Goal: Information Seeking & Learning: Check status

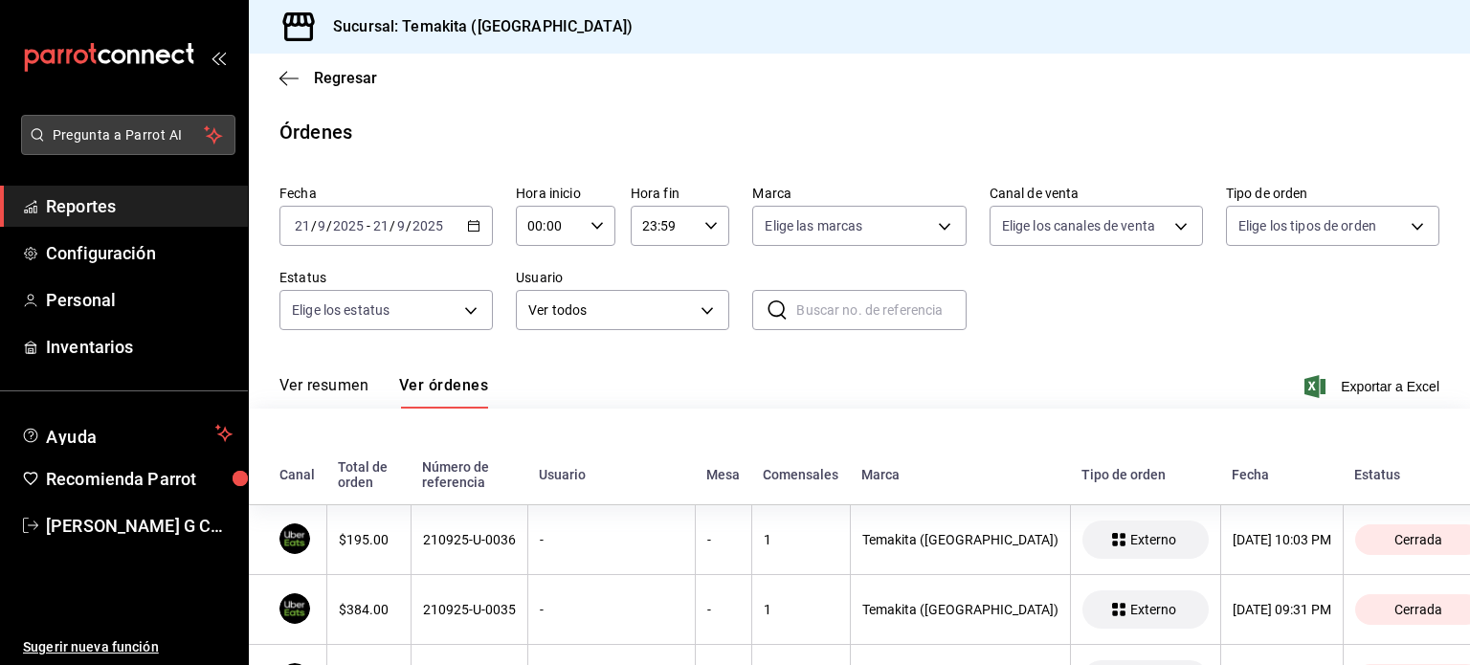
scroll to position [941, 0]
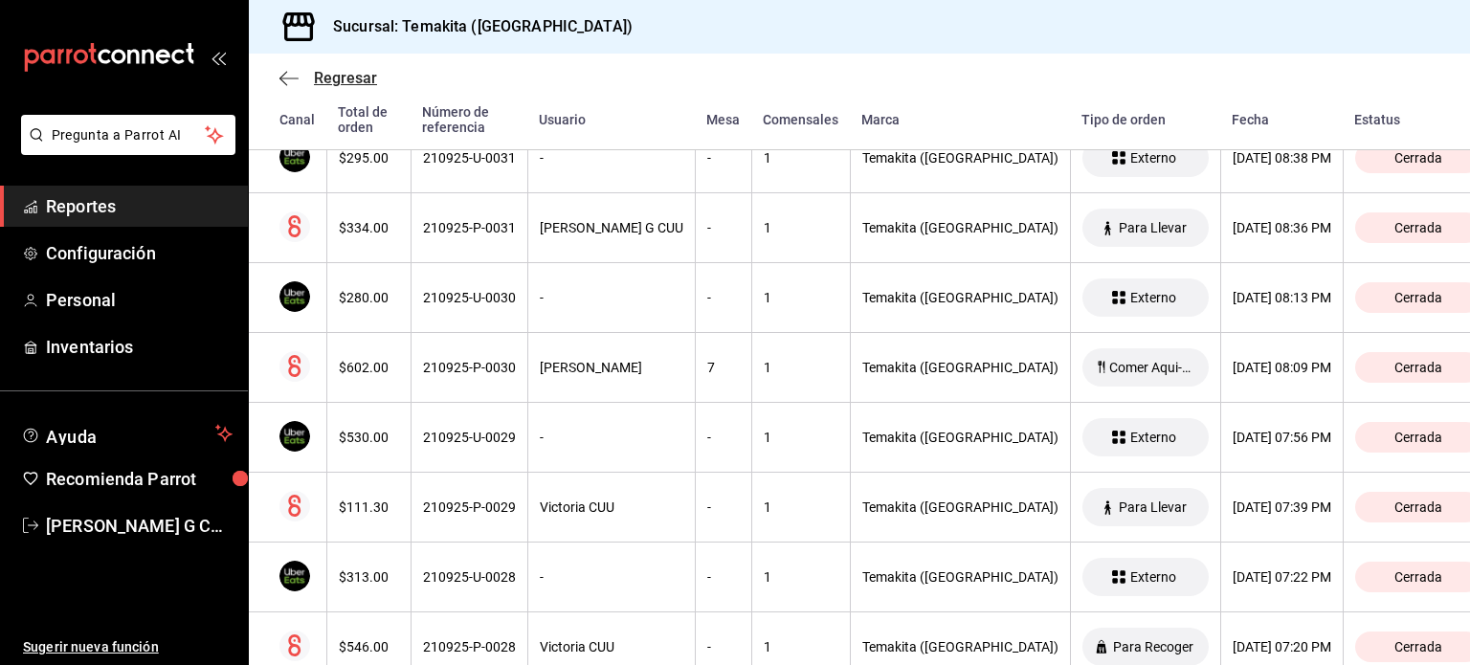
click at [287, 73] on icon "button" at bounding box center [288, 78] width 19 height 17
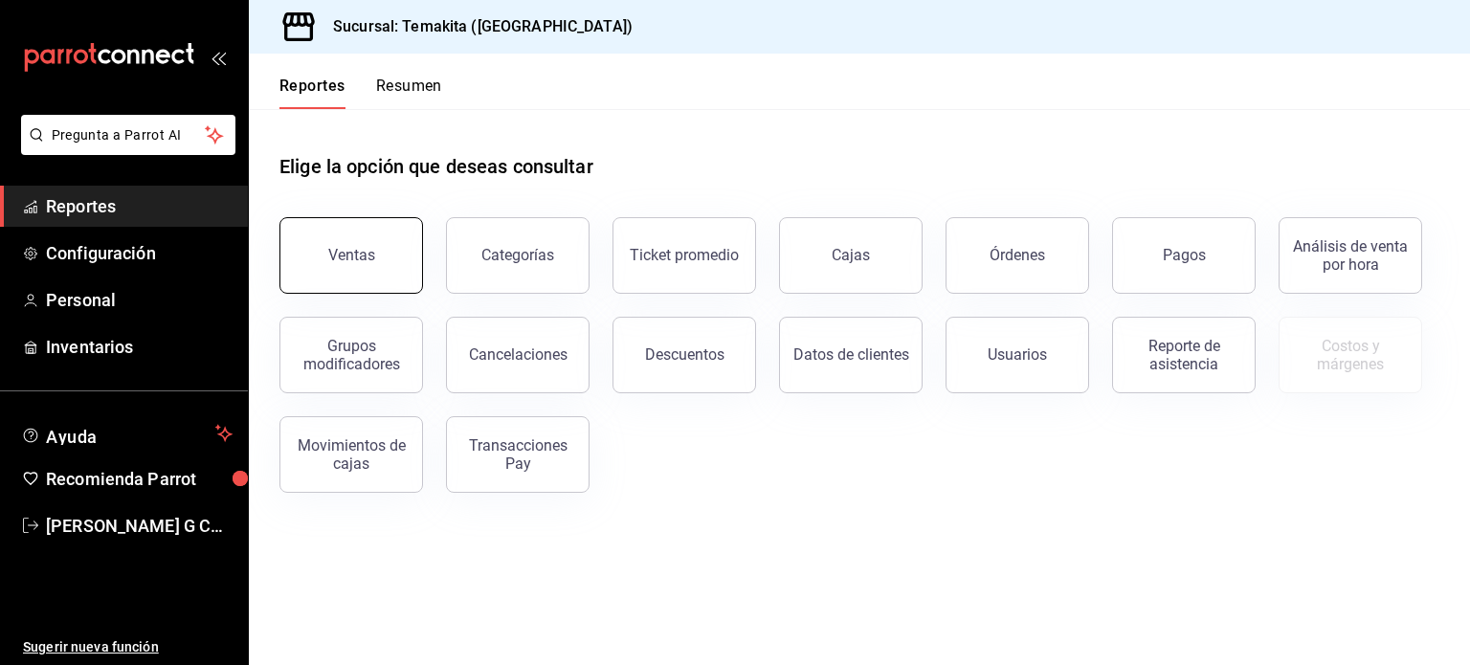
click at [356, 254] on div "Ventas" at bounding box center [351, 255] width 47 height 18
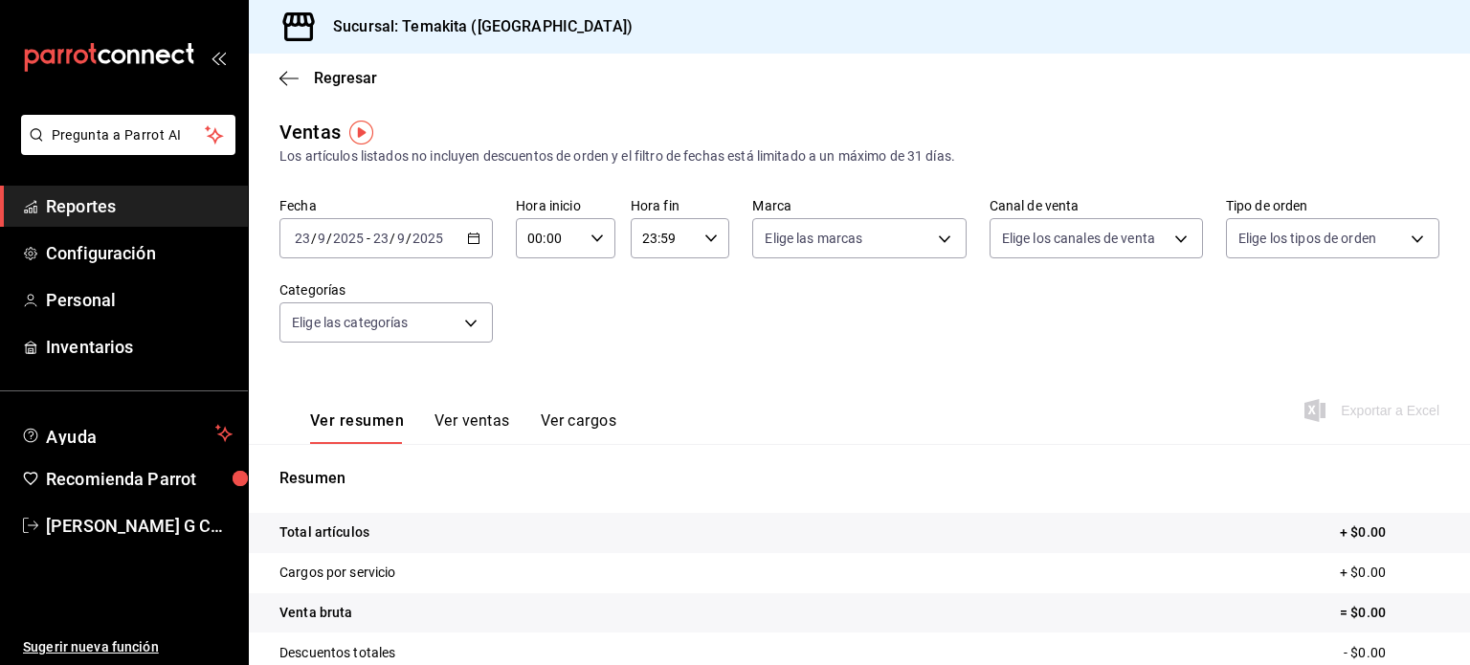
click at [467, 230] on div "[DATE] [DATE] - [DATE] [DATE]" at bounding box center [385, 238] width 213 height 40
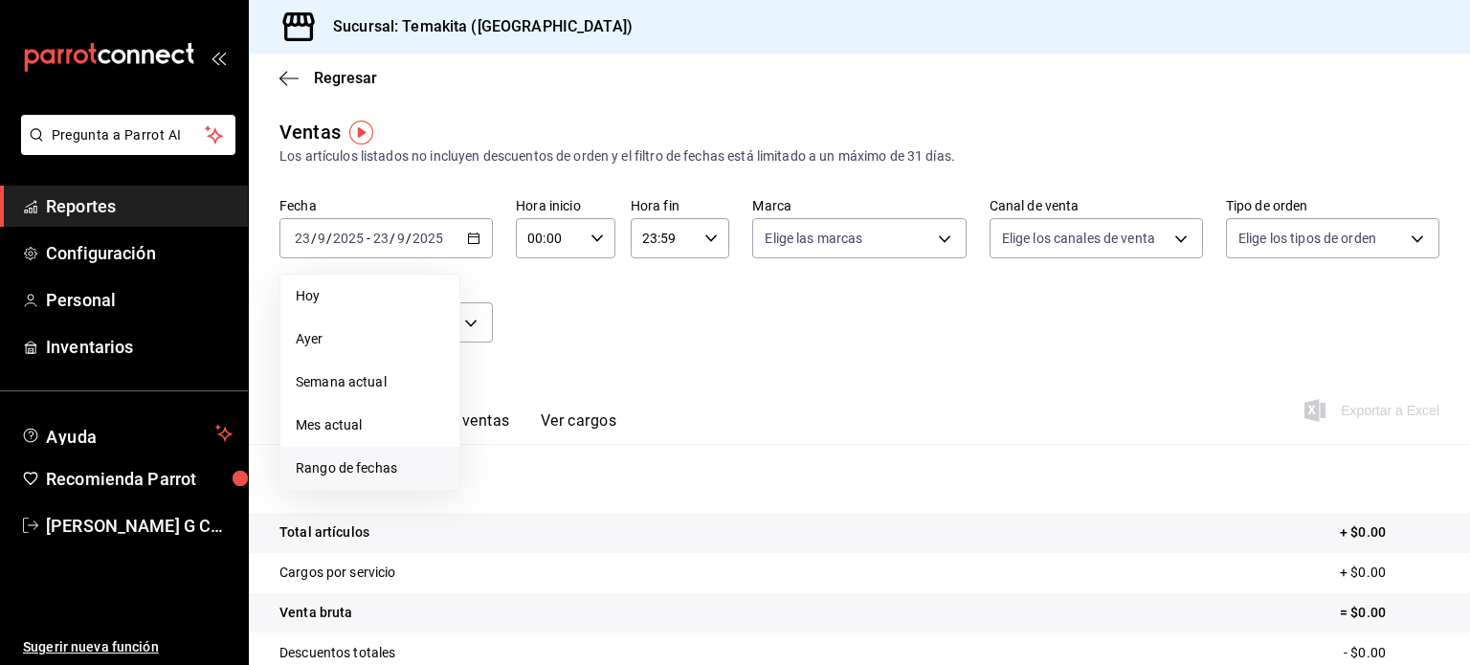
click at [359, 466] on span "Rango de fechas" at bounding box center [370, 468] width 148 height 20
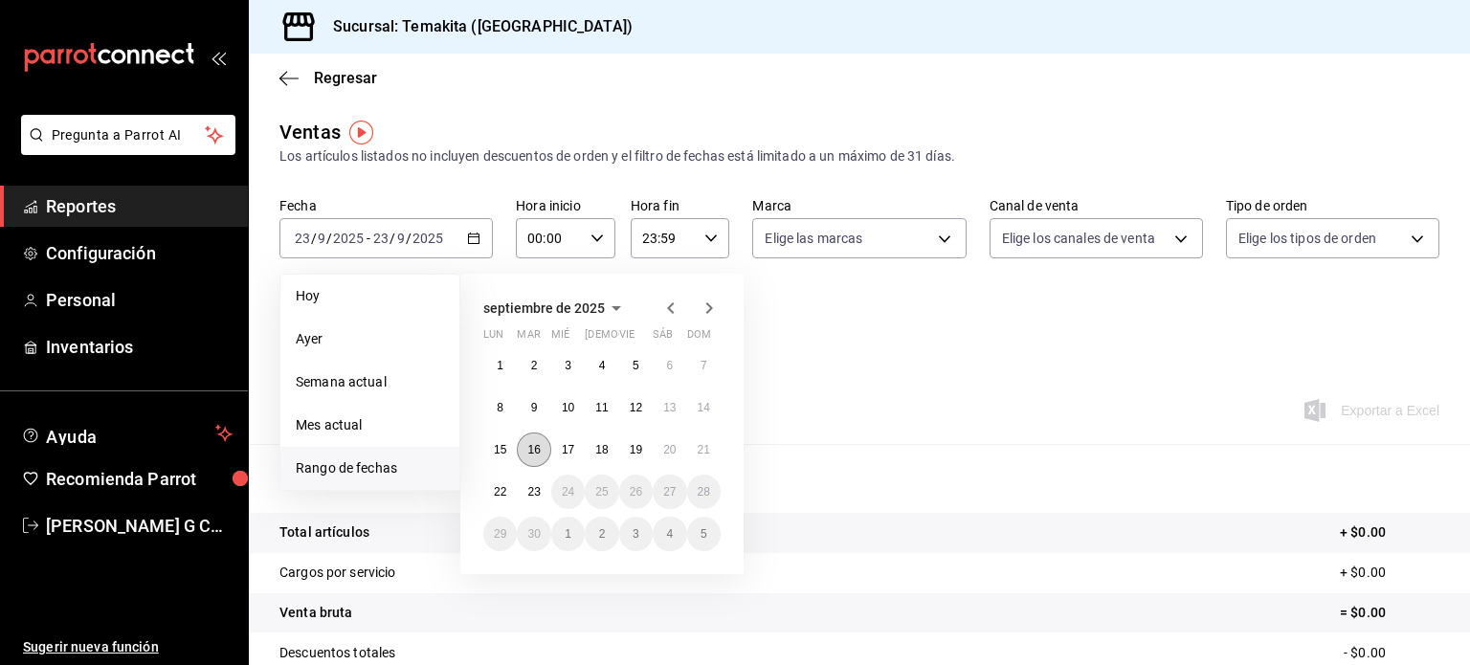
click at [530, 445] on abbr "16" at bounding box center [533, 449] width 12 height 13
click at [499, 497] on abbr "22" at bounding box center [500, 491] width 12 height 13
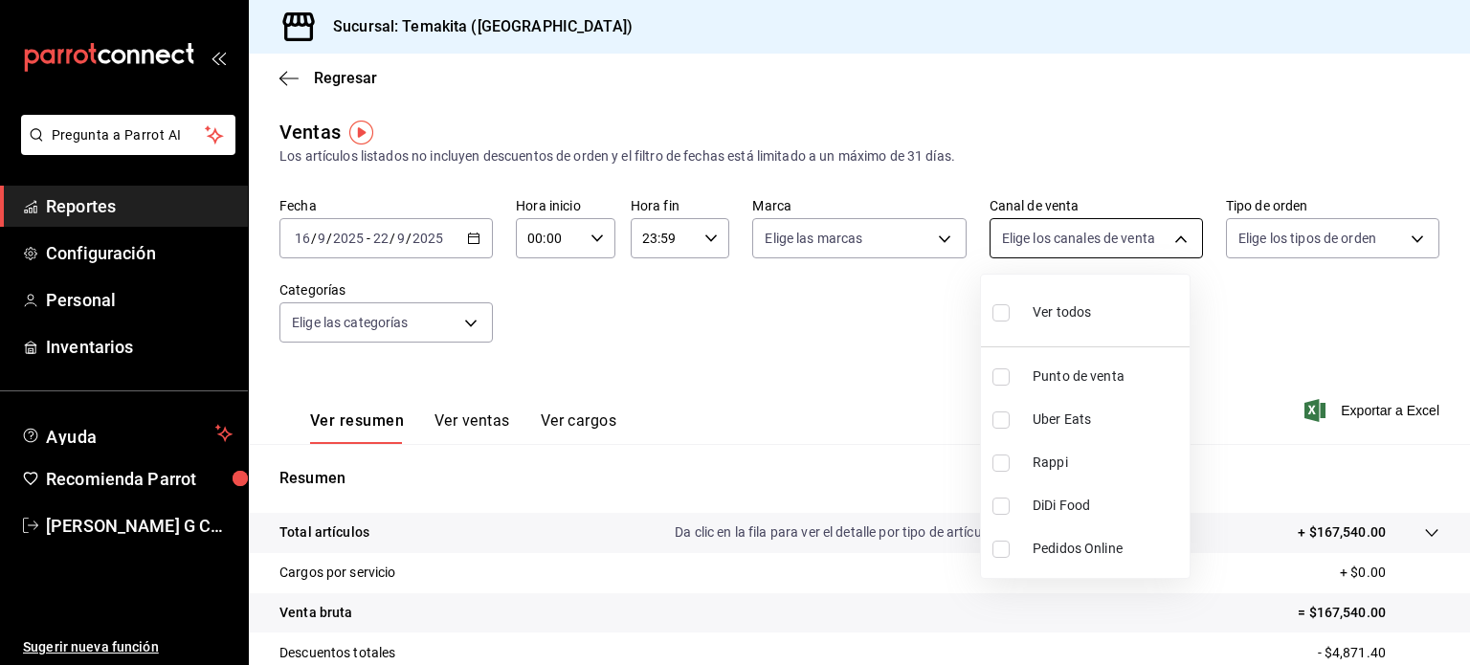
click at [1099, 240] on body "Pregunta a Parrot AI Reportes Configuración Personal Inventarios Ayuda Recomien…" at bounding box center [735, 332] width 1470 height 665
click at [1007, 378] on input "checkbox" at bounding box center [1000, 376] width 17 height 17
checkbox input "true"
type input "PARROT"
click at [447, 328] on div at bounding box center [735, 332] width 1470 height 665
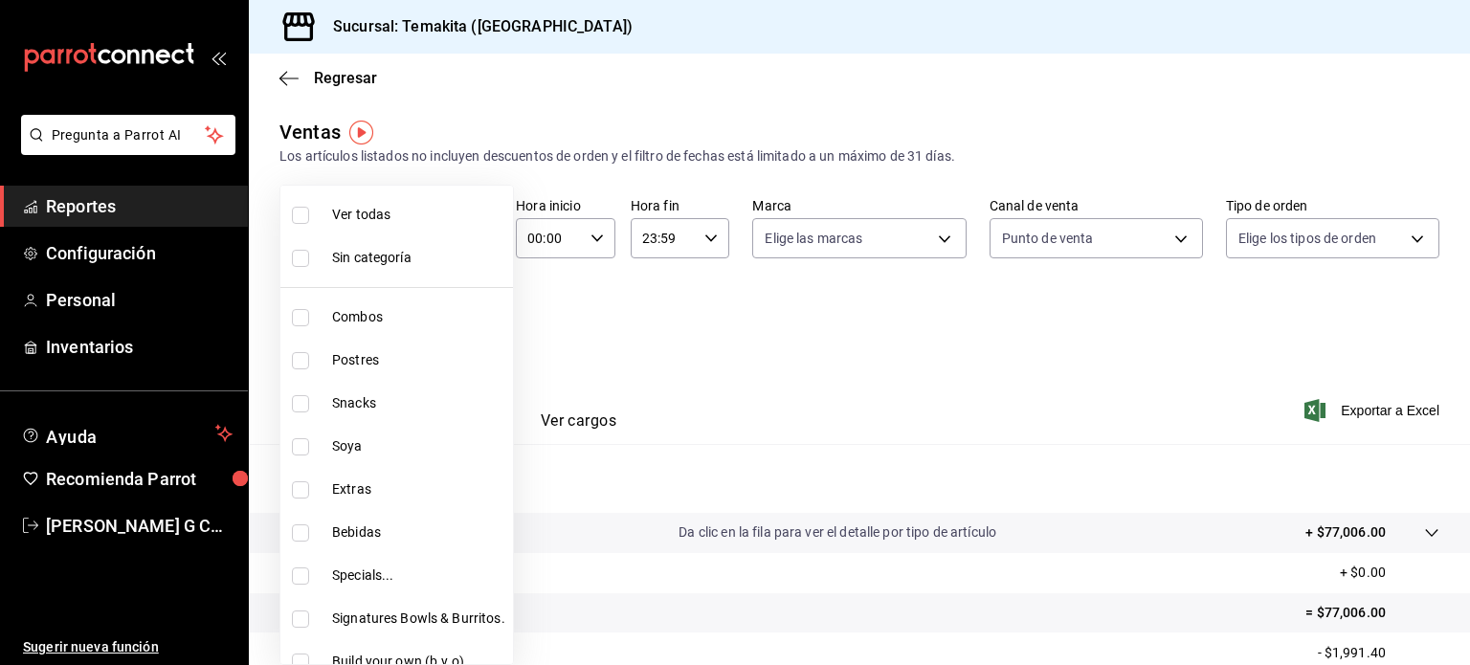
click at [465, 318] on body "Pregunta a Parrot AI Reportes Configuración Personal Inventarios Ayuda Recomien…" at bounding box center [735, 332] width 1470 height 665
click at [605, 351] on div at bounding box center [735, 332] width 1470 height 665
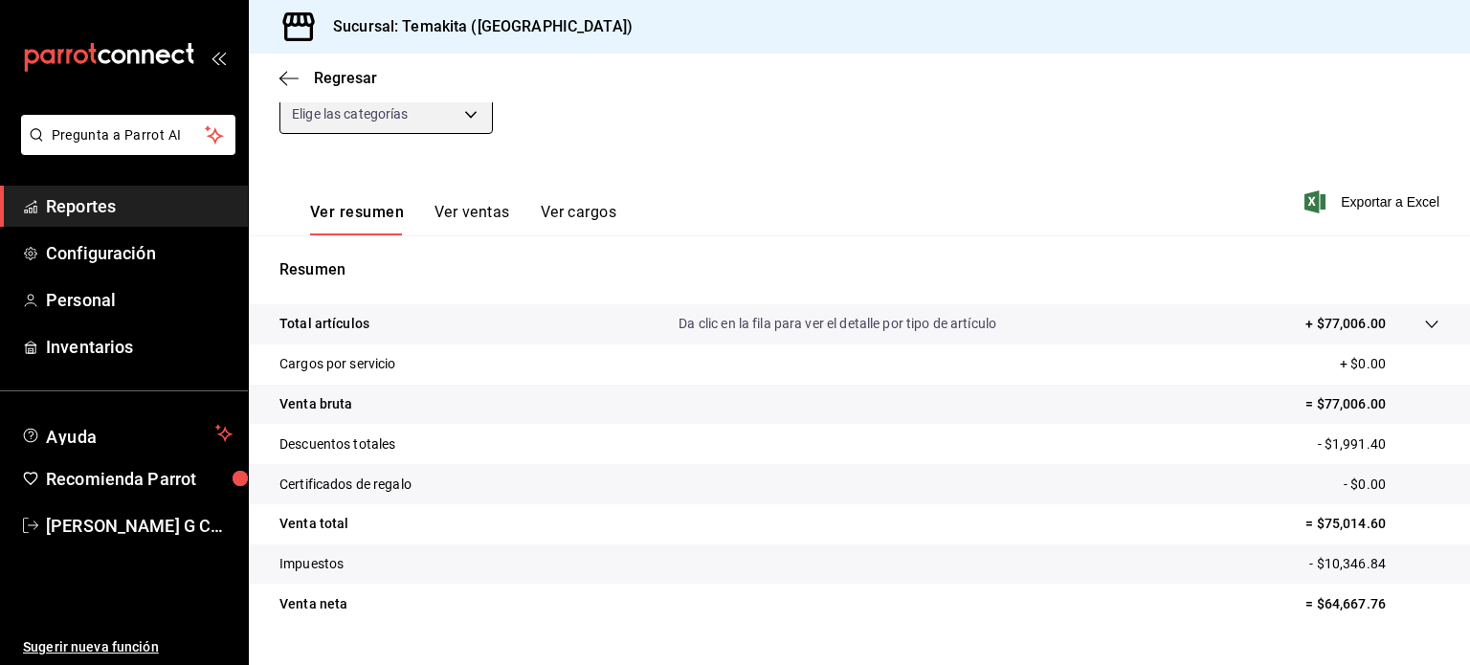
scroll to position [252, 0]
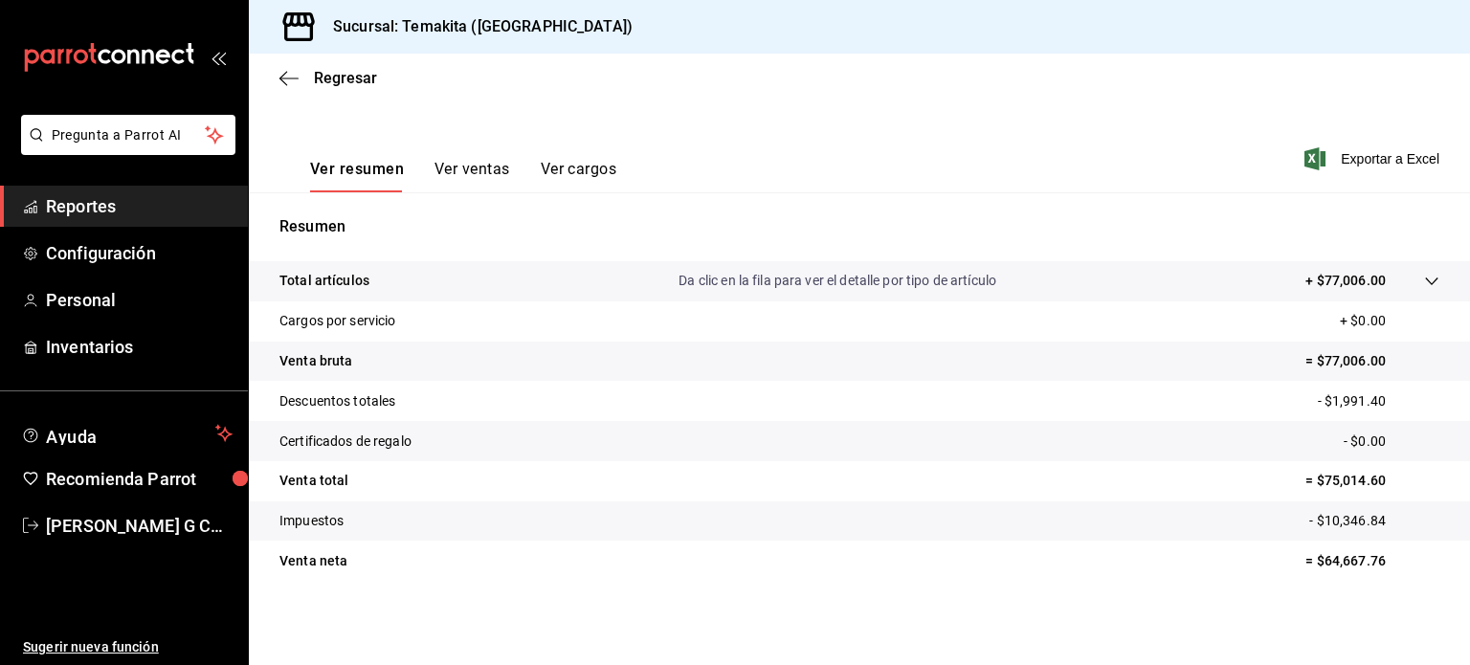
click at [482, 161] on button "Ver ventas" at bounding box center [472, 176] width 76 height 33
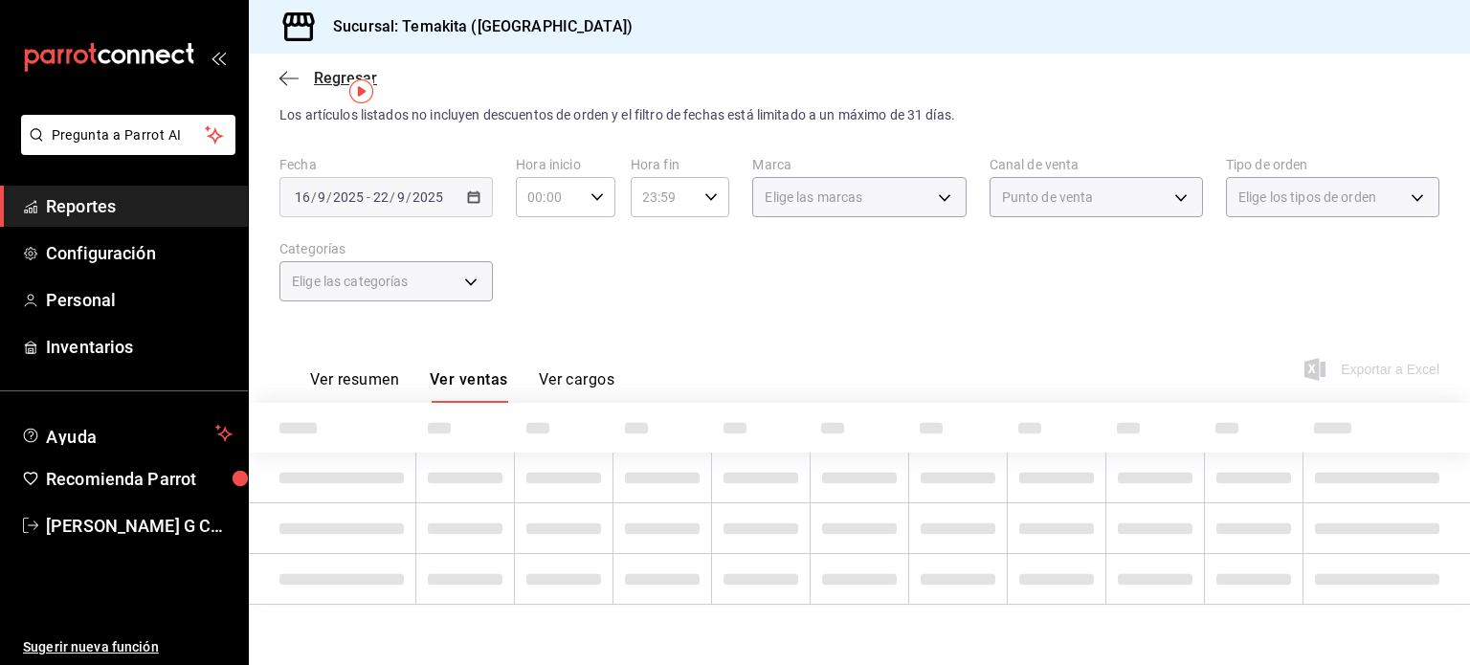
scroll to position [252, 0]
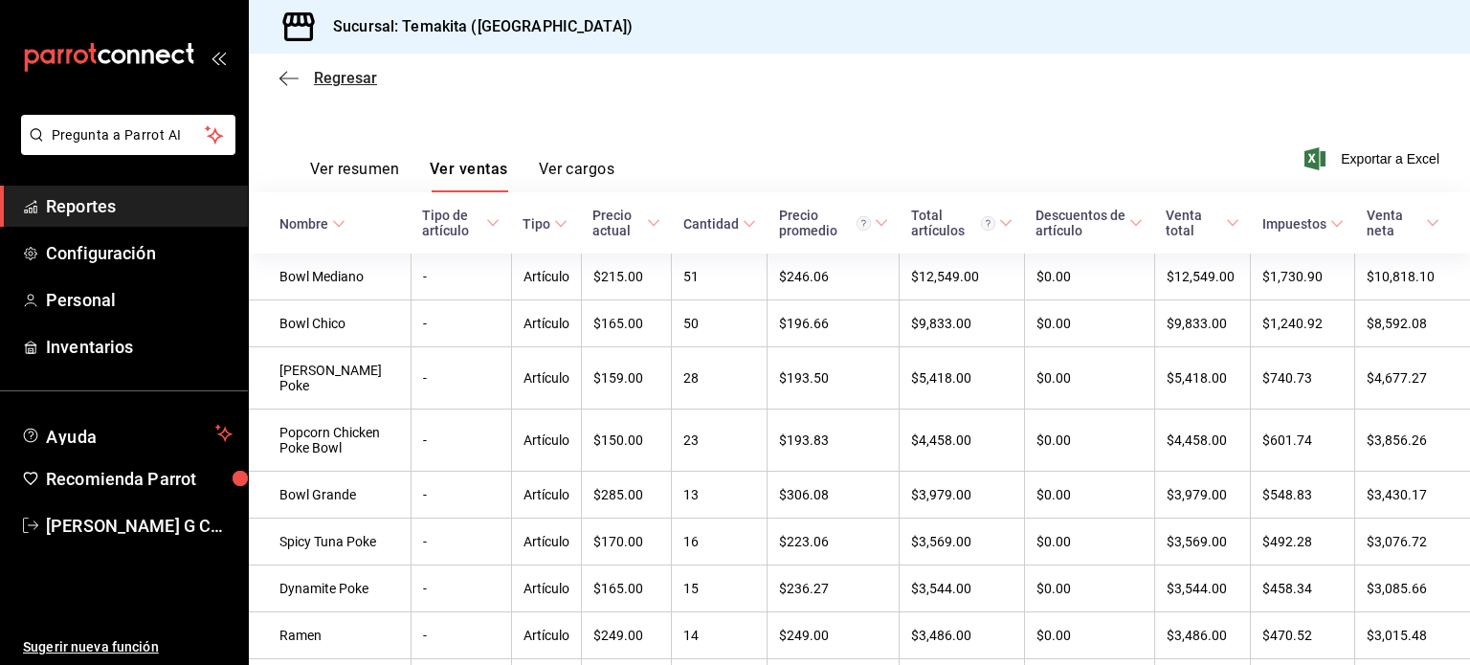
click at [287, 78] on icon "button" at bounding box center [288, 78] width 19 height 17
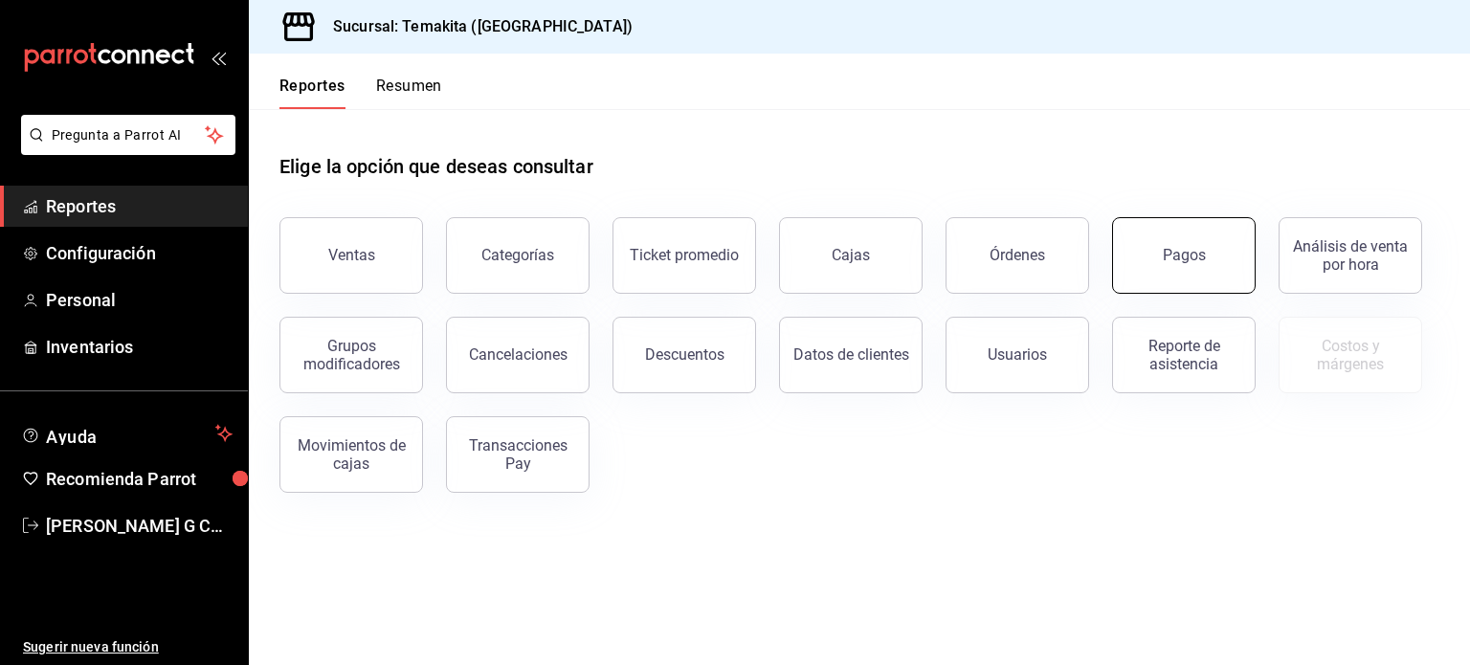
click at [1125, 271] on button "Pagos" at bounding box center [1184, 255] width 144 height 77
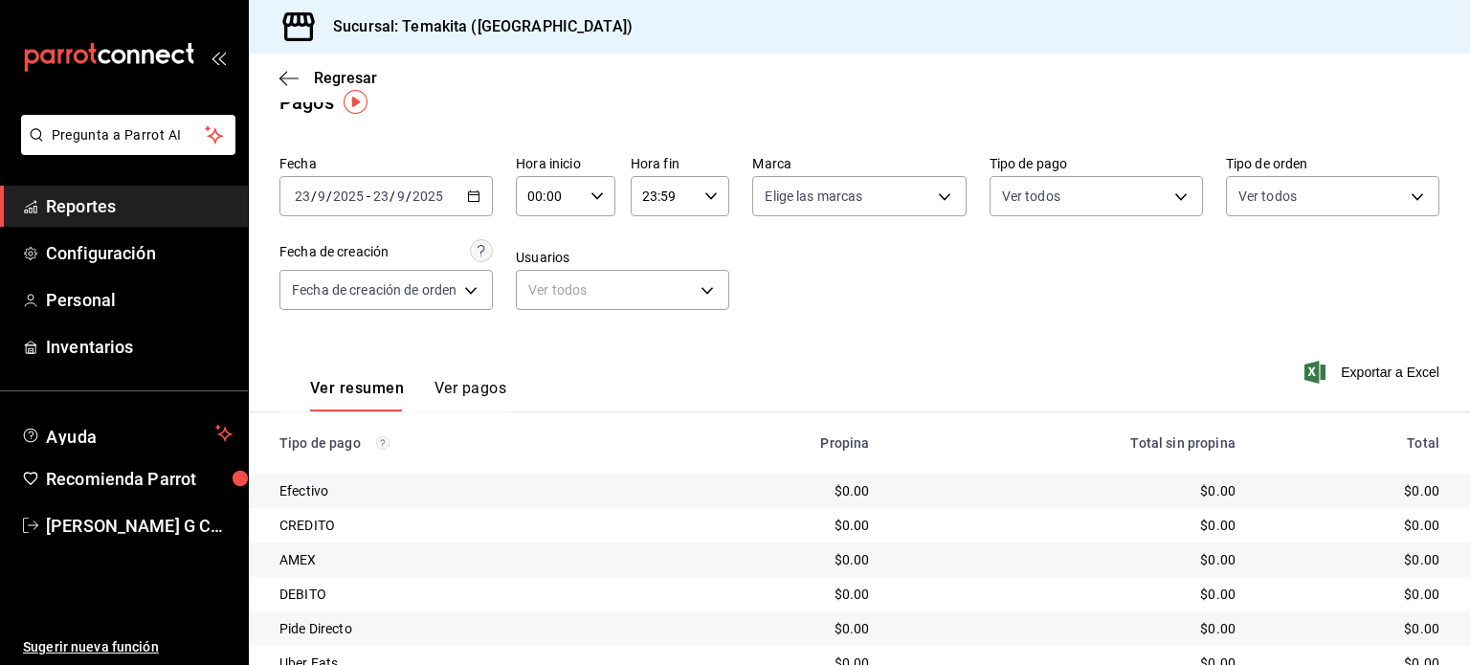
scroll to position [29, 0]
click at [475, 189] on div "[DATE] [DATE] - [DATE] [DATE]" at bounding box center [385, 197] width 213 height 40
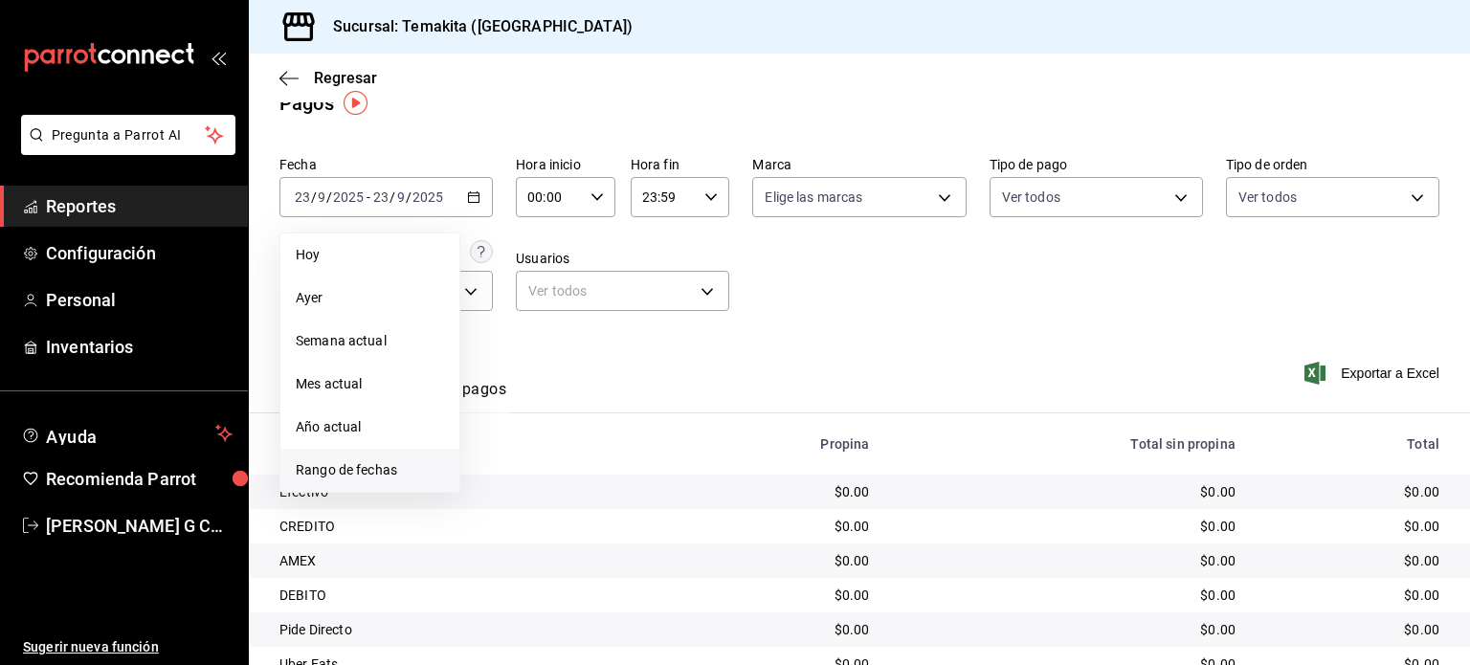
click at [330, 480] on li "Rango de fechas" at bounding box center [369, 470] width 179 height 43
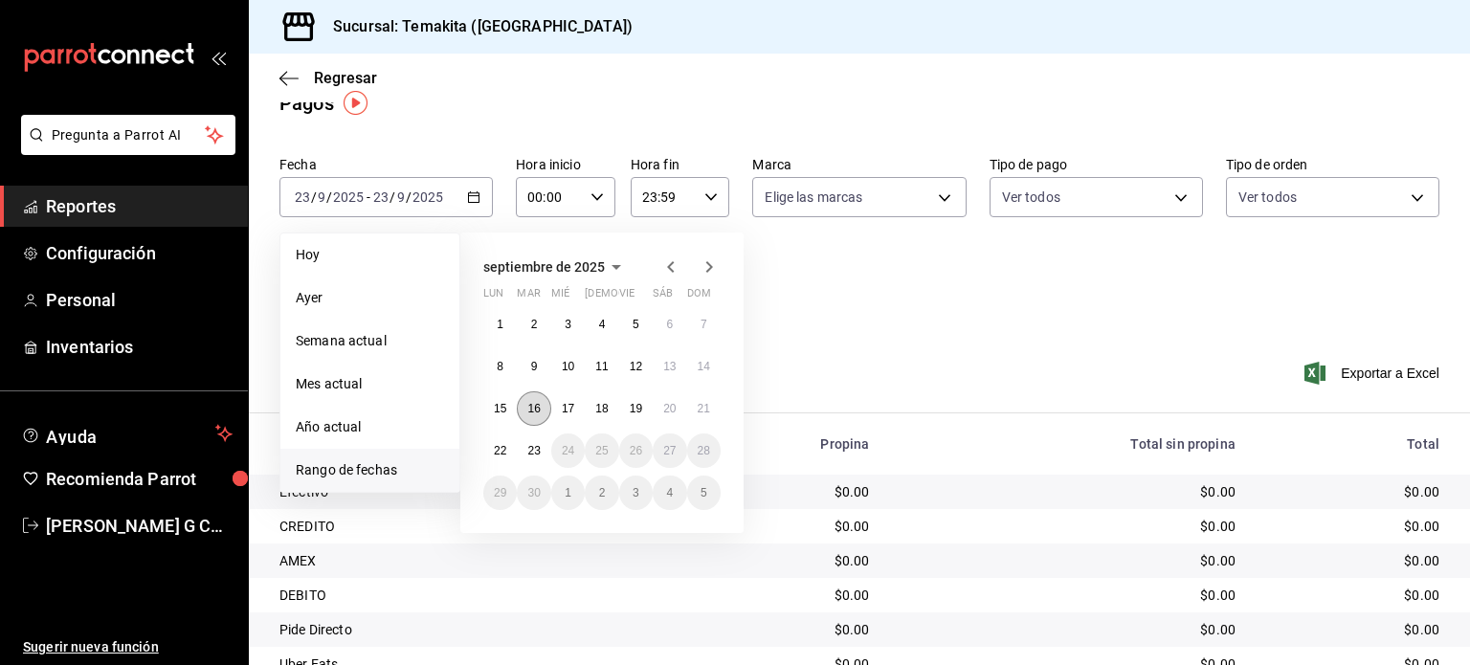
click at [539, 408] on abbr "16" at bounding box center [533, 408] width 12 height 13
click at [505, 450] on abbr "22" at bounding box center [500, 450] width 12 height 13
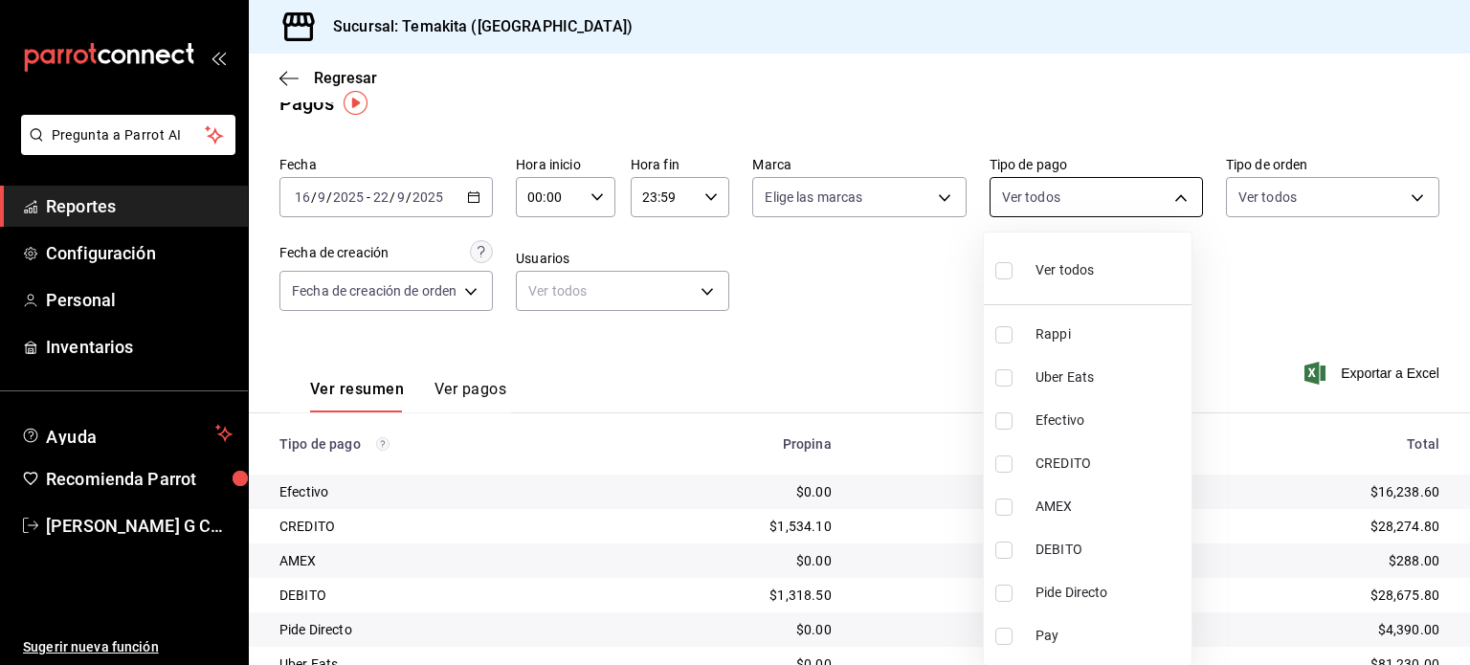
click at [1140, 191] on body "Pregunta a Parrot AI Reportes Configuración Personal Inventarios Ayuda Recomien…" at bounding box center [735, 332] width 1470 height 665
click at [1003, 421] on input "checkbox" at bounding box center [1003, 420] width 17 height 17
checkbox input "true"
type input "6f8fe2b6-6cee-4e68-954f-a5a84b9ab976"
click at [1002, 548] on input "checkbox" at bounding box center [1003, 550] width 17 height 17
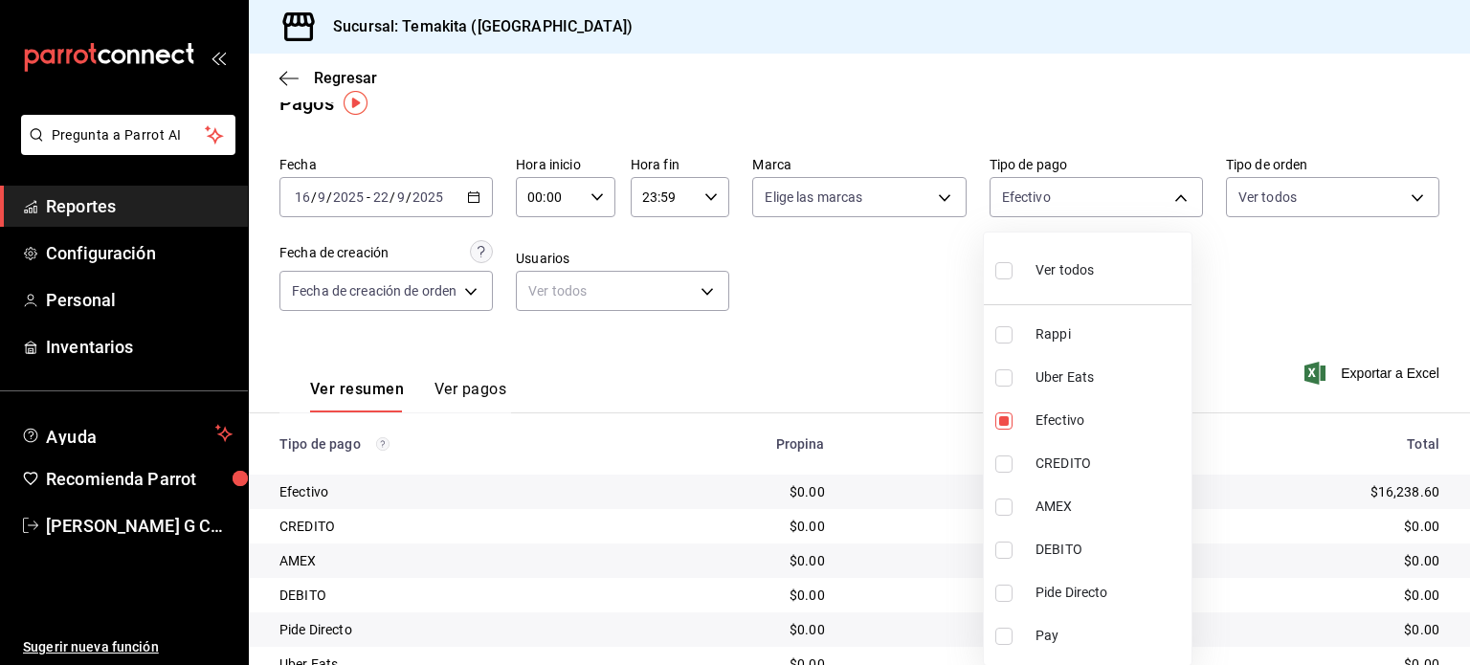
checkbox input "true"
type input "6f8fe2b6-6cee-4e68-954f-a5a84b9ab976,1c58f9b2-c17a-4546-80bc-02001871abbe"
click at [1000, 504] on input "checkbox" at bounding box center [1003, 507] width 17 height 17
checkbox input "true"
type input "6f8fe2b6-6cee-4e68-954f-a5a84b9ab976,1c58f9b2-c17a-4546-80bc-02001871abbe,7c14d…"
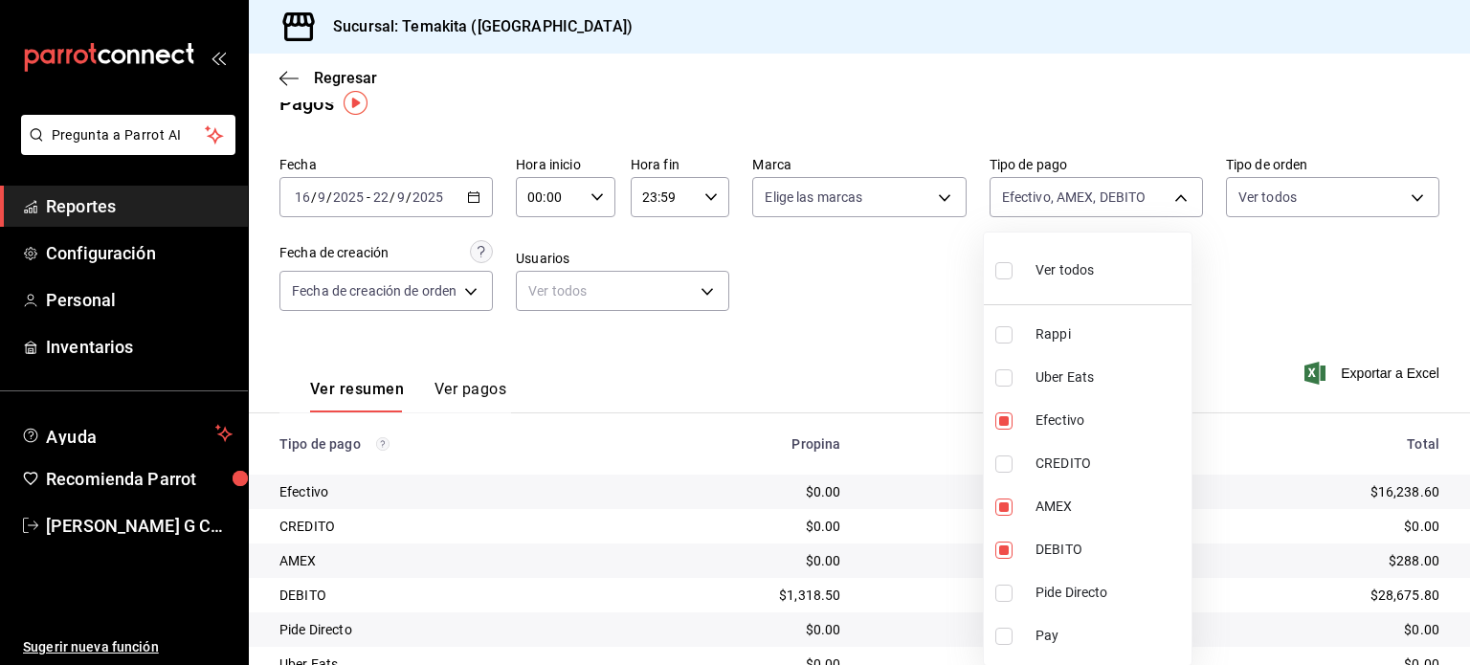
click at [1002, 462] on input "checkbox" at bounding box center [1003, 464] width 17 height 17
checkbox input "true"
click at [948, 286] on div at bounding box center [735, 332] width 1470 height 665
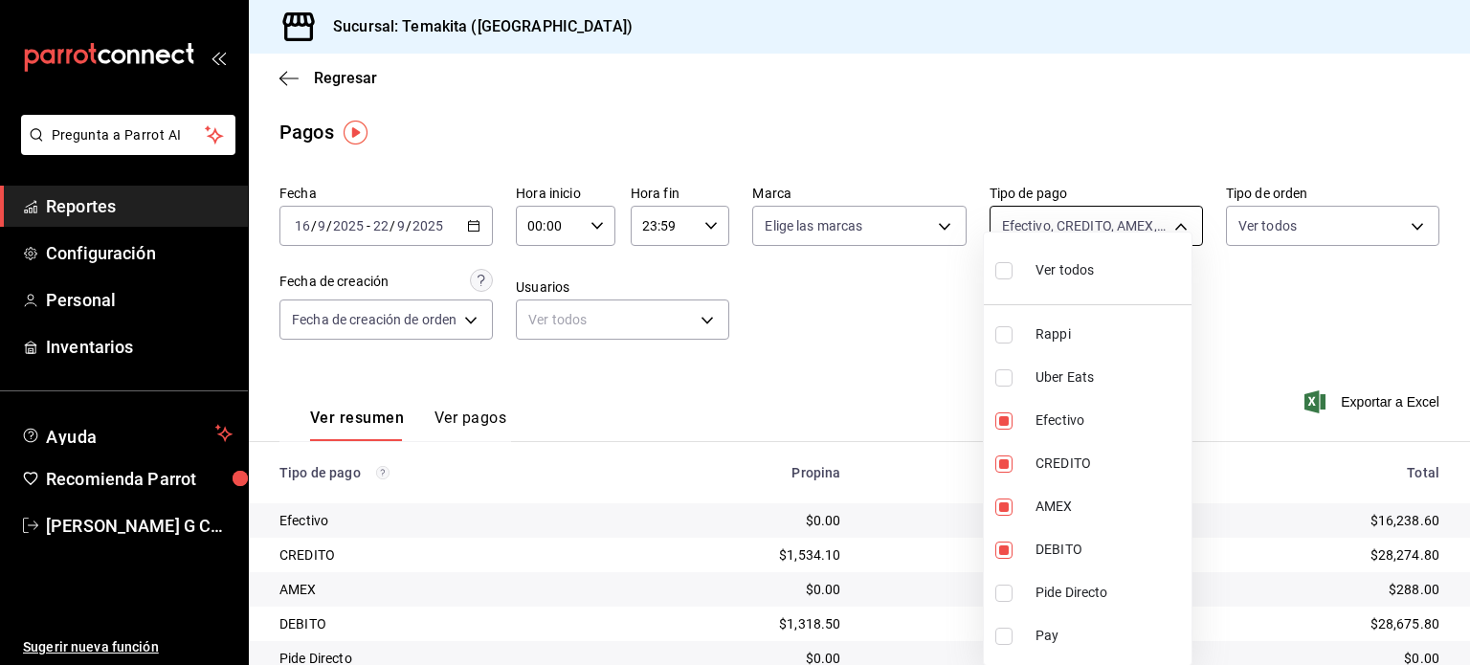
click at [1062, 221] on body "Pregunta a Parrot AI Reportes Configuración Personal Inventarios Ayuda Recomien…" at bounding box center [735, 332] width 1470 height 665
click at [1009, 603] on li "Pide Directo" at bounding box center [1088, 592] width 208 height 43
type input "6f8fe2b6-6cee-4e68-954f-a5a84b9ab976,1c58f9b2-c17a-4546-80bc-02001871abbe,7c14d…"
checkbox input "true"
click at [911, 362] on div at bounding box center [735, 332] width 1470 height 665
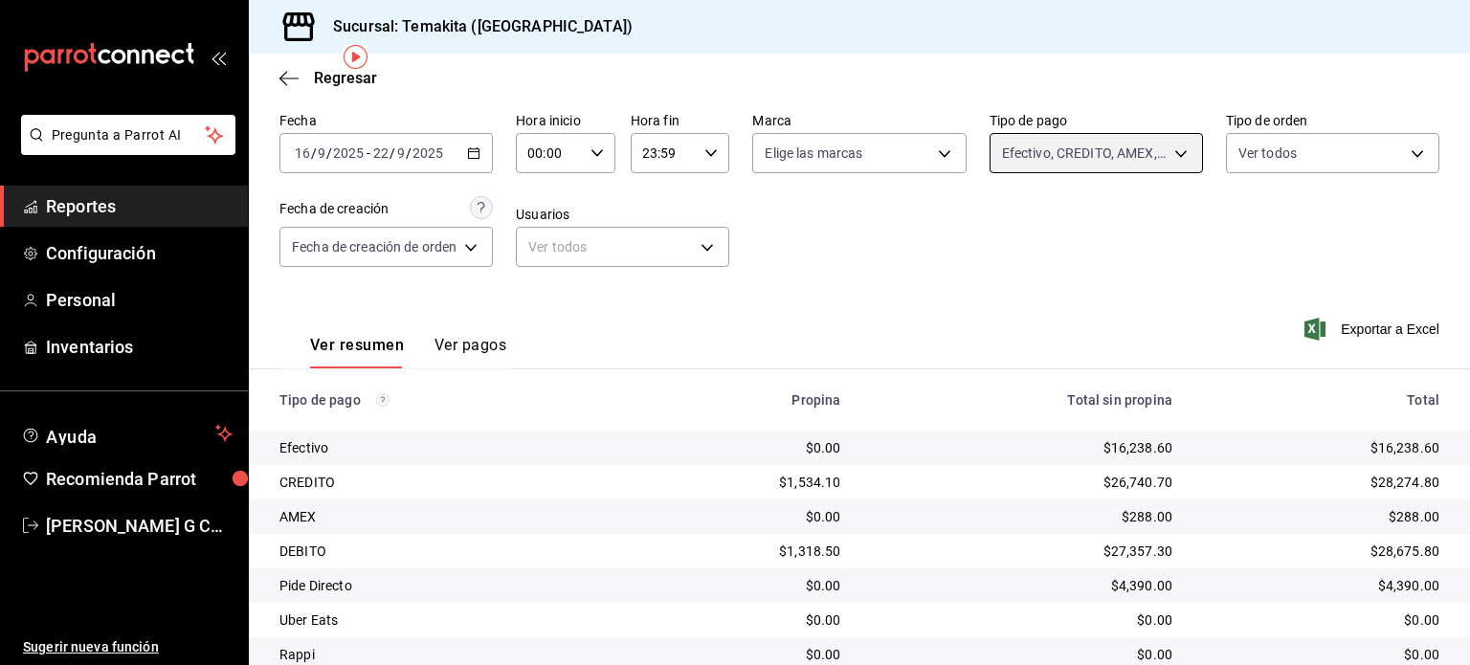
scroll to position [75, 0]
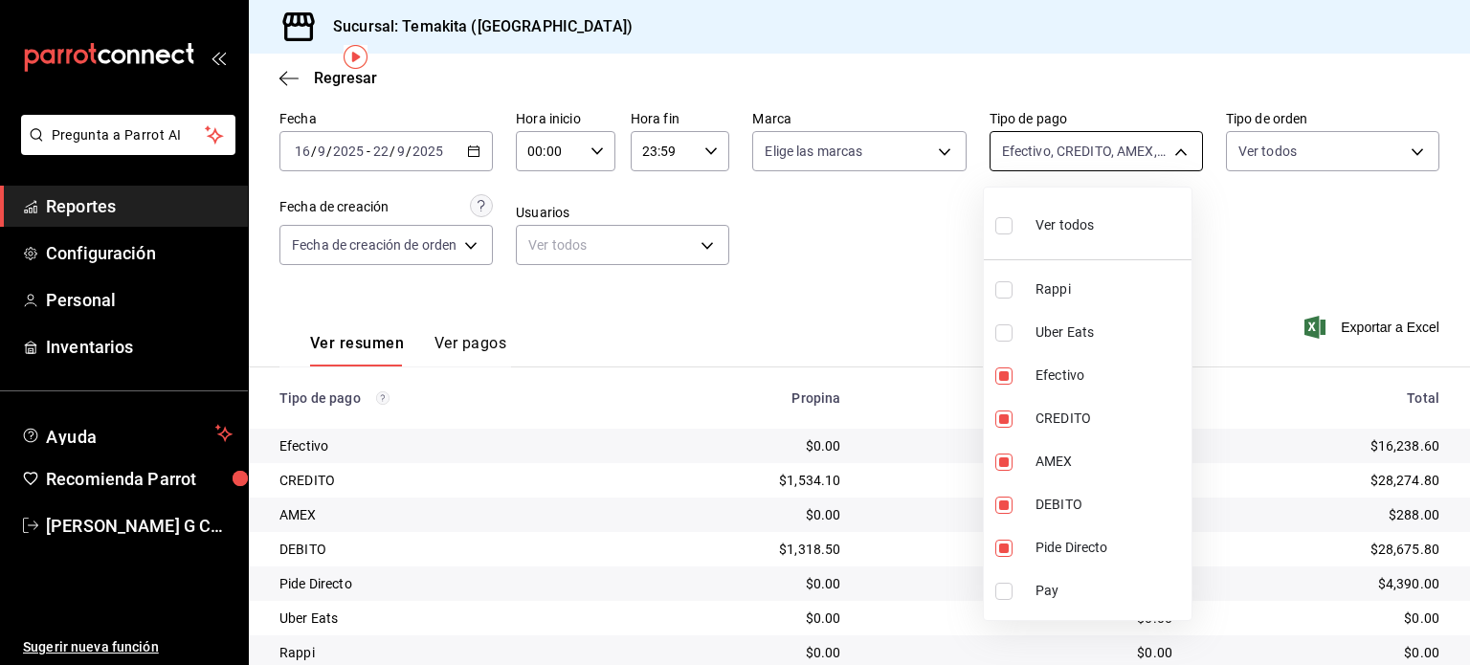
click at [1149, 155] on body "Pregunta a Parrot AI Reportes Configuración Personal Inventarios Ayuda Recomien…" at bounding box center [735, 332] width 1470 height 665
click at [1003, 375] on input "checkbox" at bounding box center [1003, 375] width 17 height 17
checkbox input "false"
type input "1c58f9b2-c17a-4546-80bc-02001871abbe,7c14d907-253e-40d6-bd5d-a2b1d1964e18,0464c…"
click at [1004, 555] on input "checkbox" at bounding box center [1003, 548] width 17 height 17
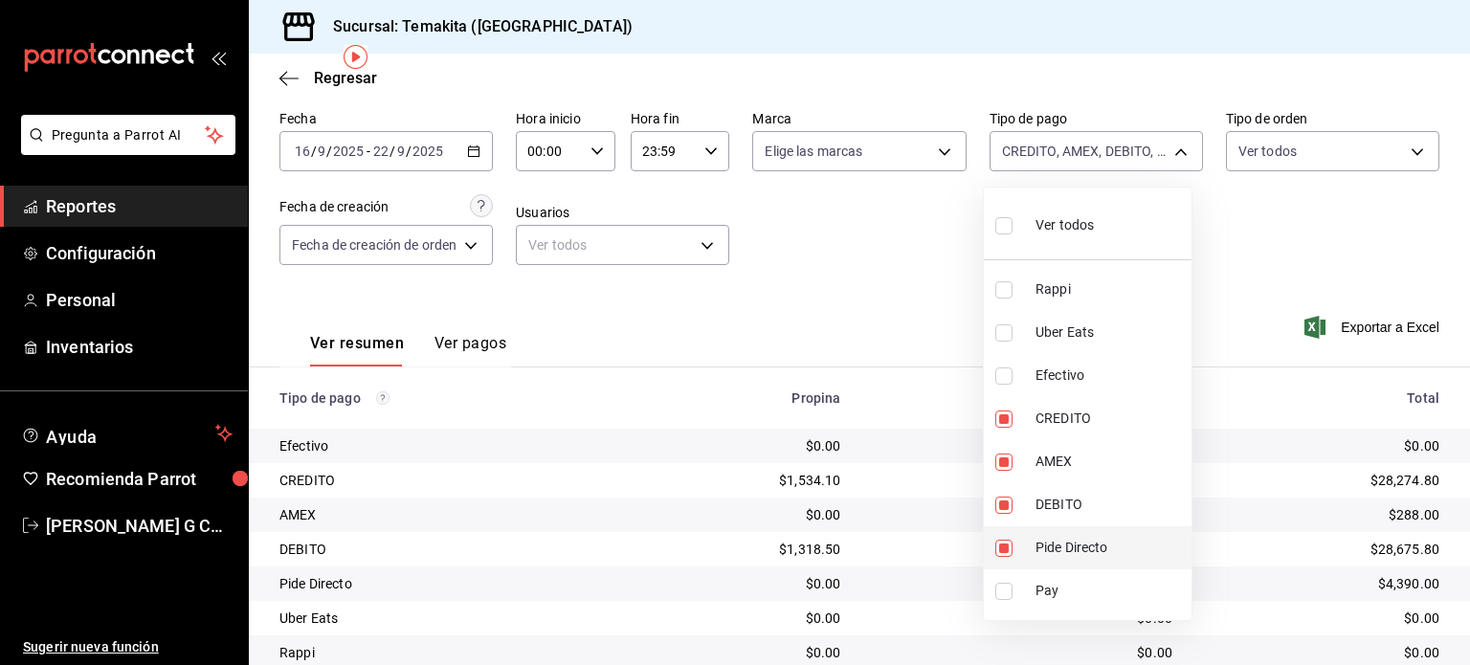
checkbox input "false"
click at [892, 246] on div at bounding box center [735, 332] width 1470 height 665
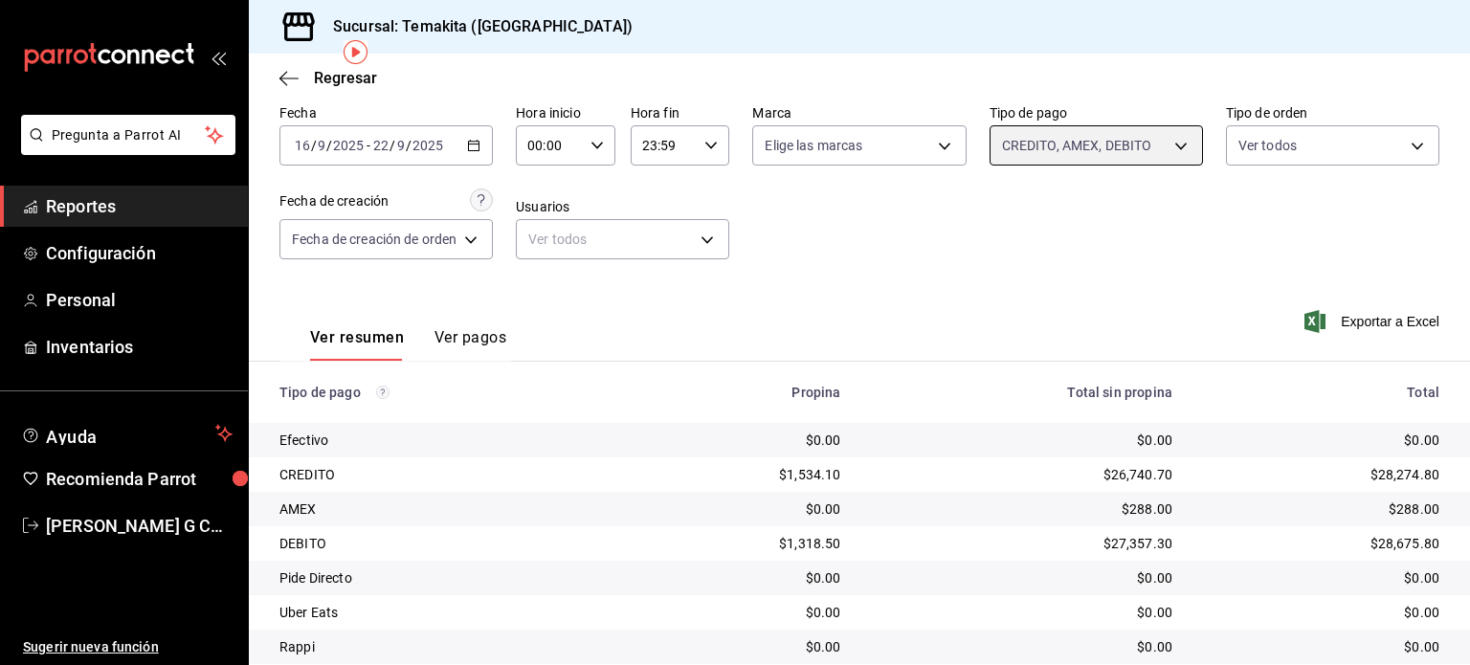
scroll to position [80, 0]
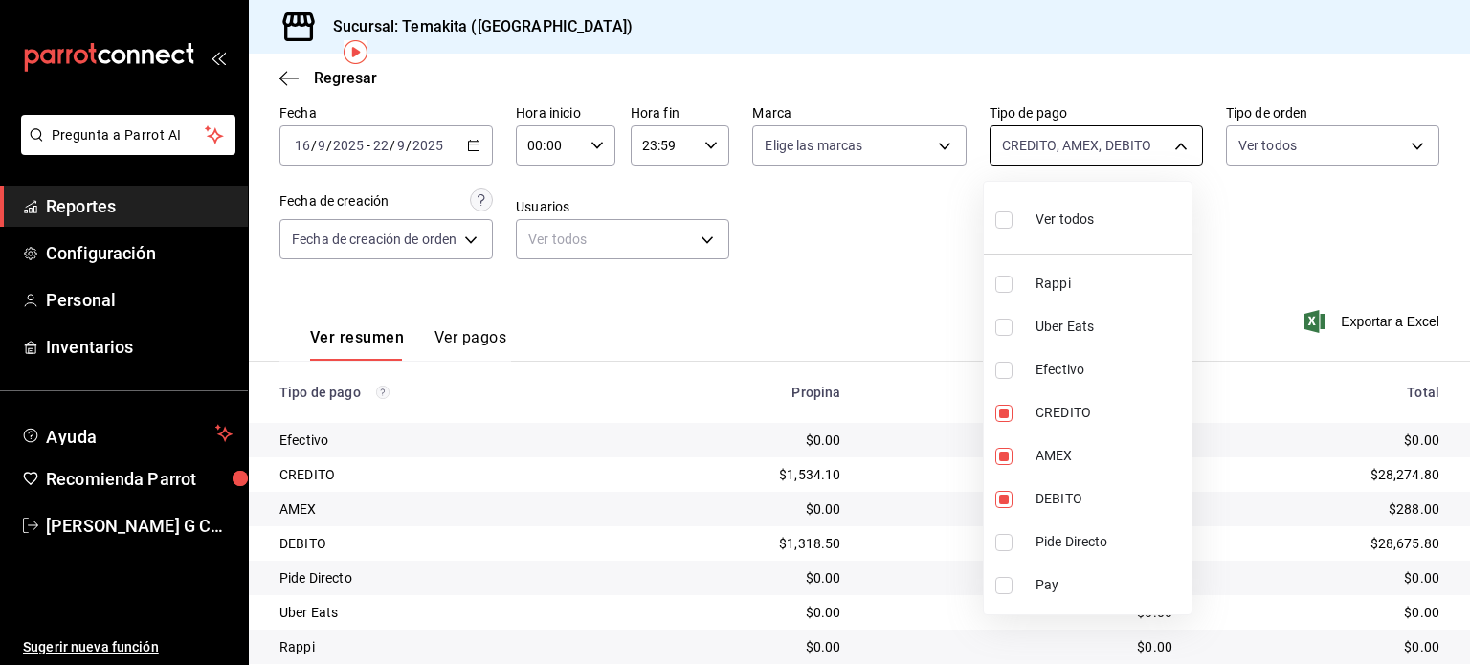
click at [1155, 159] on body "Pregunta a Parrot AI Reportes Configuración Personal Inventarios Ayuda Recomien…" at bounding box center [735, 332] width 1470 height 665
click at [1000, 421] on li "CREDITO" at bounding box center [1088, 412] width 208 height 43
type input "1c58f9b2-c17a-4546-80bc-02001871abbe,7c14d907-253e-40d6-bd5d-a2b1d1964e18"
checkbox input "false"
click at [1001, 450] on input "checkbox" at bounding box center [1003, 456] width 17 height 17
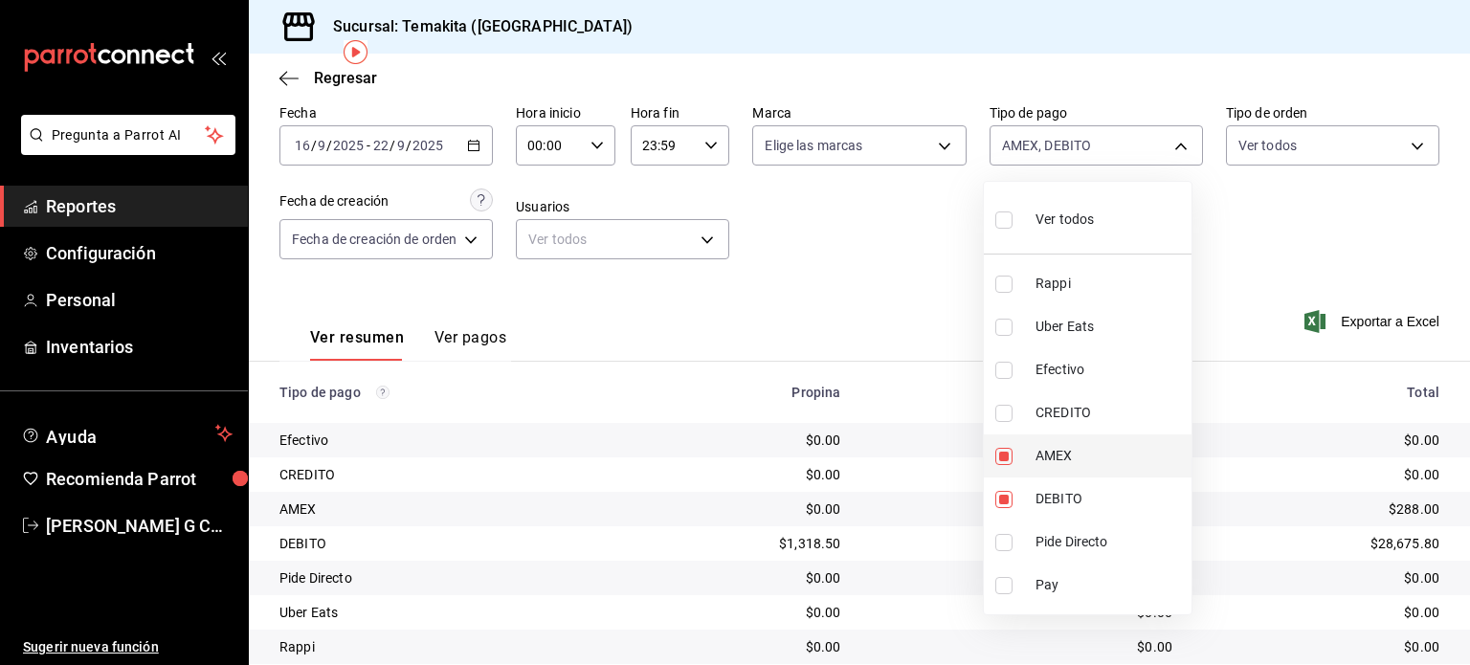
checkbox input "false"
type input "1c58f9b2-c17a-4546-80bc-02001871abbe"
click at [1007, 534] on input "checkbox" at bounding box center [1003, 542] width 17 height 17
checkbox input "true"
type input "1c58f9b2-c17a-4546-80bc-02001871abbe,ecb4f4ea-cbe4-423f-b172-62595bec689b"
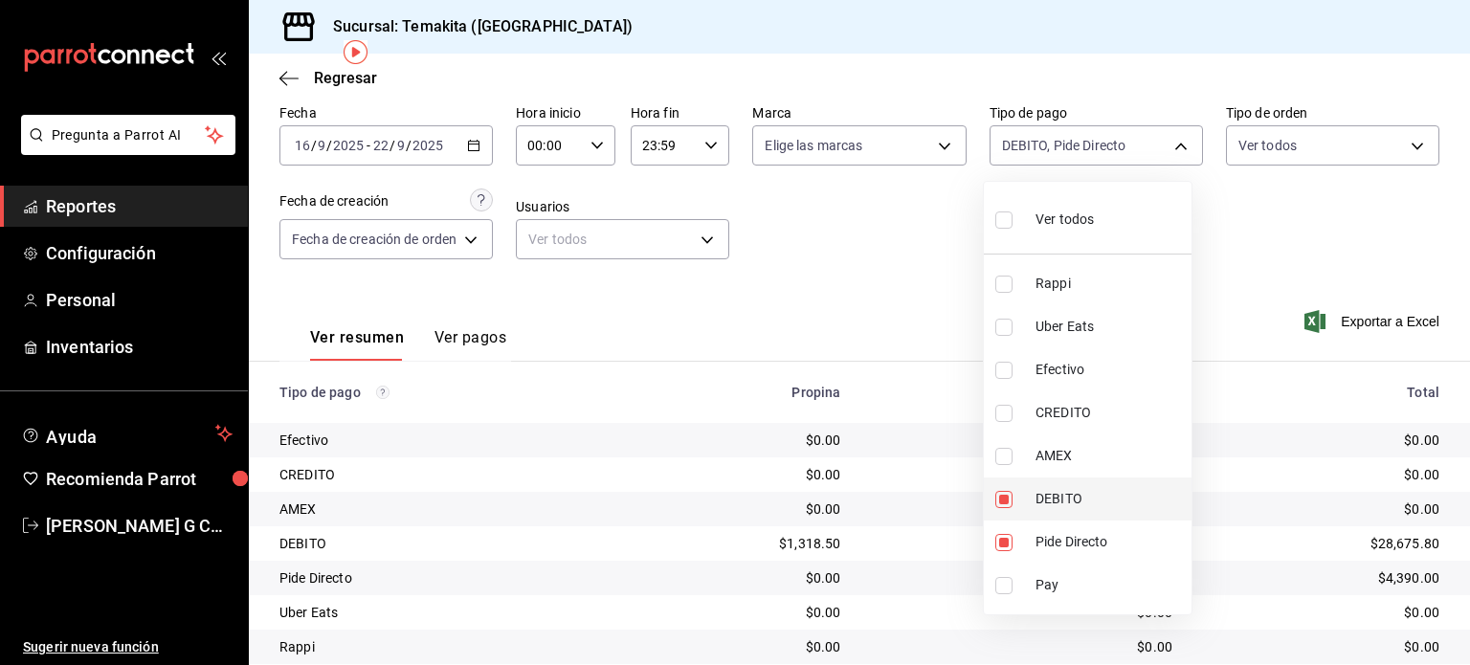
click at [1002, 504] on input "checkbox" at bounding box center [1003, 499] width 17 height 17
checkbox input "false"
type input "ecb4f4ea-cbe4-423f-b172-62595bec689b"
click at [907, 278] on div at bounding box center [735, 332] width 1470 height 665
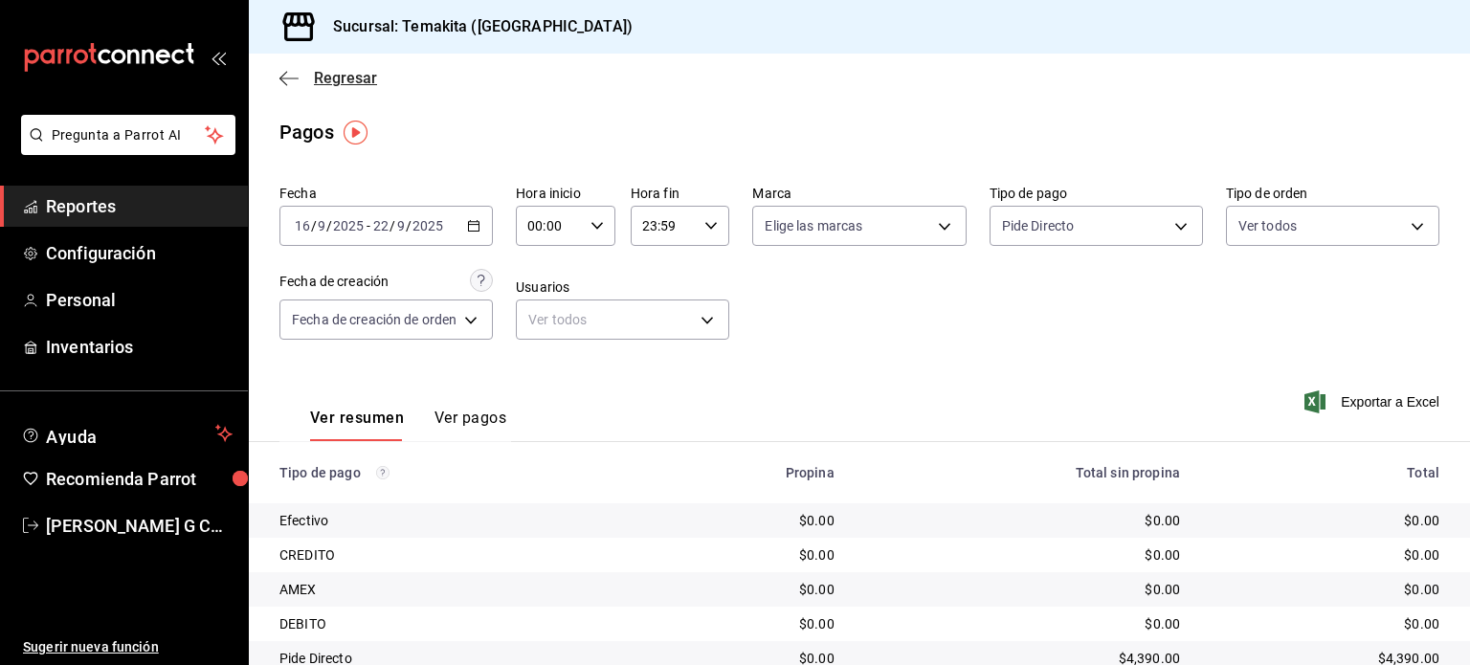
click at [294, 76] on icon "button" at bounding box center [288, 78] width 19 height 17
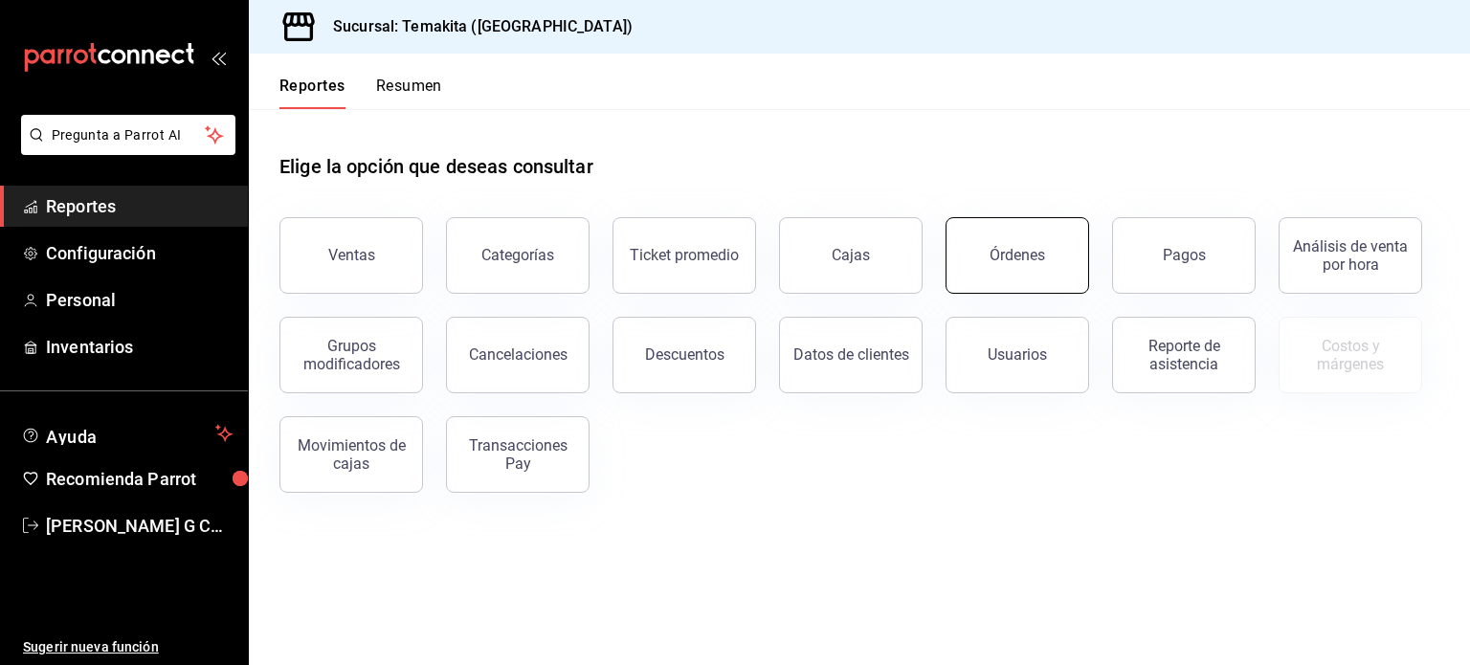
click at [995, 253] on div "Órdenes" at bounding box center [1018, 255] width 56 height 18
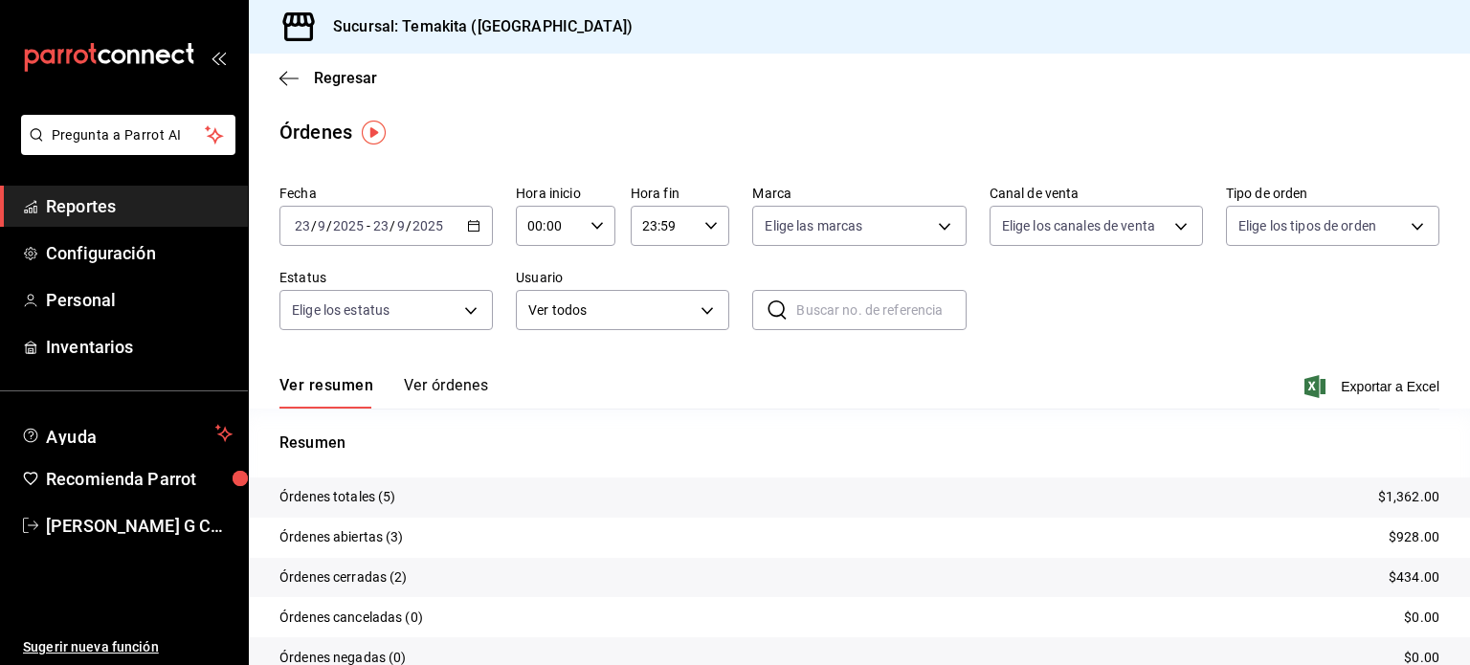
click at [468, 224] on icon "button" at bounding box center [473, 225] width 13 height 13
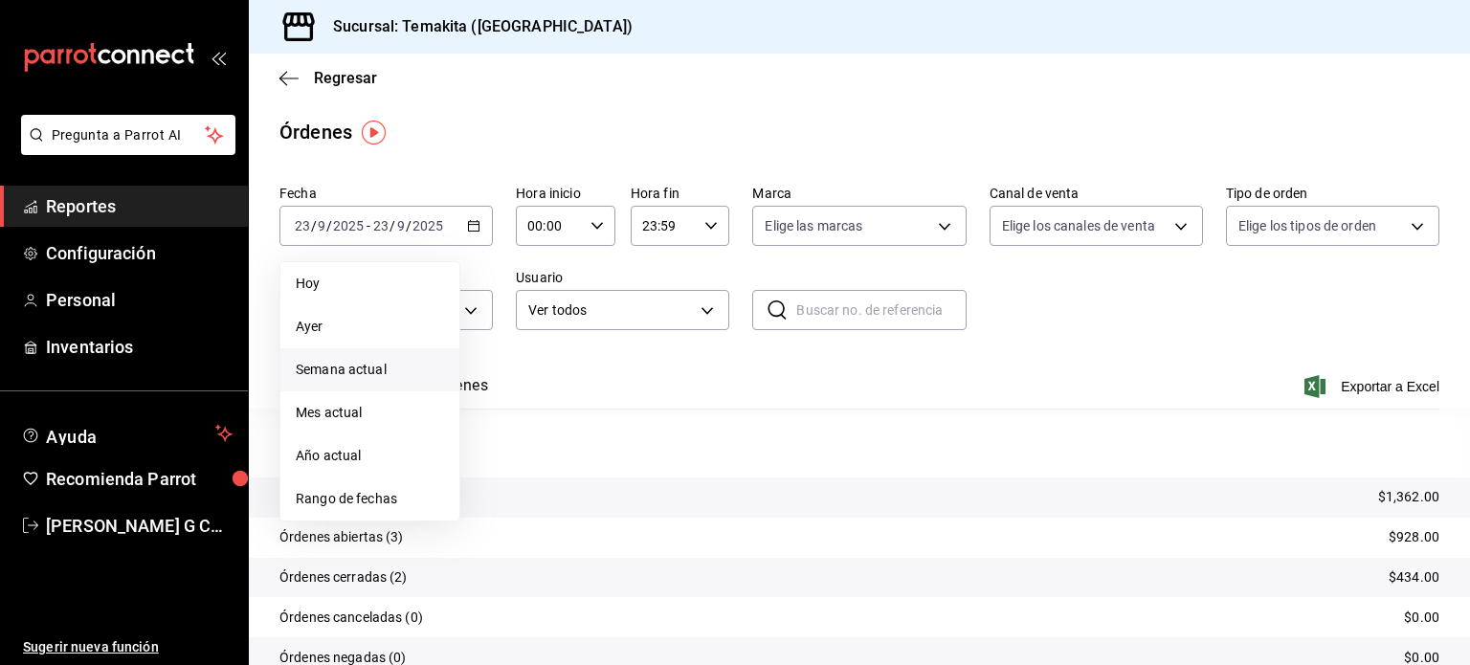
click at [348, 360] on span "Semana actual" at bounding box center [370, 370] width 148 height 20
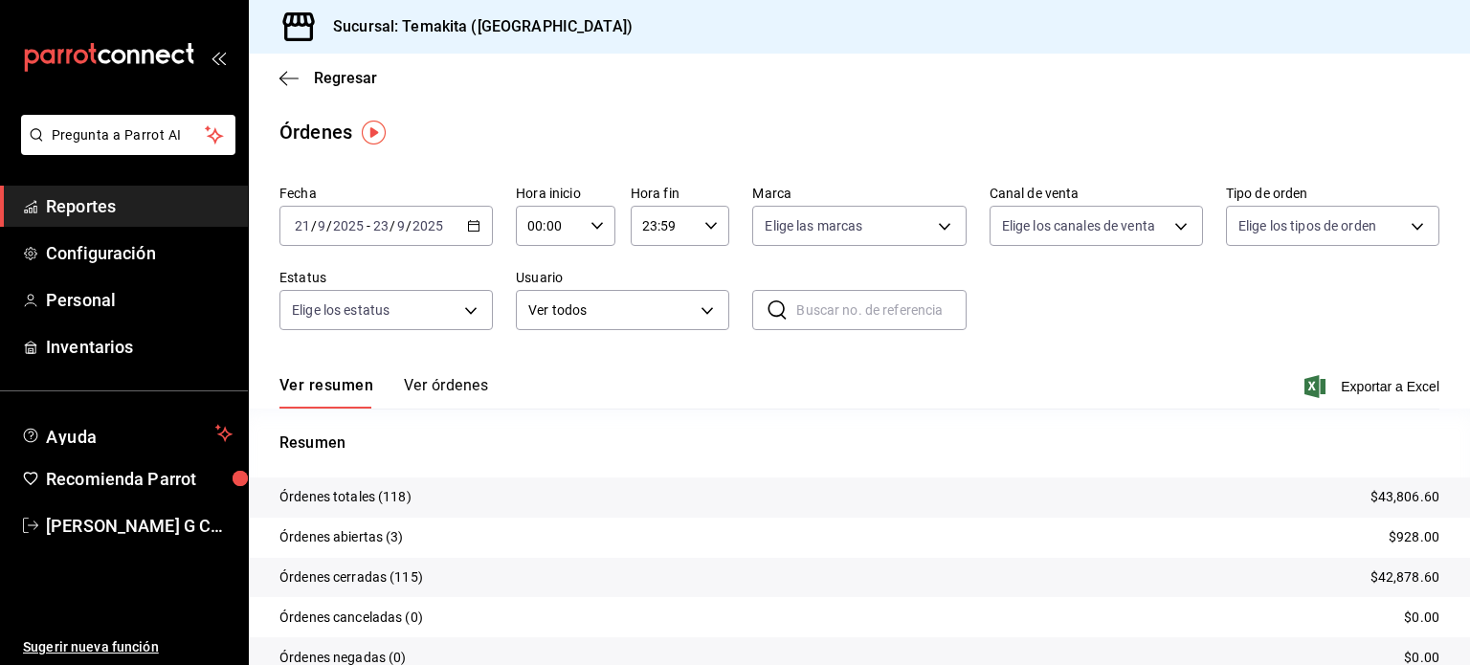
click at [476, 229] on \(Stroke\) "button" at bounding box center [473, 226] width 11 height 11
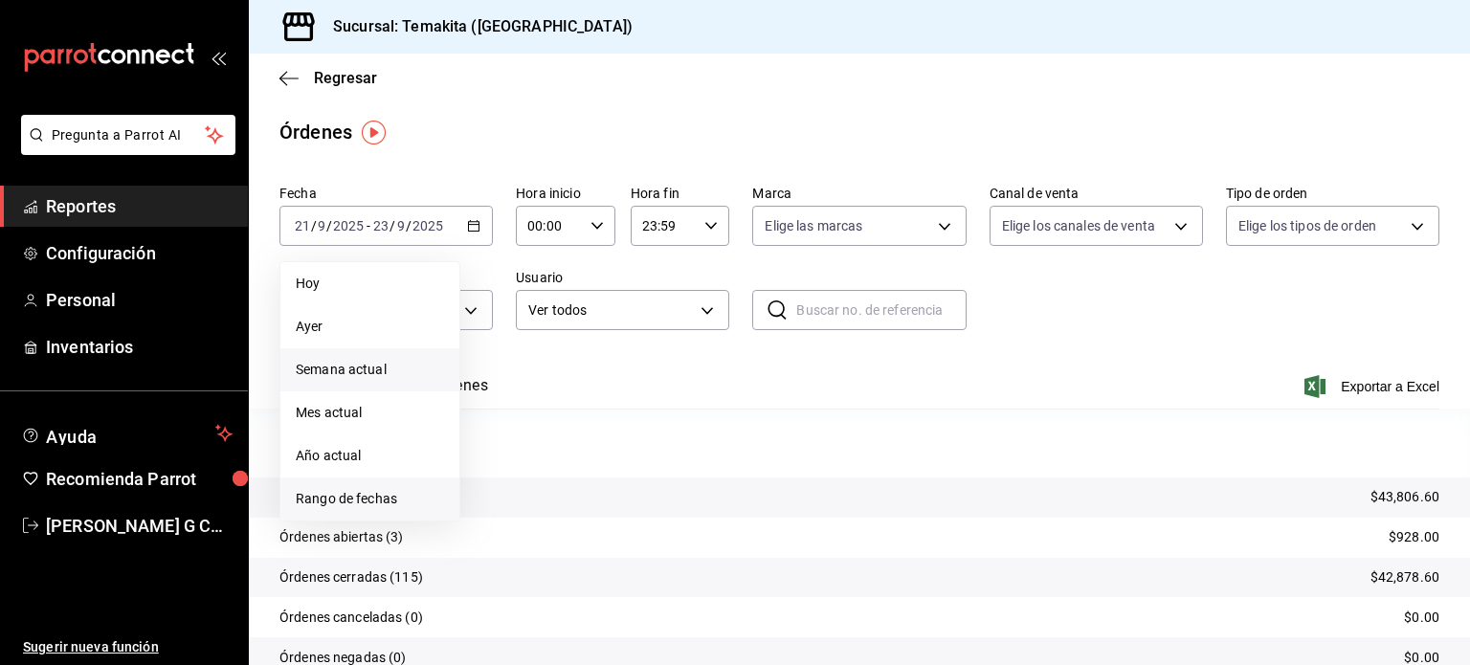
click at [361, 502] on span "Rango de fechas" at bounding box center [370, 499] width 148 height 20
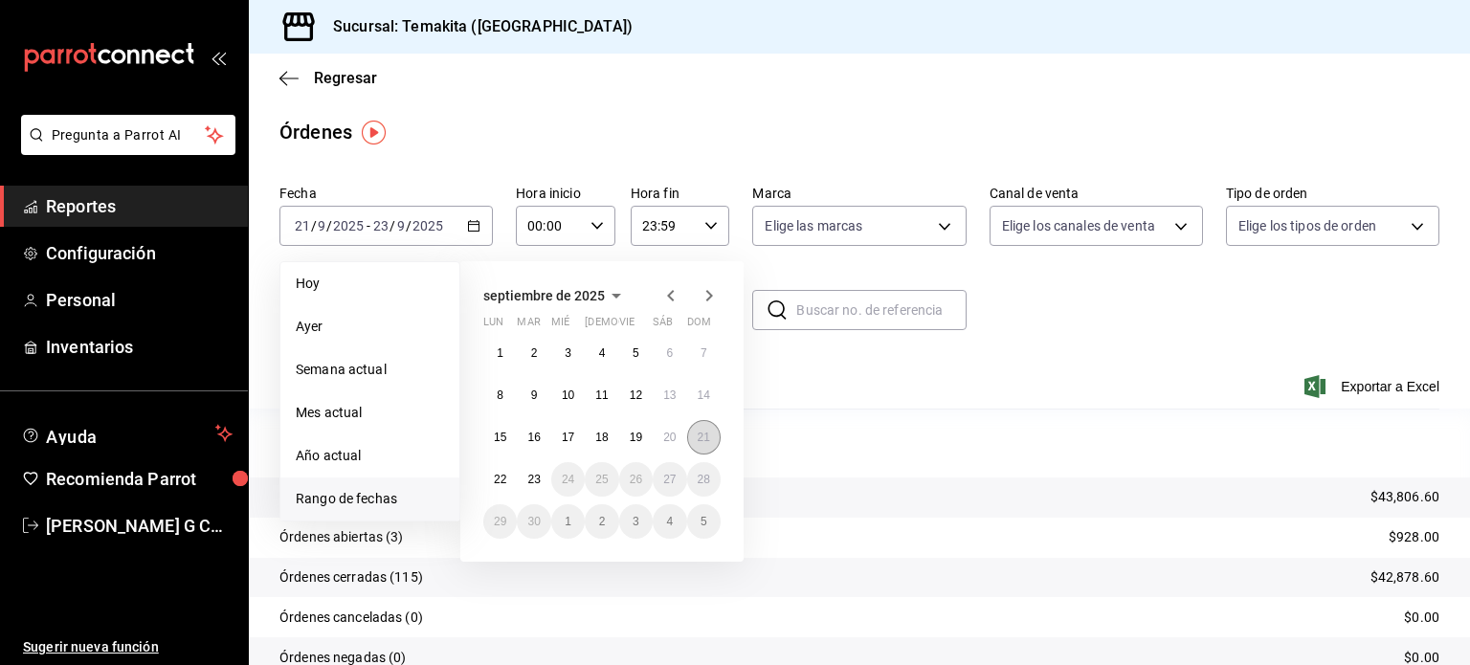
click at [699, 440] on abbr "21" at bounding box center [704, 437] width 12 height 13
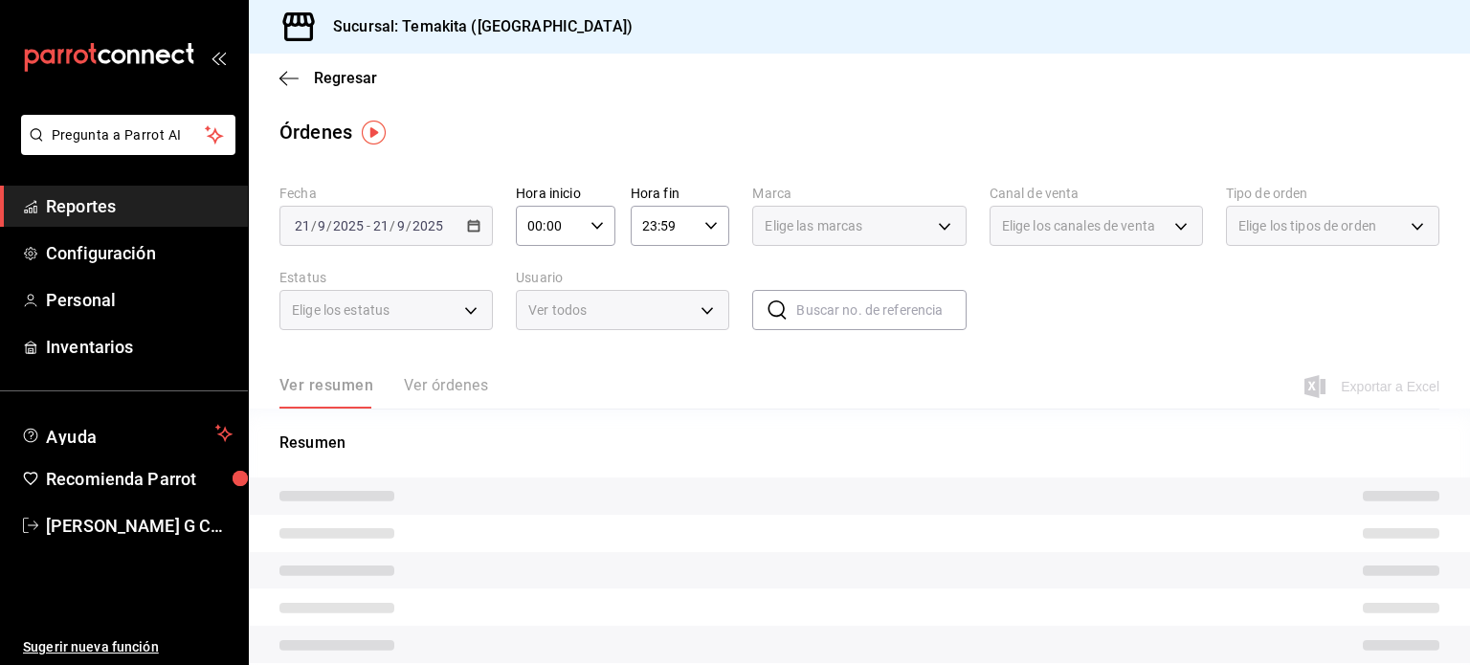
click at [699, 440] on p "Resumen" at bounding box center [859, 443] width 1160 height 23
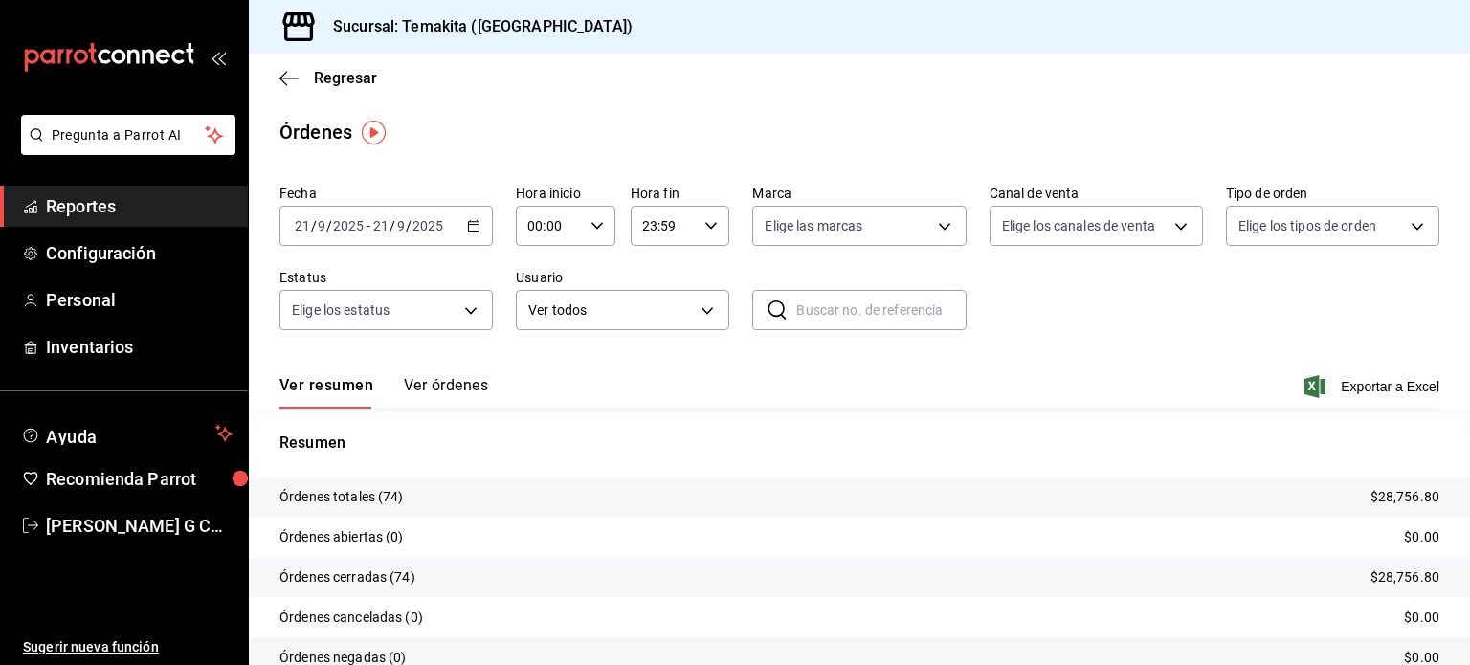
click at [475, 377] on button "Ver órdenes" at bounding box center [446, 392] width 84 height 33
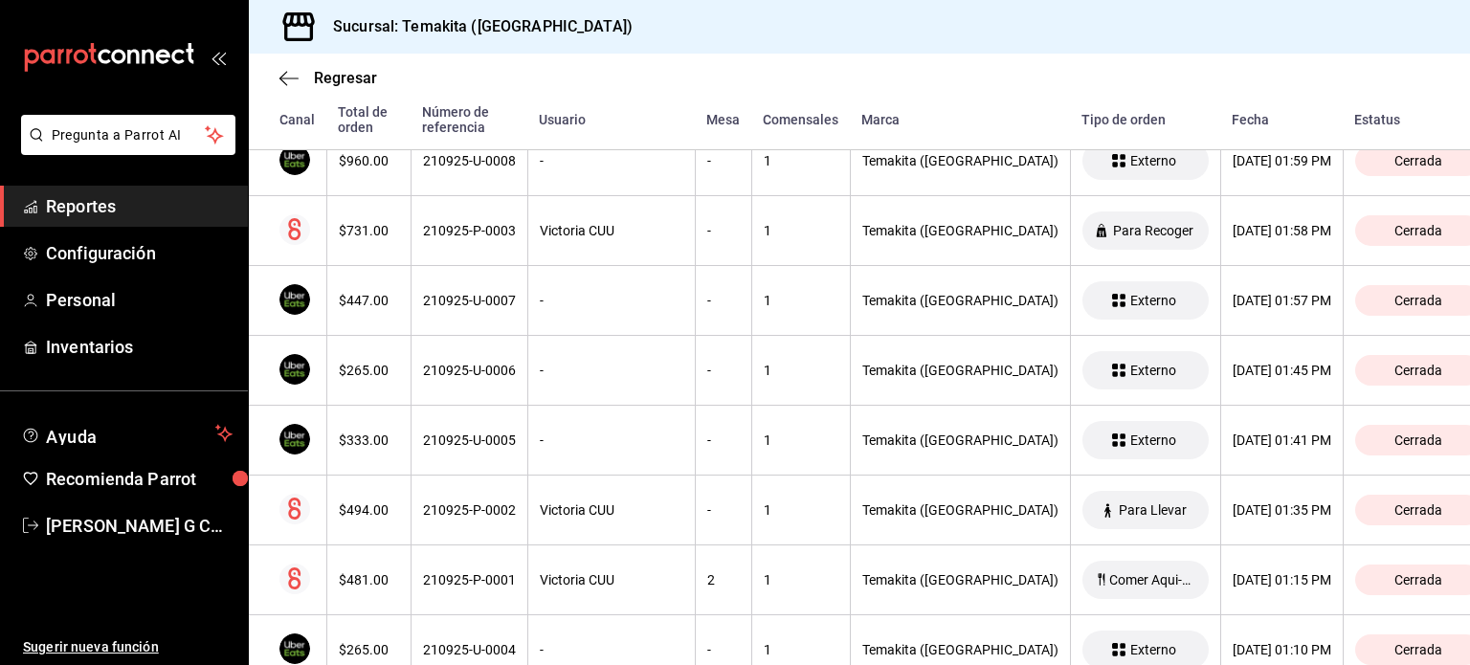
scroll to position [5035, 0]
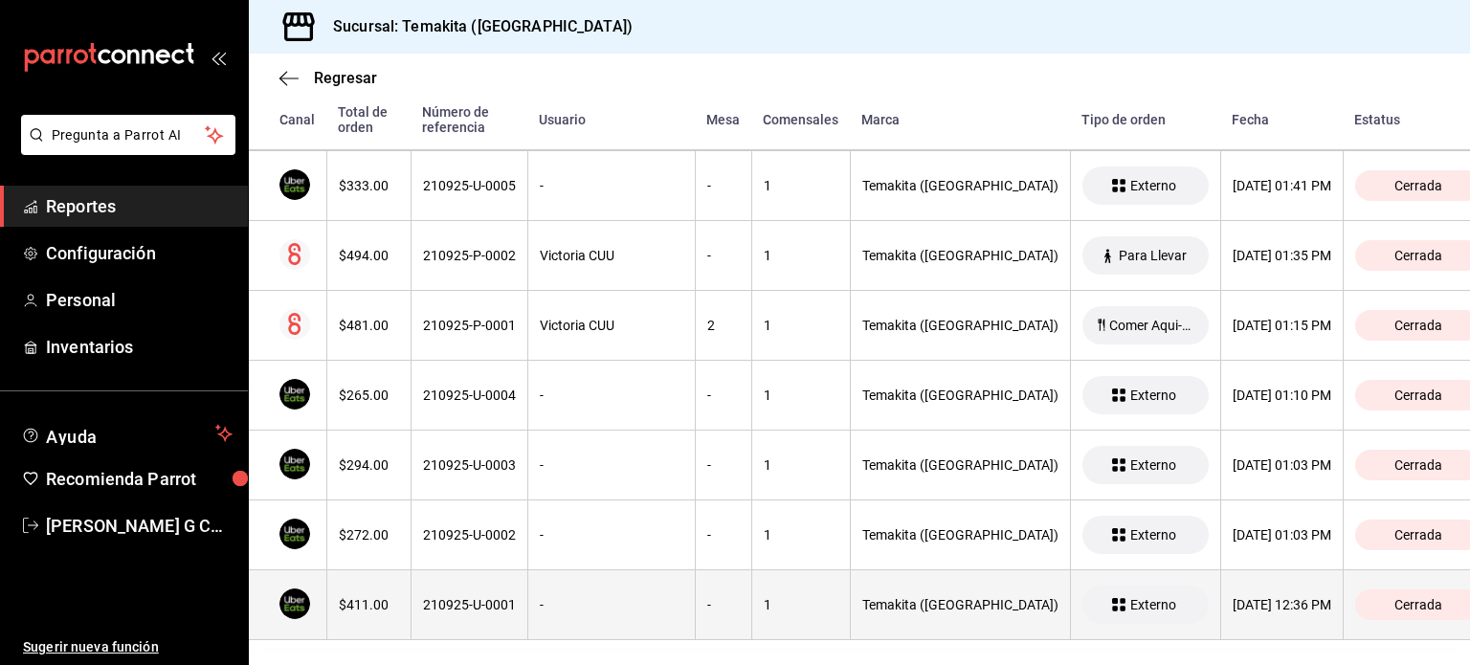
click at [495, 579] on th "210925-U-0001" at bounding box center [469, 605] width 117 height 70
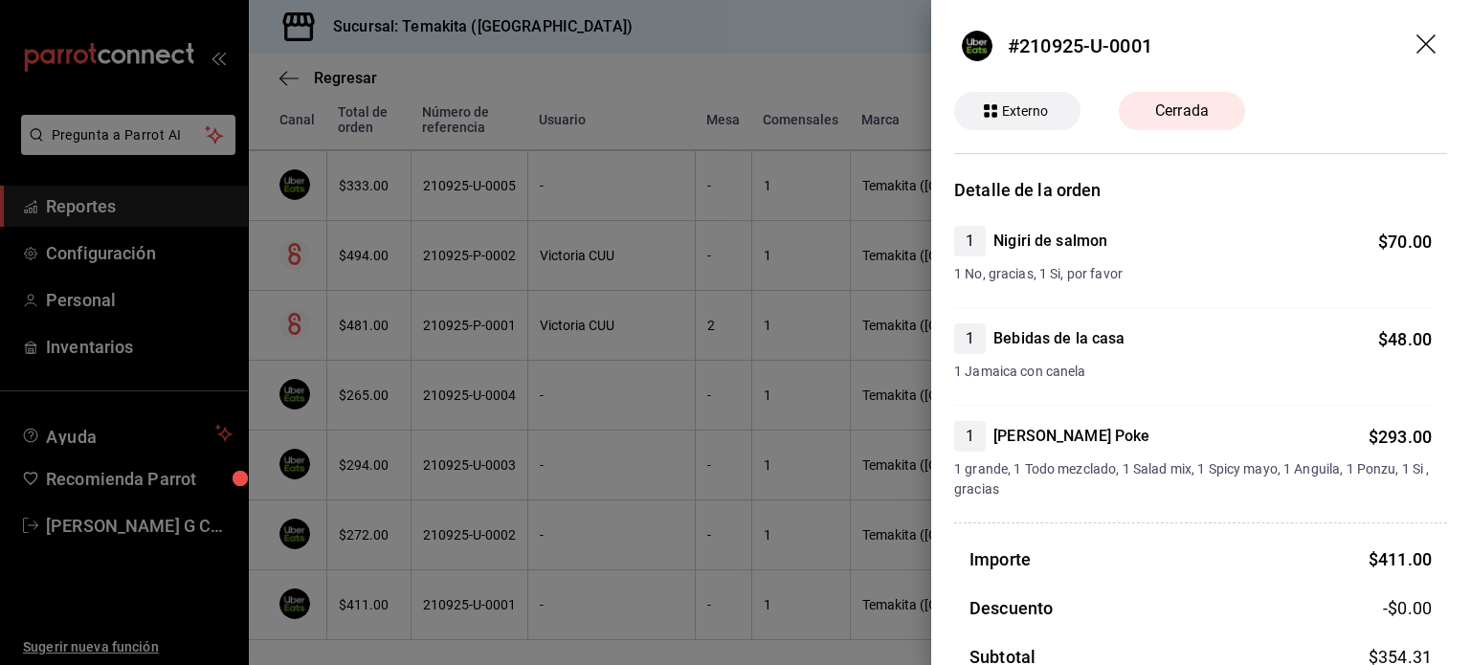
click at [515, 508] on div at bounding box center [735, 332] width 1470 height 665
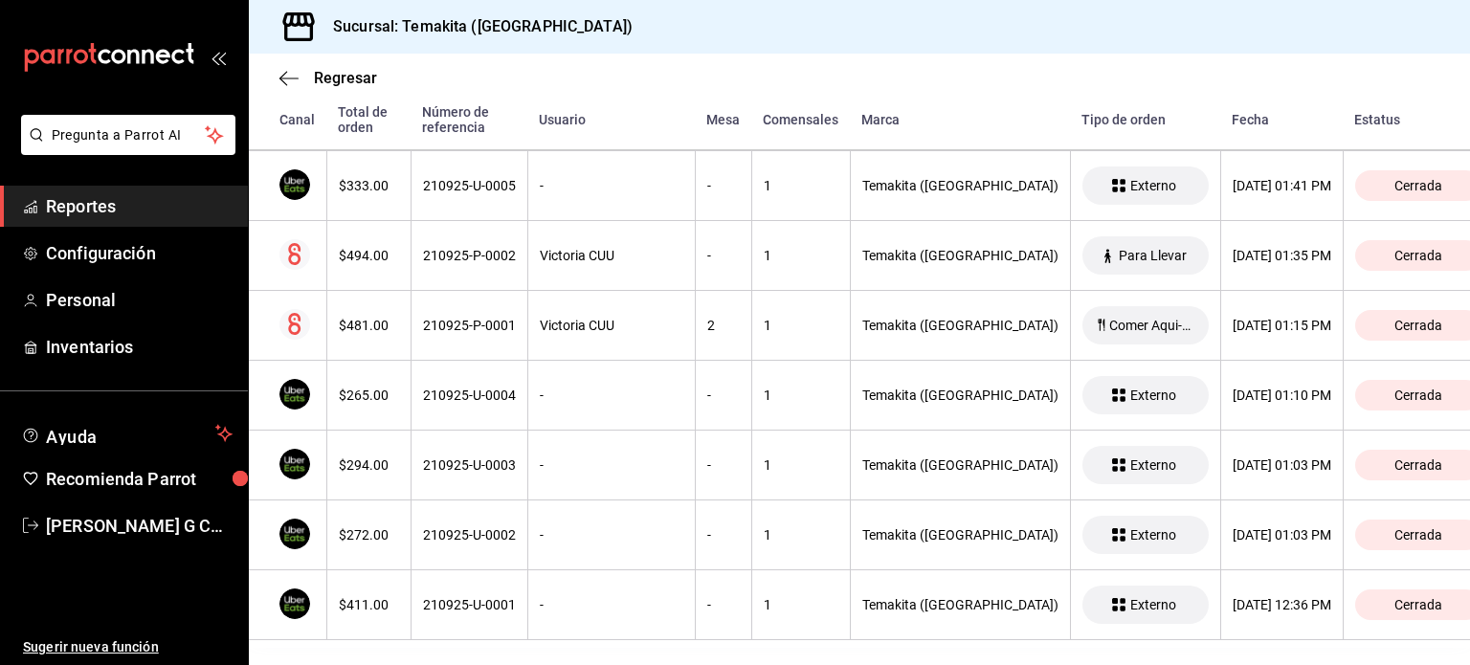
click at [515, 508] on th "210925-U-0002" at bounding box center [469, 536] width 117 height 70
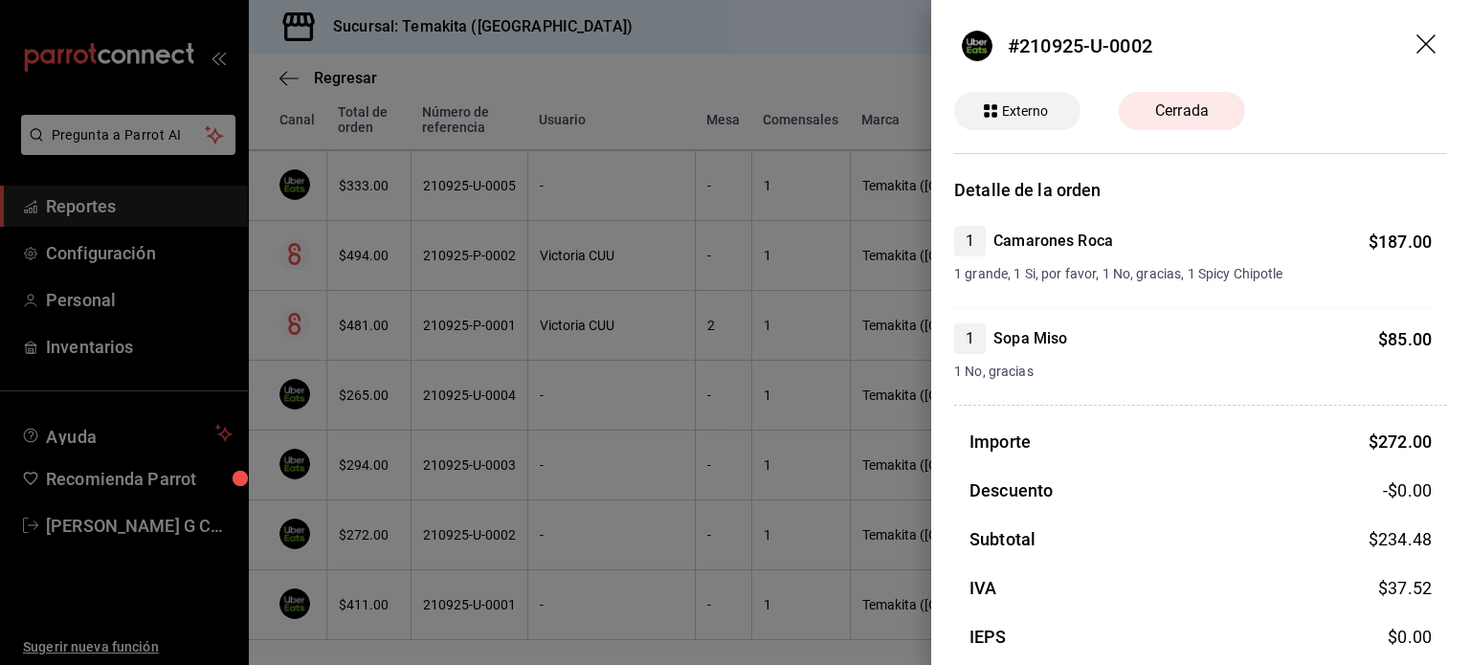
click at [547, 439] on div at bounding box center [735, 332] width 1470 height 665
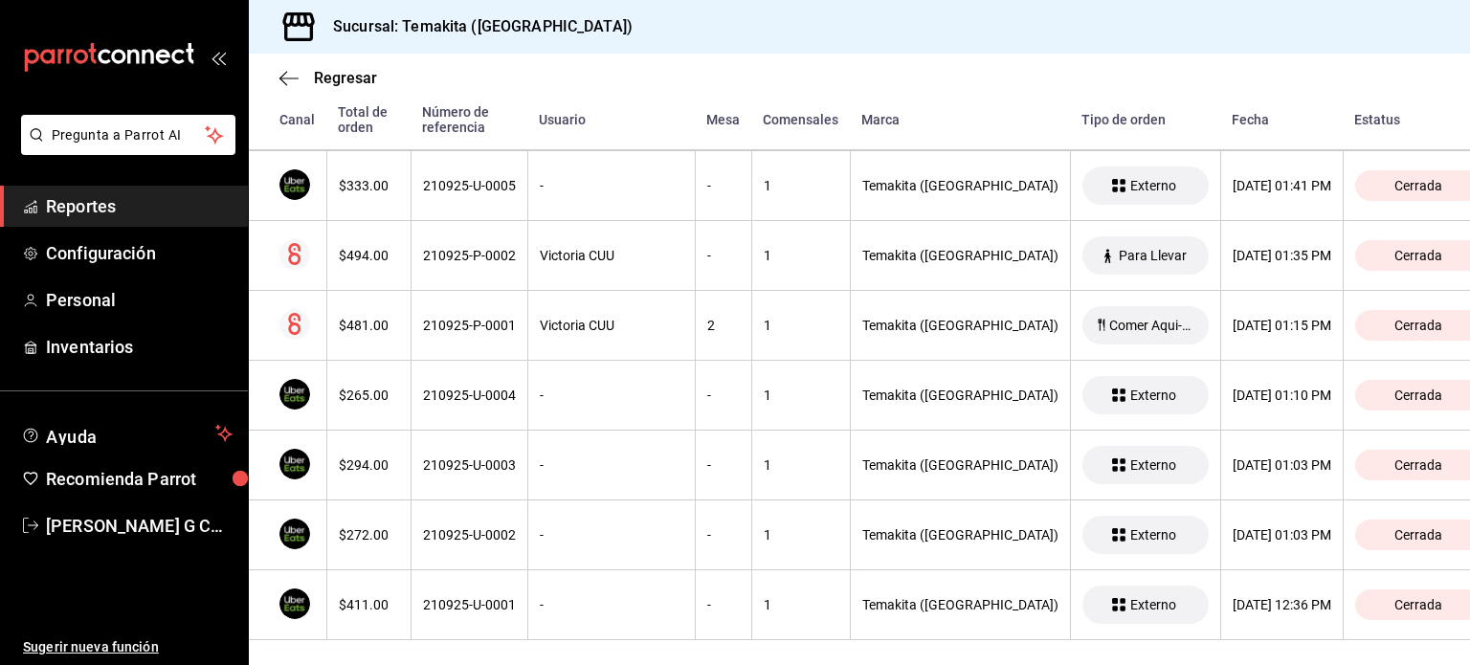
click at [547, 439] on th "-" at bounding box center [610, 466] width 167 height 70
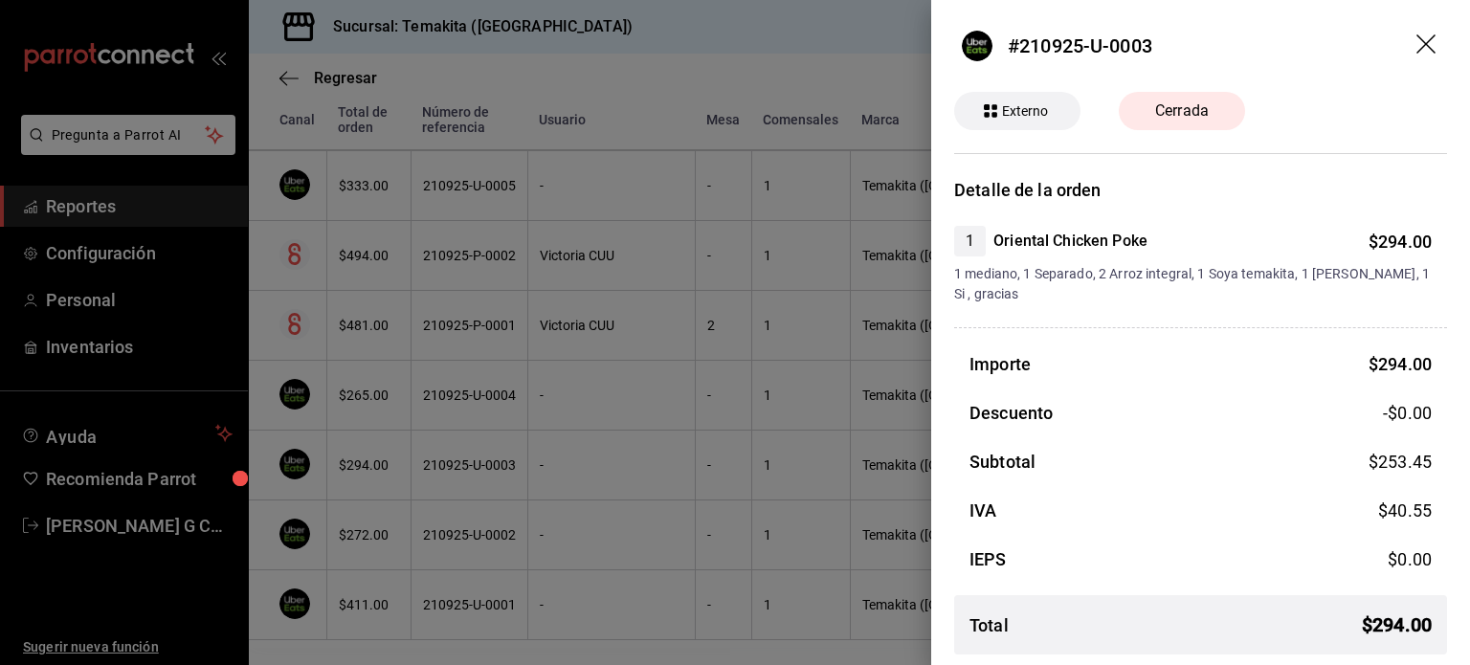
click at [547, 439] on div at bounding box center [735, 332] width 1470 height 665
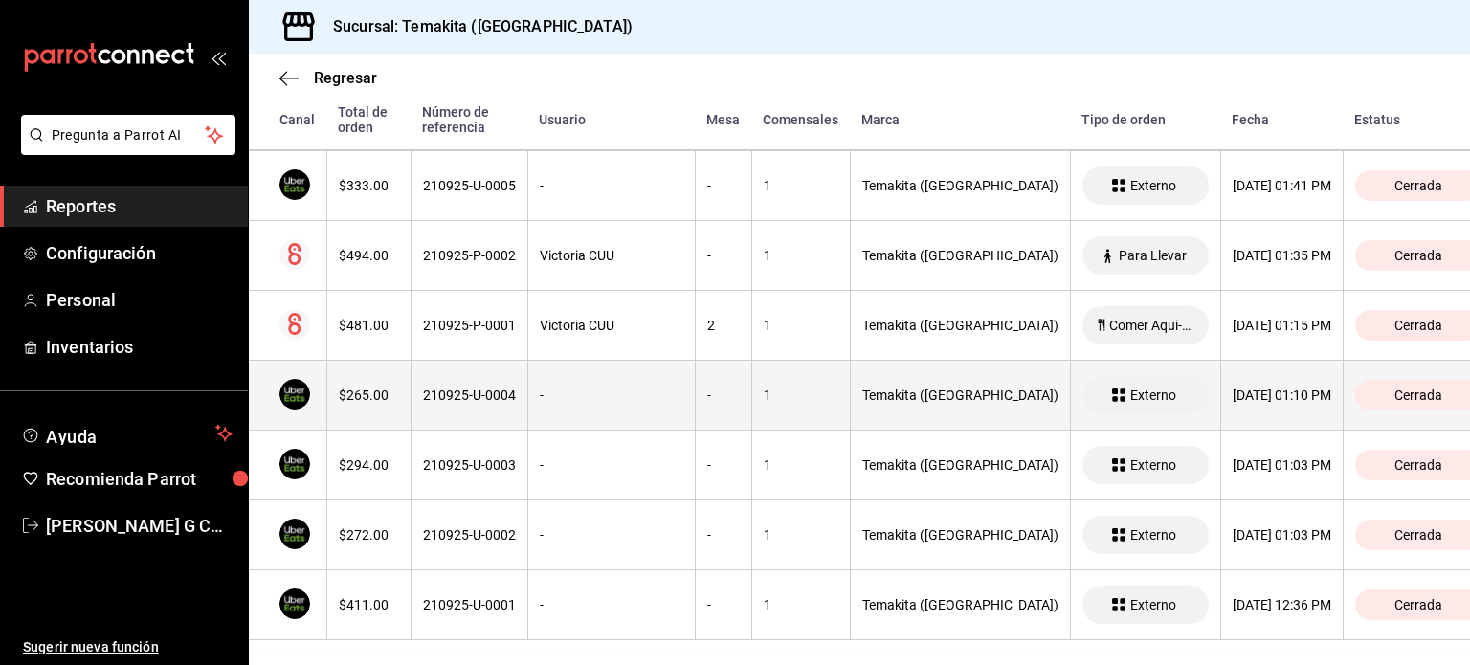
click at [505, 389] on div "210925-U-0004" at bounding box center [469, 395] width 93 height 15
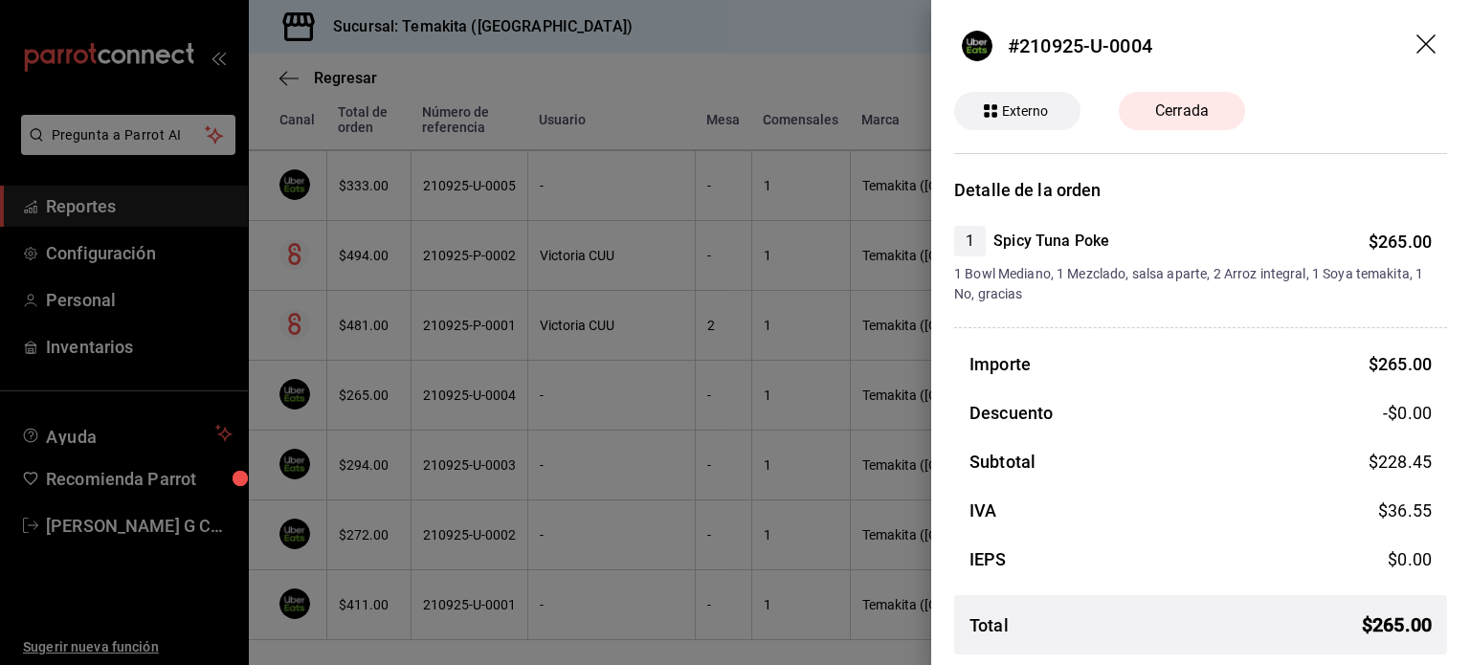
click at [519, 324] on div at bounding box center [735, 332] width 1470 height 665
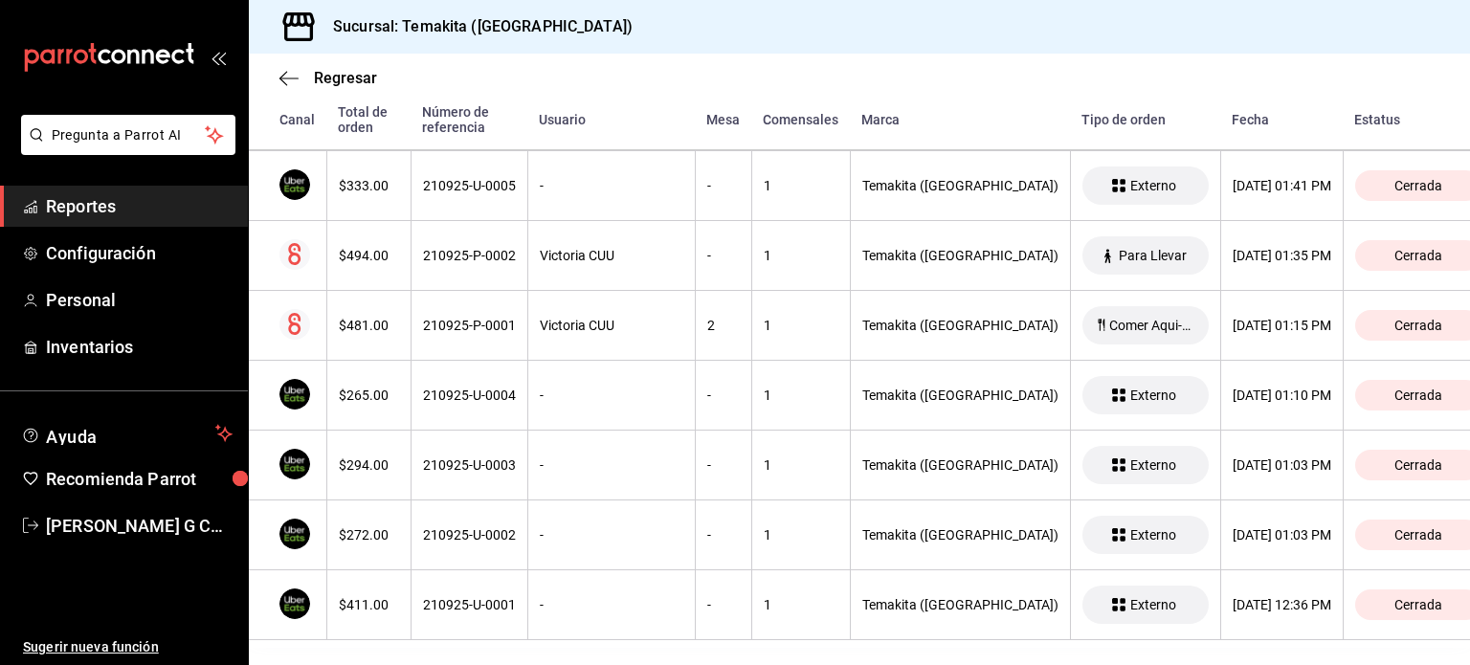
click at [519, 324] on th "210925-P-0001" at bounding box center [469, 326] width 117 height 70
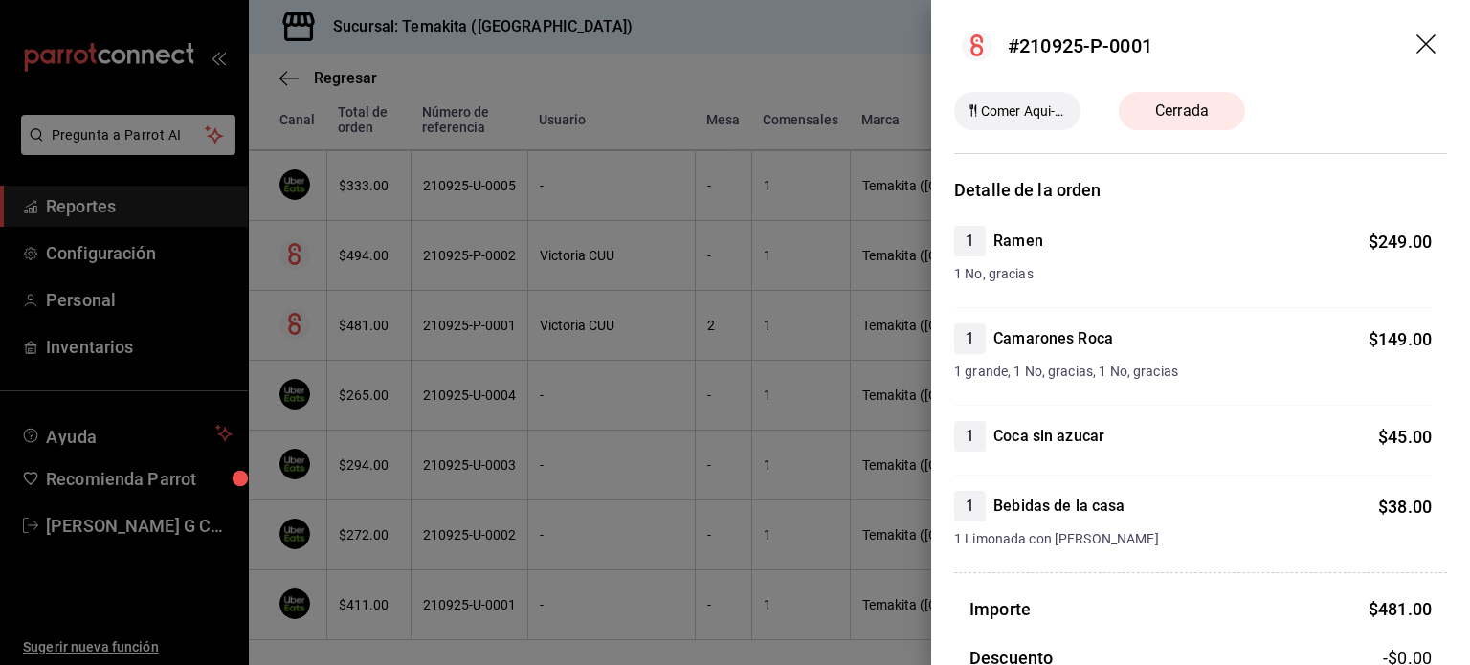
click at [519, 324] on div at bounding box center [735, 332] width 1470 height 665
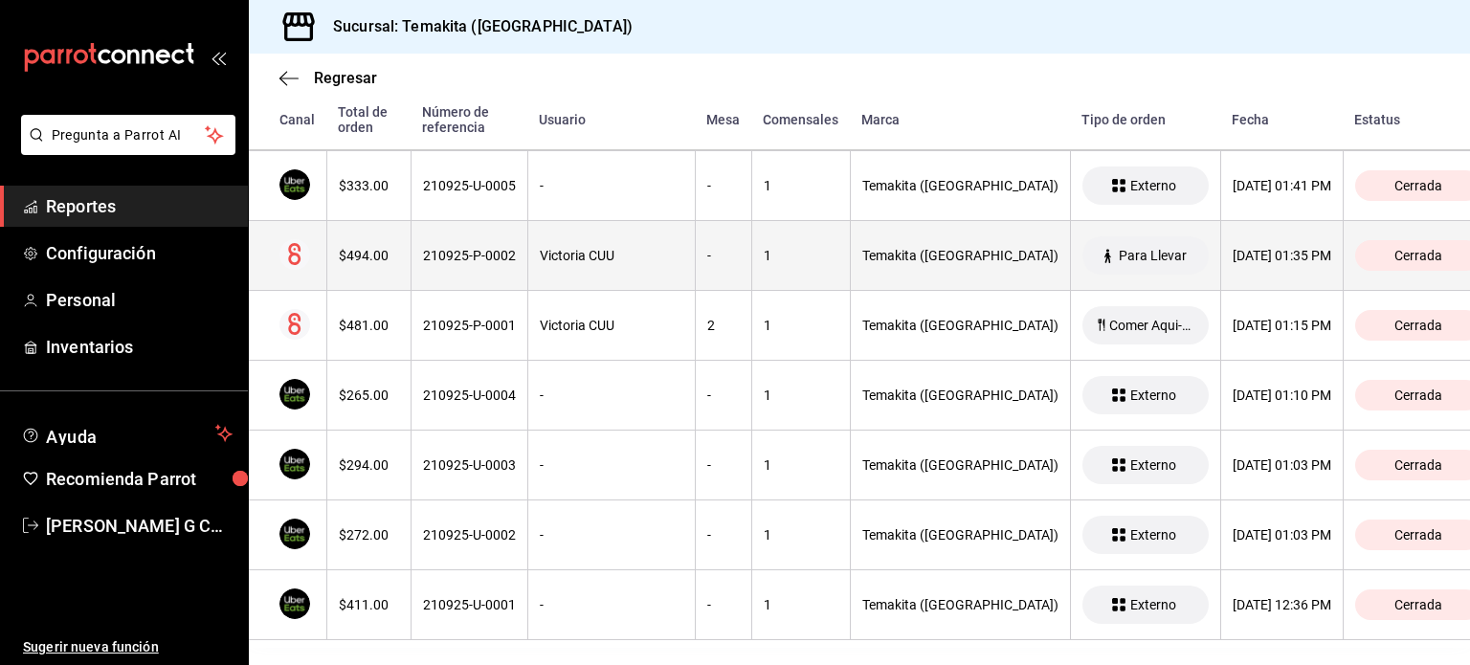
click at [501, 248] on div "210925-P-0002" at bounding box center [469, 255] width 93 height 15
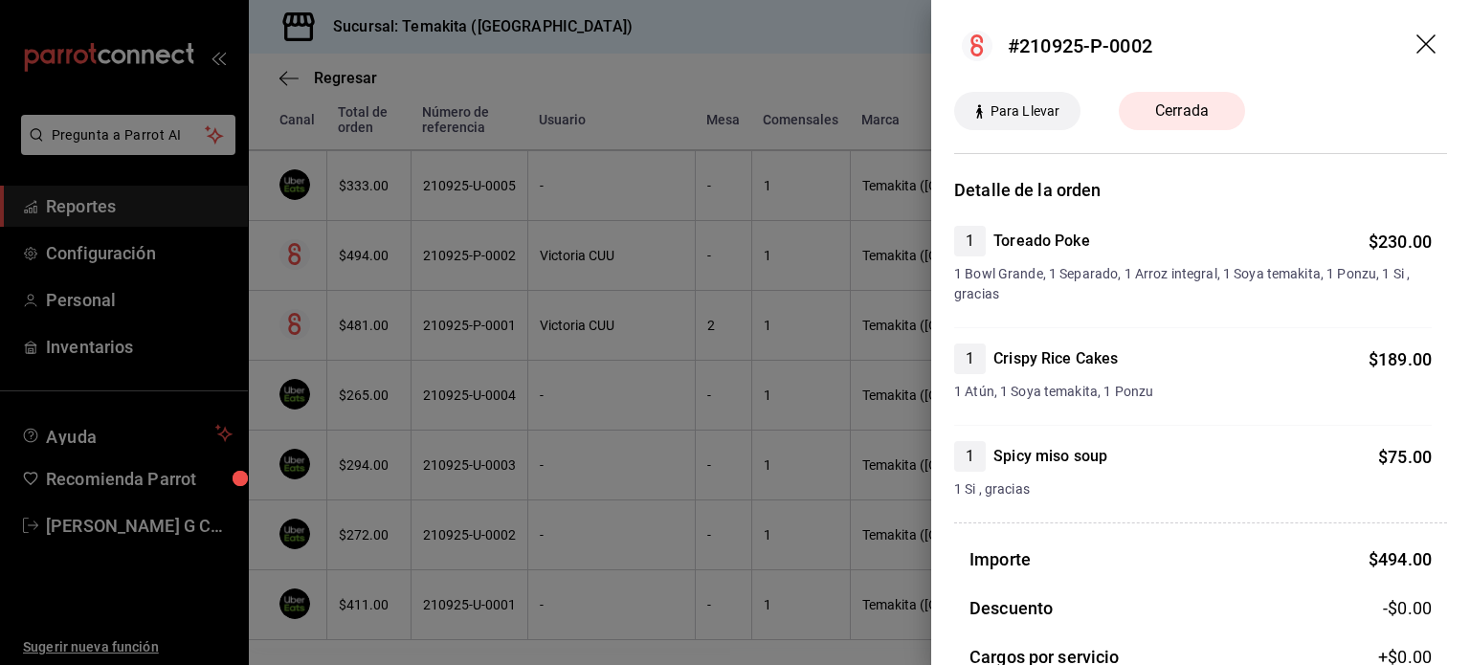
click at [501, 235] on div at bounding box center [735, 332] width 1470 height 665
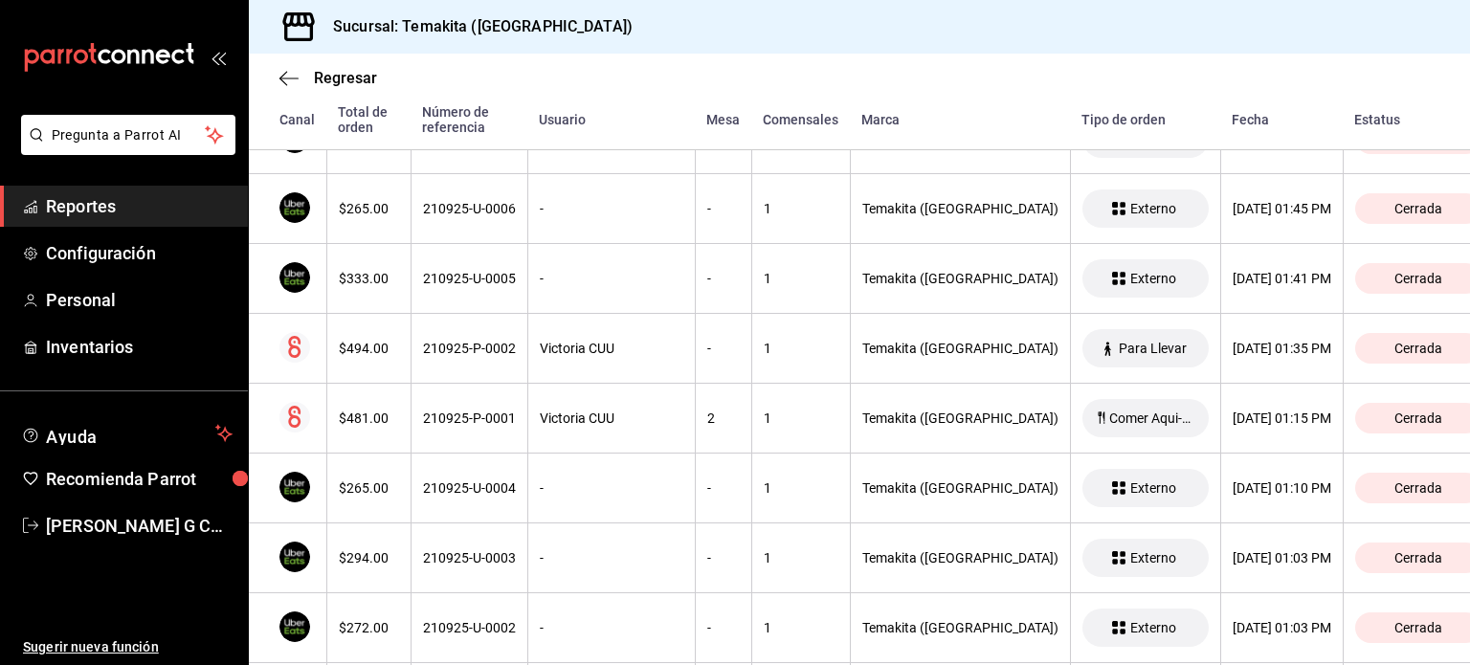
scroll to position [4943, 0]
click at [501, 243] on th "210925-U-0005" at bounding box center [469, 278] width 117 height 70
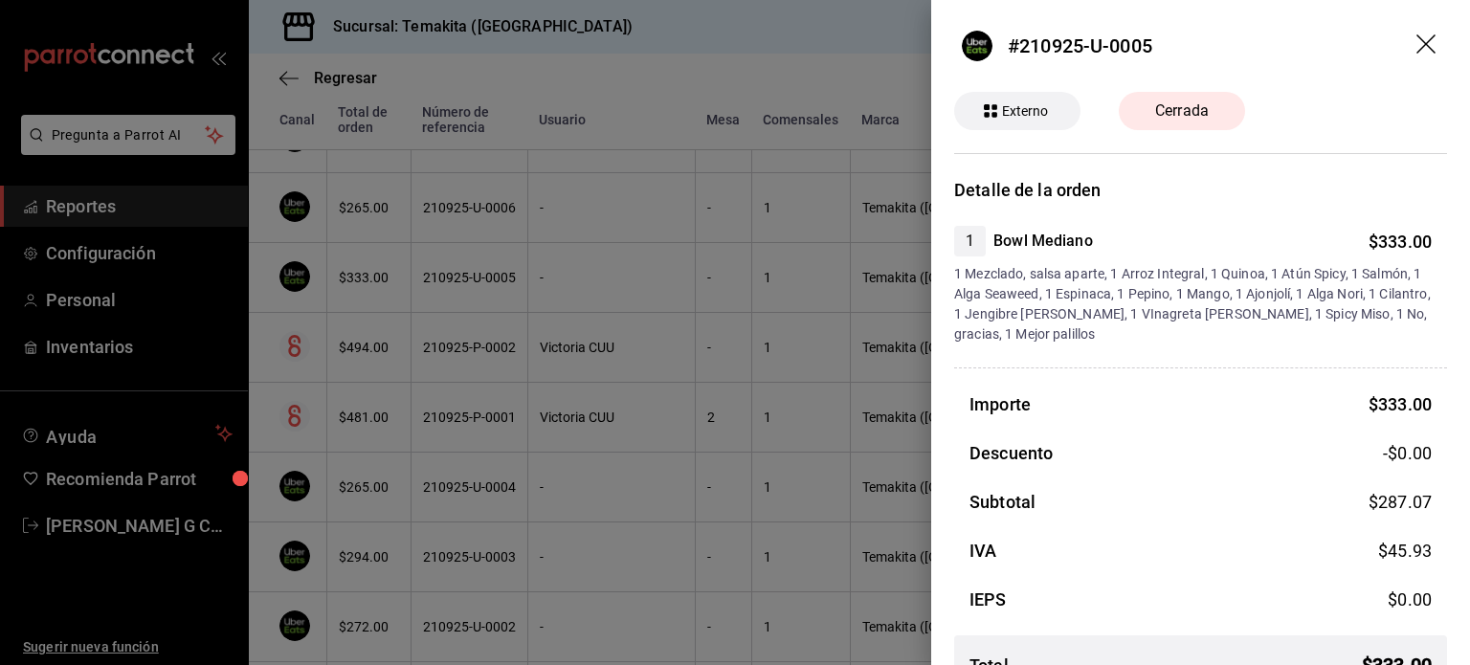
click at [501, 235] on div at bounding box center [735, 332] width 1470 height 665
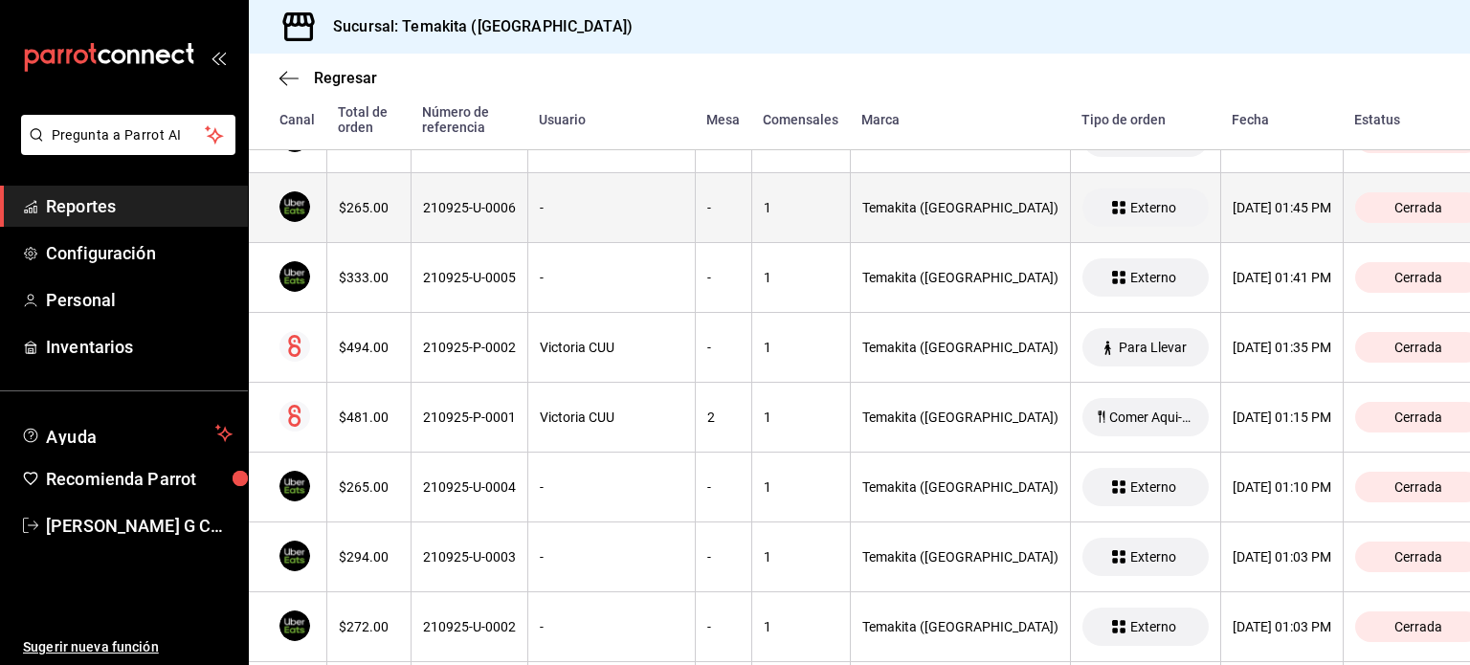
click at [478, 207] on th "210925-U-0006" at bounding box center [469, 208] width 117 height 70
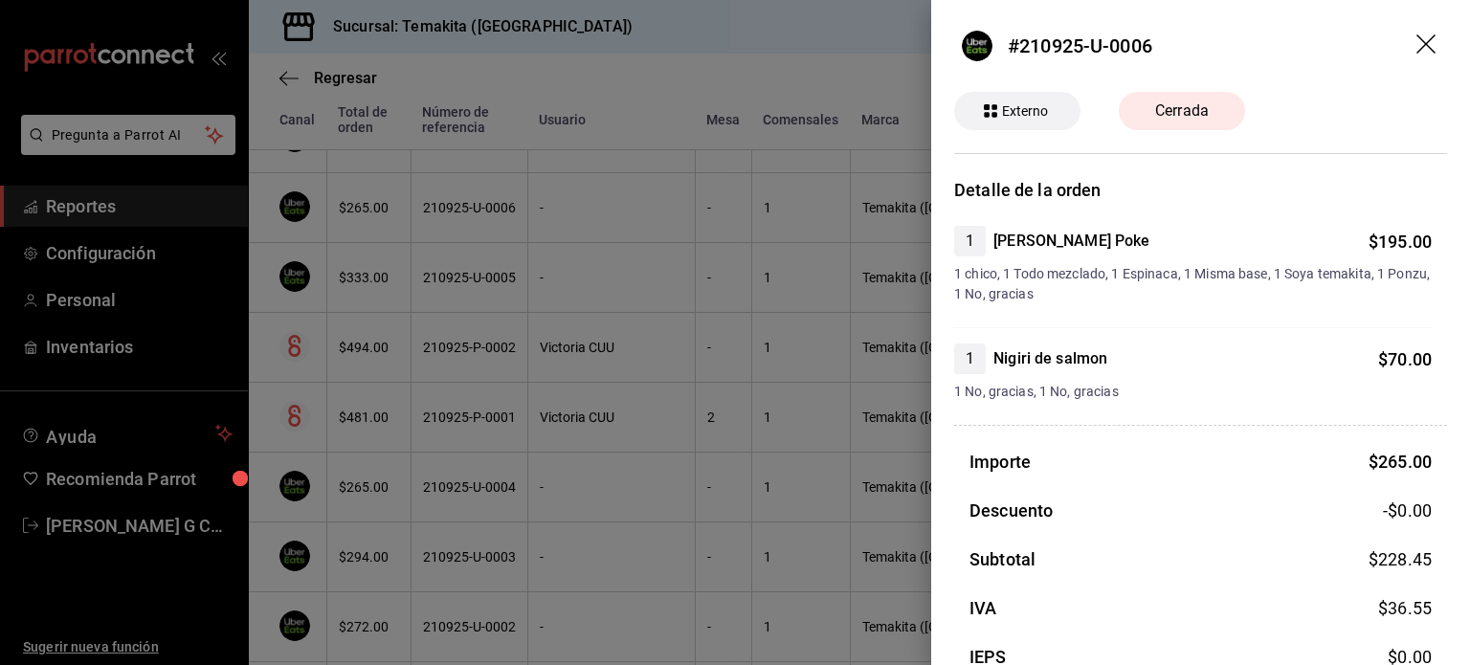
click at [478, 207] on div at bounding box center [735, 332] width 1470 height 665
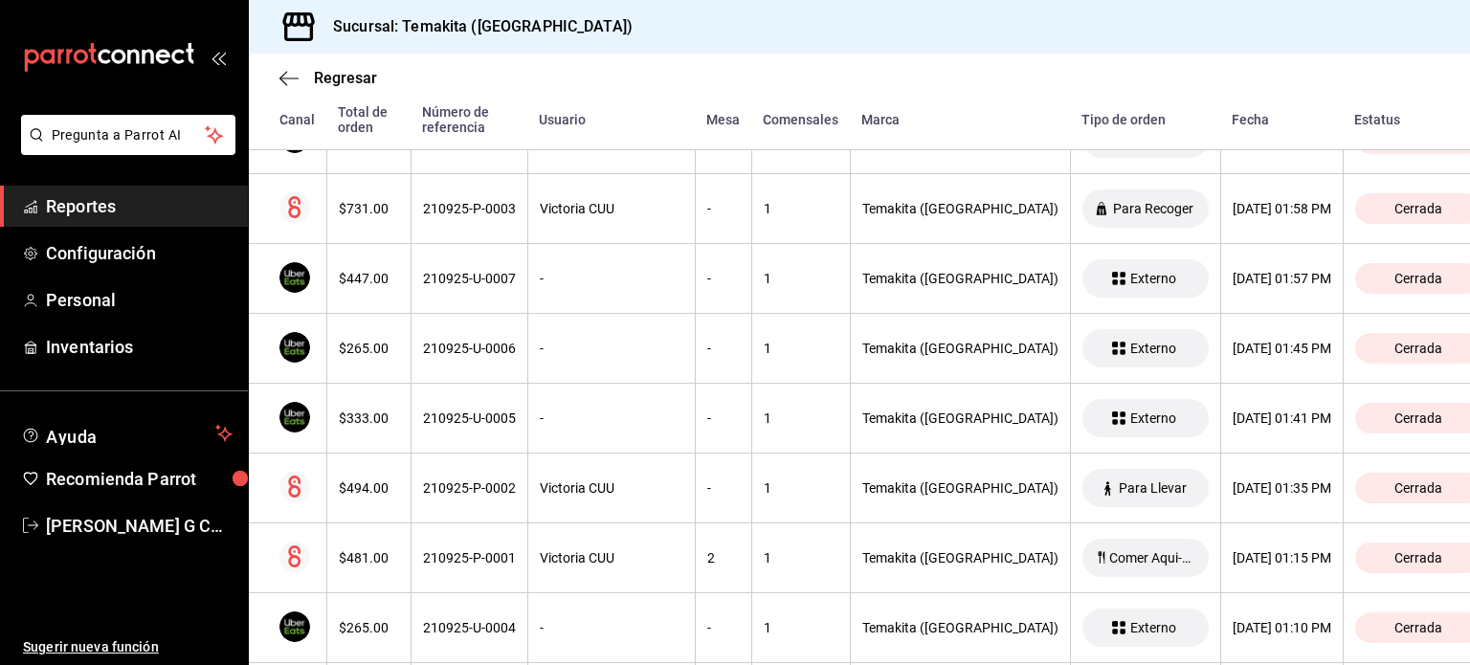
scroll to position [4801, 0]
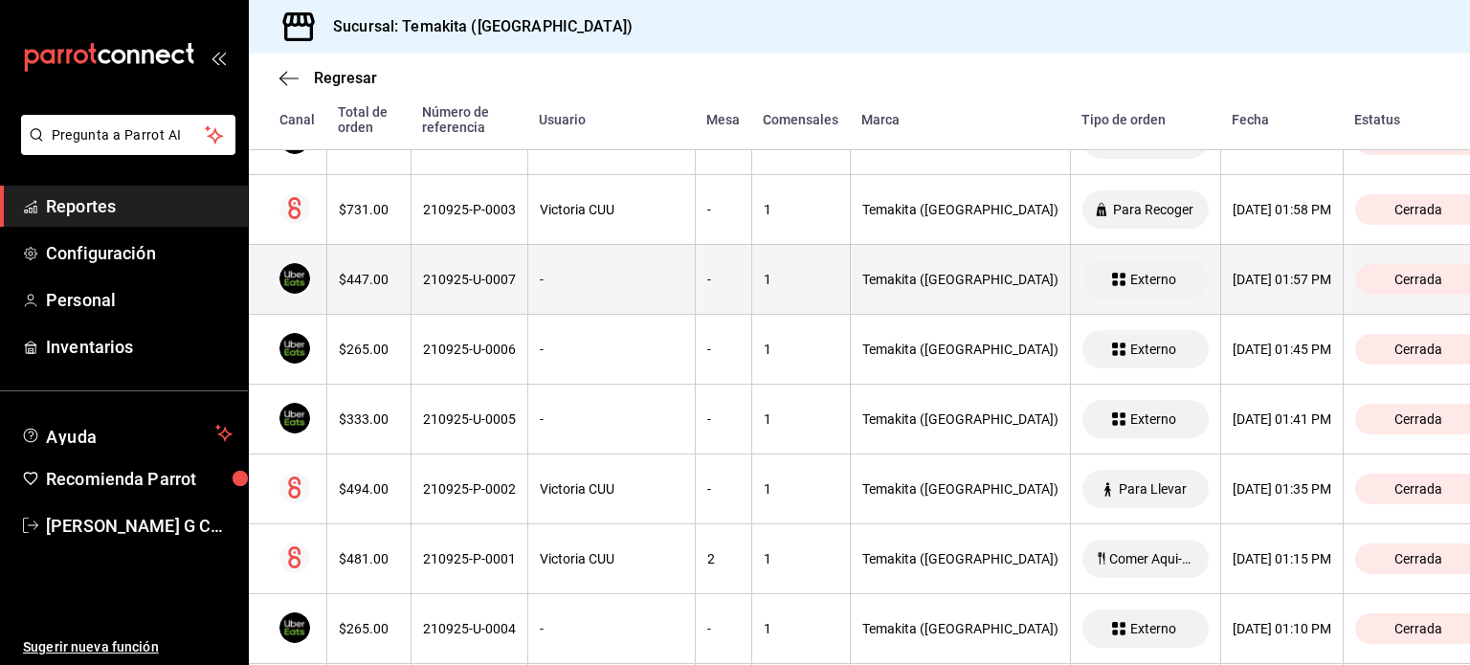
click at [491, 278] on th "210925-U-0007" at bounding box center [469, 280] width 117 height 70
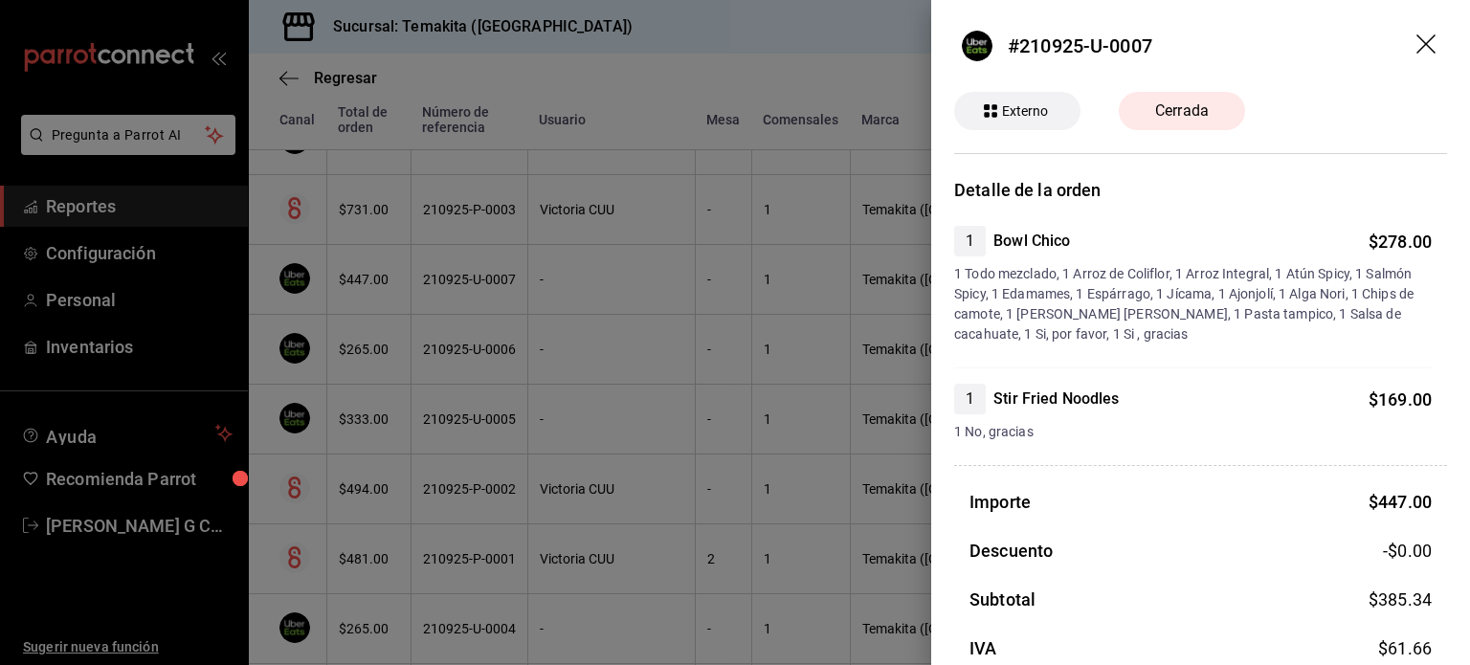
click at [491, 278] on div at bounding box center [735, 332] width 1470 height 665
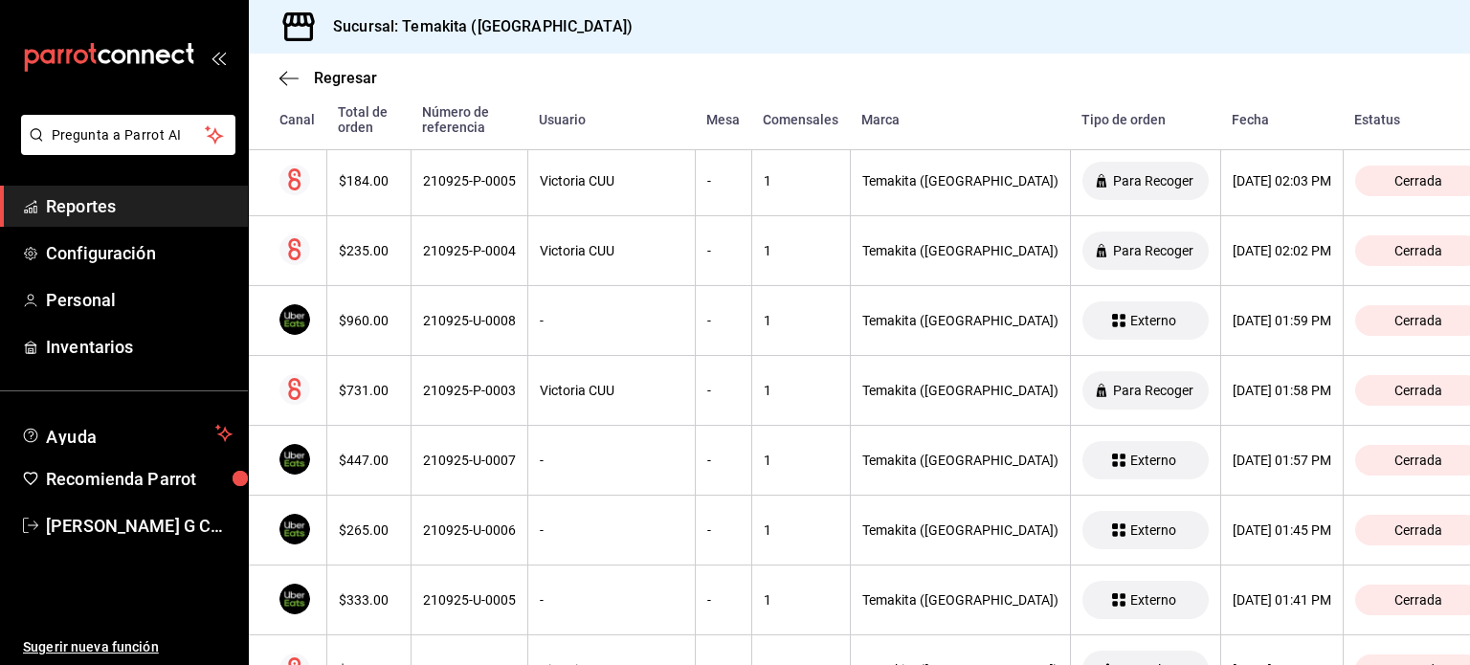
scroll to position [4620, 0]
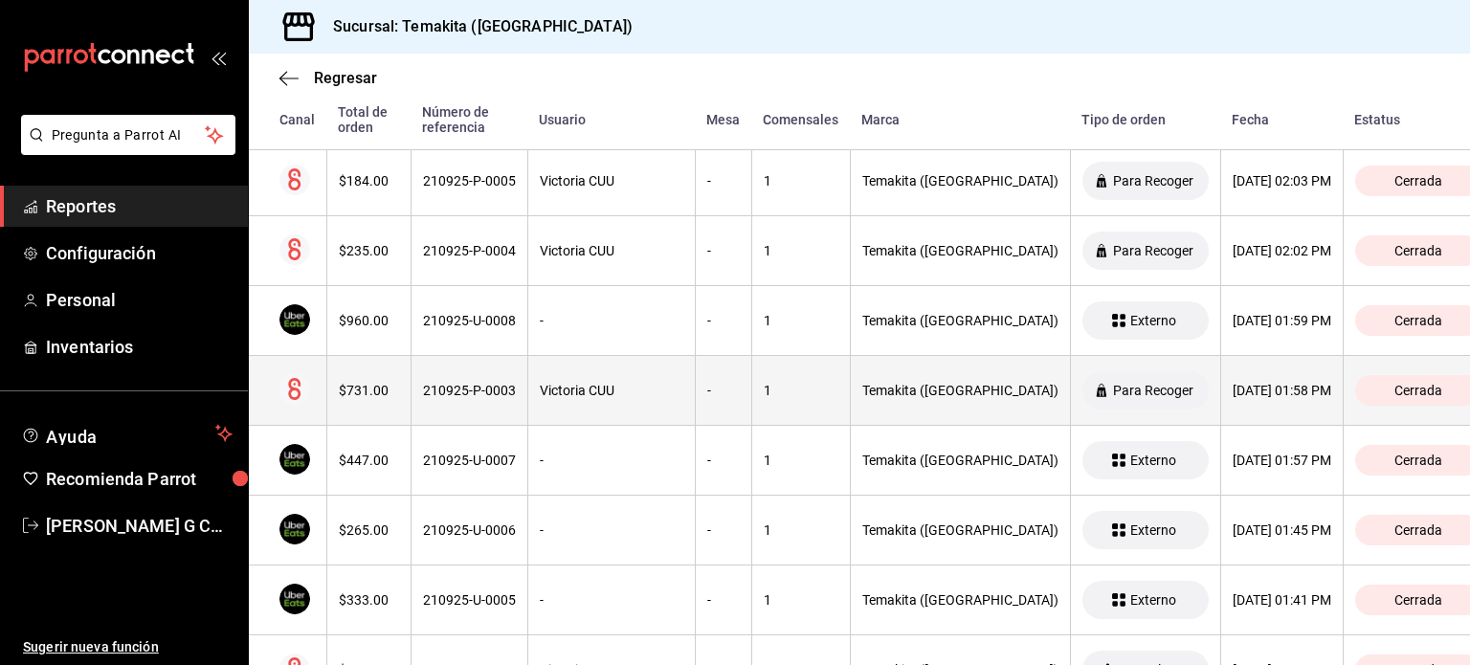
click at [475, 387] on div "210925-P-0003" at bounding box center [469, 390] width 93 height 15
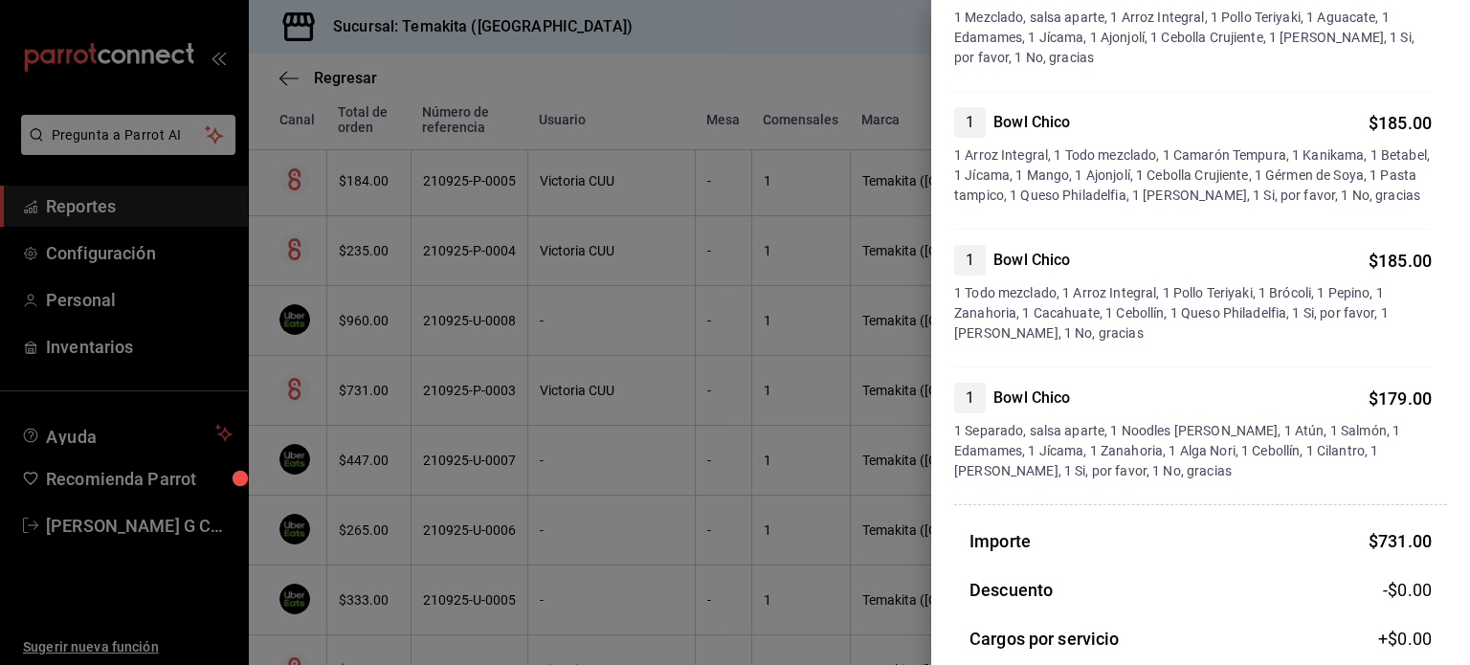
scroll to position [259, 0]
click at [392, 294] on div at bounding box center [735, 332] width 1470 height 665
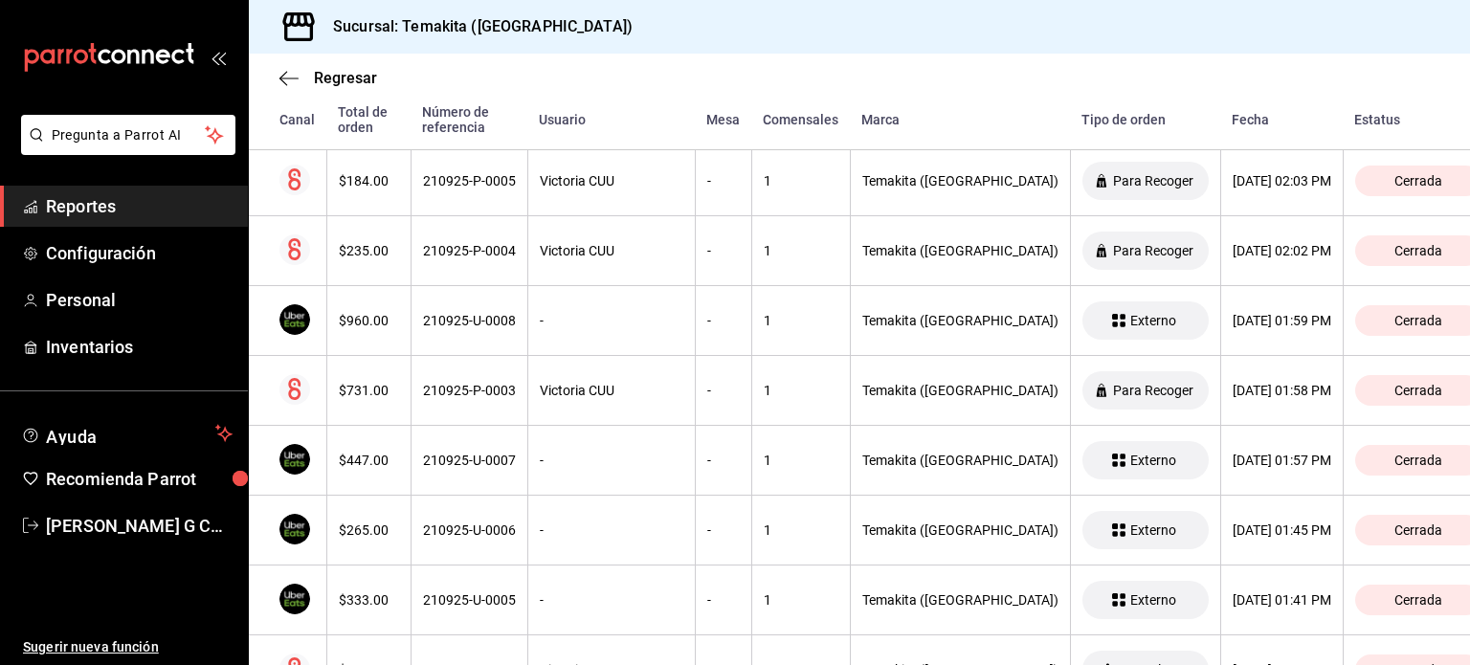
click at [392, 294] on th "$960.00" at bounding box center [368, 321] width 84 height 70
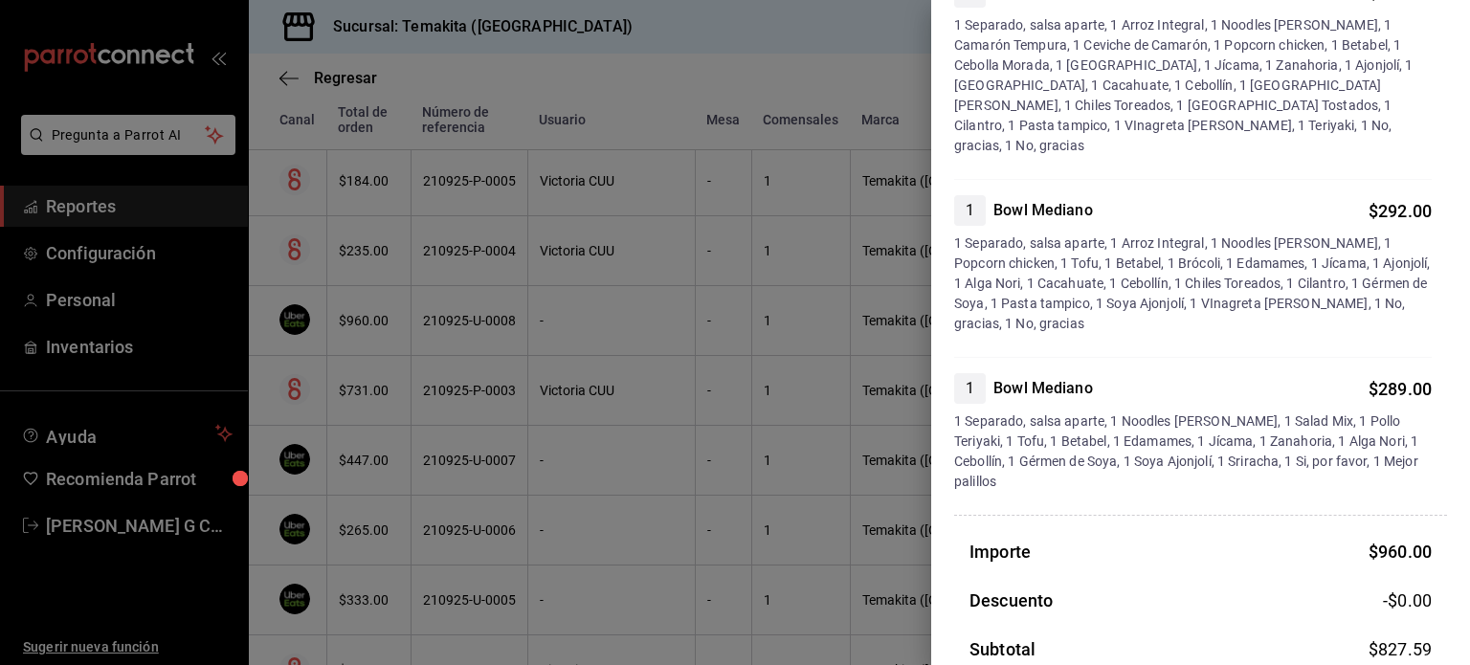
scroll to position [252, 0]
drag, startPoint x: 417, startPoint y: 344, endPoint x: 328, endPoint y: 375, distance: 94.4
click at [328, 375] on div at bounding box center [735, 332] width 1470 height 665
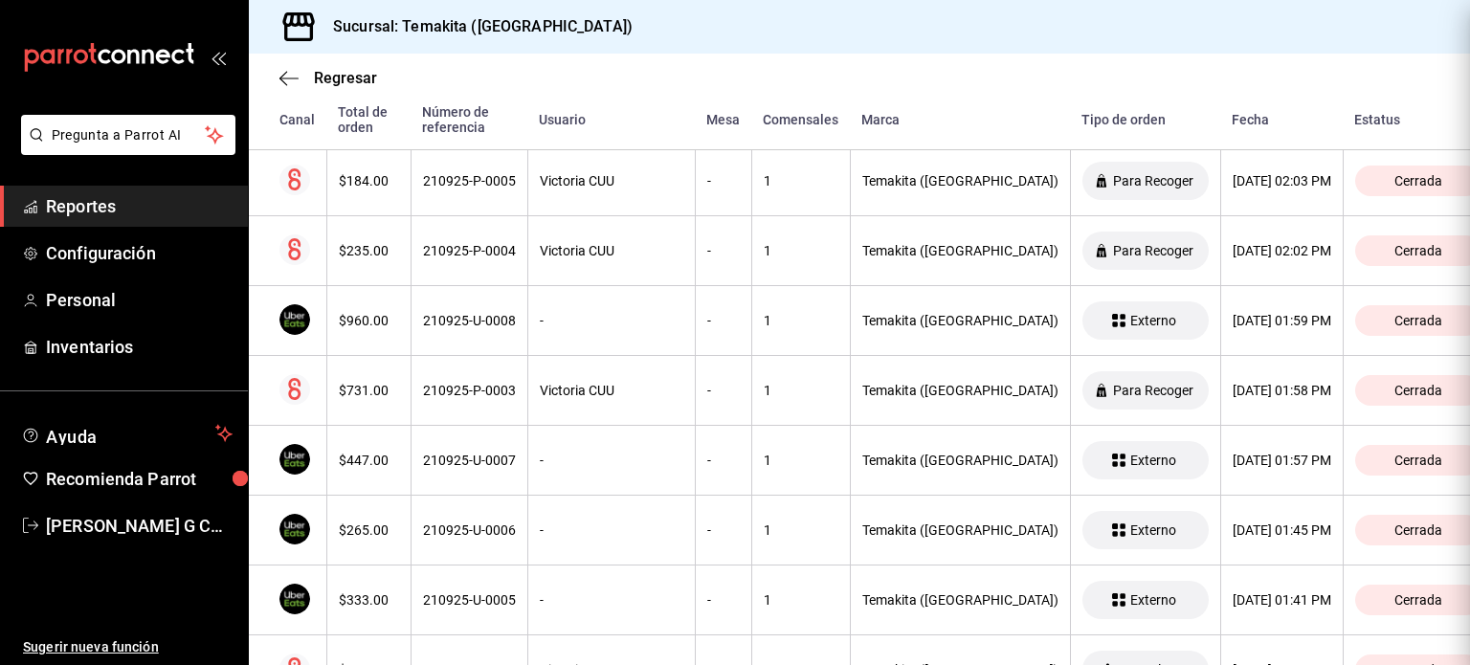
scroll to position [0, 0]
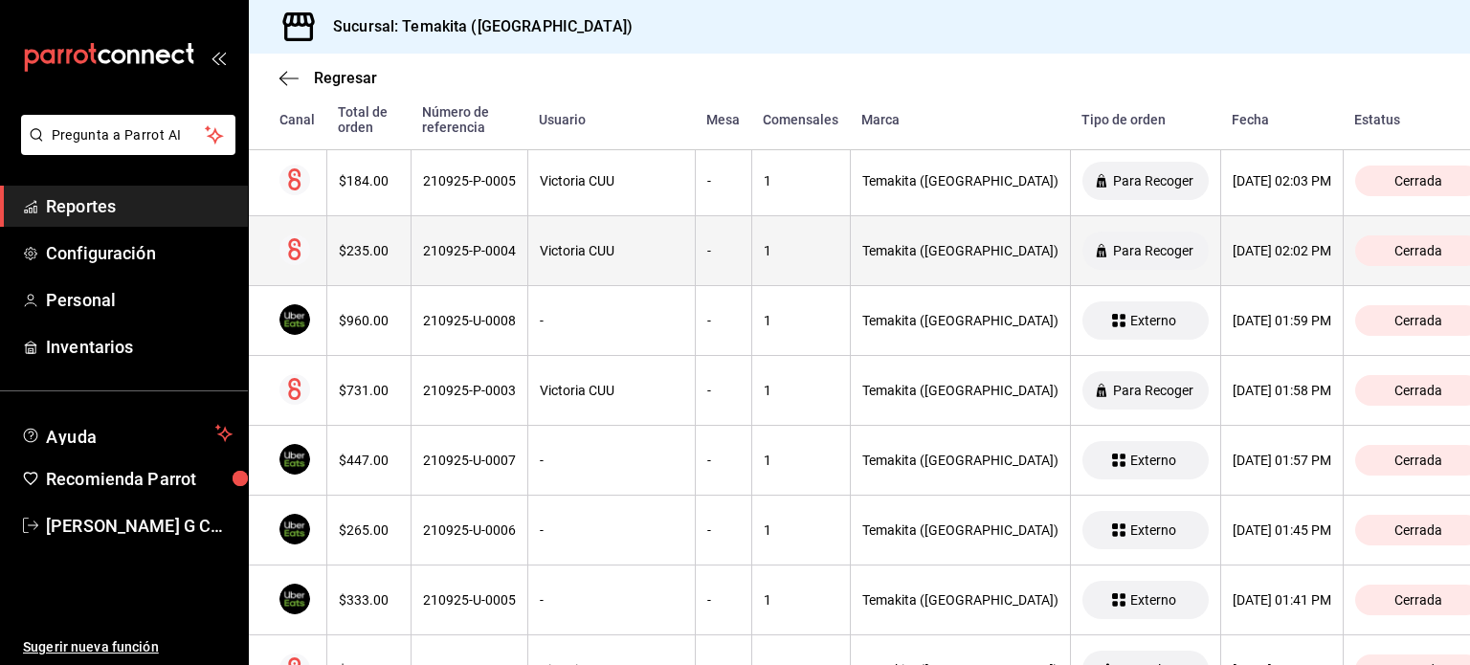
click at [429, 229] on th "210925-P-0004" at bounding box center [469, 251] width 117 height 70
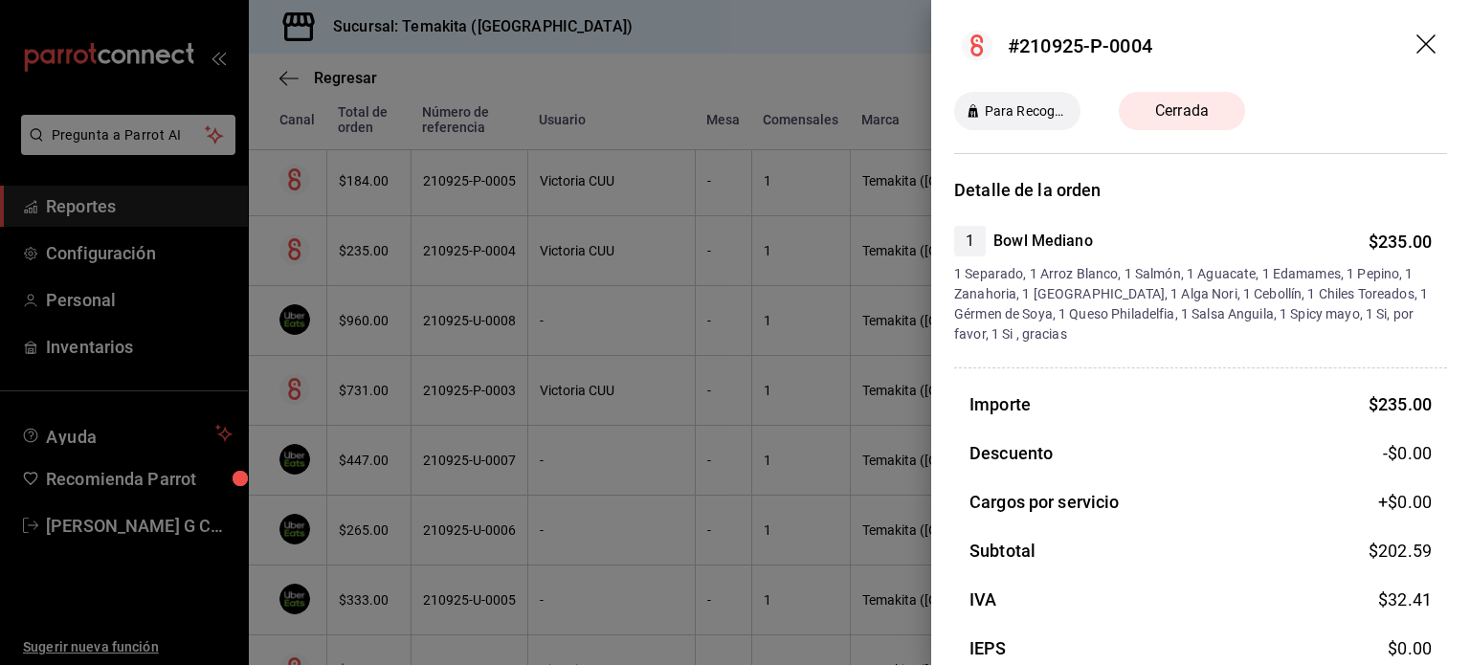
click at [501, 291] on div at bounding box center [735, 332] width 1470 height 665
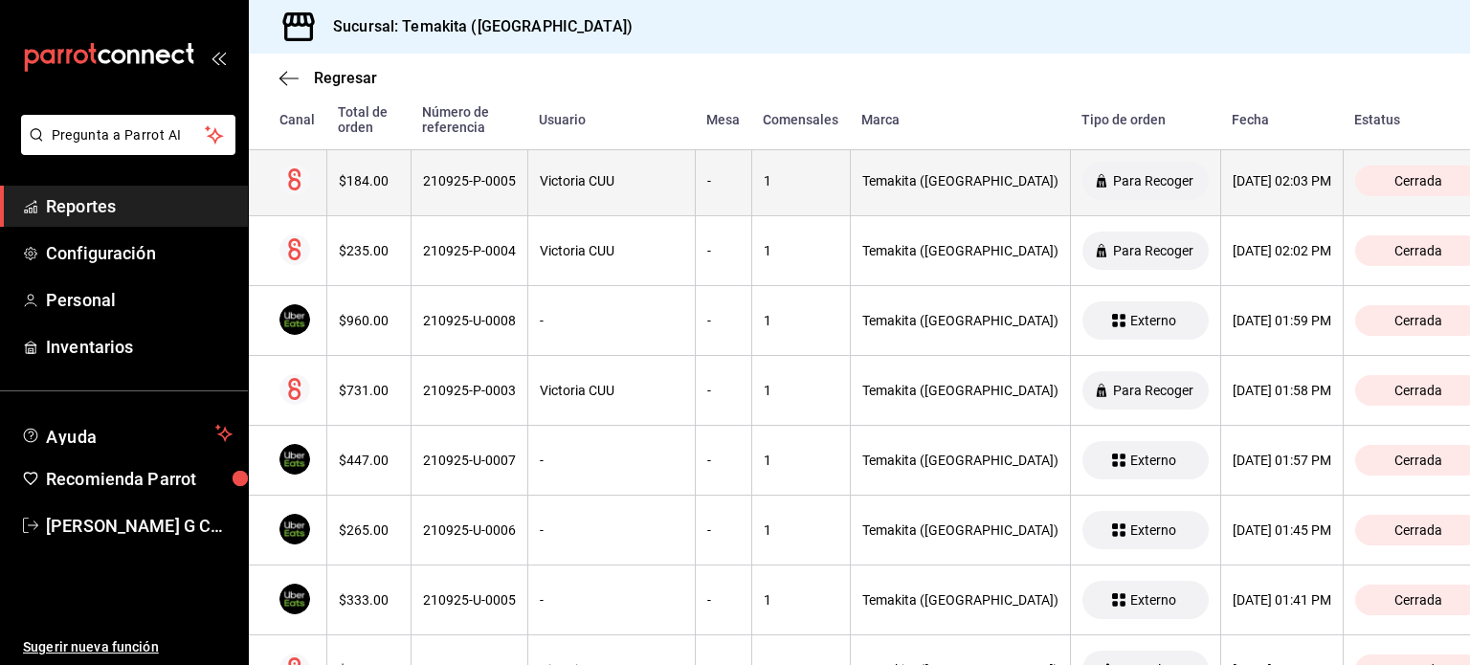
click at [326, 165] on th "$184.00" at bounding box center [368, 181] width 84 height 70
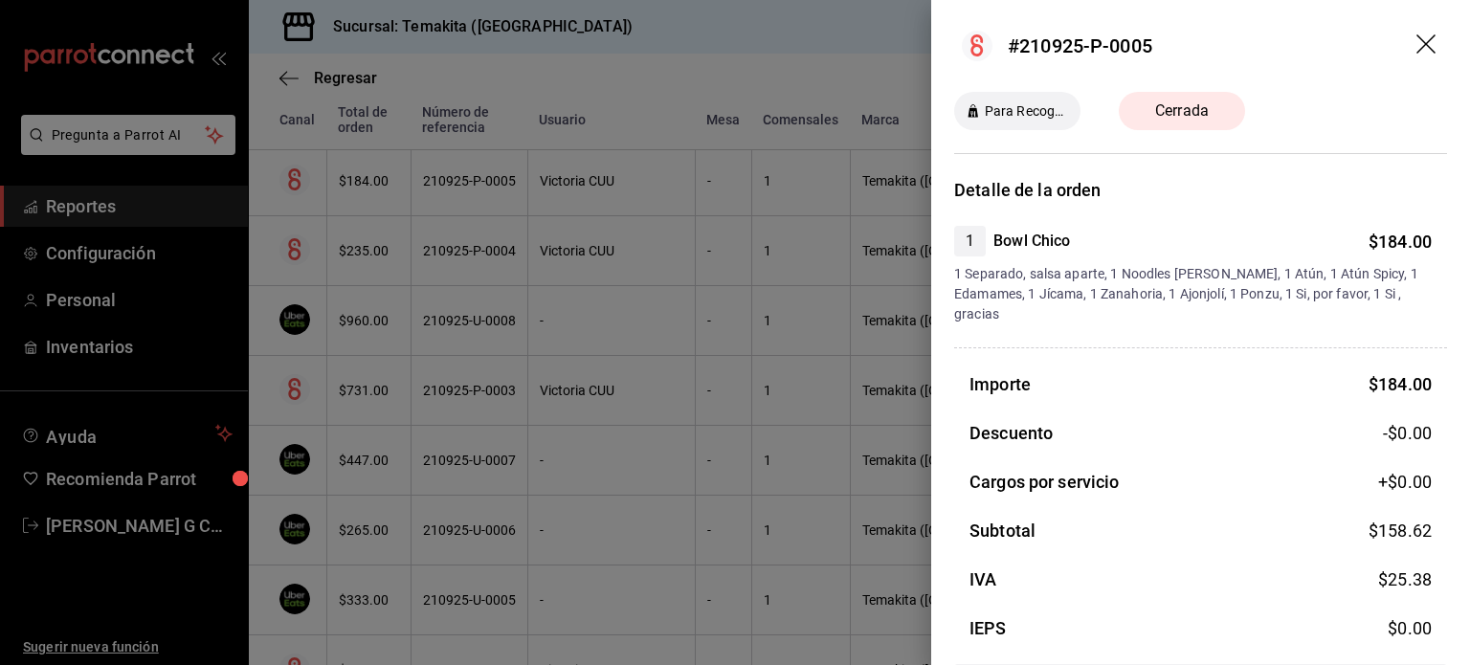
click at [684, 369] on div at bounding box center [735, 332] width 1470 height 665
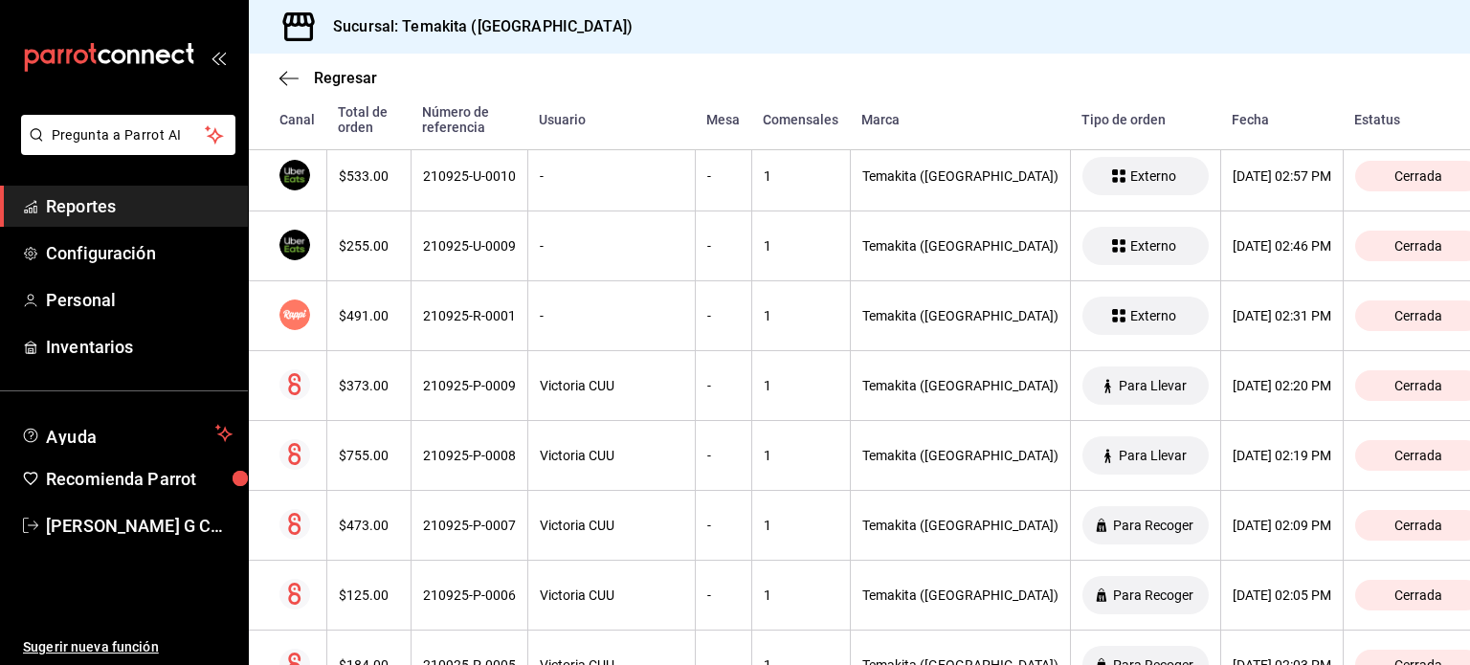
scroll to position [4130, 0]
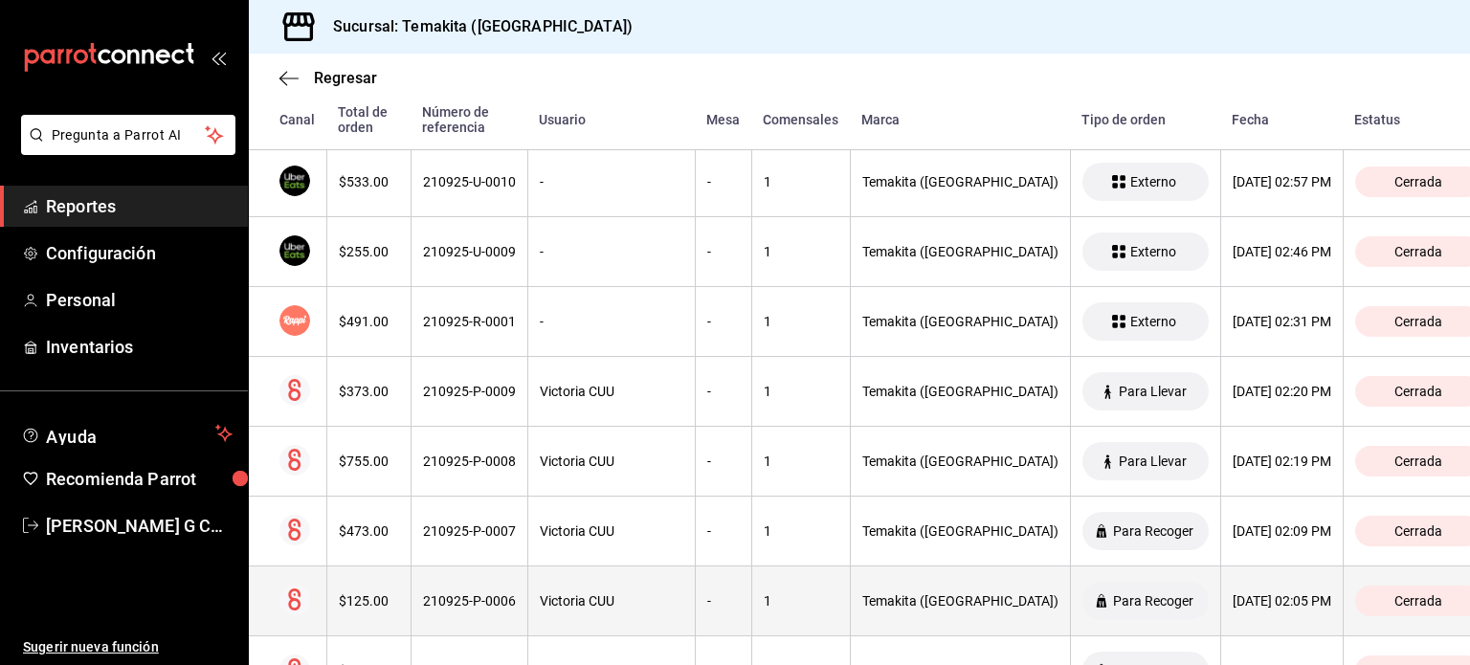
click at [456, 593] on div "210925-P-0006" at bounding box center [469, 600] width 93 height 15
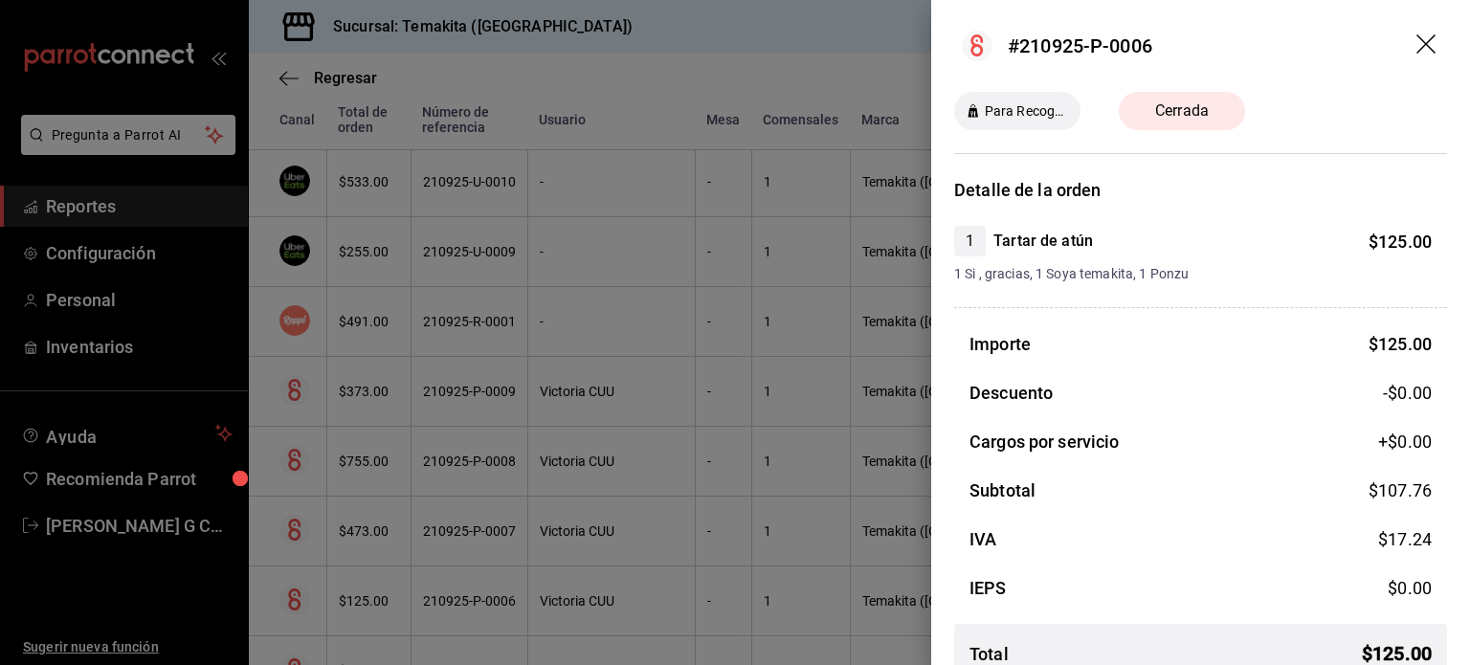
click at [456, 577] on div at bounding box center [735, 332] width 1470 height 665
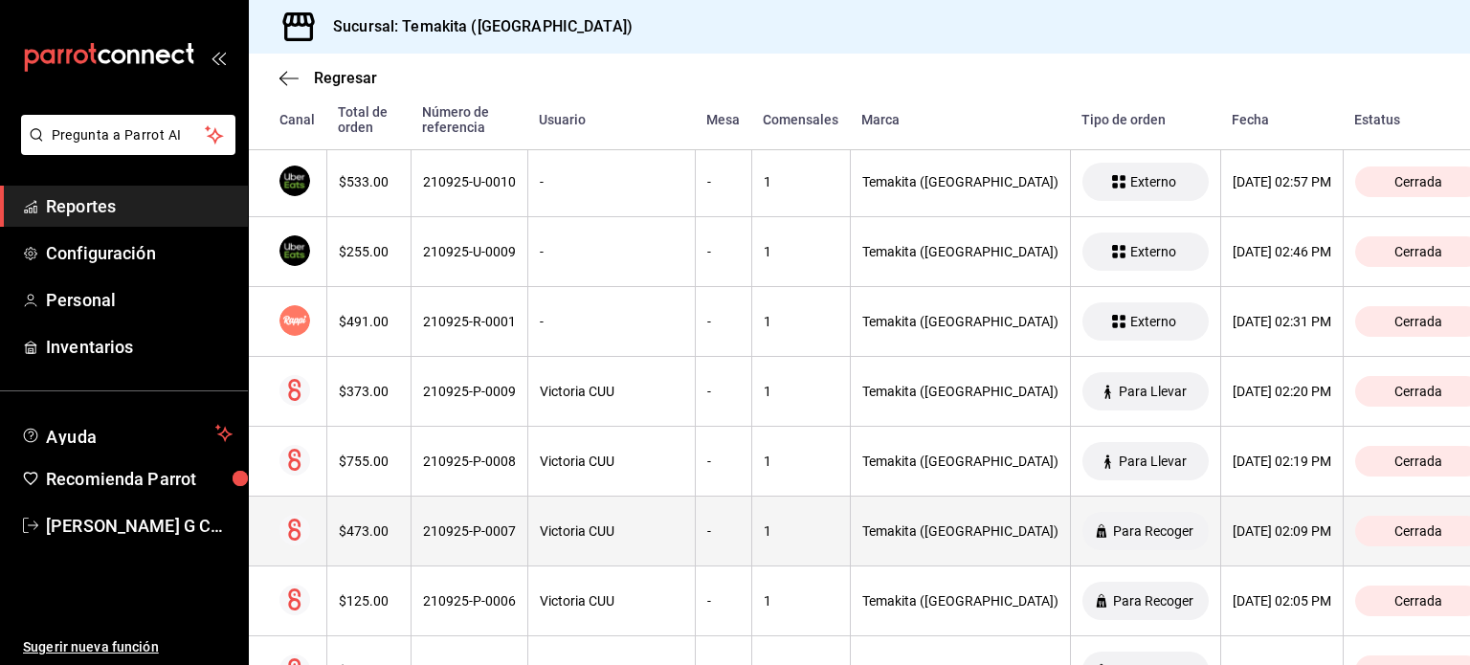
click at [447, 523] on div "210925-P-0007" at bounding box center [469, 530] width 93 height 15
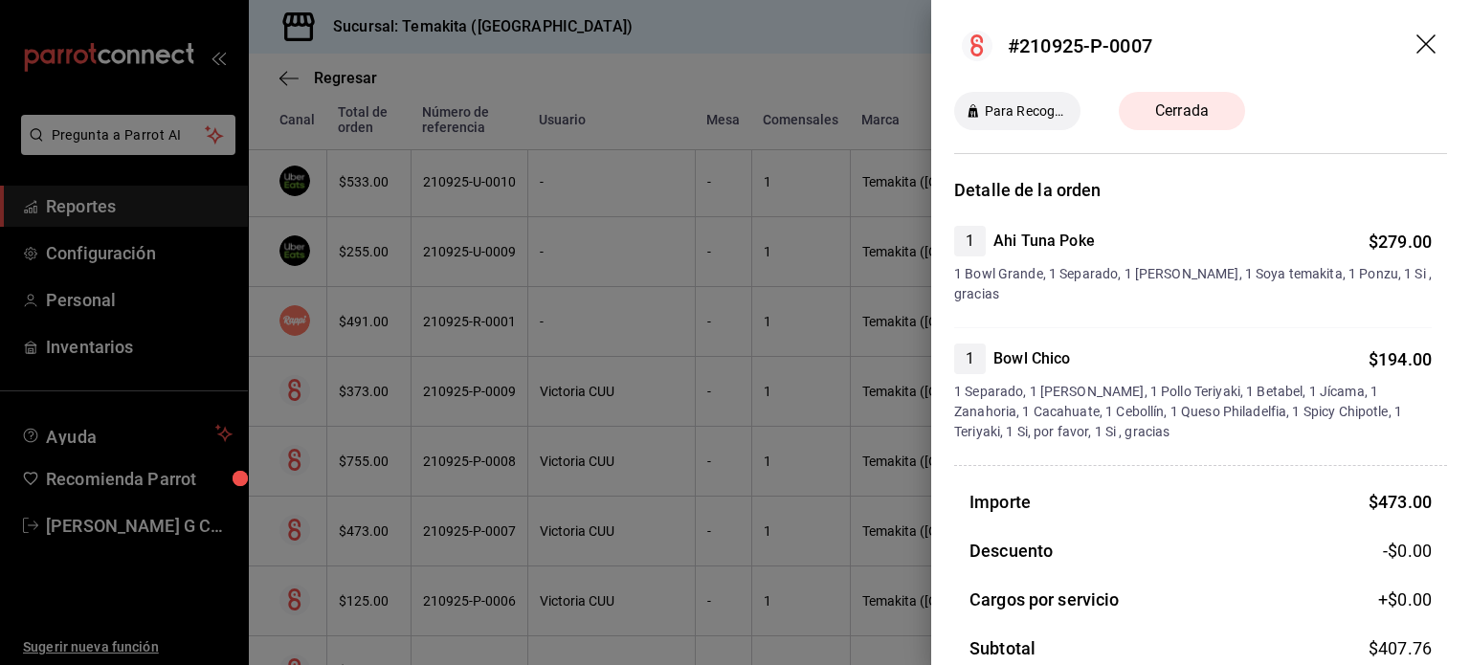
click at [412, 514] on div at bounding box center [735, 332] width 1470 height 665
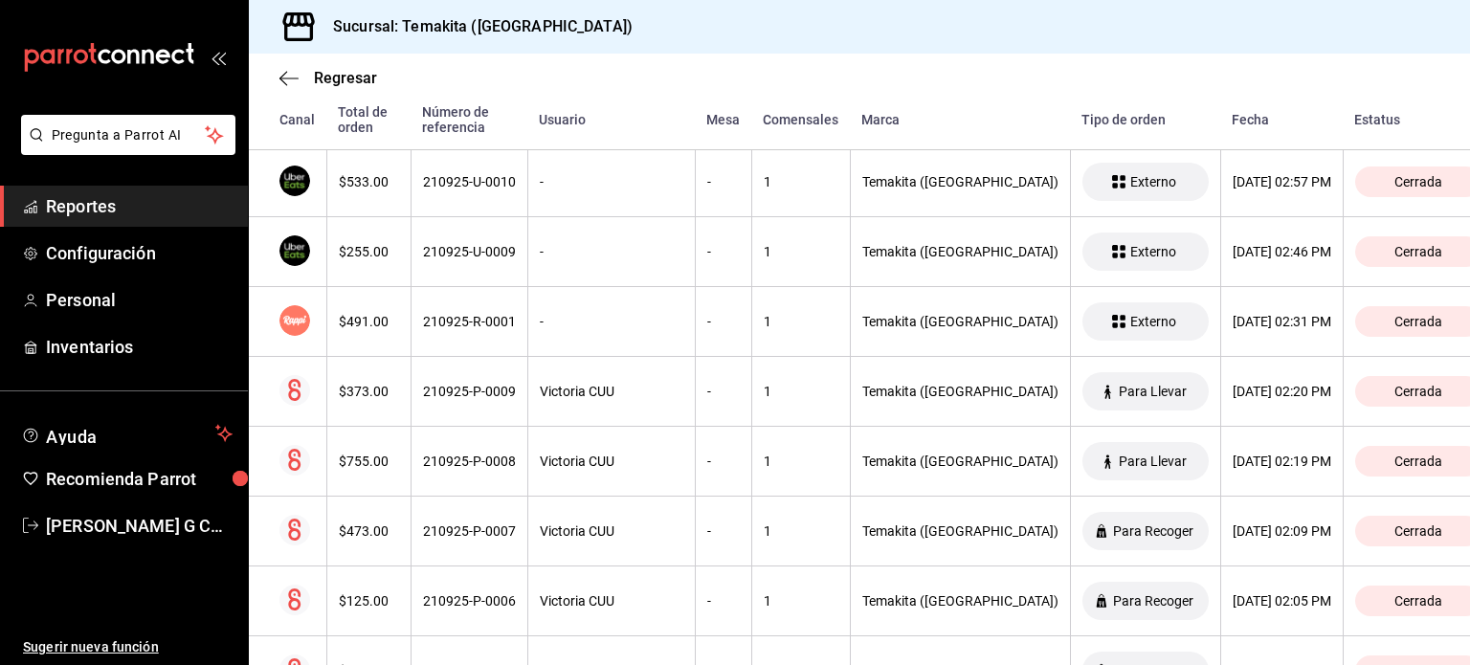
click at [412, 514] on th "210925-P-0007" at bounding box center [469, 532] width 117 height 70
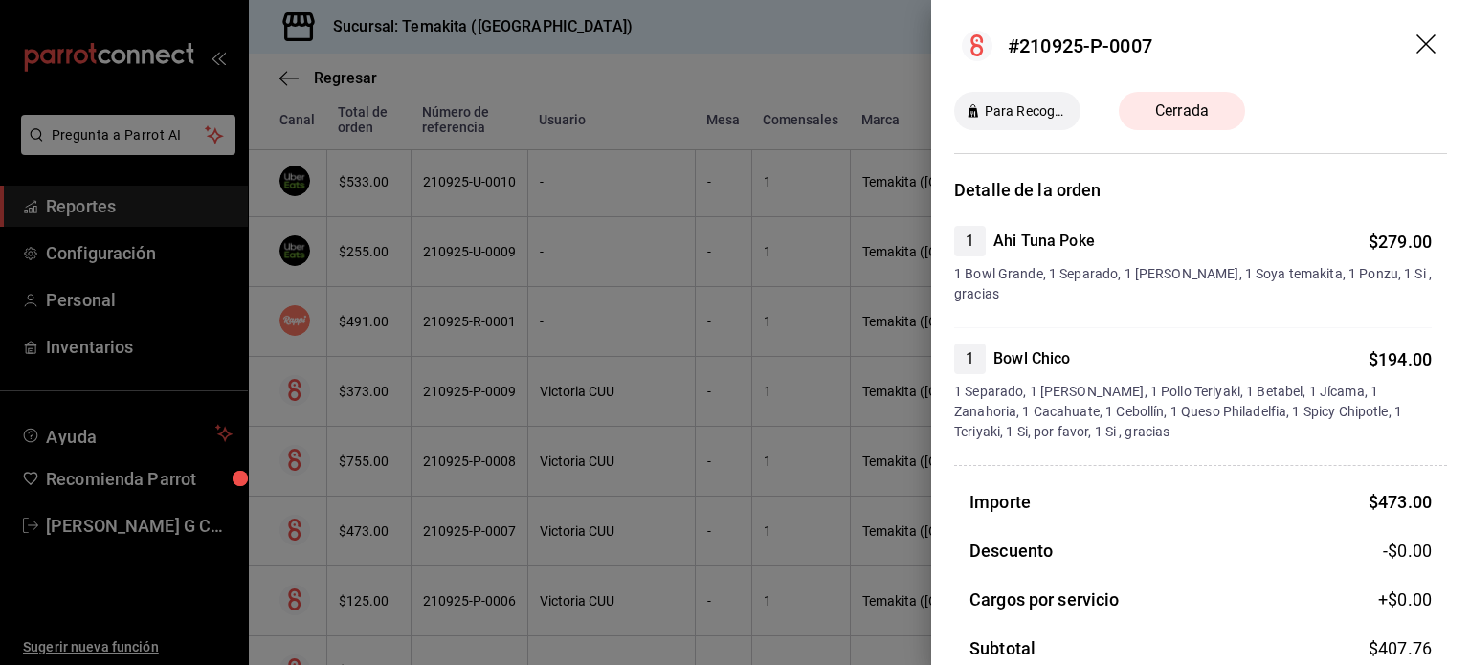
click at [412, 514] on div at bounding box center [735, 332] width 1470 height 665
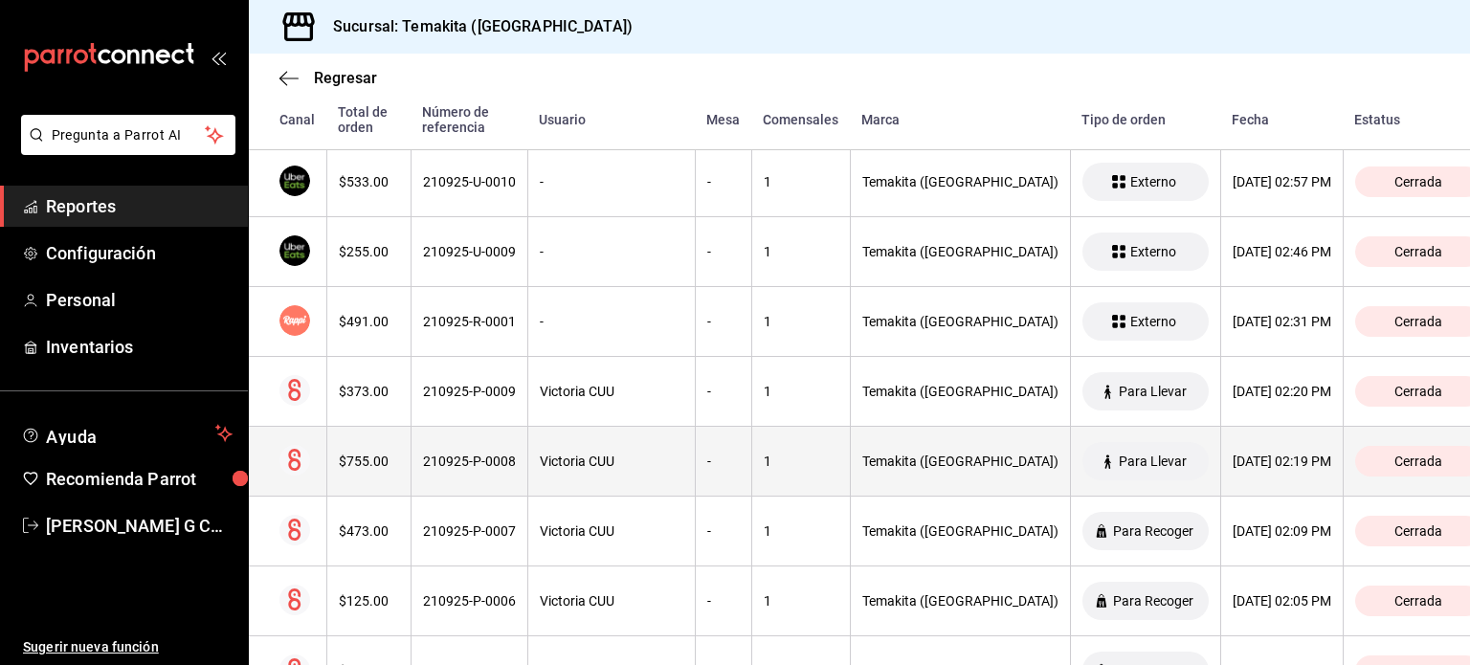
click at [400, 465] on th "$755.00" at bounding box center [368, 462] width 84 height 70
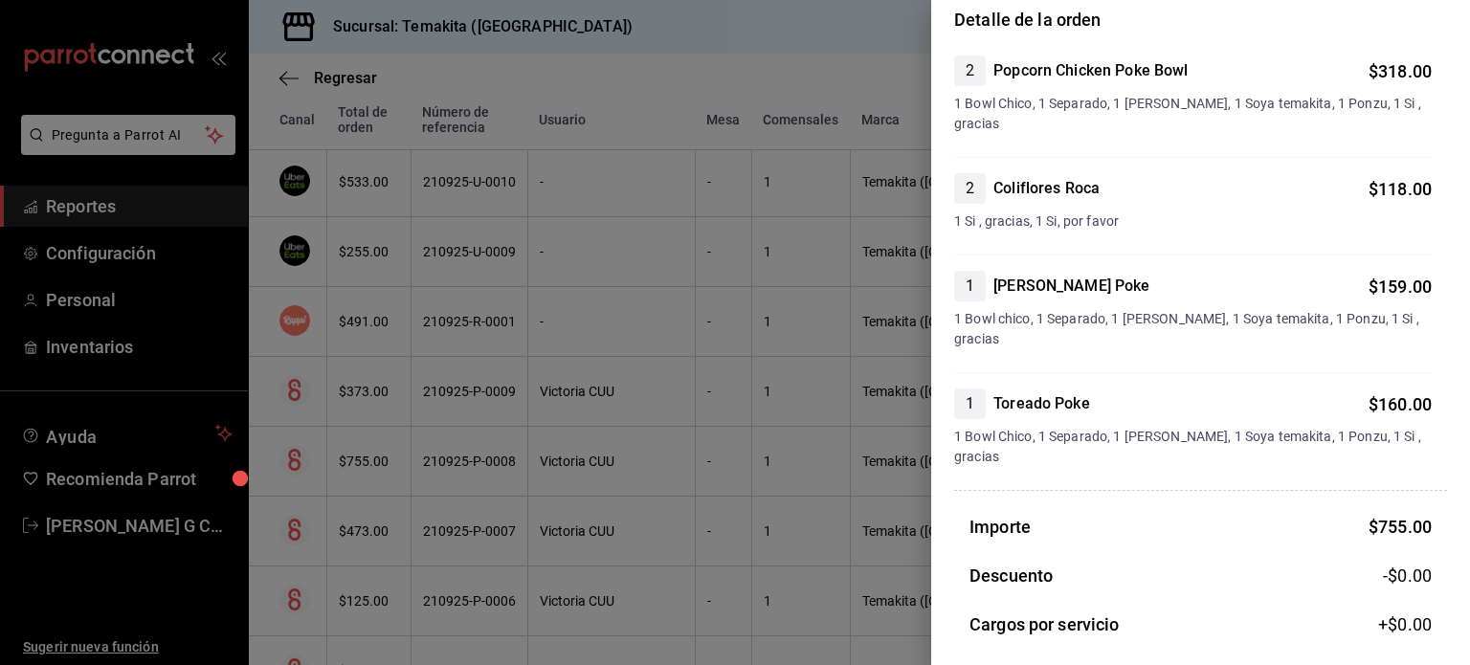
scroll to position [175, 0]
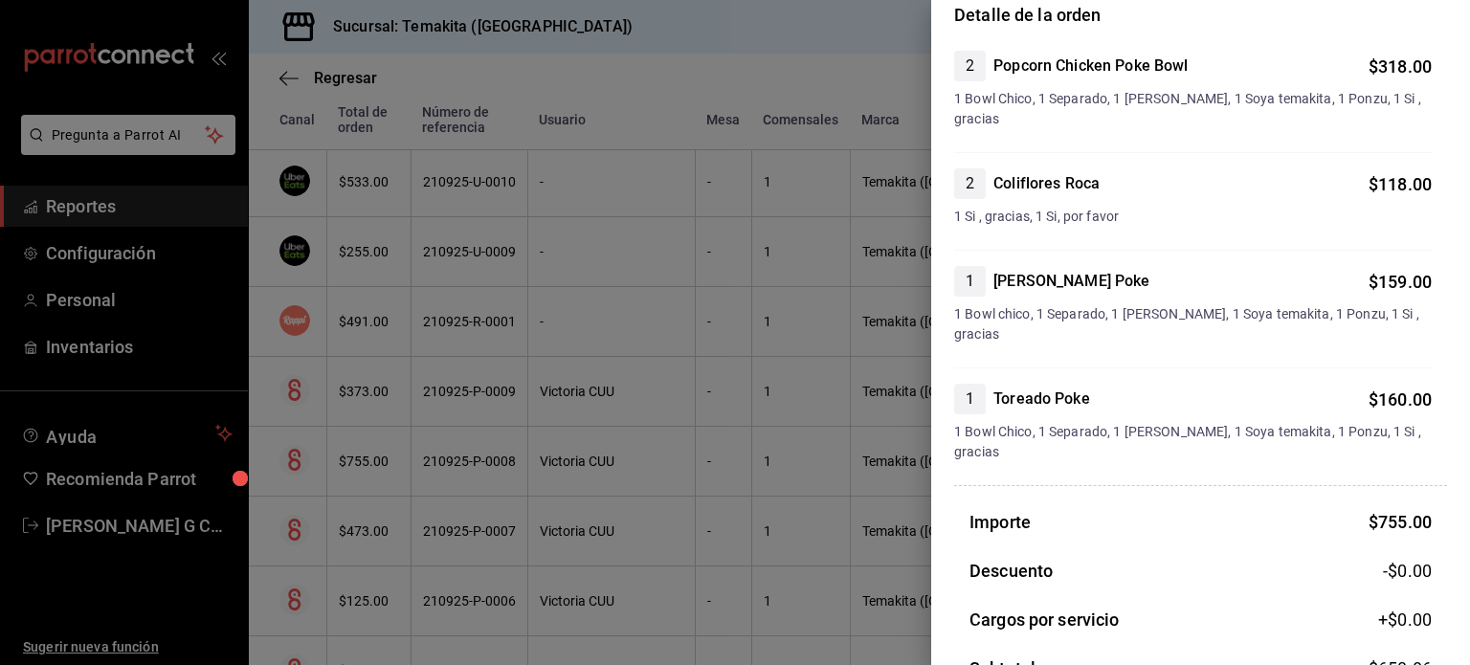
click at [407, 453] on div at bounding box center [735, 332] width 1470 height 665
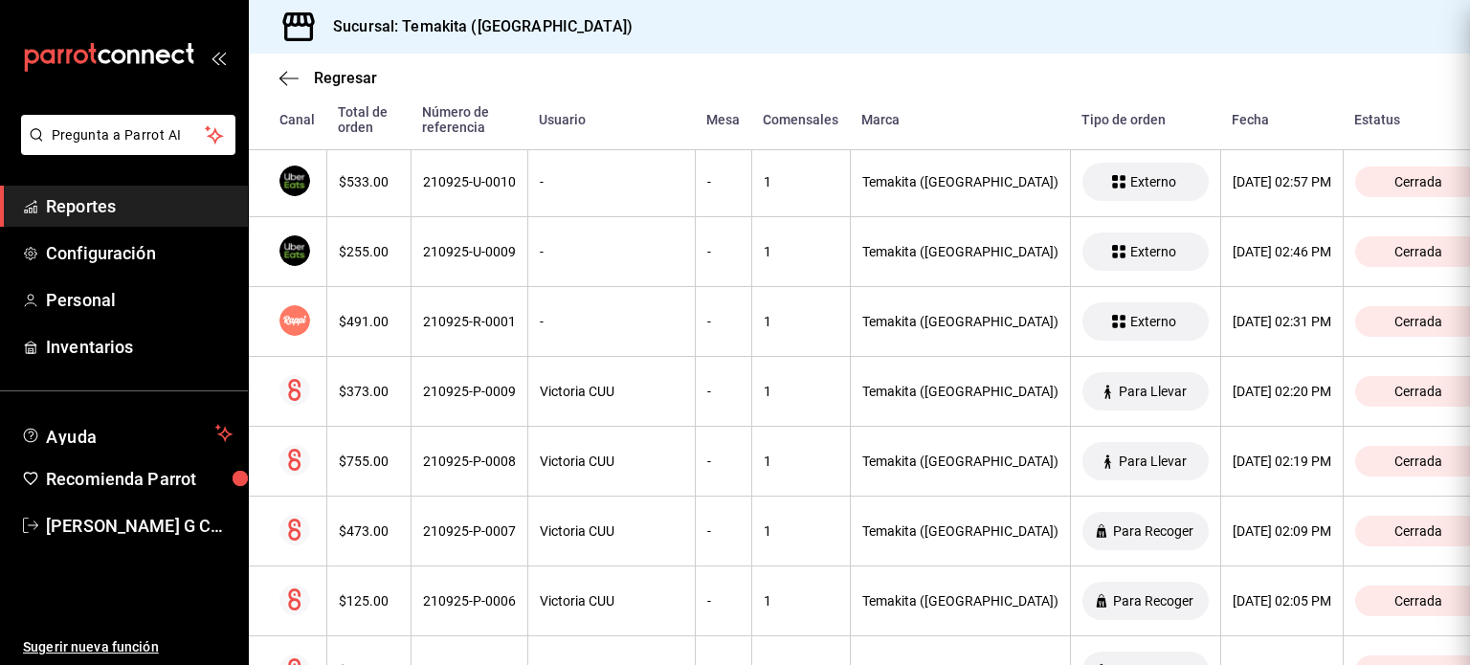
scroll to position [0, 0]
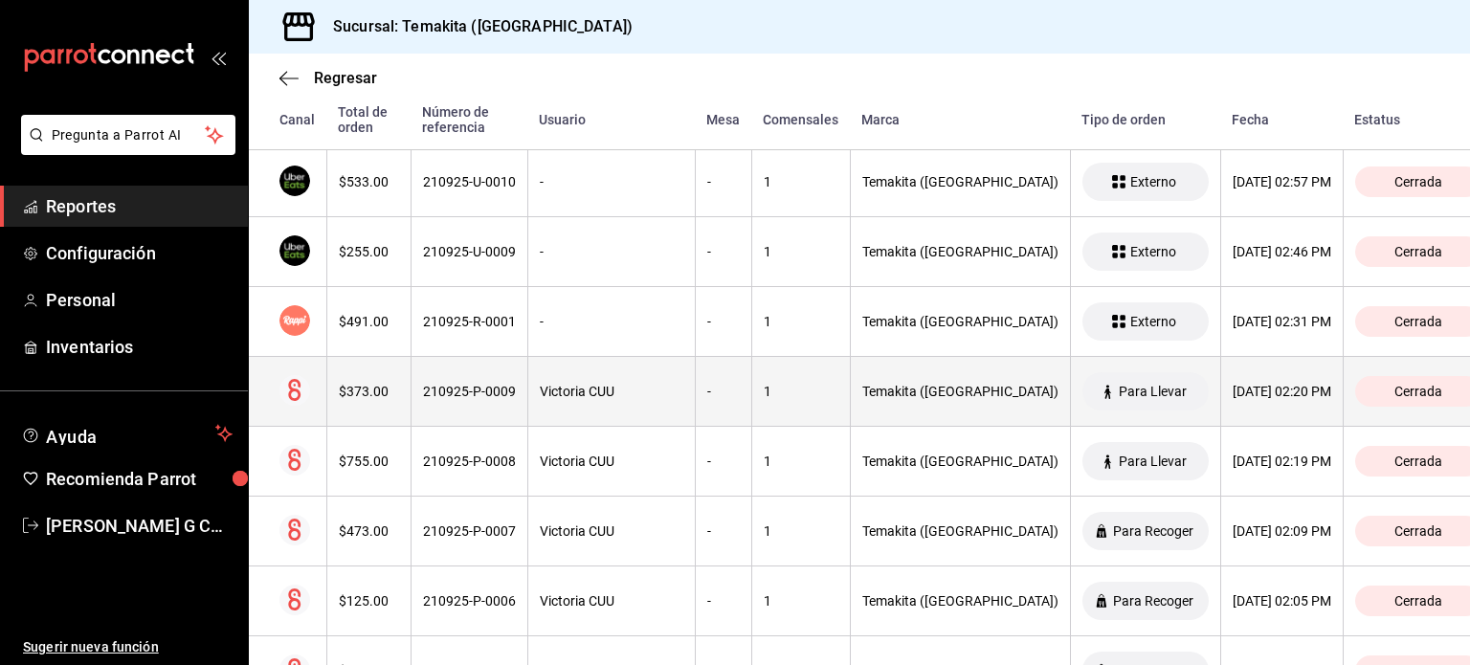
click at [467, 384] on div "210925-P-0009" at bounding box center [469, 391] width 93 height 15
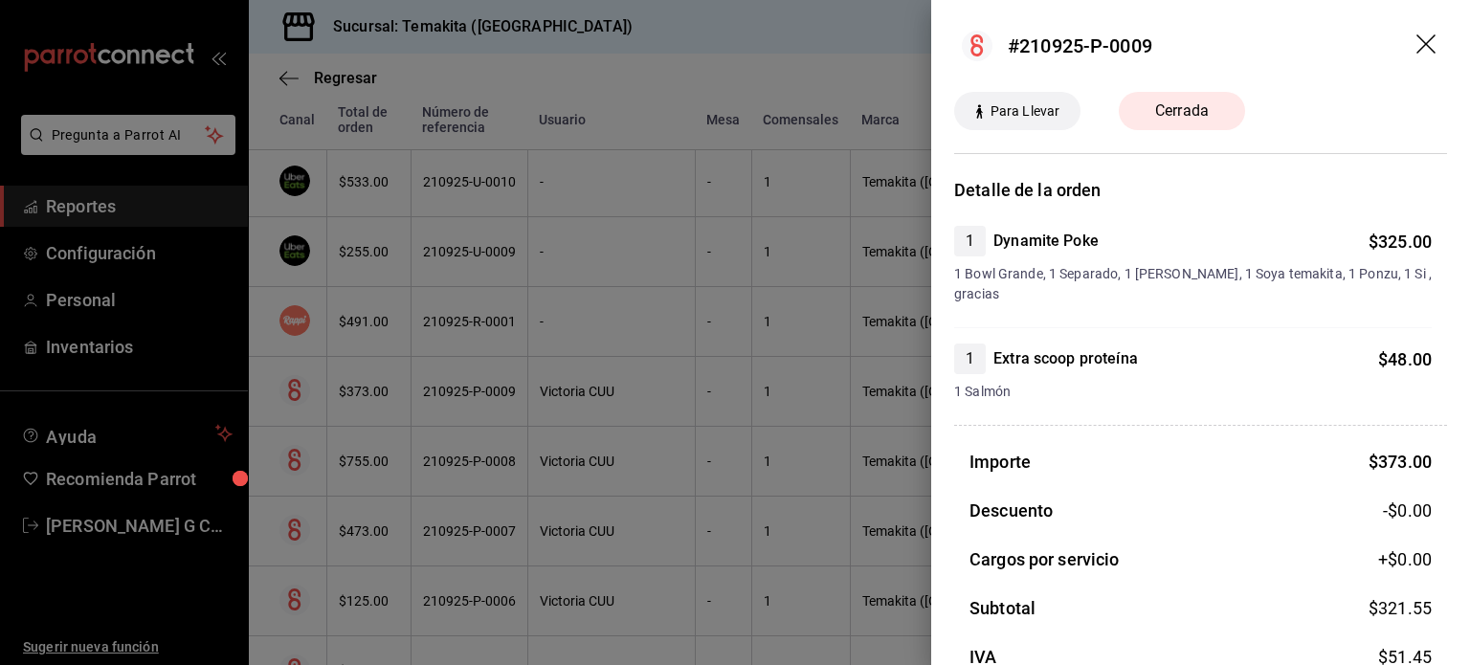
click at [467, 383] on div at bounding box center [735, 332] width 1470 height 665
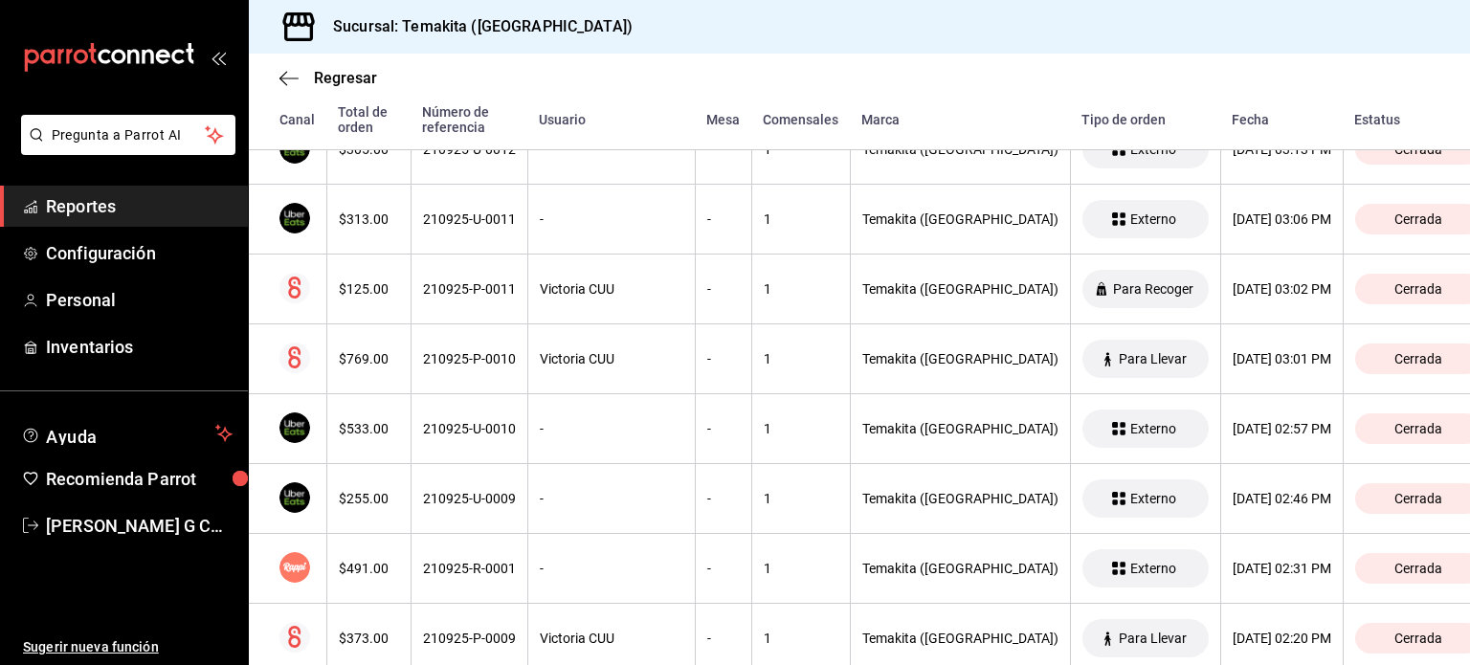
scroll to position [3878, 0]
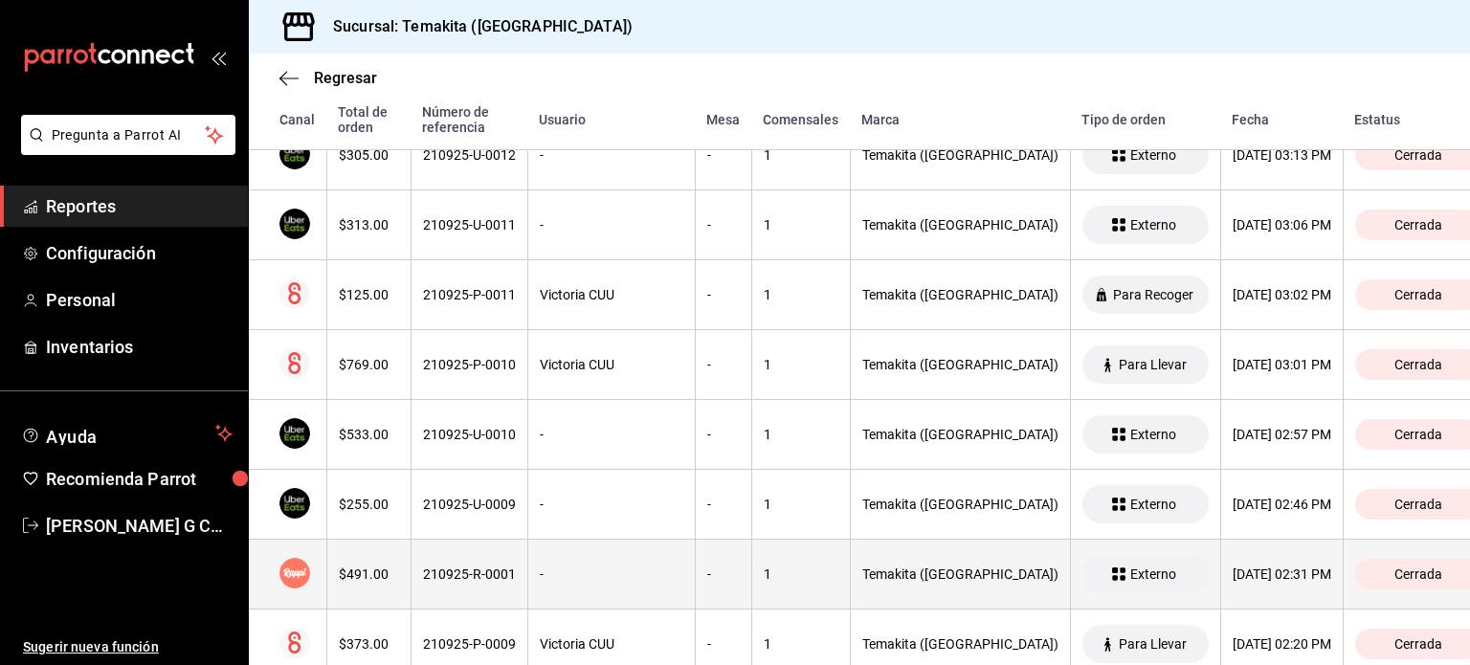
click at [448, 583] on th "210925-R-0001" at bounding box center [469, 575] width 117 height 70
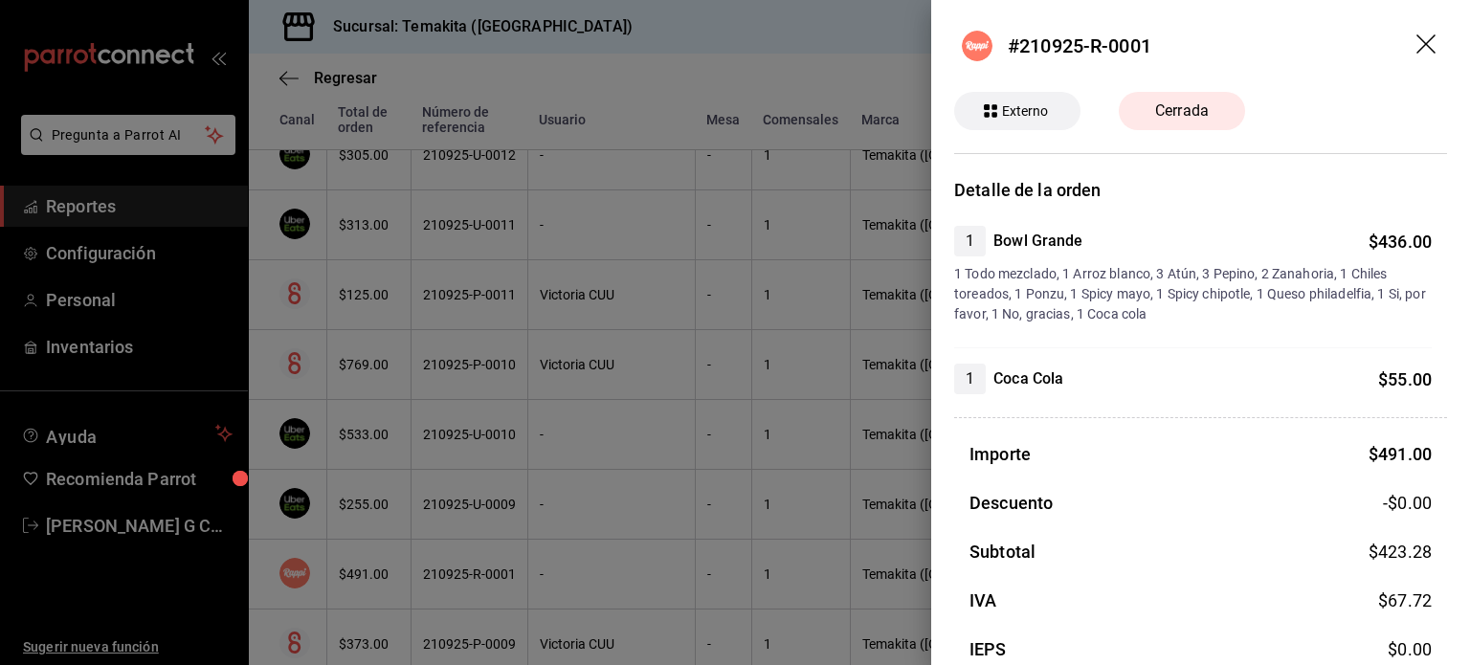
click at [448, 583] on div at bounding box center [735, 332] width 1470 height 665
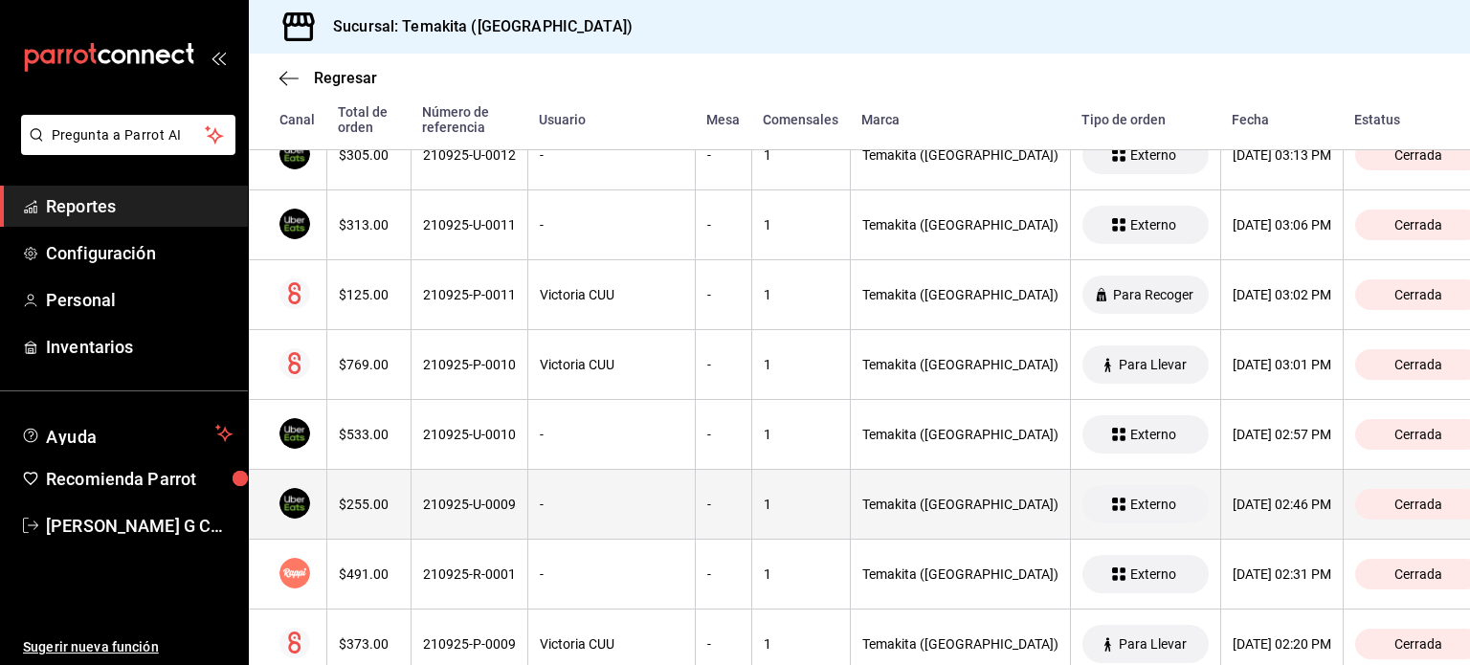
click at [474, 512] on th "210925-U-0009" at bounding box center [469, 505] width 117 height 70
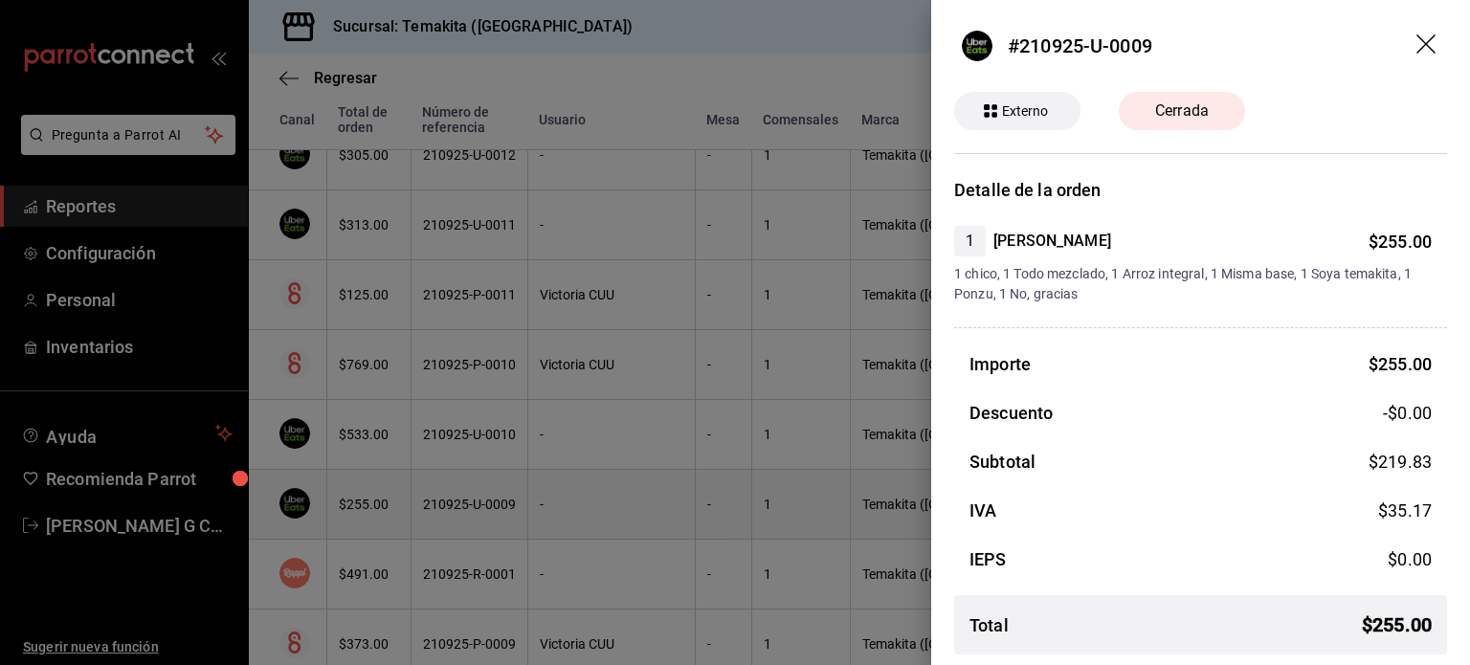
click at [474, 512] on div at bounding box center [735, 332] width 1470 height 665
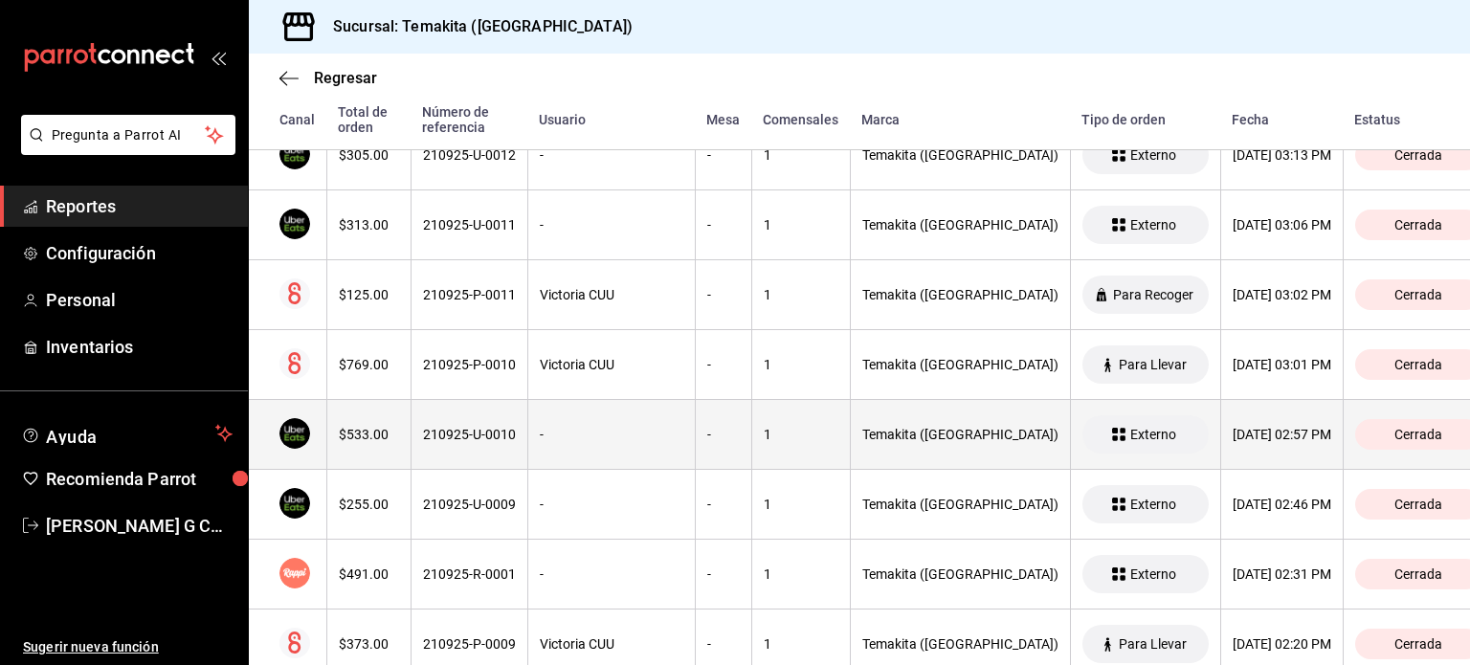
click at [482, 451] on th "210925-U-0010" at bounding box center [469, 435] width 117 height 70
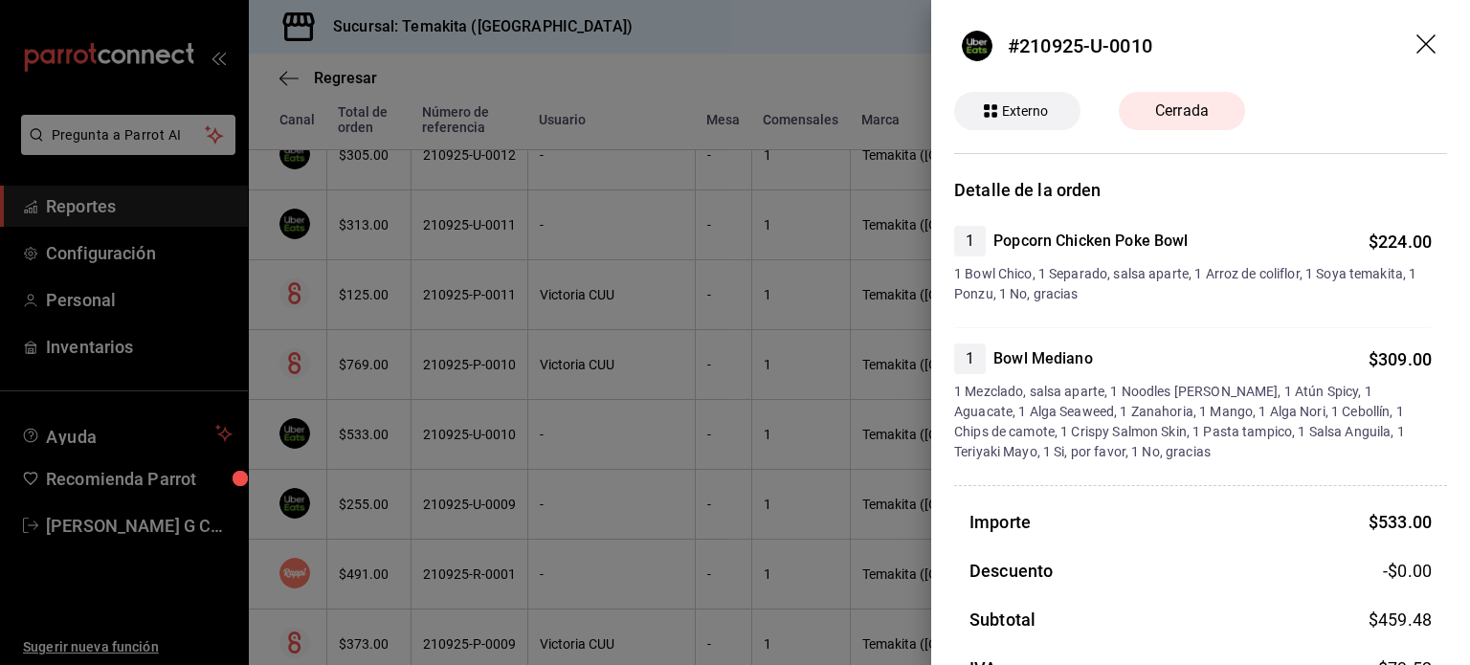
click at [482, 451] on div at bounding box center [735, 332] width 1470 height 665
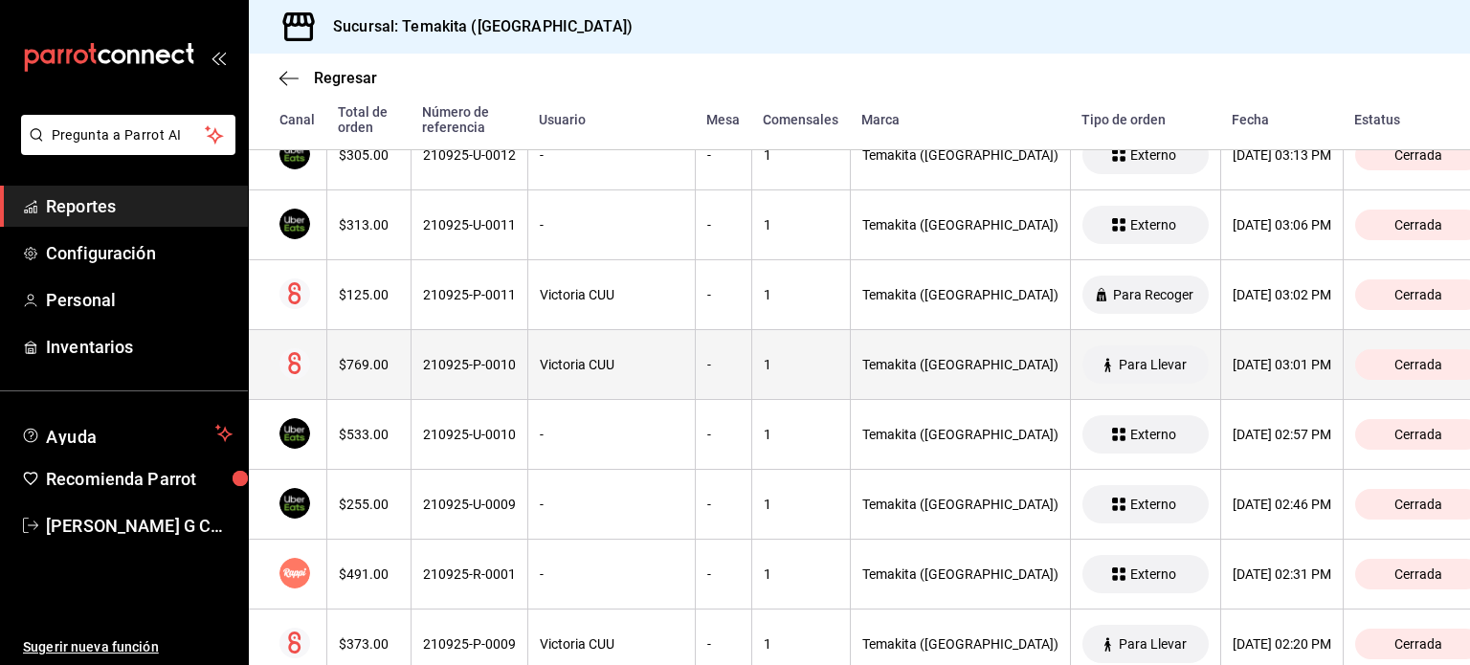
click at [508, 357] on div "210925-P-0010" at bounding box center [469, 364] width 93 height 15
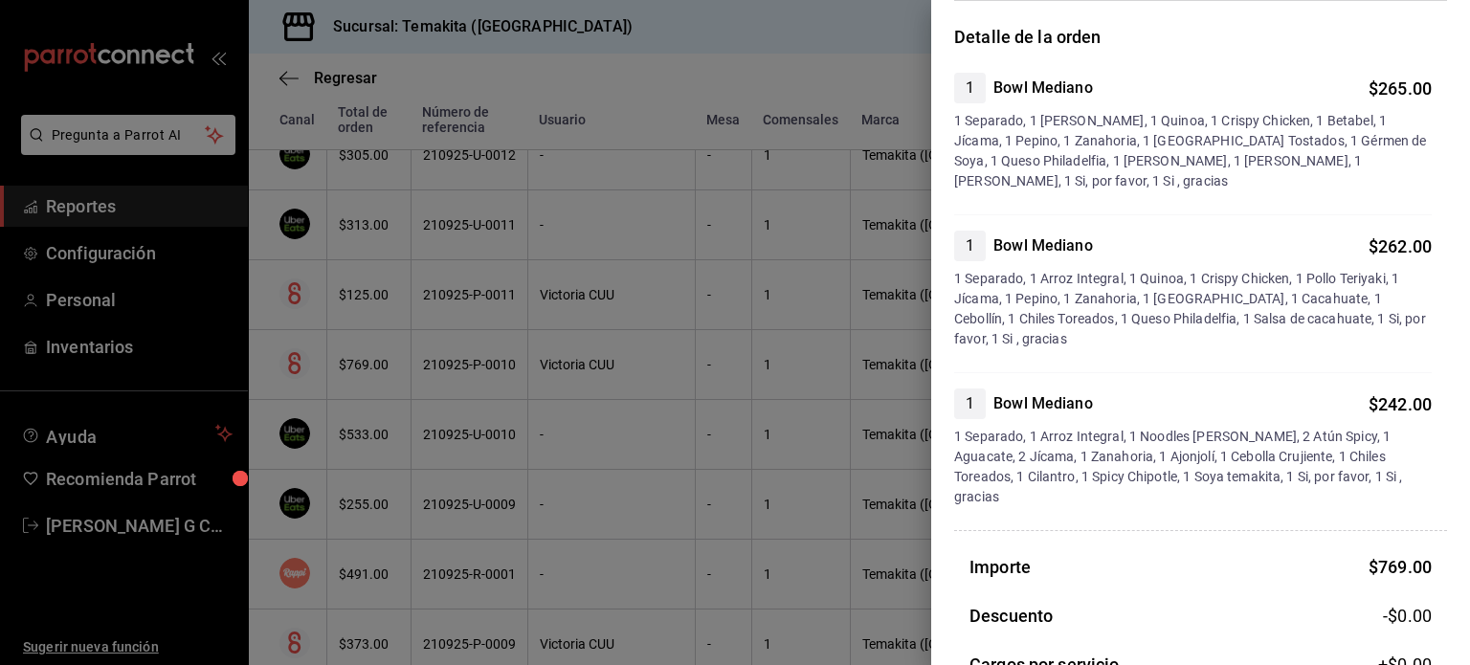
scroll to position [199, 0]
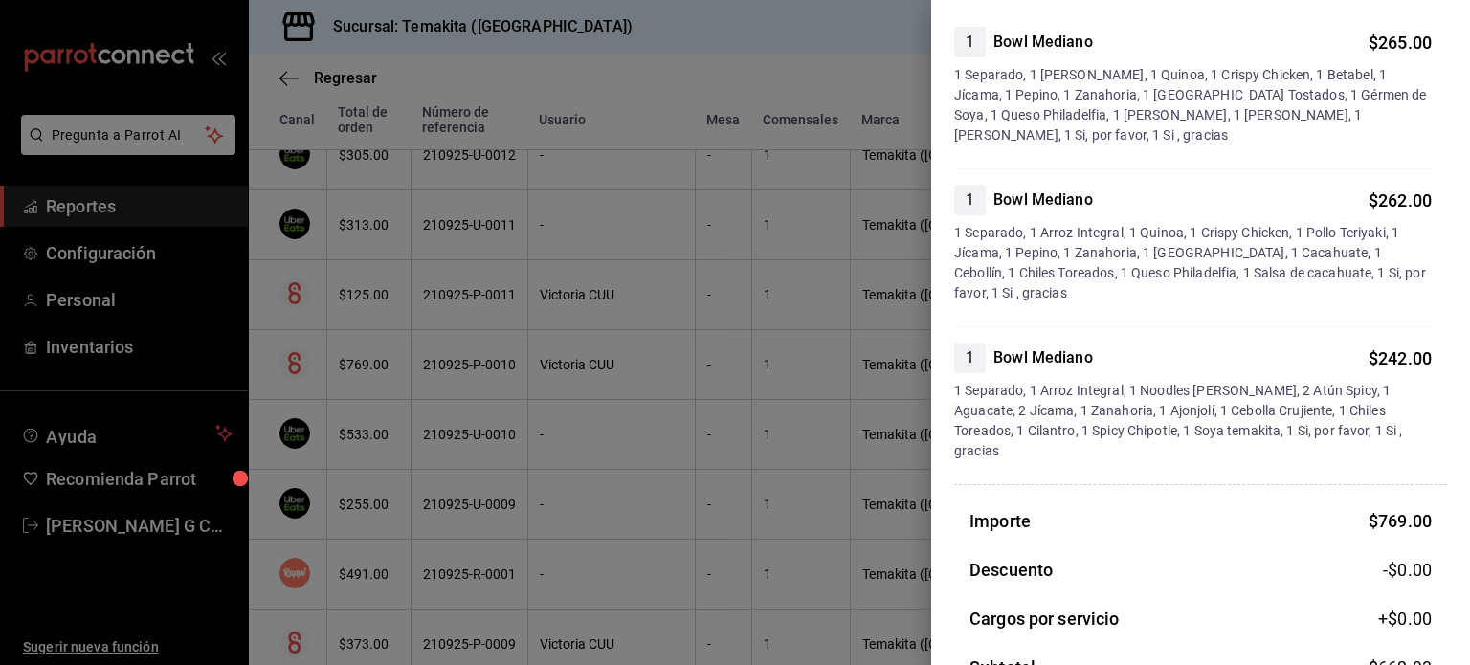
click at [402, 373] on div at bounding box center [735, 332] width 1470 height 665
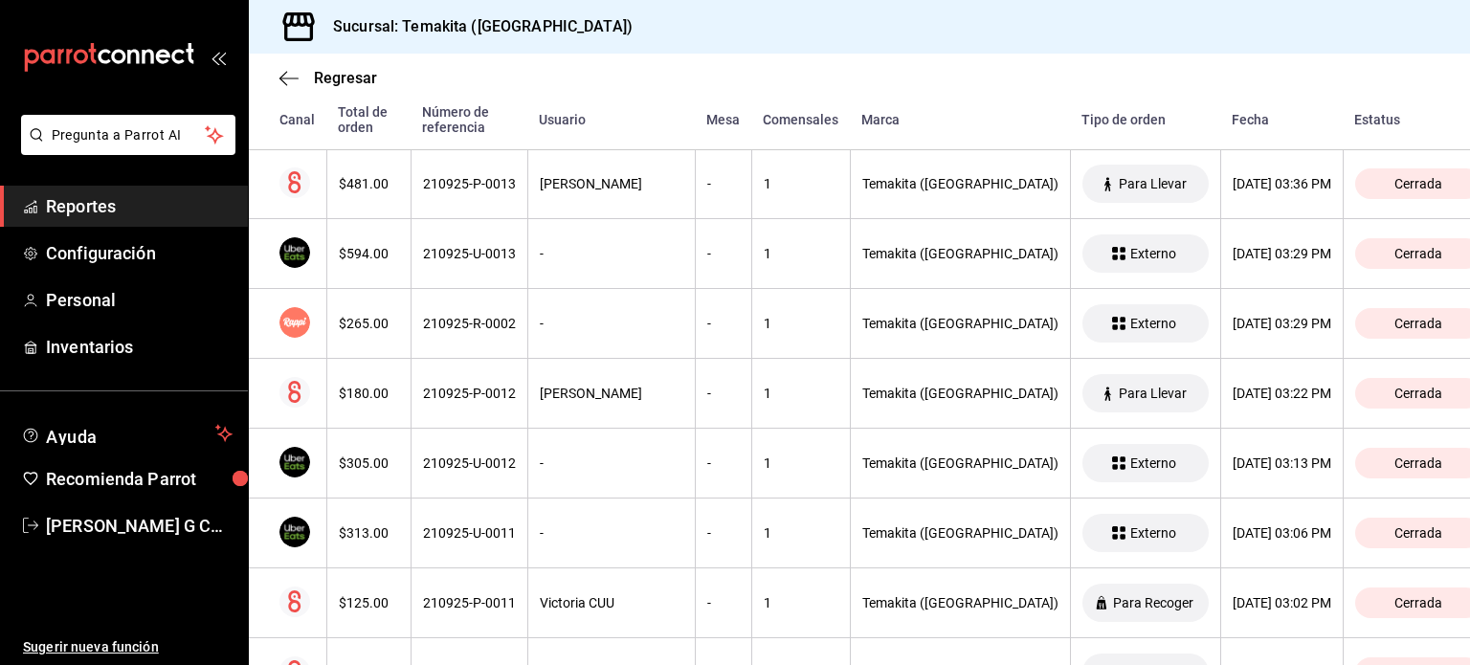
scroll to position [3569, 0]
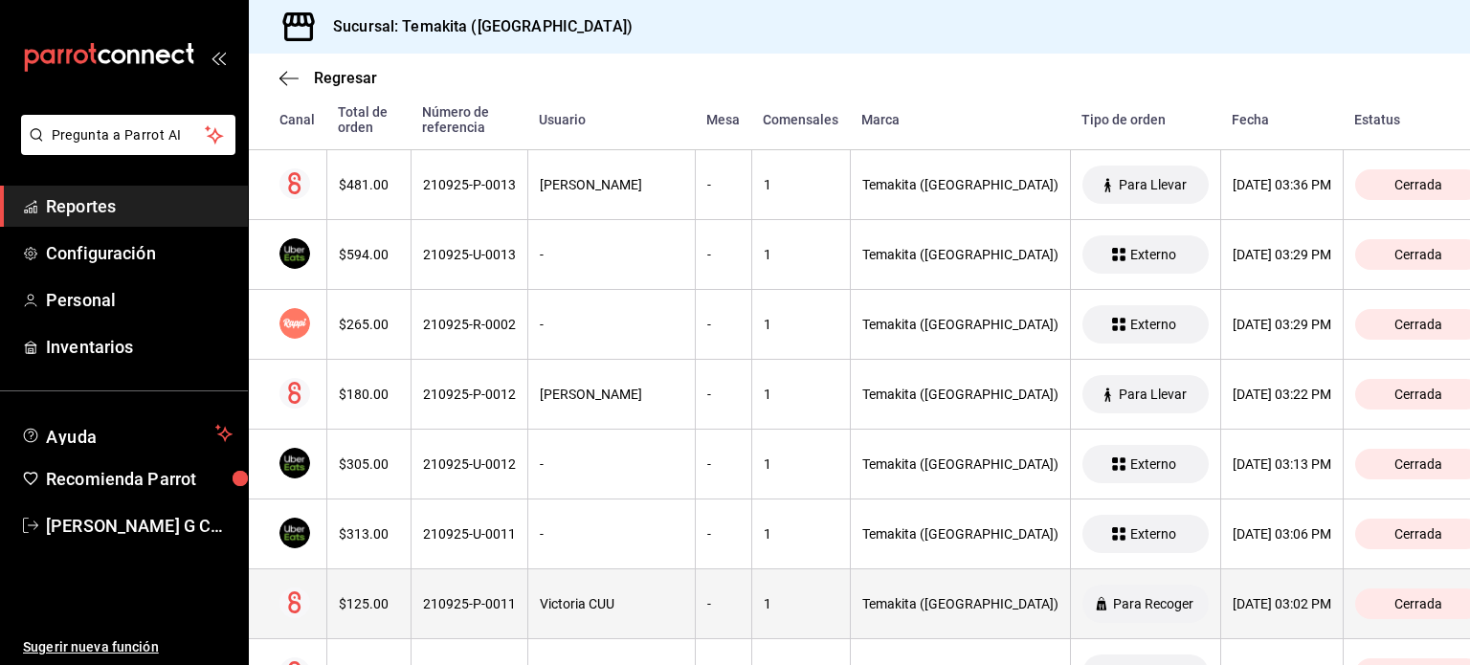
click at [501, 605] on th "210925-P-0011" at bounding box center [469, 604] width 117 height 70
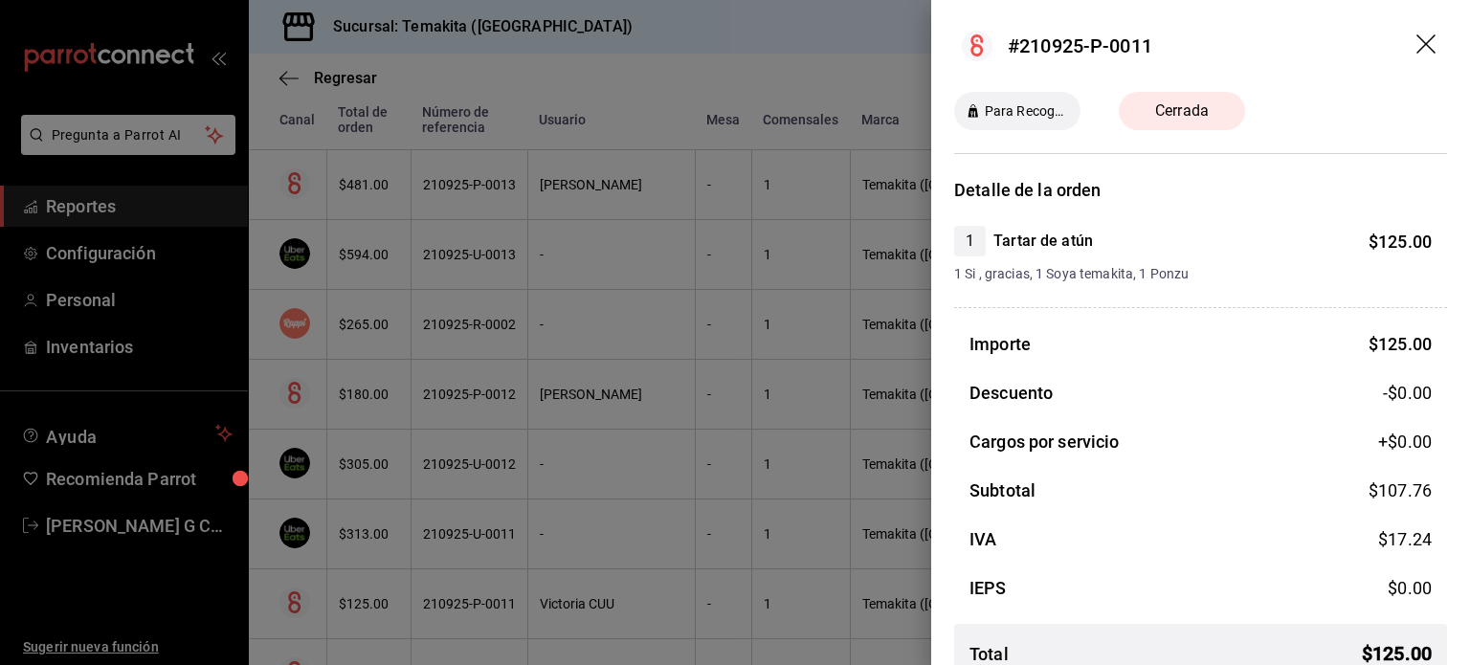
click at [501, 605] on div at bounding box center [735, 332] width 1470 height 665
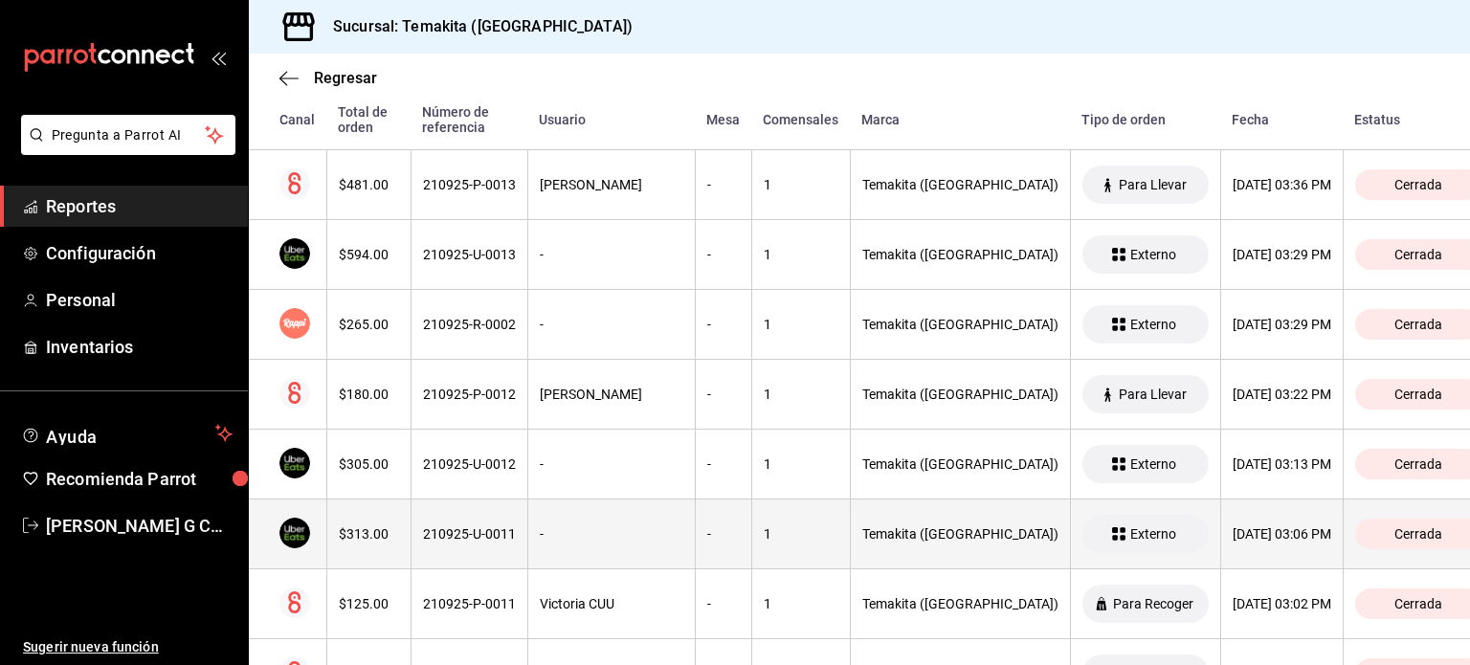
click at [482, 543] on th "210925-U-0011" at bounding box center [469, 535] width 117 height 70
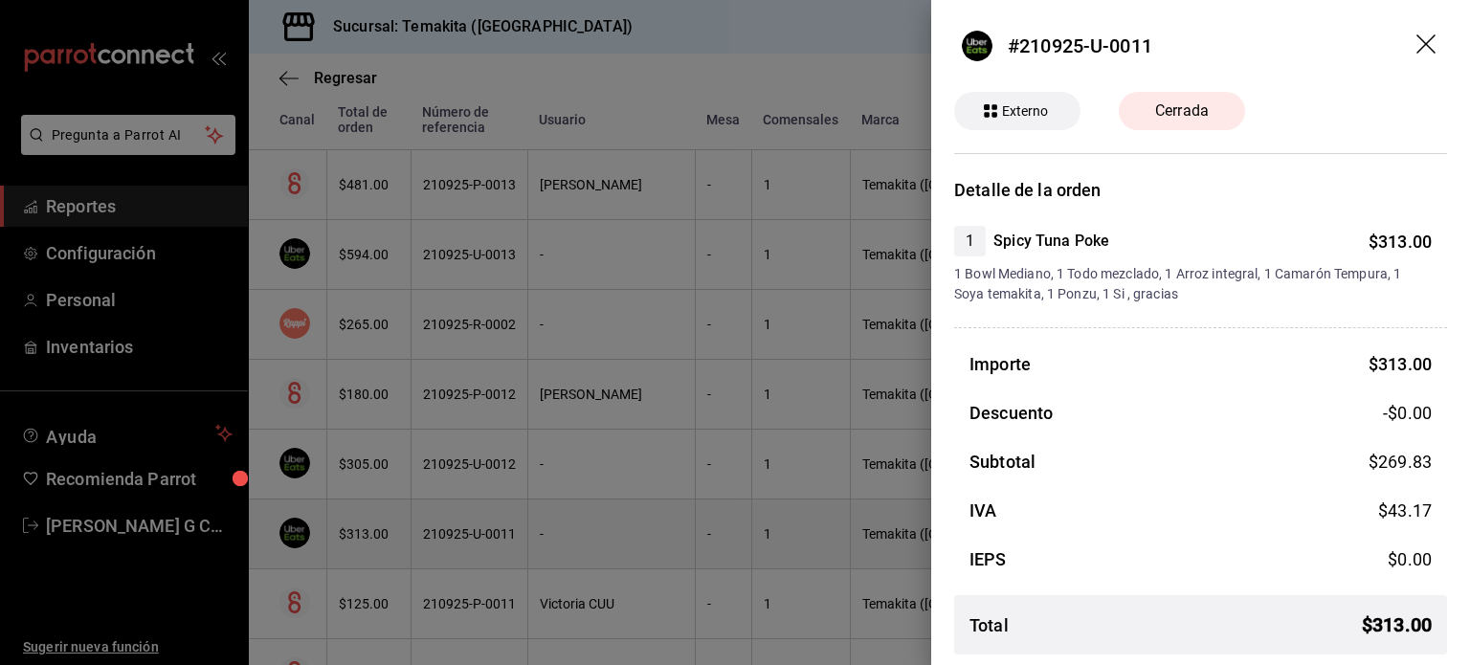
click at [482, 543] on div at bounding box center [735, 332] width 1470 height 665
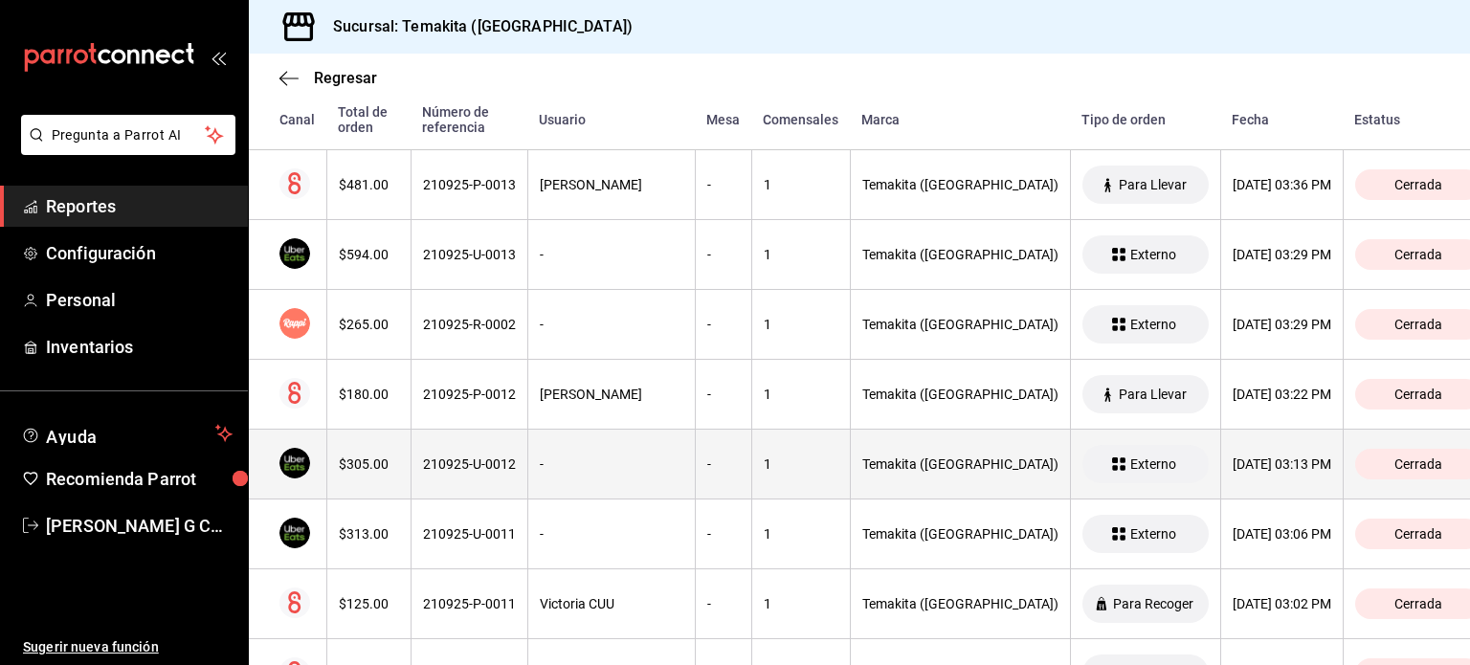
click at [485, 462] on div "210925-U-0012" at bounding box center [469, 463] width 93 height 15
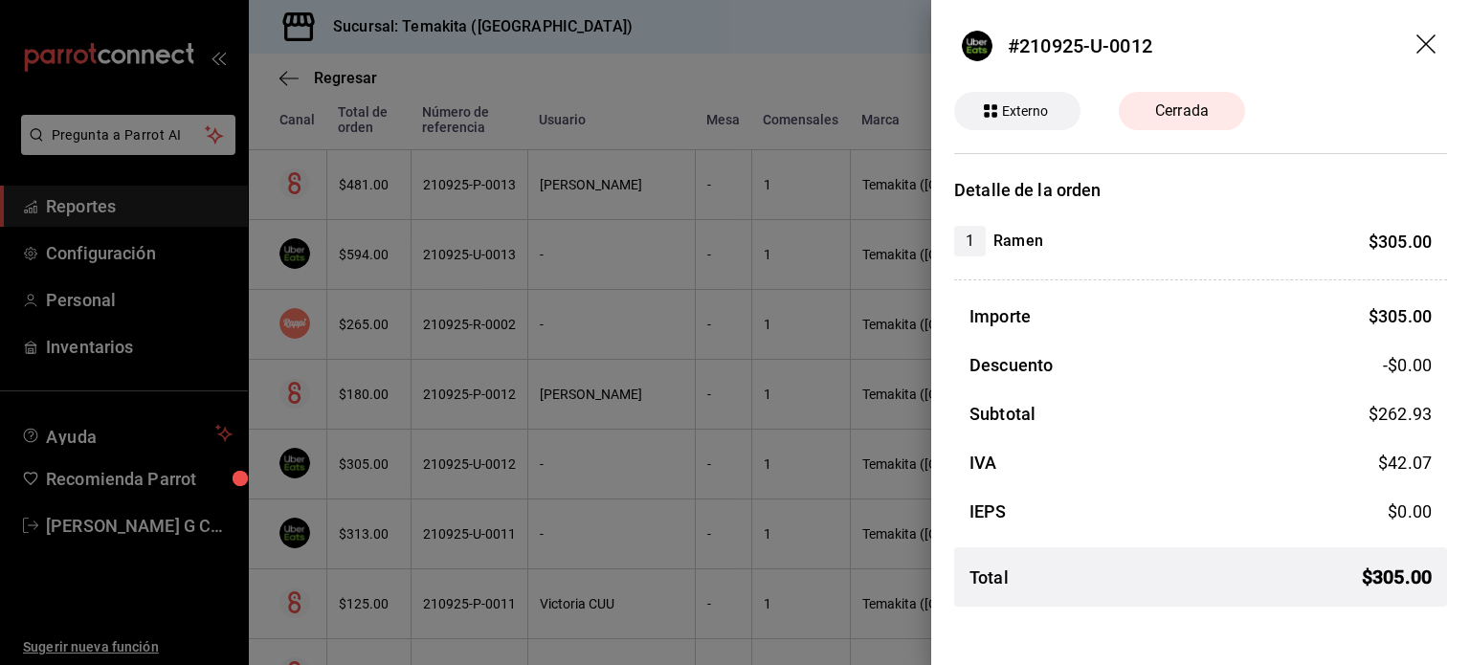
click at [485, 462] on div at bounding box center [735, 332] width 1470 height 665
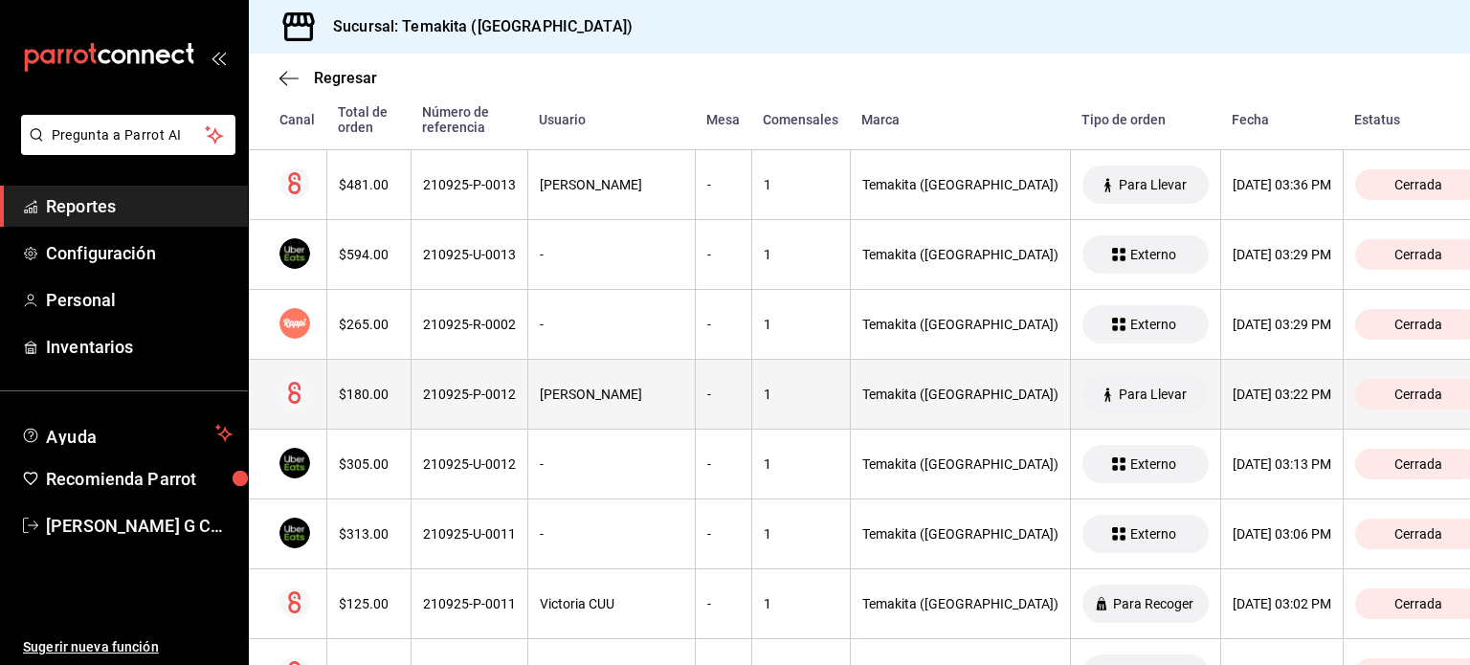
click at [464, 391] on div "210925-P-0012" at bounding box center [469, 394] width 93 height 15
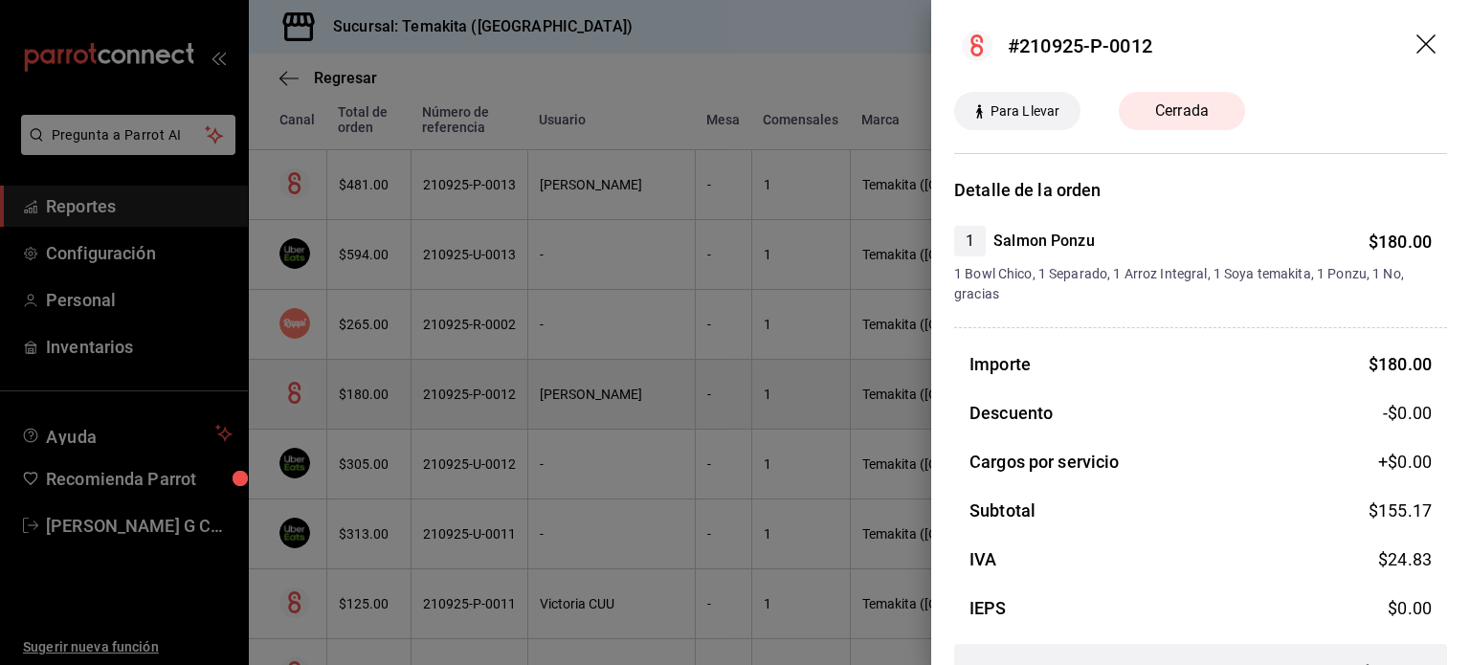
click at [464, 391] on div at bounding box center [735, 332] width 1470 height 665
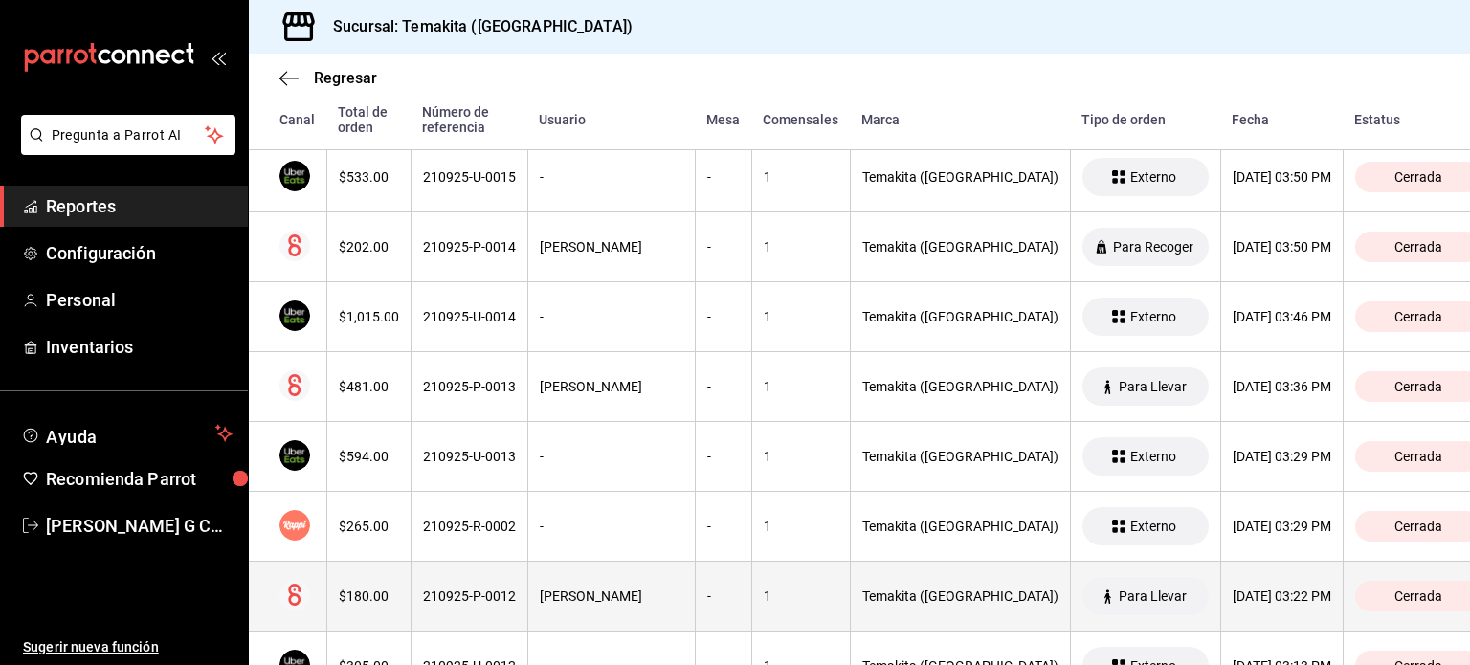
scroll to position [3365, 0]
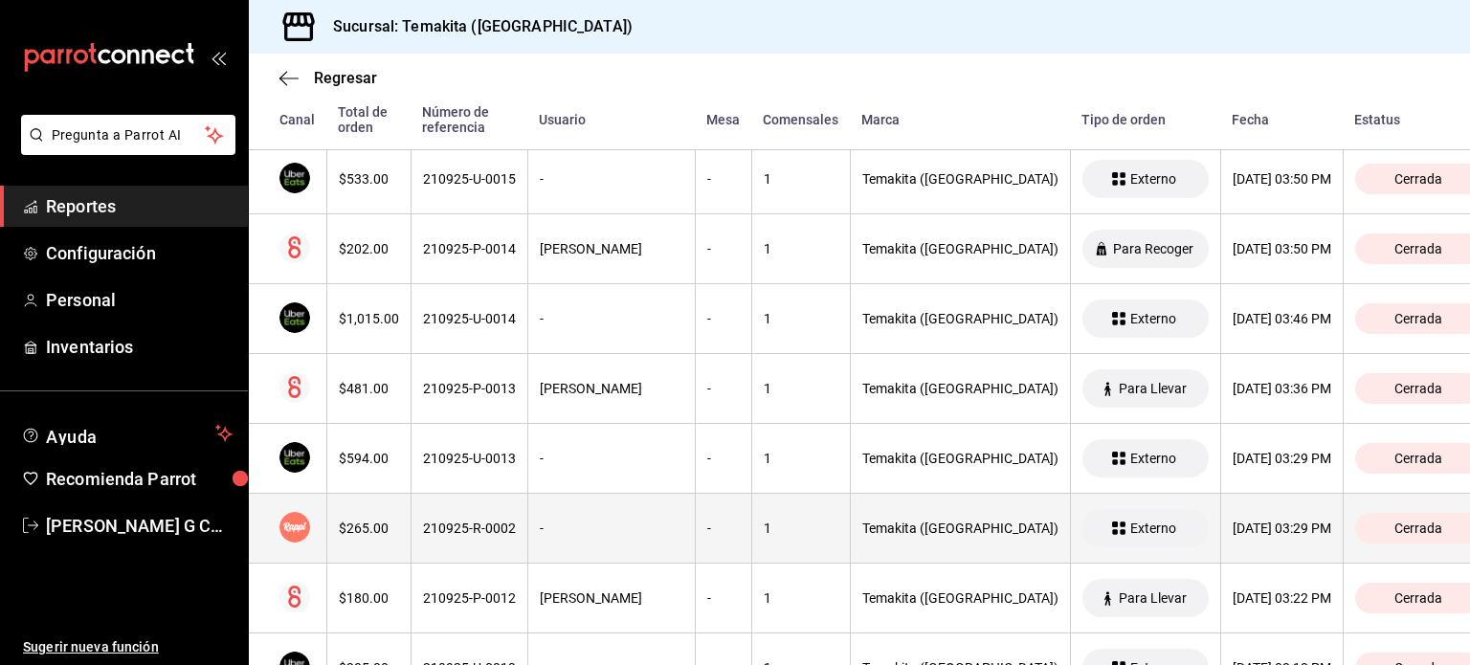
click at [454, 536] on th "210925-R-0002" at bounding box center [469, 529] width 117 height 70
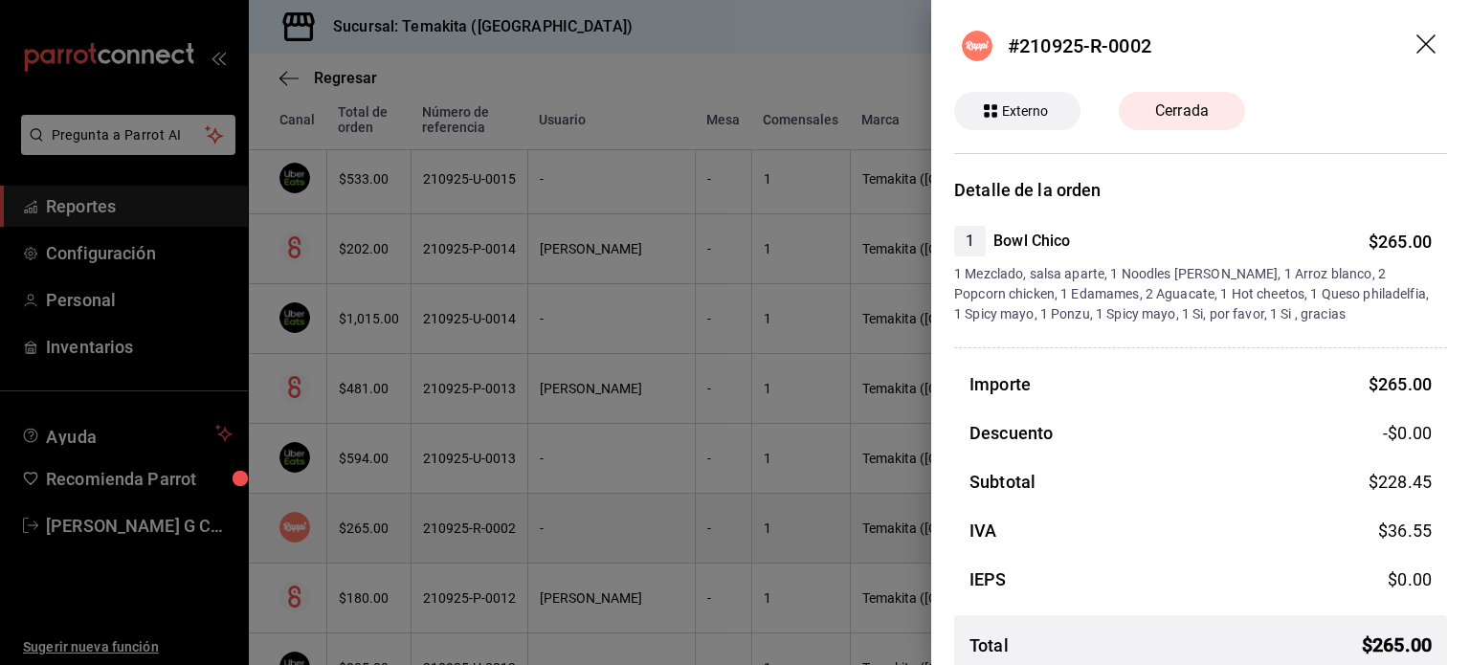
click at [454, 536] on div at bounding box center [735, 332] width 1470 height 665
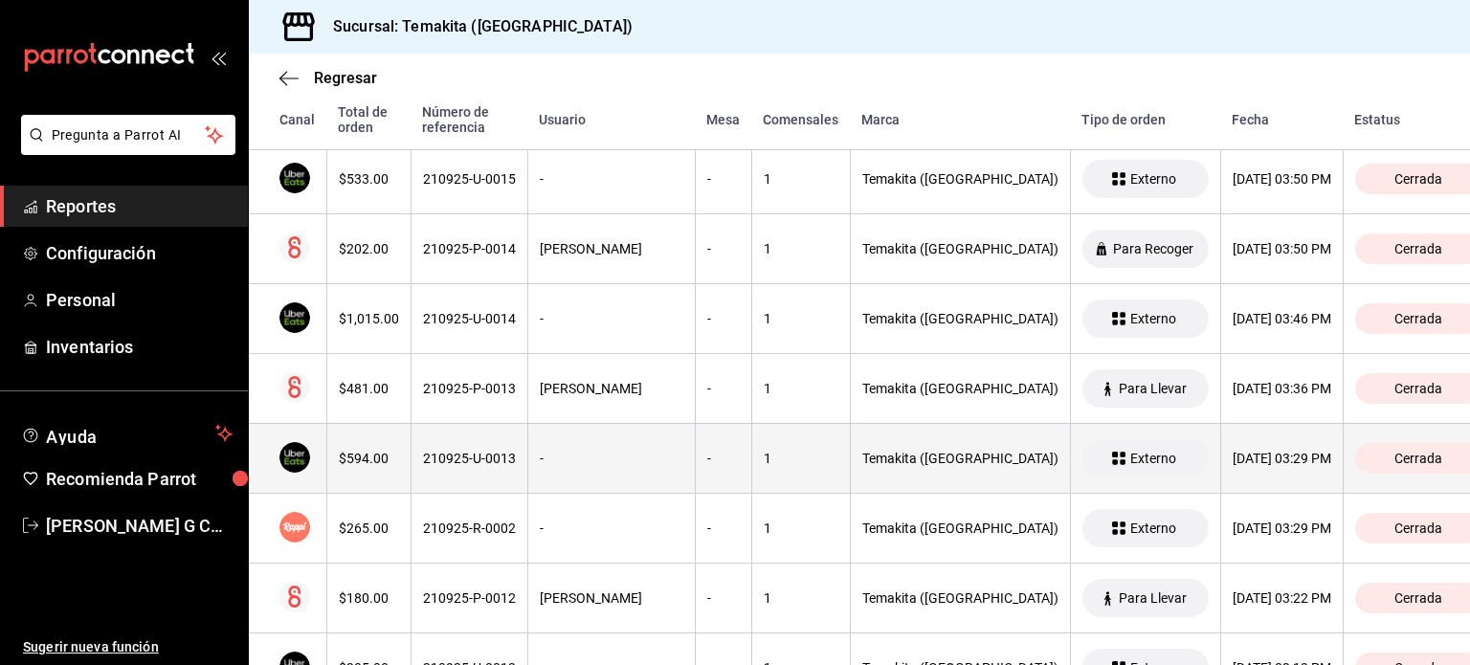
click at [464, 469] on th "210925-U-0013" at bounding box center [469, 459] width 117 height 70
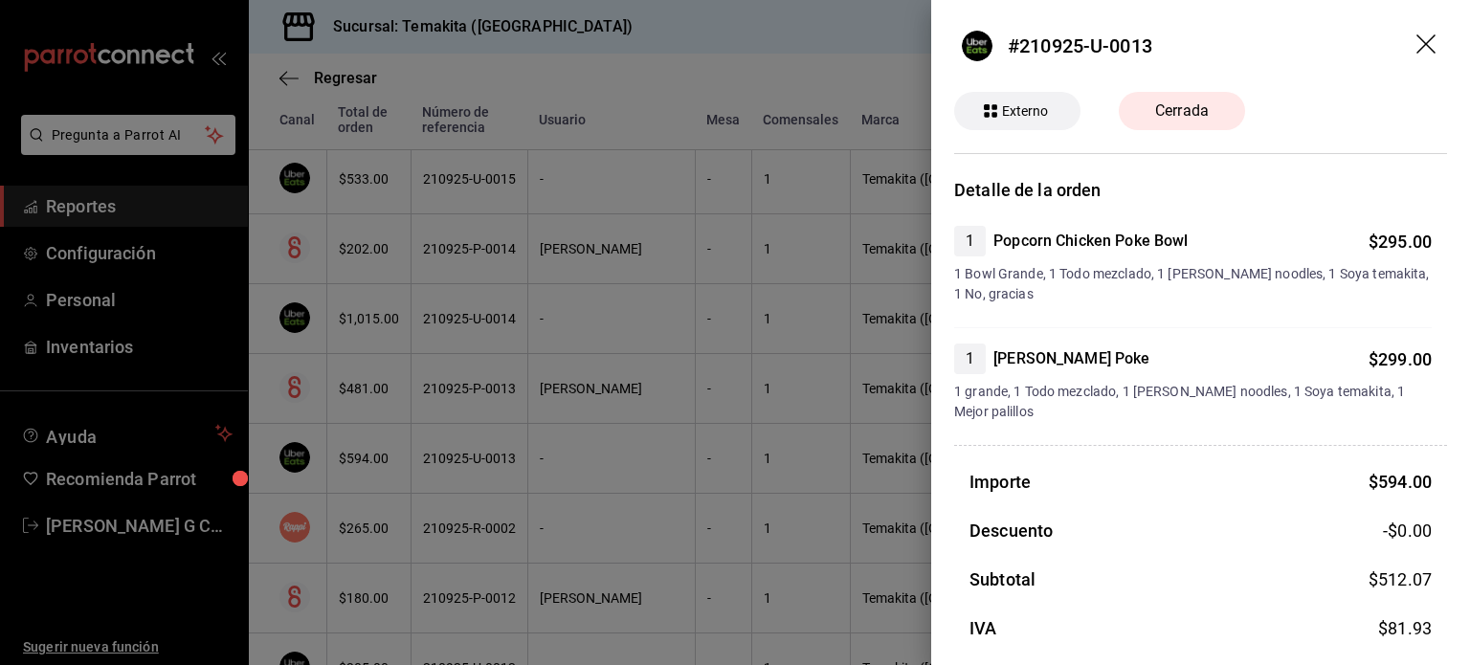
click at [464, 469] on div at bounding box center [735, 332] width 1470 height 665
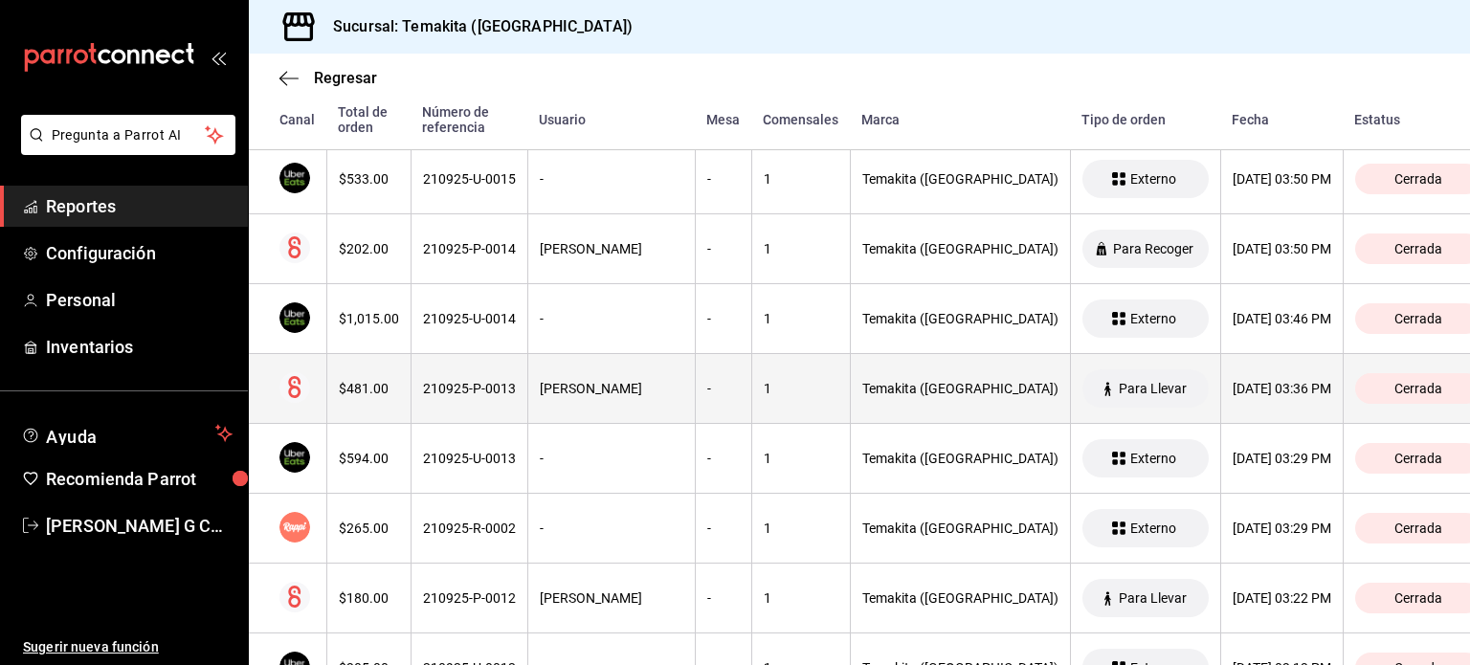
click at [509, 371] on th "210925-P-0013" at bounding box center [469, 389] width 117 height 70
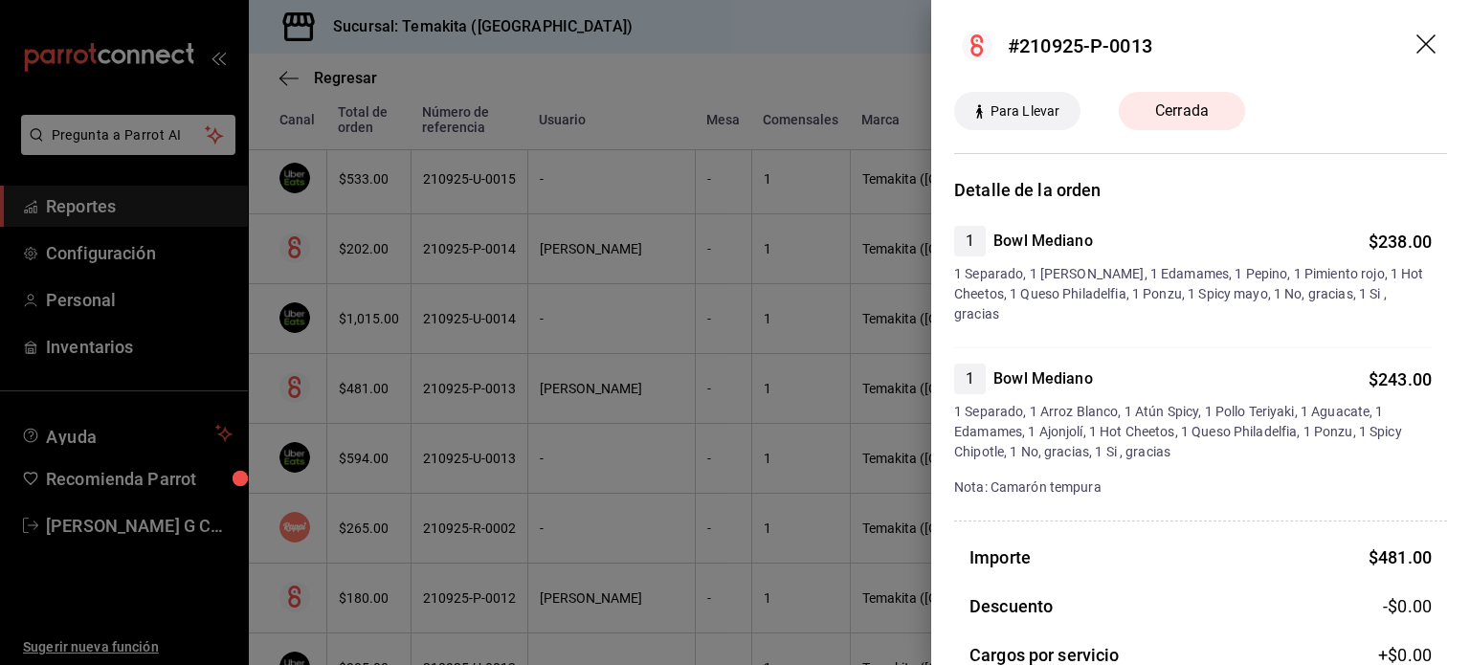
click at [509, 371] on div at bounding box center [735, 332] width 1470 height 665
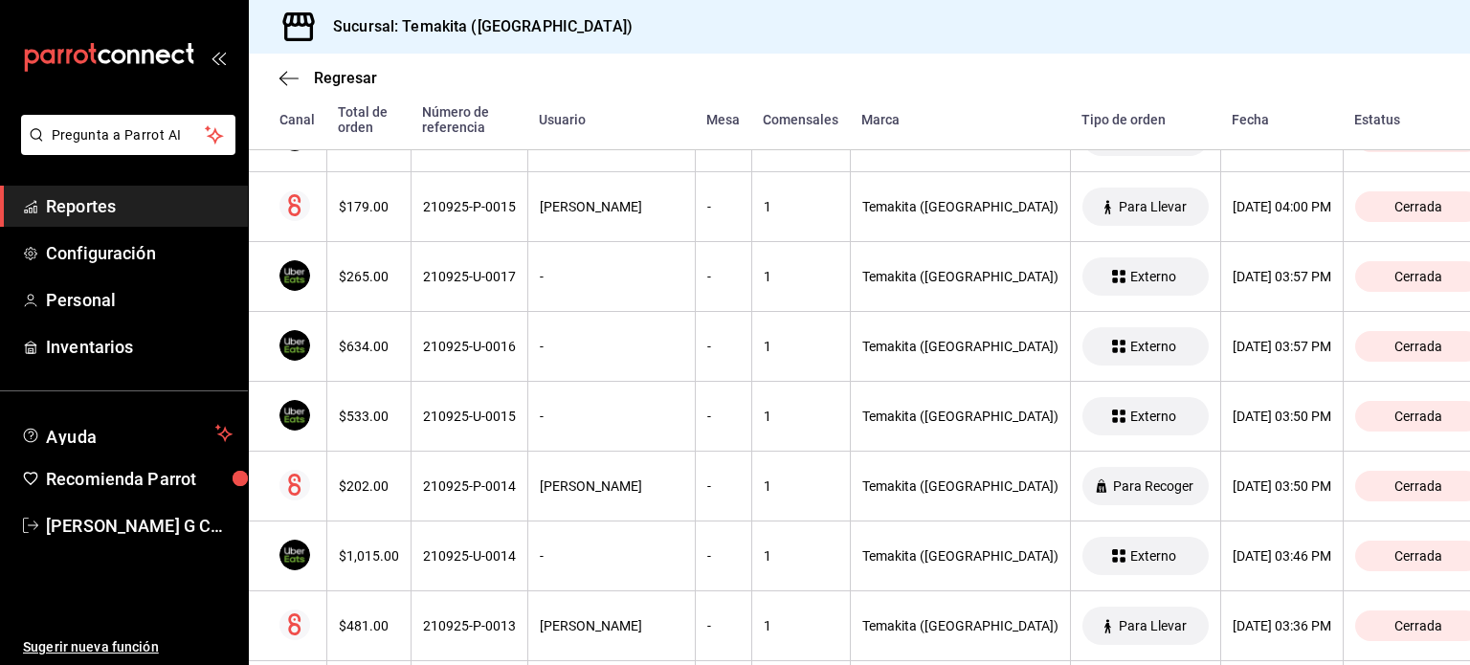
scroll to position [3126, 0]
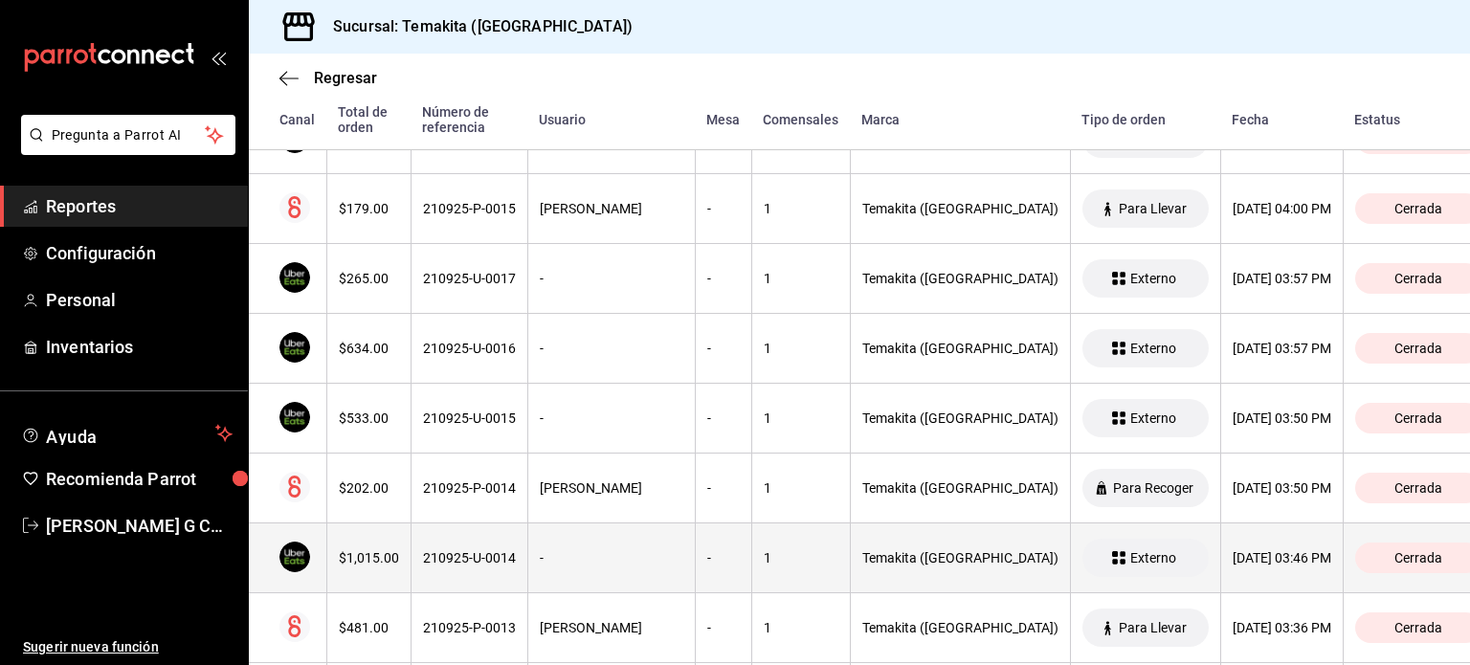
click at [485, 563] on th "210925-U-0014" at bounding box center [469, 558] width 117 height 70
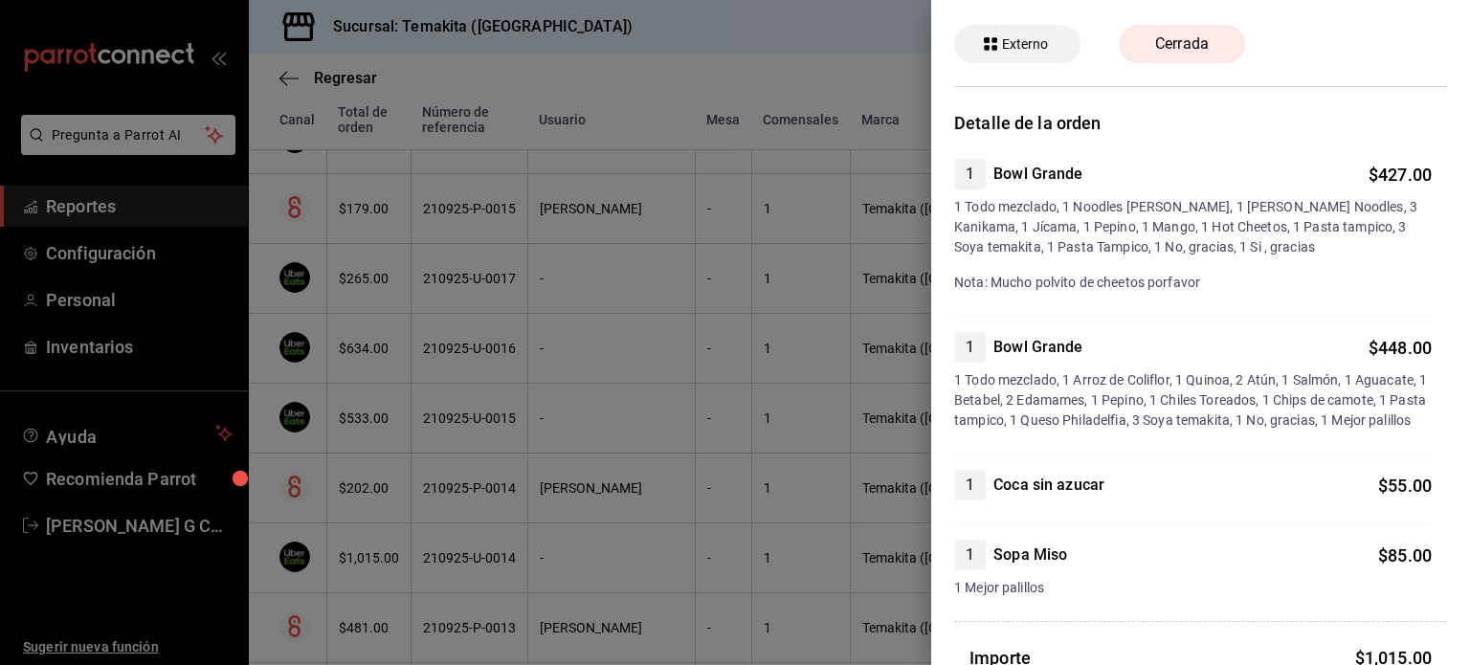
scroll to position [68, 0]
click at [448, 561] on div at bounding box center [735, 332] width 1470 height 665
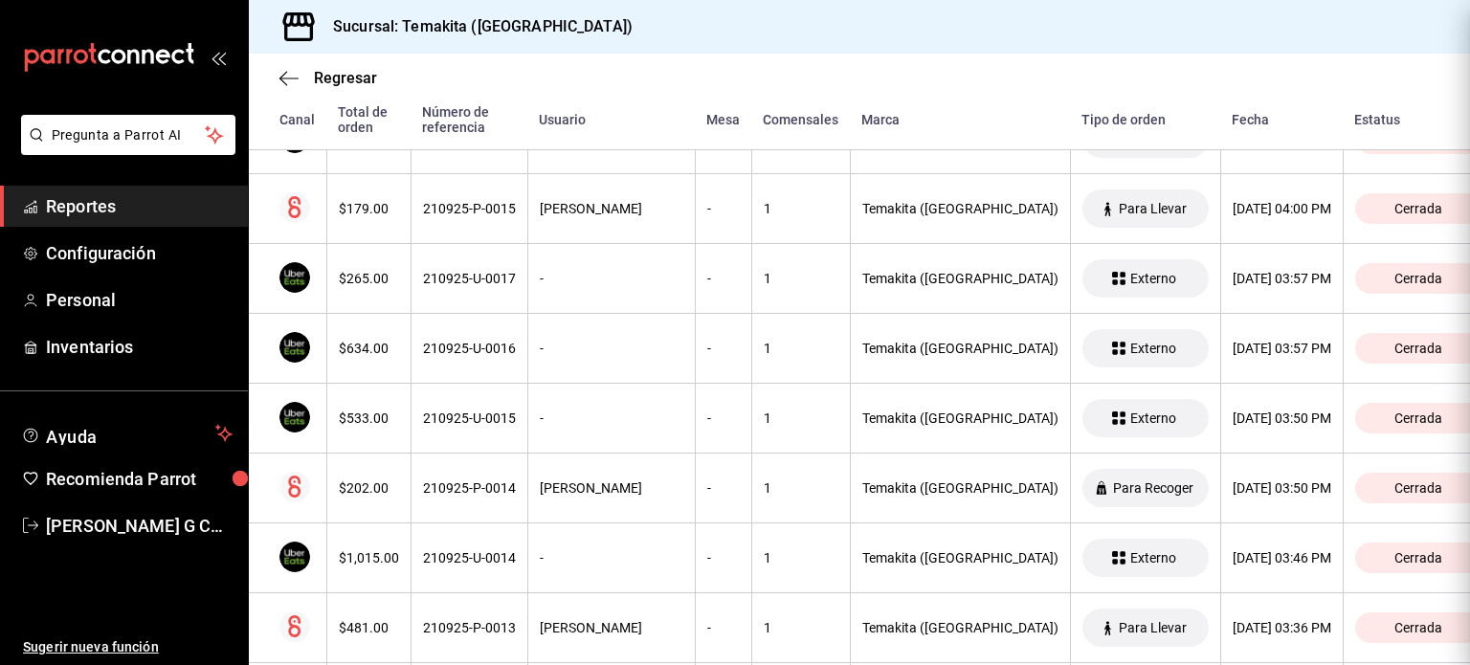
scroll to position [0, 0]
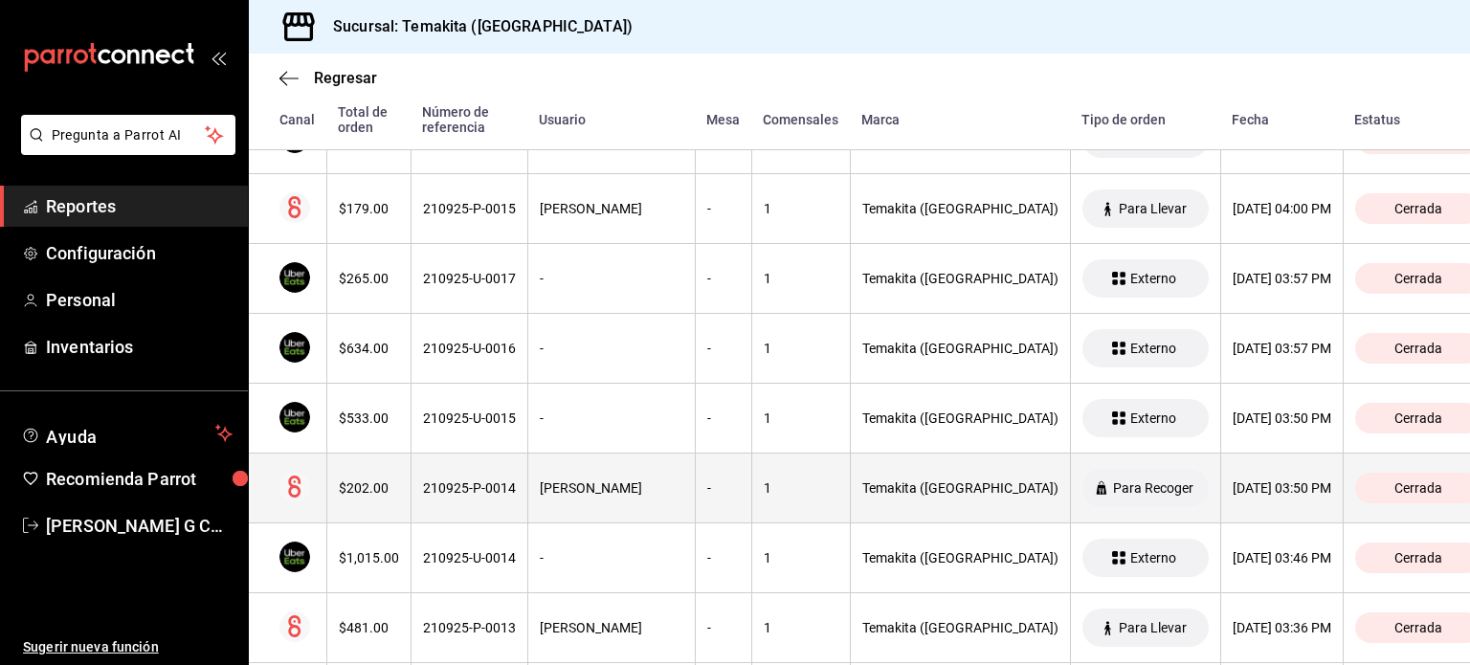
click at [505, 470] on th "210925-P-0014" at bounding box center [469, 489] width 117 height 70
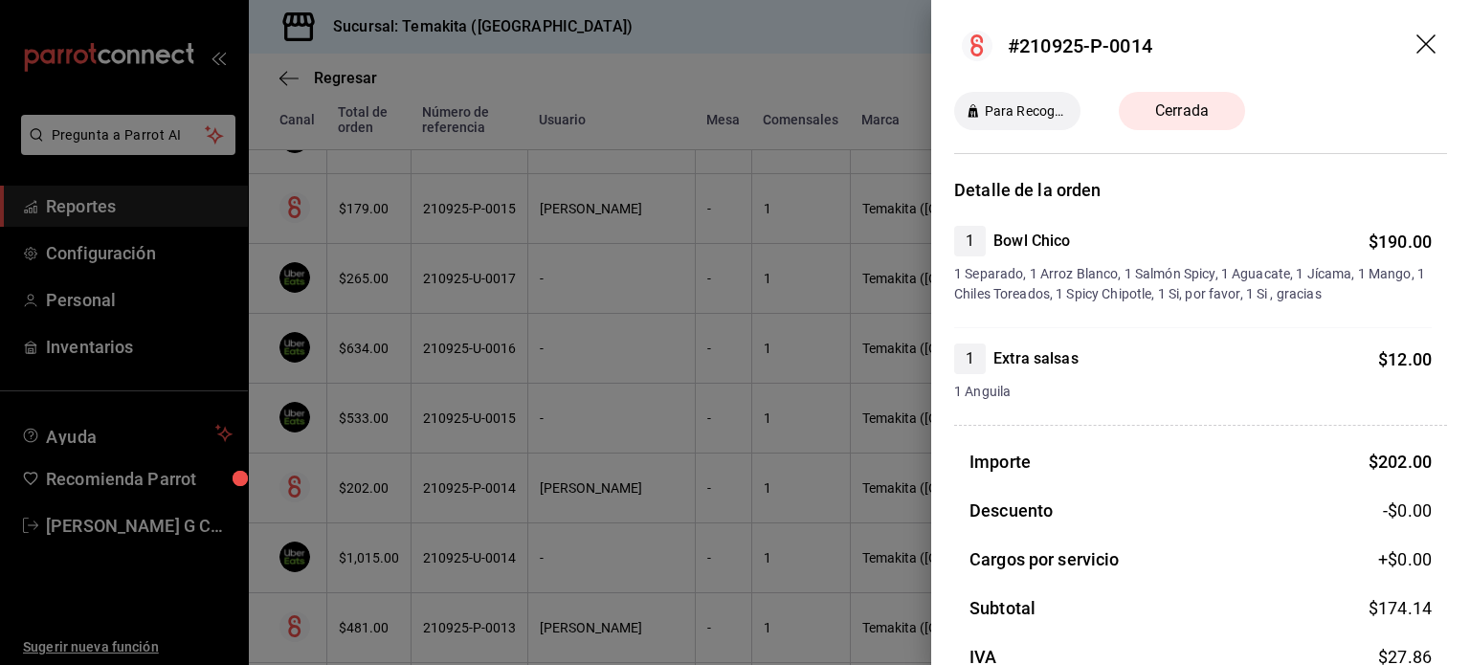
click at [505, 470] on div at bounding box center [735, 332] width 1470 height 665
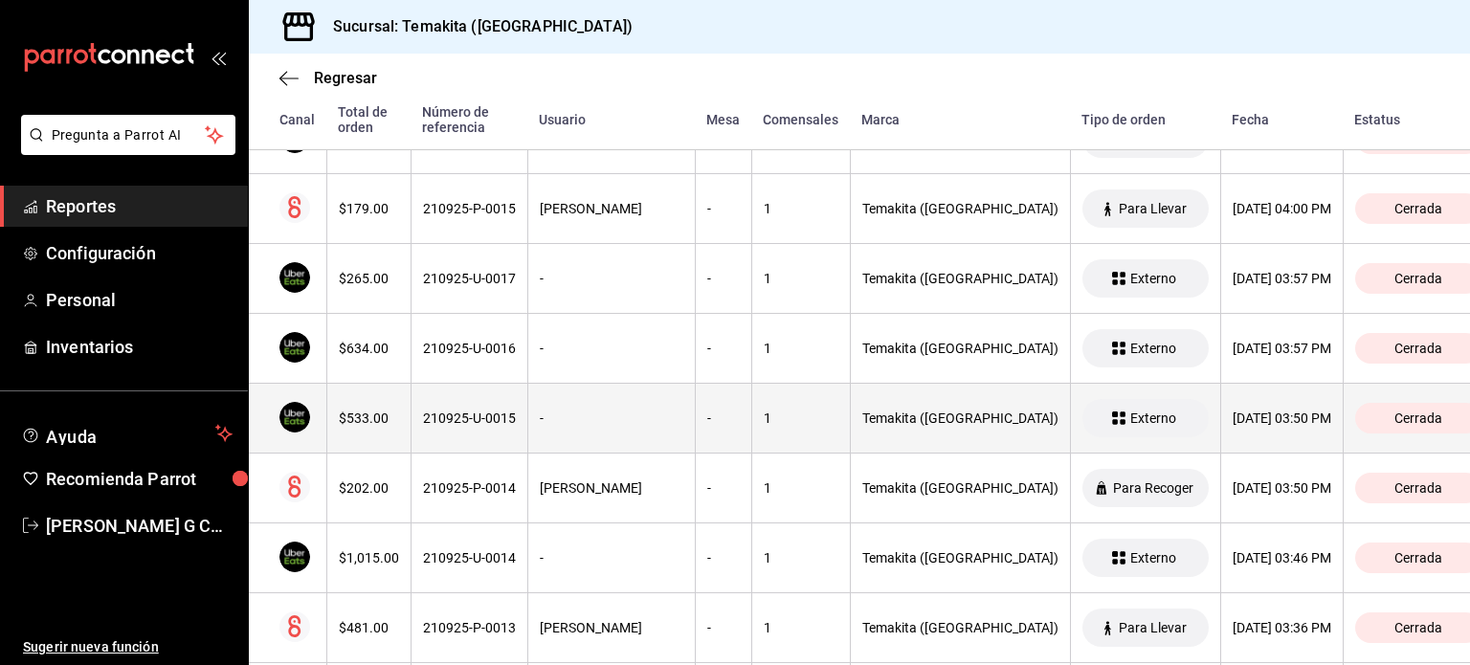
click at [440, 397] on th "210925-U-0015" at bounding box center [469, 419] width 117 height 70
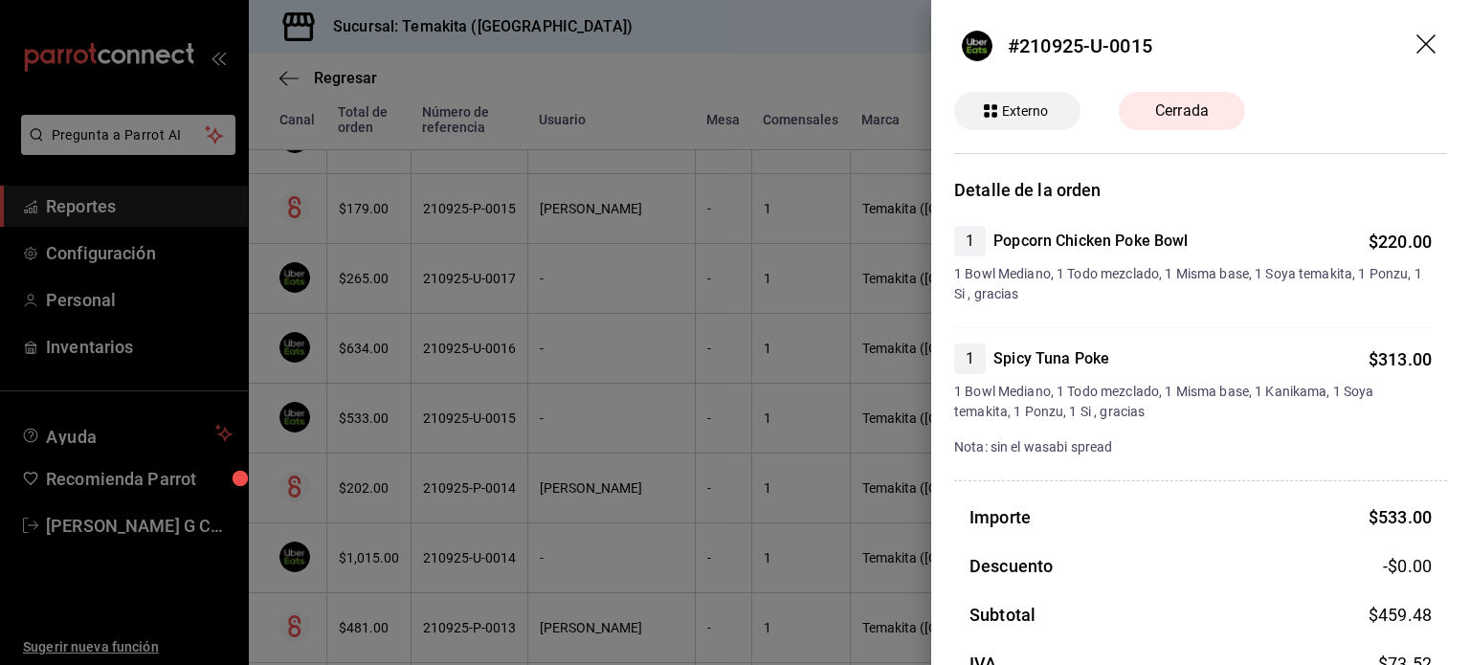
click at [440, 397] on div at bounding box center [735, 332] width 1470 height 665
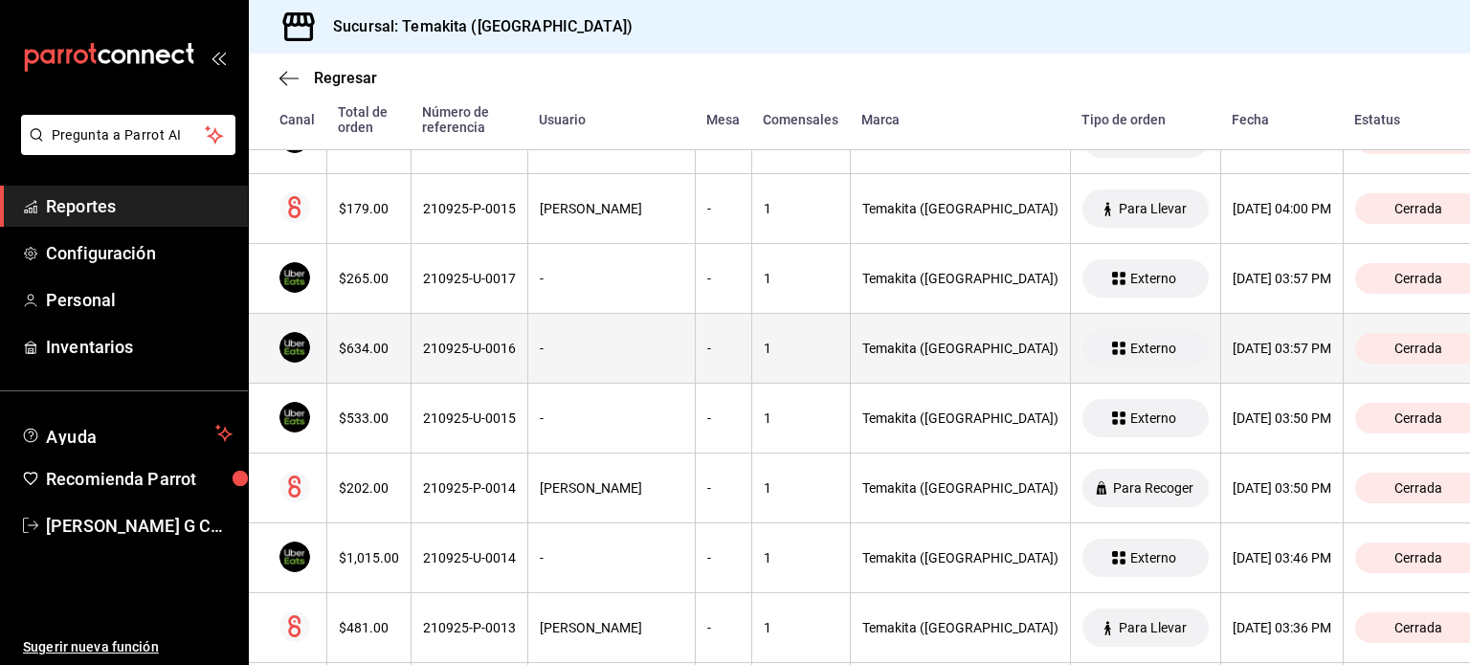
click at [471, 351] on th "210925-U-0016" at bounding box center [469, 349] width 117 height 70
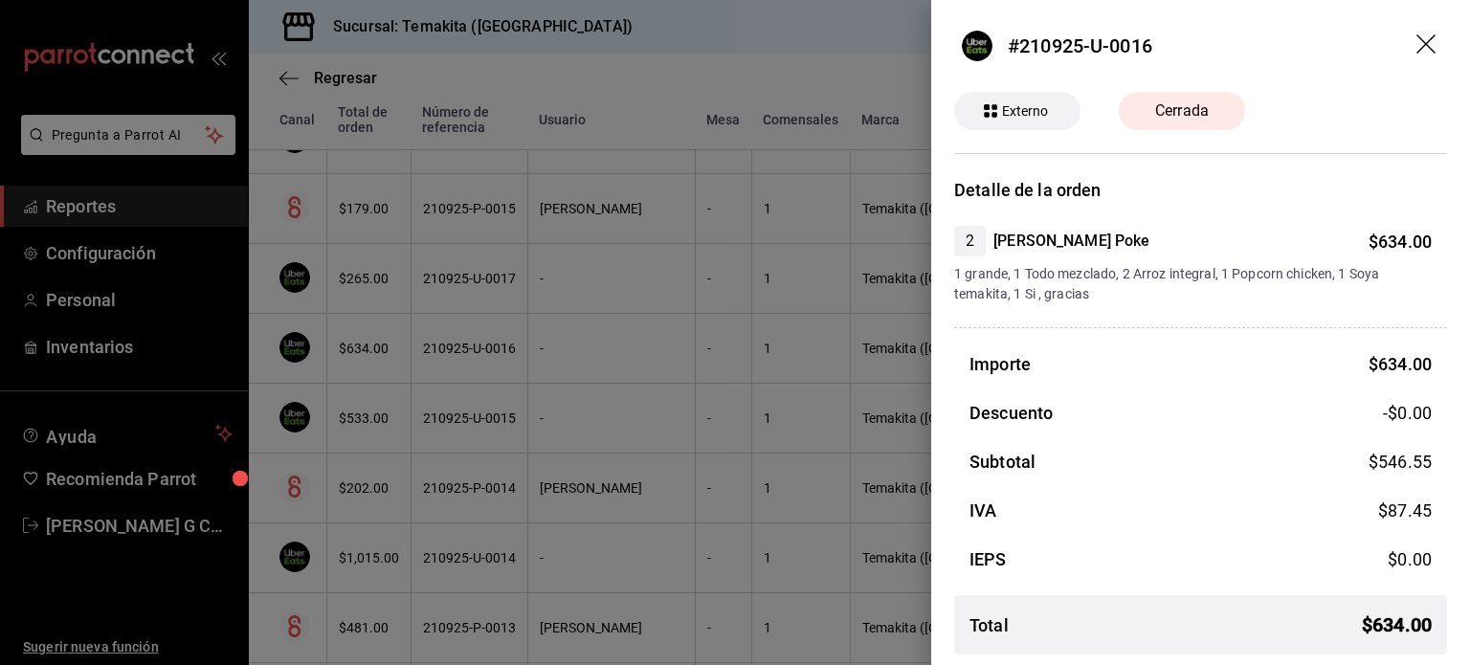
click at [471, 351] on div at bounding box center [735, 332] width 1470 height 665
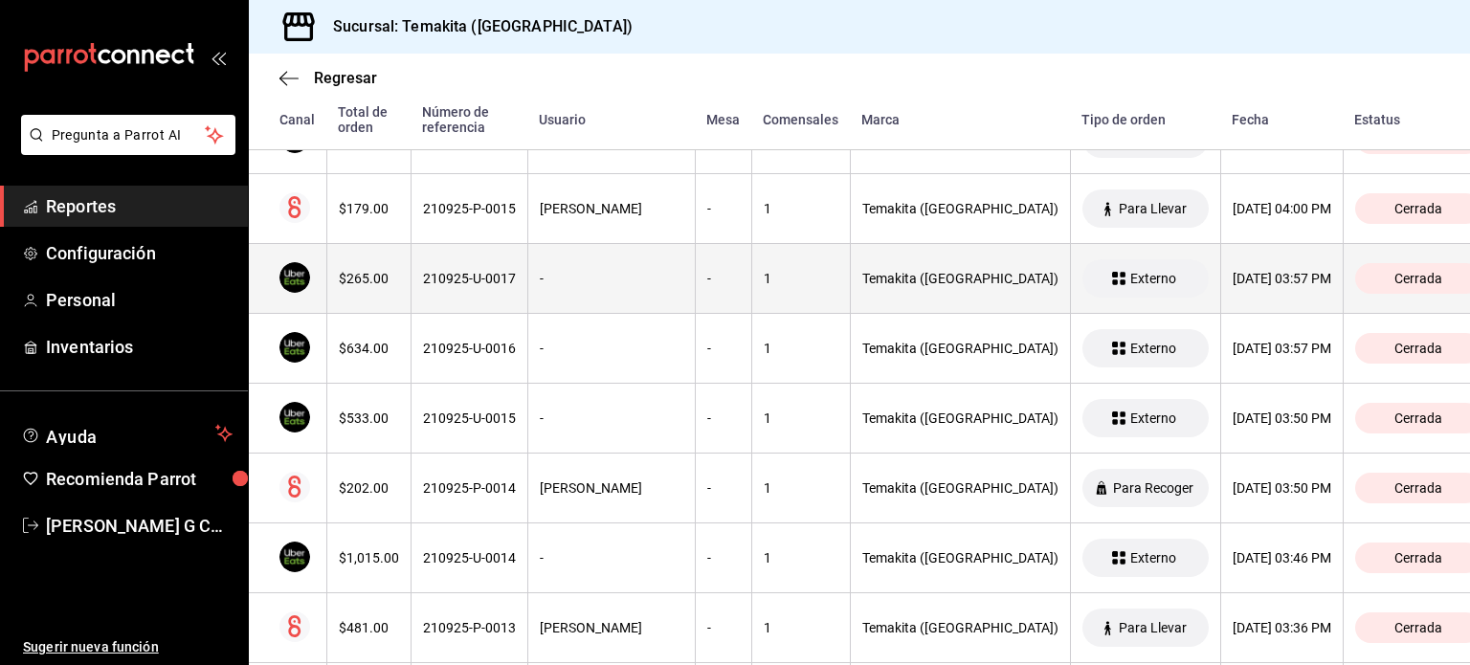
click at [499, 259] on th "210925-U-0017" at bounding box center [469, 279] width 117 height 70
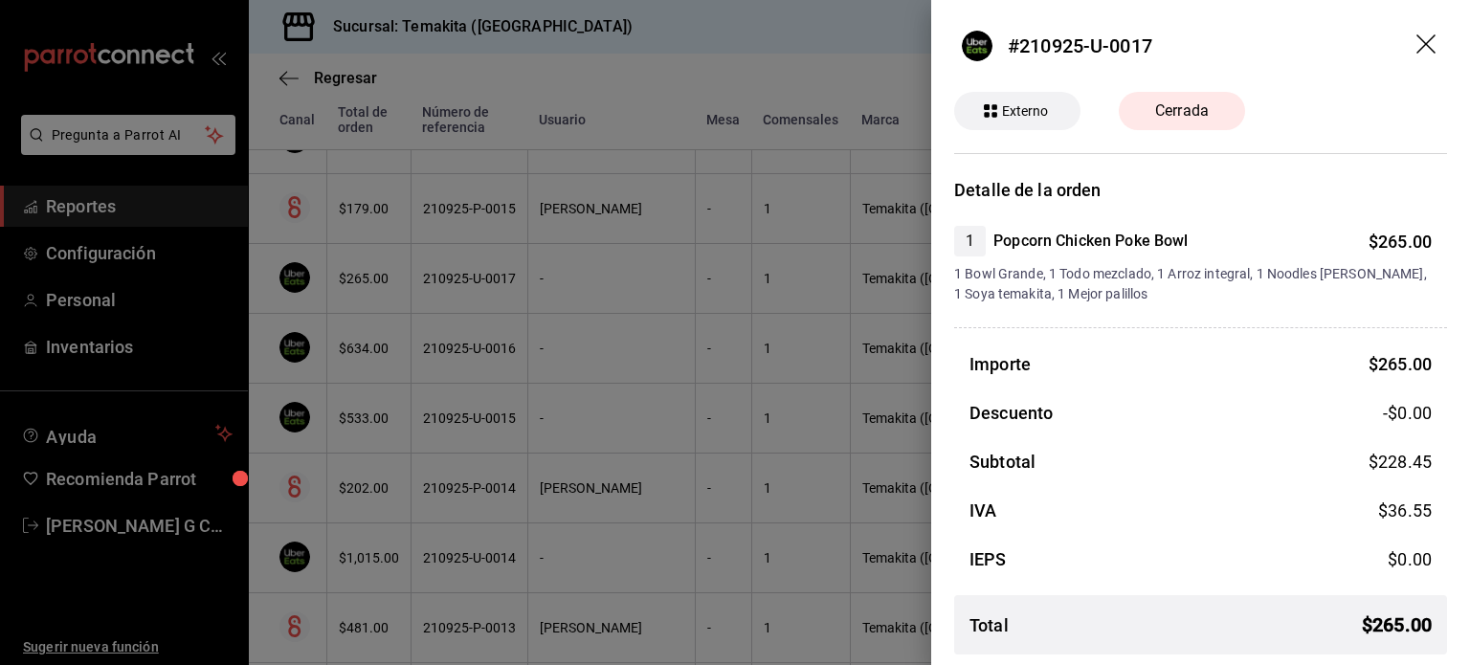
click at [499, 259] on div at bounding box center [735, 332] width 1470 height 665
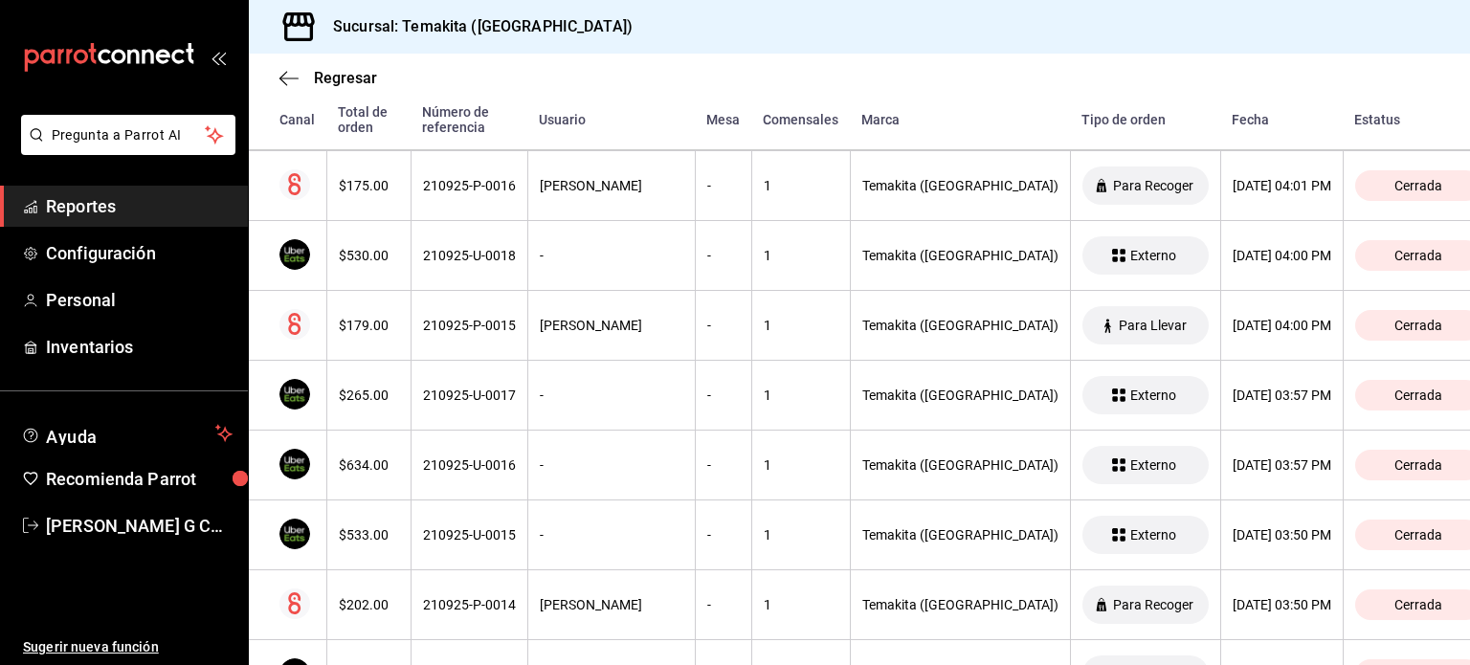
scroll to position [3002, 0]
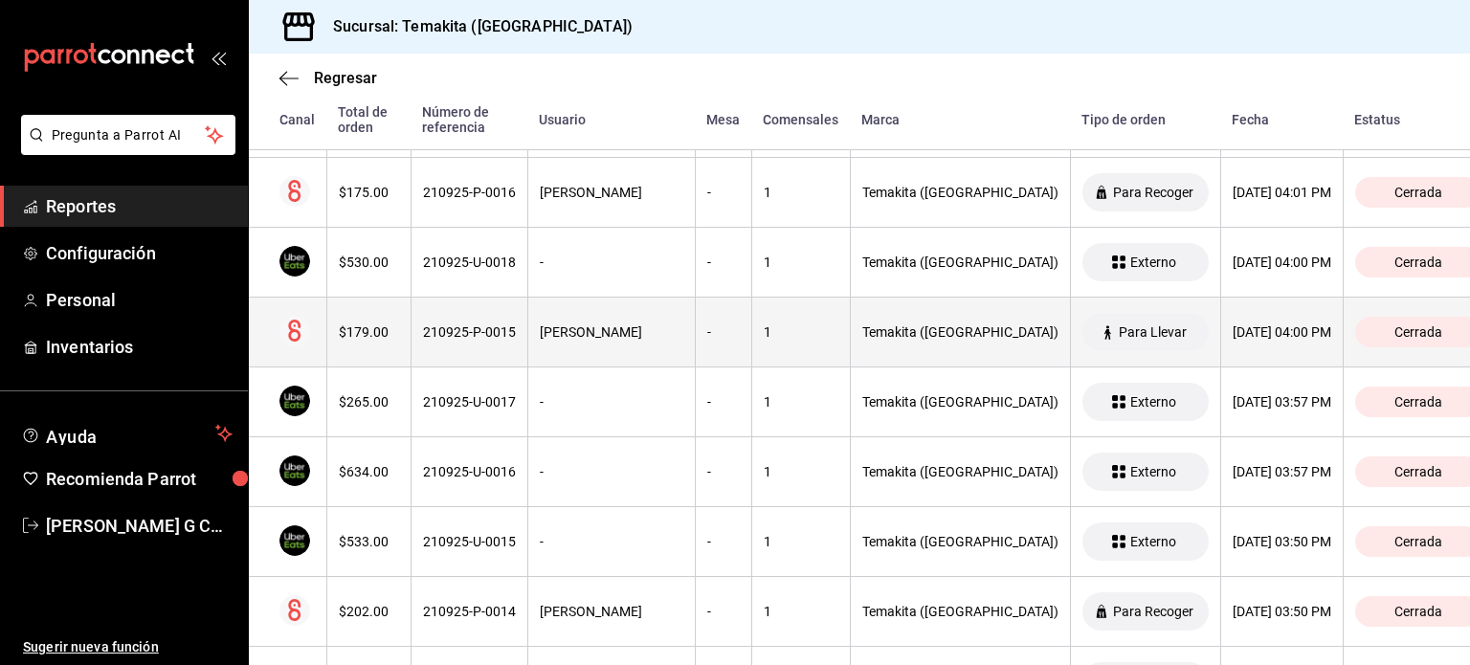
click at [453, 328] on div "210925-P-0015" at bounding box center [469, 331] width 93 height 15
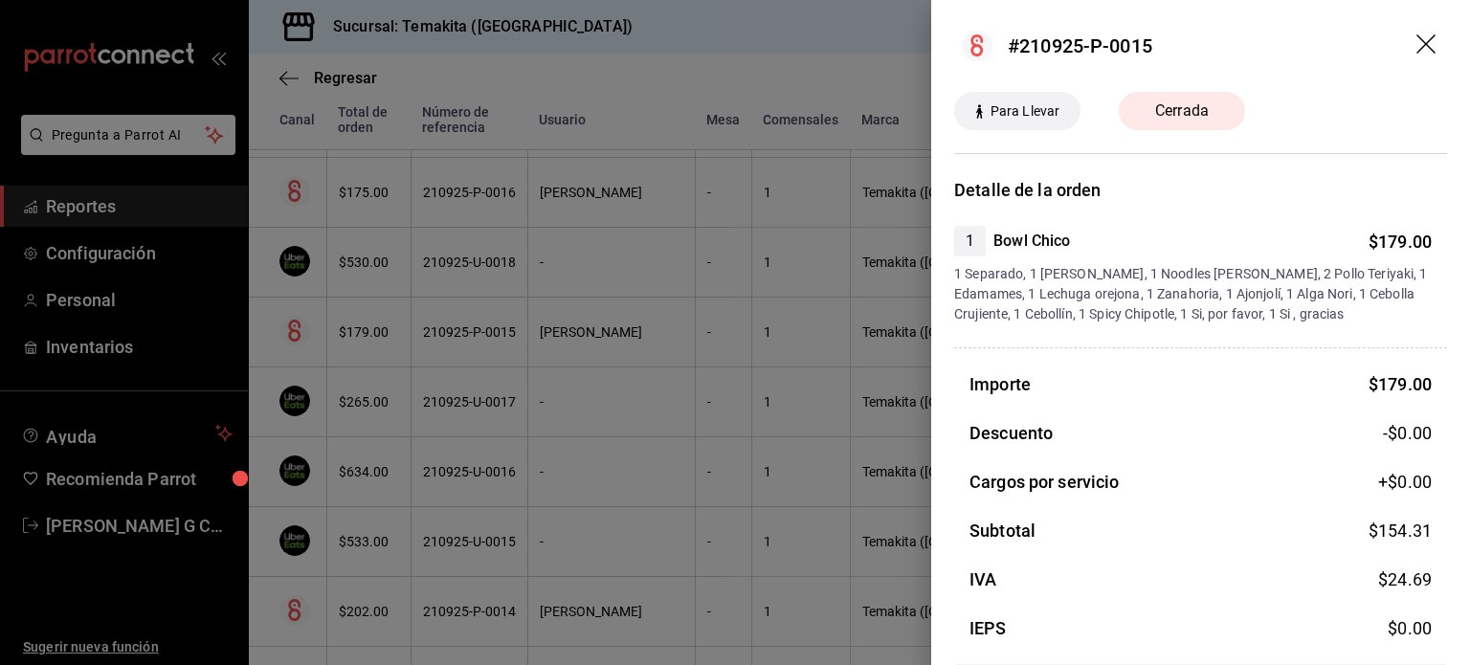
click at [453, 328] on div at bounding box center [735, 332] width 1470 height 665
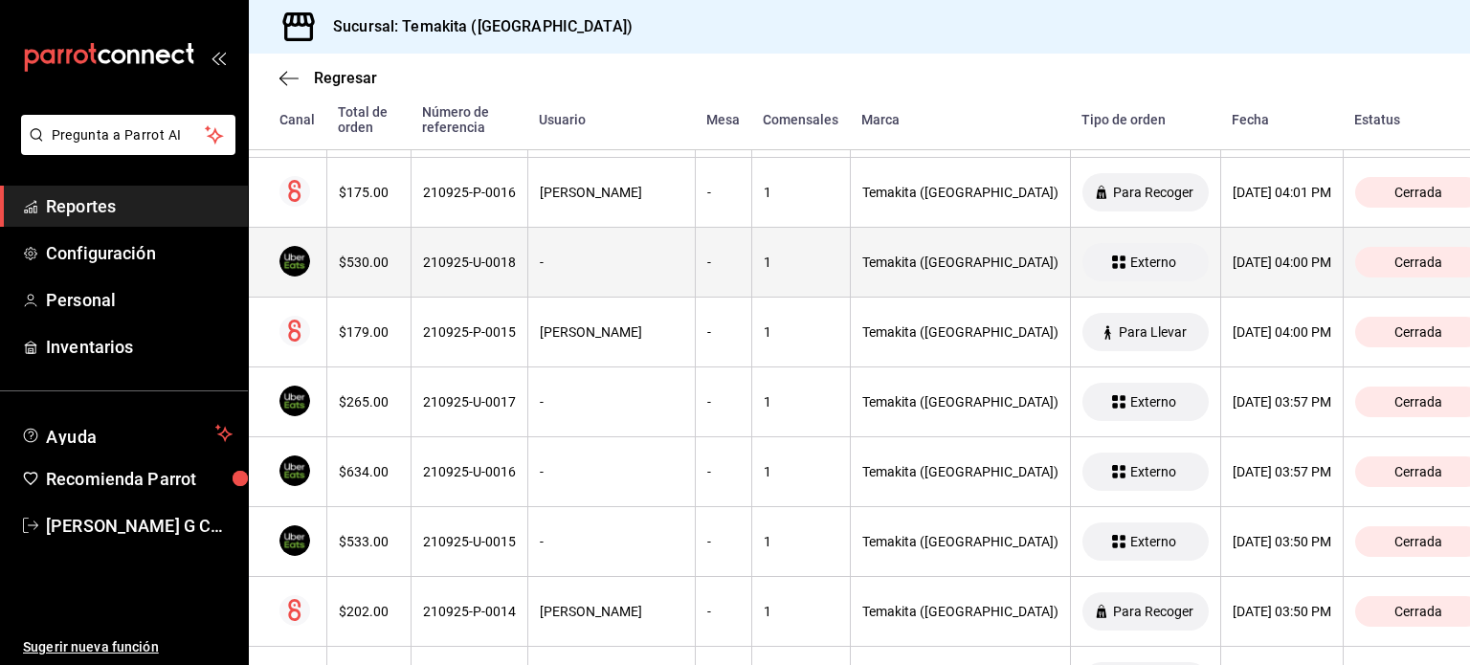
click at [448, 275] on th "210925-U-0018" at bounding box center [469, 263] width 117 height 70
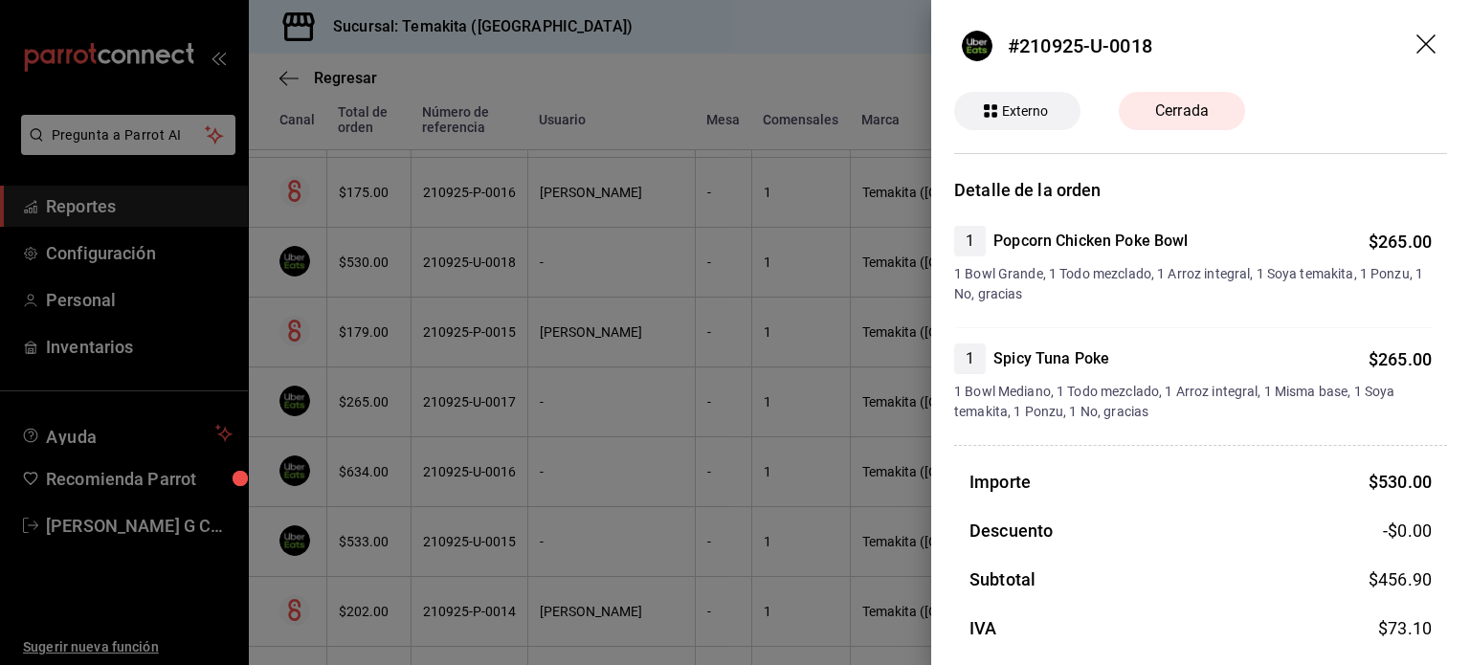
click at [448, 275] on div at bounding box center [735, 332] width 1470 height 665
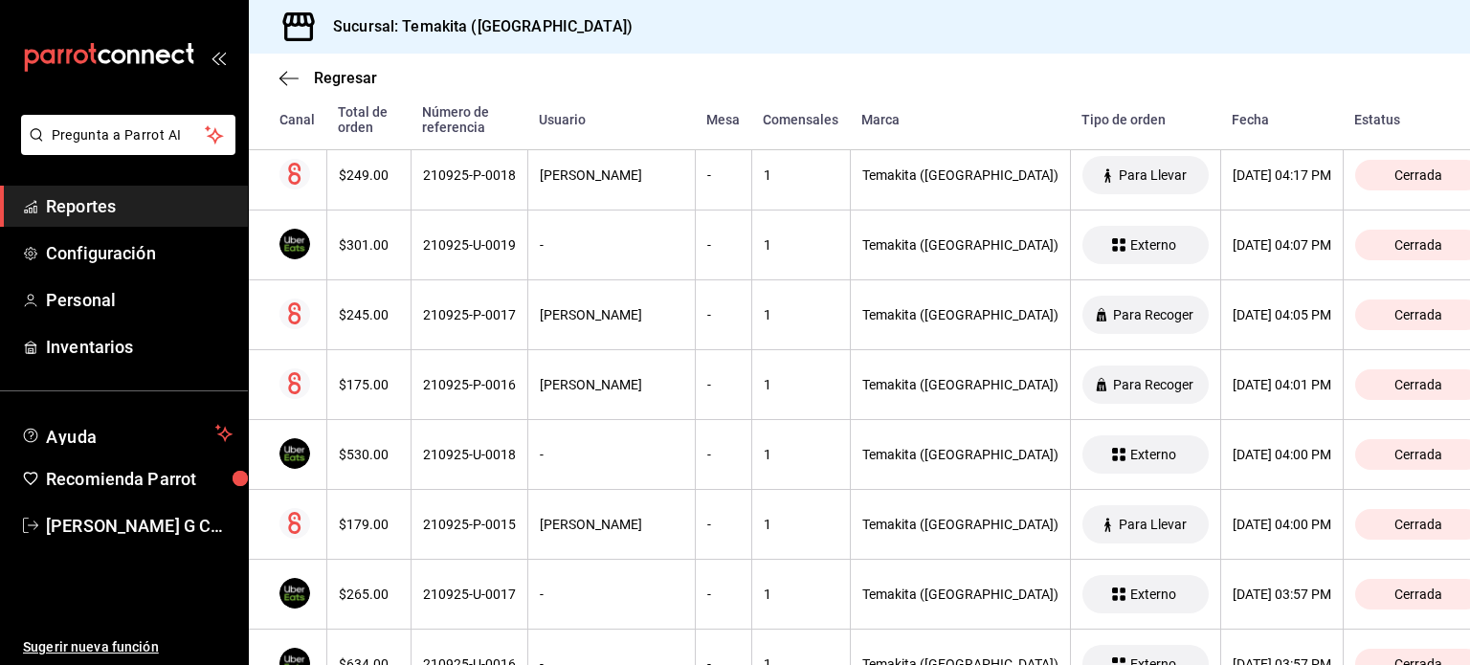
scroll to position [2803, 0]
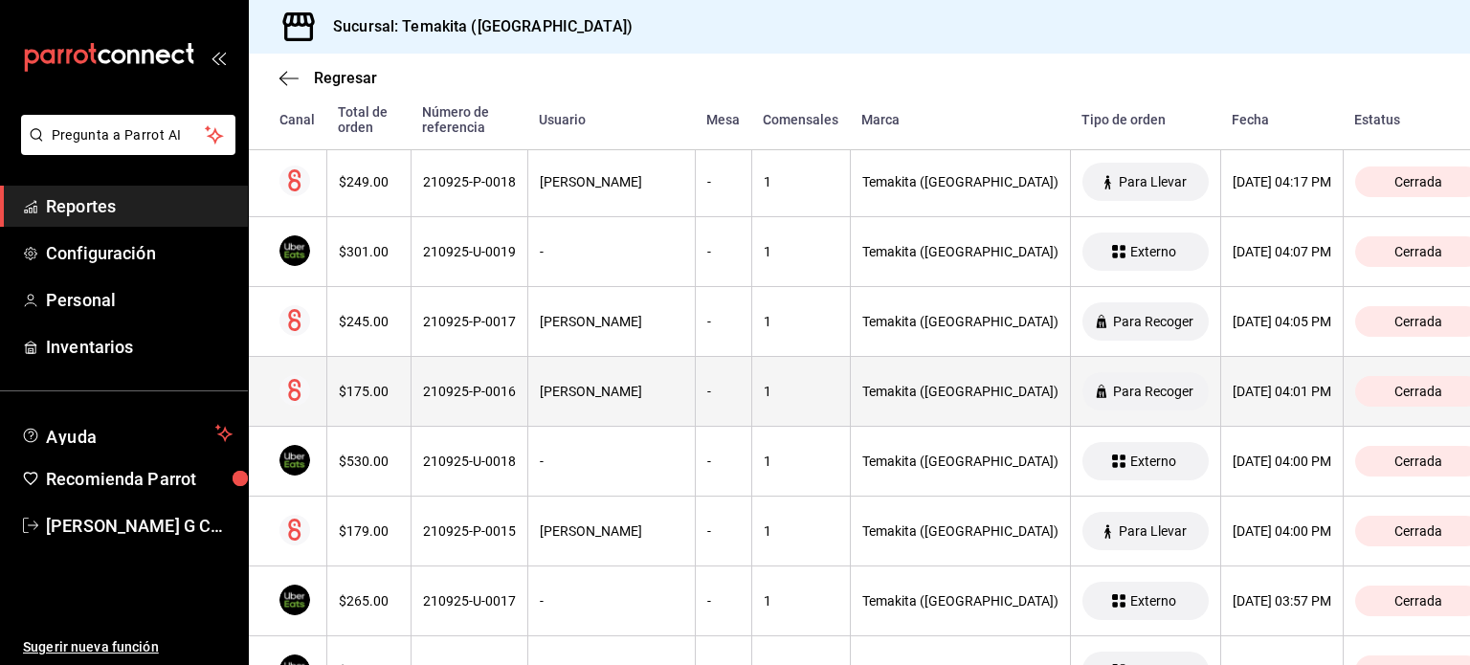
click at [430, 388] on div "210925-P-0016" at bounding box center [469, 391] width 93 height 15
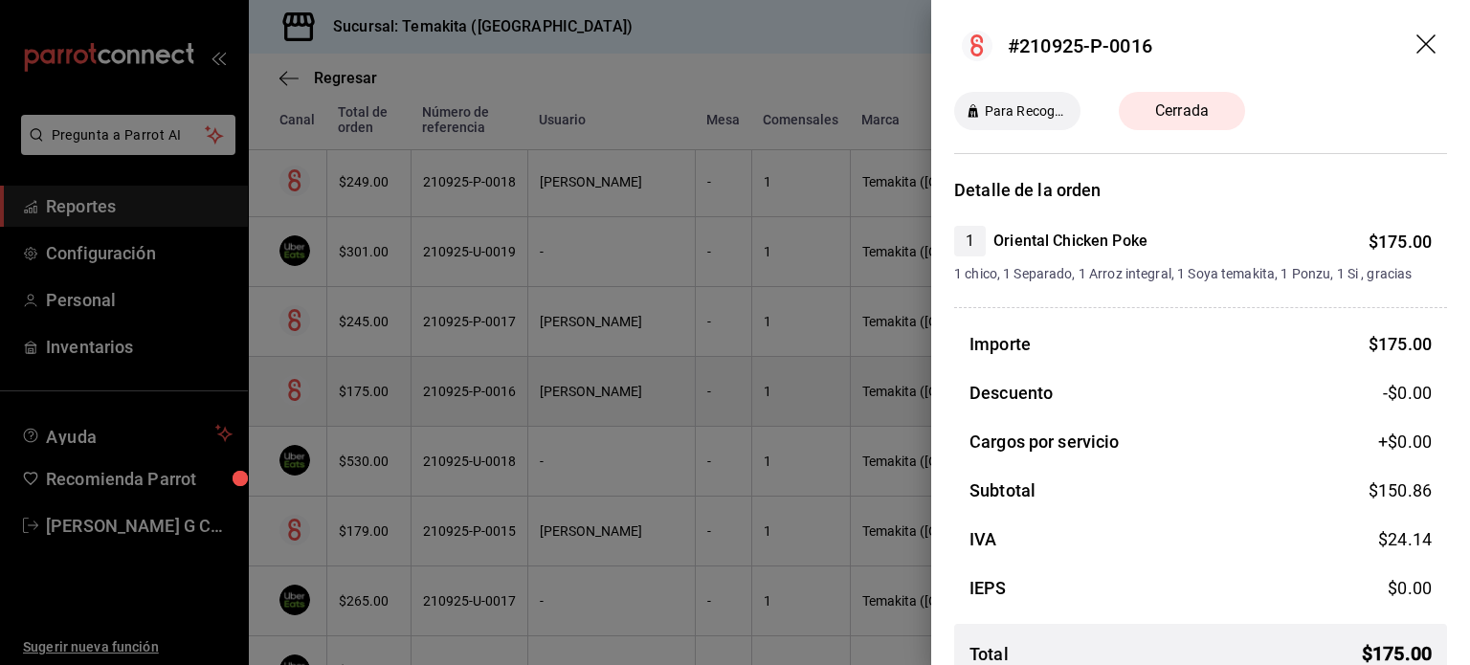
click at [430, 388] on div at bounding box center [735, 332] width 1470 height 665
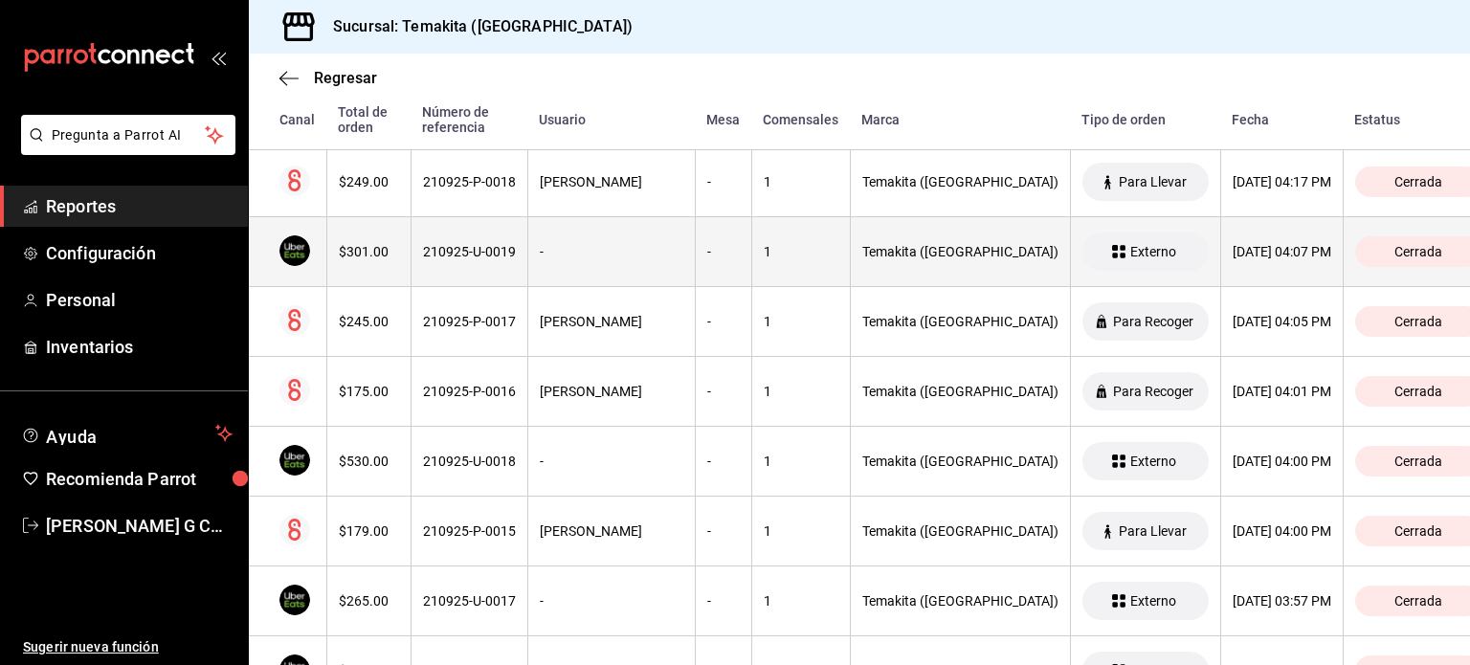
click at [460, 252] on div "210925-U-0019" at bounding box center [469, 251] width 93 height 15
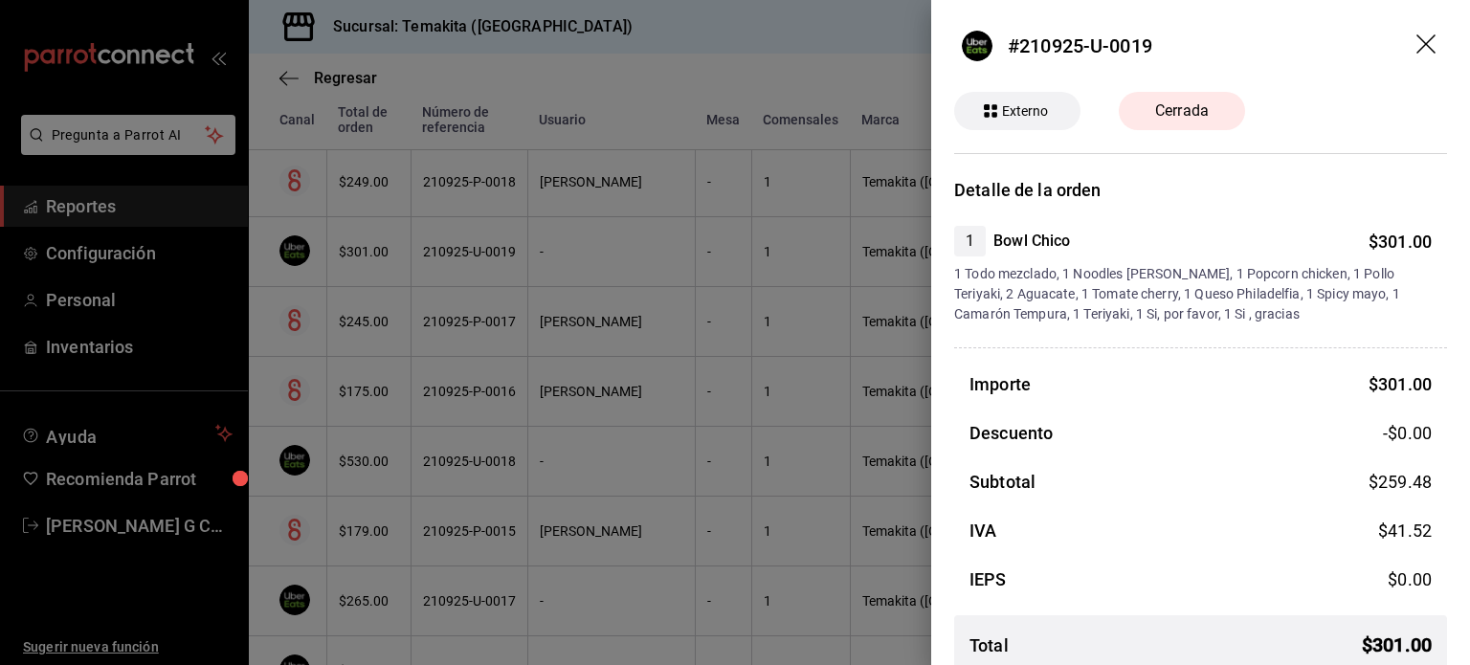
click at [460, 252] on div at bounding box center [735, 332] width 1470 height 665
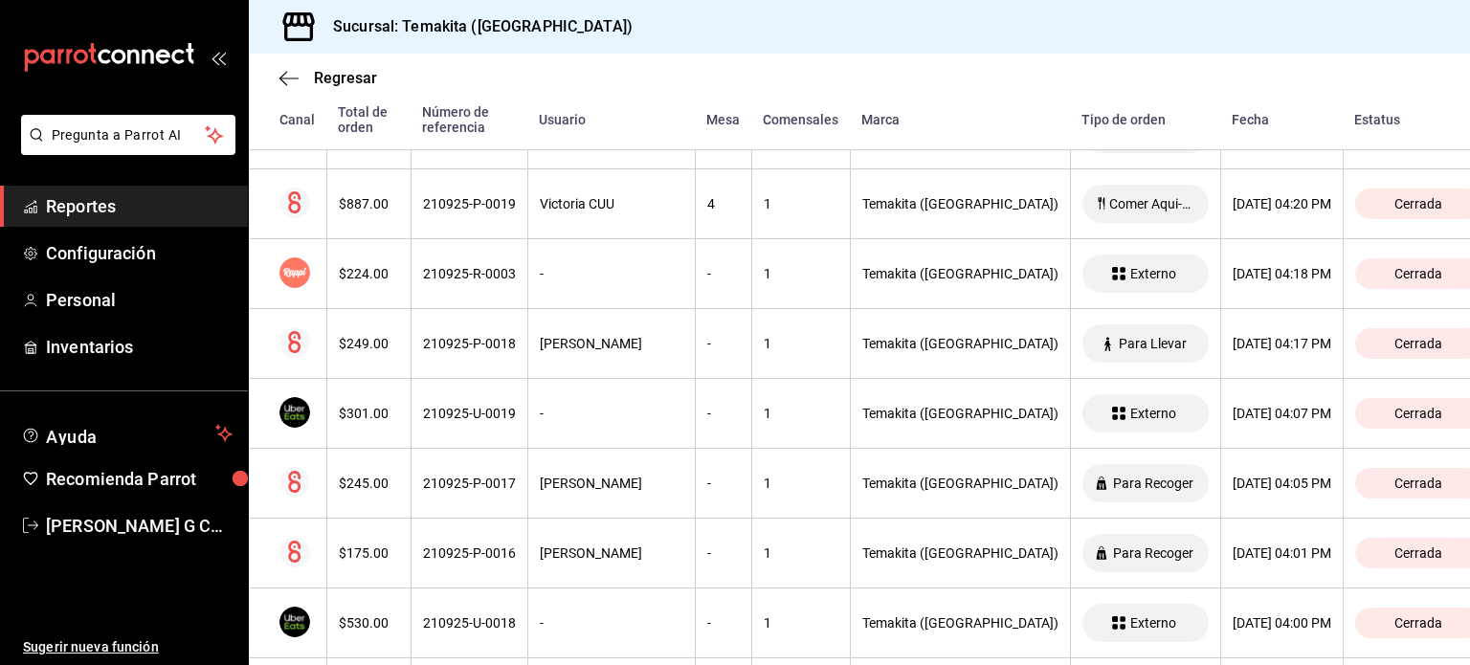
scroll to position [2626, 0]
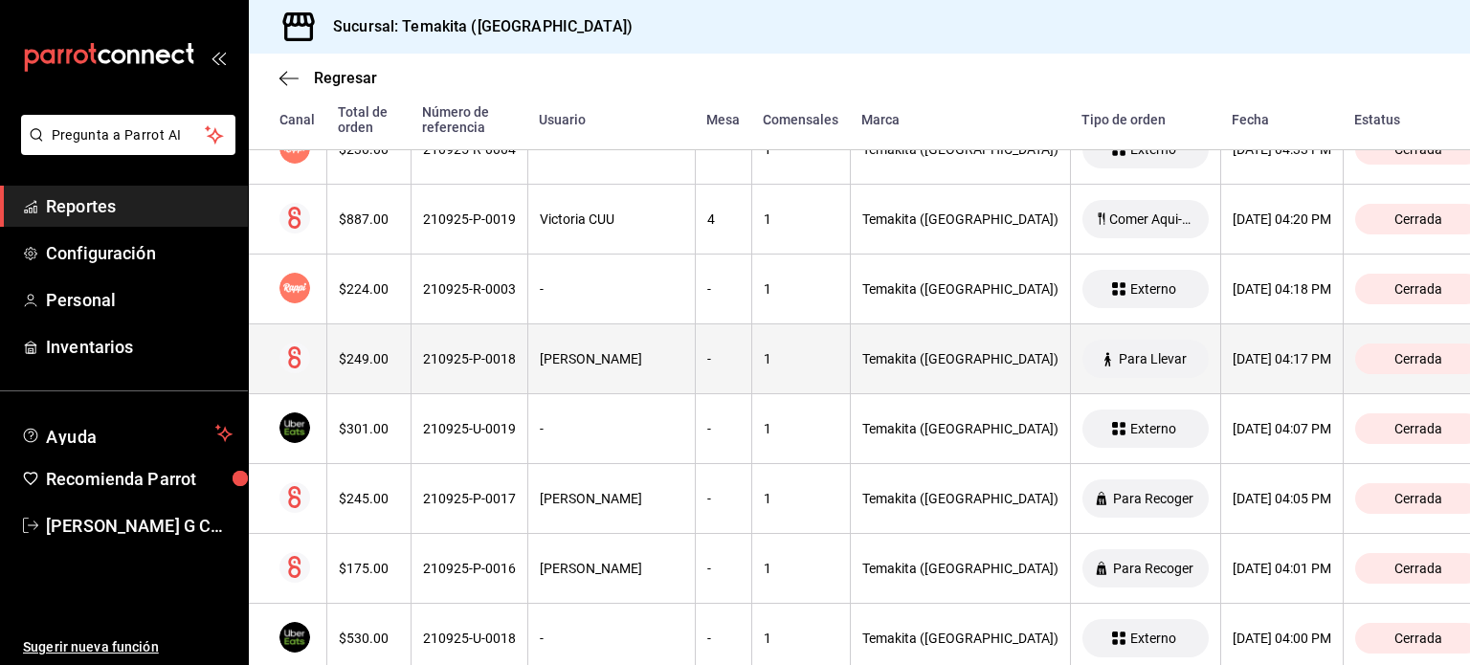
click at [467, 354] on div "210925-P-0018" at bounding box center [469, 358] width 93 height 15
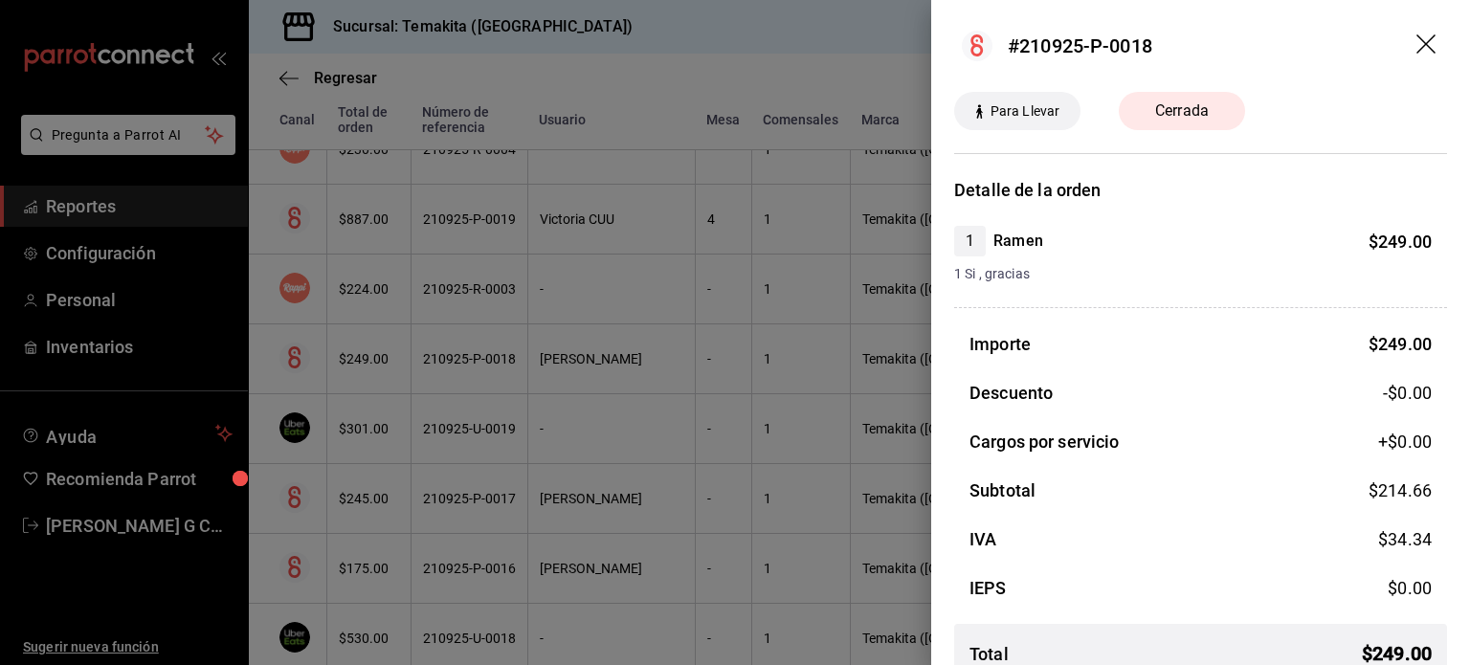
click at [467, 354] on div at bounding box center [735, 332] width 1470 height 665
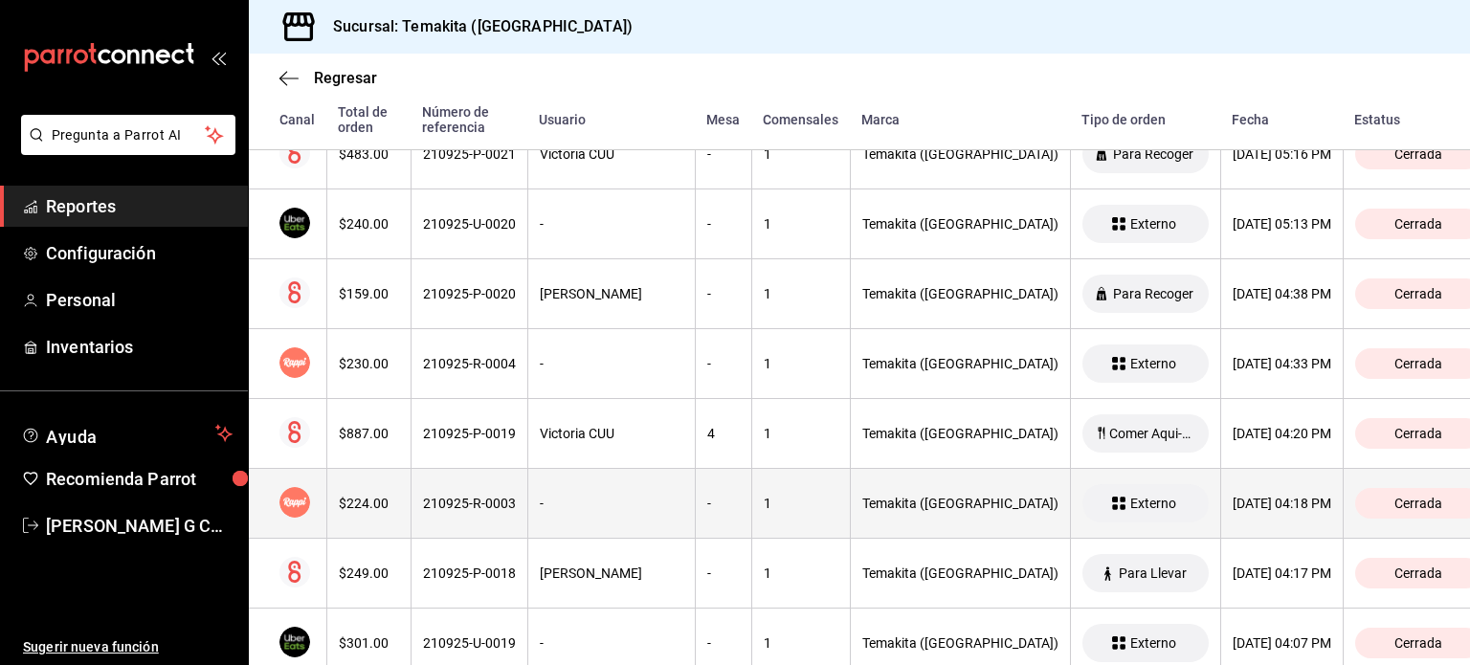
scroll to position [2396, 0]
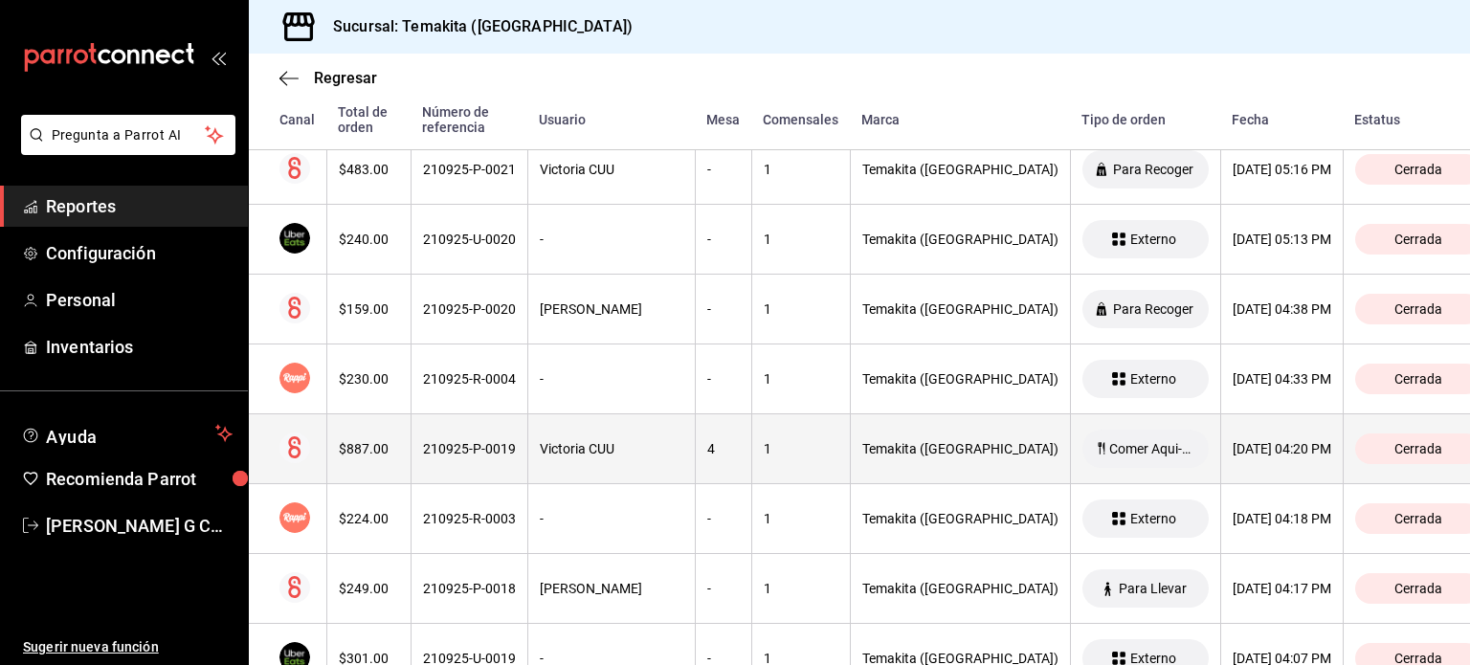
click at [464, 459] on th "210925-P-0019" at bounding box center [469, 449] width 117 height 70
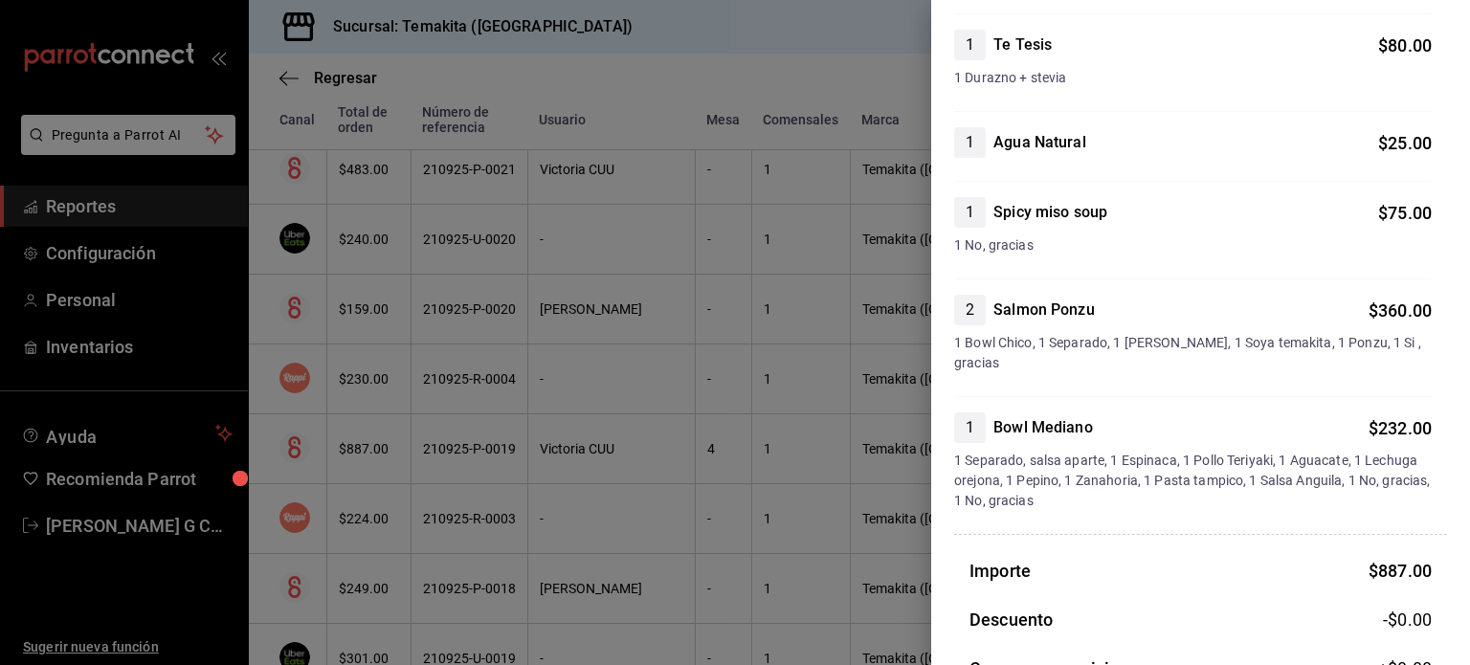
scroll to position [409, 0]
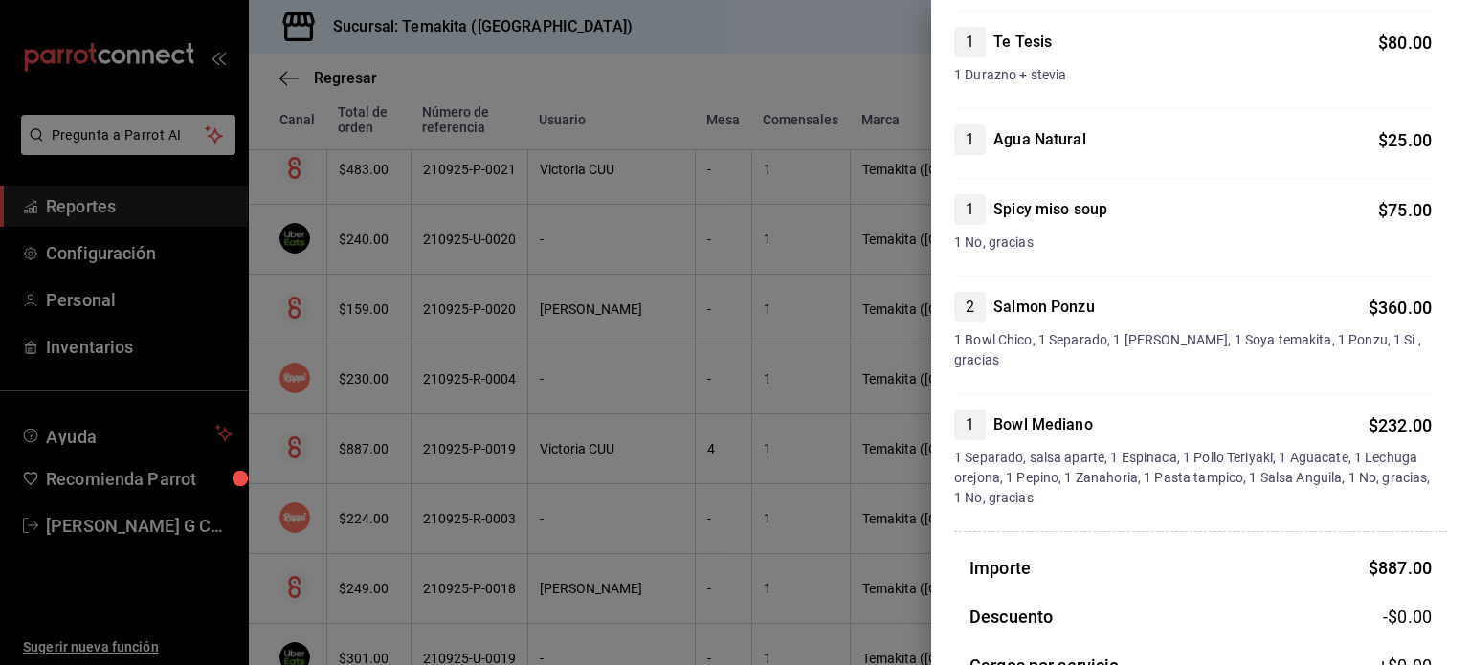
click at [560, 351] on div at bounding box center [735, 332] width 1470 height 665
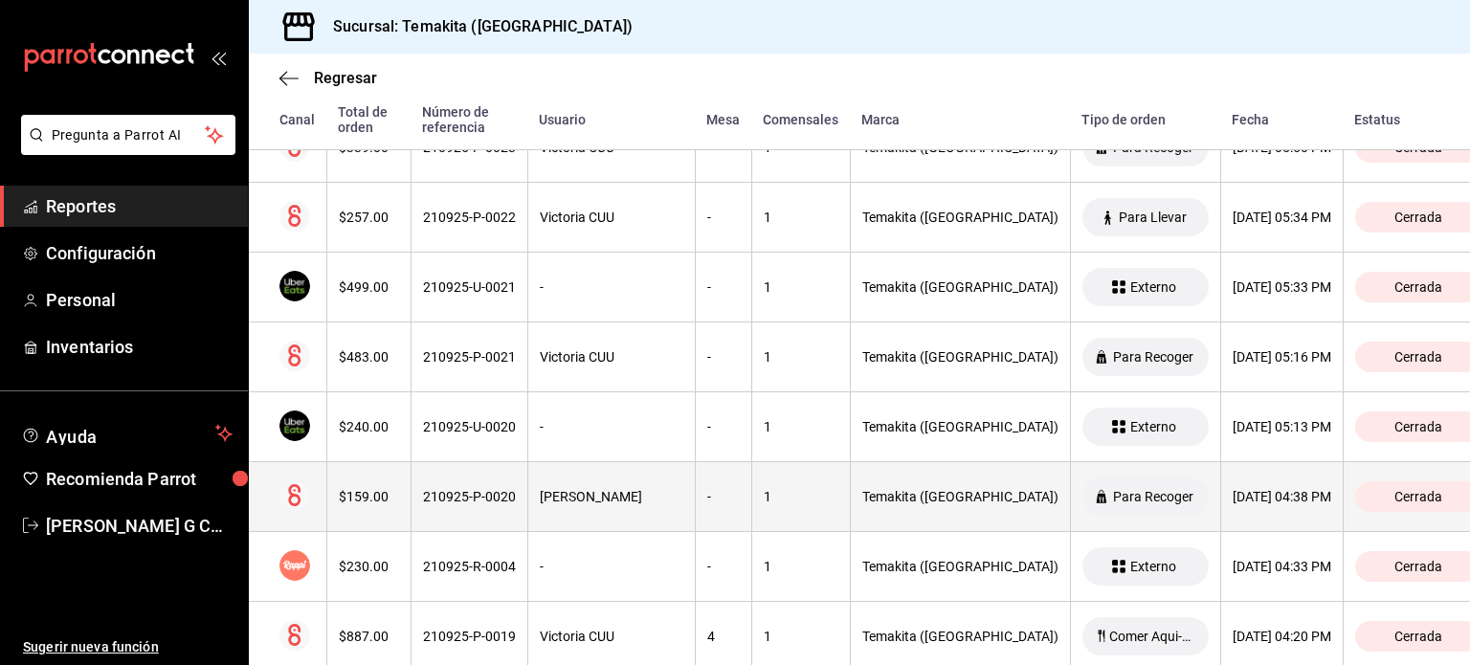
scroll to position [2178, 0]
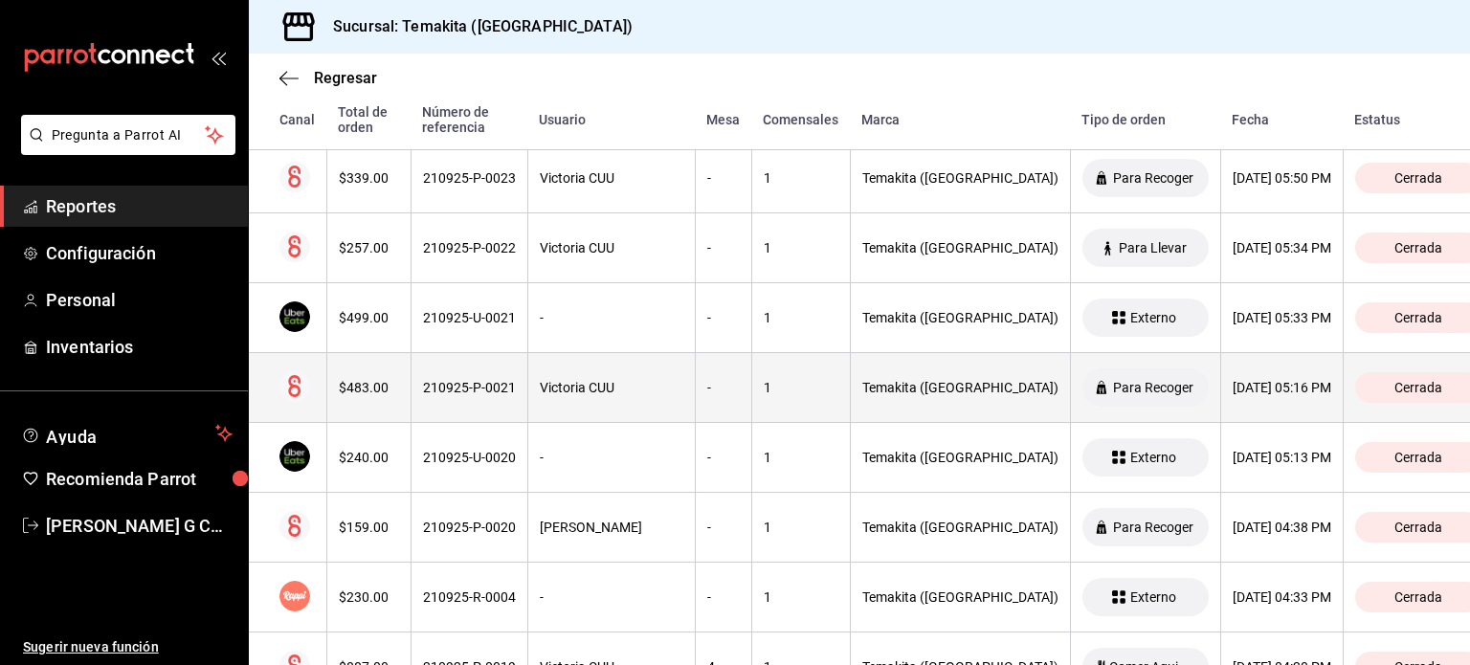
click at [461, 386] on div "210925-P-0021" at bounding box center [469, 387] width 93 height 15
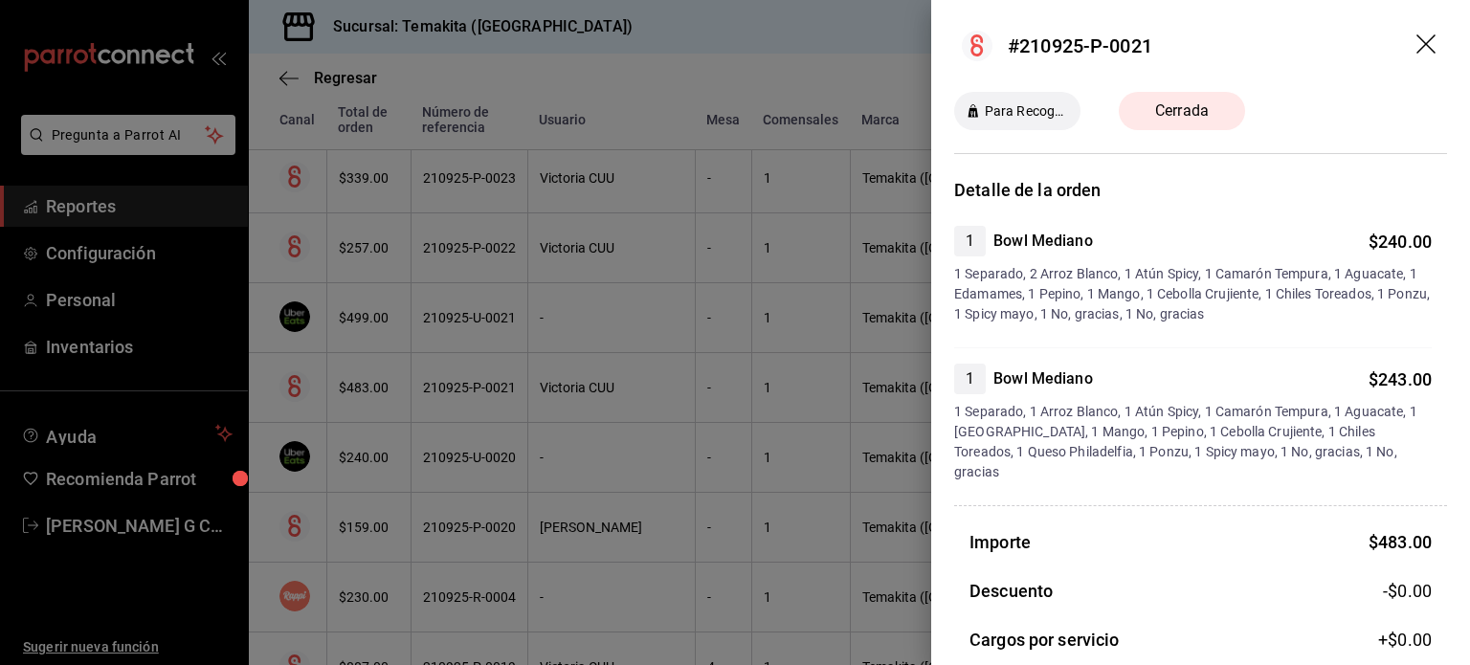
click at [461, 386] on div at bounding box center [735, 332] width 1470 height 665
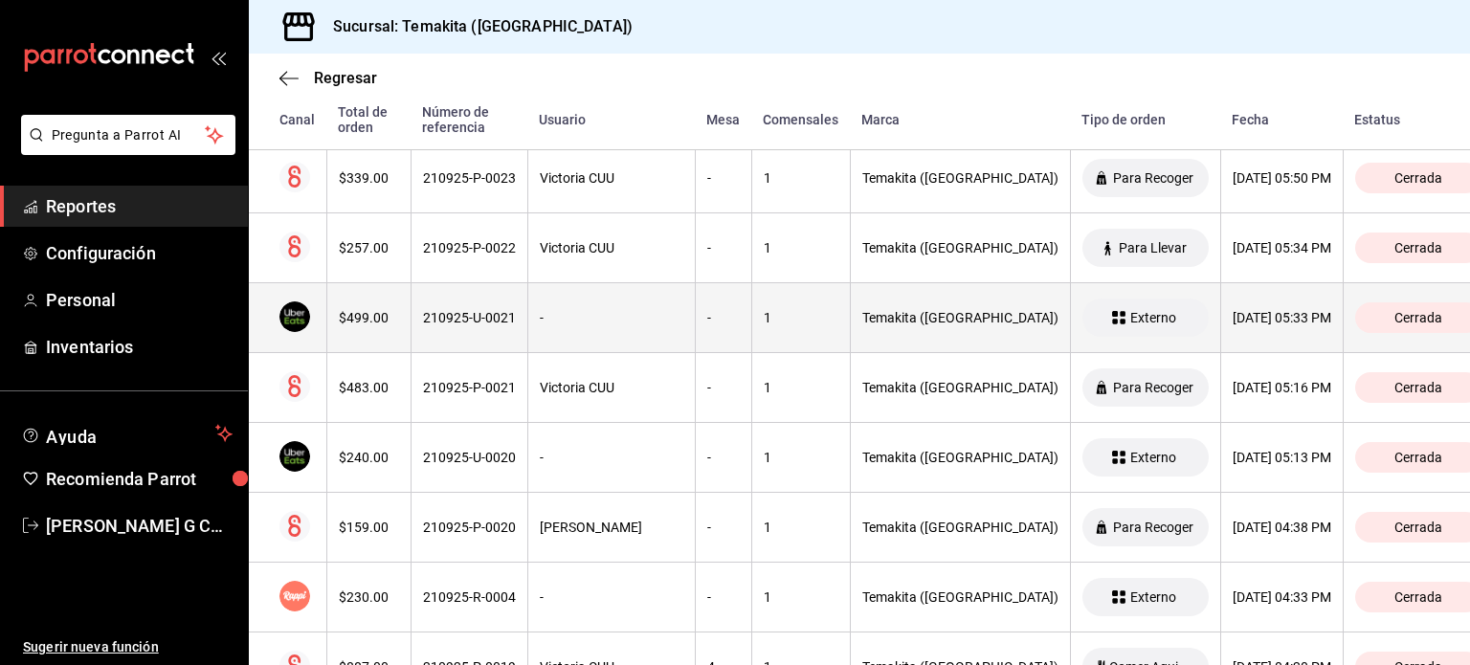
click at [462, 330] on th "210925-U-0021" at bounding box center [469, 318] width 117 height 70
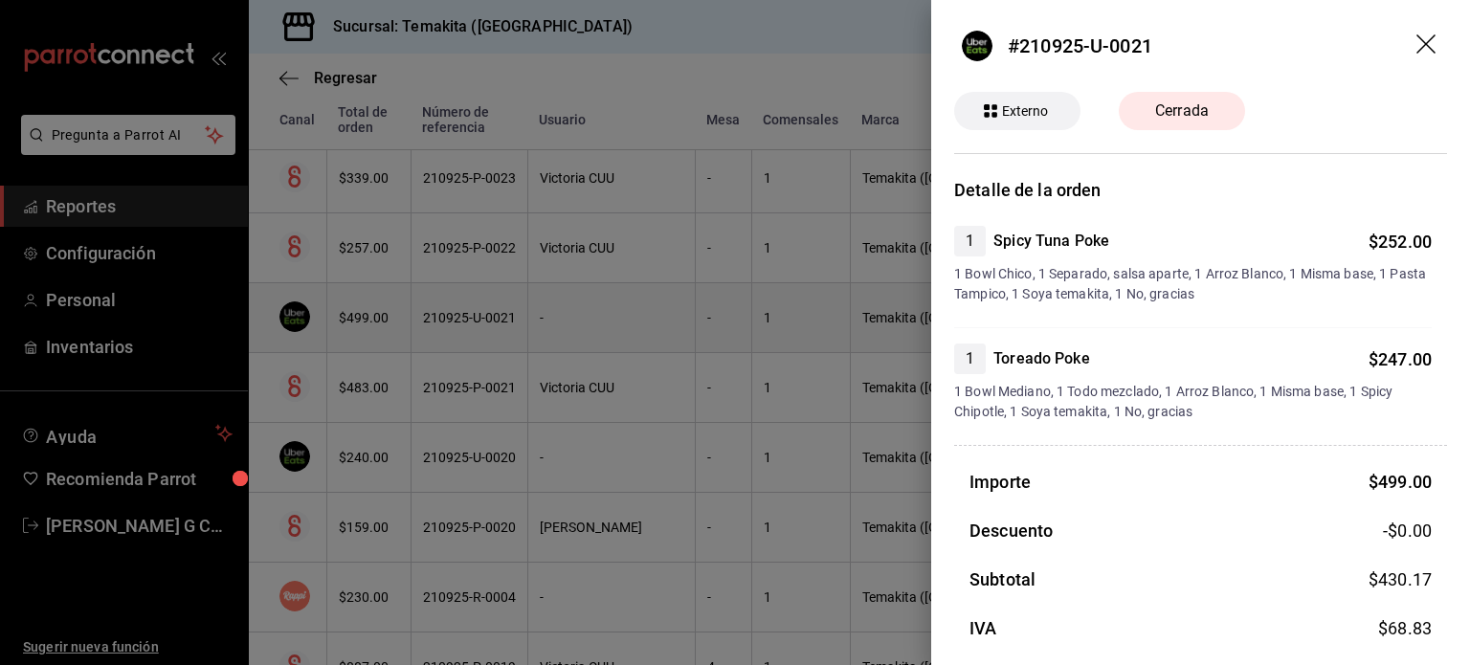
click at [462, 330] on div at bounding box center [735, 332] width 1470 height 665
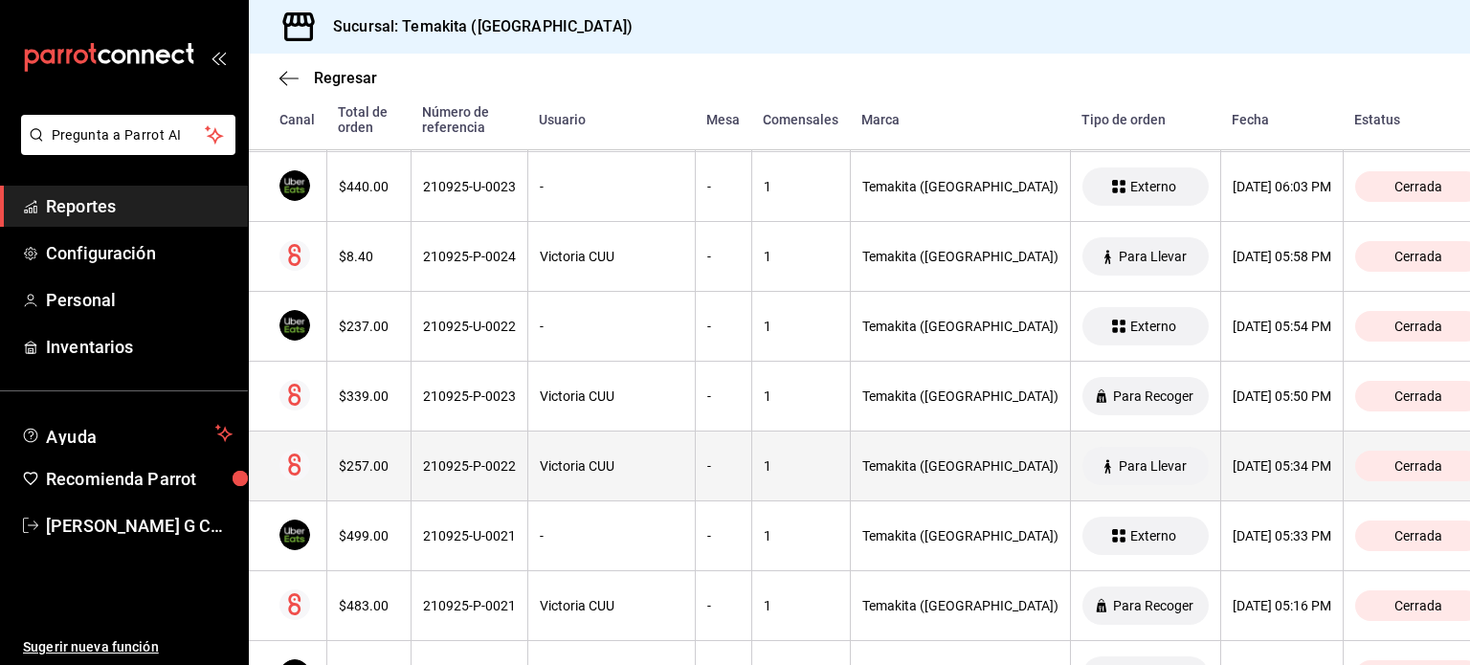
scroll to position [1953, 0]
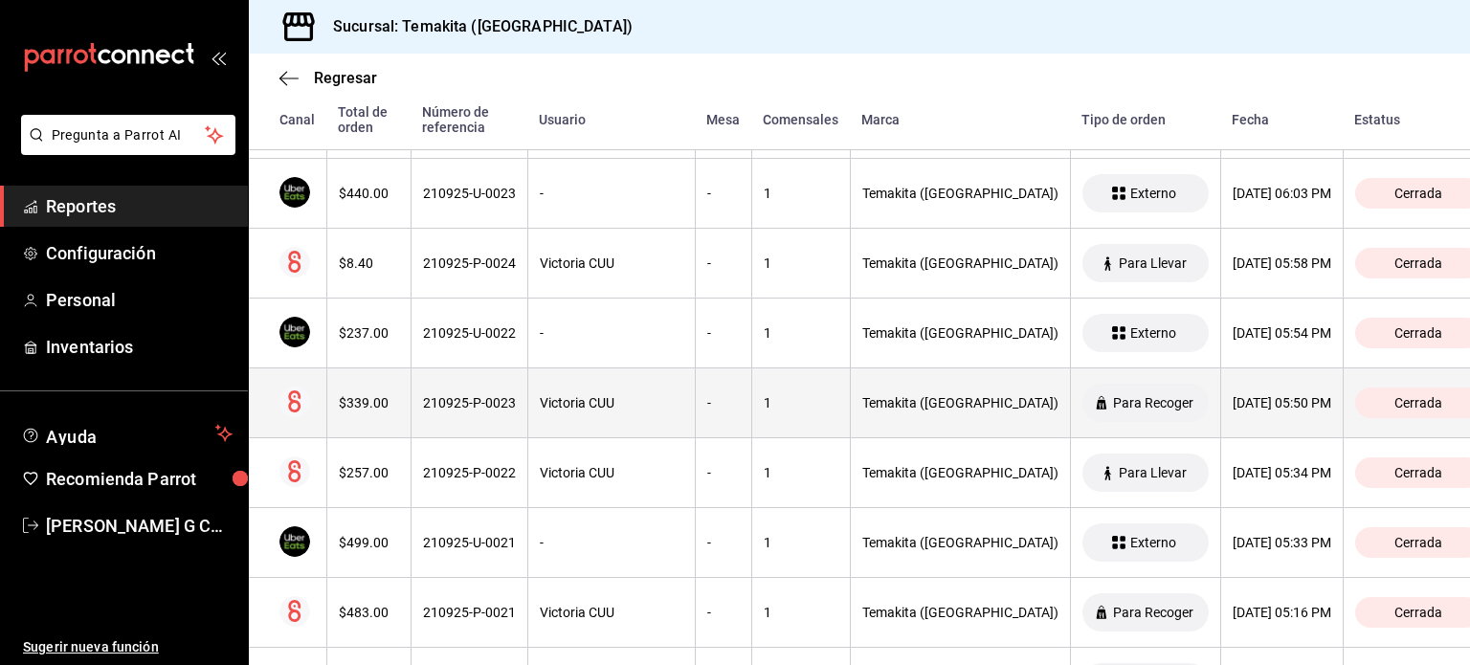
click at [471, 409] on th "210925-P-0023" at bounding box center [469, 403] width 117 height 70
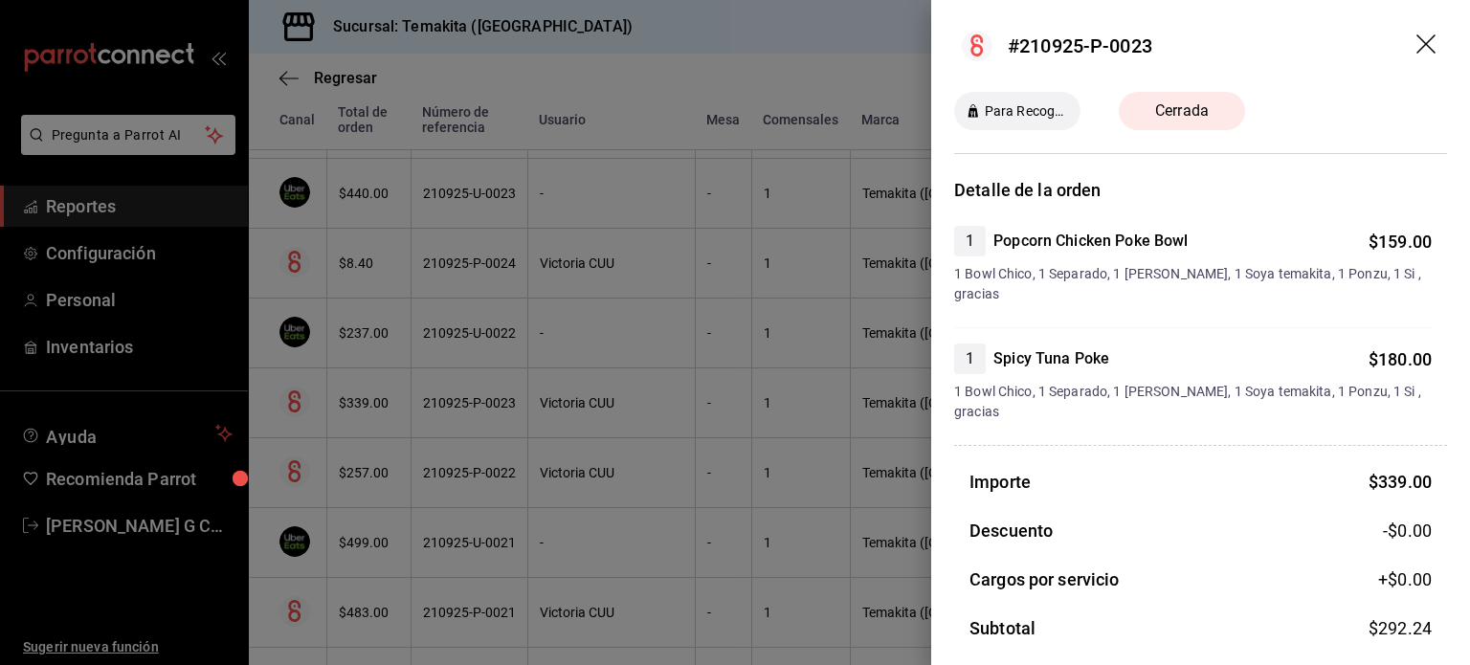
click at [471, 409] on div at bounding box center [735, 332] width 1470 height 665
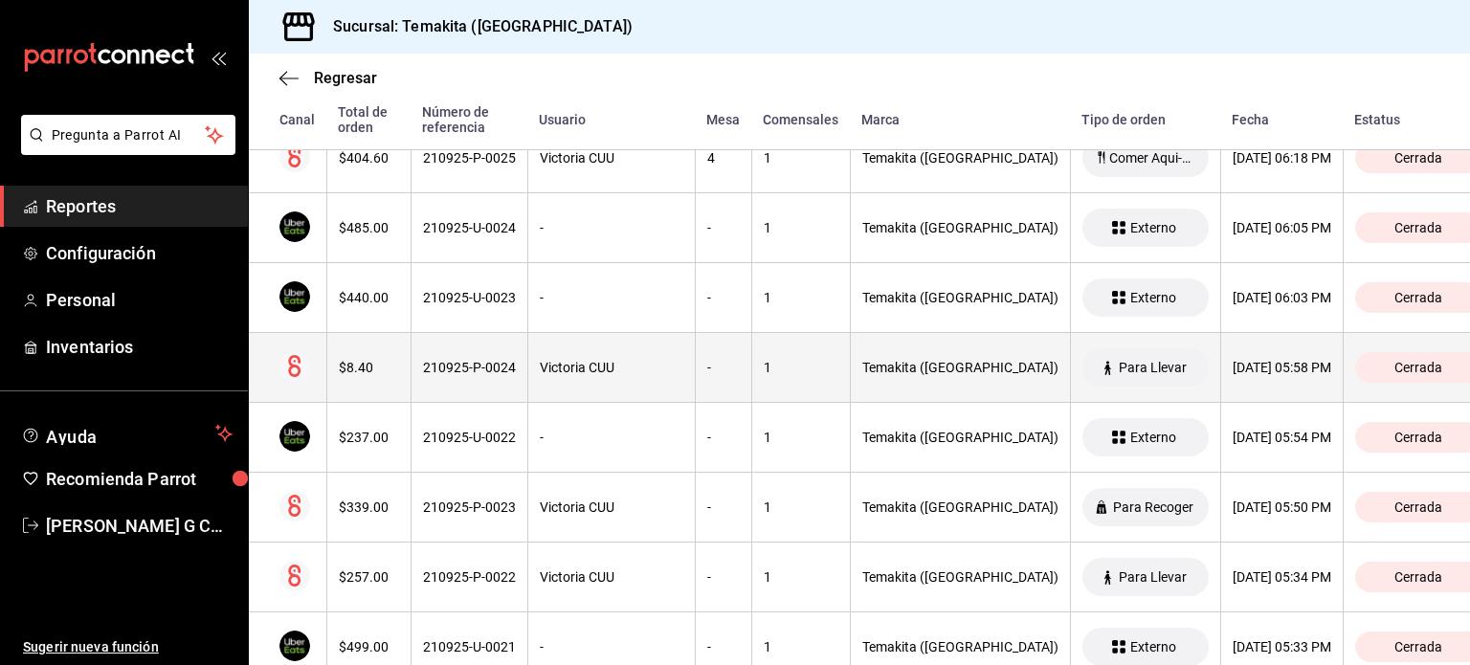
scroll to position [1819, 0]
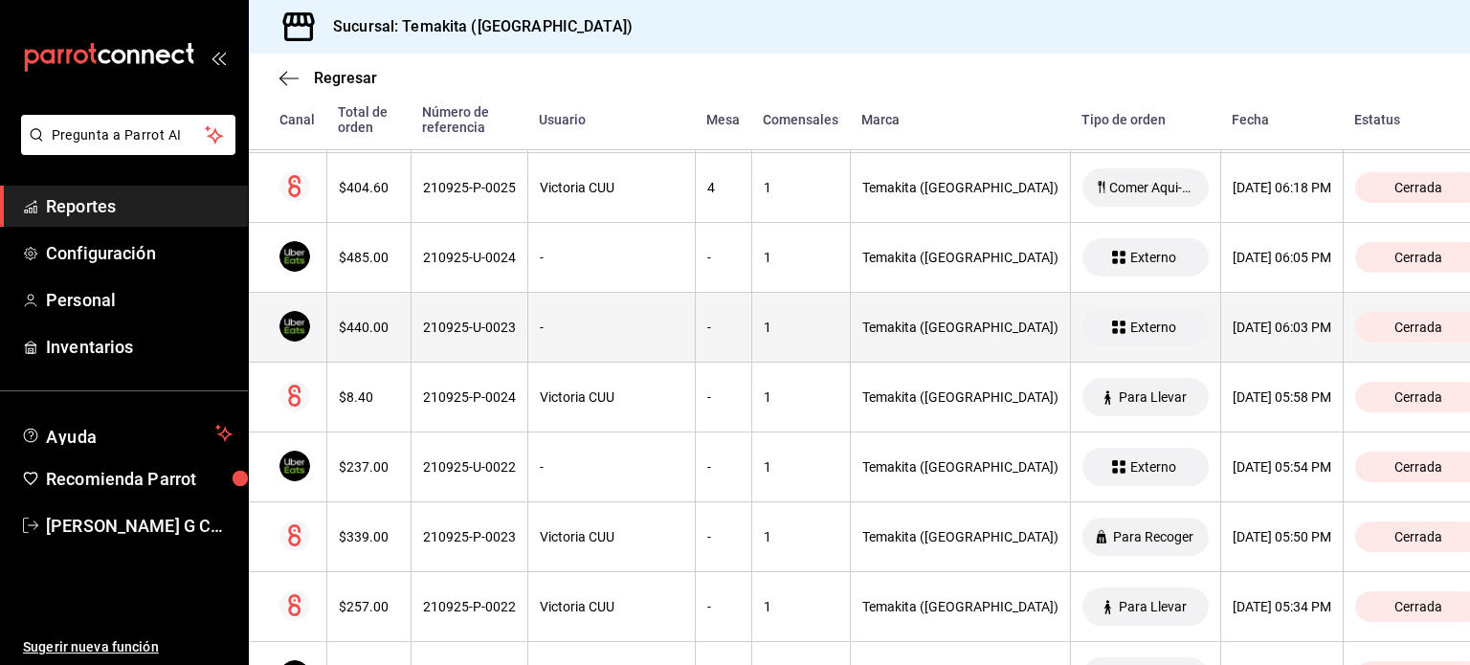
click at [468, 315] on th "210925-U-0023" at bounding box center [469, 328] width 117 height 70
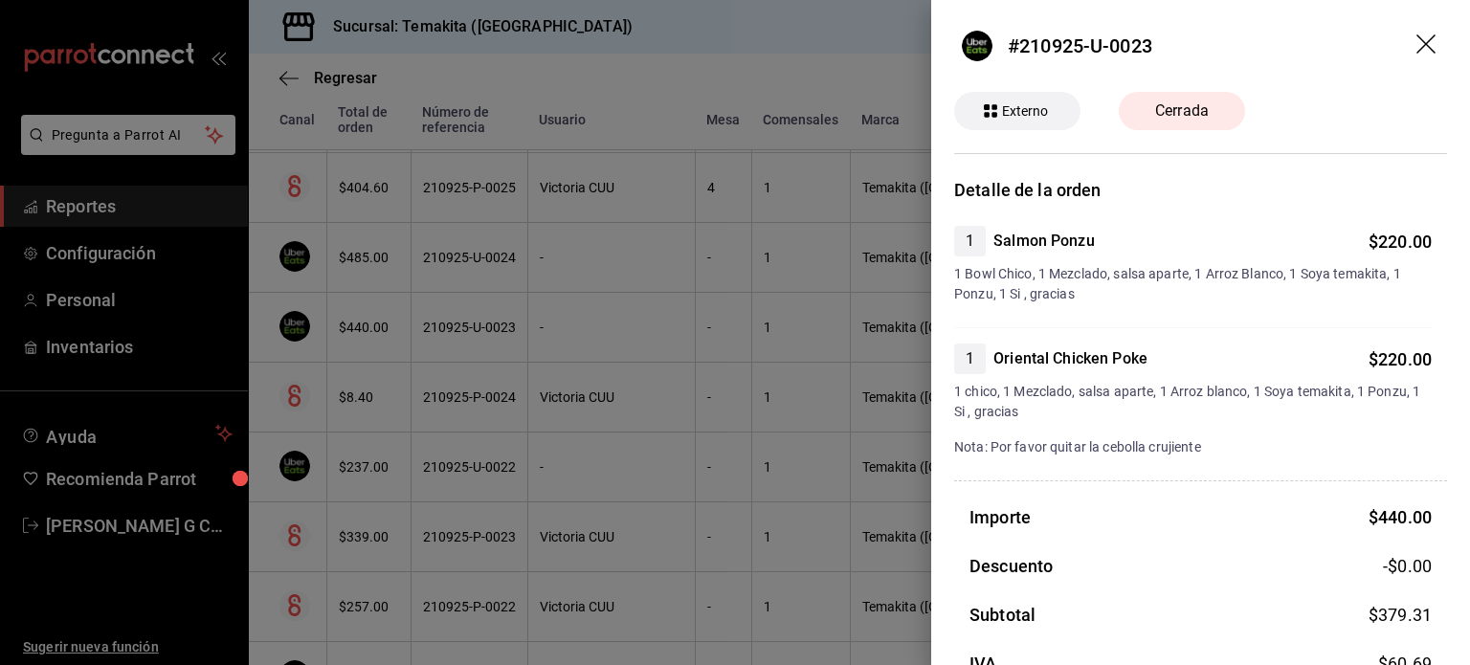
click at [468, 315] on div at bounding box center [735, 332] width 1470 height 665
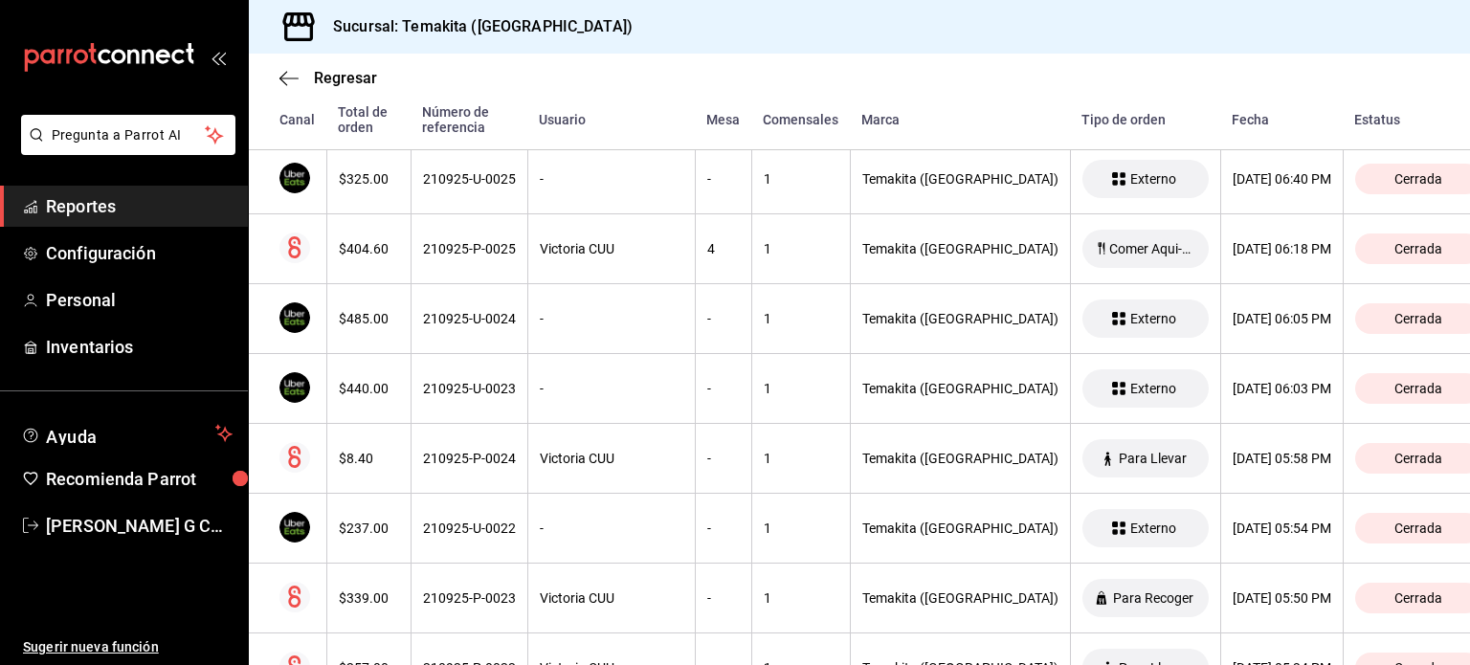
scroll to position [1757, 0]
click at [468, 315] on div "210925-U-0024" at bounding box center [469, 319] width 93 height 15
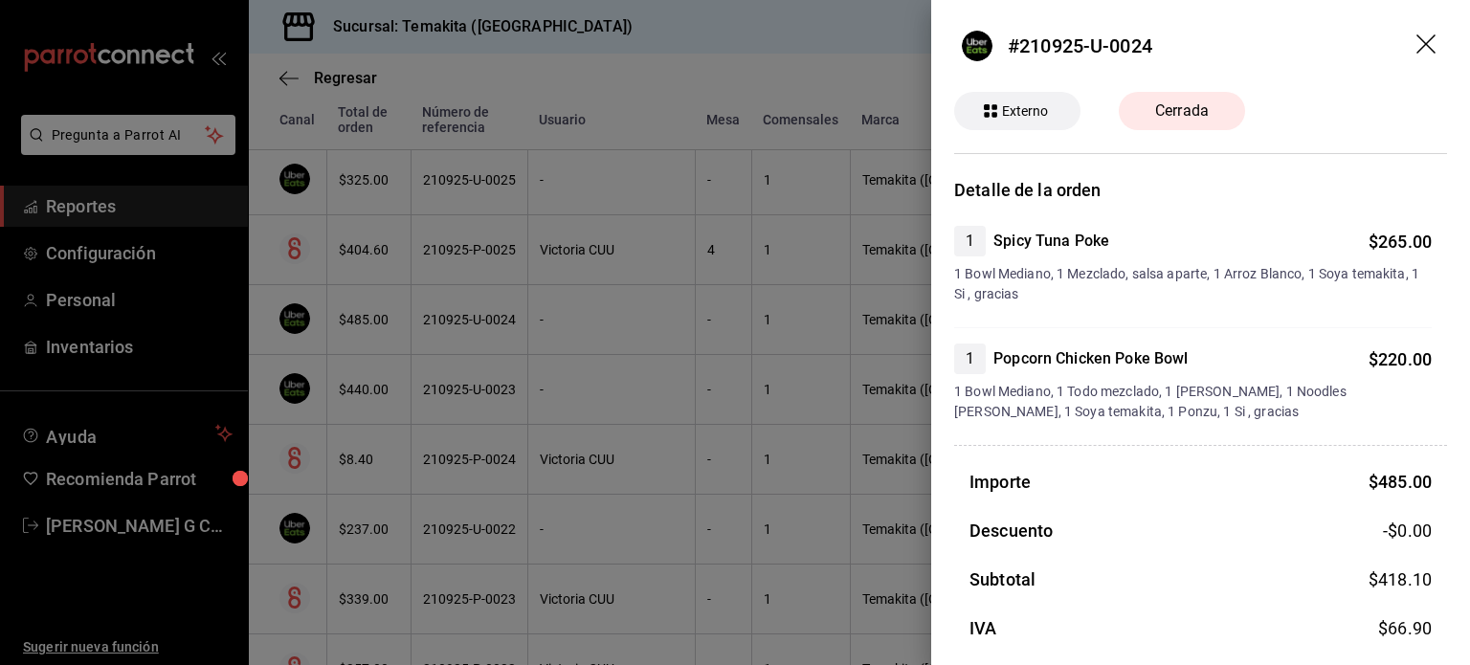
click at [468, 315] on div at bounding box center [735, 332] width 1470 height 665
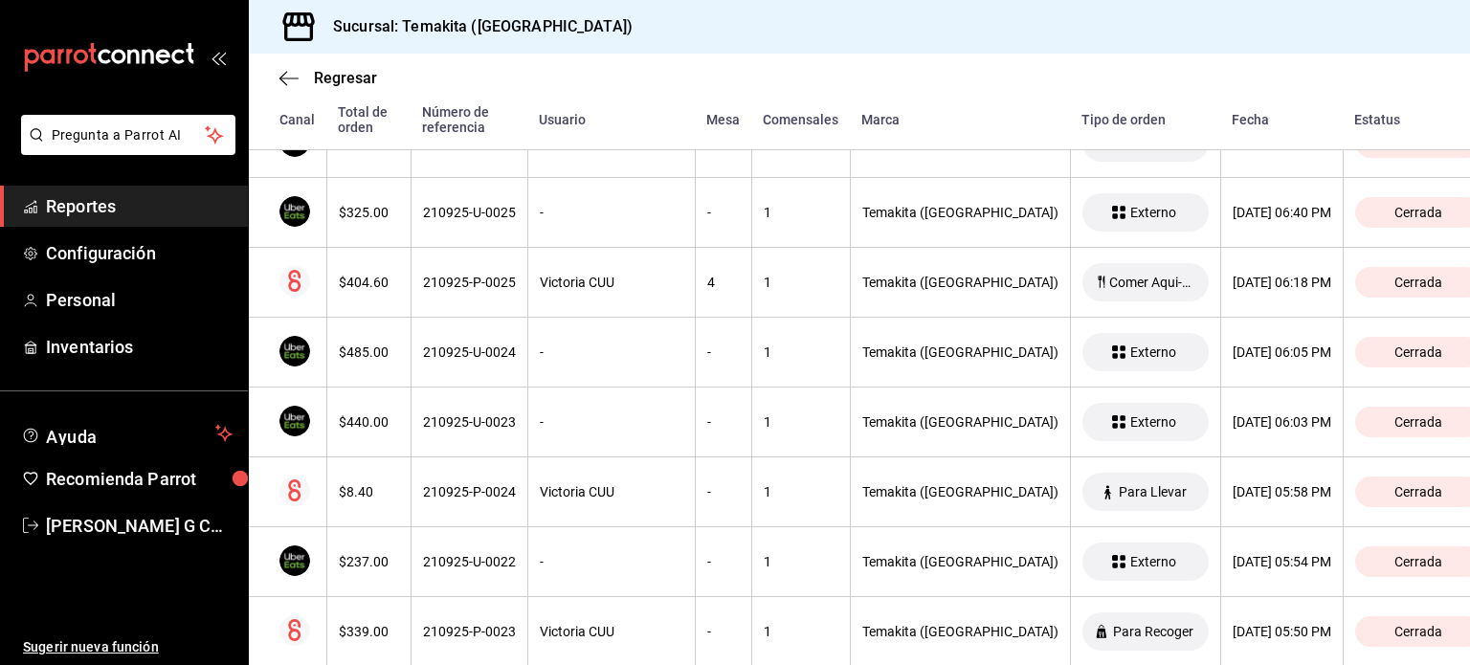
scroll to position [1723, 0]
click at [468, 315] on th "210925-P-0025" at bounding box center [469, 285] width 117 height 70
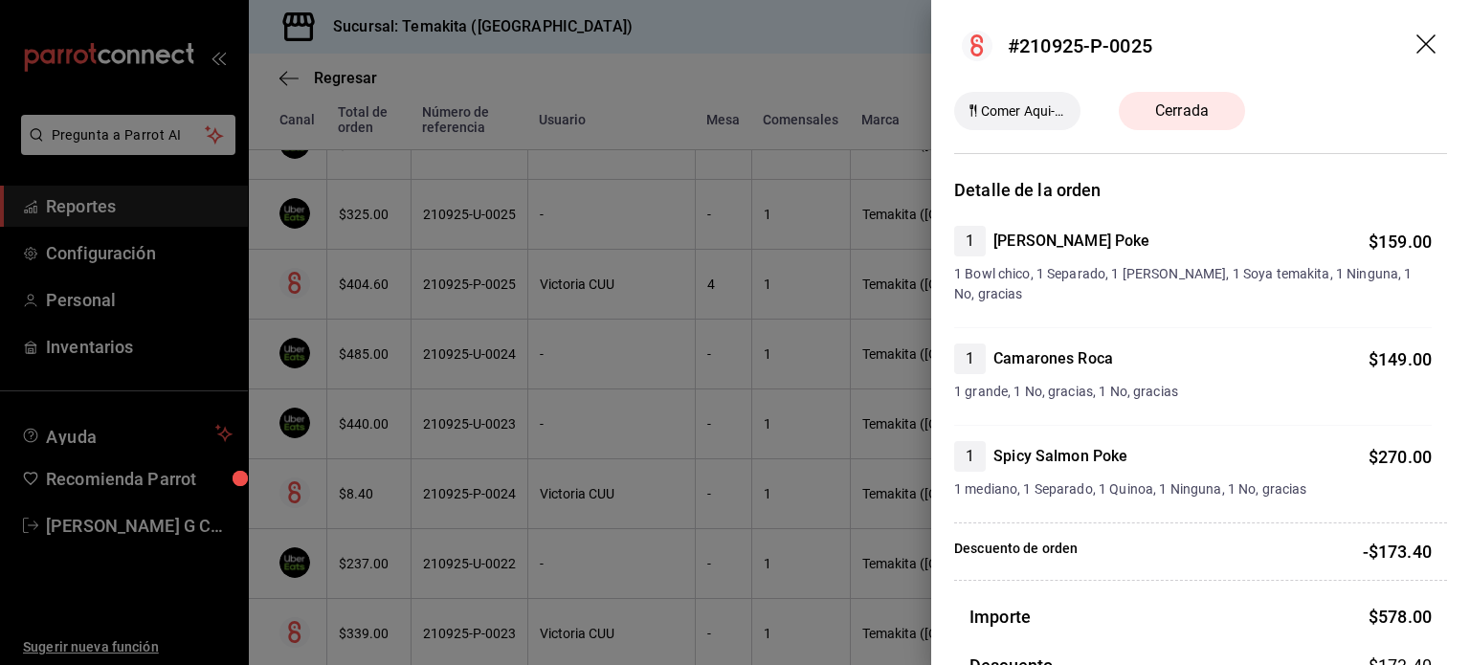
click at [468, 315] on div at bounding box center [735, 332] width 1470 height 665
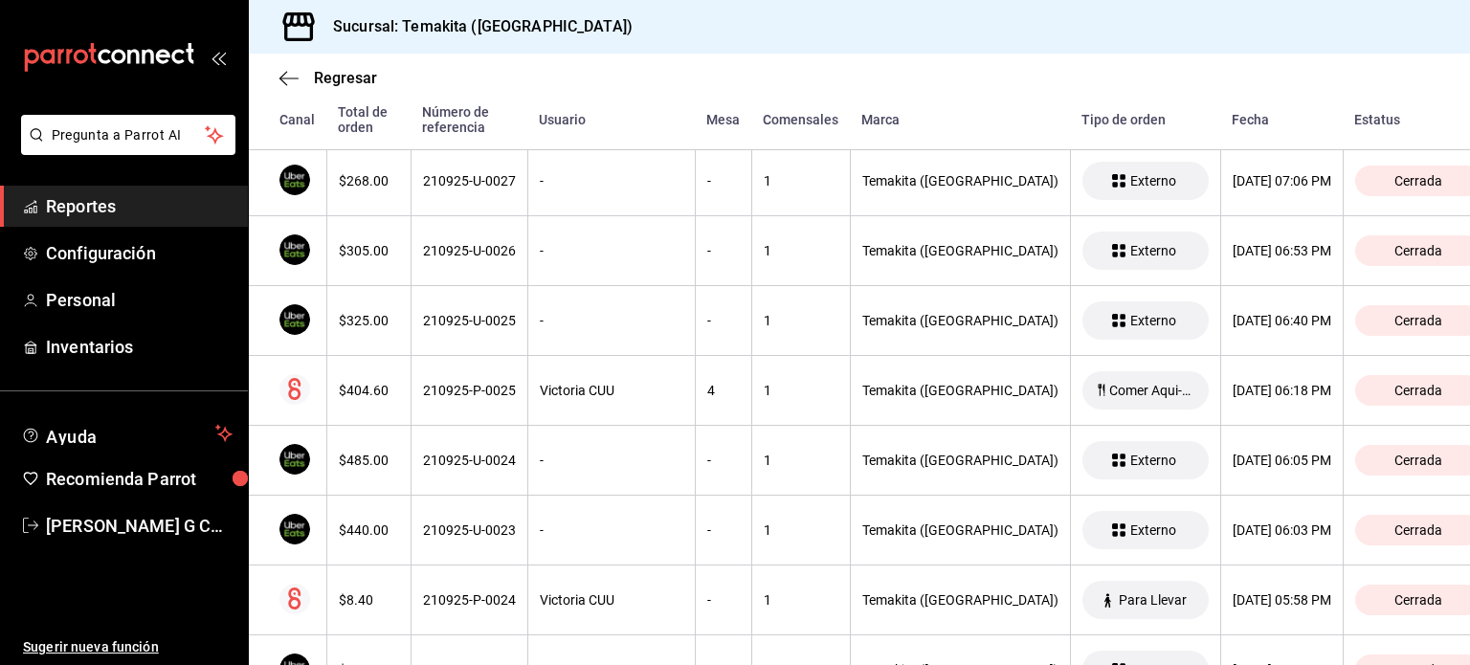
scroll to position [1612, 0]
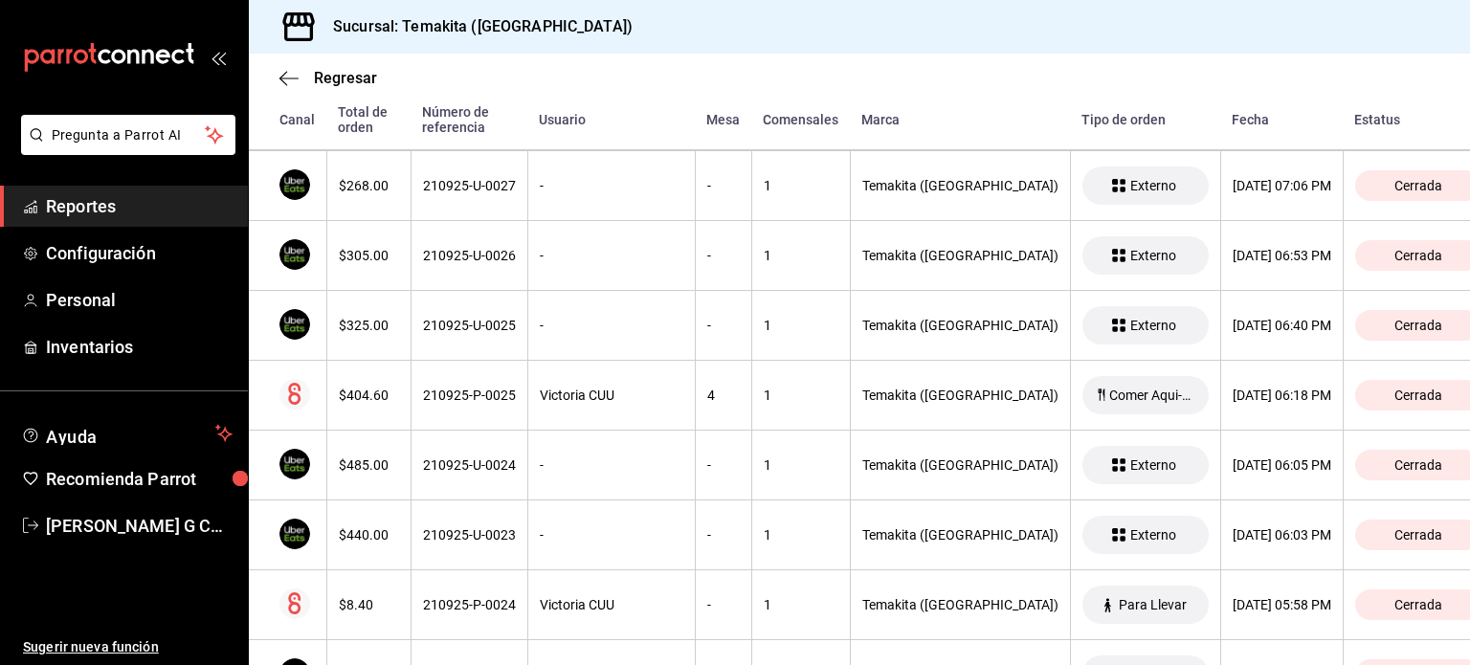
click at [468, 318] on div "210925-U-0025" at bounding box center [469, 325] width 93 height 15
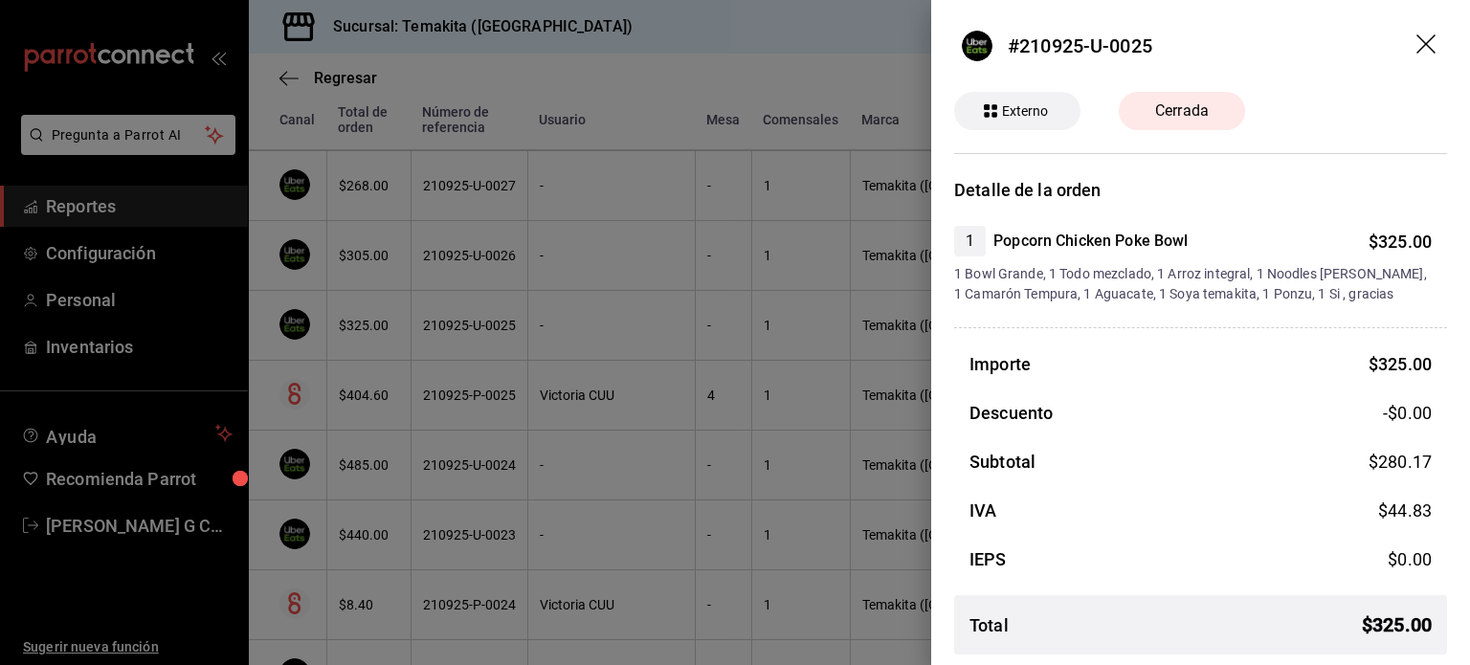
click at [468, 315] on div at bounding box center [735, 332] width 1470 height 665
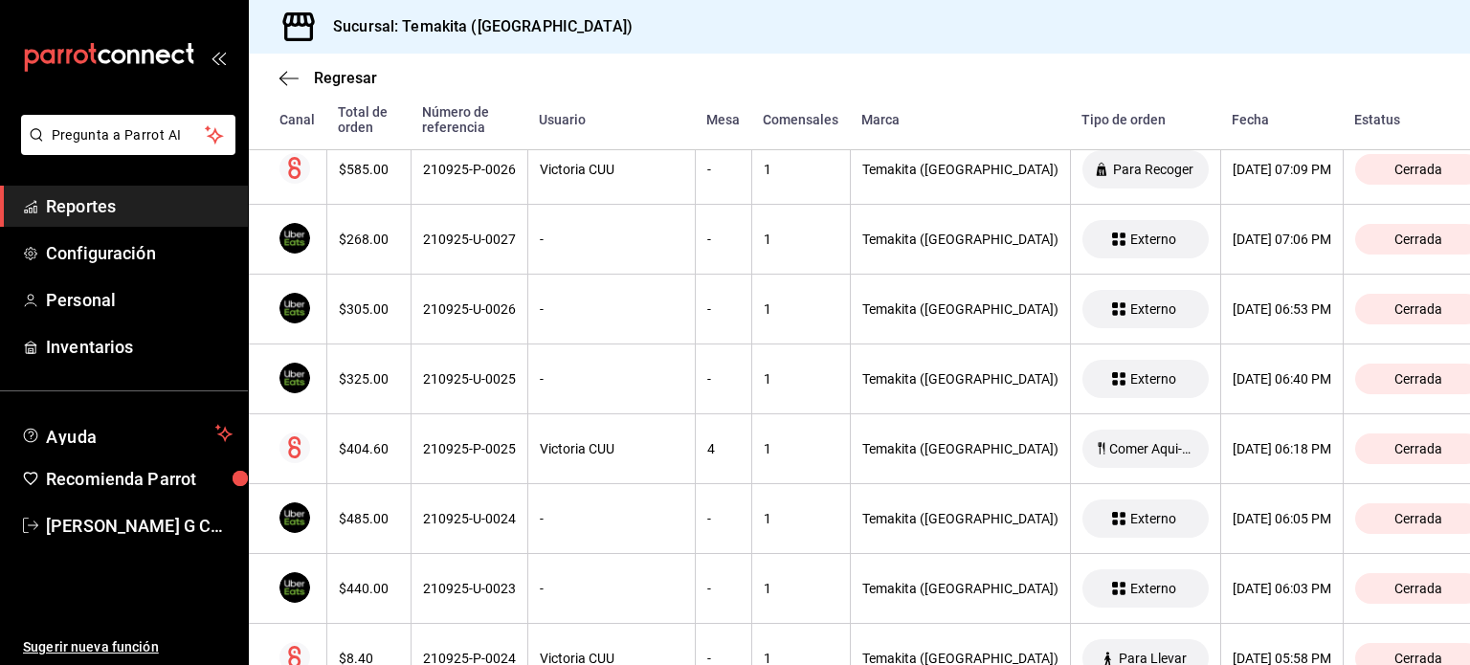
scroll to position [1555, 0]
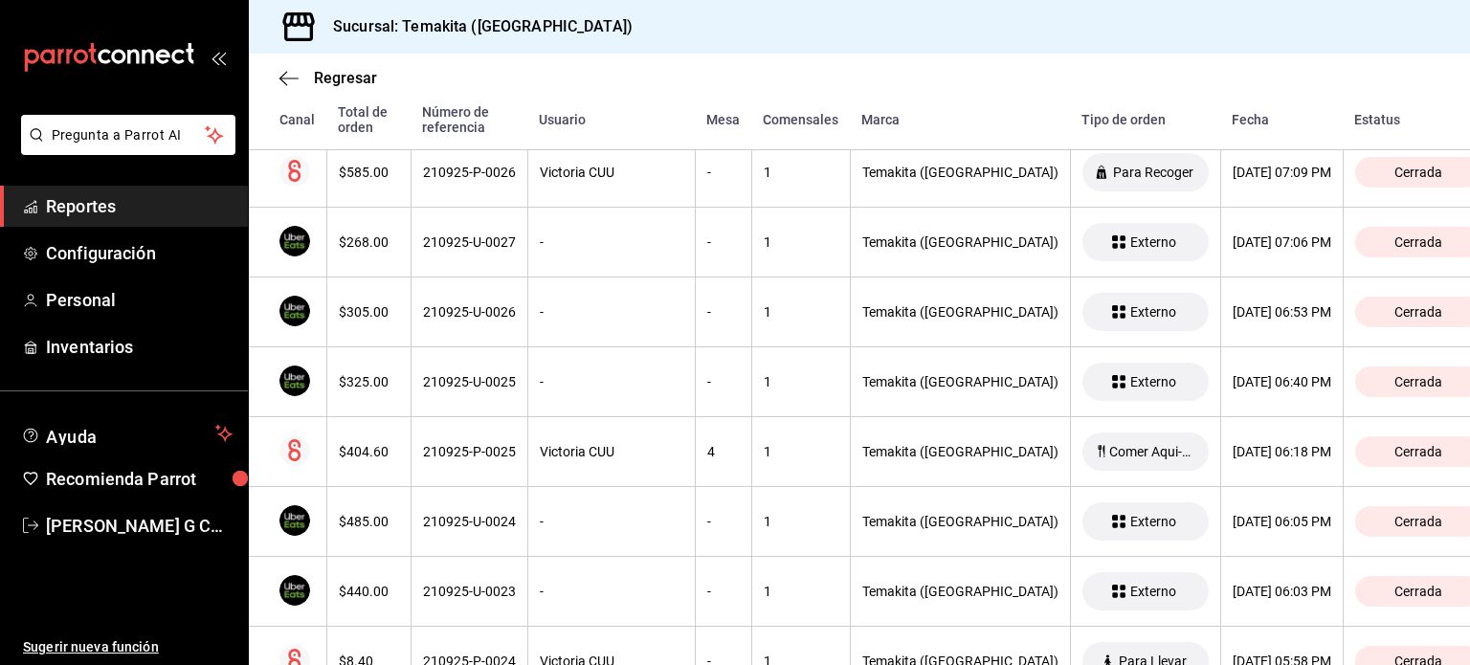
click at [468, 315] on div "210925-U-0026" at bounding box center [469, 311] width 93 height 15
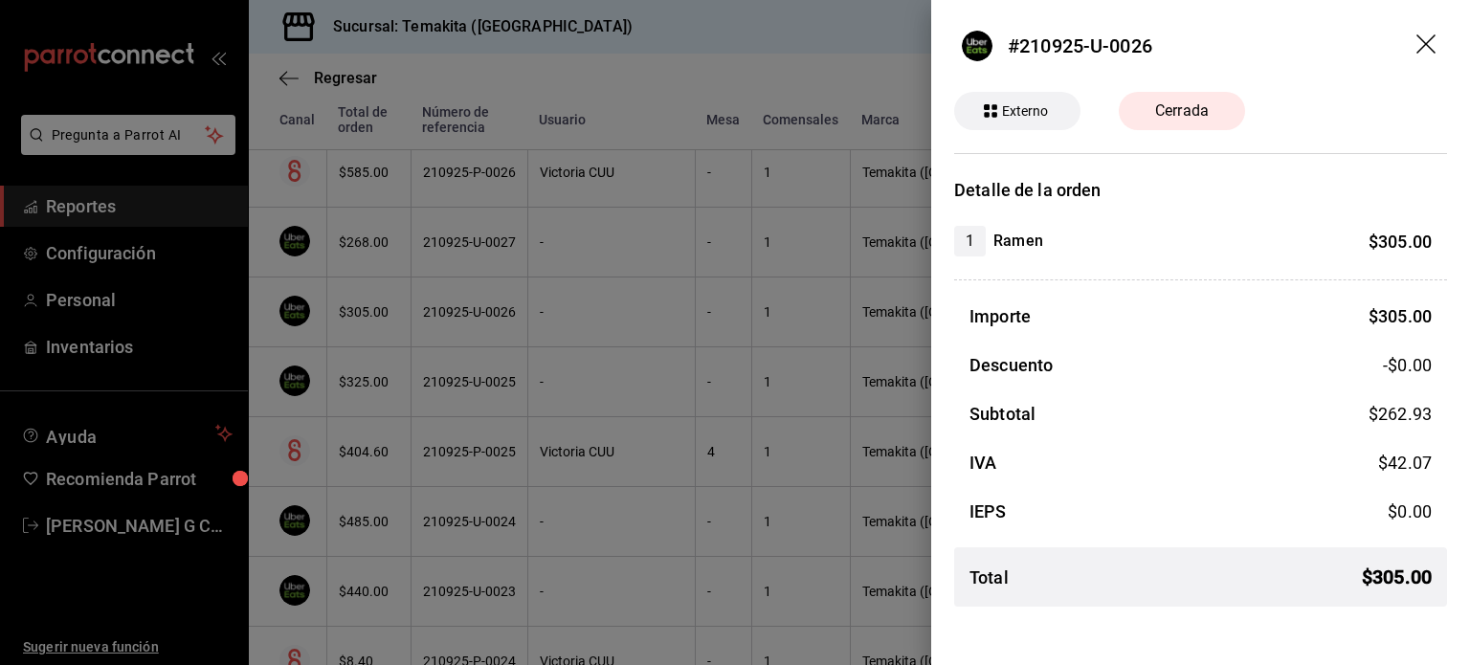
click at [468, 315] on div at bounding box center [735, 332] width 1470 height 665
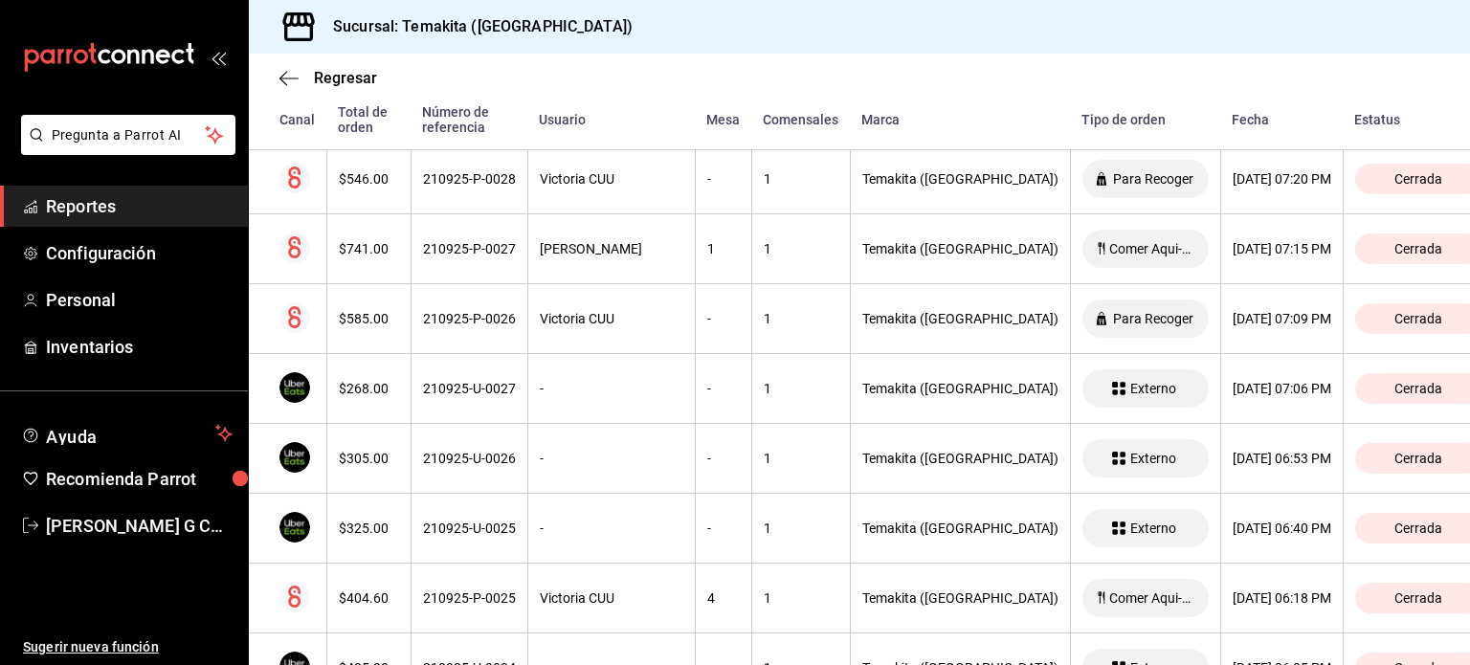
scroll to position [1407, 0]
click at [468, 315] on div "210925-P-0026" at bounding box center [469, 320] width 93 height 15
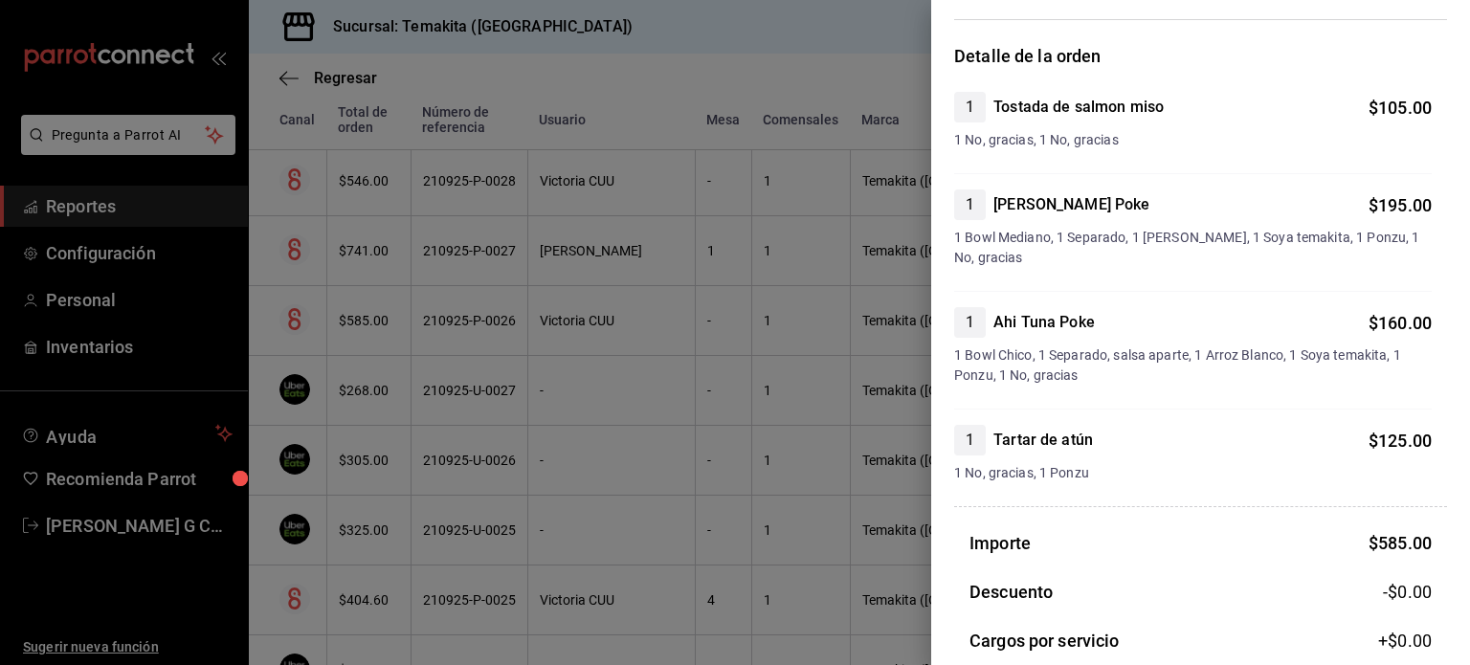
scroll to position [137, 0]
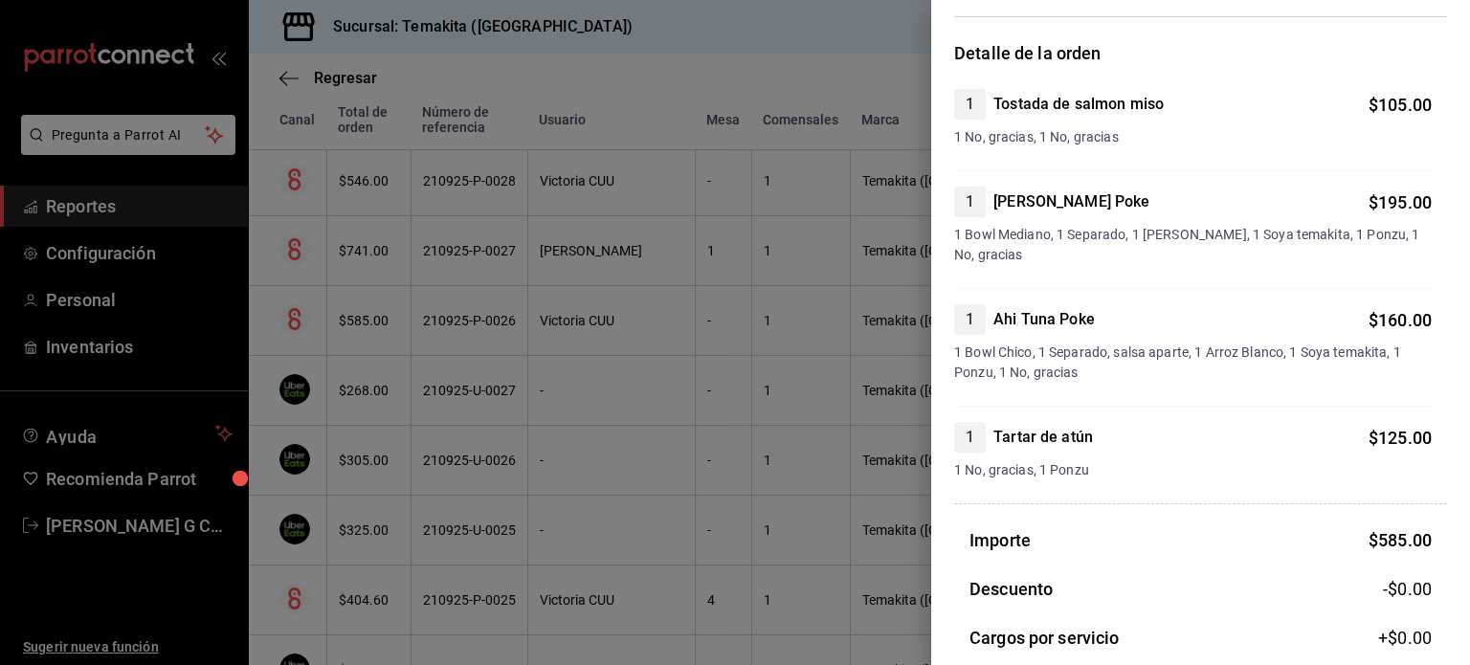
click at [530, 300] on div at bounding box center [735, 332] width 1470 height 665
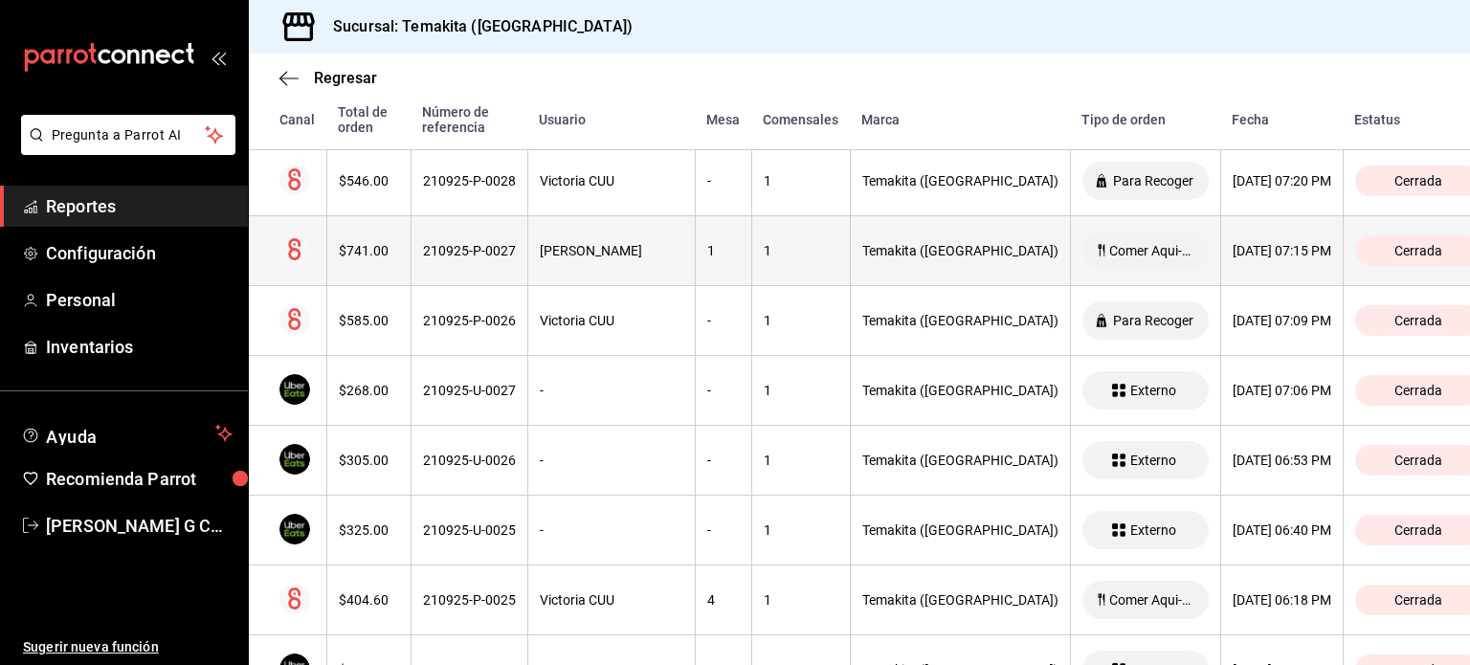
click at [413, 240] on th "210925-P-0027" at bounding box center [469, 251] width 117 height 70
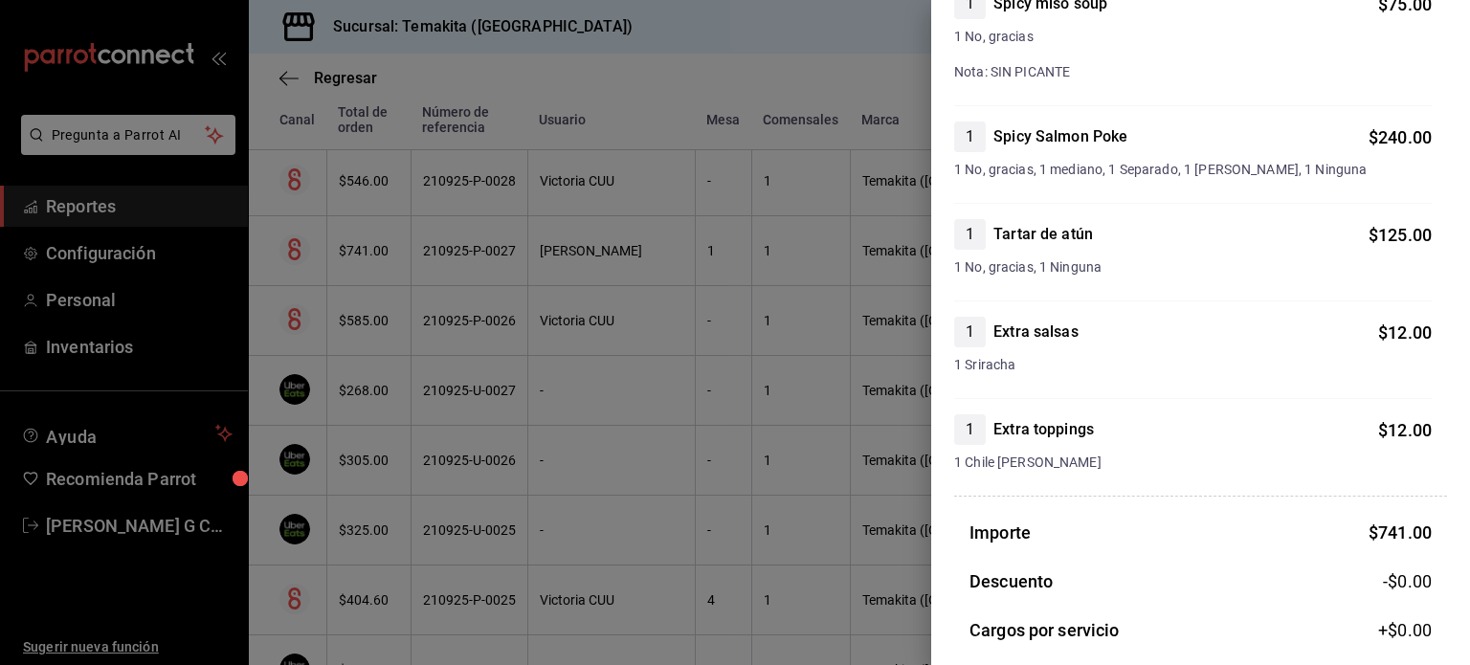
scroll to position [593, 0]
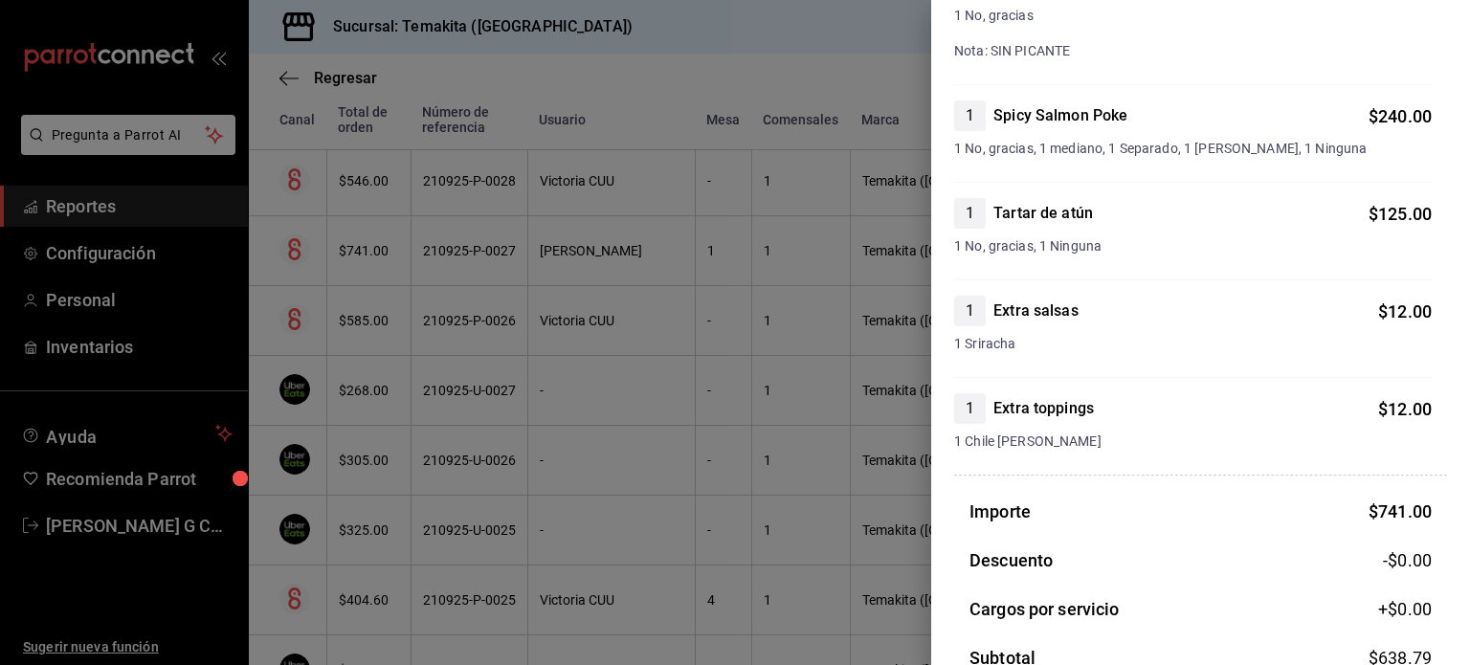
click at [436, 295] on div at bounding box center [735, 332] width 1470 height 665
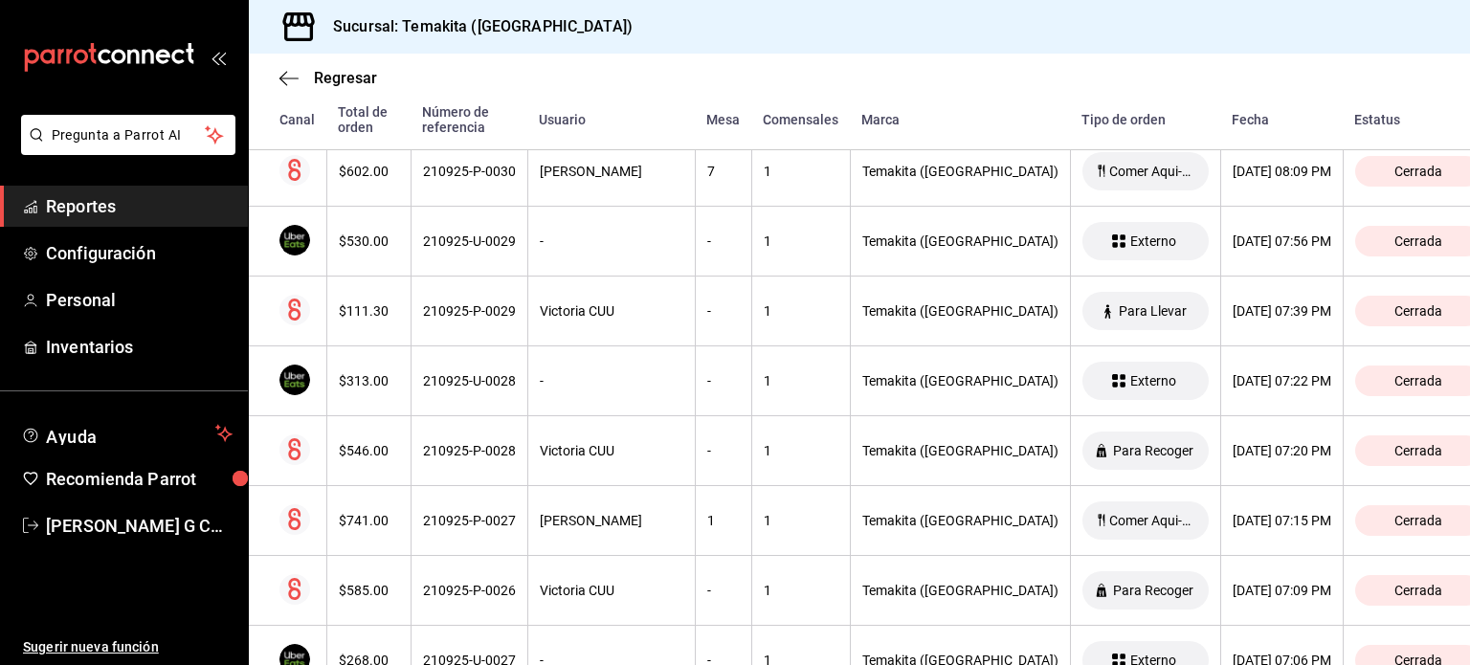
scroll to position [1129, 0]
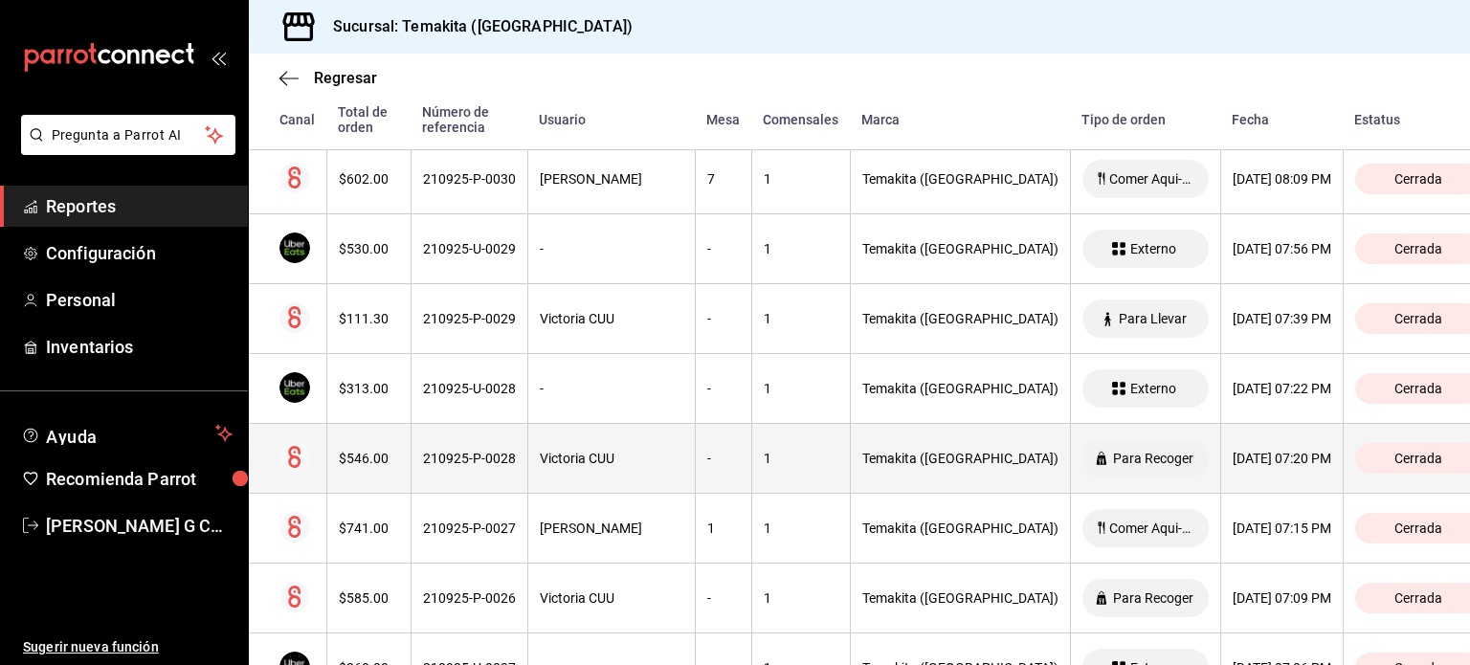
click at [429, 456] on div "210925-P-0028" at bounding box center [469, 458] width 93 height 15
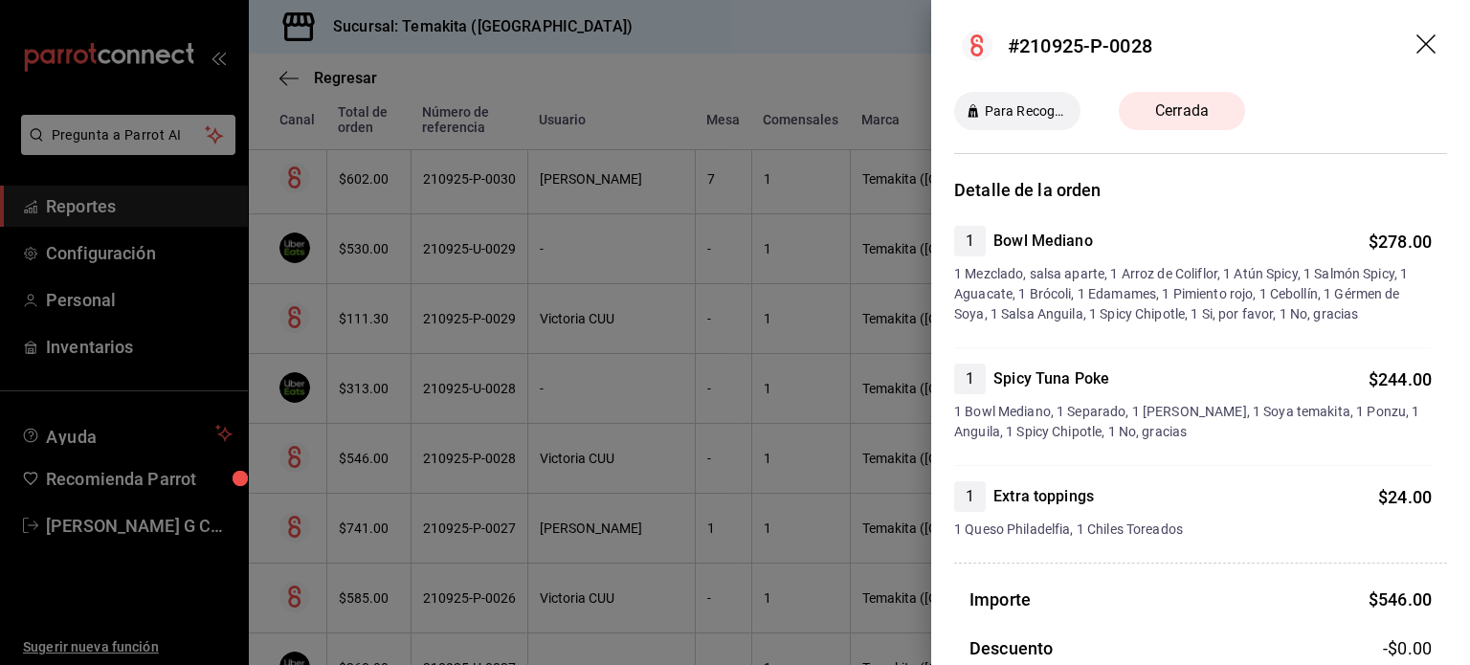
click at [429, 456] on div at bounding box center [735, 332] width 1470 height 665
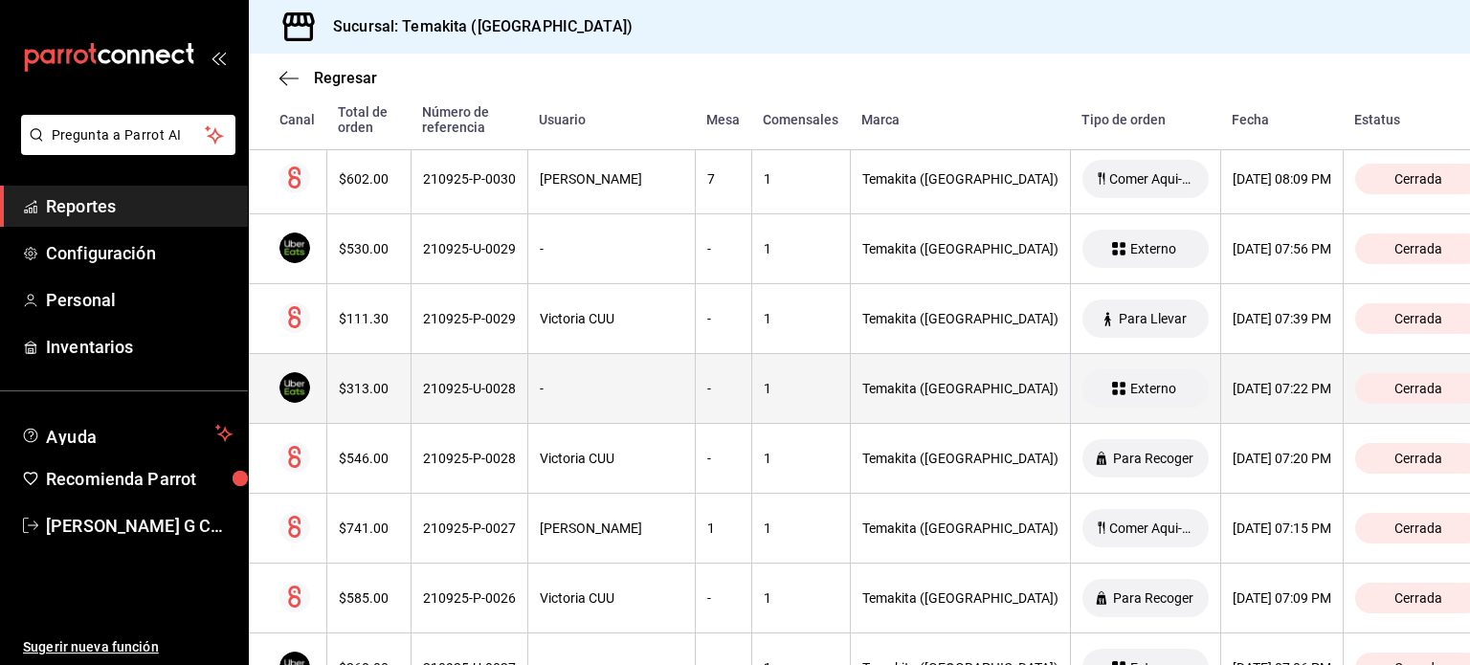
click at [405, 375] on th "$313.00" at bounding box center [368, 389] width 84 height 70
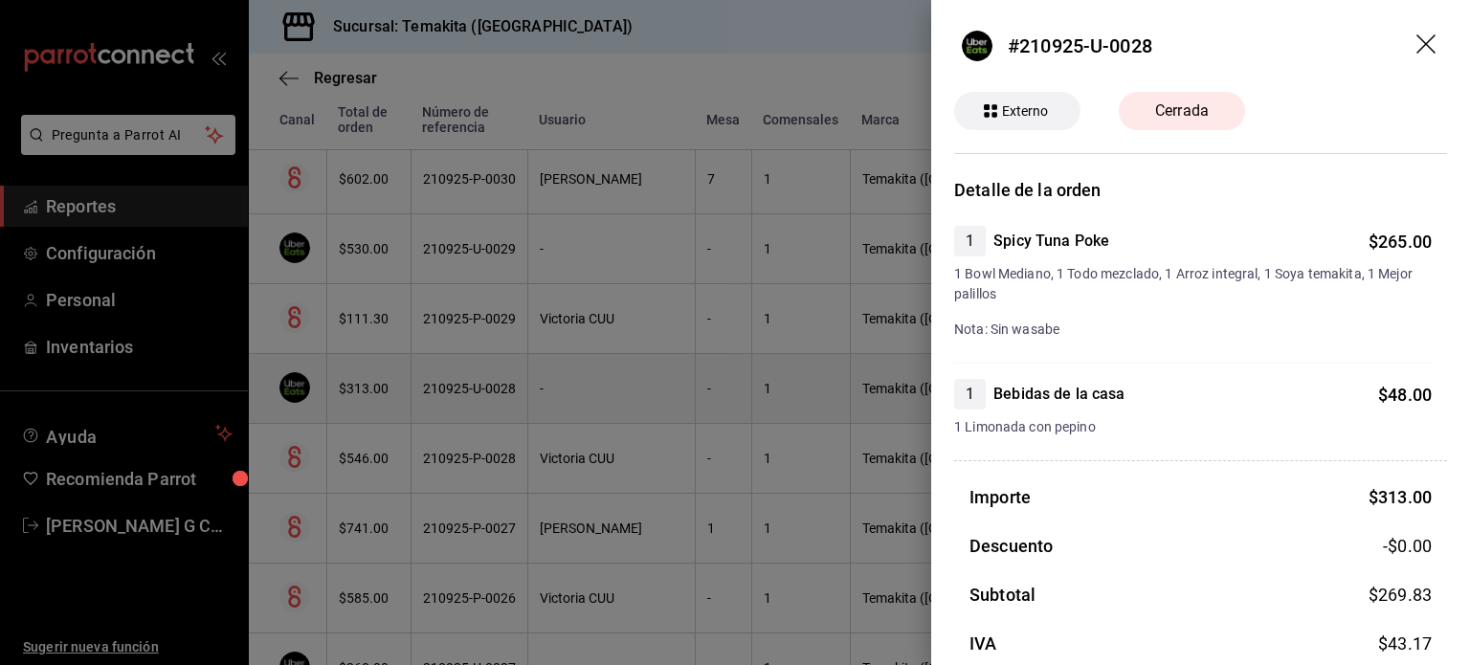
click at [405, 375] on div at bounding box center [735, 332] width 1470 height 665
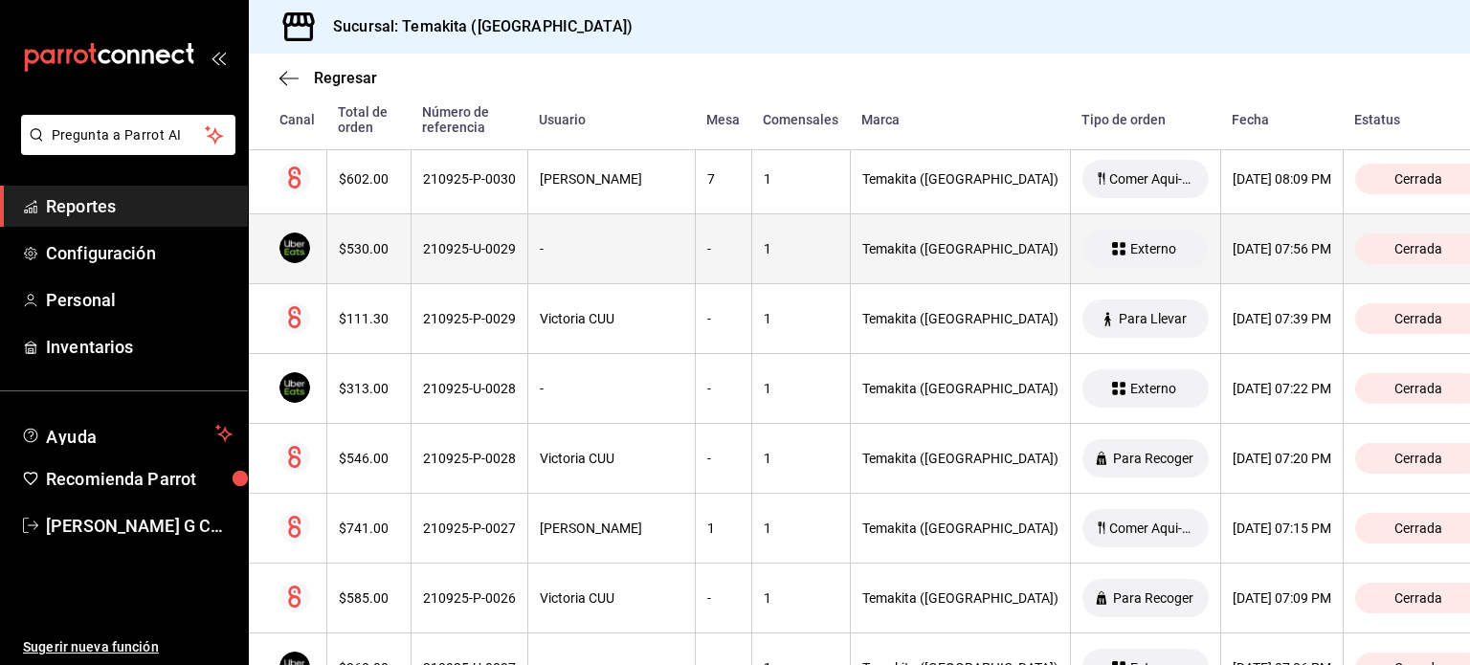
click at [428, 236] on th "210925-U-0029" at bounding box center [469, 249] width 117 height 70
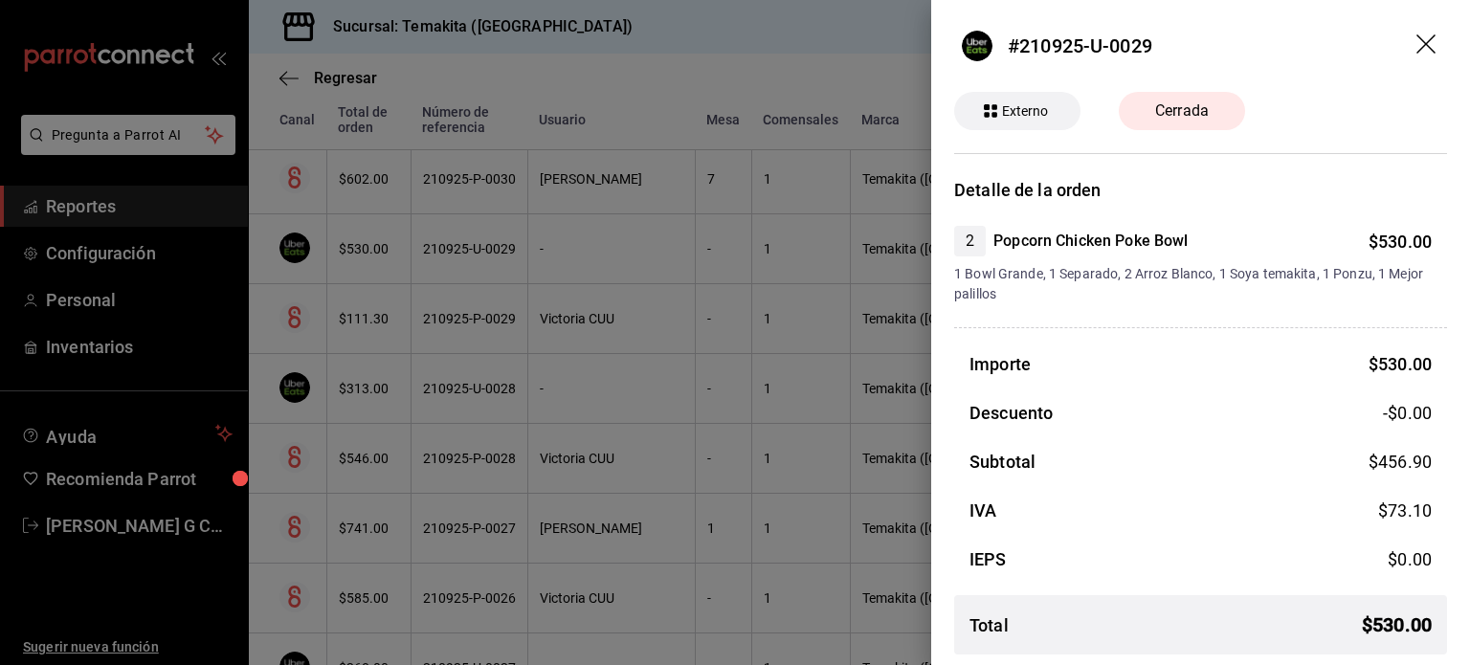
click at [428, 236] on div at bounding box center [735, 332] width 1470 height 665
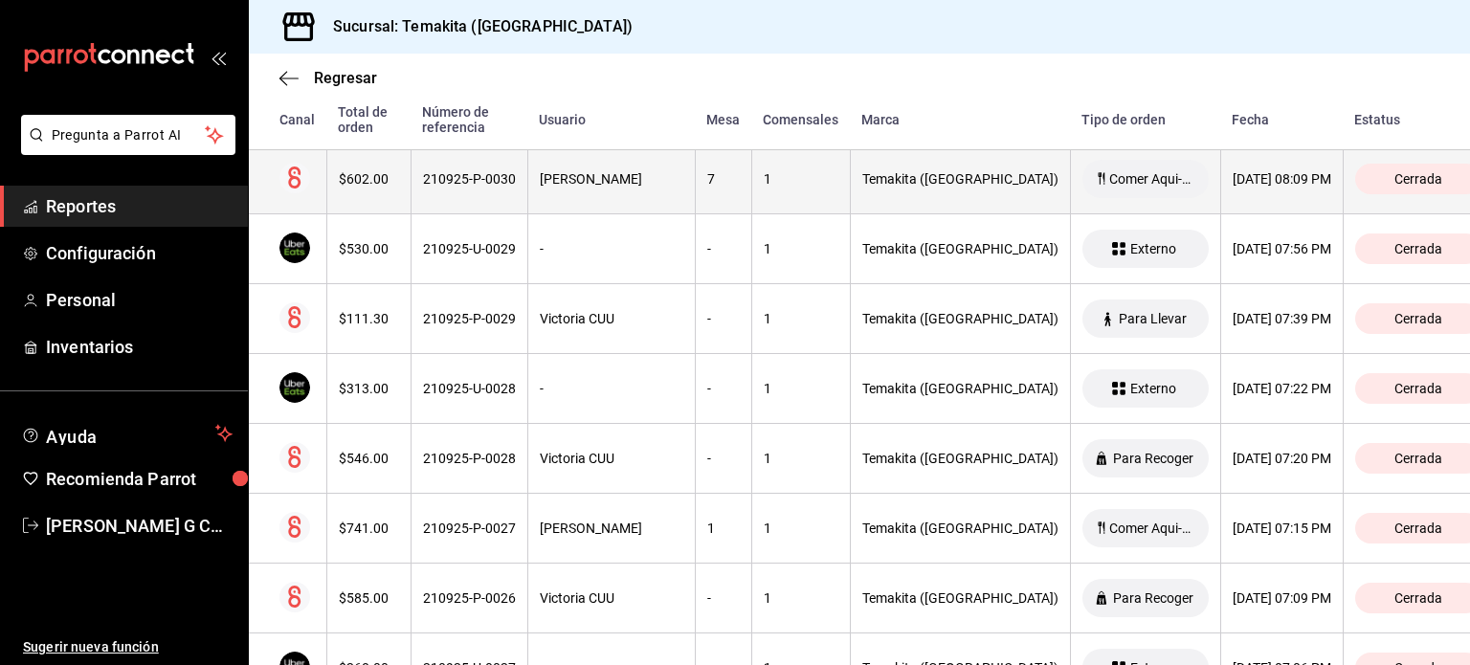
click at [415, 175] on th "210925-P-0030" at bounding box center [469, 180] width 117 height 70
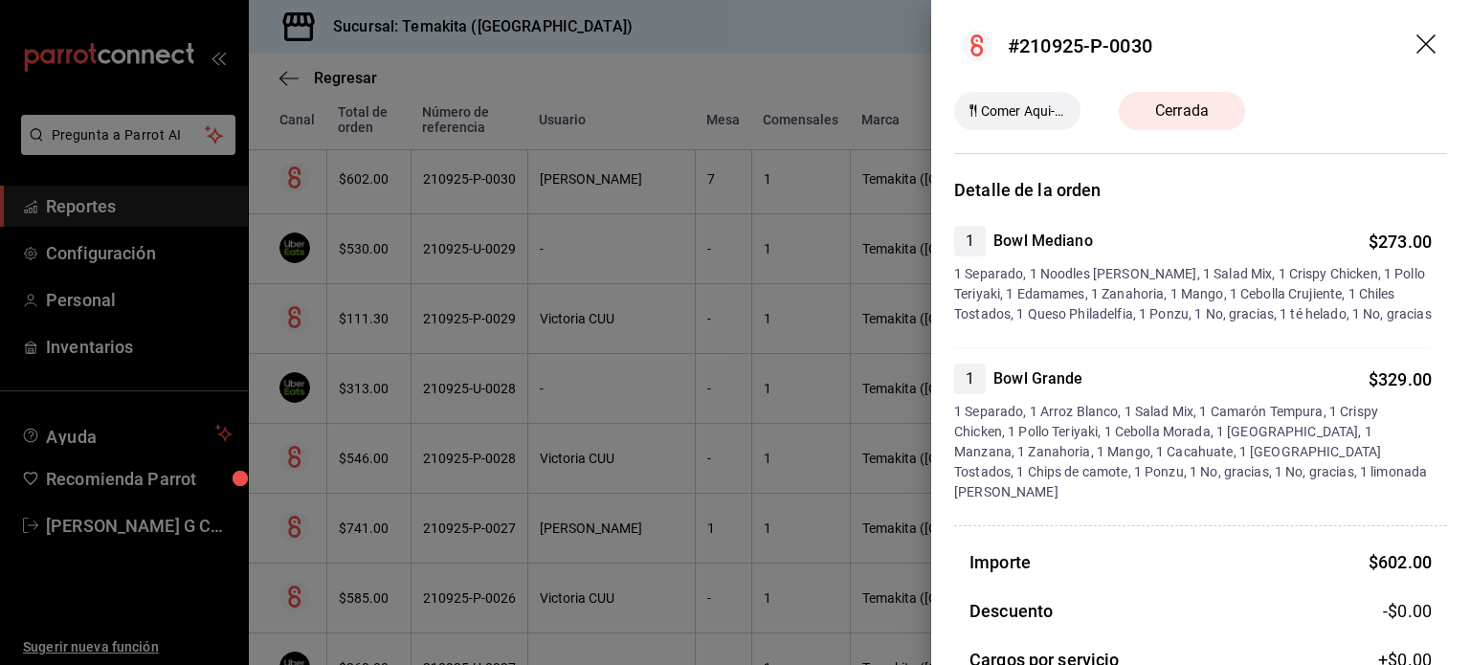
click at [415, 175] on div at bounding box center [735, 332] width 1470 height 665
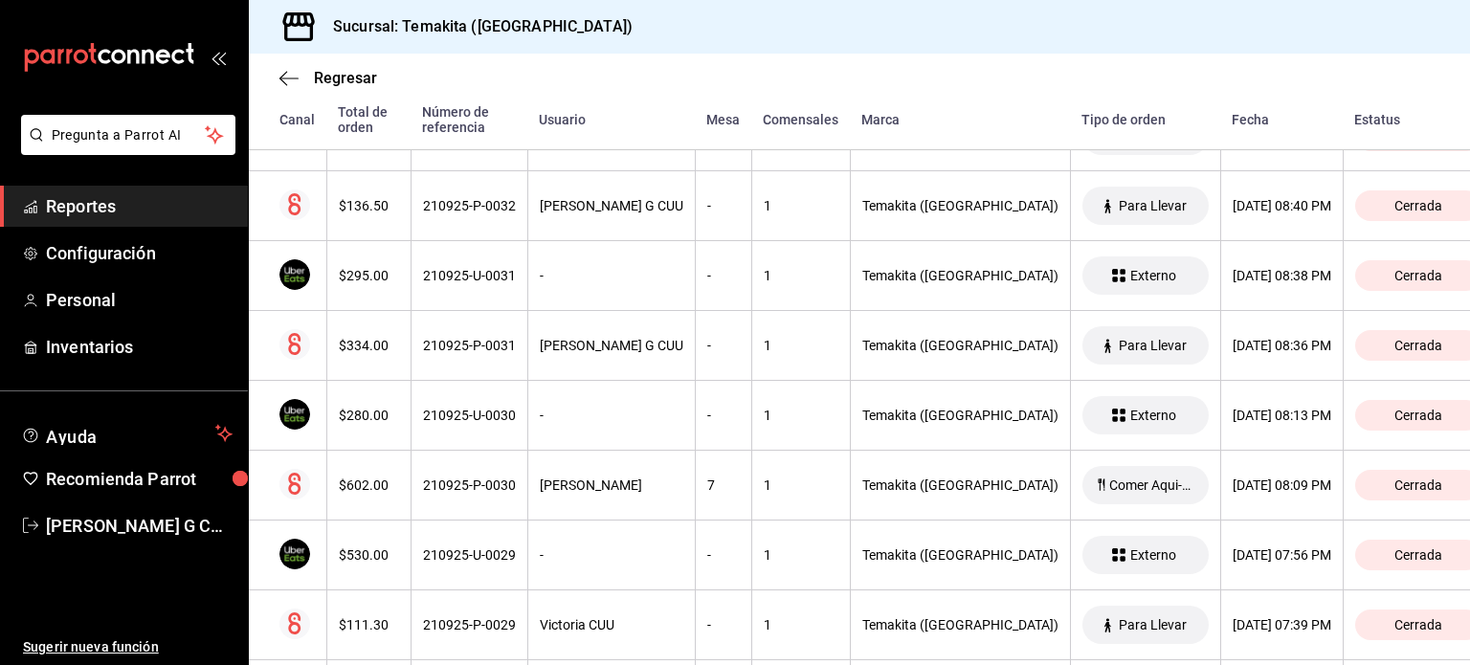
scroll to position [762, 0]
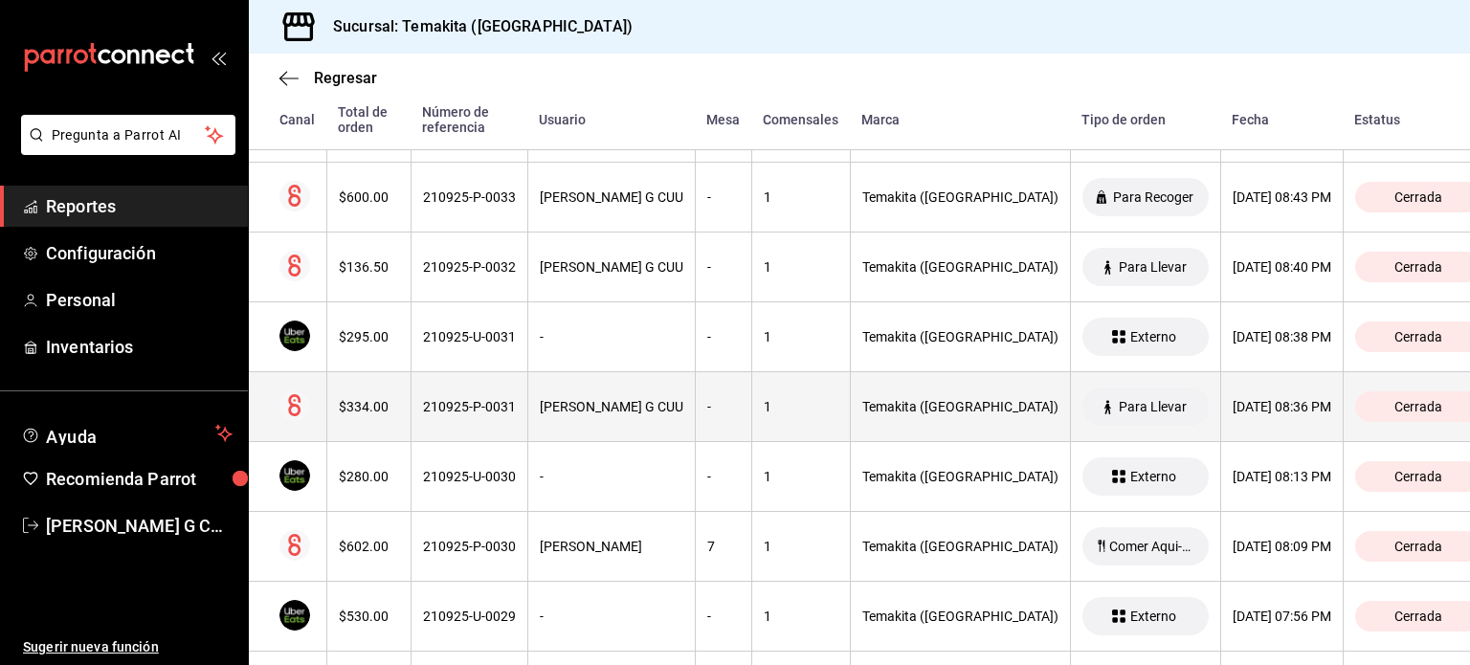
click at [401, 404] on th "$334.00" at bounding box center [368, 407] width 84 height 70
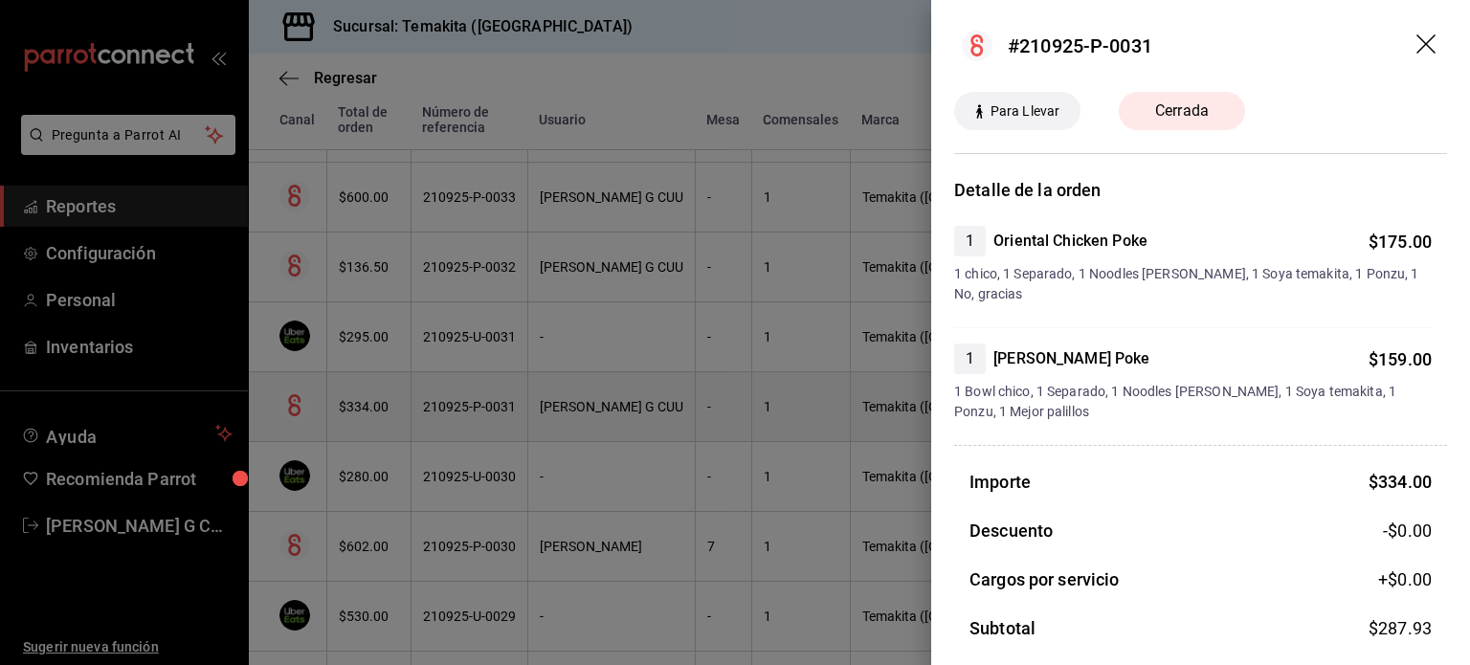
click at [401, 404] on div at bounding box center [735, 332] width 1470 height 665
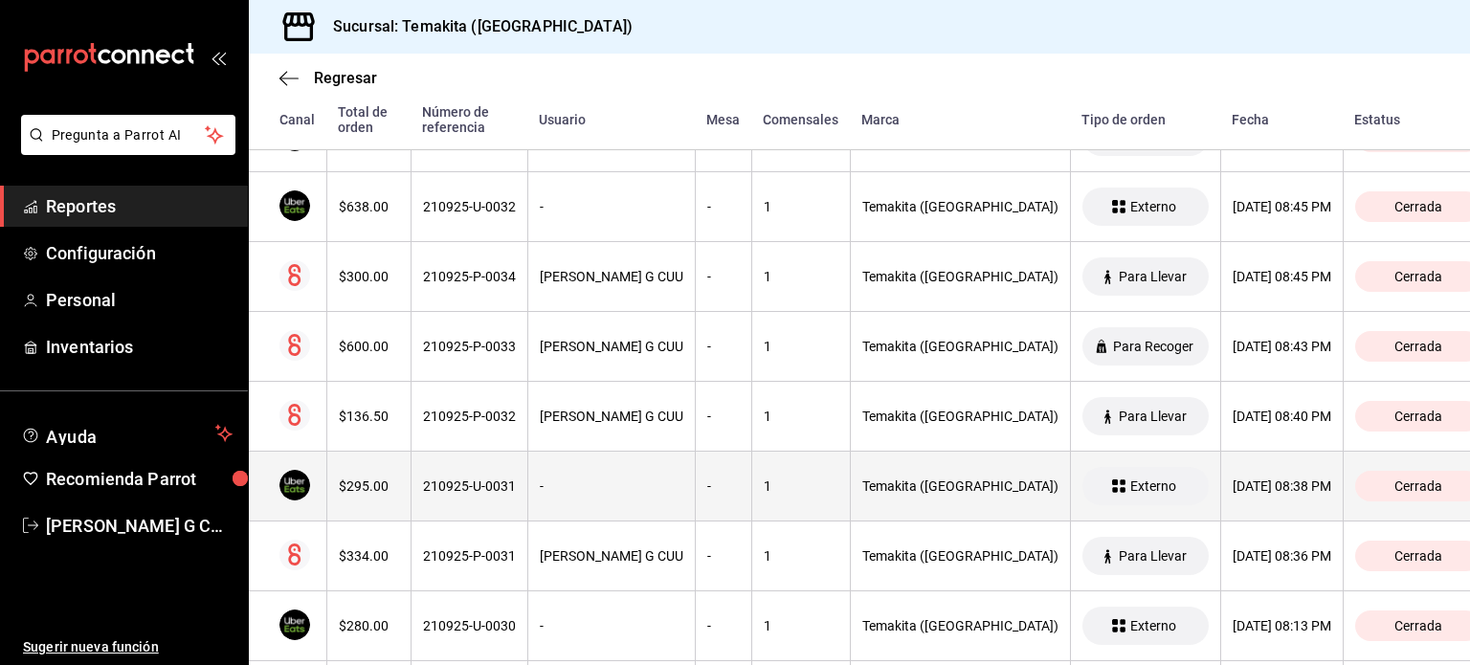
scroll to position [611, 0]
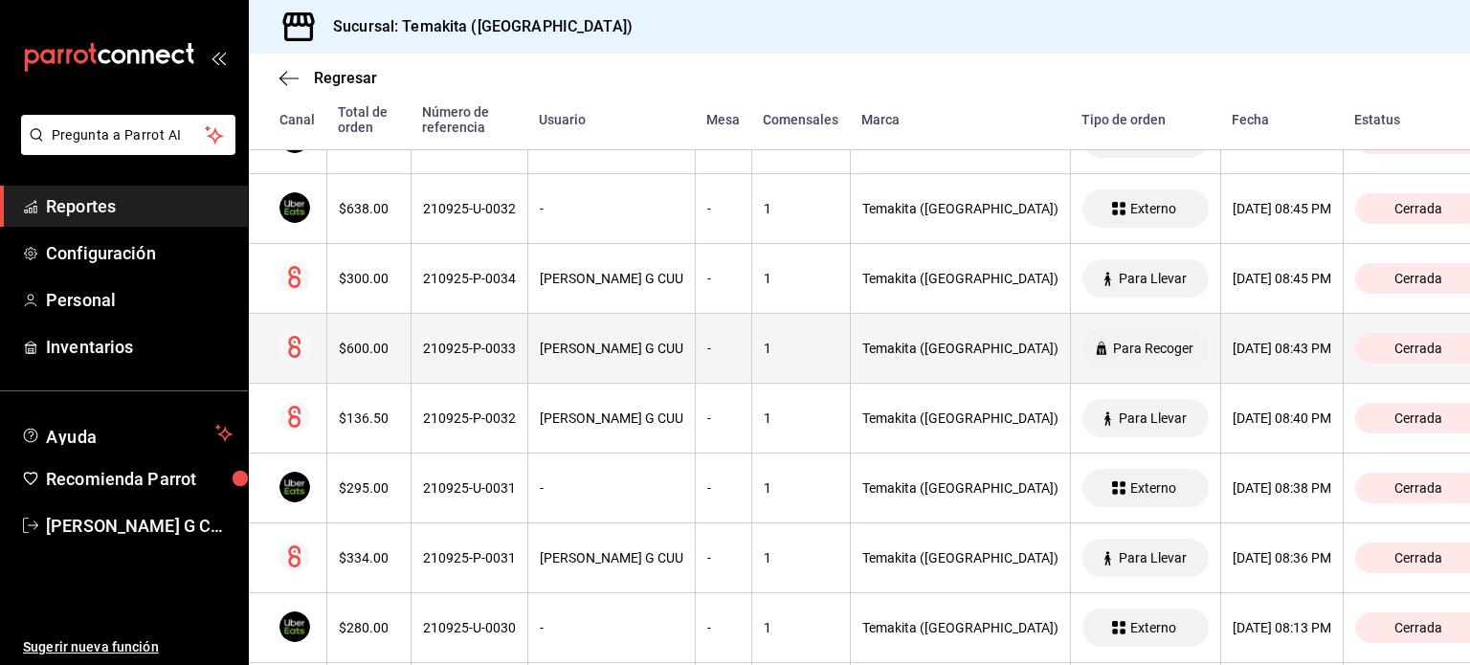
click at [417, 322] on th "210925-P-0033" at bounding box center [469, 349] width 117 height 70
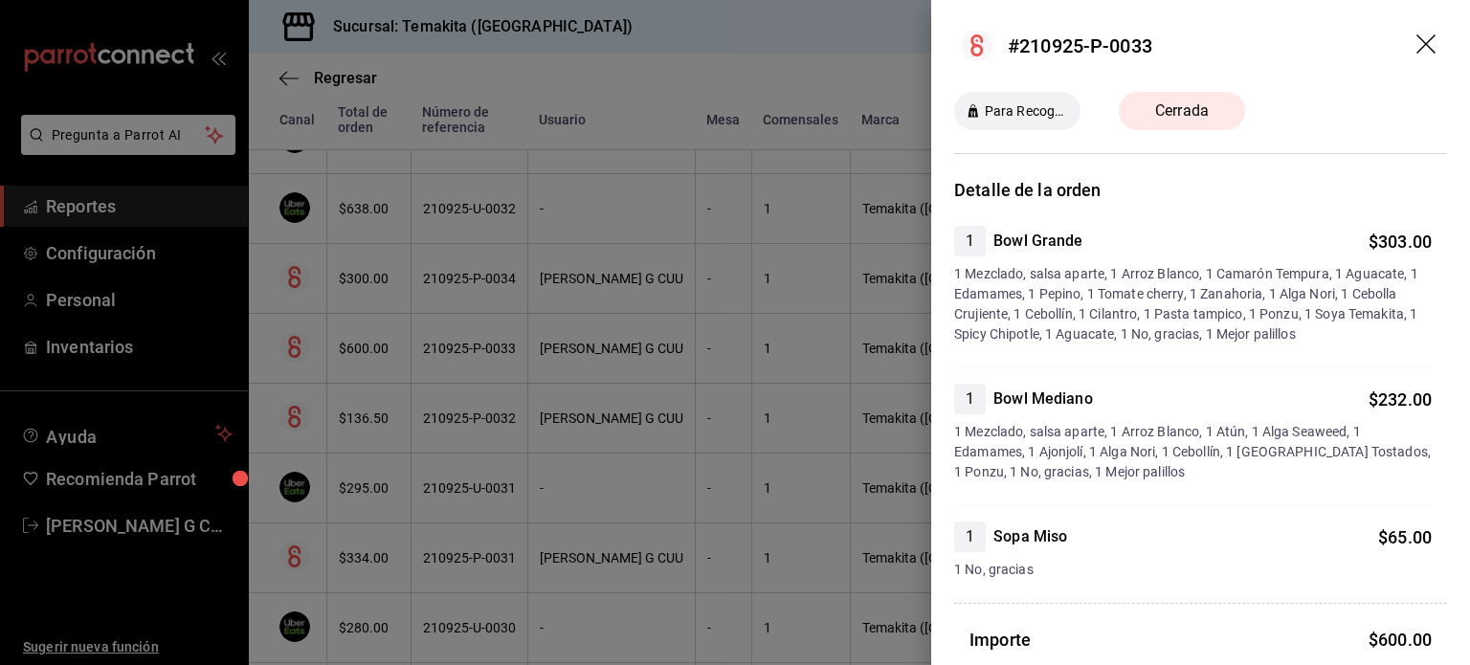
click at [417, 322] on div at bounding box center [735, 332] width 1470 height 665
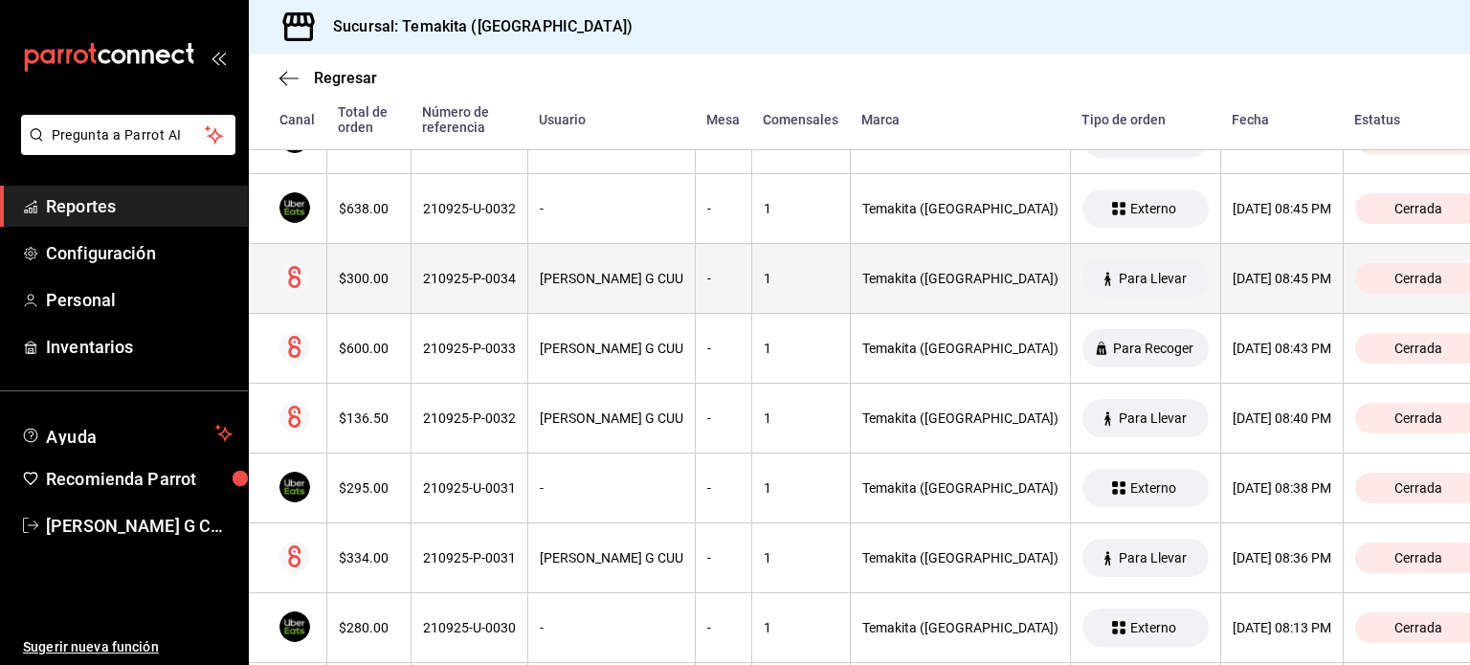
click at [416, 287] on th "210925-P-0034" at bounding box center [469, 279] width 117 height 70
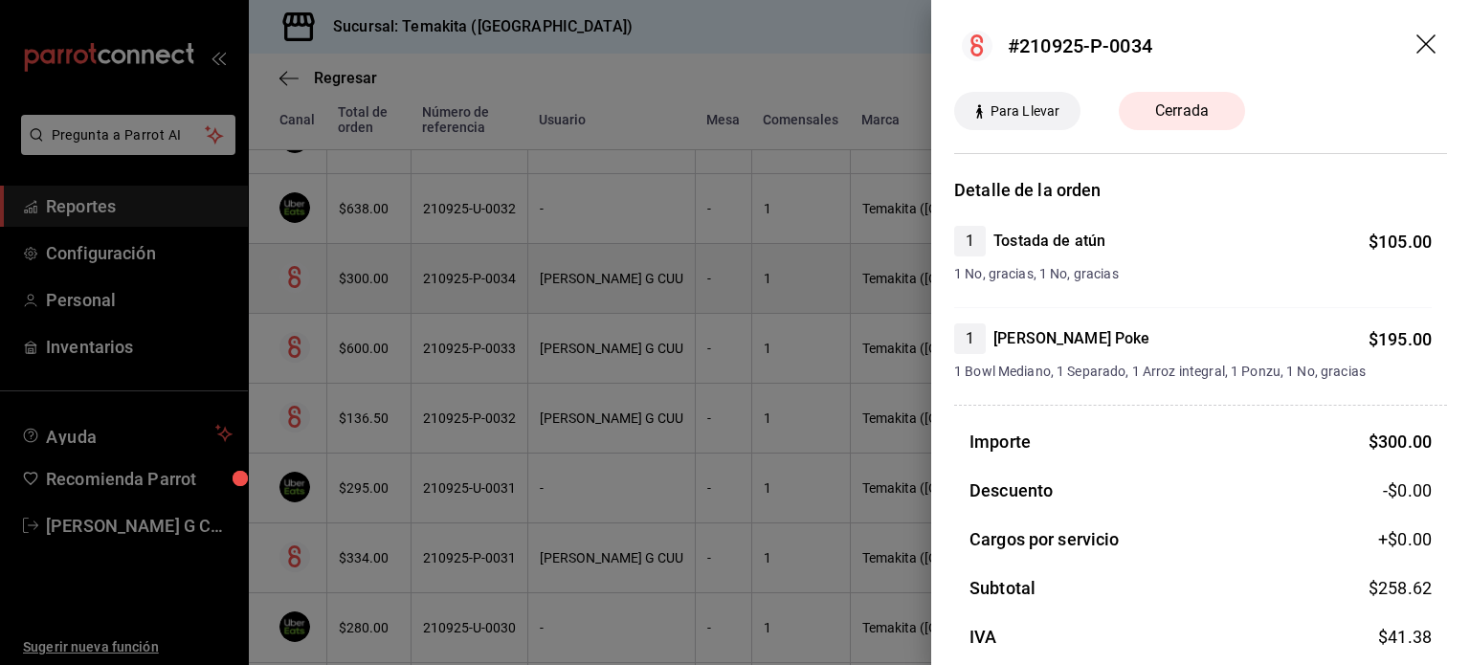
click at [416, 287] on div at bounding box center [735, 332] width 1470 height 665
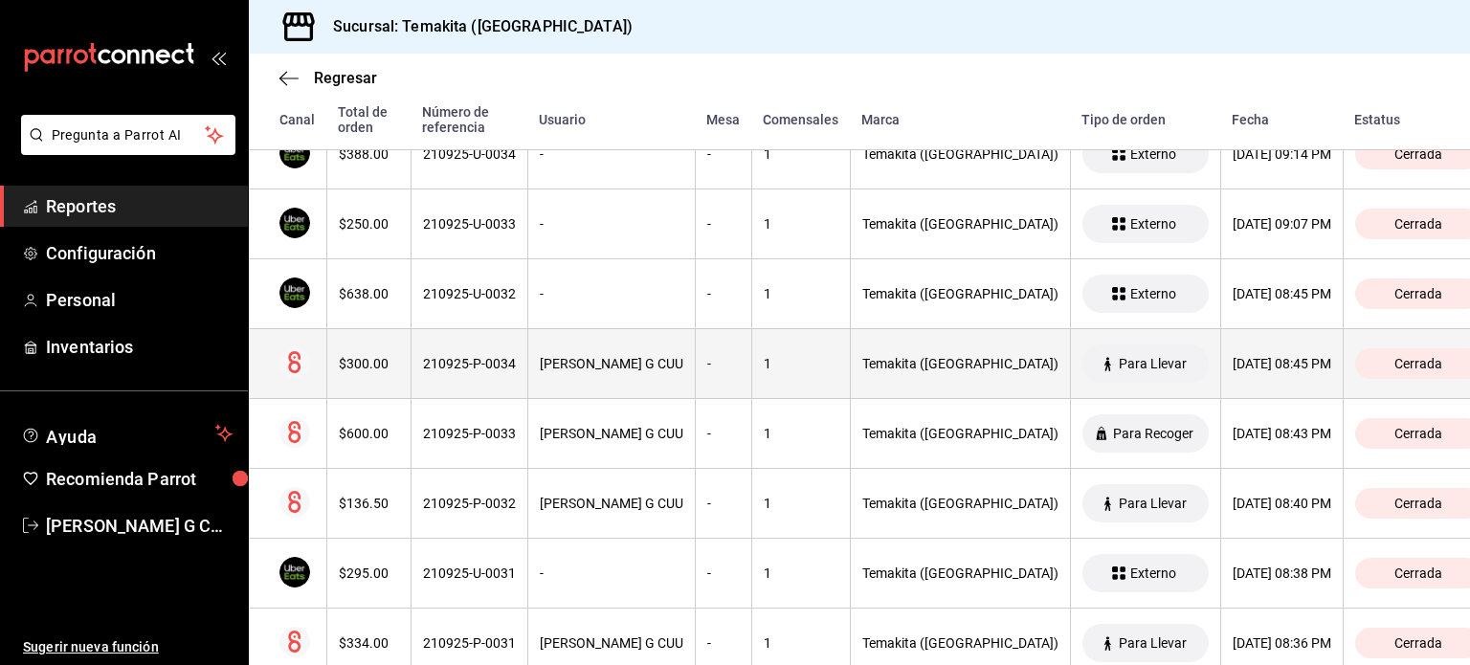
scroll to position [464, 0]
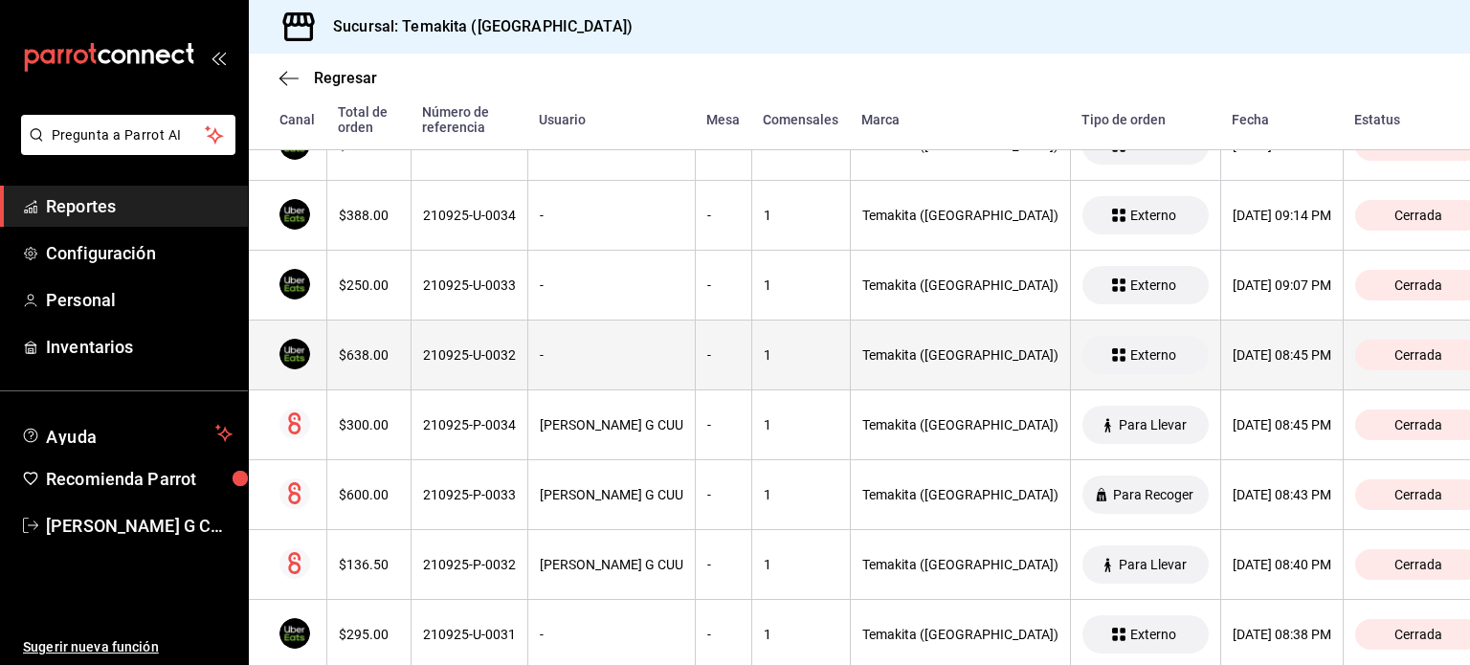
click at [378, 363] on div "$638.00" at bounding box center [369, 354] width 60 height 15
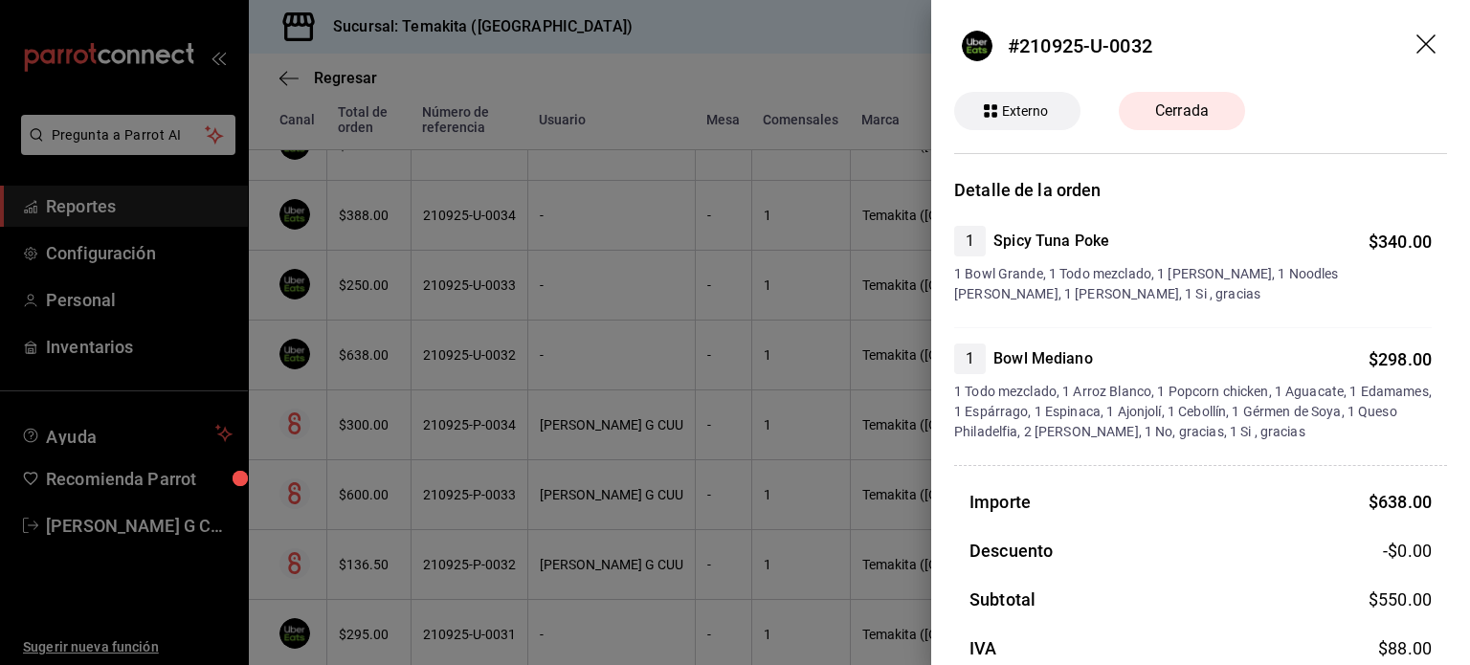
click at [378, 363] on div at bounding box center [735, 332] width 1470 height 665
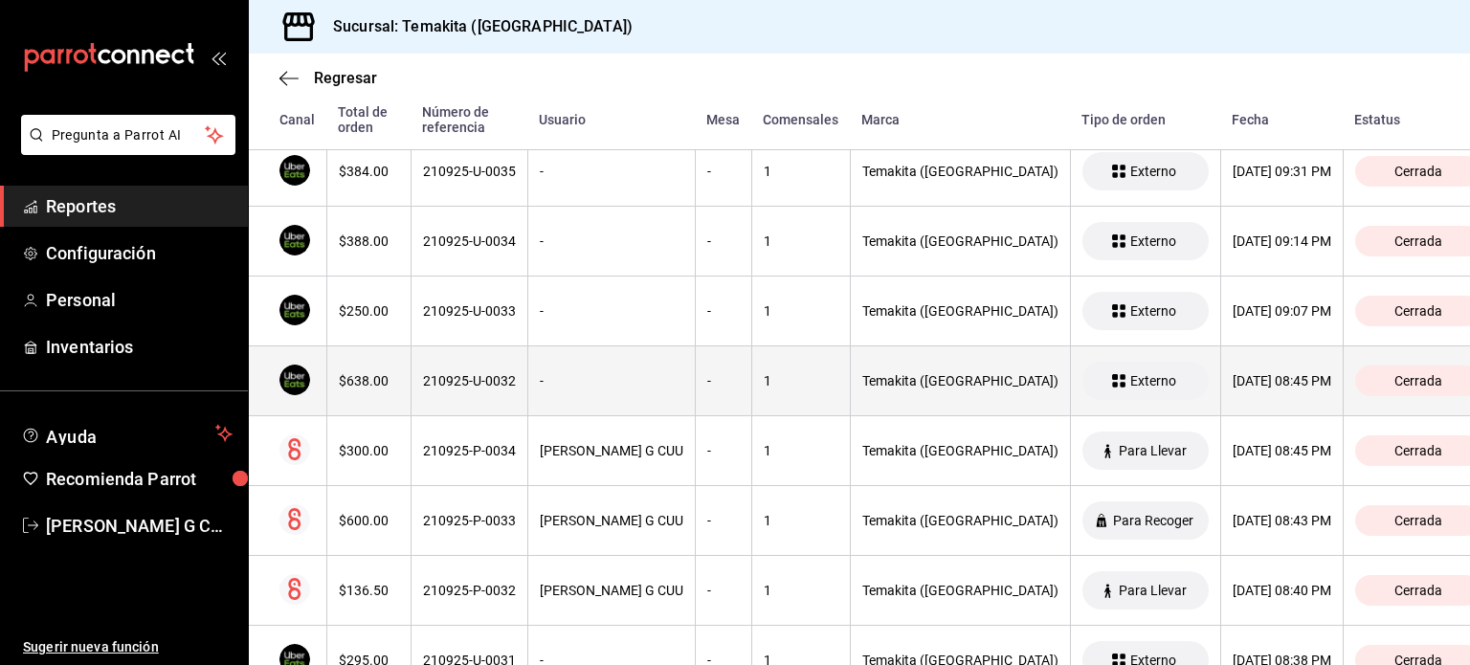
scroll to position [437, 0]
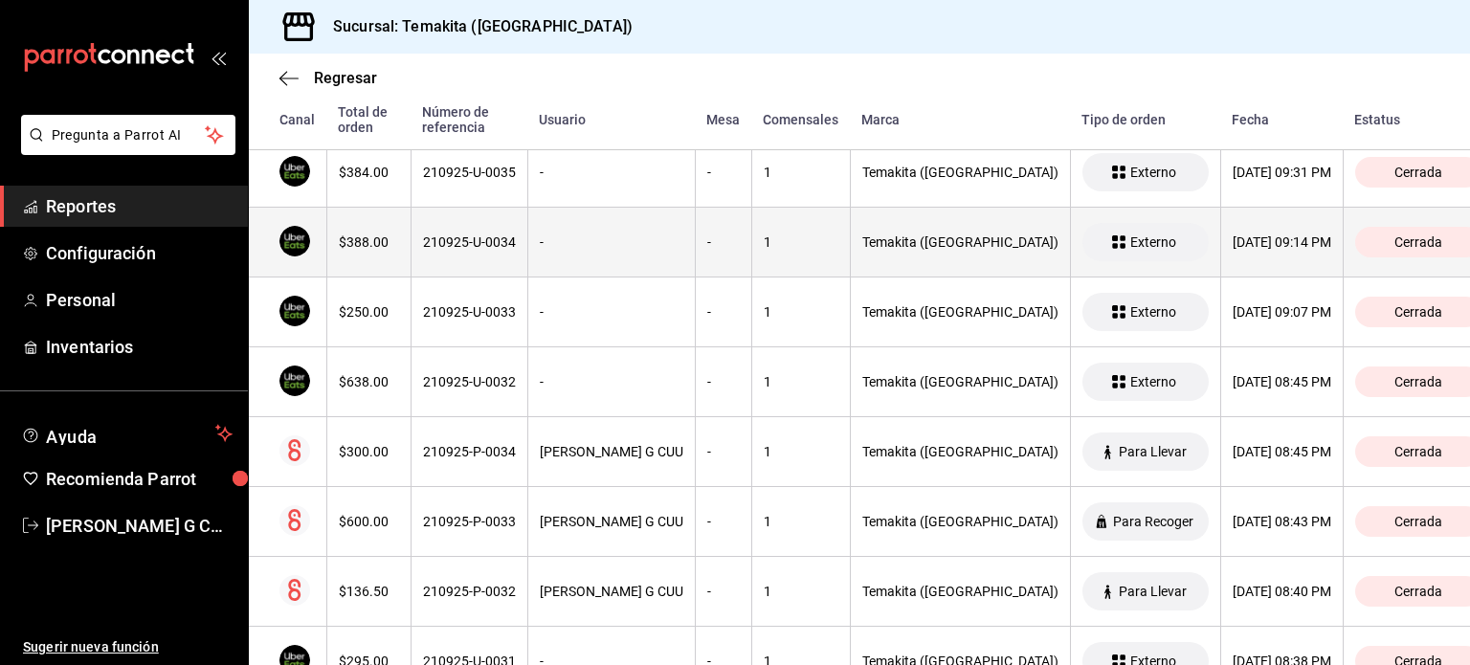
click at [462, 271] on th "210925-U-0034" at bounding box center [469, 243] width 117 height 70
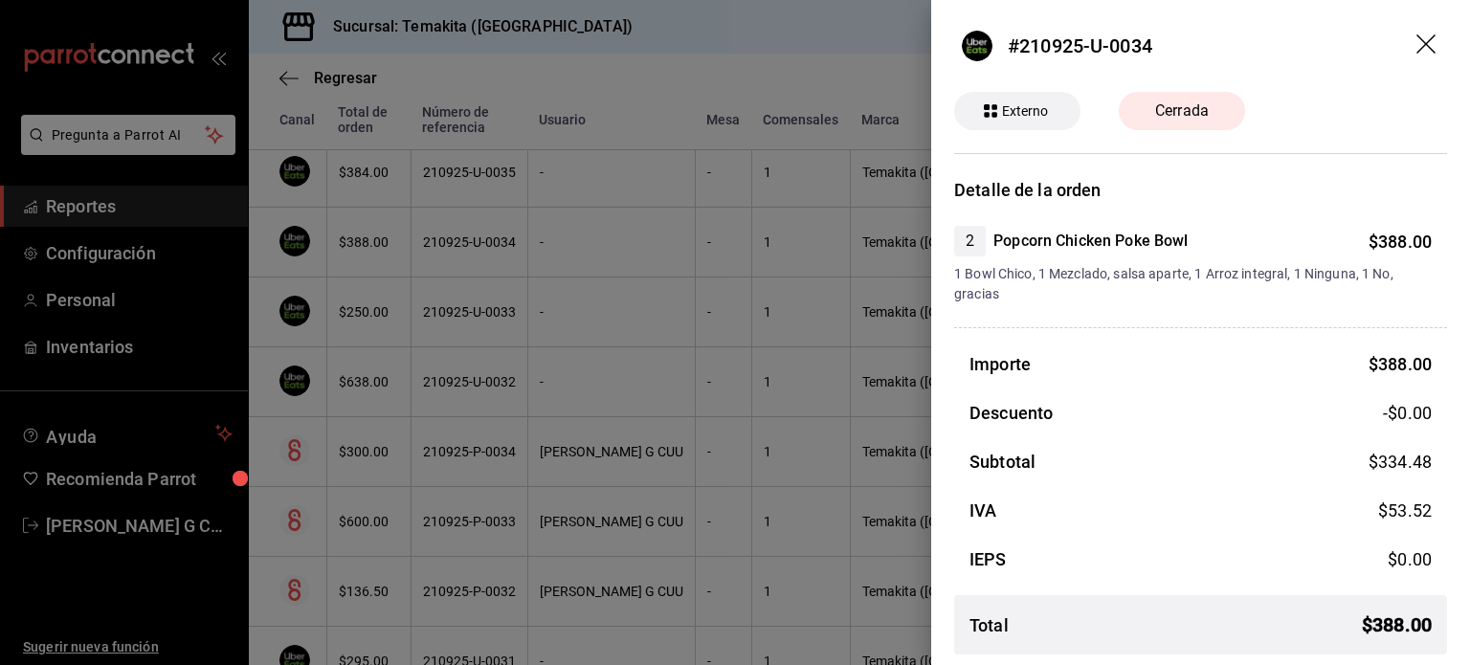
click at [462, 271] on div at bounding box center [735, 332] width 1470 height 665
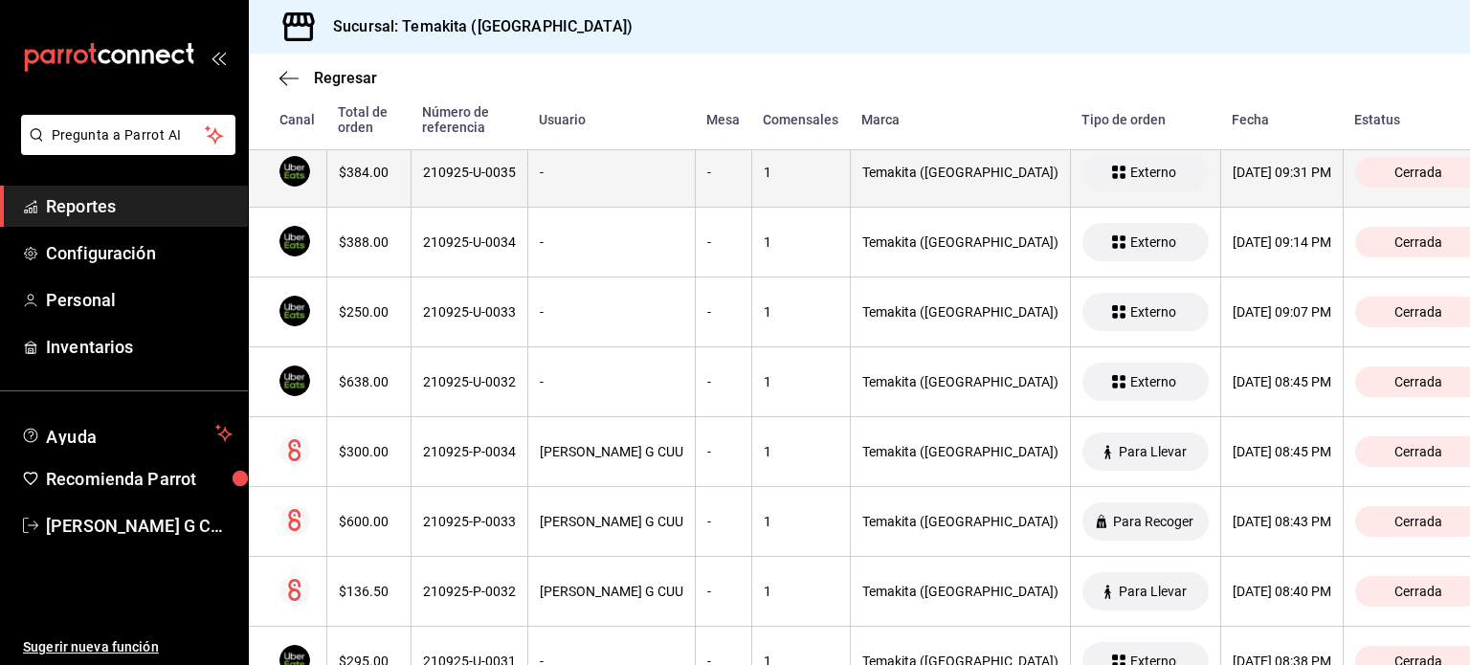
click at [446, 188] on th "210925-U-0035" at bounding box center [469, 173] width 117 height 70
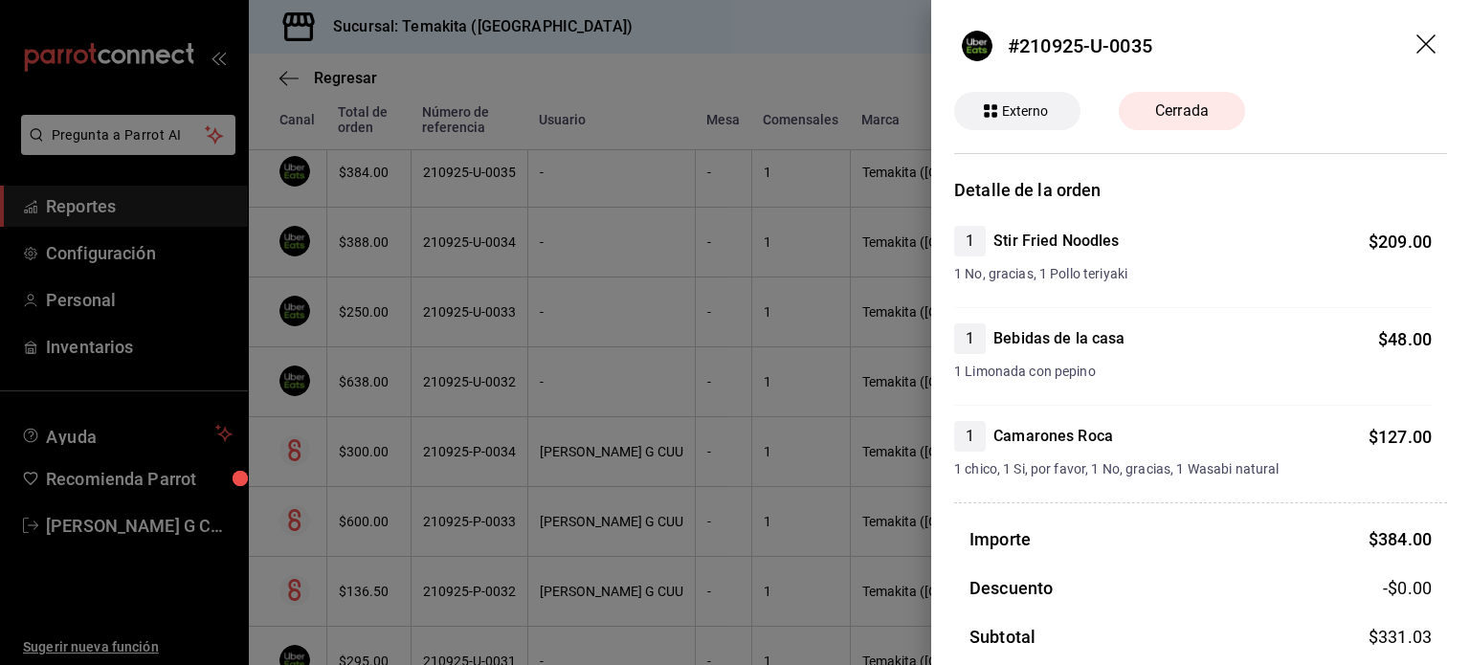
click at [446, 188] on div at bounding box center [735, 332] width 1470 height 665
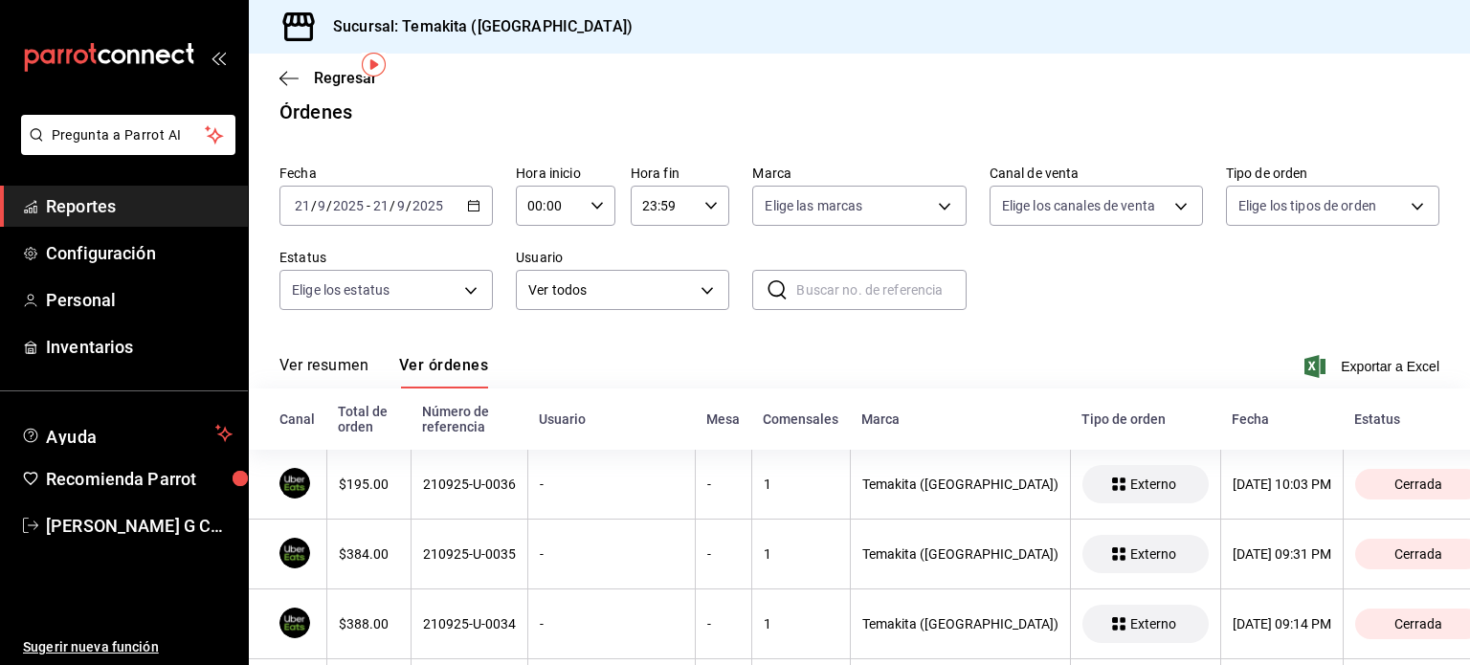
scroll to position [0, 0]
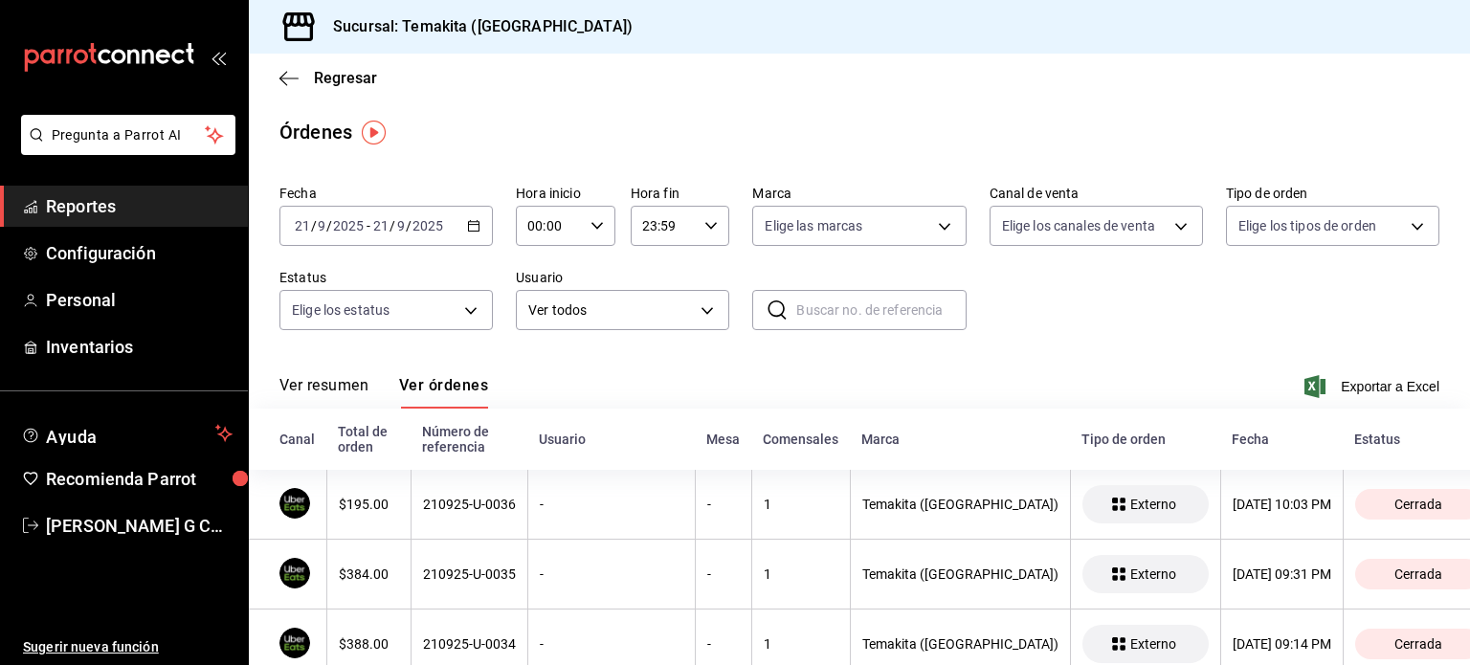
click at [475, 231] on \(Stroke\) "button" at bounding box center [473, 226] width 11 height 11
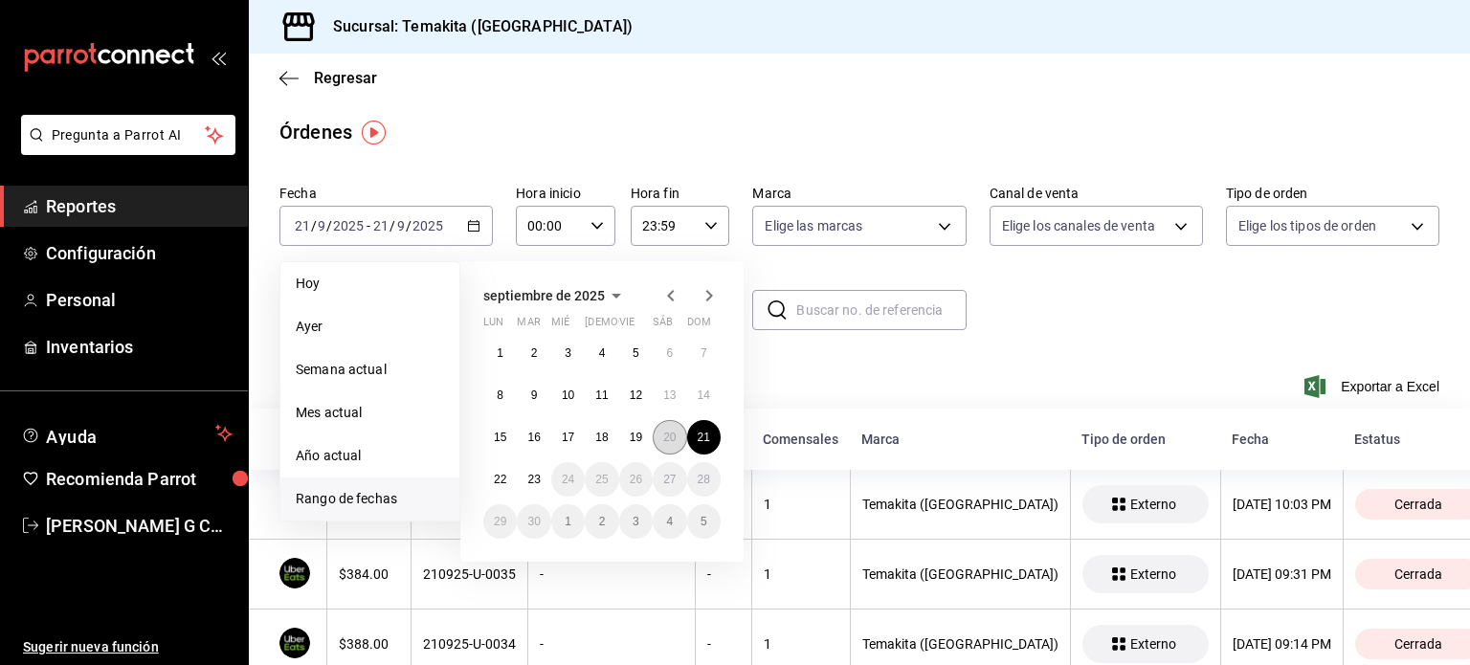
click at [677, 443] on button "20" at bounding box center [669, 437] width 33 height 34
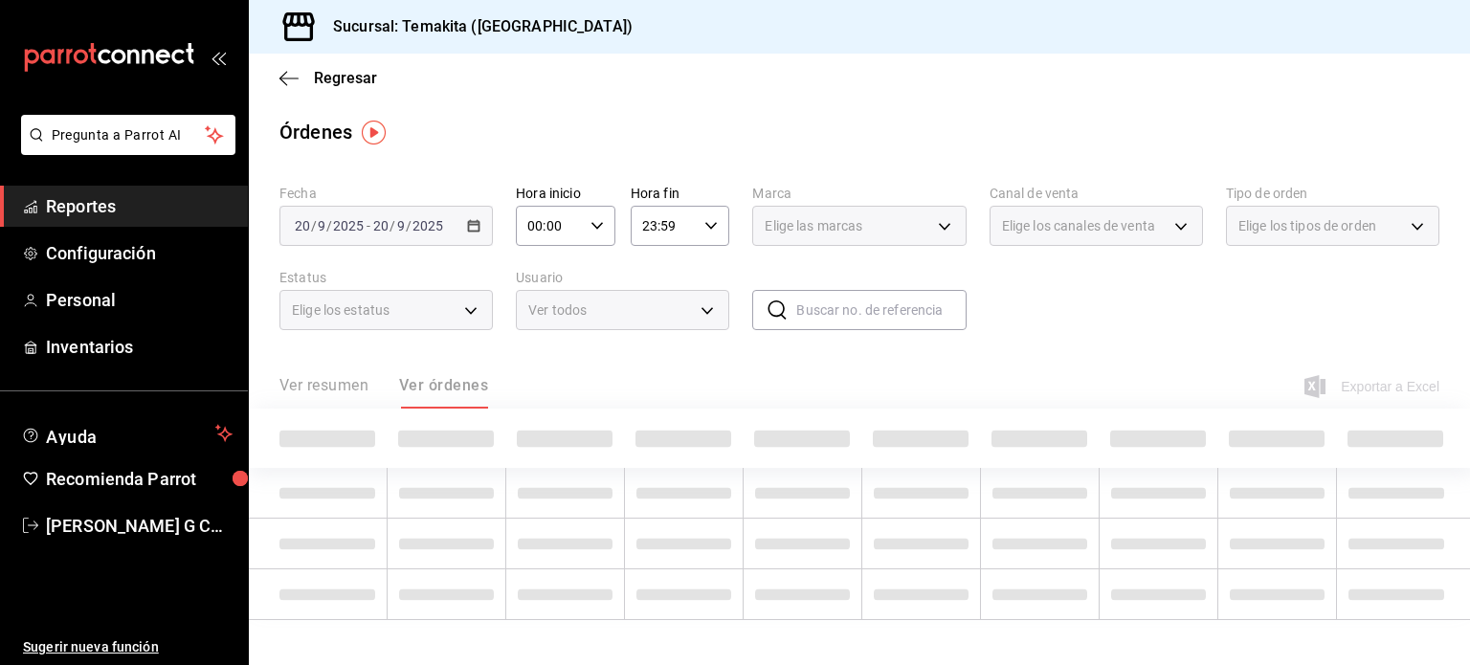
click at [677, 443] on span at bounding box center [683, 439] width 96 height 17
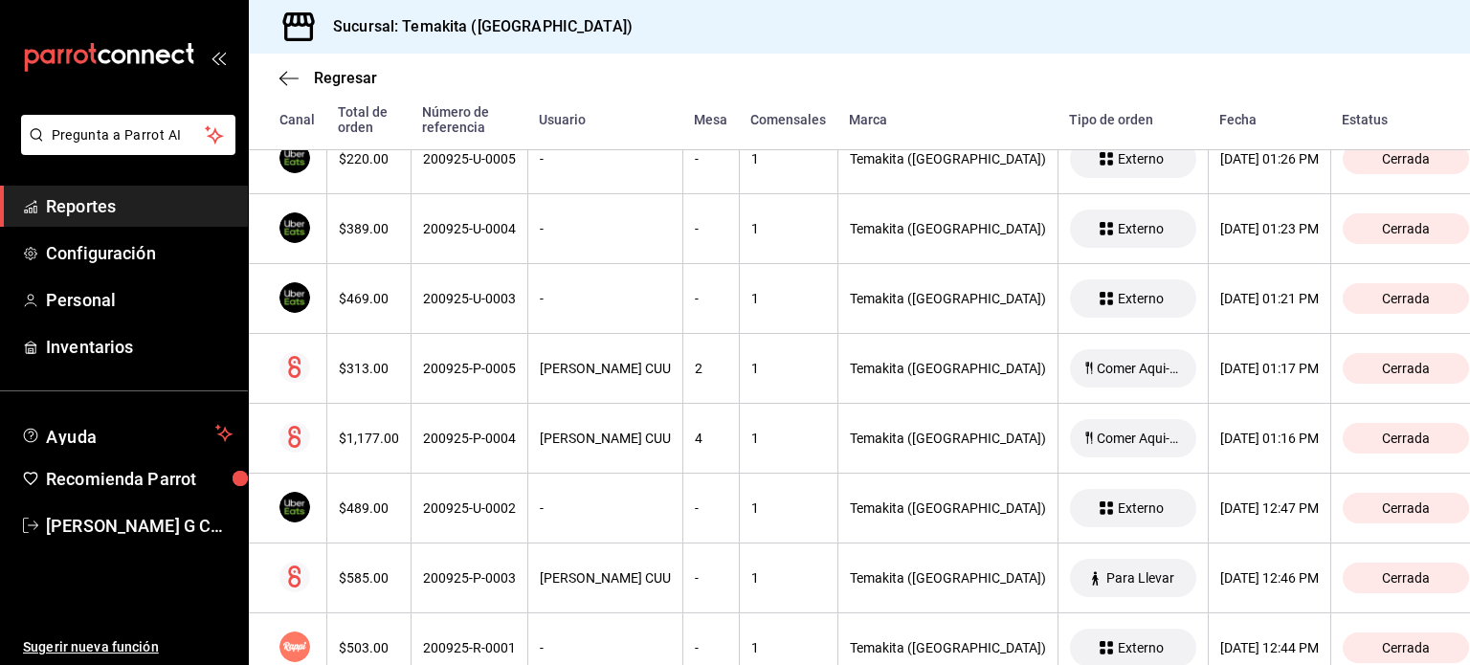
scroll to position [5244, 0]
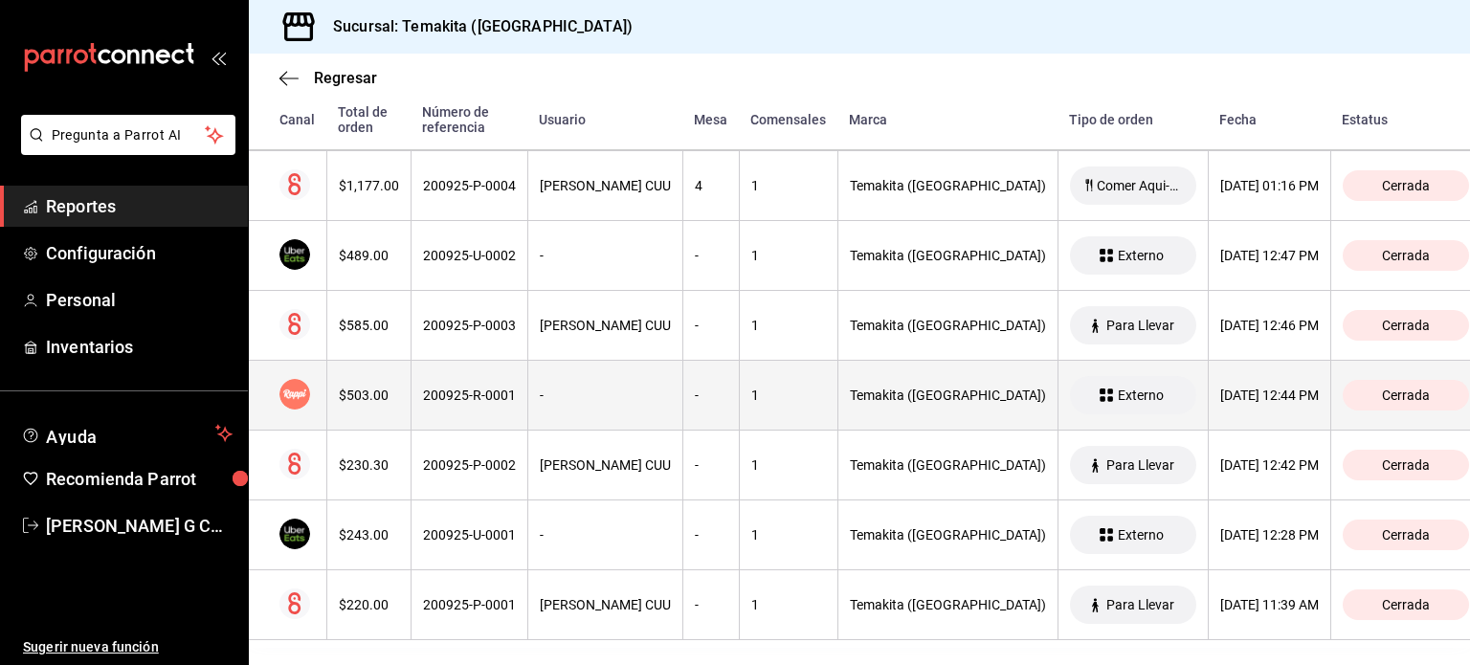
click at [468, 370] on th "200925-R-0001" at bounding box center [469, 396] width 117 height 70
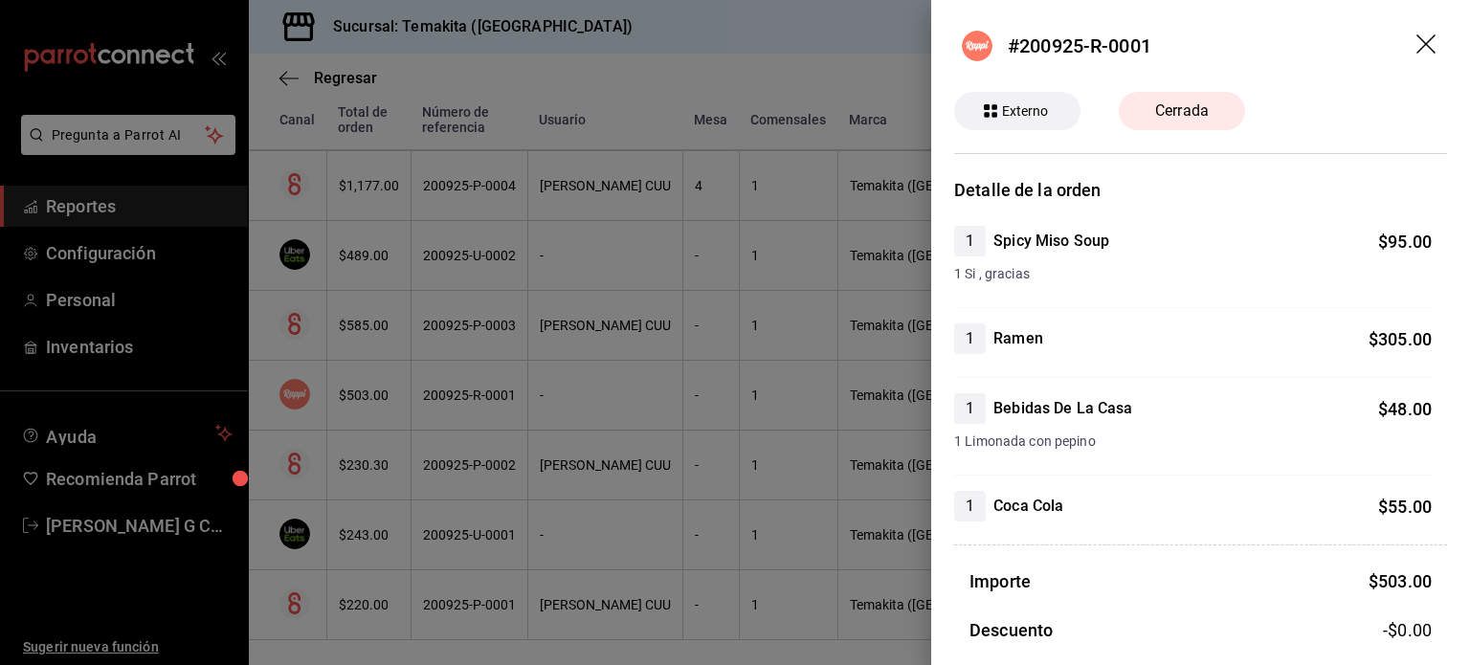
click at [468, 370] on div at bounding box center [735, 332] width 1470 height 665
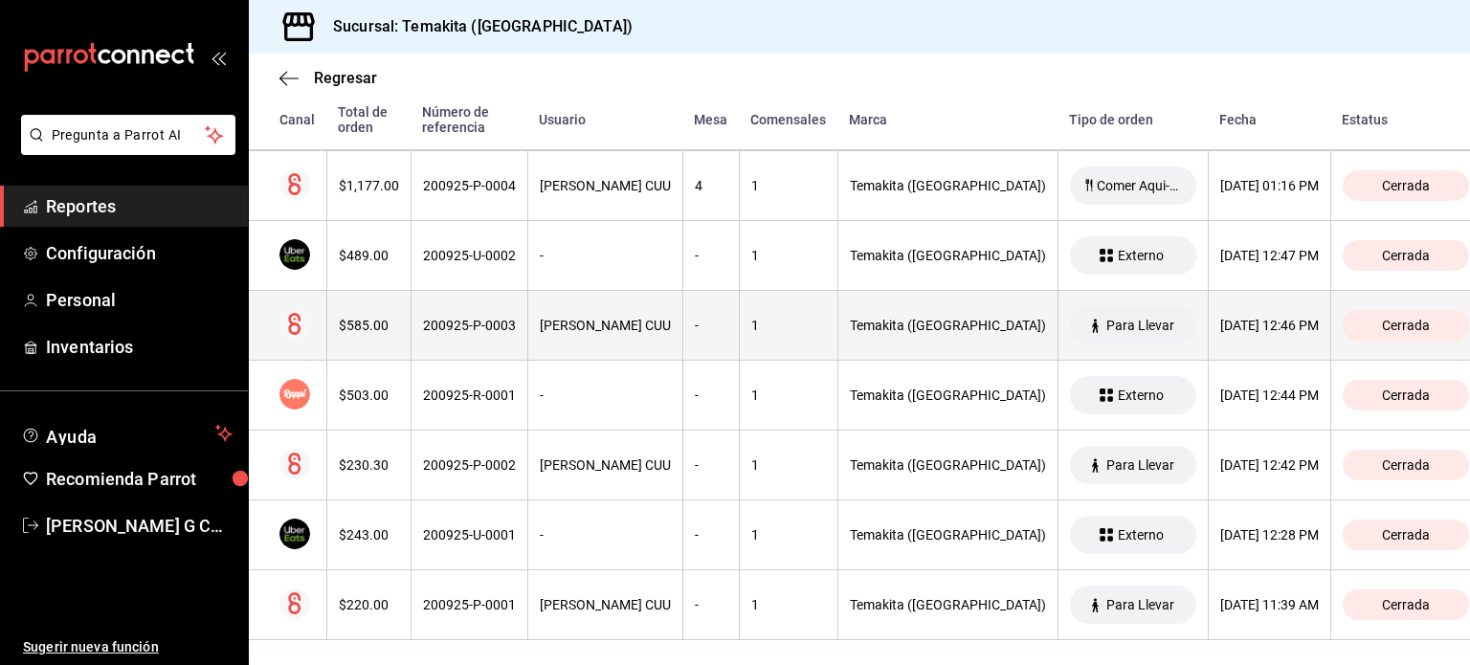
click at [451, 330] on th "200925-P-0003" at bounding box center [469, 326] width 117 height 70
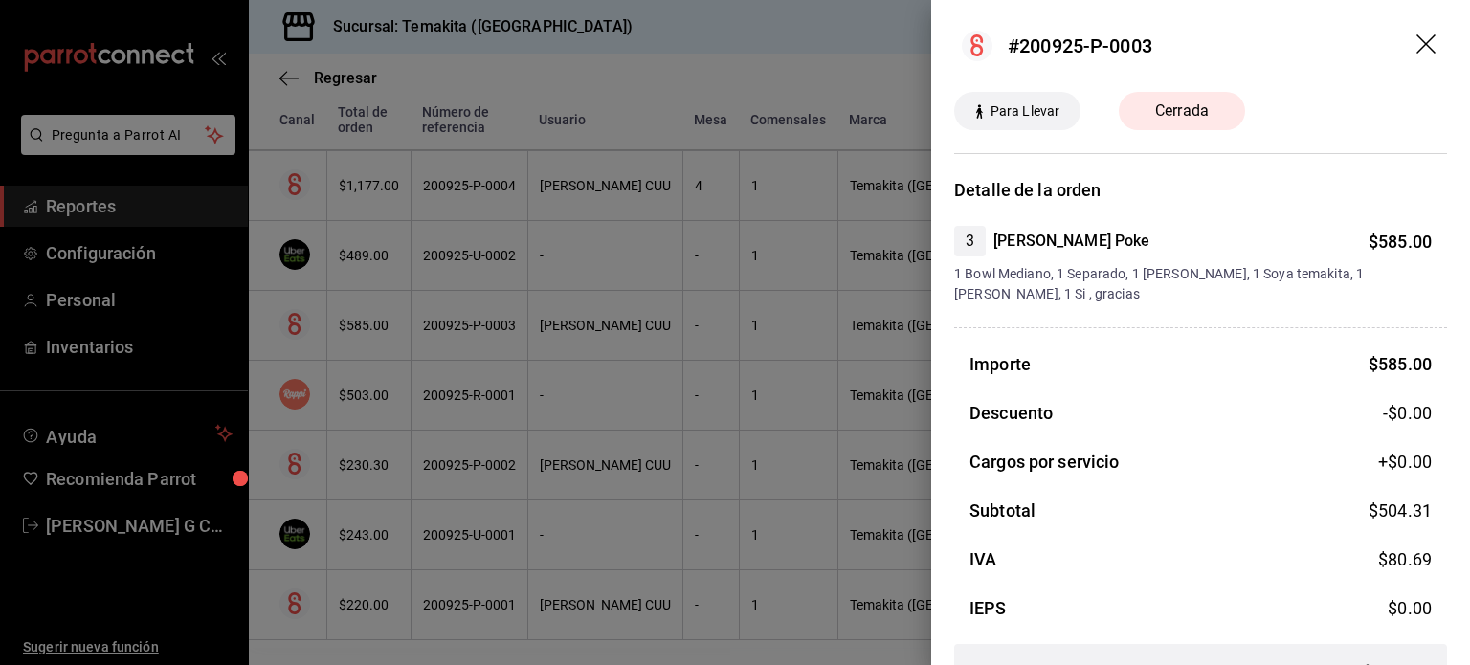
click at [451, 330] on div at bounding box center [735, 332] width 1470 height 665
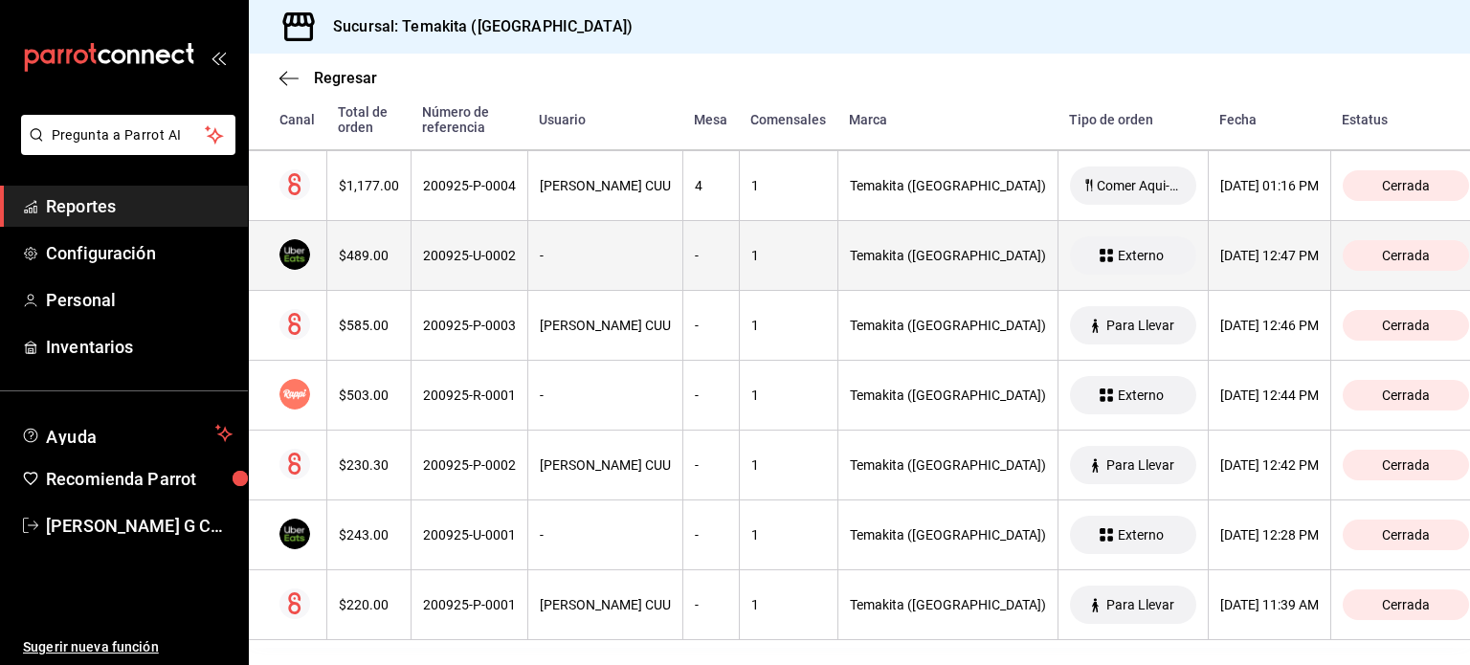
click at [423, 248] on div "200925-U-0002" at bounding box center [469, 255] width 93 height 15
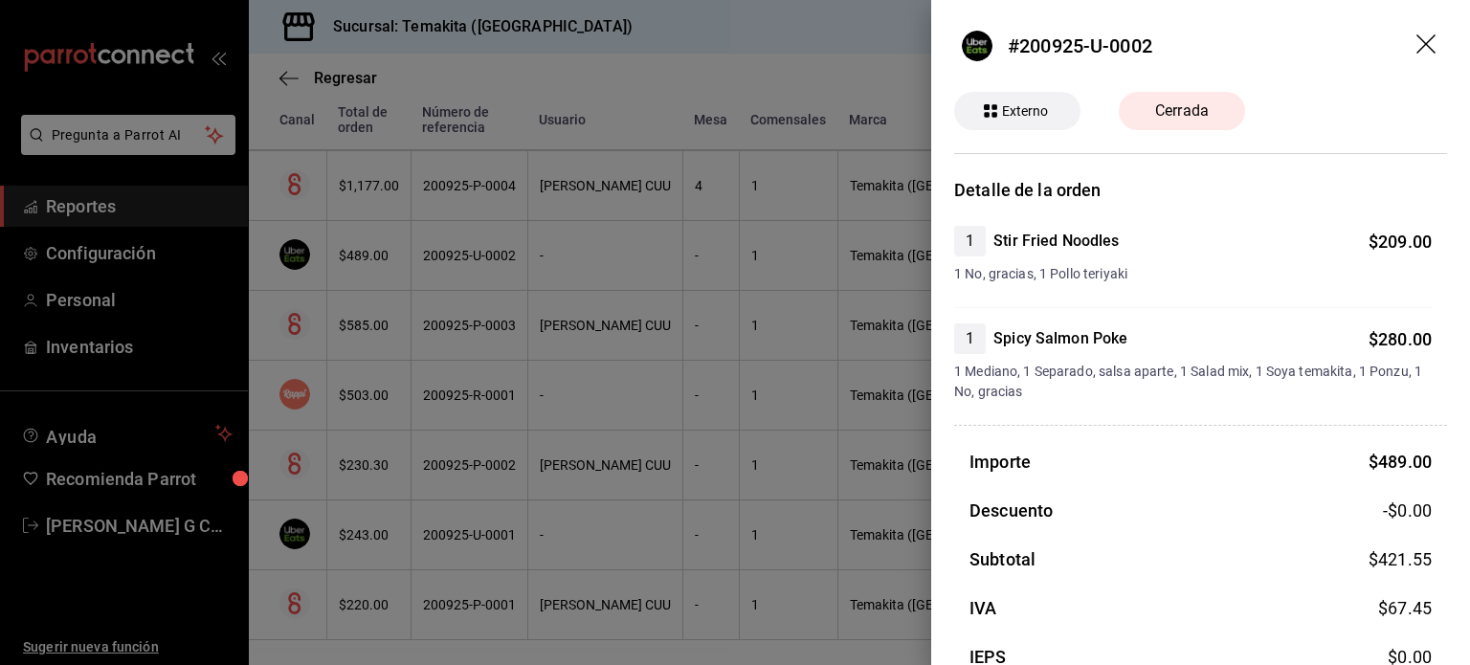
click at [421, 245] on div at bounding box center [735, 332] width 1470 height 665
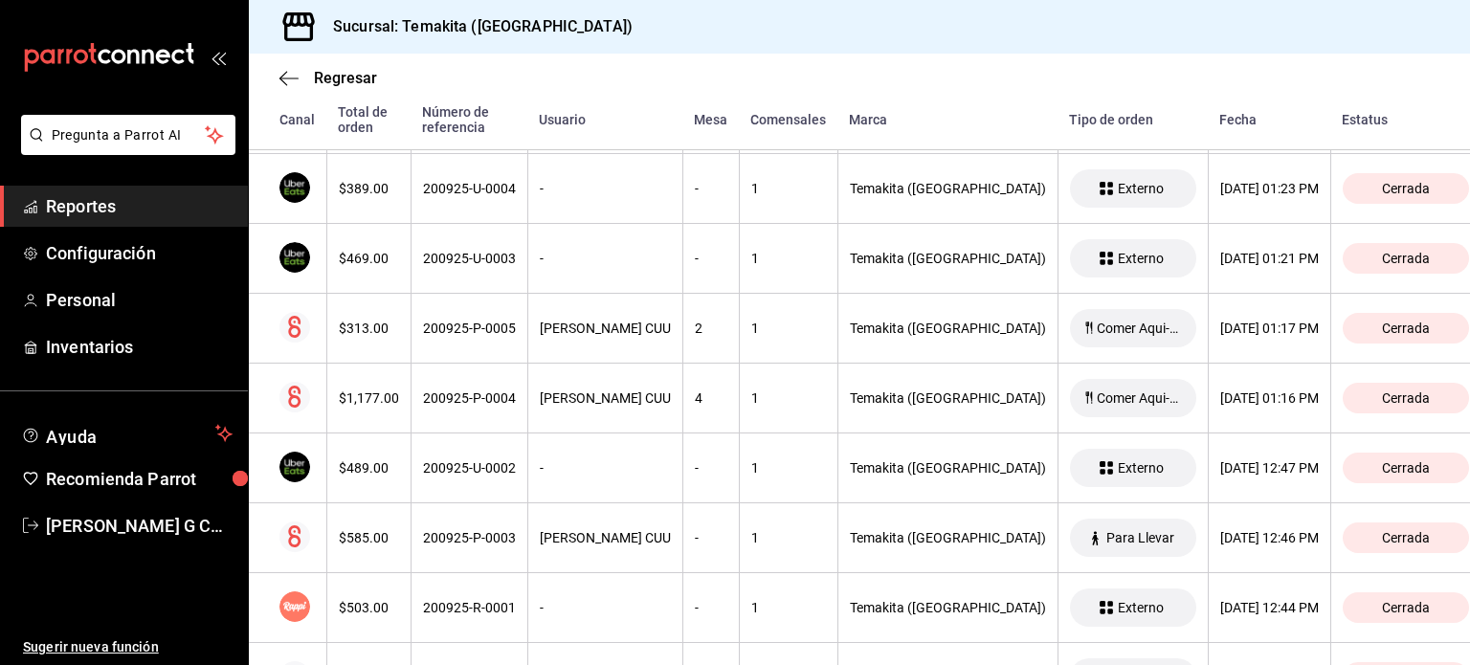
scroll to position [5022, 0]
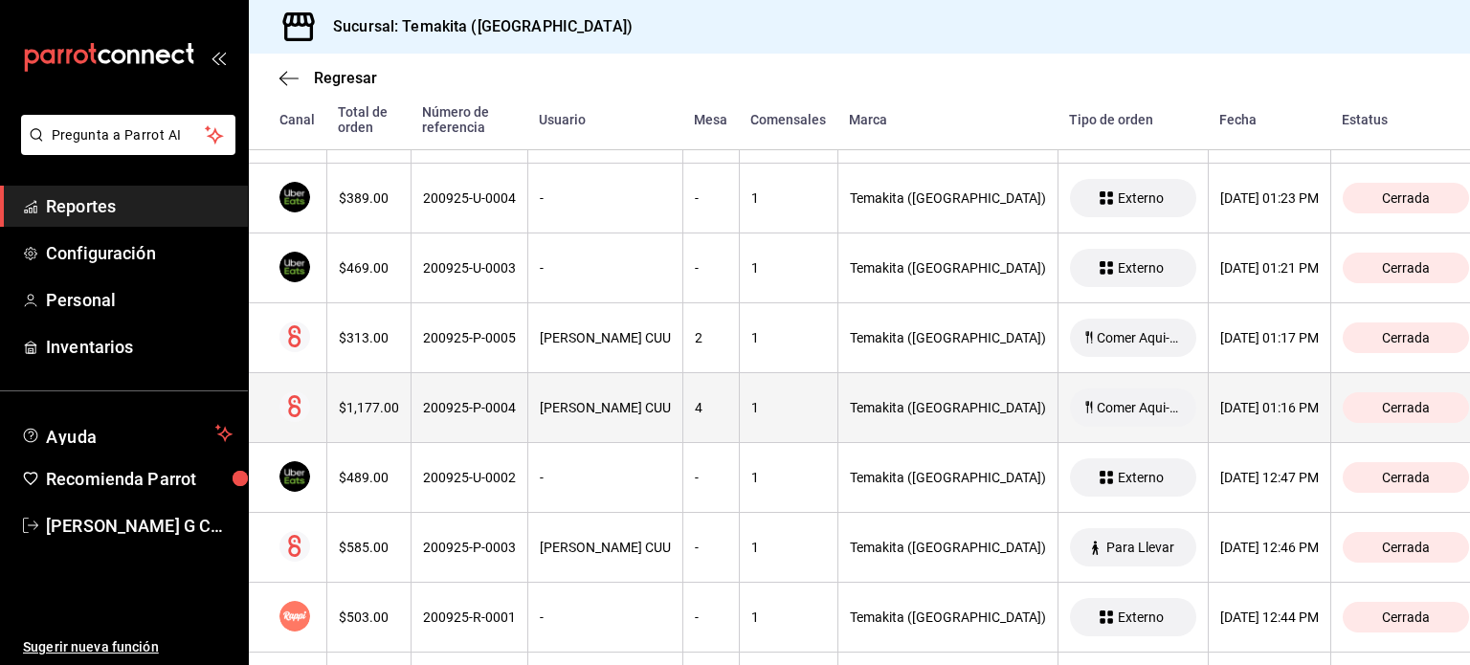
click at [397, 390] on th "$1,177.00" at bounding box center [368, 408] width 84 height 70
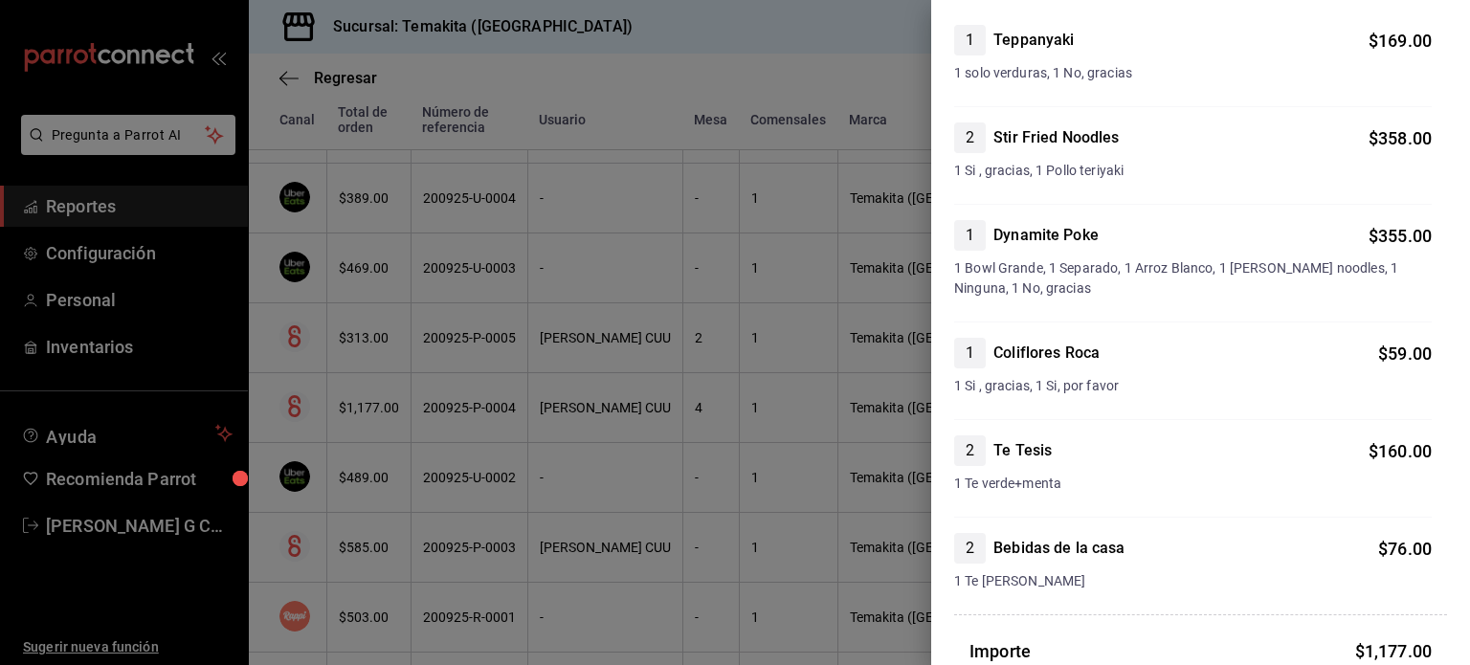
scroll to position [203, 0]
click at [442, 346] on div at bounding box center [735, 332] width 1470 height 665
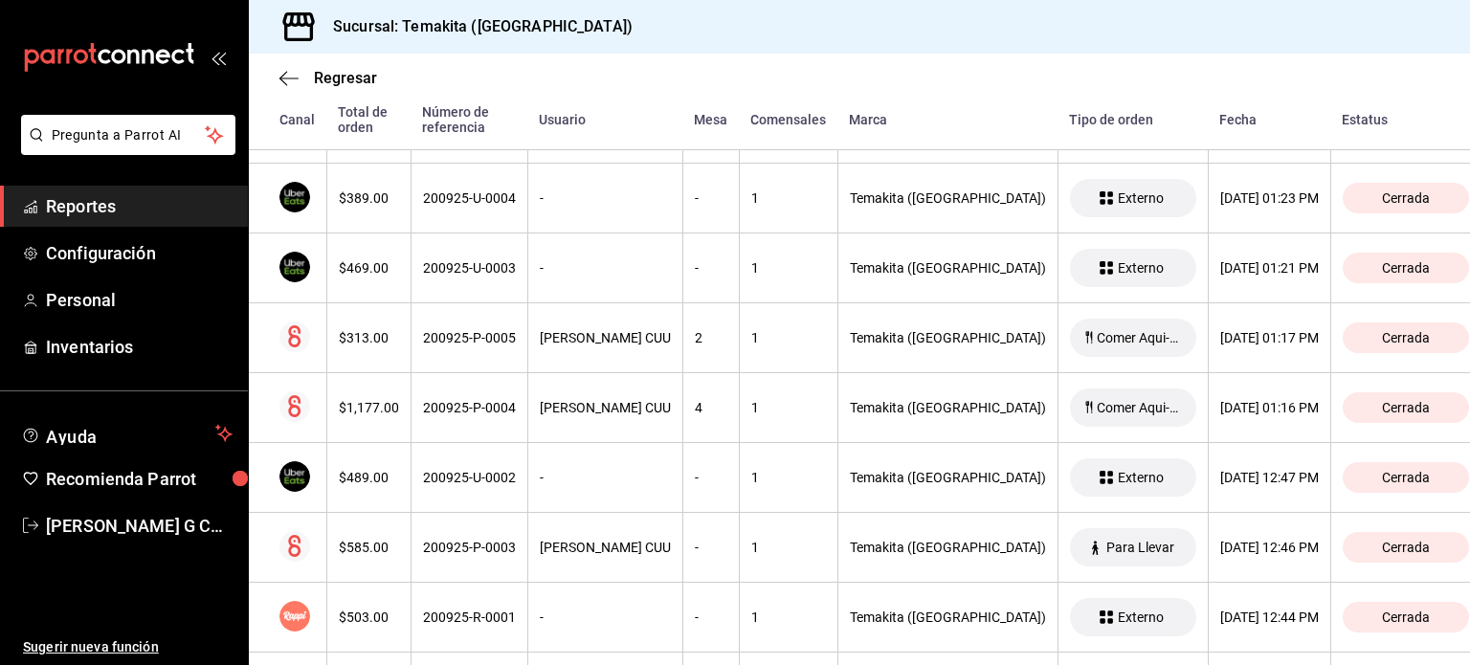
click at [442, 346] on th "200925-P-0005" at bounding box center [469, 338] width 117 height 70
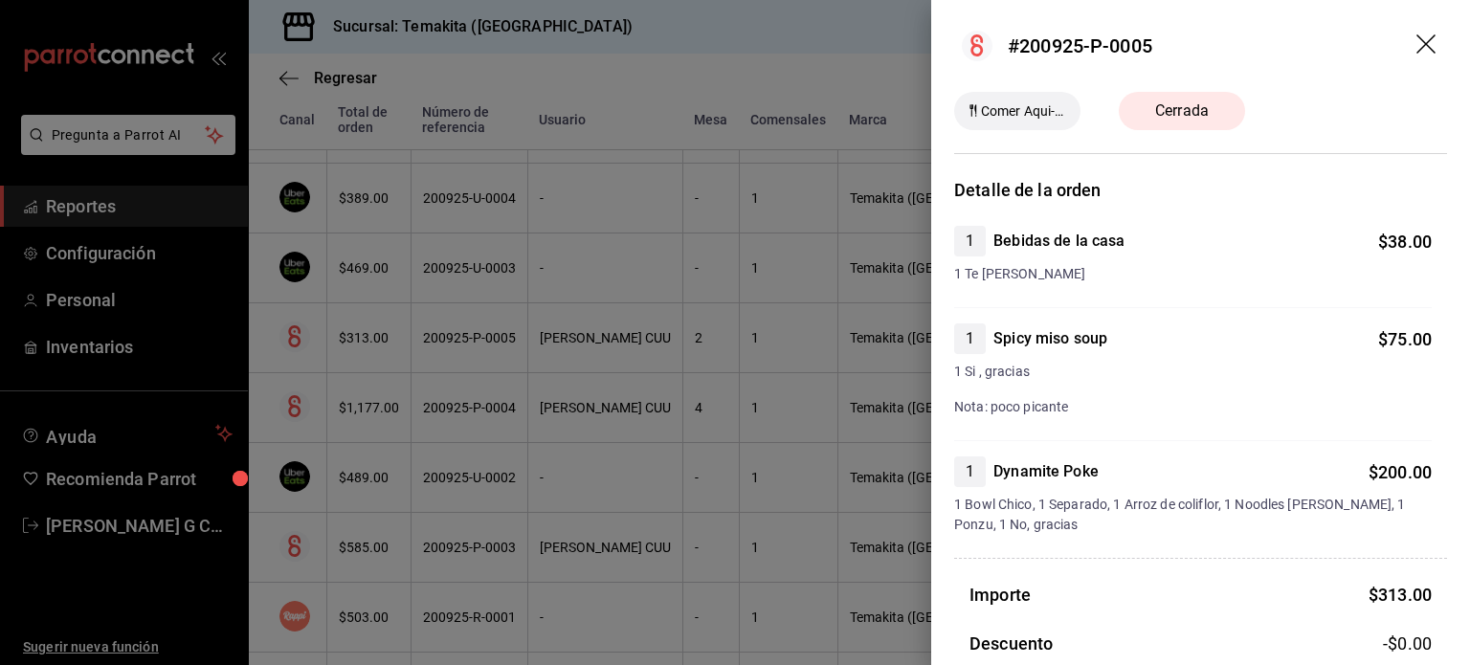
click at [442, 346] on div at bounding box center [735, 332] width 1470 height 665
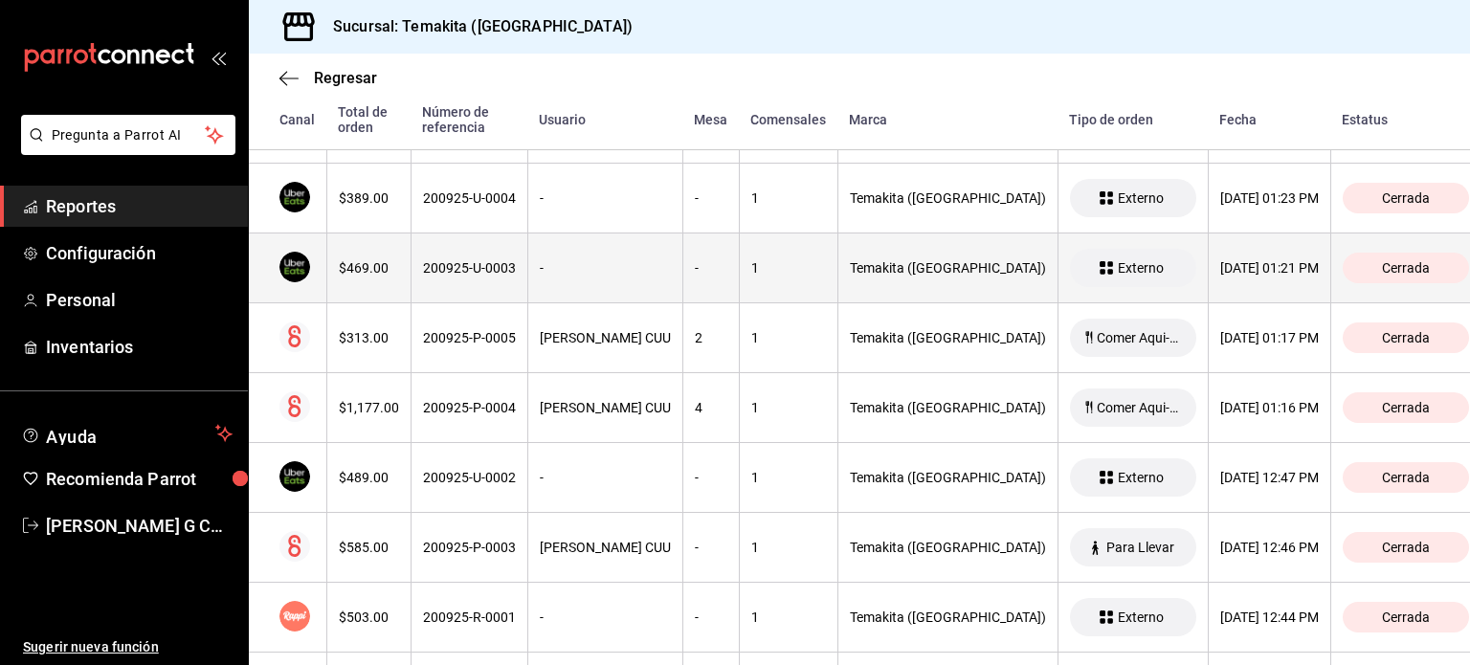
click at [436, 269] on th "200925-U-0003" at bounding box center [469, 269] width 117 height 70
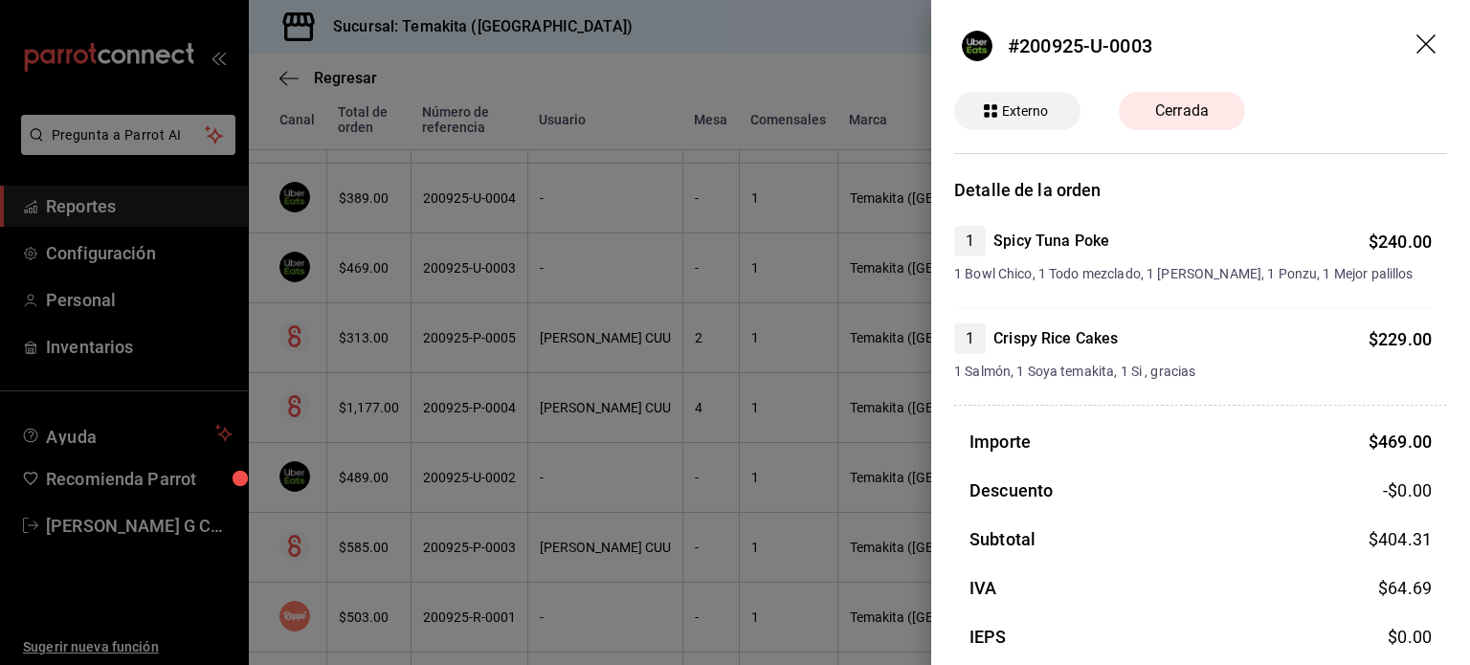
click at [436, 269] on div at bounding box center [735, 332] width 1470 height 665
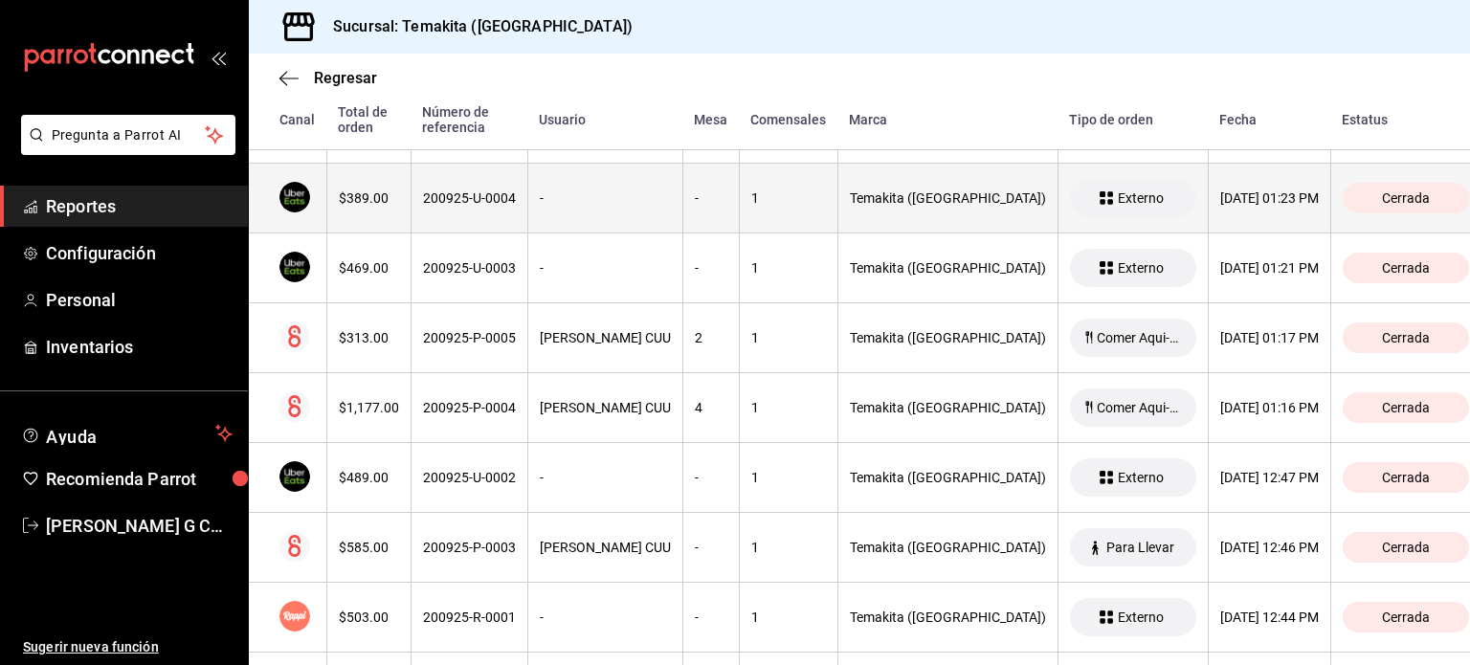
click at [434, 203] on th "200925-U-0004" at bounding box center [469, 199] width 117 height 70
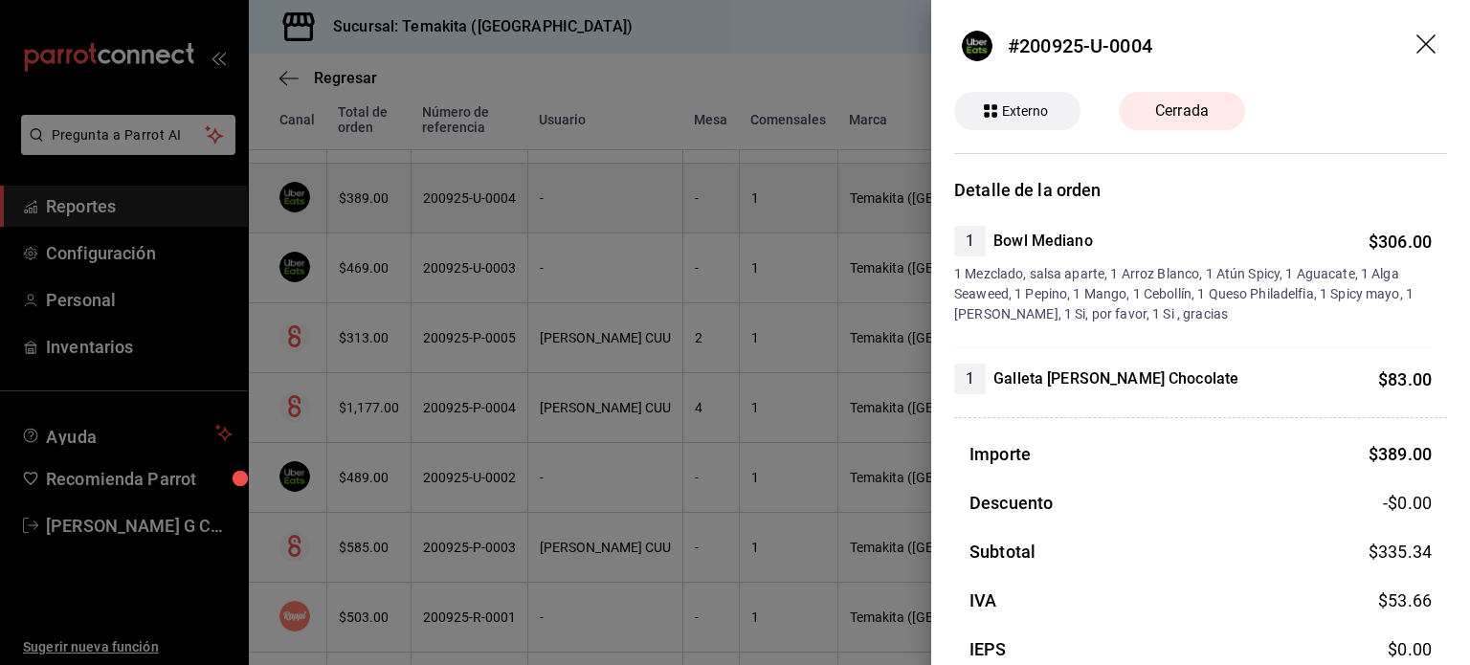
click at [434, 203] on div at bounding box center [735, 332] width 1470 height 665
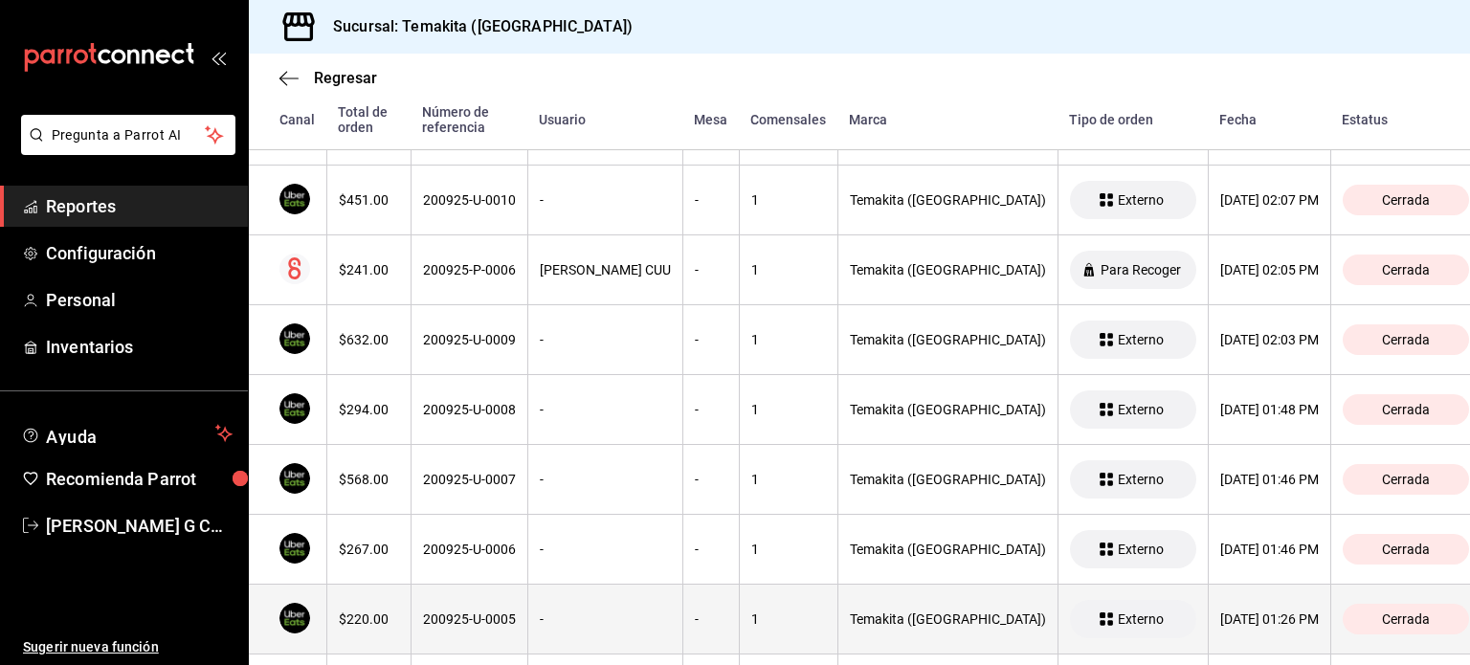
scroll to position [4530, 0]
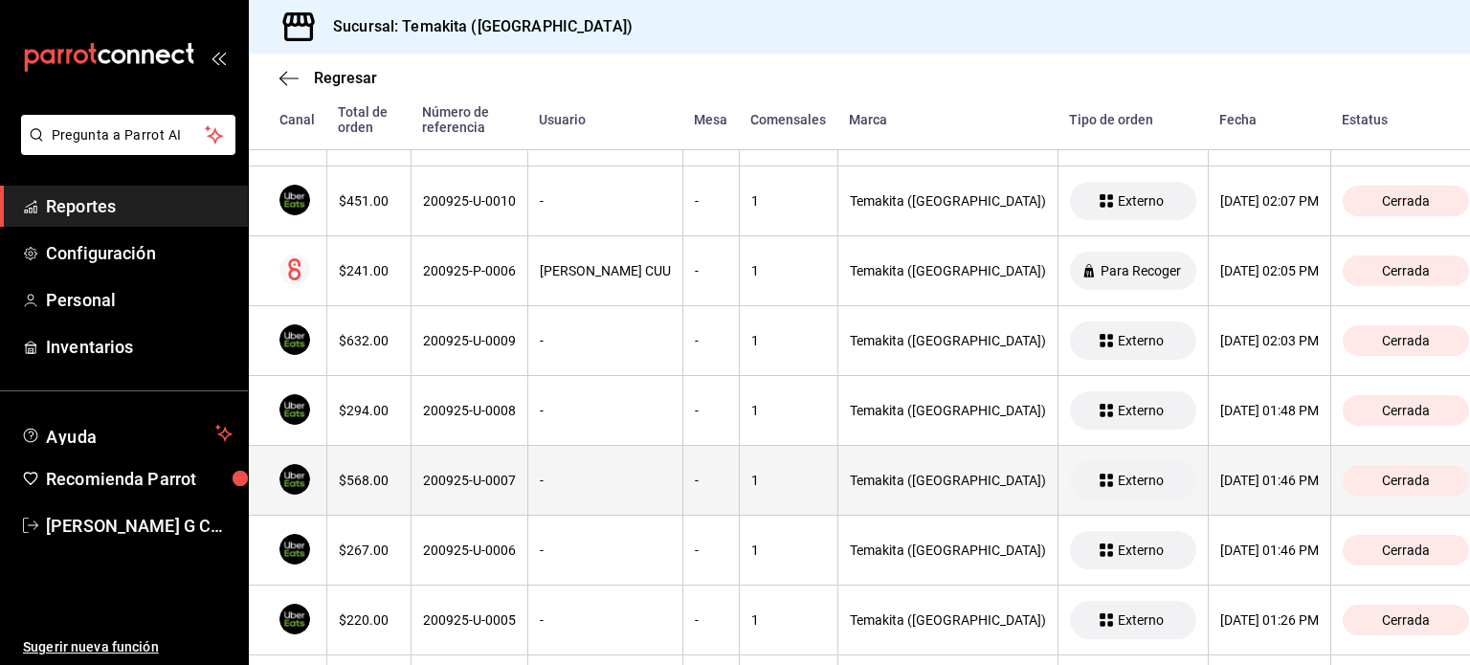
click at [411, 481] on th "200925-U-0007" at bounding box center [469, 481] width 117 height 70
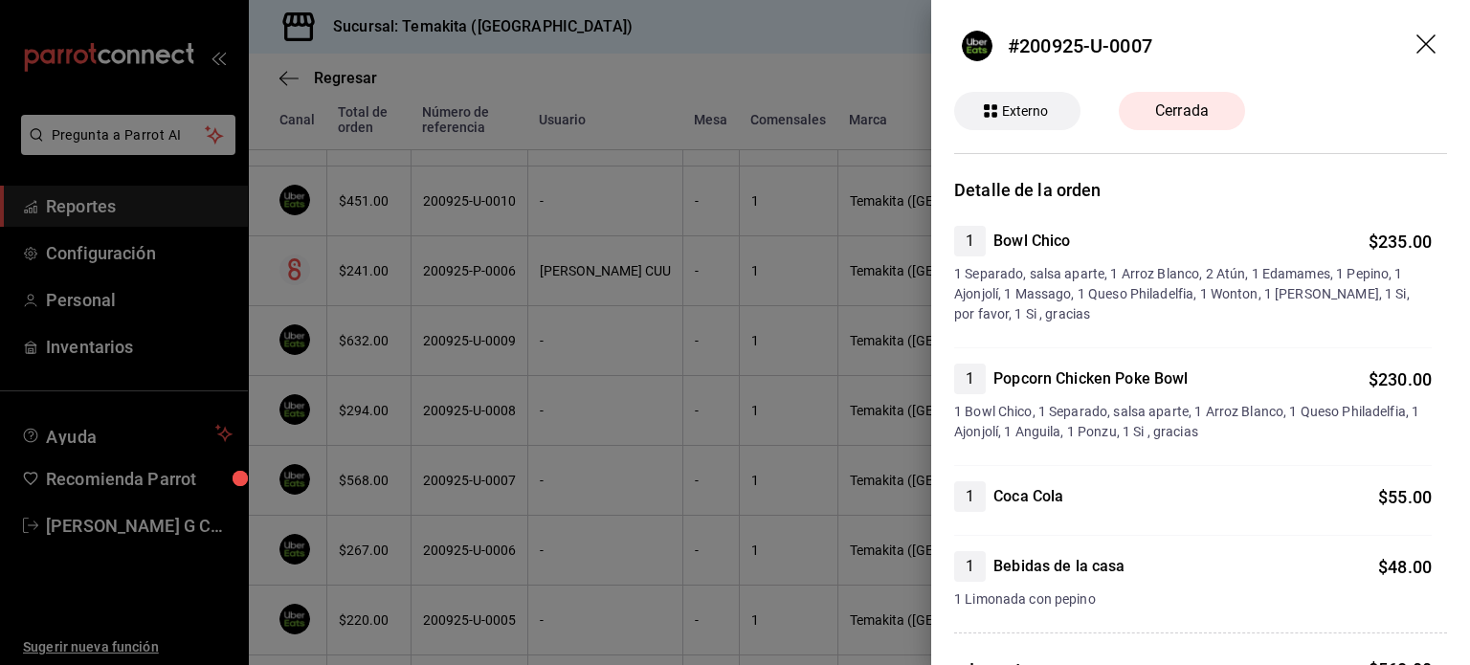
click at [410, 481] on div at bounding box center [735, 332] width 1470 height 665
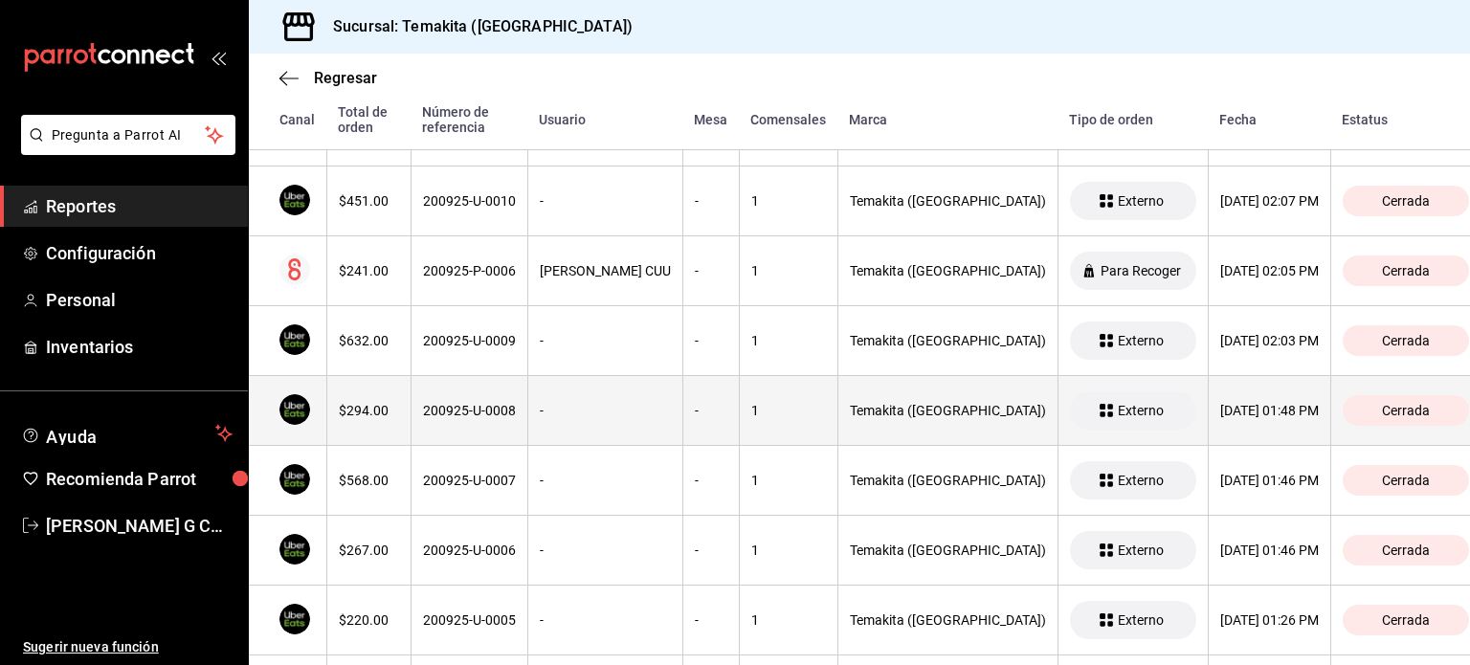
click at [430, 424] on th "200925-U-0008" at bounding box center [469, 411] width 117 height 70
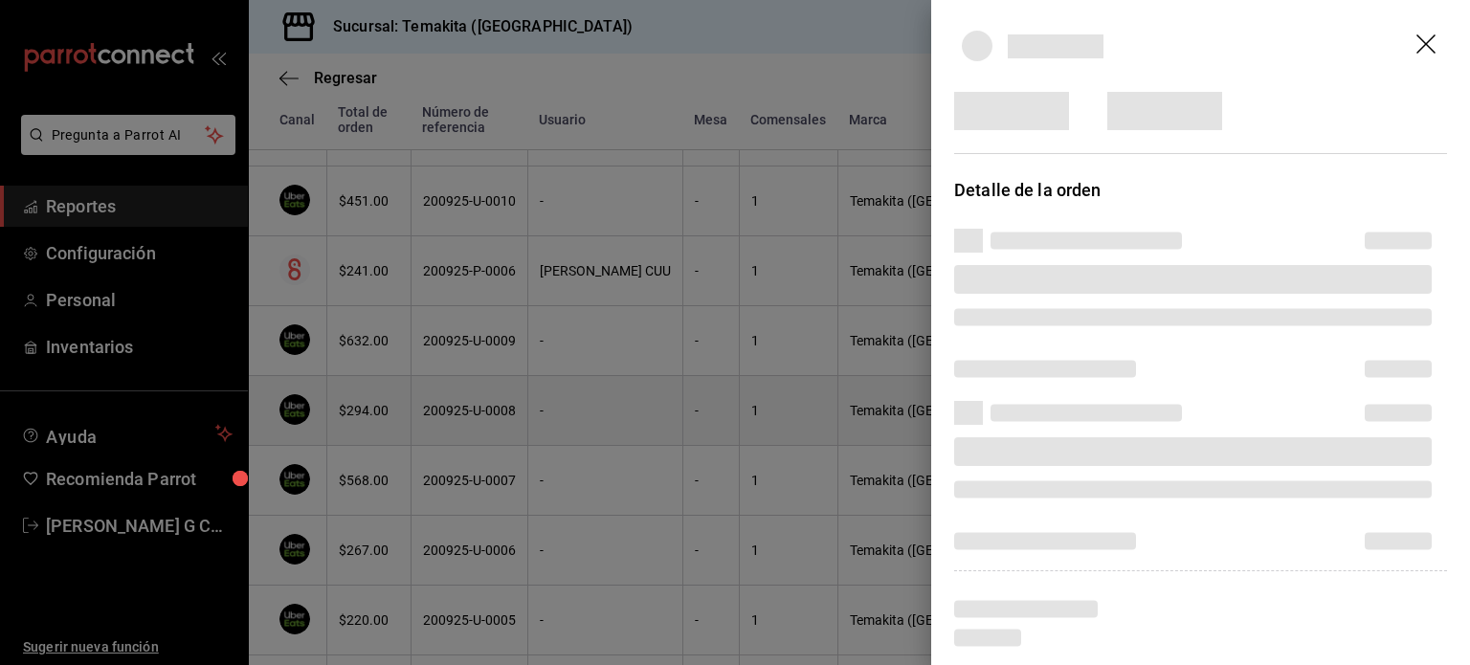
click at [430, 424] on div at bounding box center [735, 332] width 1470 height 665
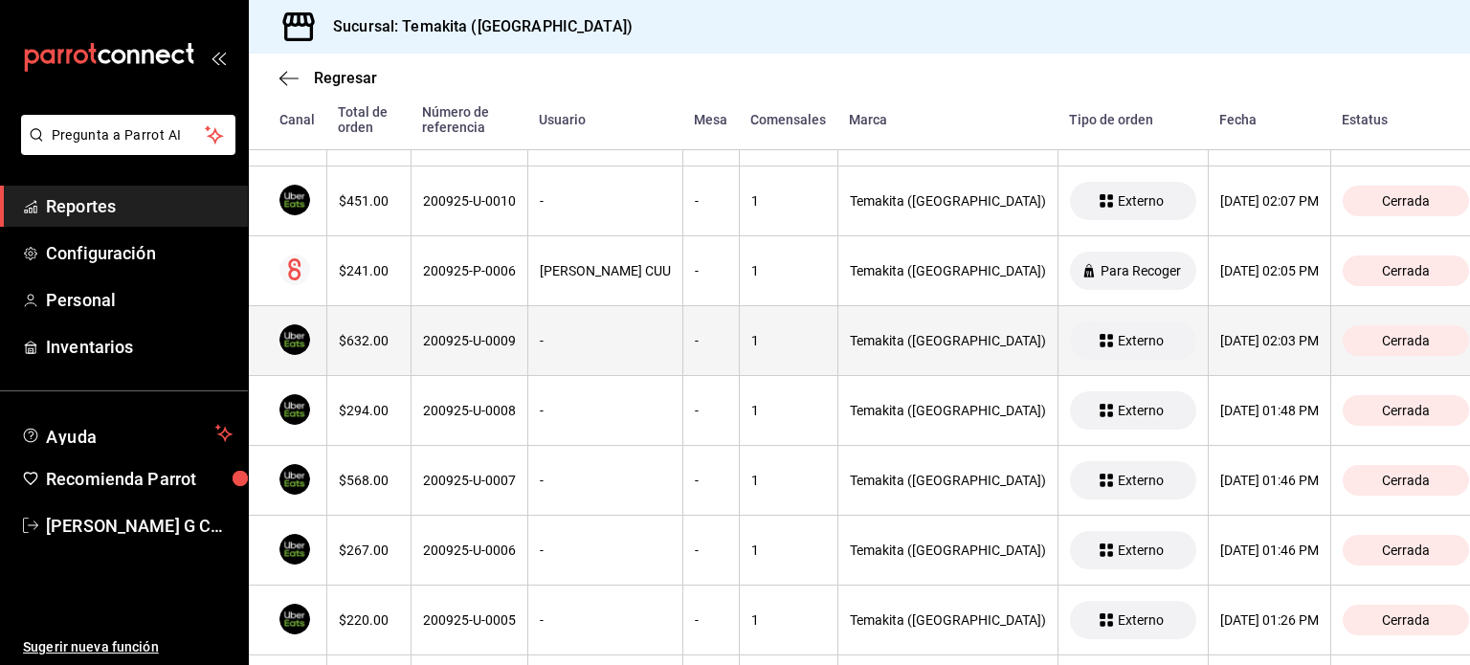
click at [437, 333] on div "200925-U-0009" at bounding box center [469, 340] width 93 height 15
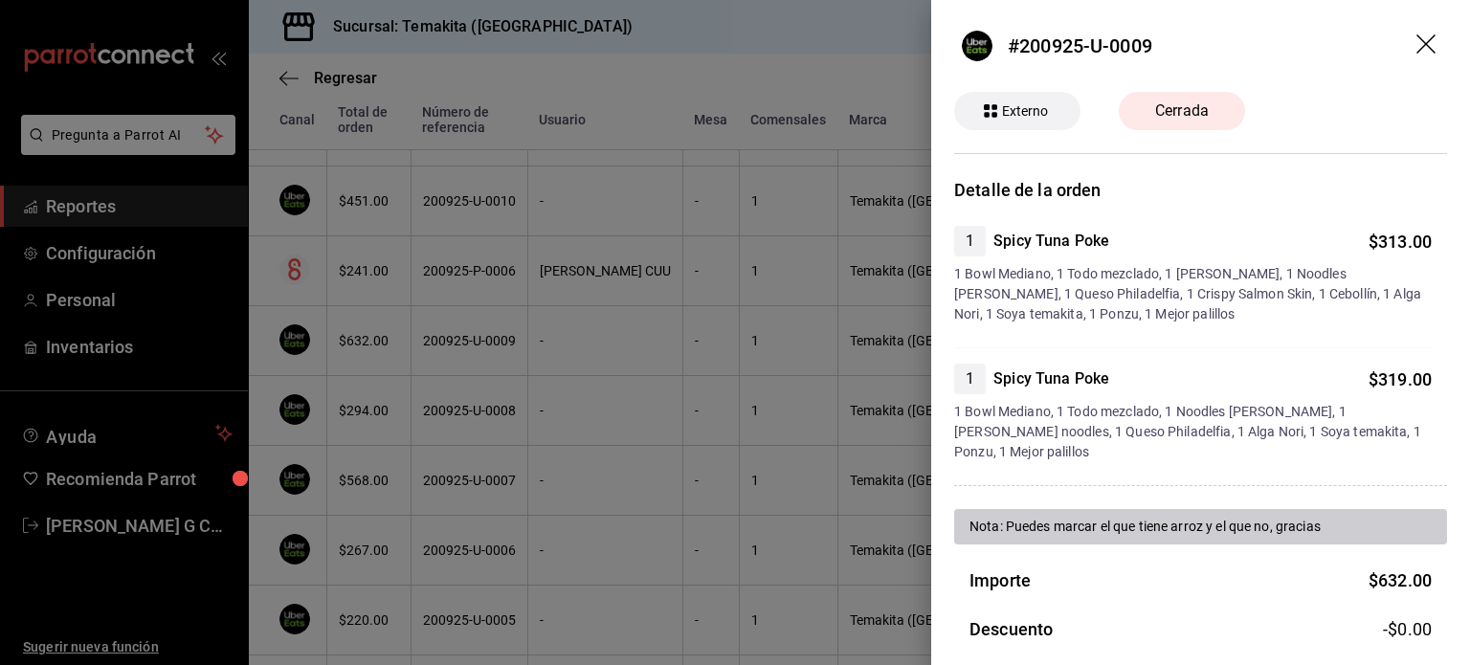
click at [389, 258] on div at bounding box center [735, 332] width 1470 height 665
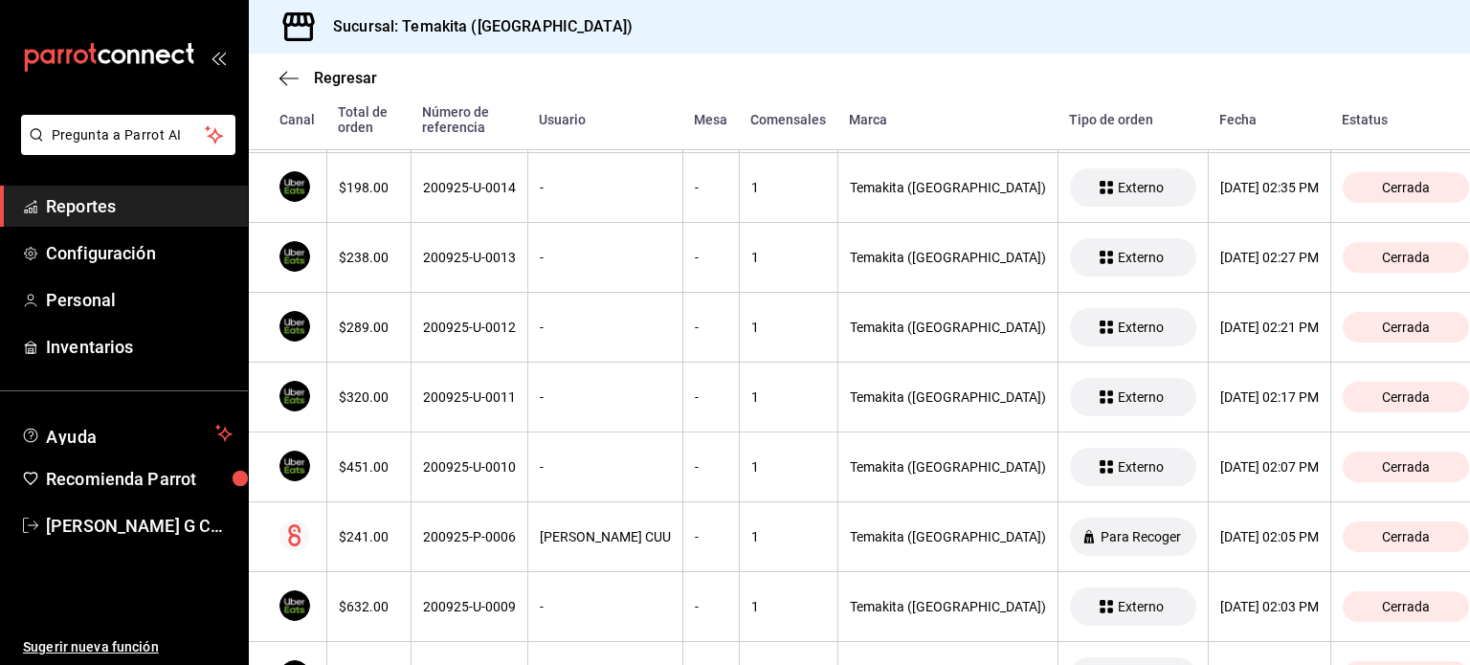
scroll to position [4262, 0]
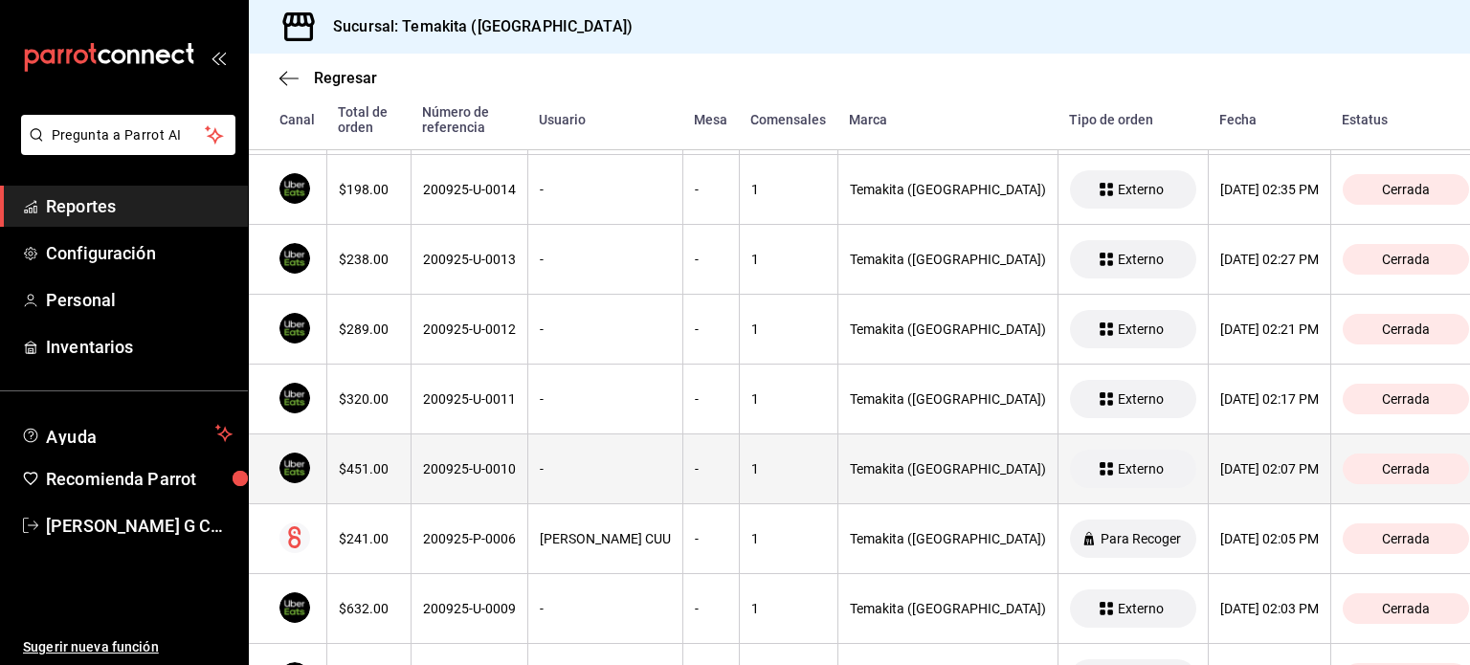
click at [387, 444] on th "$451.00" at bounding box center [368, 469] width 84 height 70
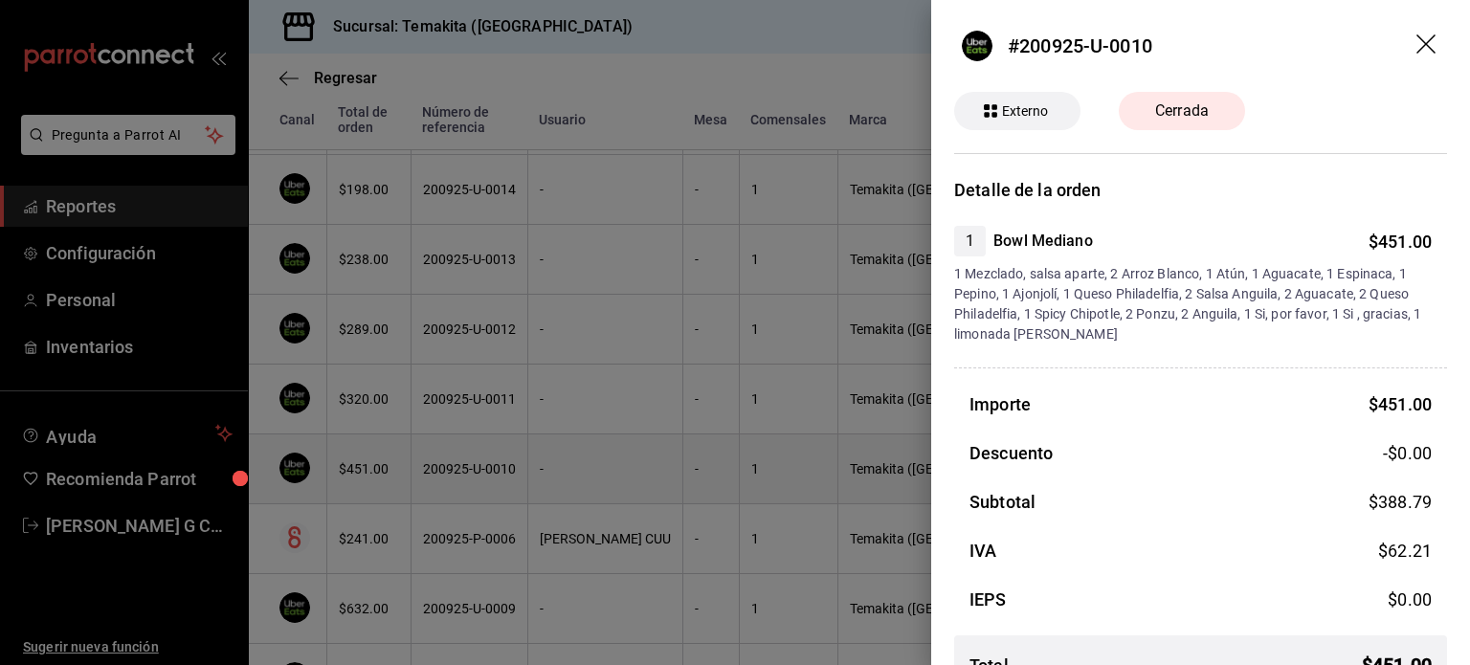
click at [387, 444] on div at bounding box center [735, 332] width 1470 height 665
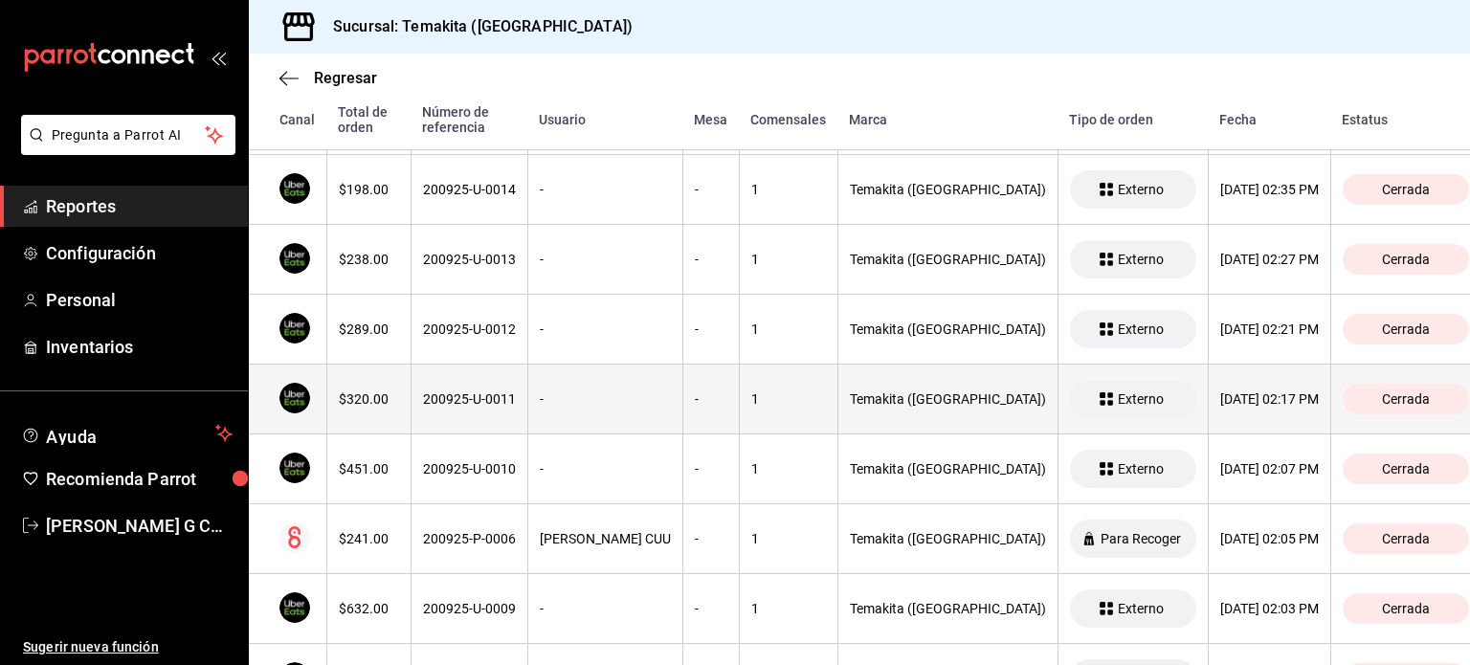
click at [411, 399] on th "200925-U-0011" at bounding box center [469, 400] width 117 height 70
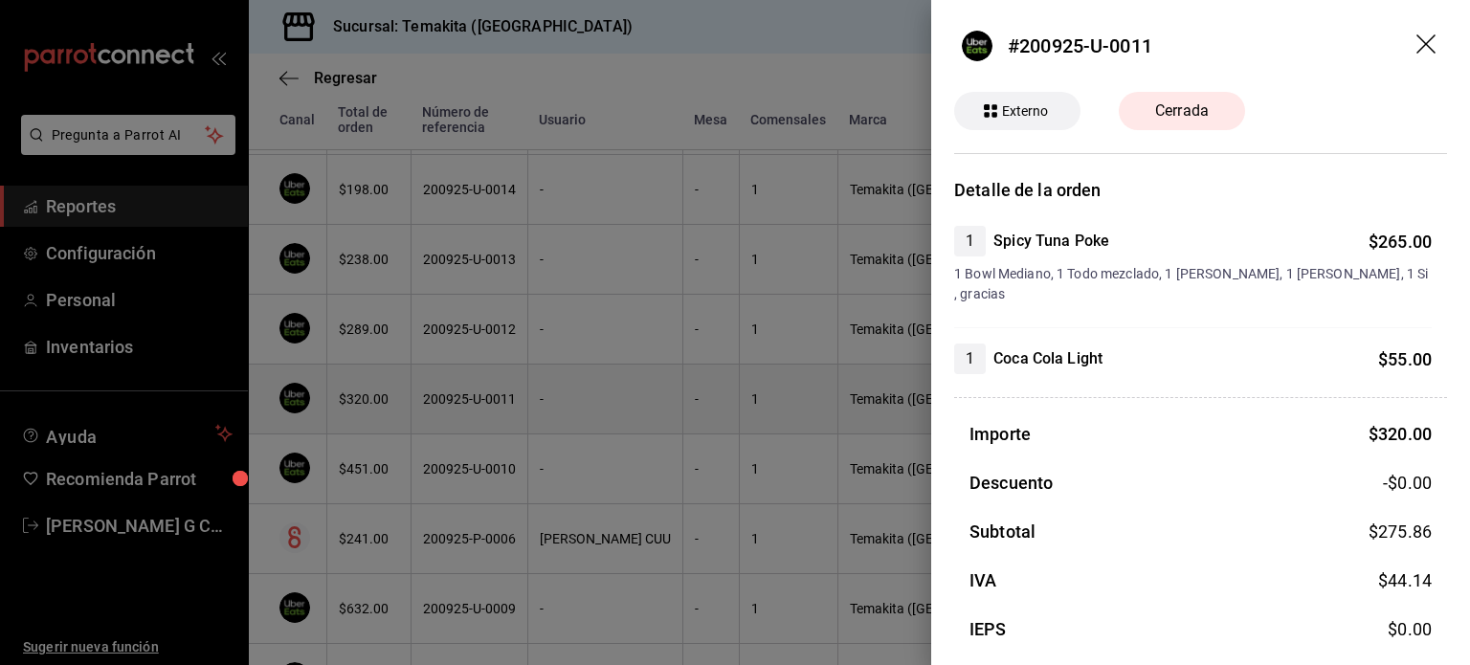
click at [409, 399] on div at bounding box center [735, 332] width 1470 height 665
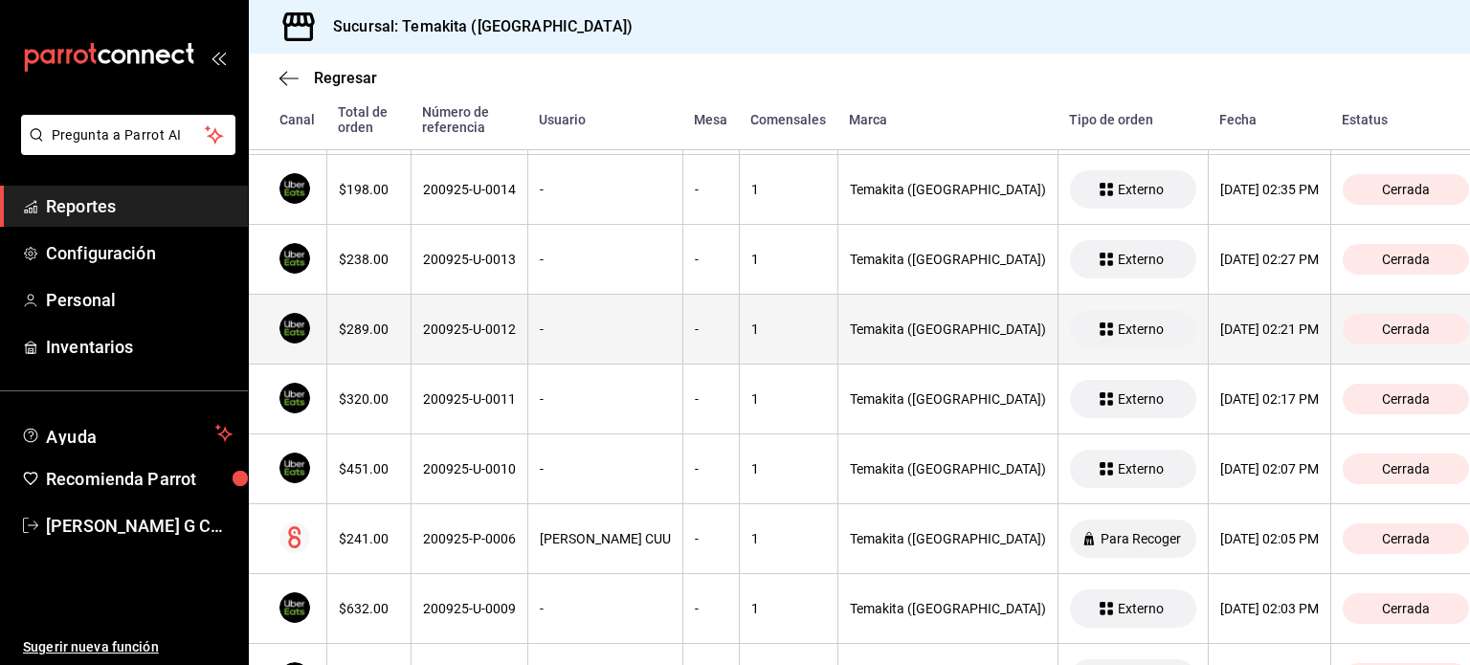
click at [411, 337] on th "200925-U-0012" at bounding box center [469, 330] width 117 height 70
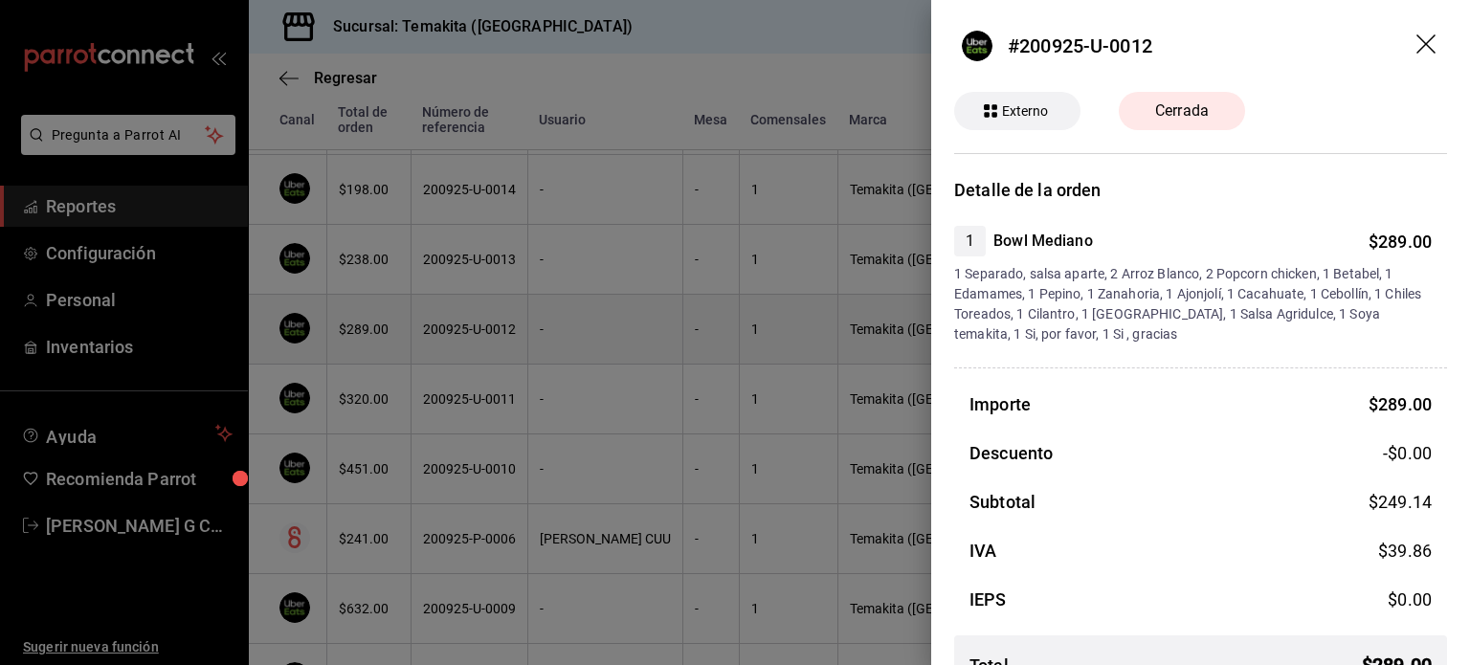
click at [411, 337] on div at bounding box center [735, 332] width 1470 height 665
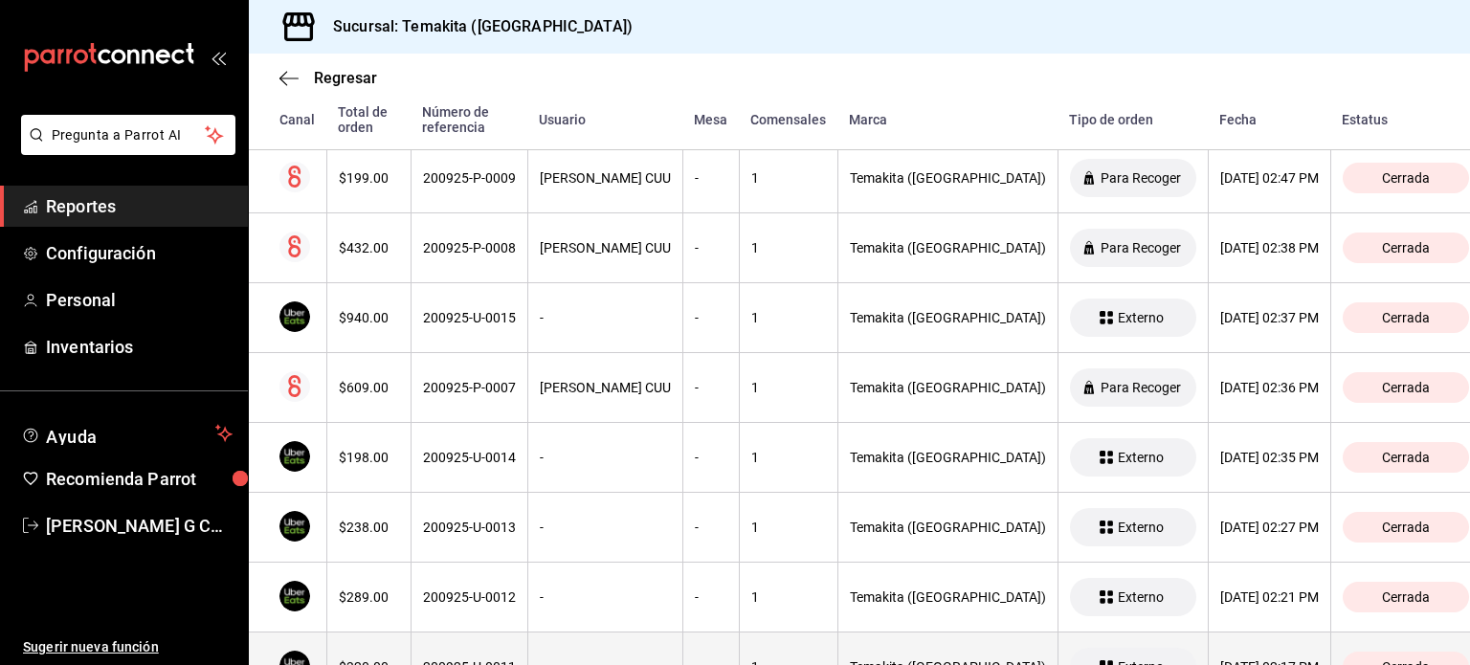
scroll to position [3993, 0]
click at [434, 363] on th "200925-P-0007" at bounding box center [469, 390] width 117 height 70
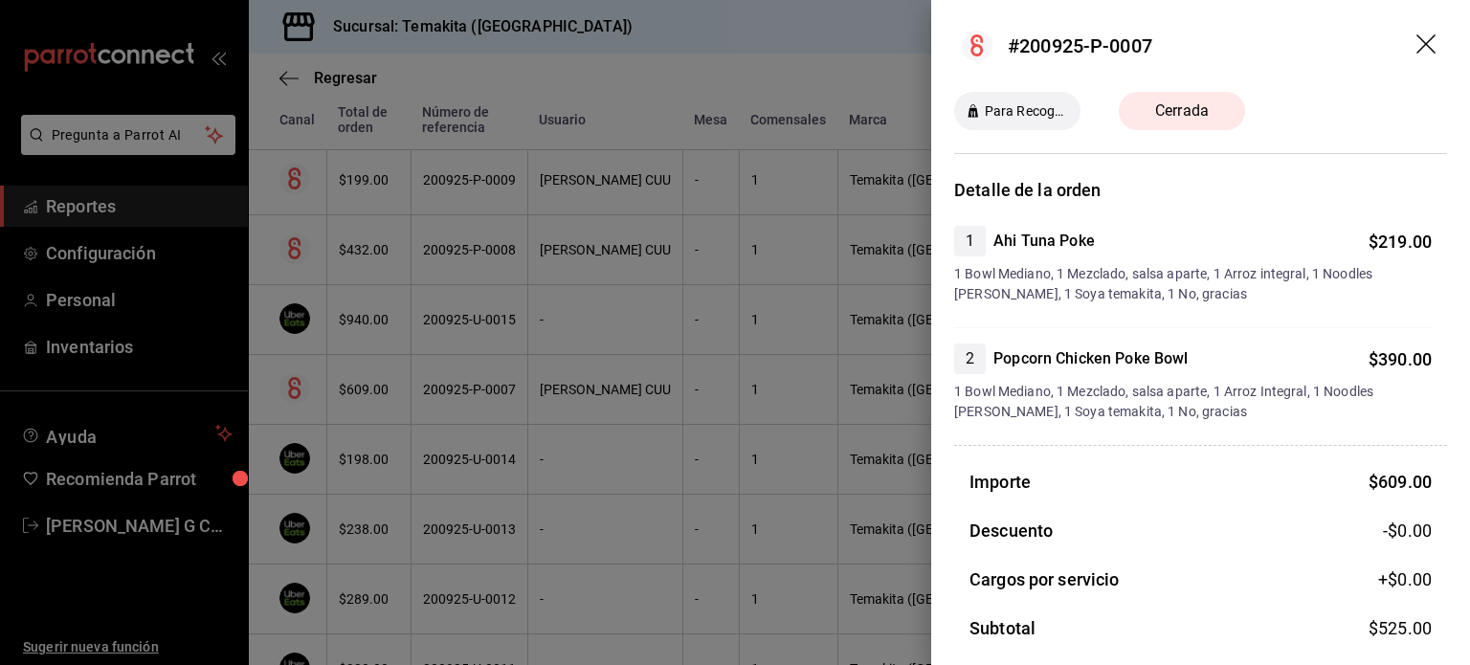
click at [434, 363] on div at bounding box center [735, 332] width 1470 height 665
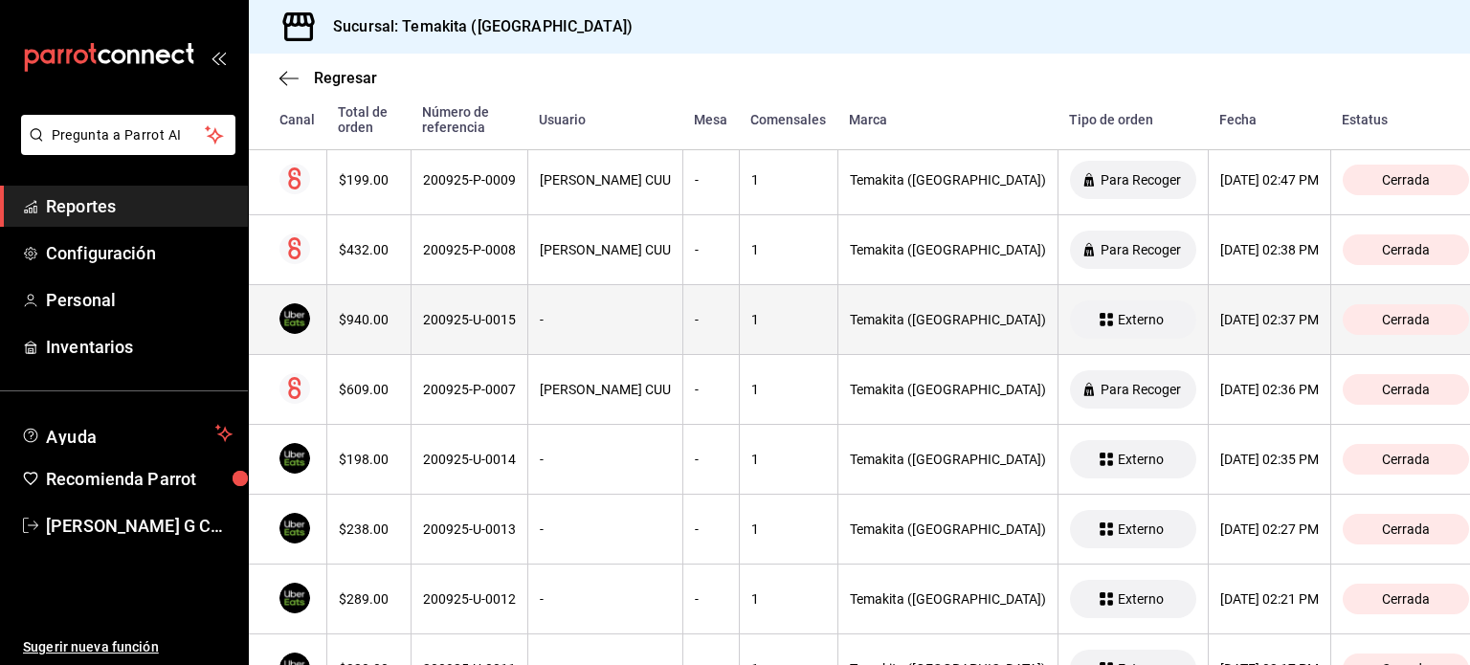
click at [411, 304] on th "200925-U-0015" at bounding box center [469, 320] width 117 height 70
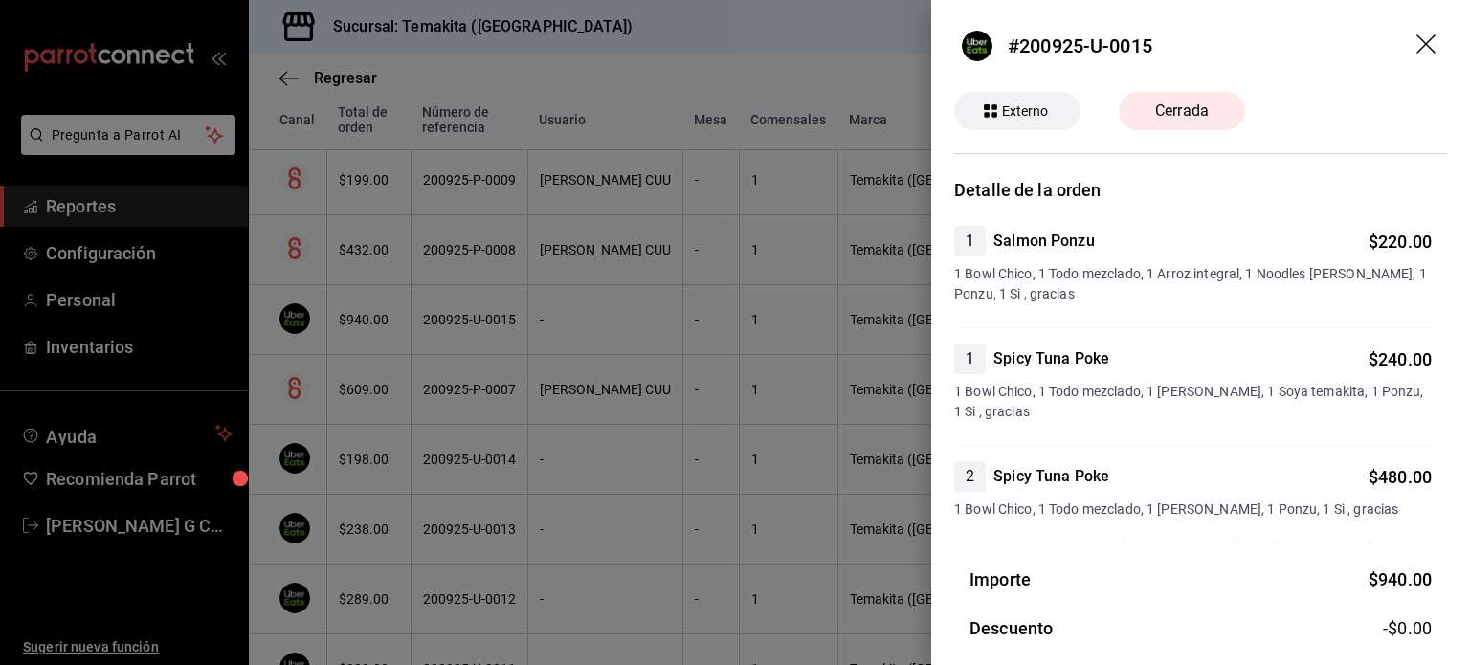
click at [411, 304] on div at bounding box center [735, 332] width 1470 height 665
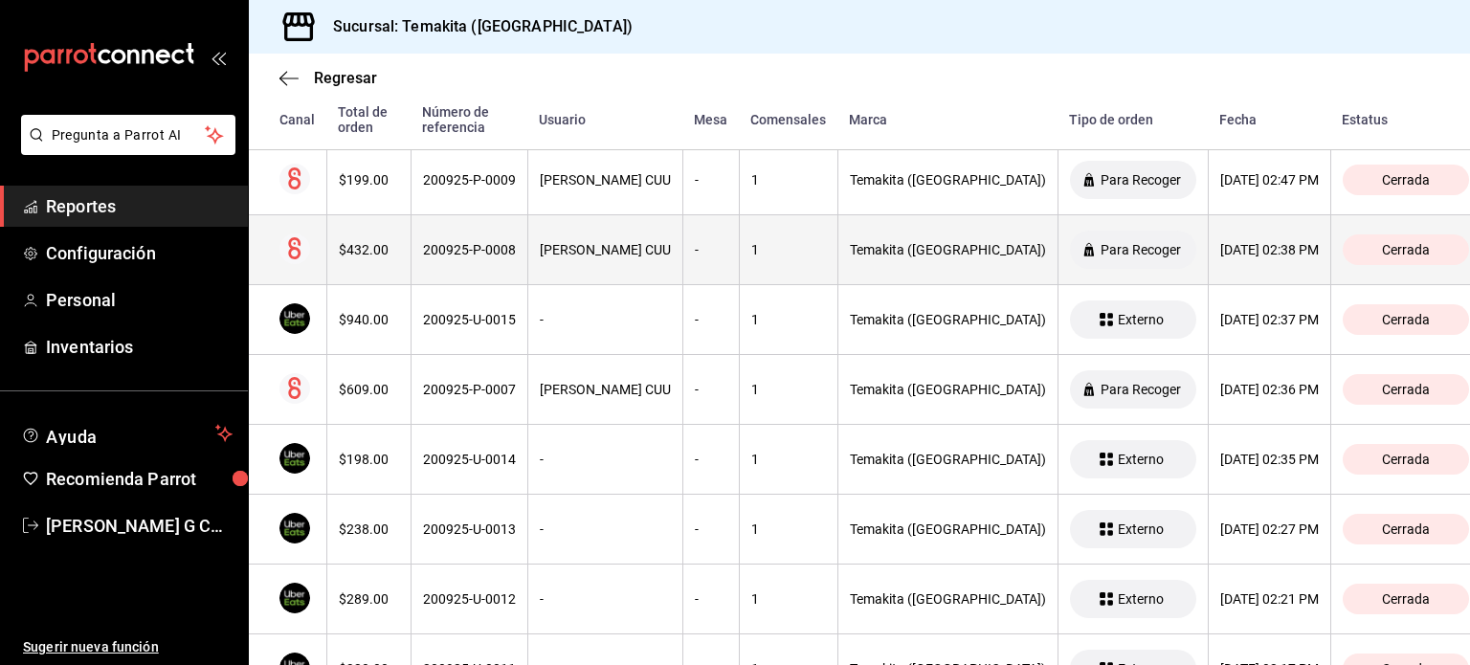
click at [423, 246] on div "200925-P-0008" at bounding box center [469, 249] width 93 height 15
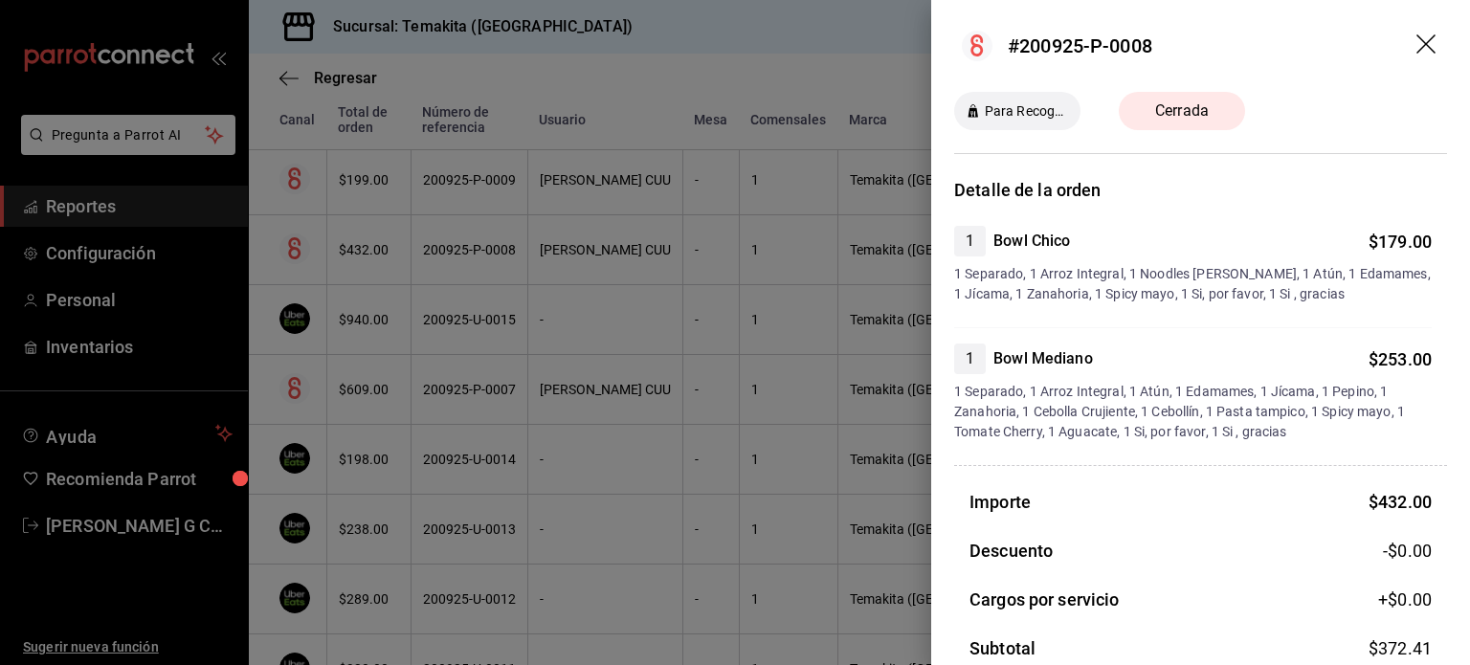
click at [422, 246] on div at bounding box center [735, 332] width 1470 height 665
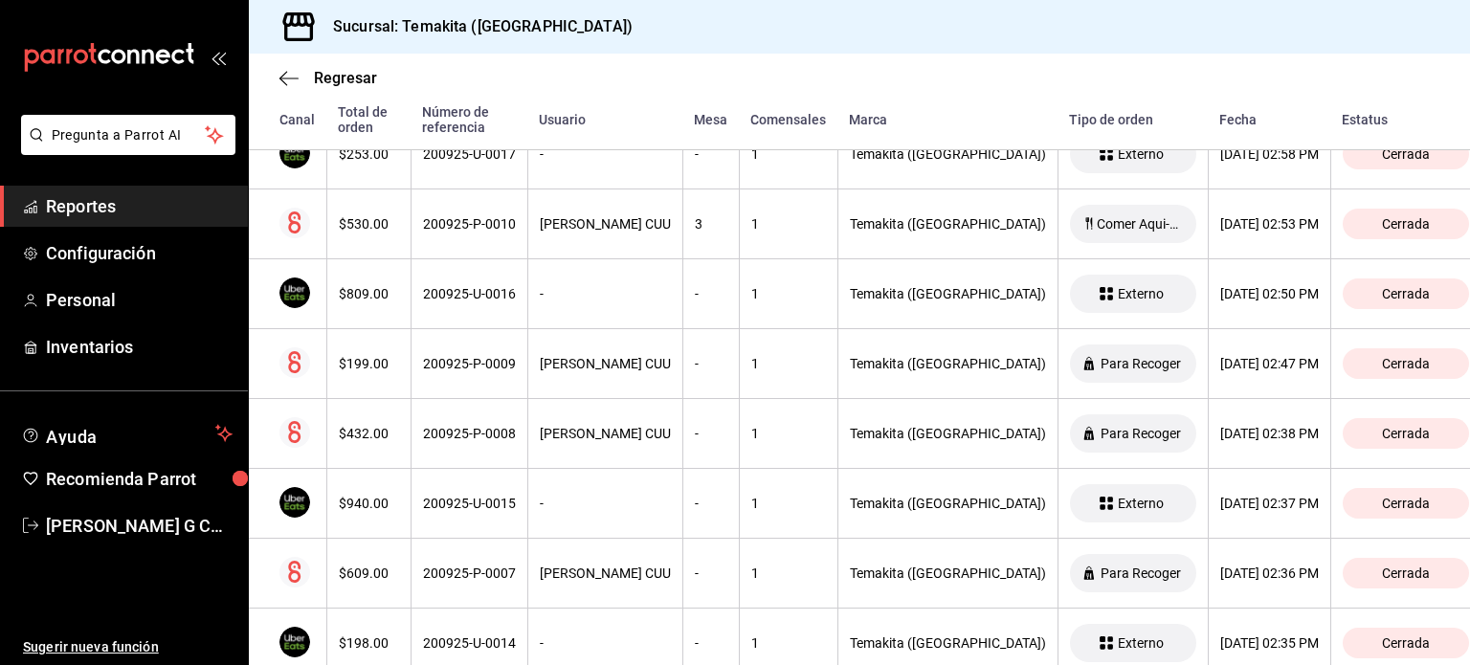
scroll to position [3807, 0]
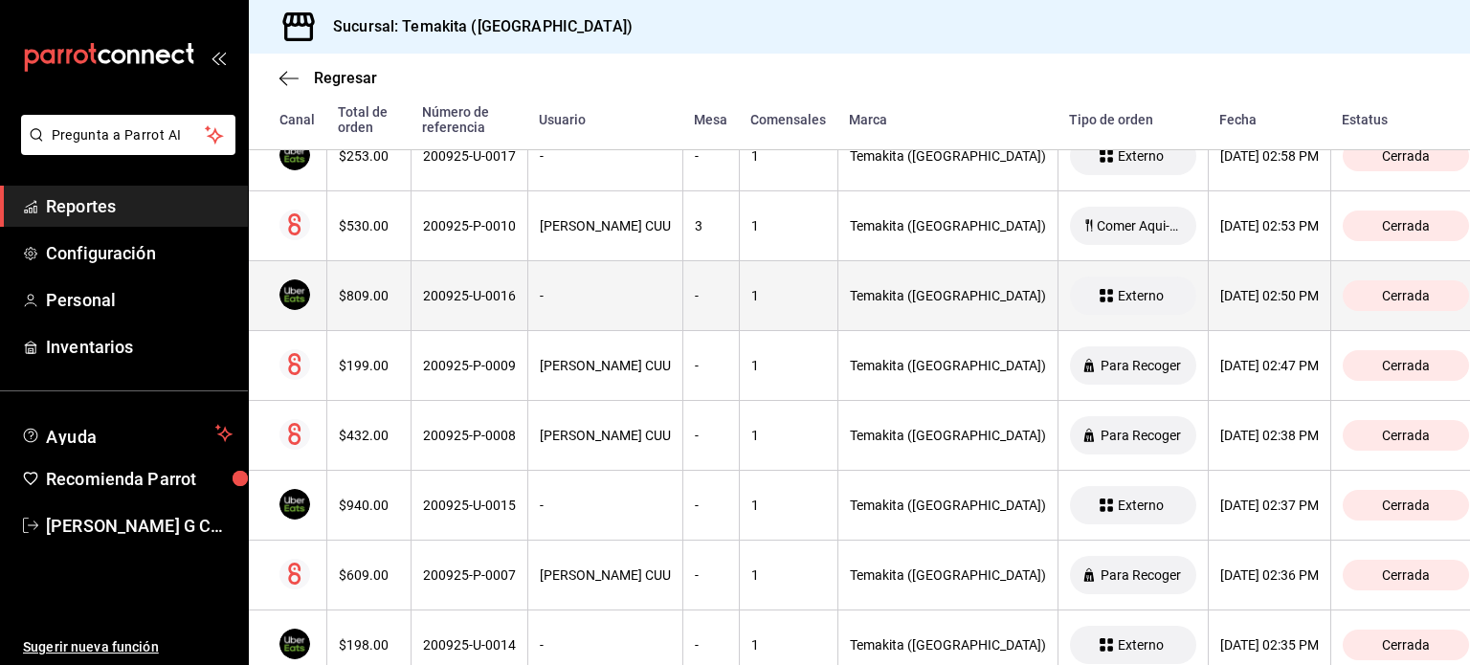
click at [404, 292] on th "$809.00" at bounding box center [368, 296] width 84 height 70
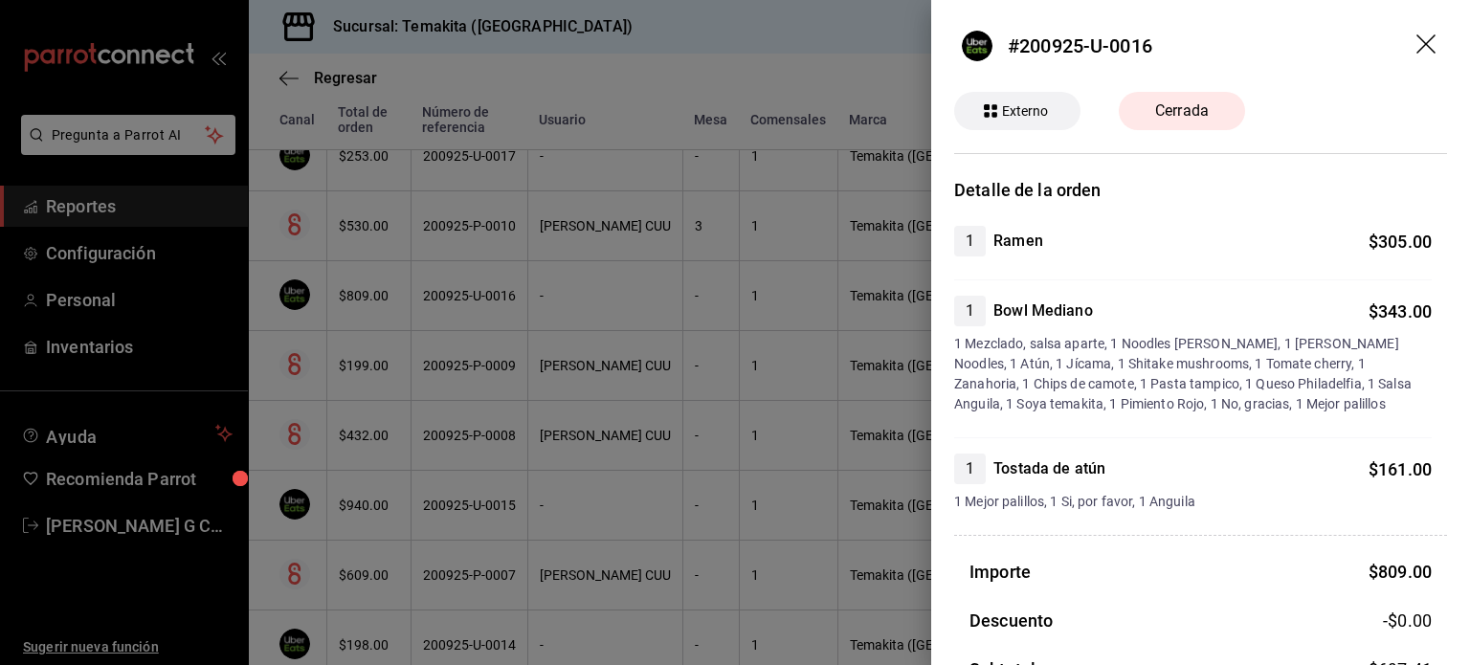
click at [404, 292] on div at bounding box center [735, 332] width 1470 height 665
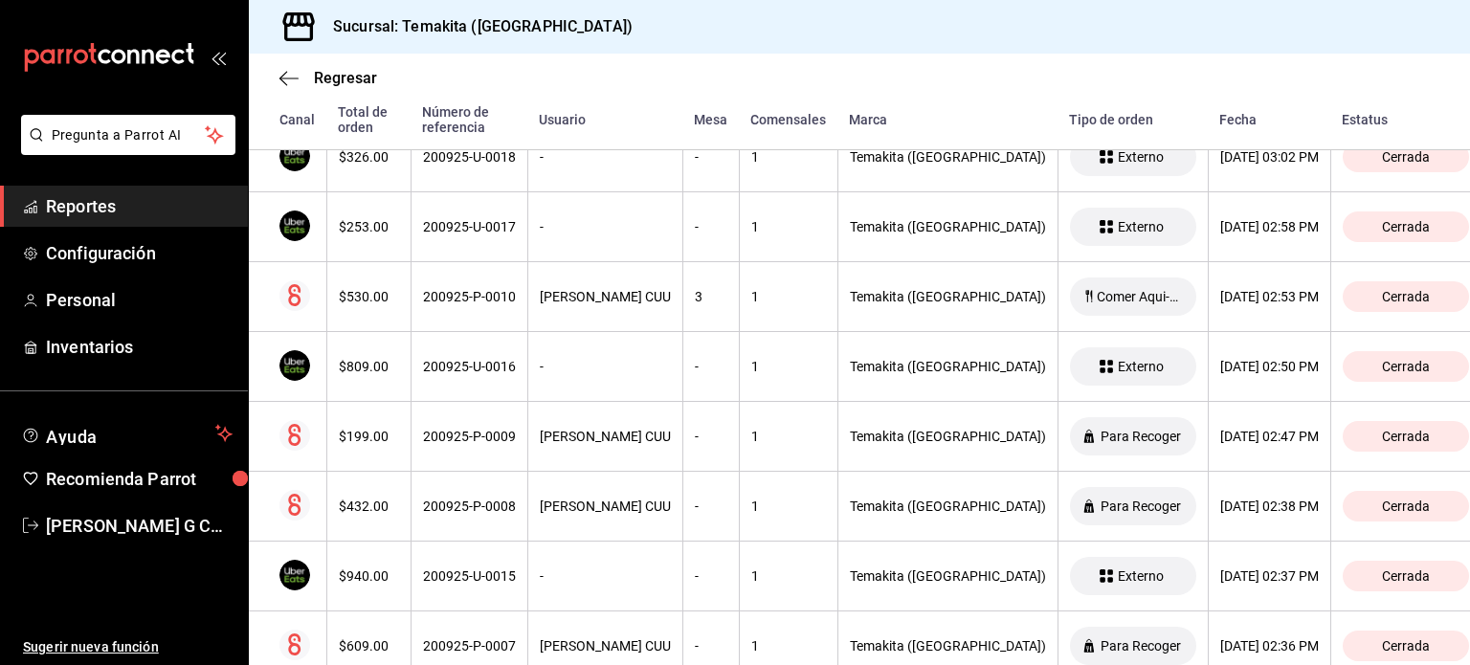
scroll to position [3702, 0]
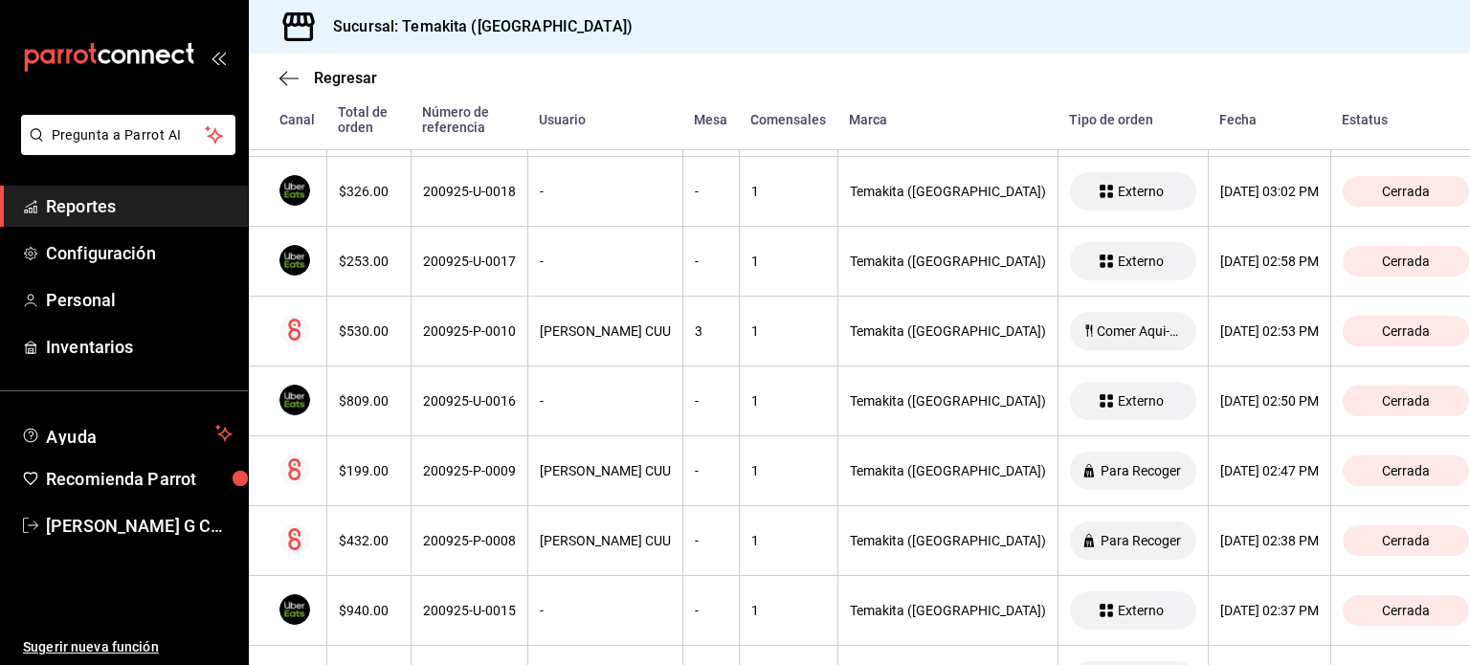
click at [404, 297] on th "$530.00" at bounding box center [368, 332] width 84 height 70
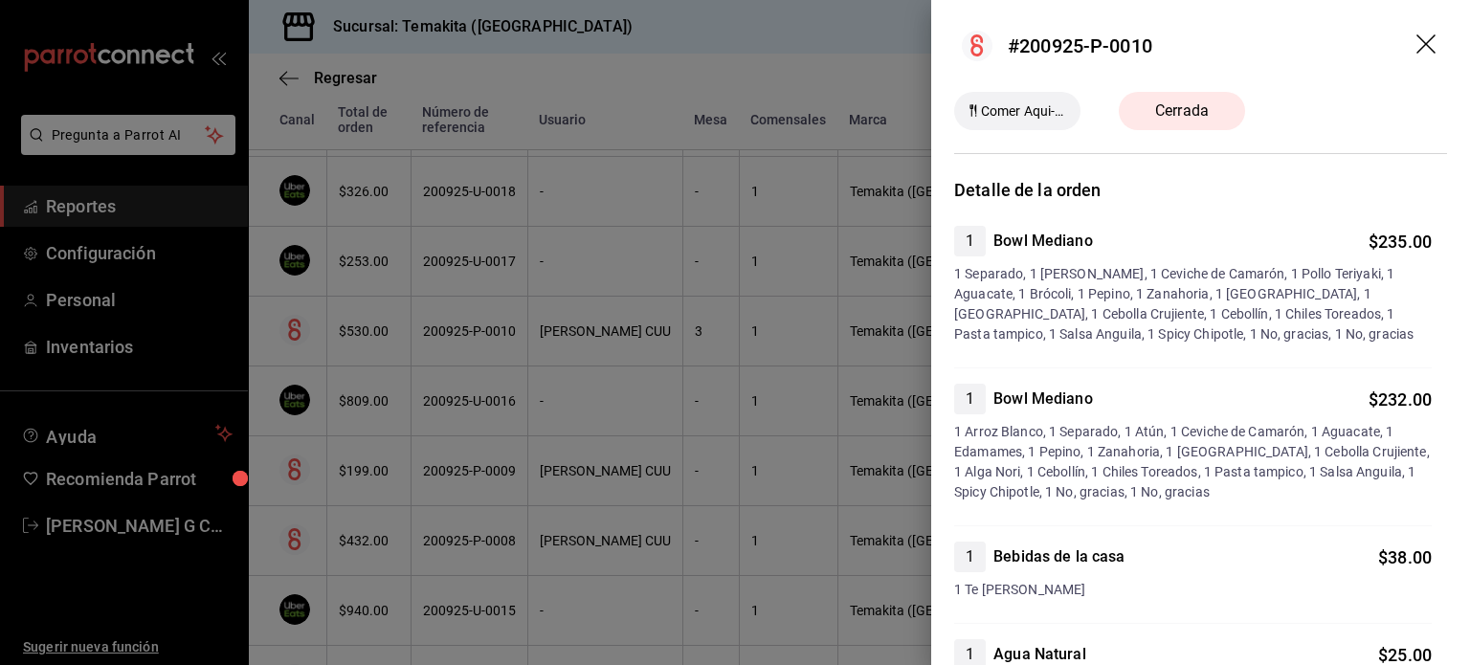
click at [404, 292] on div at bounding box center [735, 332] width 1470 height 665
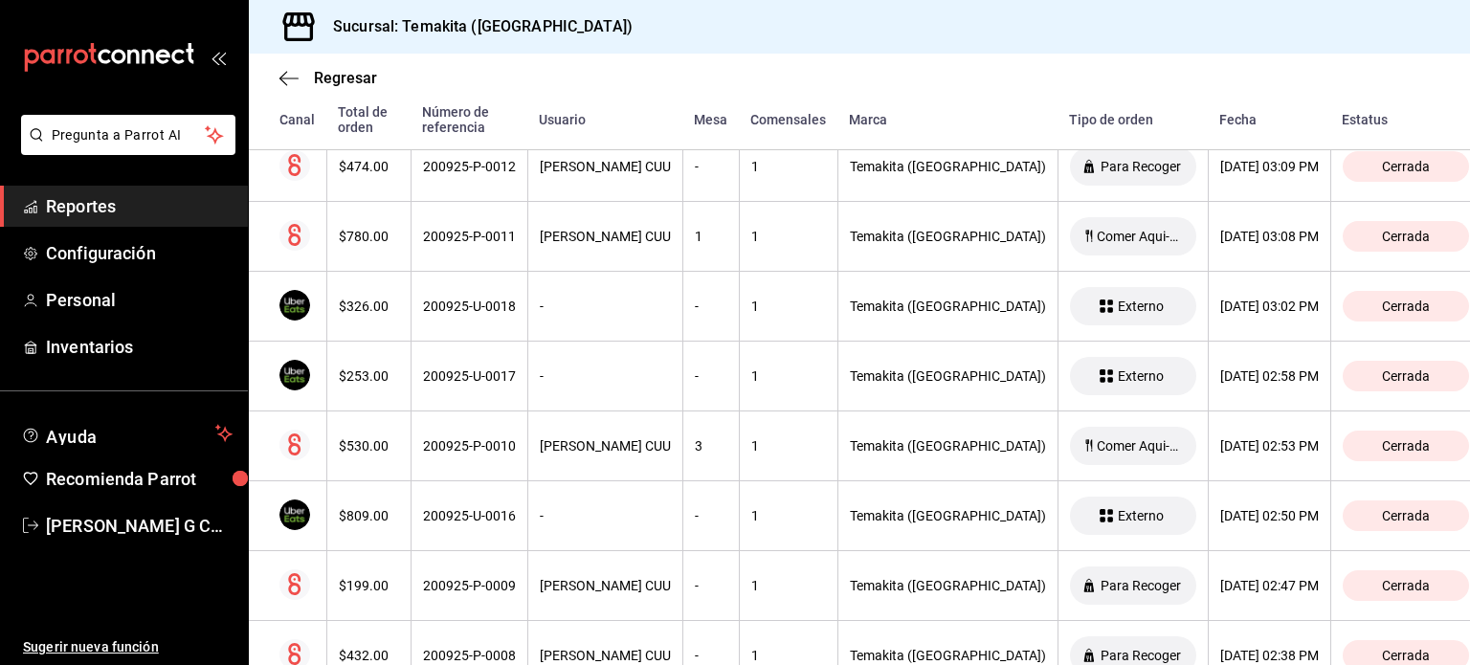
scroll to position [3582, 0]
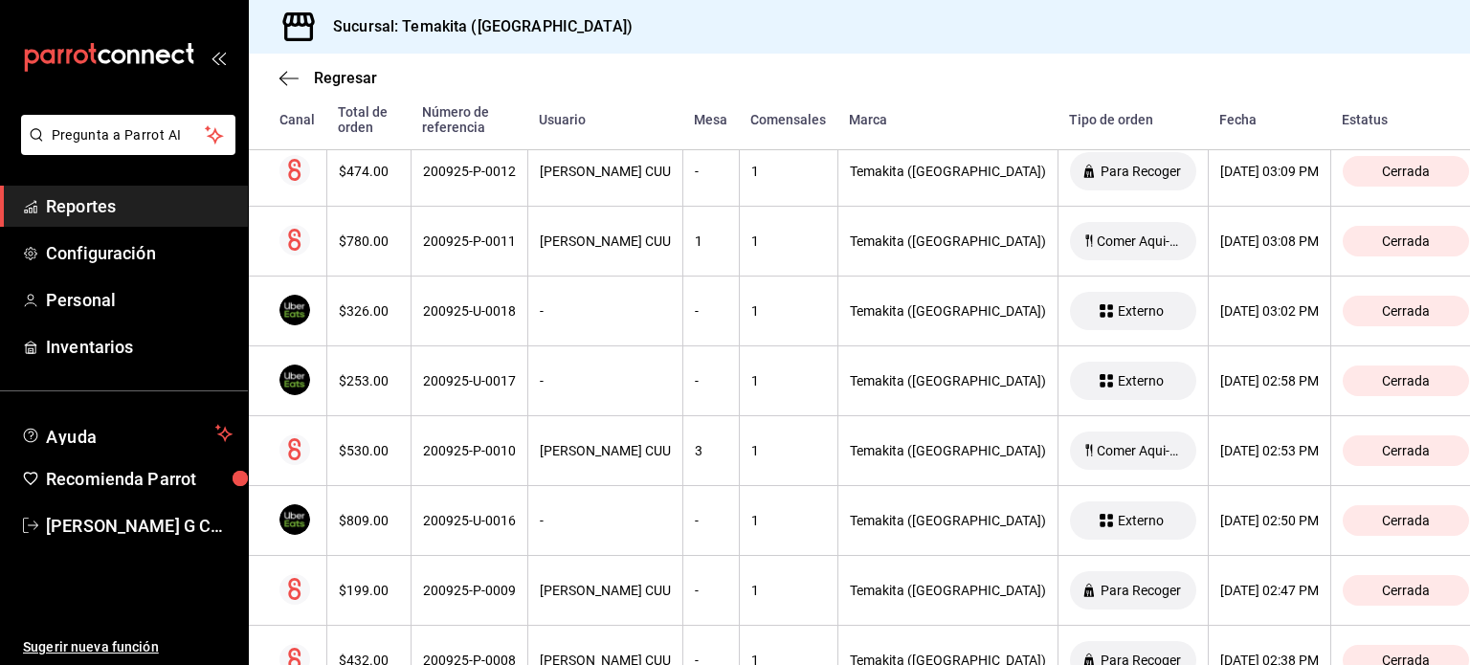
click at [404, 292] on th "$326.00" at bounding box center [368, 312] width 84 height 70
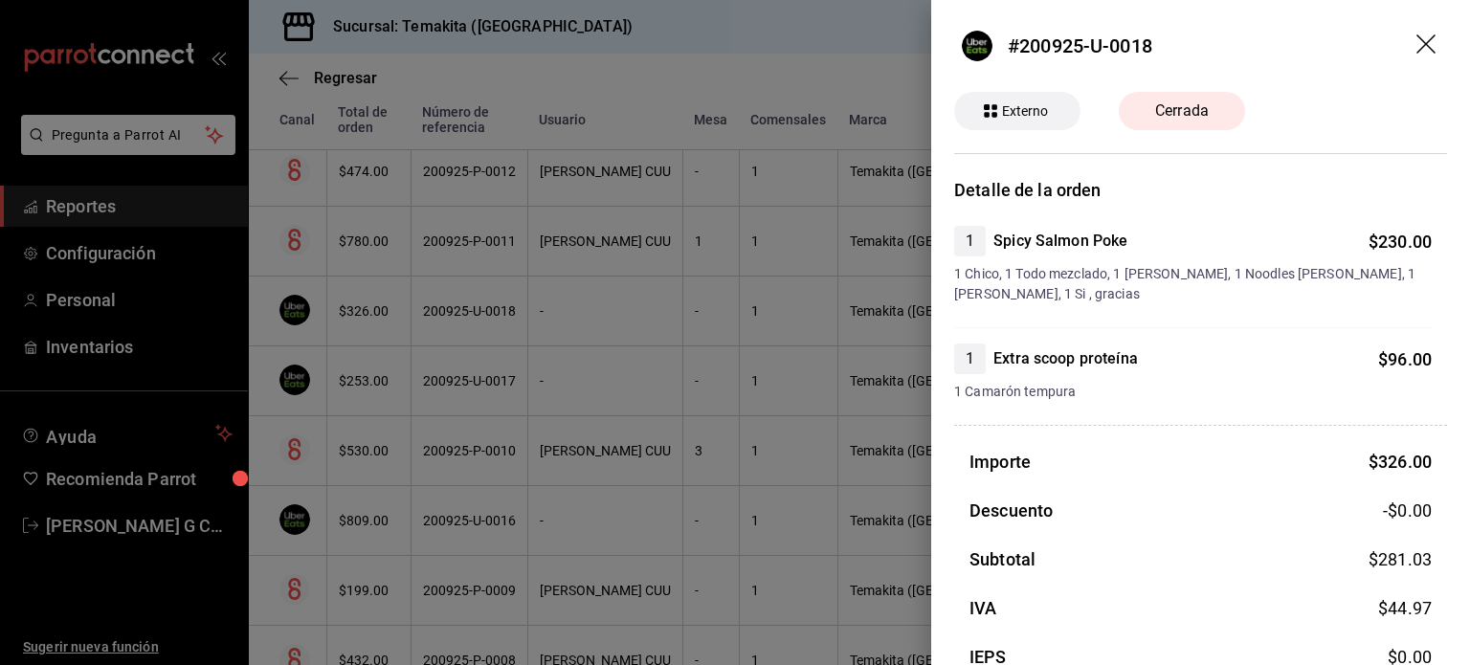
click at [404, 292] on div at bounding box center [735, 332] width 1470 height 665
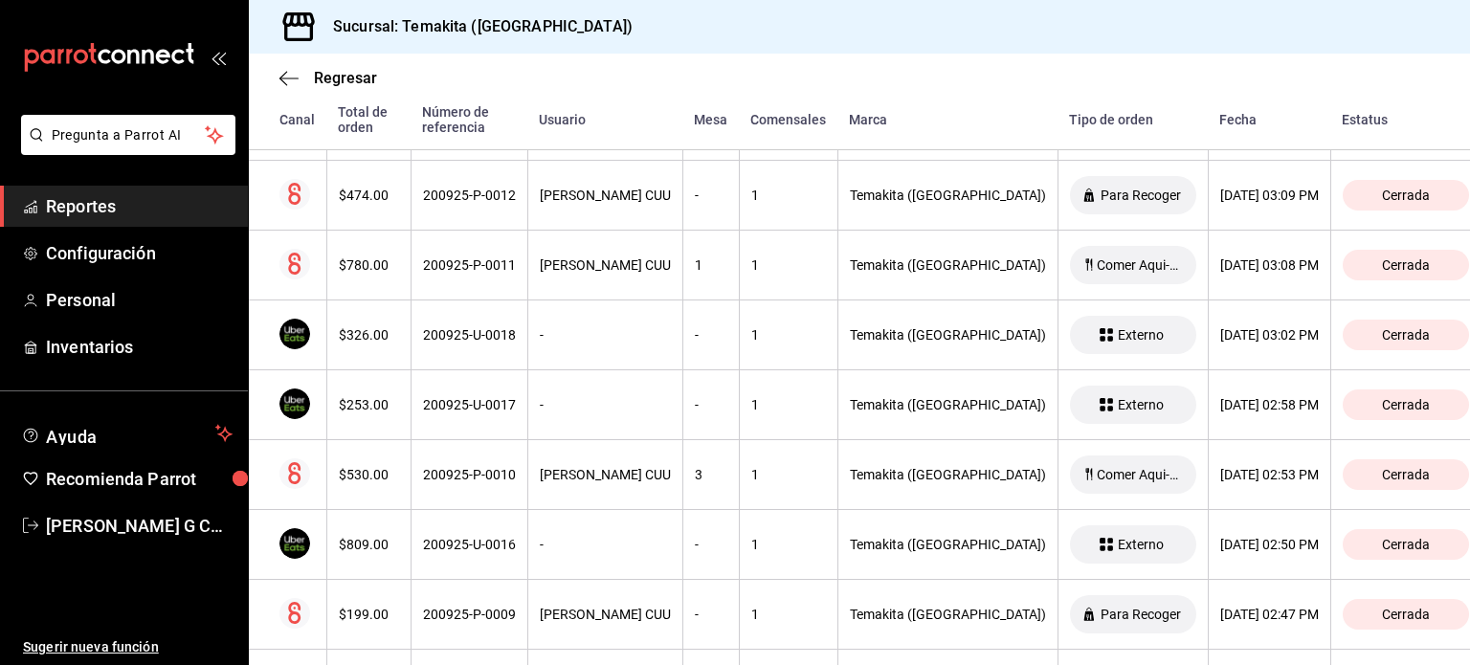
scroll to position [3556, 0]
click at [404, 292] on th "$780.00" at bounding box center [368, 268] width 84 height 70
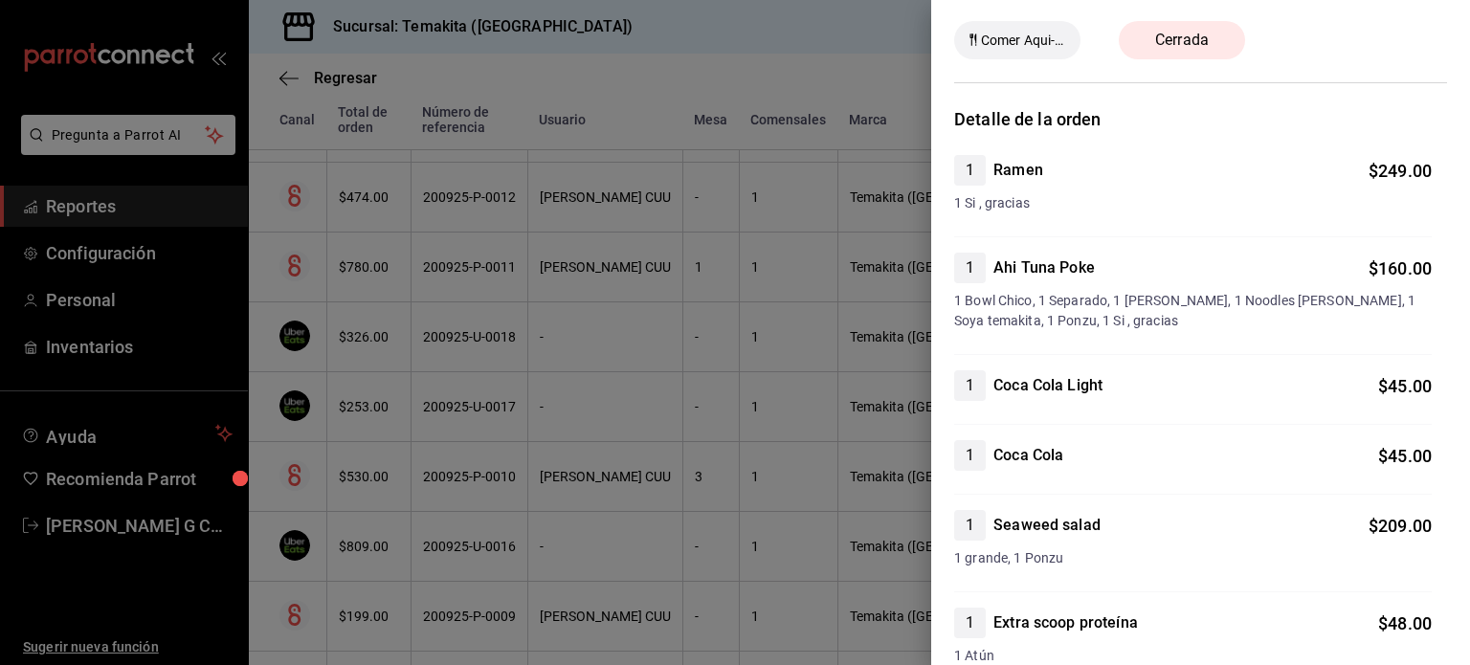
scroll to position [67, 0]
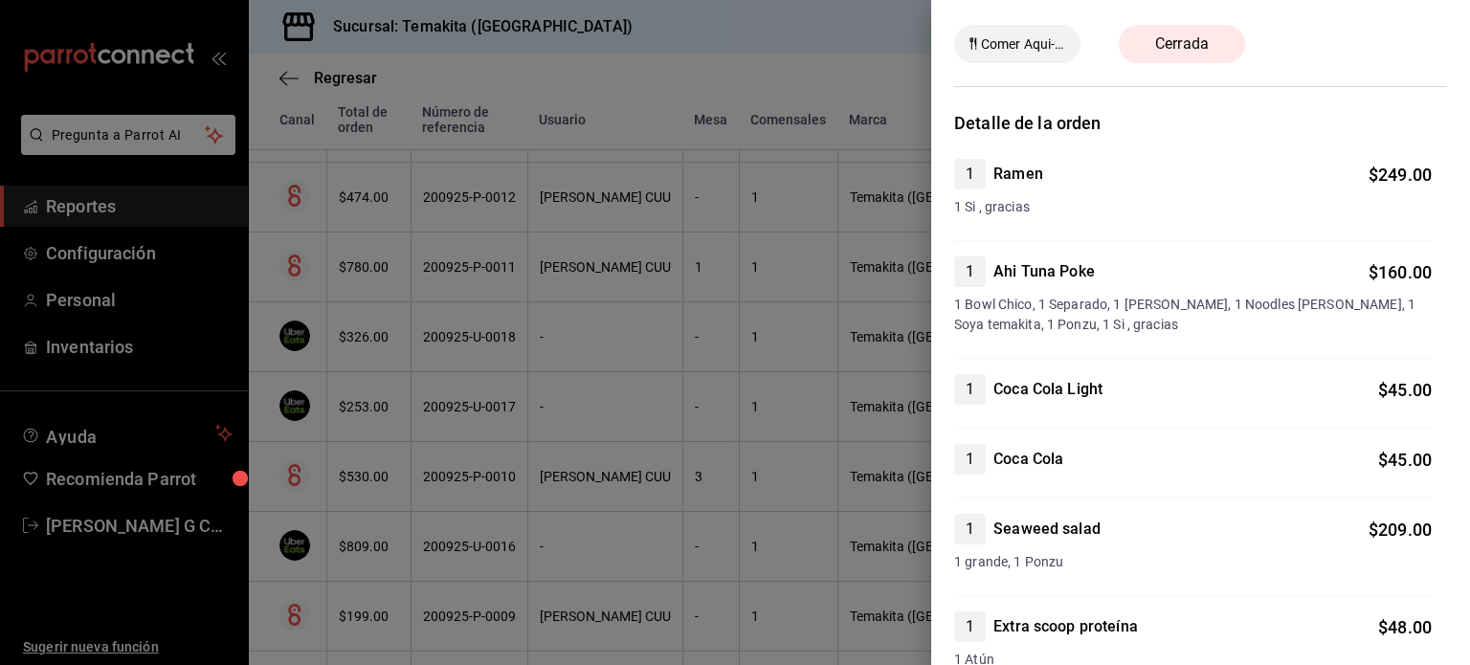
click at [411, 255] on div at bounding box center [735, 332] width 1470 height 665
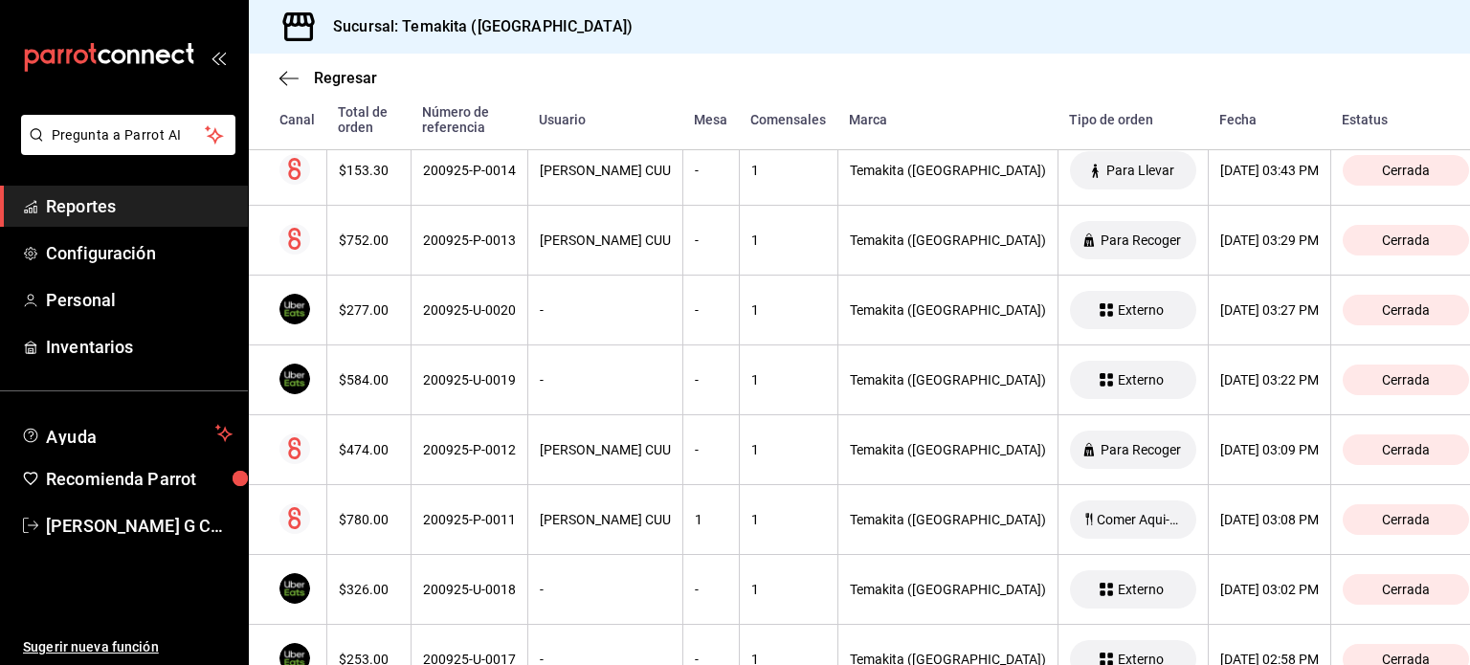
scroll to position [3300, 0]
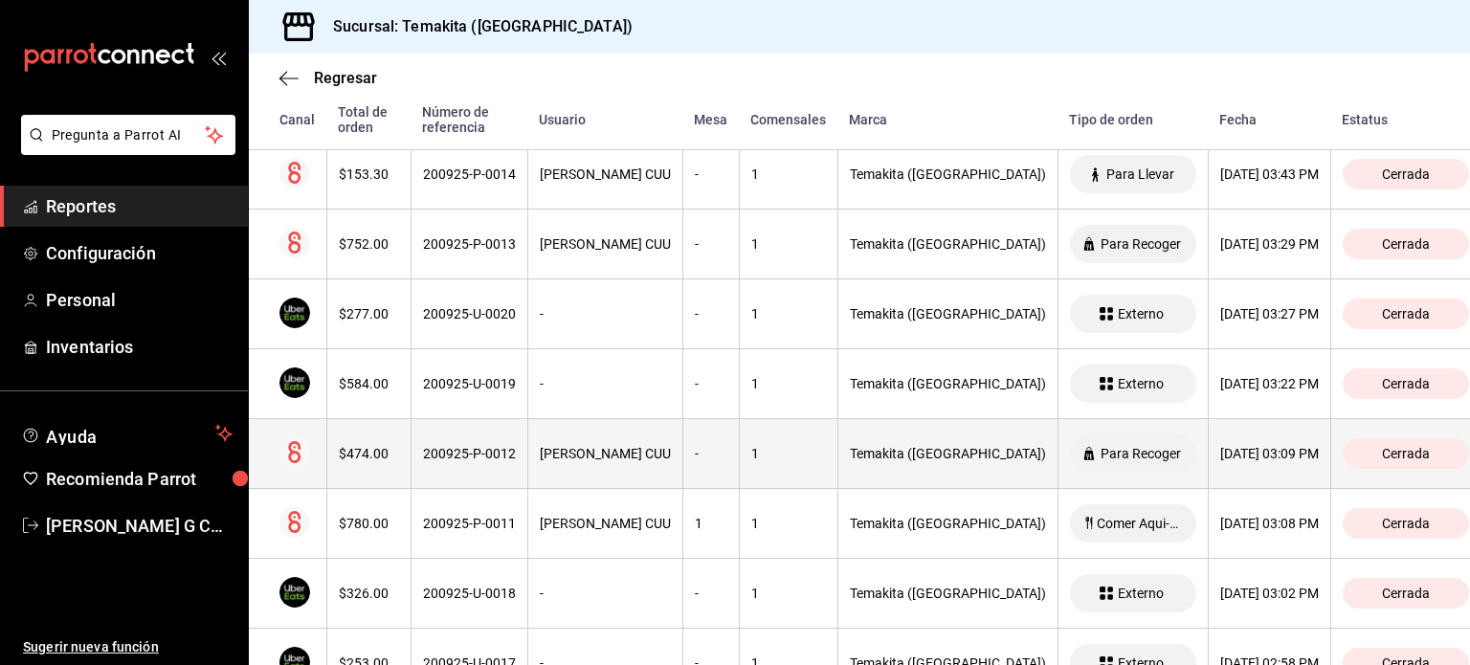
click at [434, 470] on th "200925-P-0012" at bounding box center [469, 454] width 117 height 70
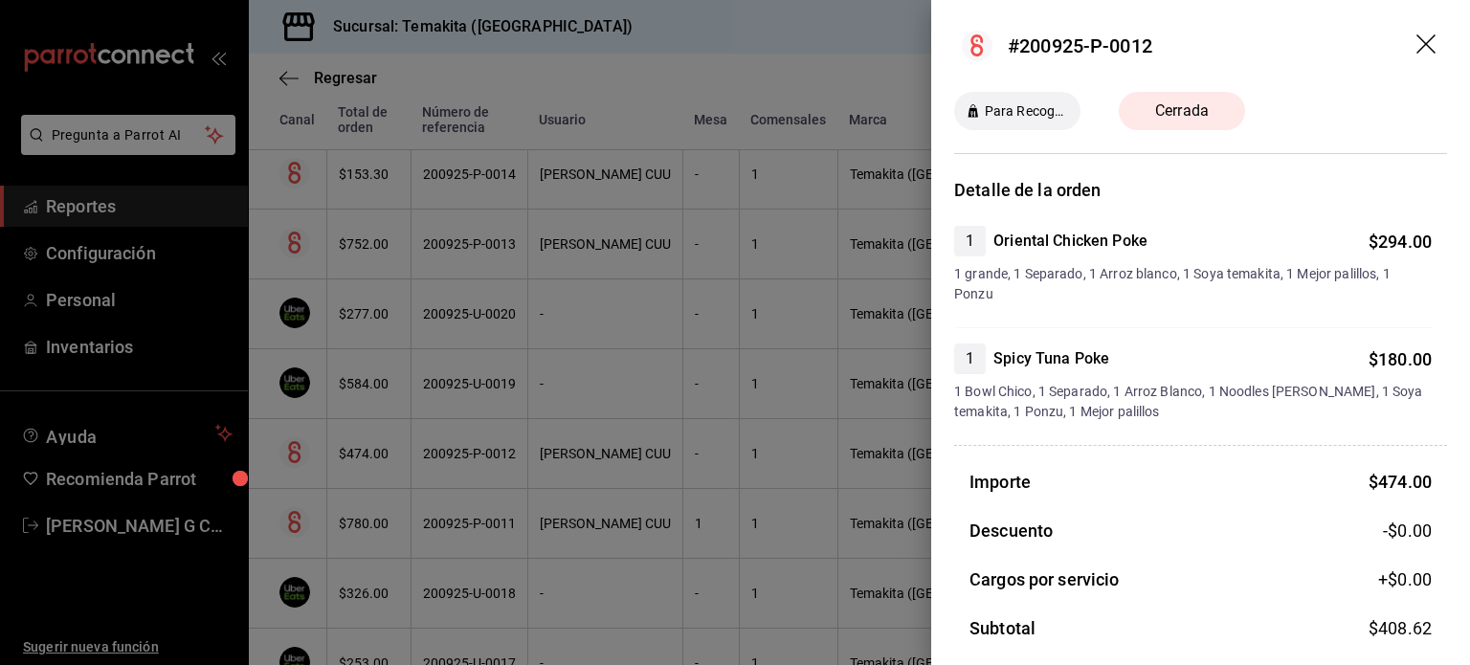
click at [434, 470] on div at bounding box center [735, 332] width 1470 height 665
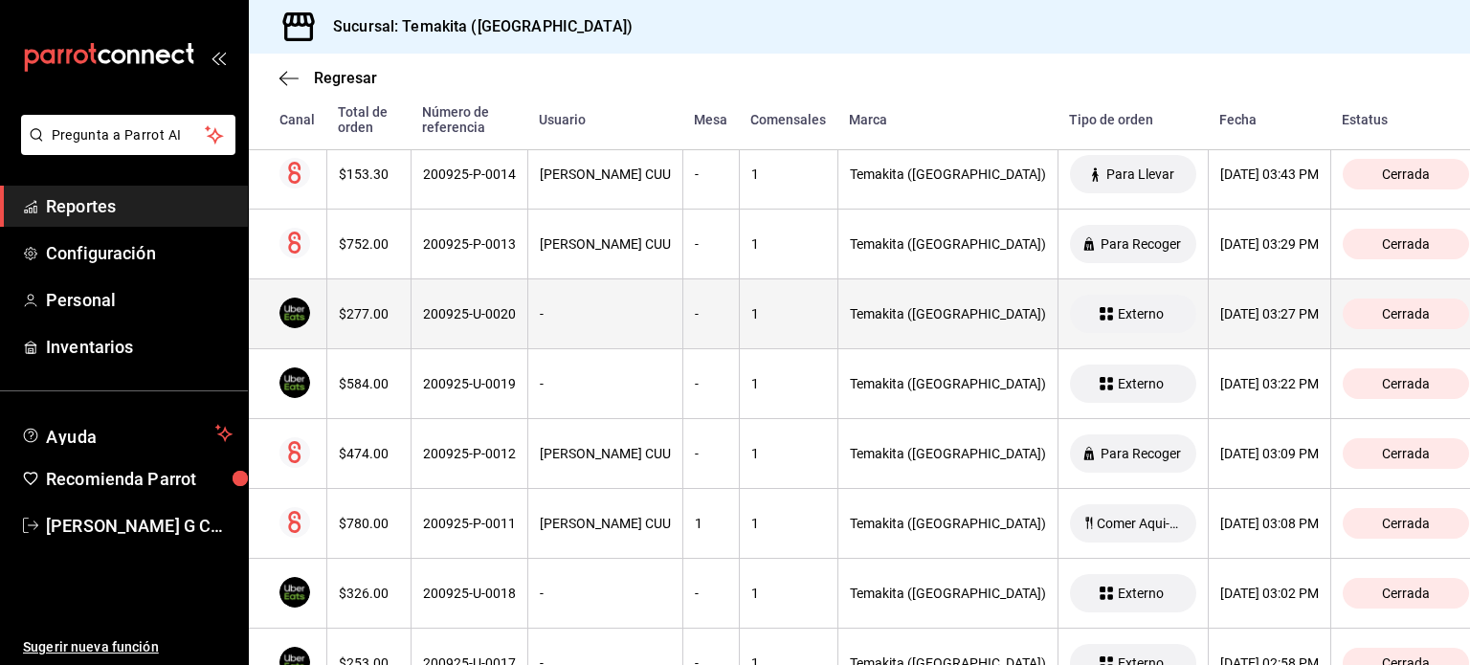
click at [429, 336] on th "200925-U-0020" at bounding box center [469, 314] width 117 height 70
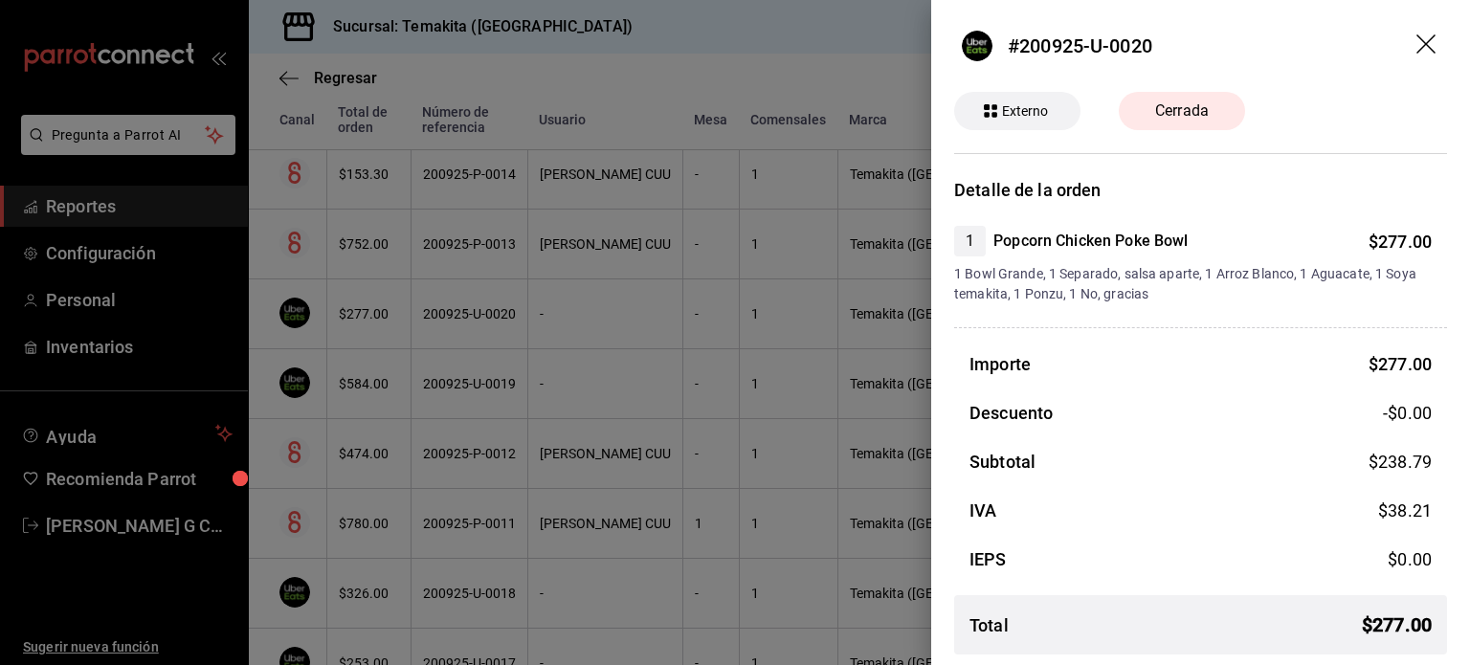
click at [425, 343] on div at bounding box center [735, 332] width 1470 height 665
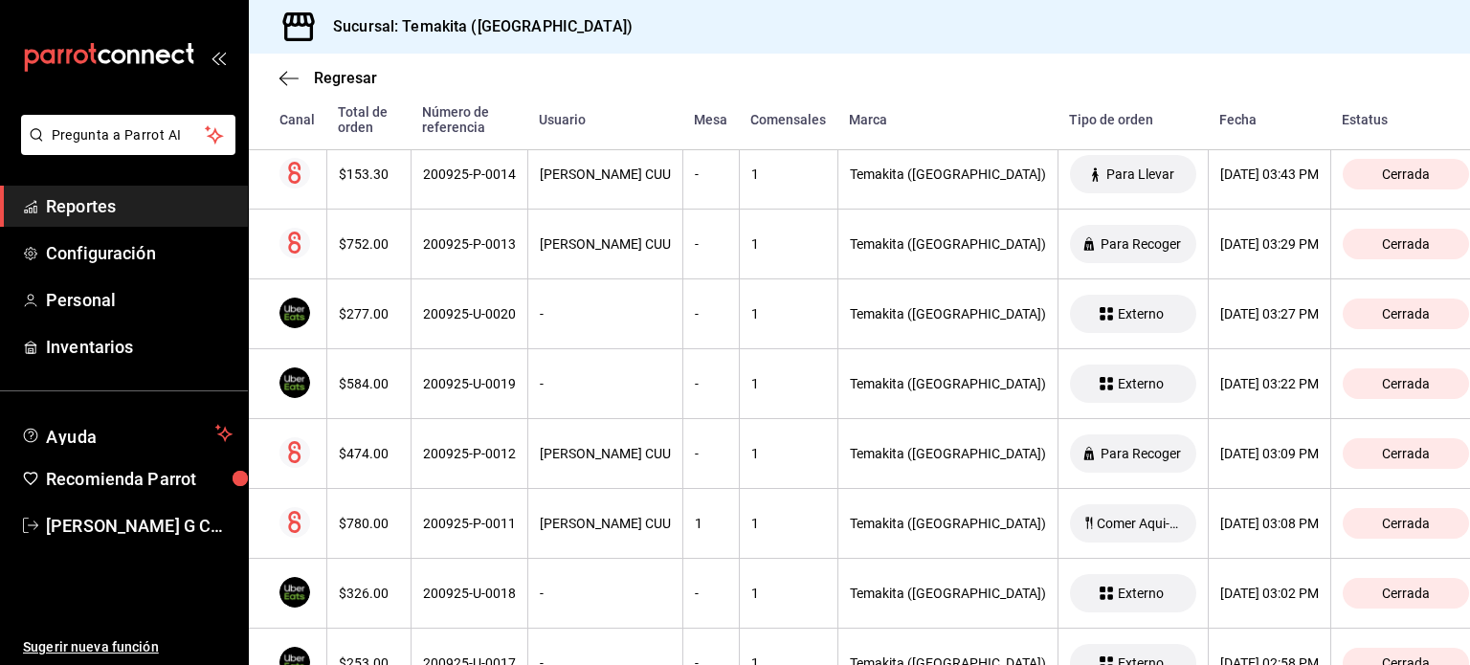
click at [425, 349] on th "200925-U-0019" at bounding box center [469, 384] width 117 height 70
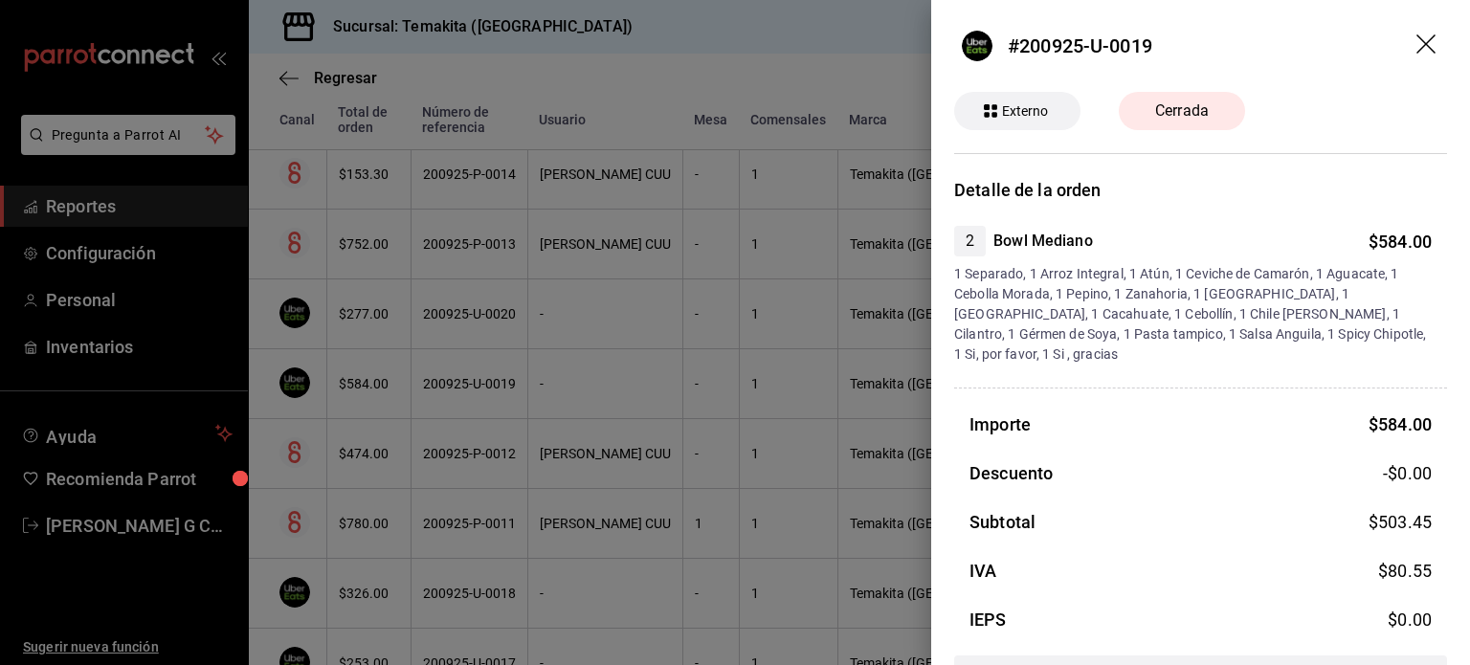
click at [425, 343] on div at bounding box center [735, 332] width 1470 height 665
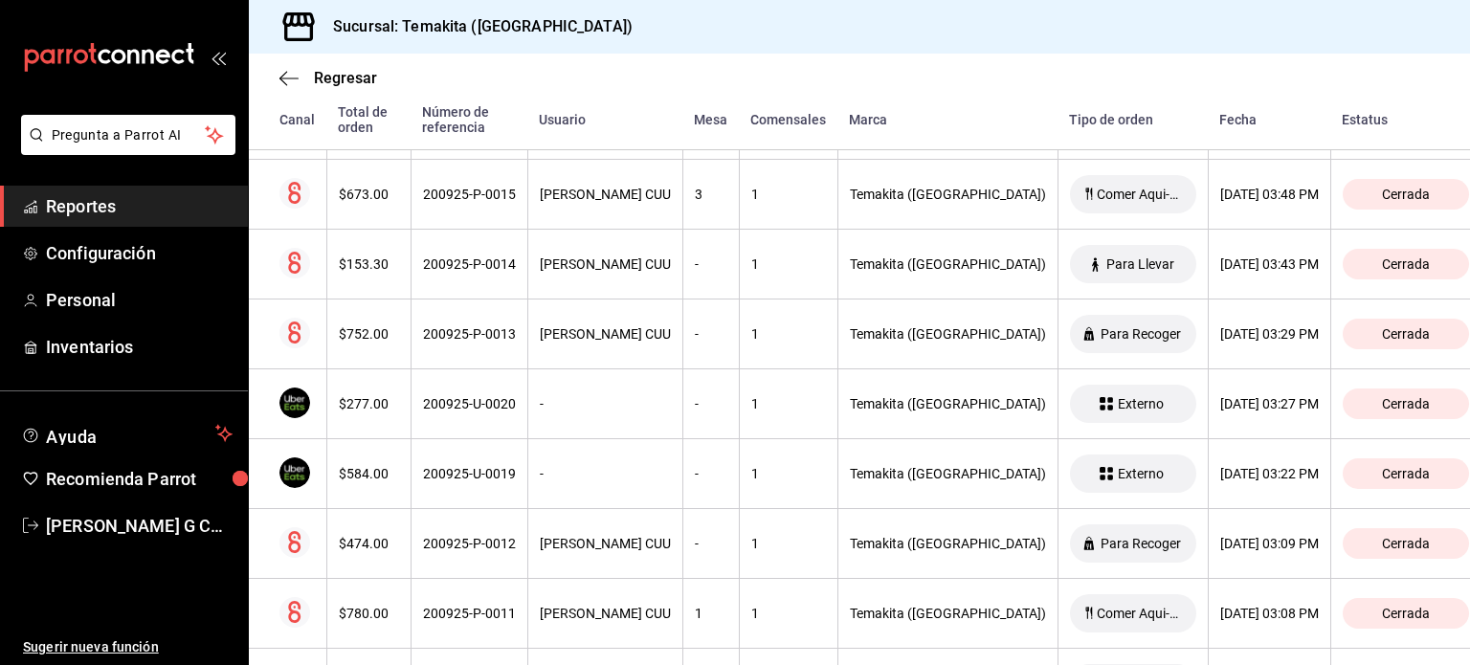
scroll to position [3208, 0]
click at [425, 343] on th "200925-P-0013" at bounding box center [469, 336] width 117 height 70
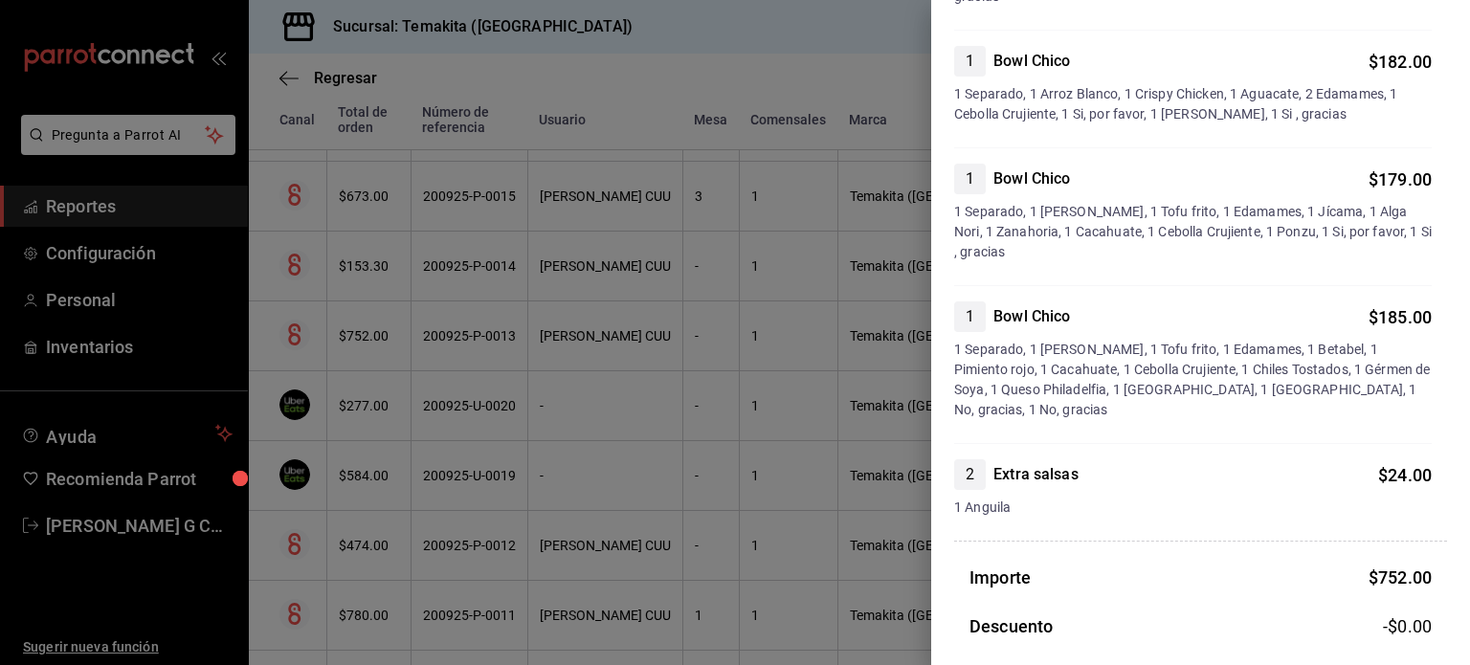
scroll to position [320, 0]
click at [402, 260] on div at bounding box center [735, 332] width 1470 height 665
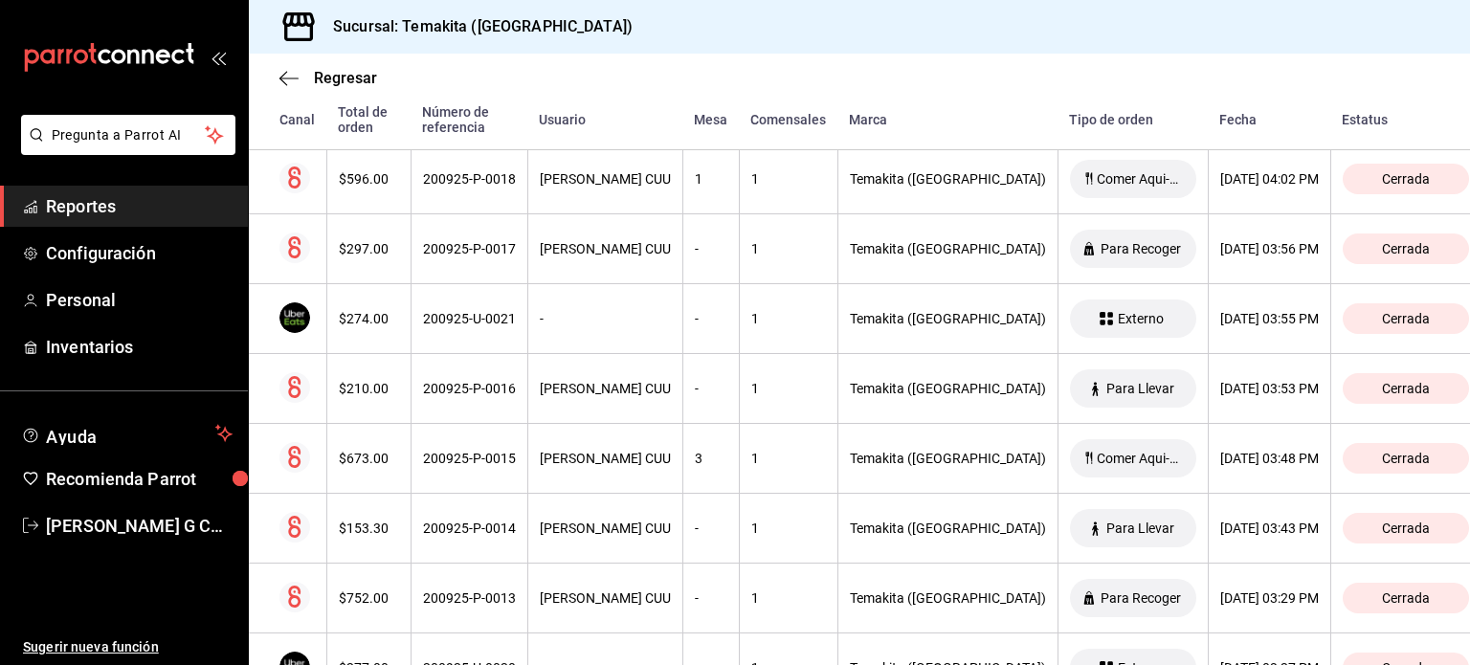
scroll to position [2944, 0]
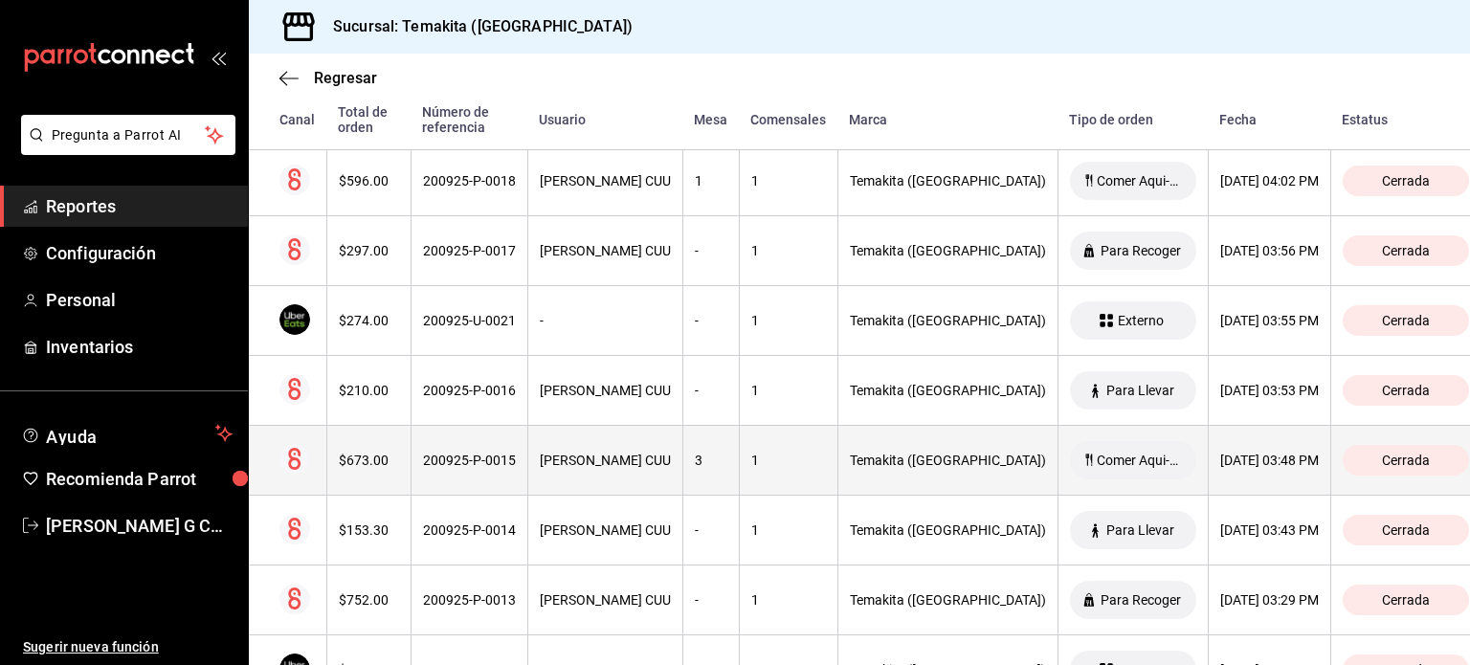
click at [389, 473] on th "$673.00" at bounding box center [368, 461] width 84 height 70
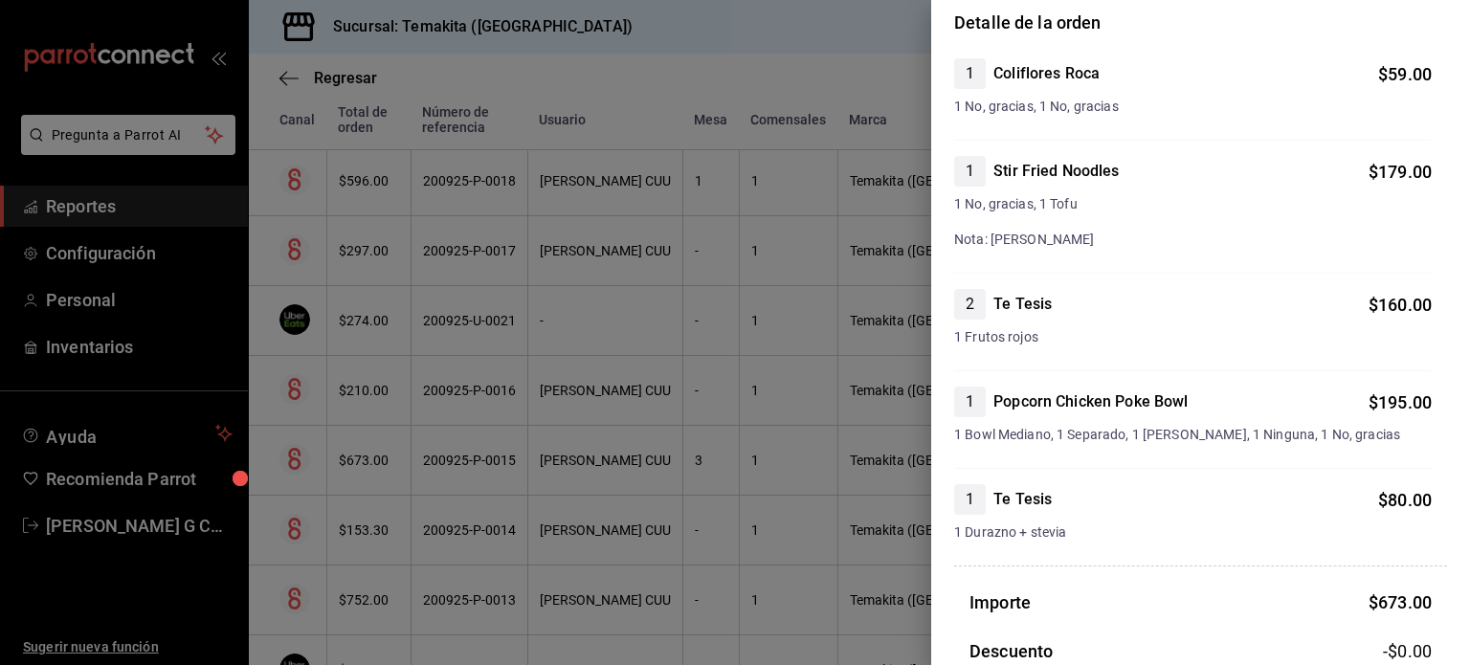
scroll to position [168, 0]
click at [367, 315] on div at bounding box center [735, 332] width 1470 height 665
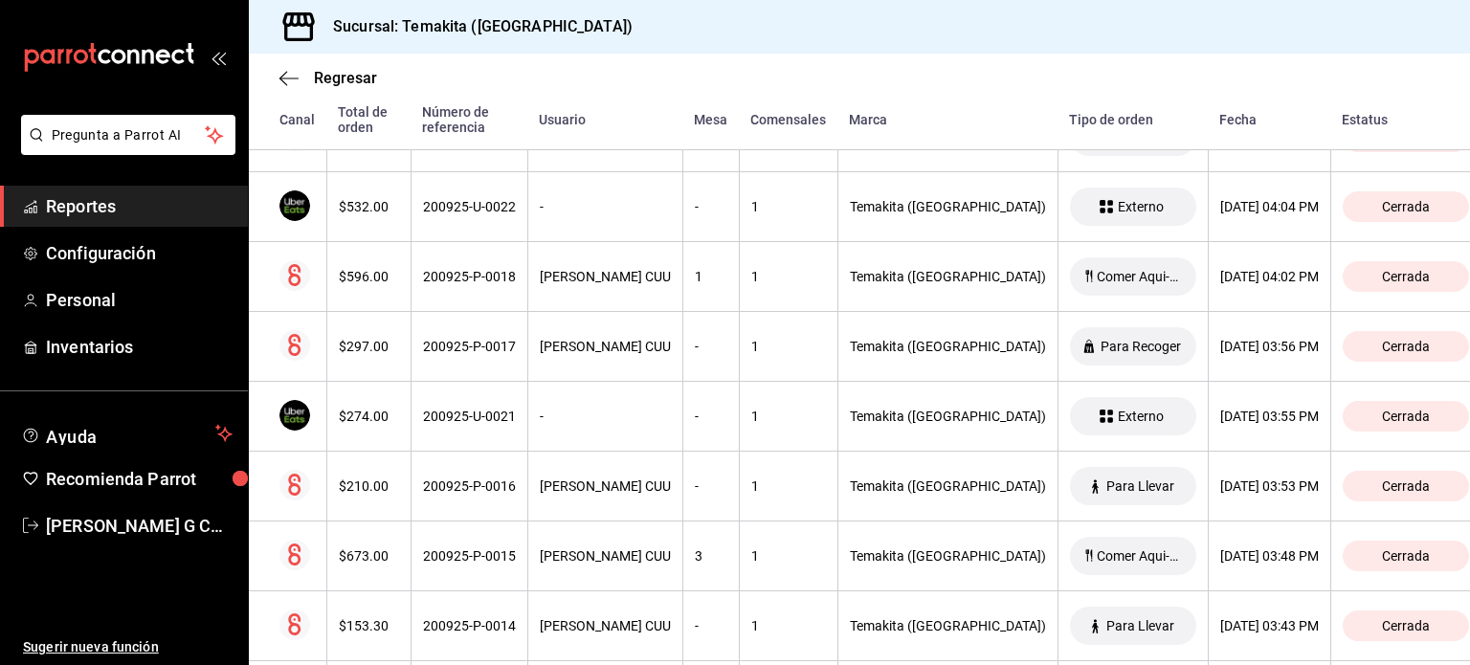
scroll to position [2797, 0]
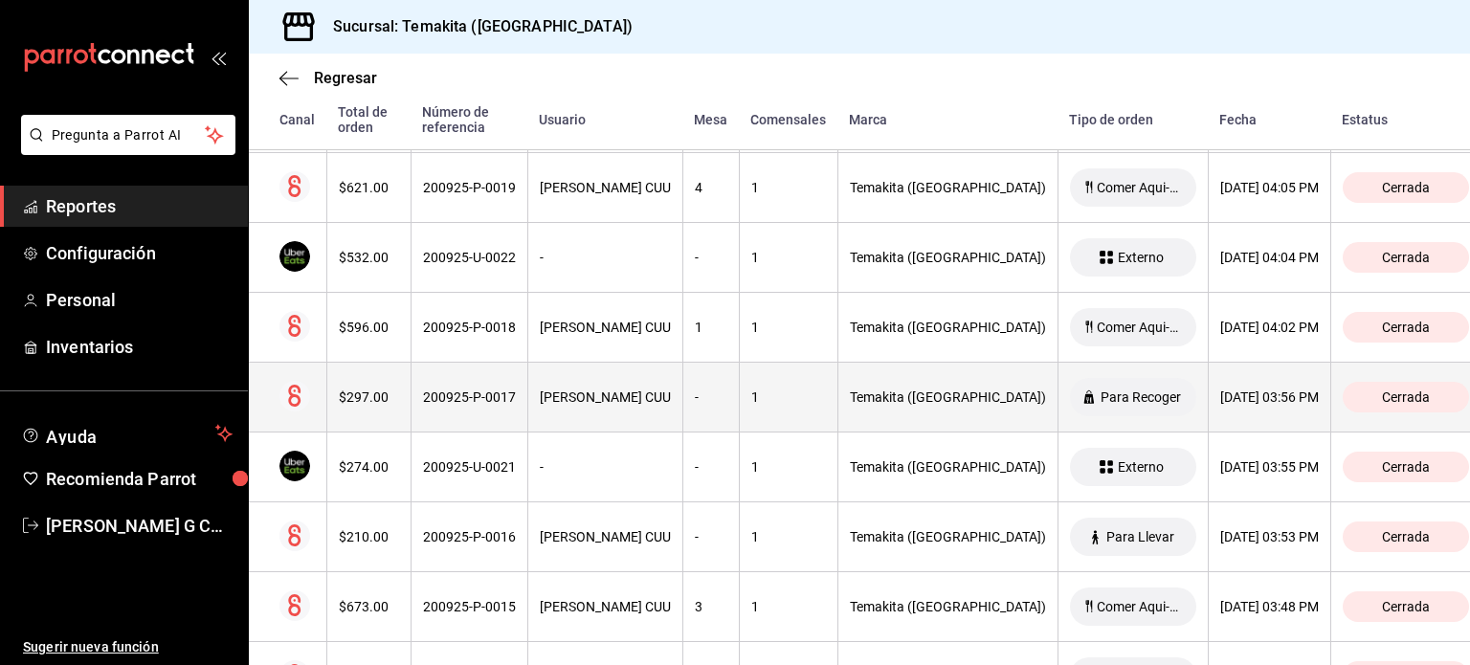
click at [360, 389] on div "$297.00" at bounding box center [369, 396] width 60 height 15
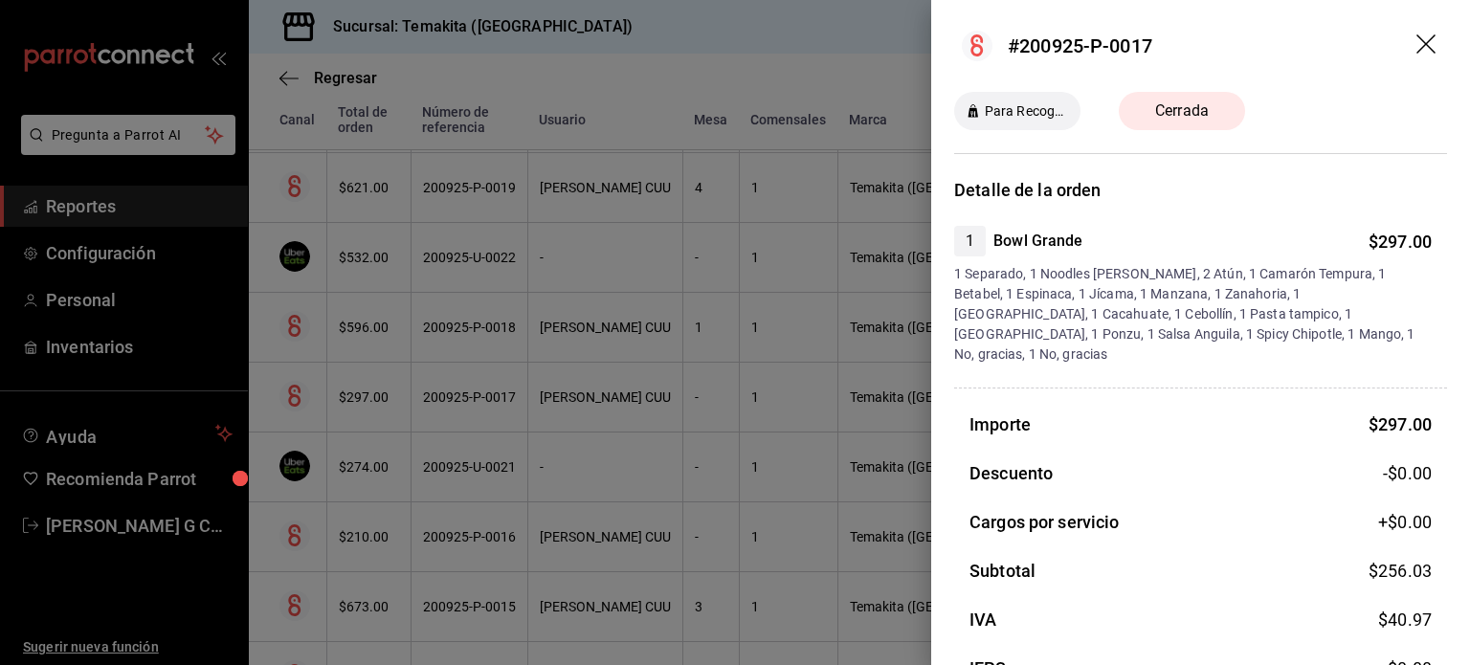
click at [390, 309] on div at bounding box center [735, 332] width 1470 height 665
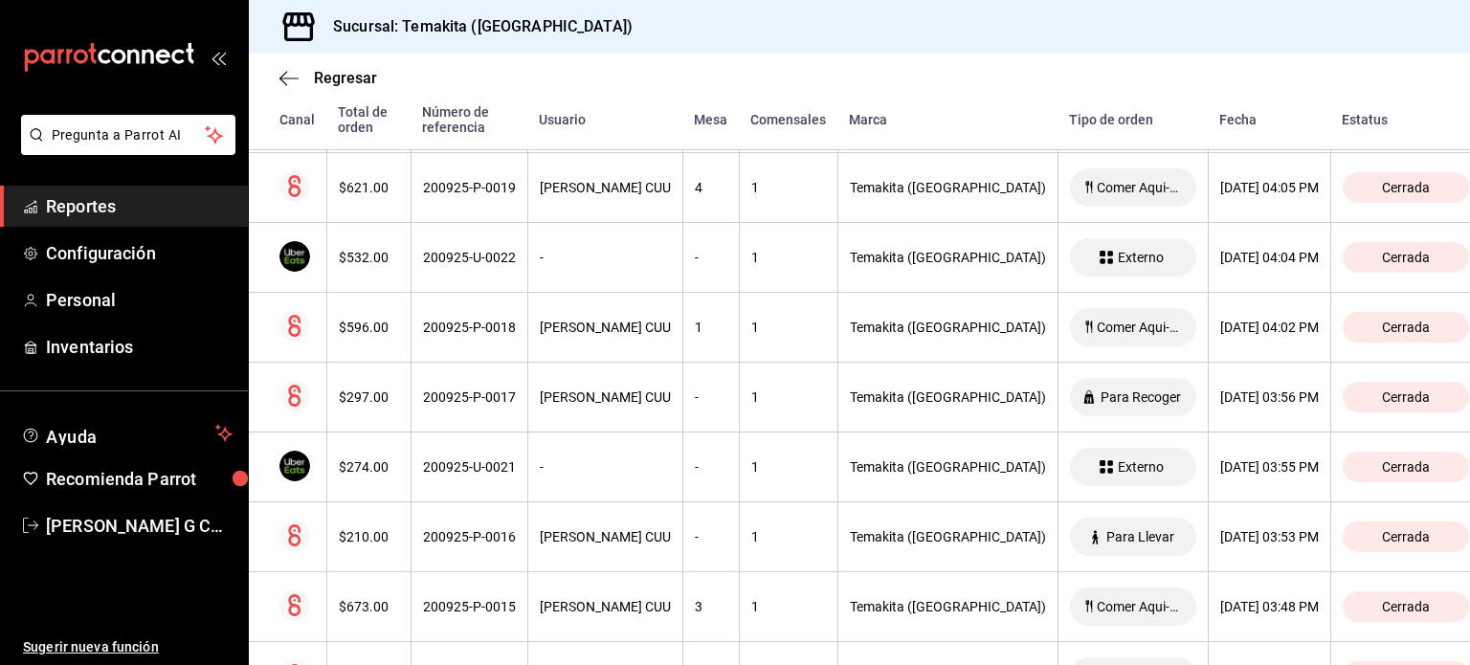
click at [390, 309] on th "$596.00" at bounding box center [368, 328] width 84 height 70
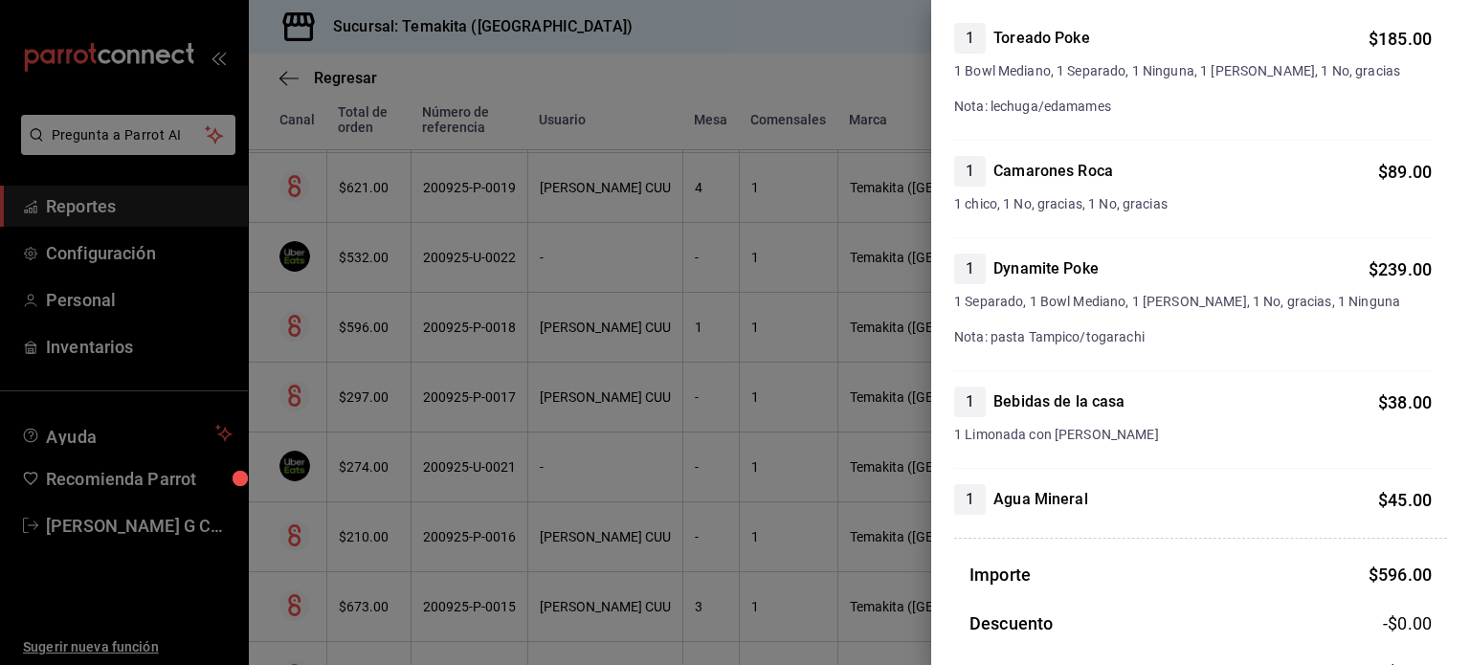
scroll to position [299, 0]
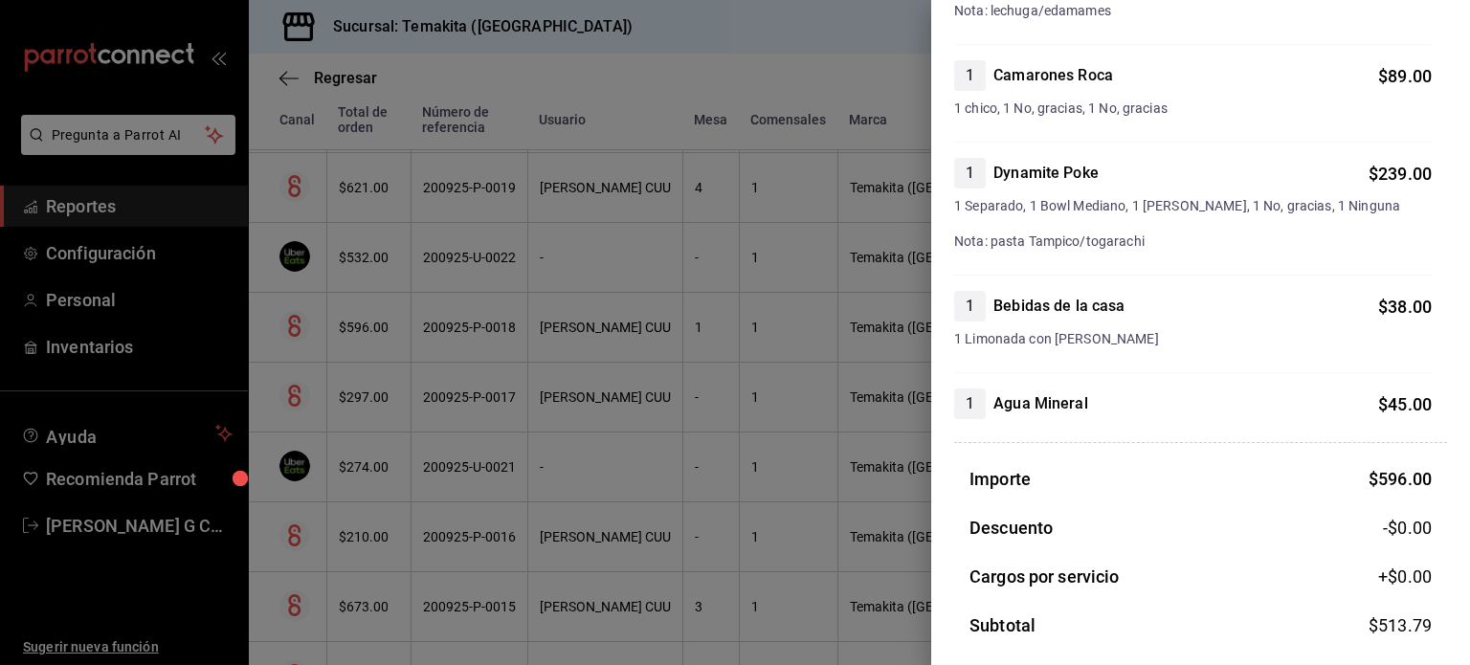
click at [1101, 401] on div "1 Agua Mineral $ 45.00" at bounding box center [1193, 404] width 478 height 31
click at [415, 324] on div at bounding box center [735, 332] width 1470 height 665
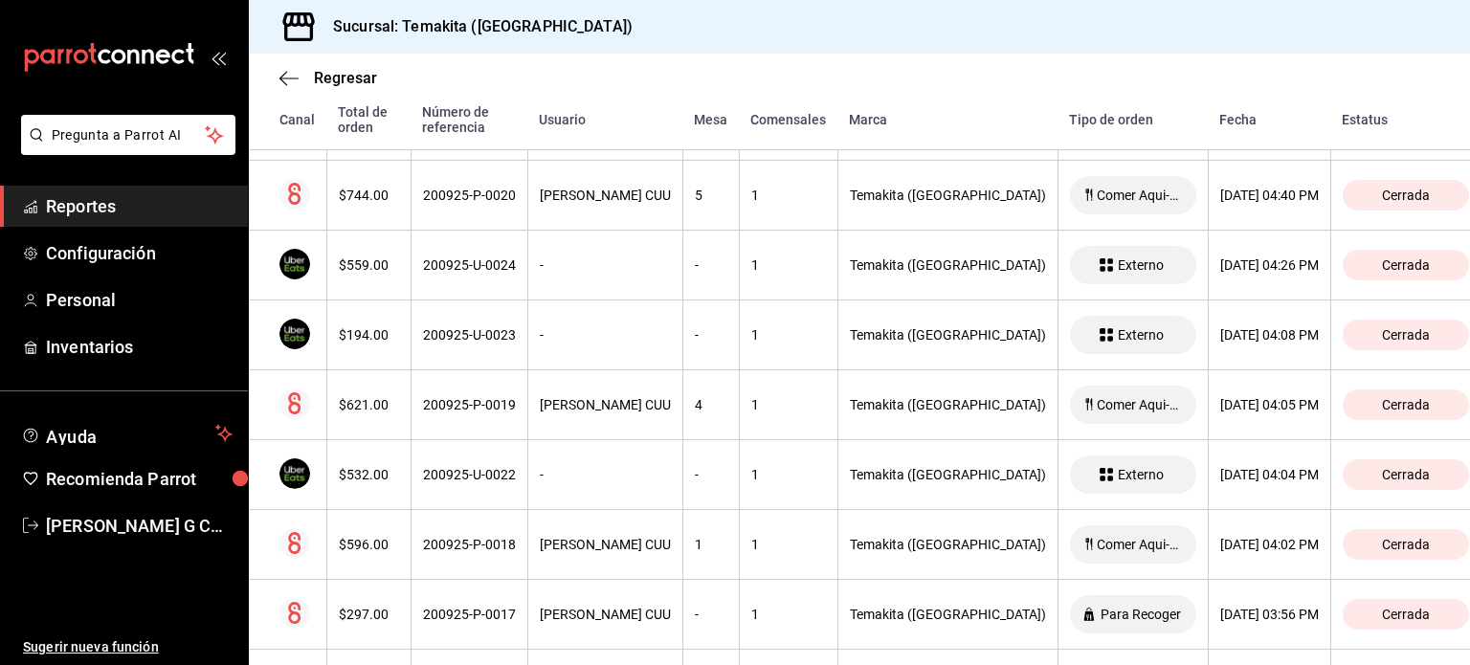
scroll to position [2572, 0]
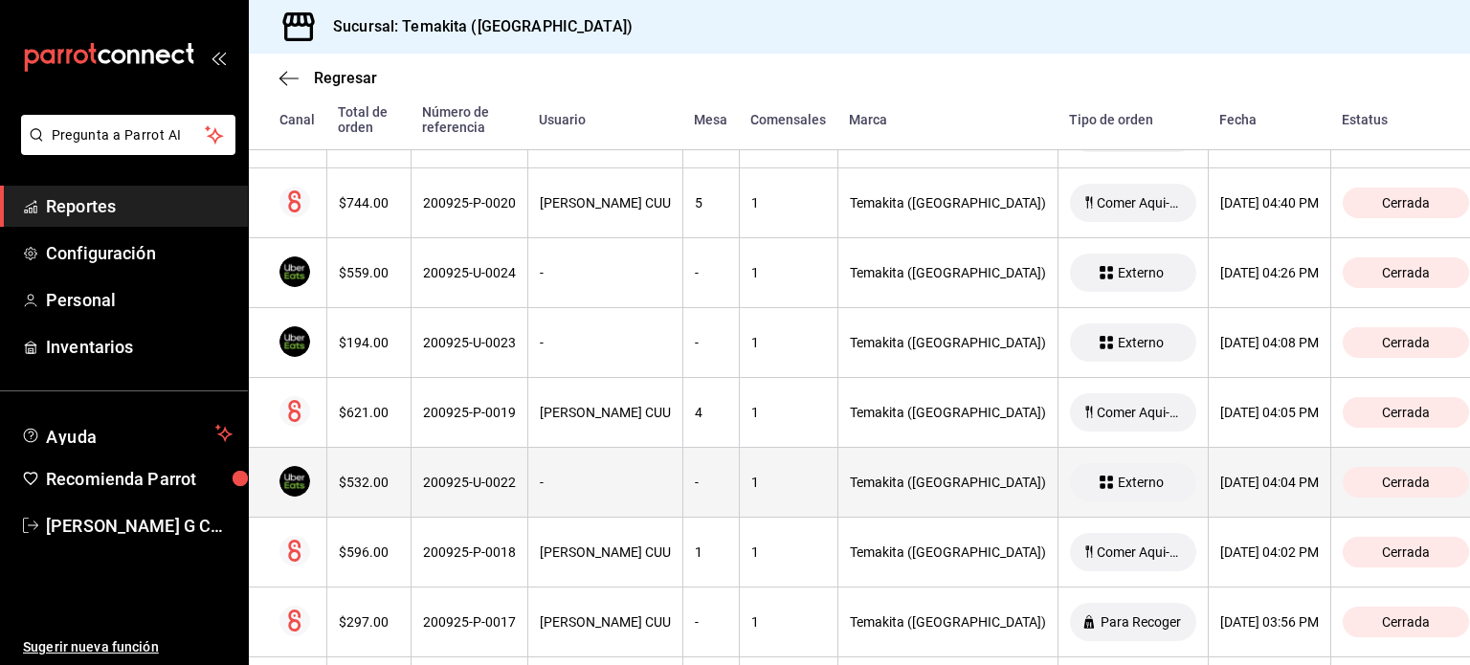
click at [380, 499] on th "$532.00" at bounding box center [368, 483] width 84 height 70
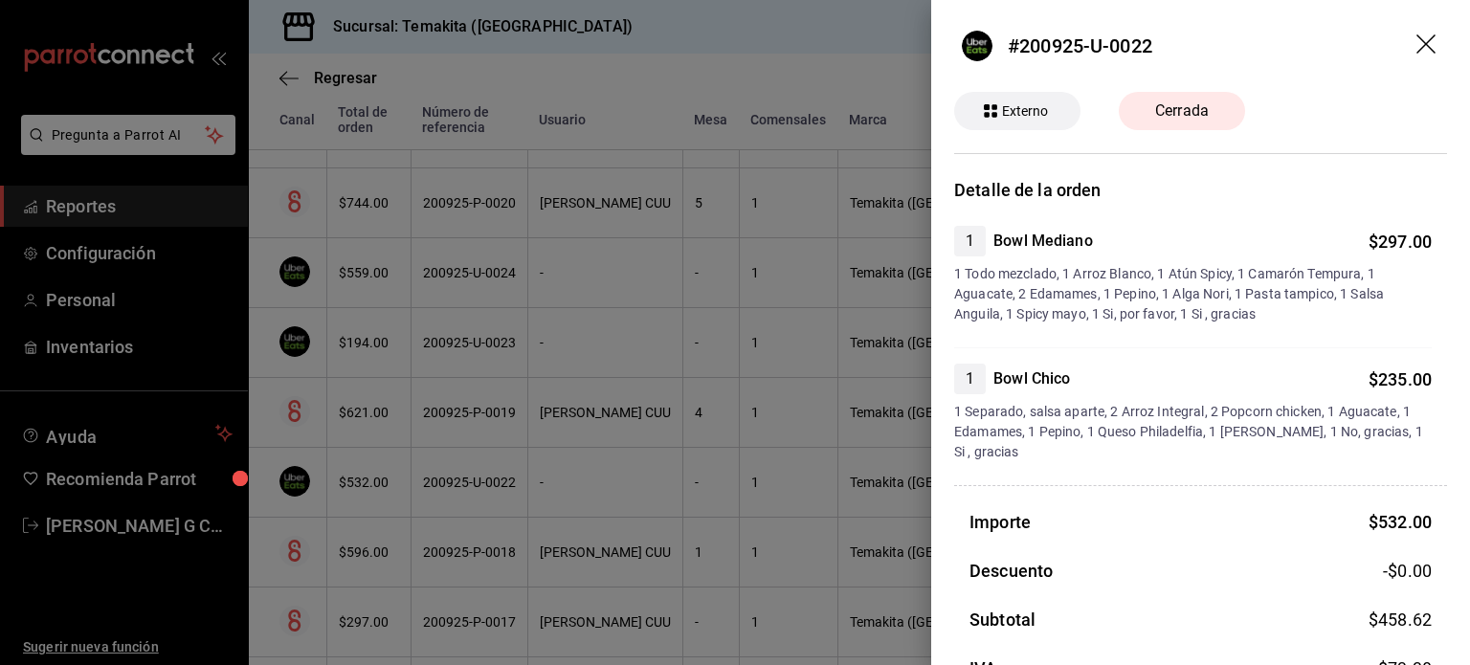
click at [387, 469] on div at bounding box center [735, 332] width 1470 height 665
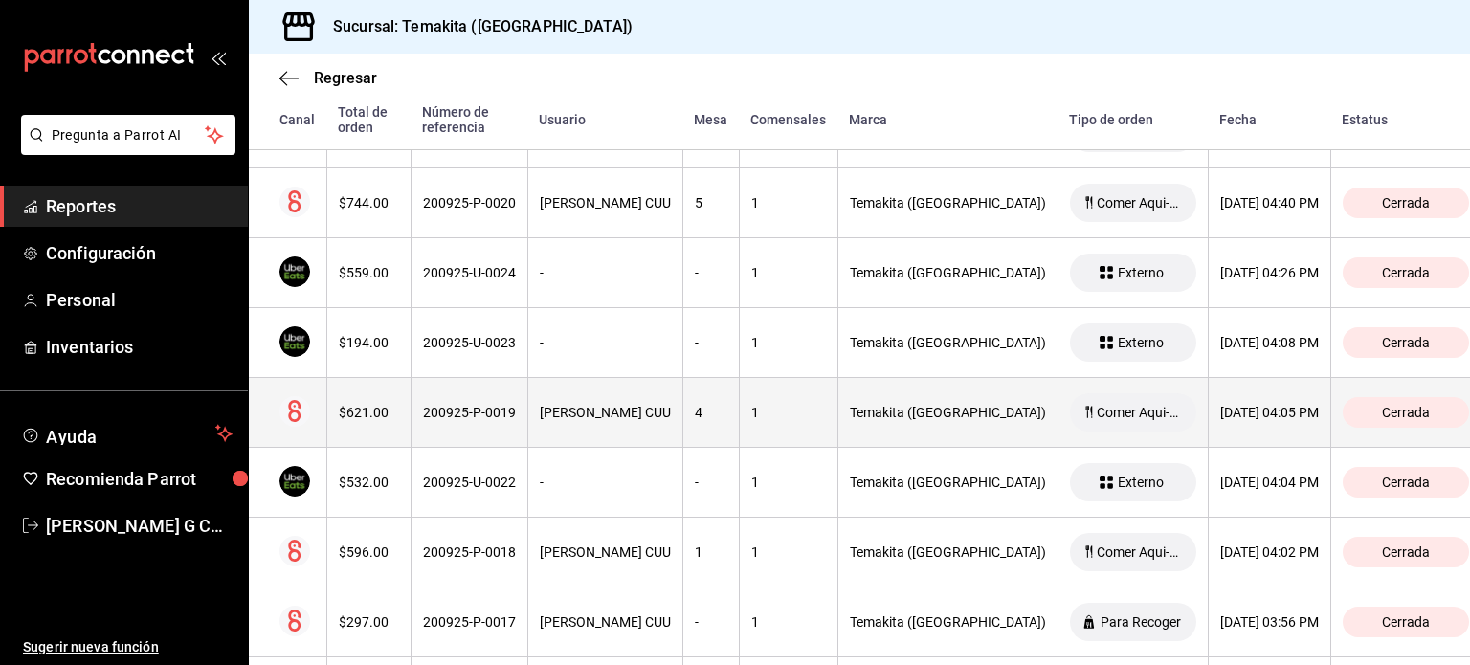
click at [402, 397] on th "$621.00" at bounding box center [368, 413] width 84 height 70
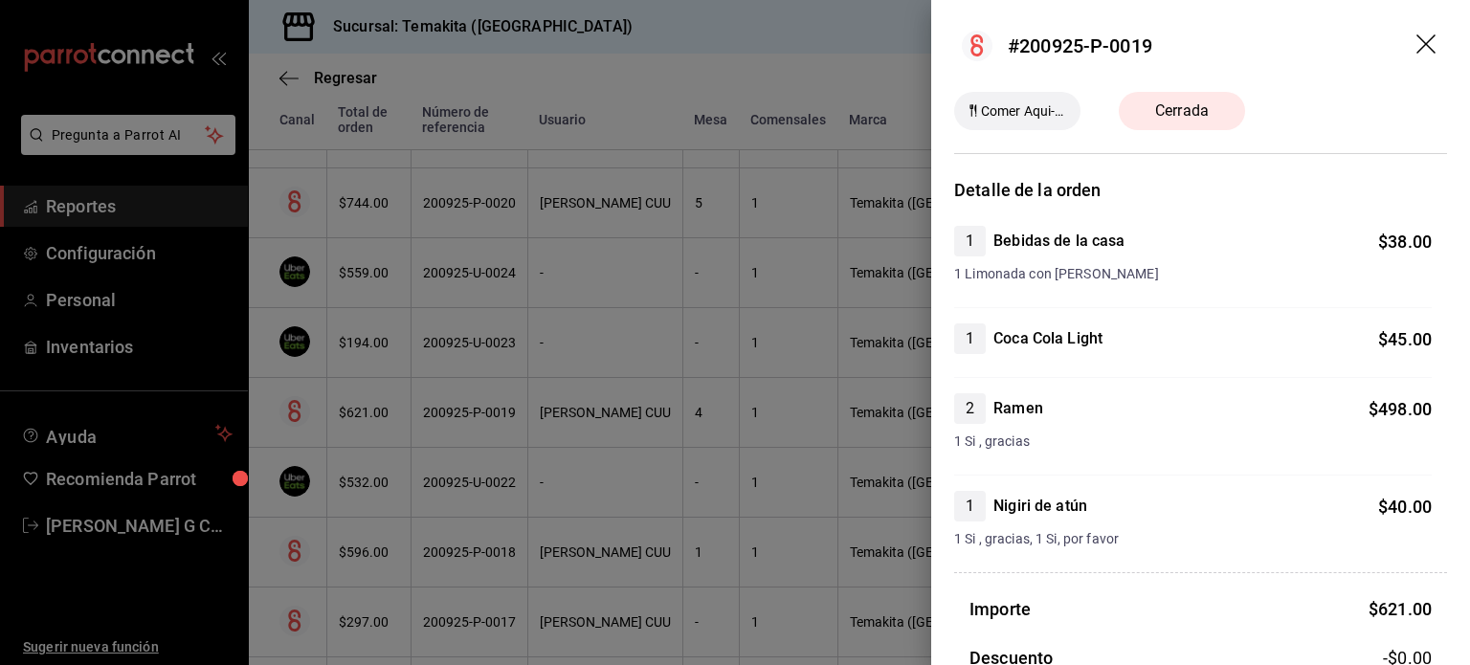
click at [441, 388] on div at bounding box center [735, 332] width 1470 height 665
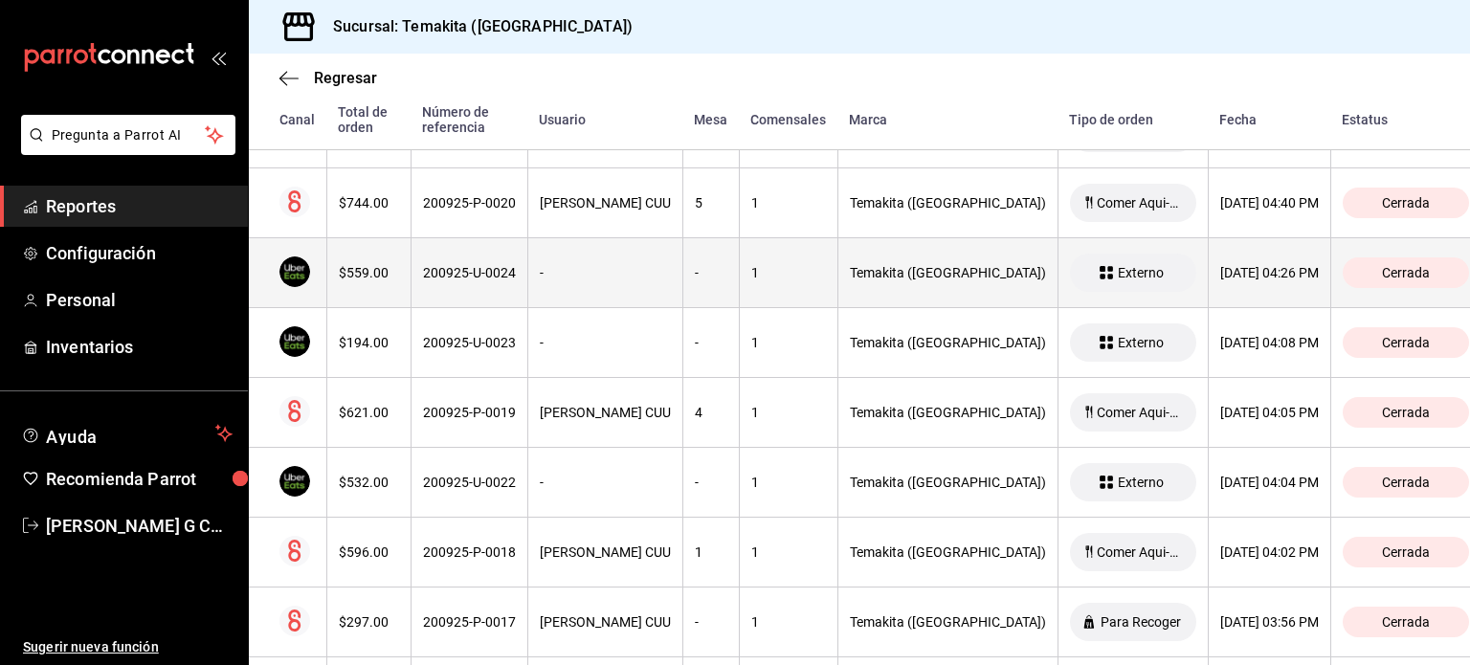
click at [400, 278] on th "$559.00" at bounding box center [368, 273] width 84 height 70
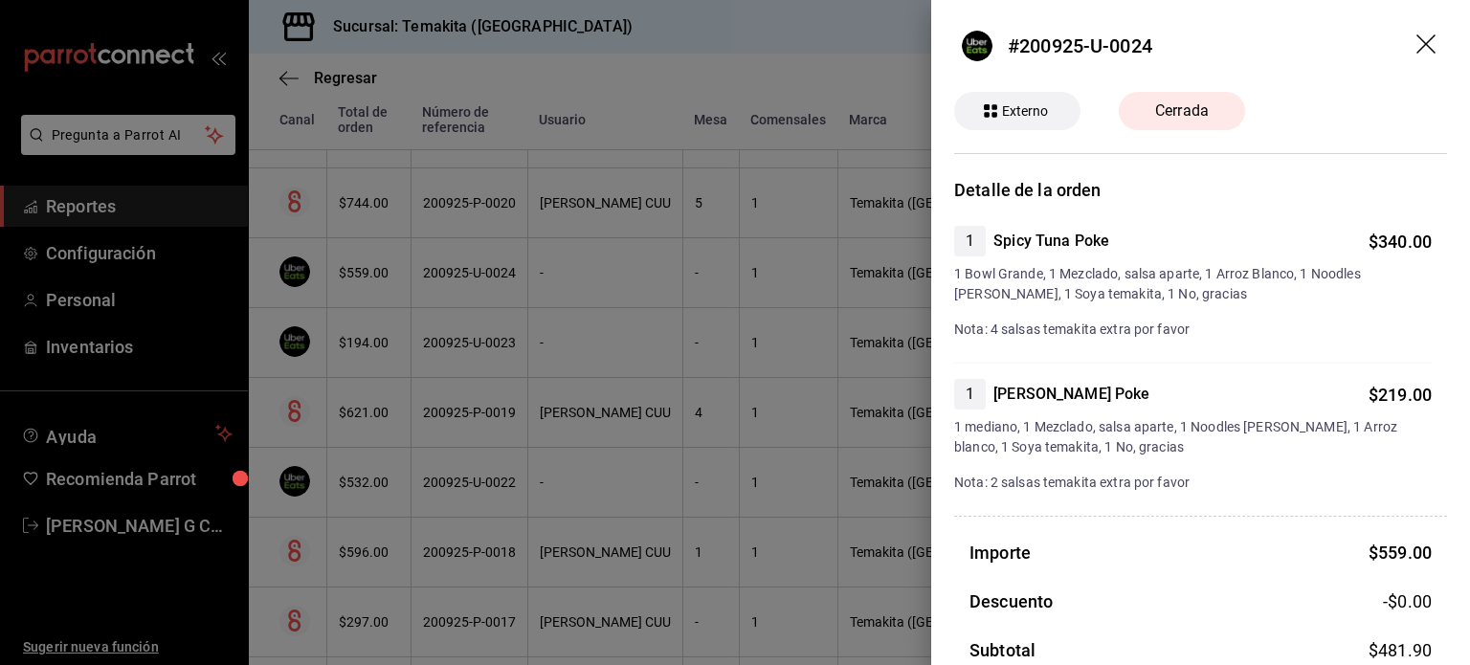
click at [597, 256] on div at bounding box center [735, 332] width 1470 height 665
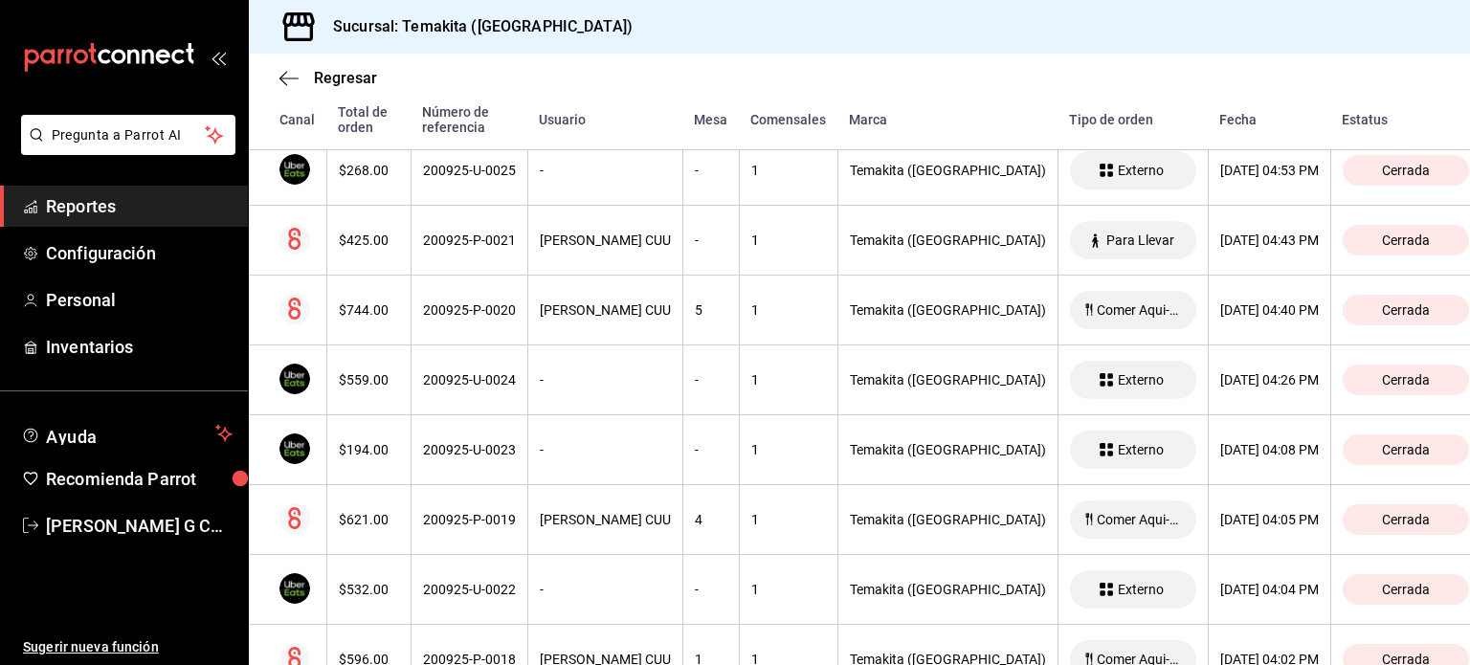
scroll to position [2461, 0]
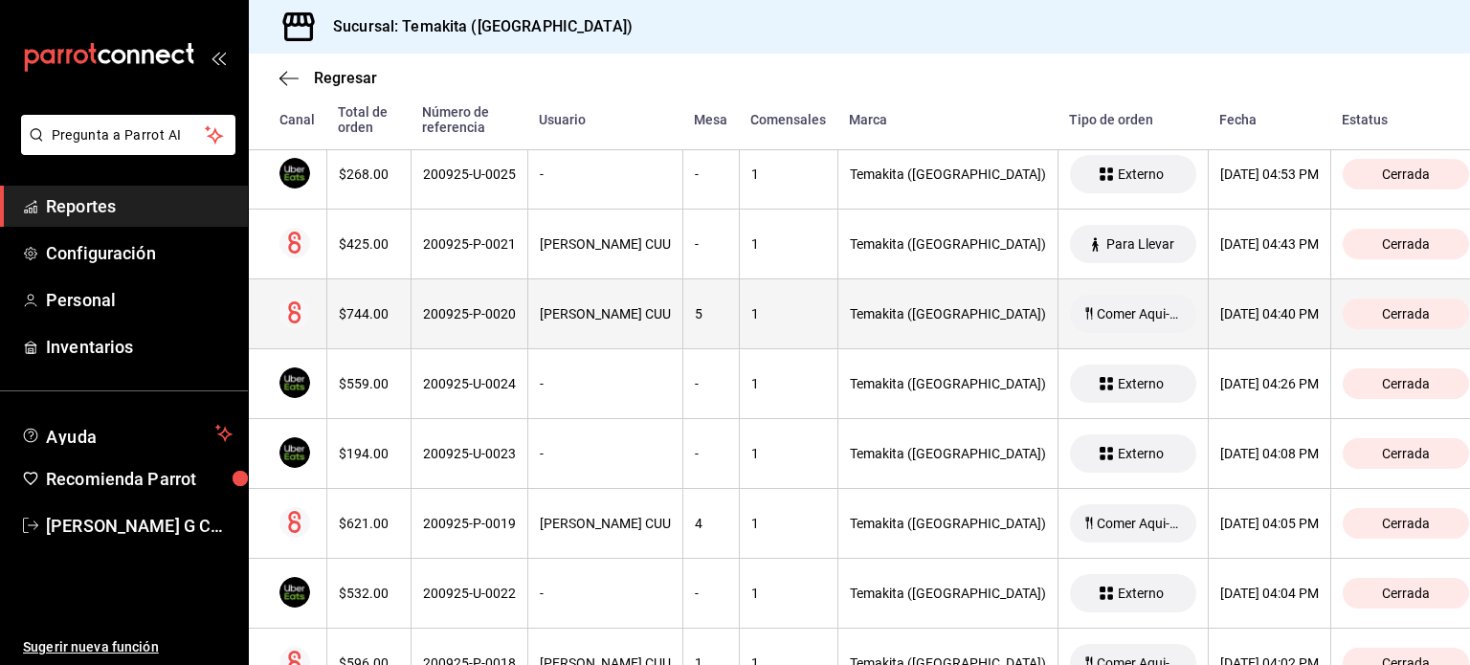
click at [381, 309] on div "$744.00" at bounding box center [369, 313] width 60 height 15
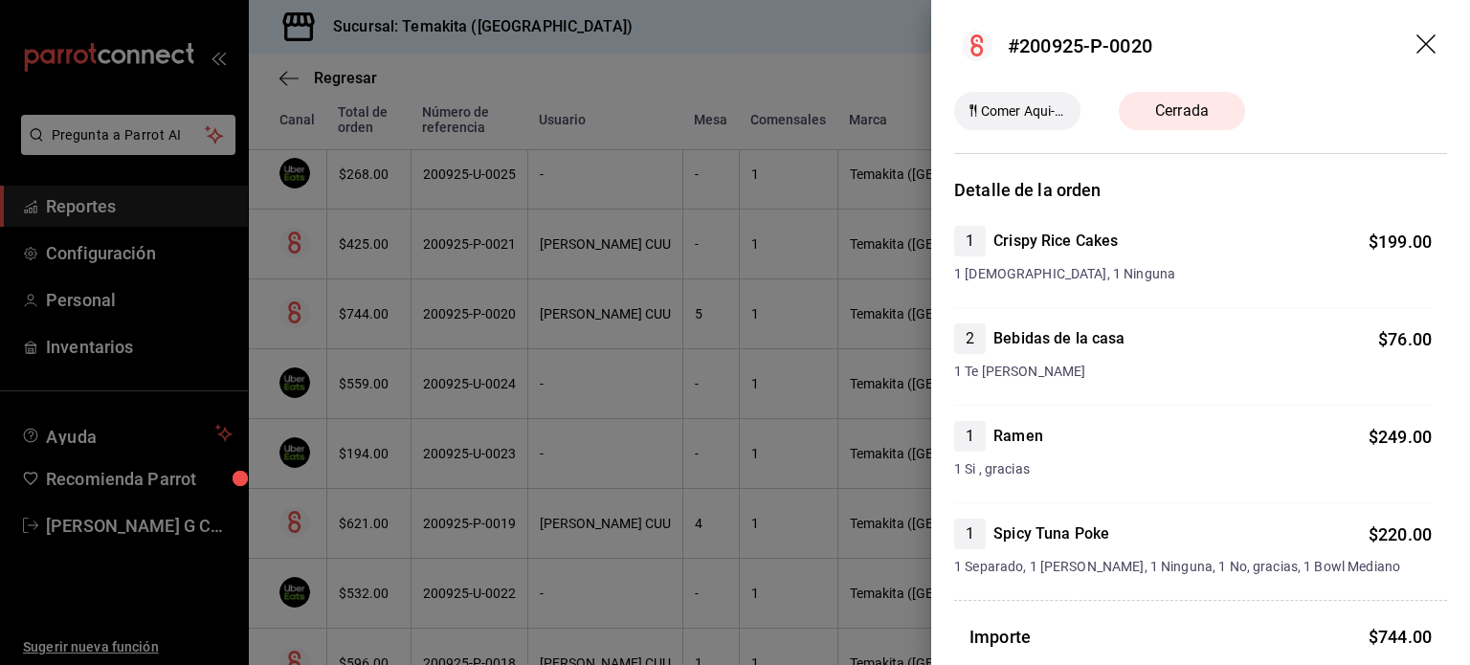
click at [1171, 398] on div "2 Bebidas de la casa $ 76.00 1 Te [PERSON_NAME]" at bounding box center [1193, 364] width 478 height 82
click at [717, 329] on div at bounding box center [735, 332] width 1470 height 665
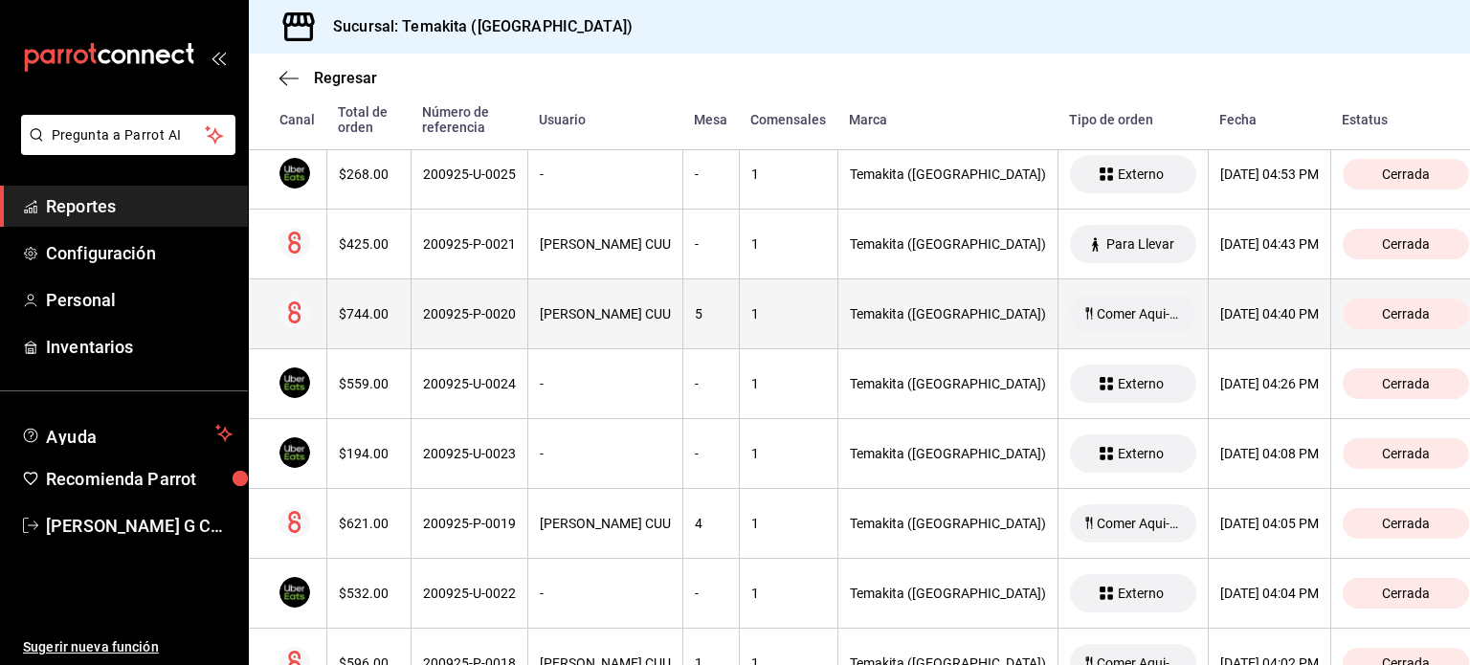
click at [423, 310] on div "200925-P-0020" at bounding box center [469, 313] width 93 height 15
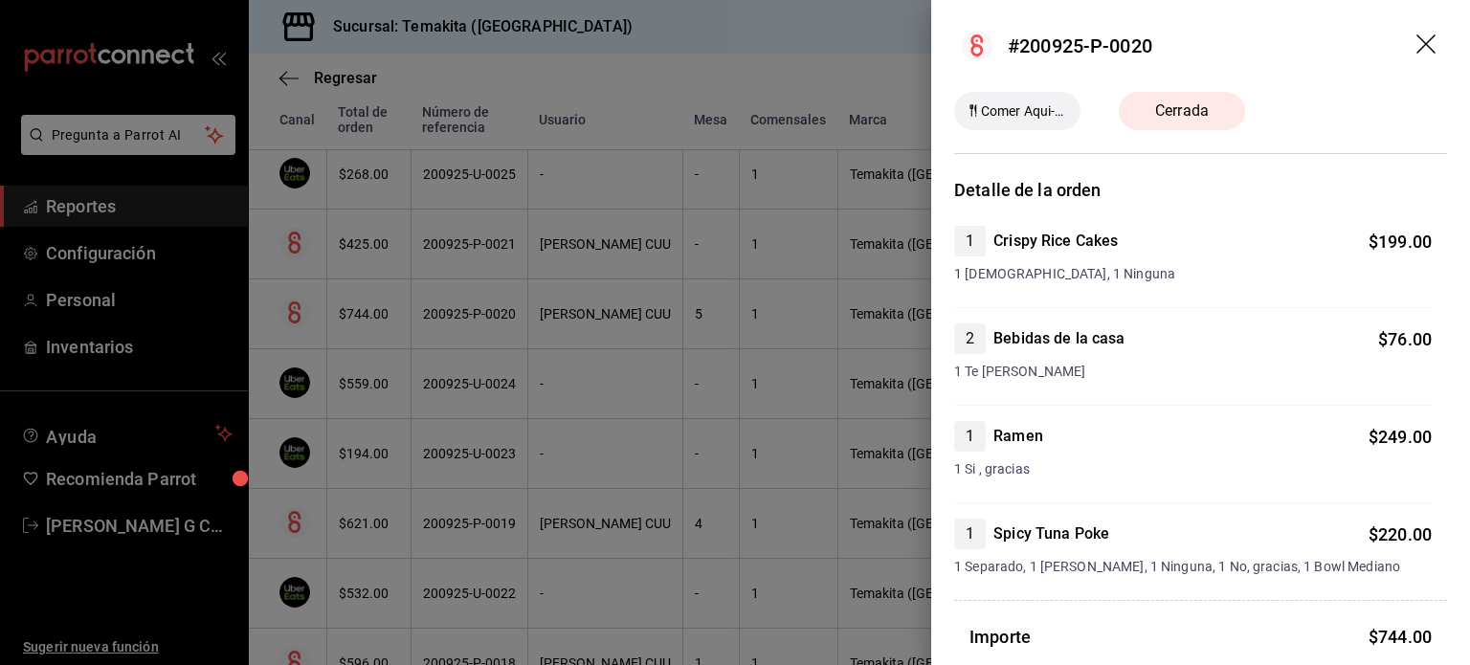
click at [461, 325] on div at bounding box center [735, 332] width 1470 height 665
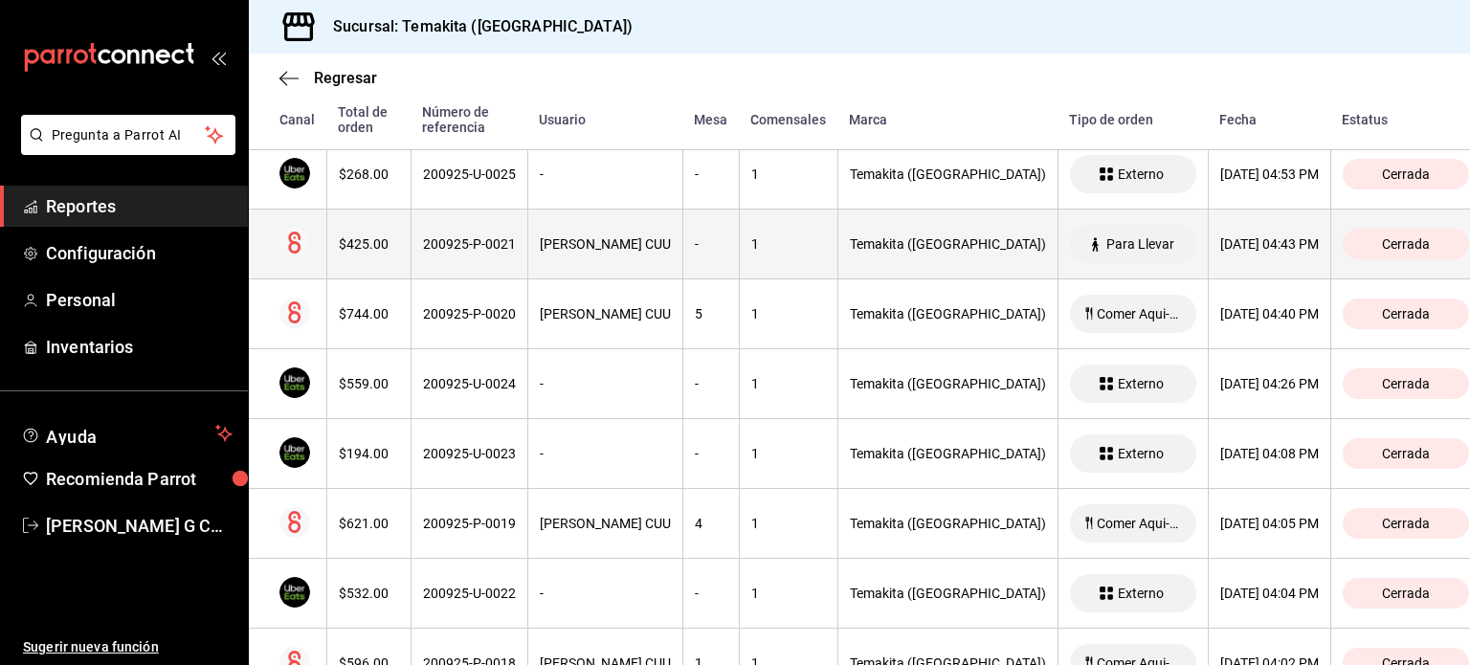
click at [413, 264] on th "200925-P-0021" at bounding box center [469, 245] width 117 height 70
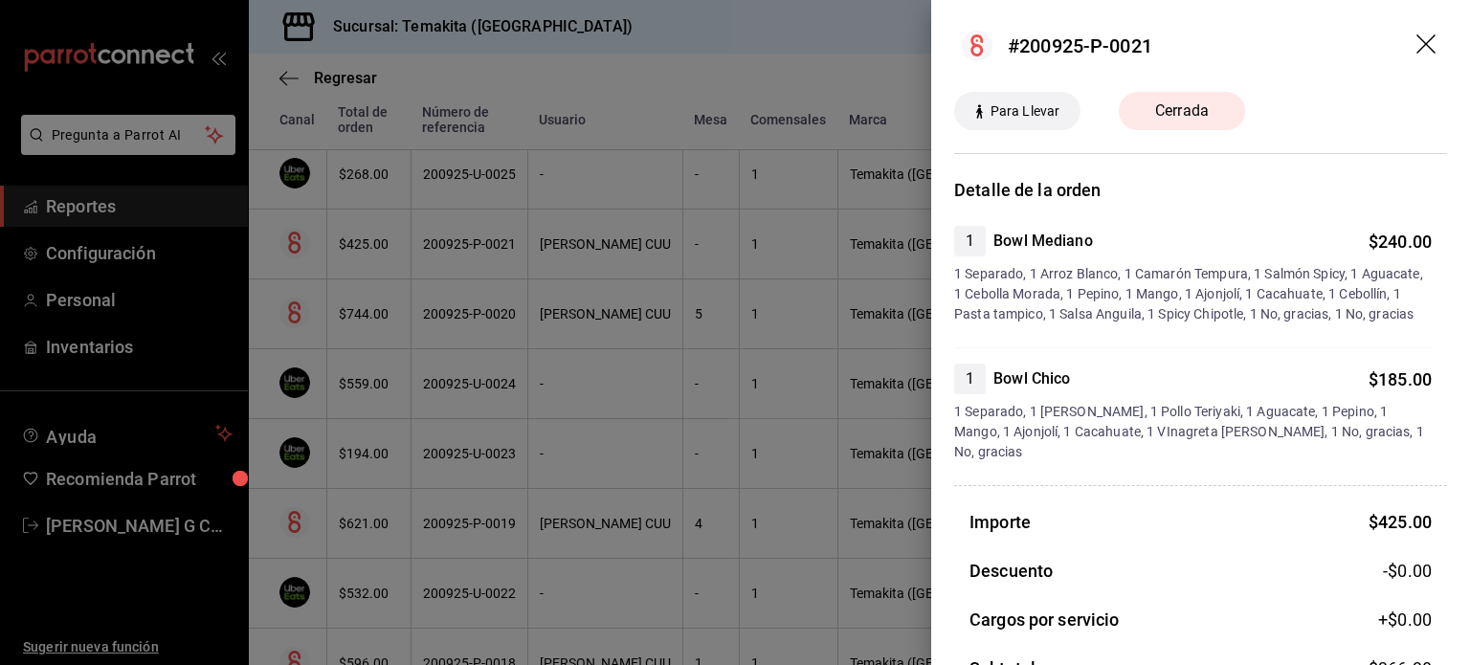
click at [413, 264] on div at bounding box center [735, 332] width 1470 height 665
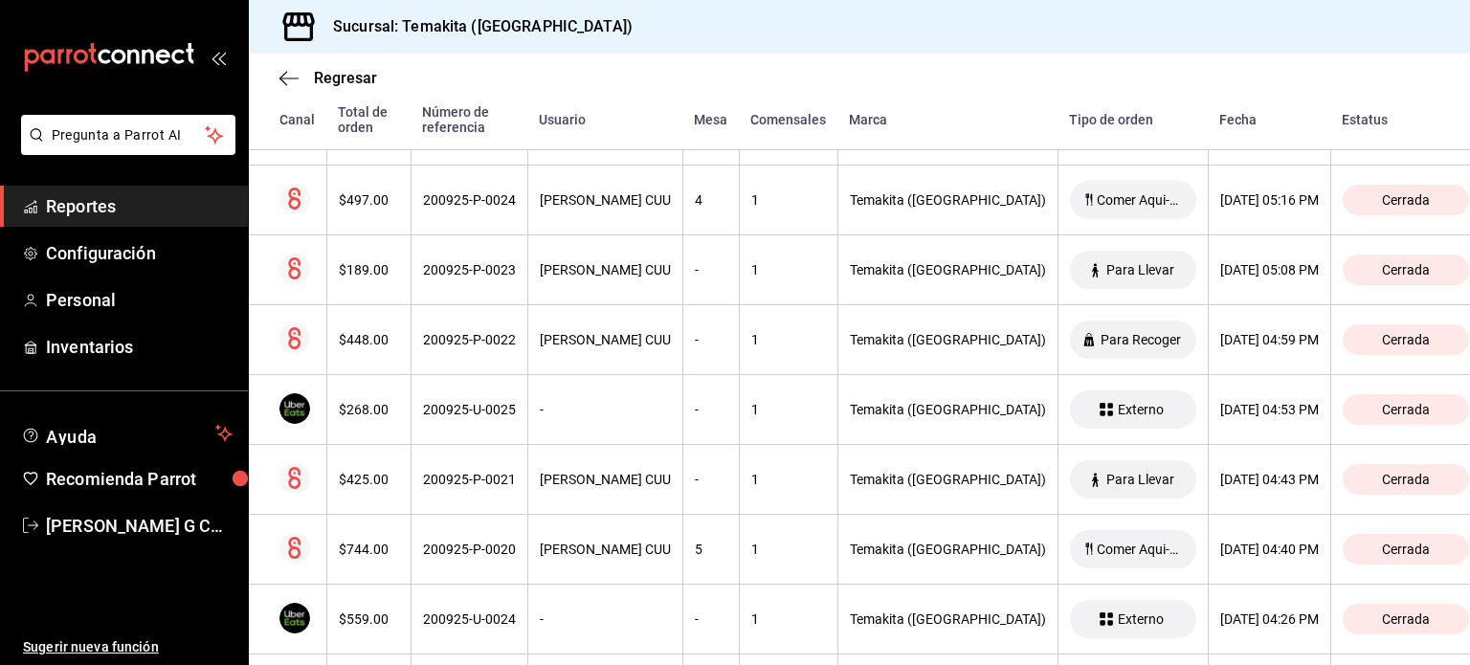
scroll to position [2224, 0]
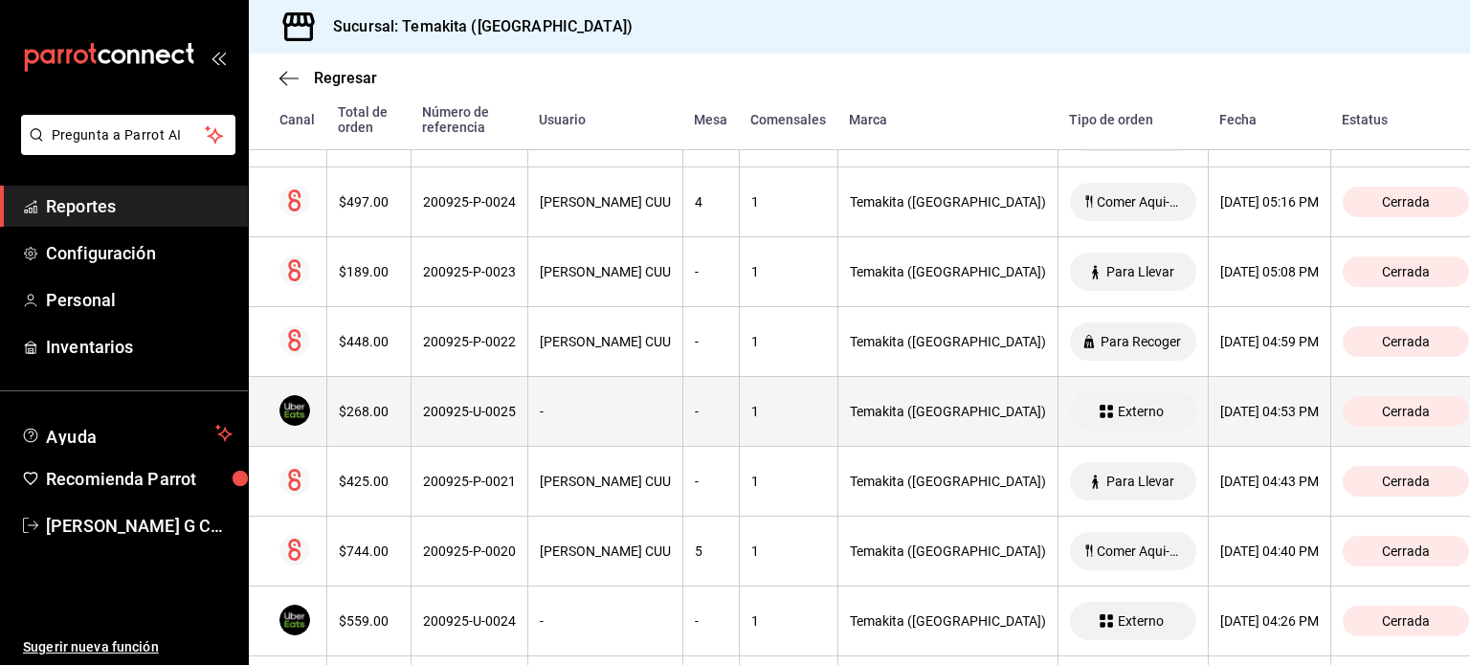
click at [356, 377] on th "$268.00" at bounding box center [368, 412] width 84 height 70
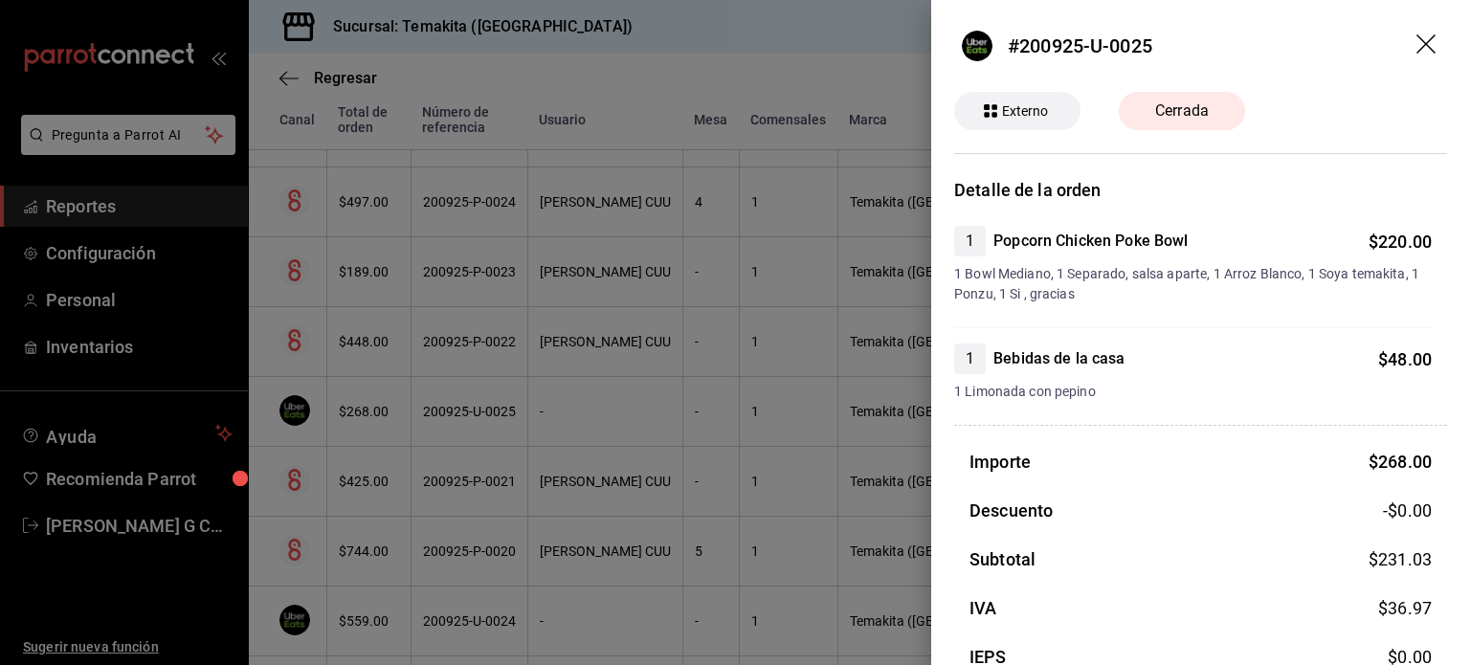
click at [383, 361] on div at bounding box center [735, 332] width 1470 height 665
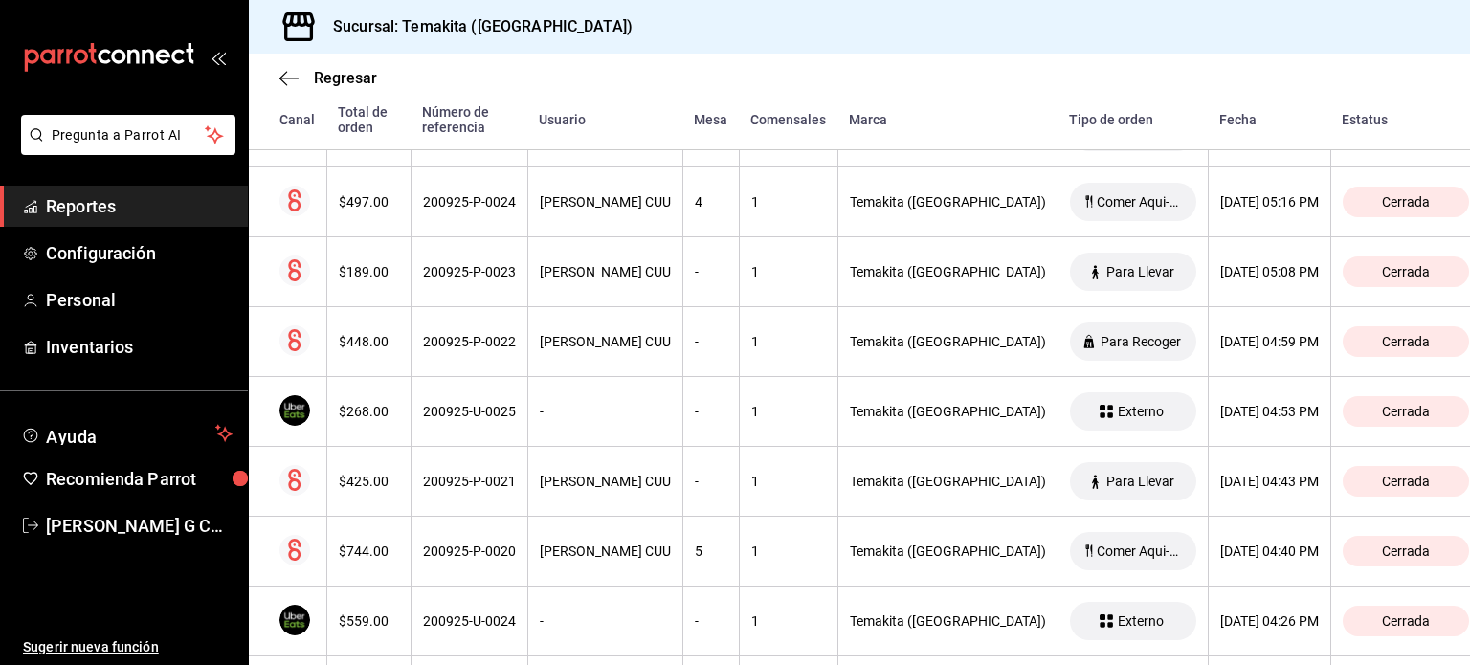
click at [383, 361] on th "$448.00" at bounding box center [368, 342] width 84 height 70
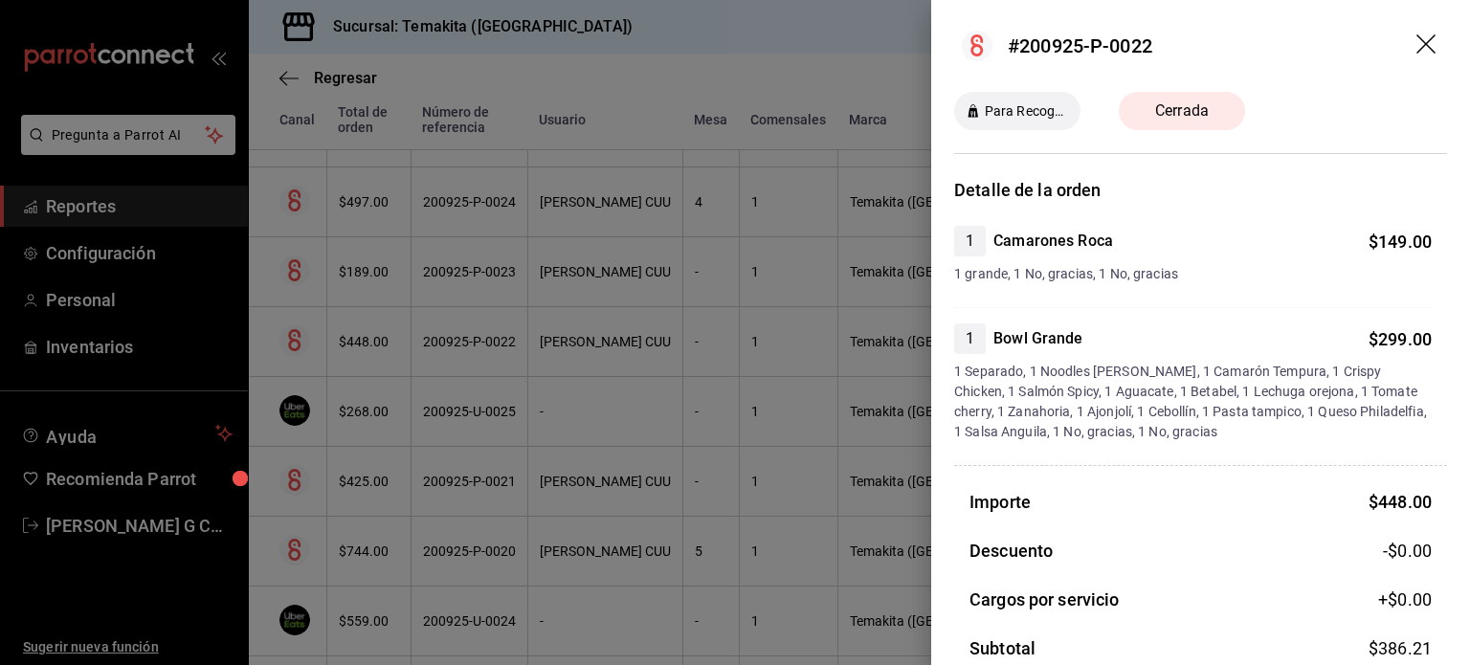
click at [383, 361] on div at bounding box center [735, 332] width 1470 height 665
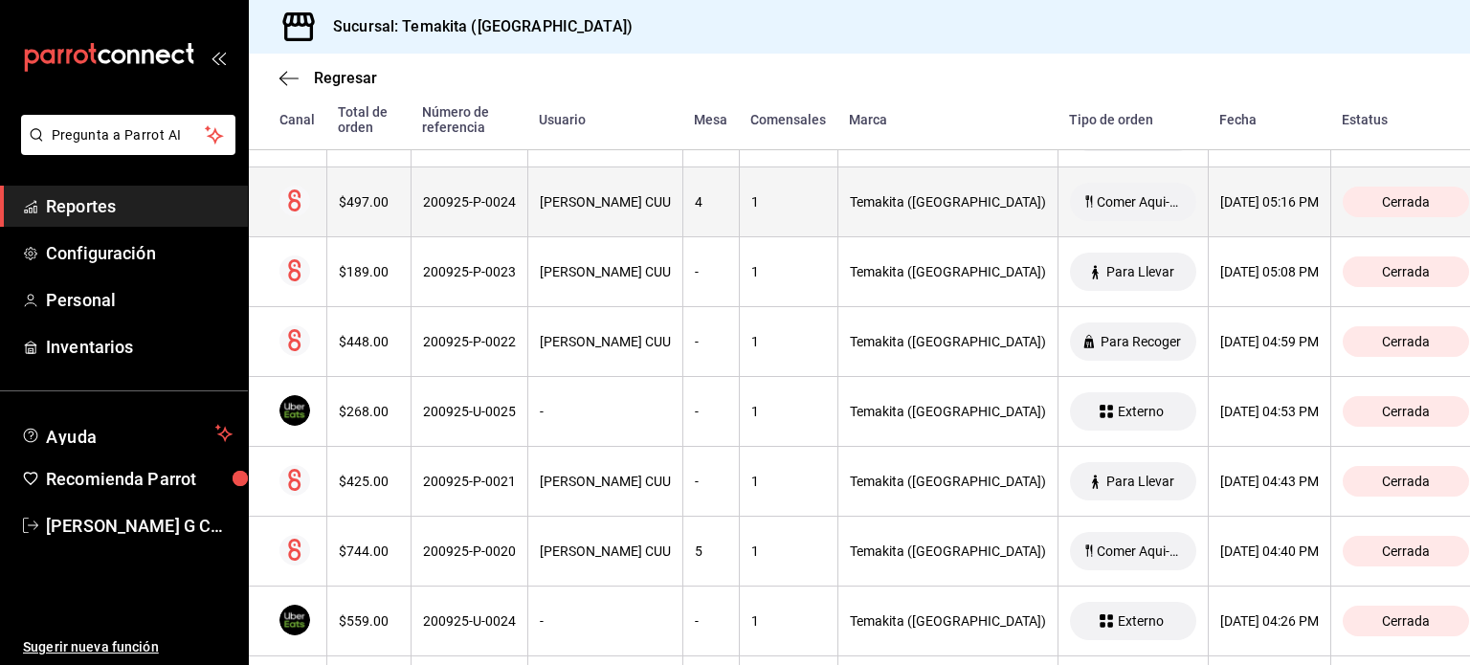
click at [375, 204] on div "$497.00" at bounding box center [369, 201] width 60 height 15
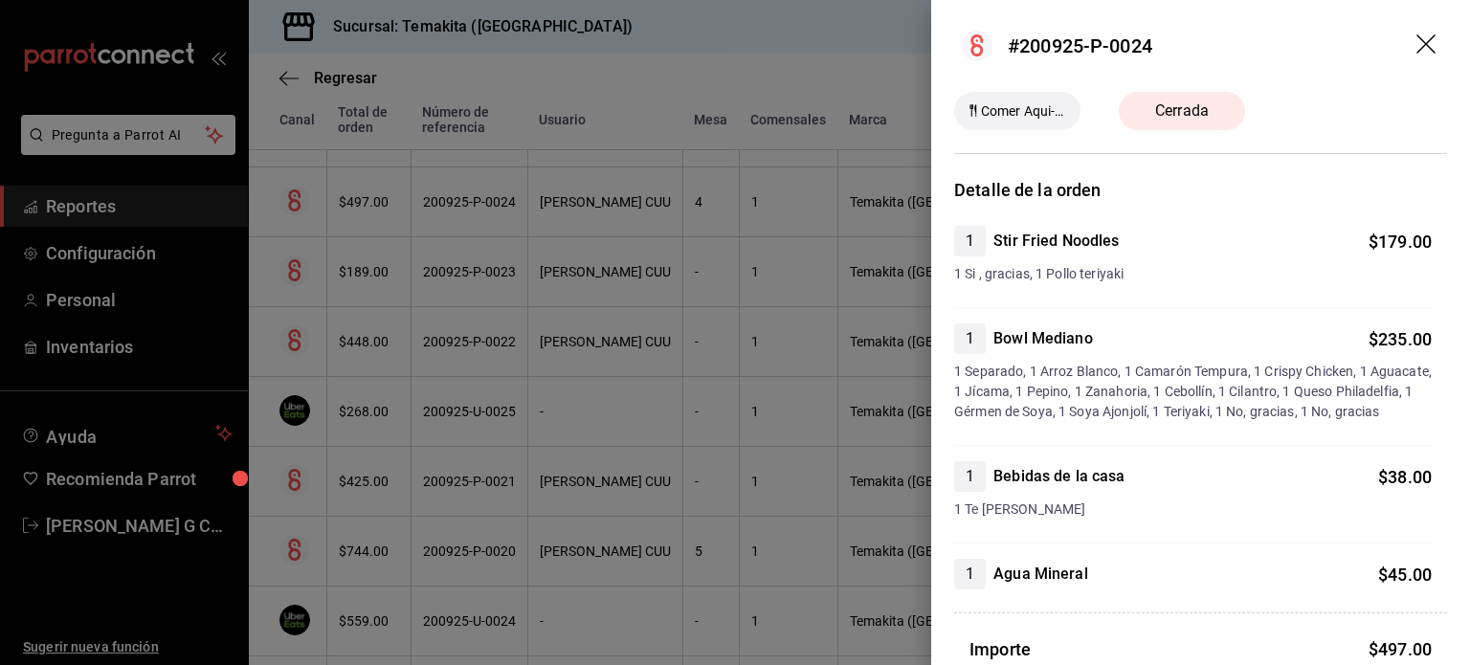
click at [375, 204] on div at bounding box center [735, 332] width 1470 height 665
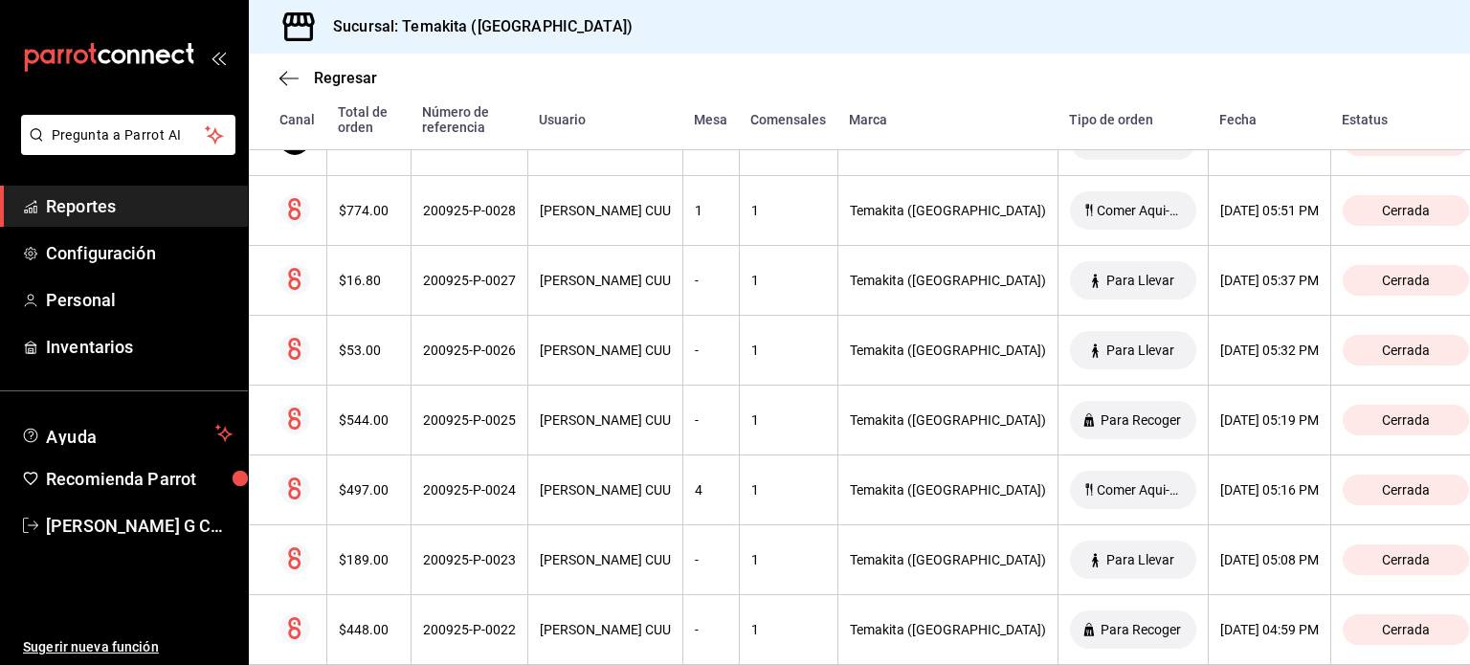
scroll to position [1932, 0]
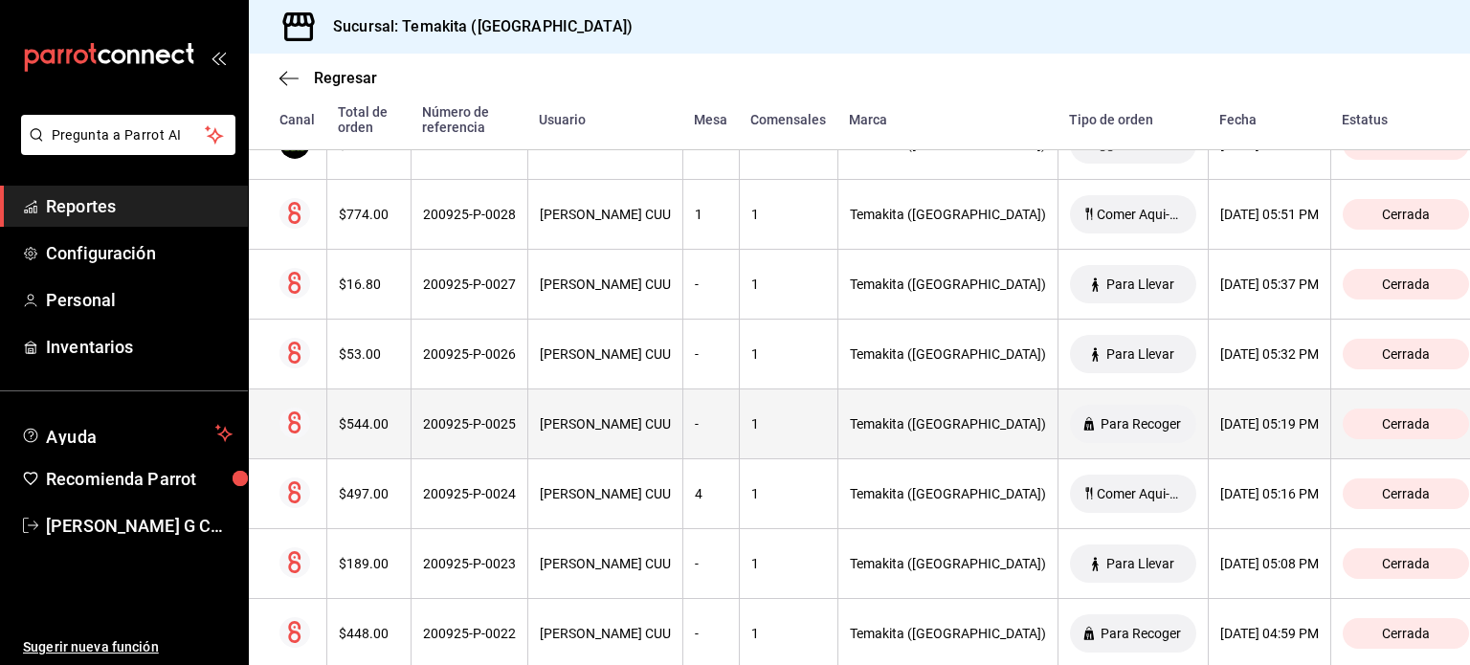
click at [350, 428] on th "$544.00" at bounding box center [368, 424] width 84 height 70
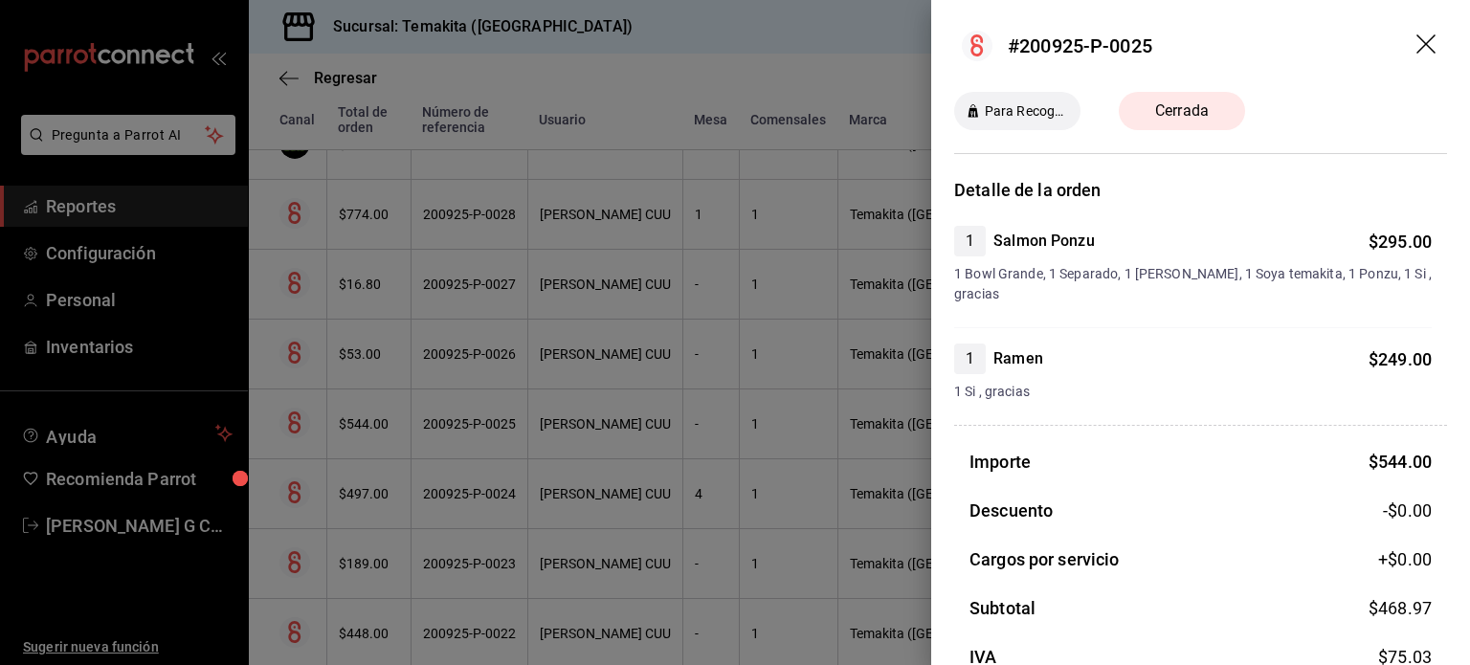
click at [350, 428] on div at bounding box center [735, 332] width 1470 height 665
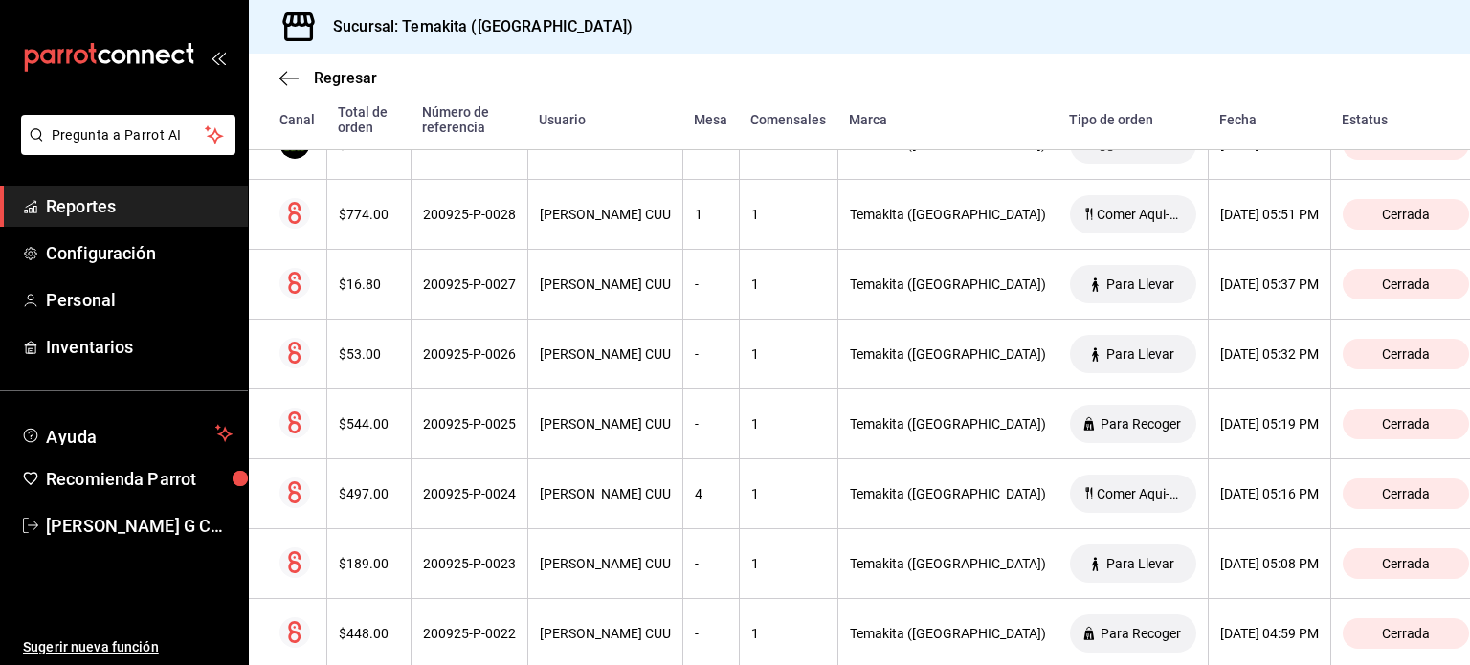
click at [350, 428] on th "$544.00" at bounding box center [368, 424] width 84 height 70
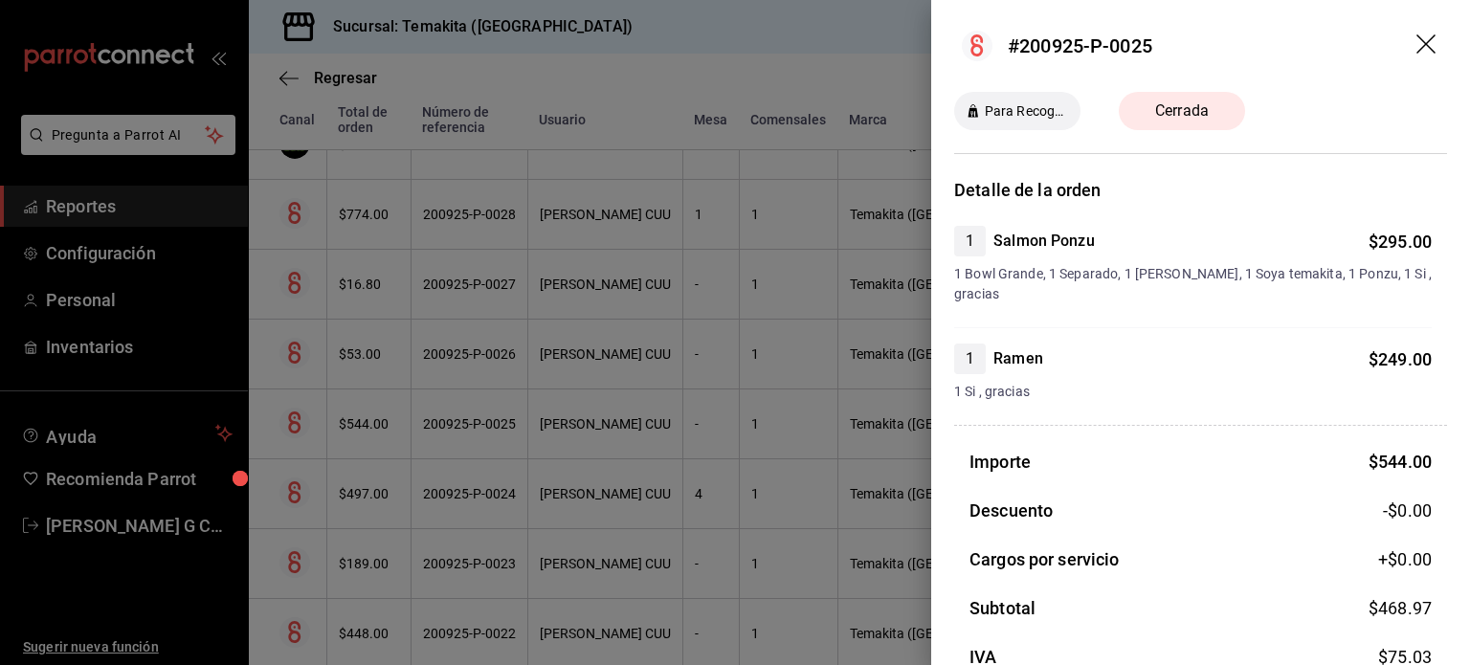
click at [350, 428] on div at bounding box center [735, 332] width 1470 height 665
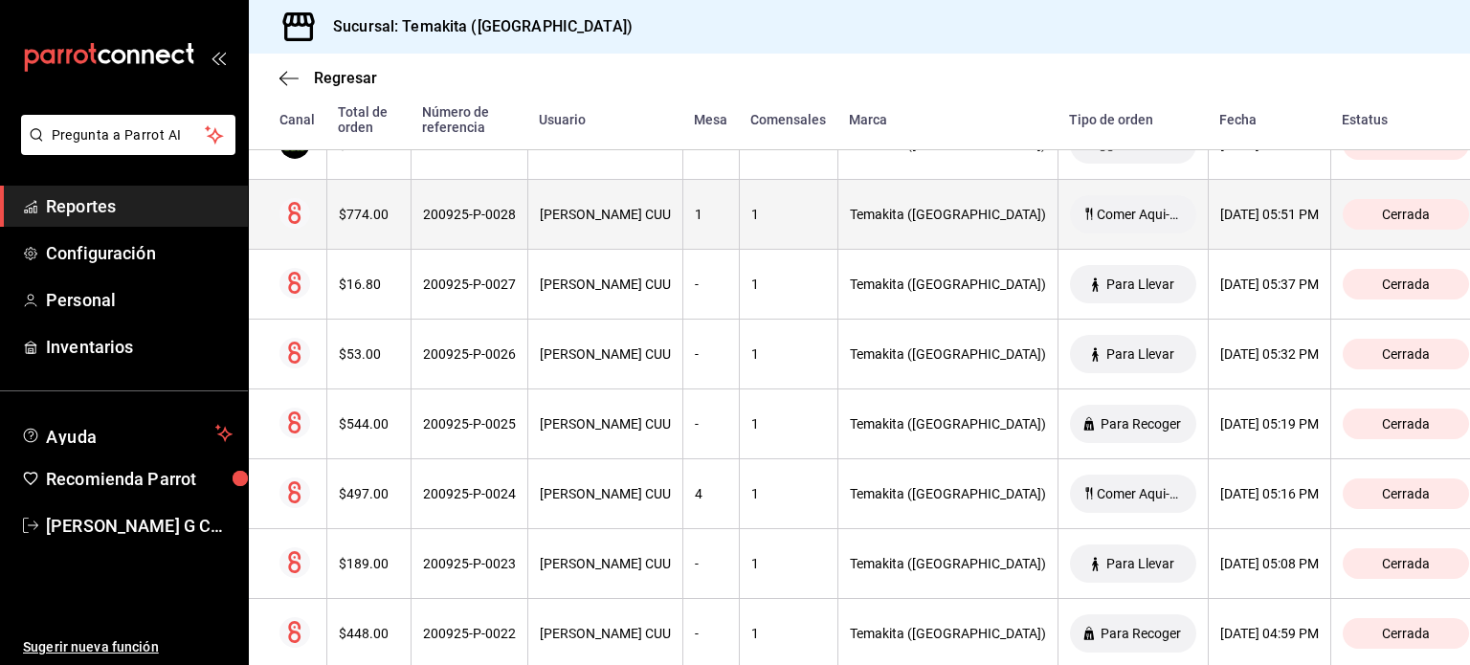
click at [389, 221] on th "$774.00" at bounding box center [368, 215] width 84 height 70
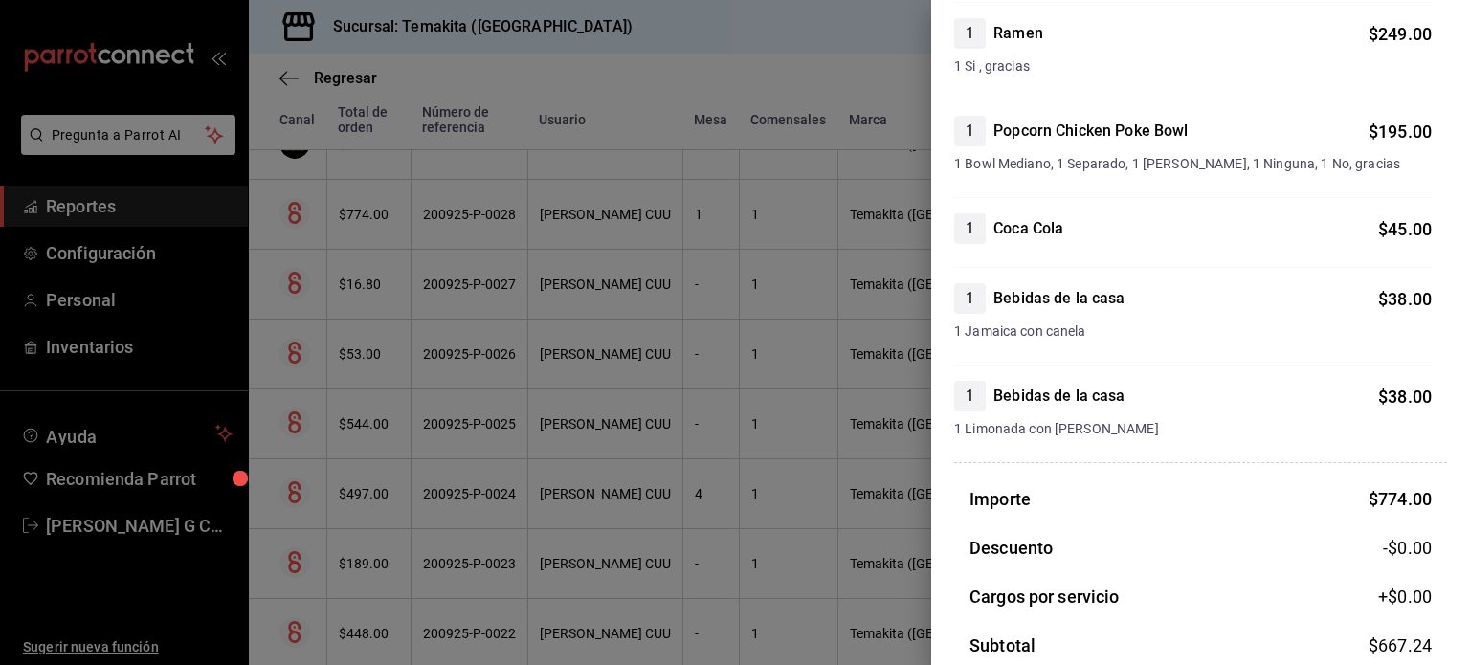
scroll to position [343, 0]
click at [340, 233] on div at bounding box center [735, 332] width 1470 height 665
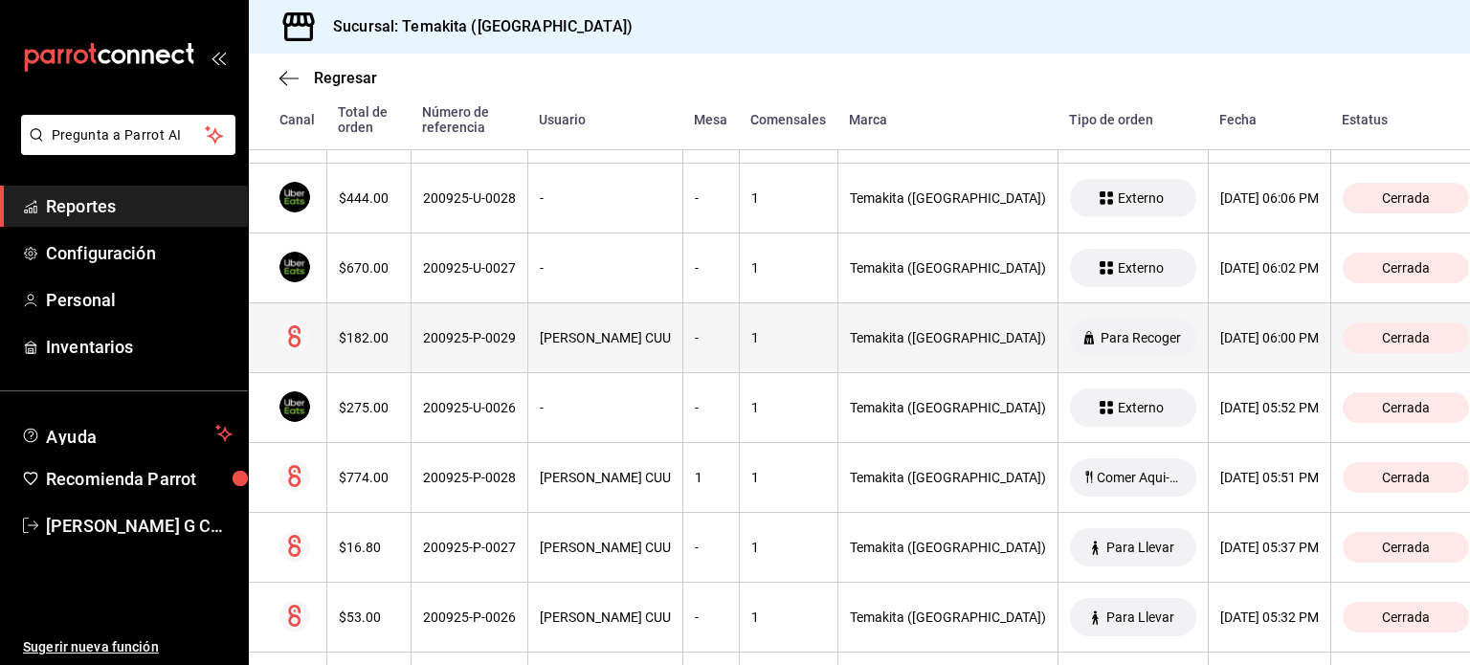
scroll to position [1614, 0]
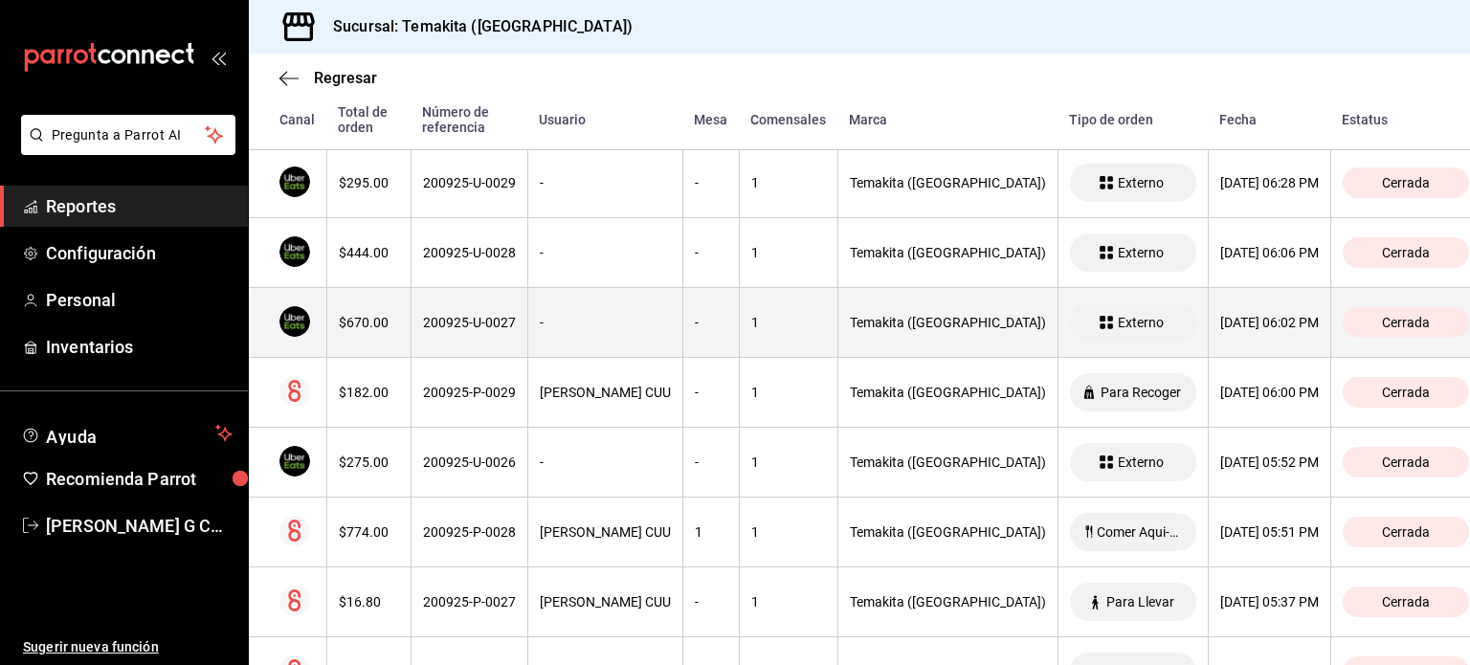
click at [399, 328] on th "$670.00" at bounding box center [368, 323] width 84 height 70
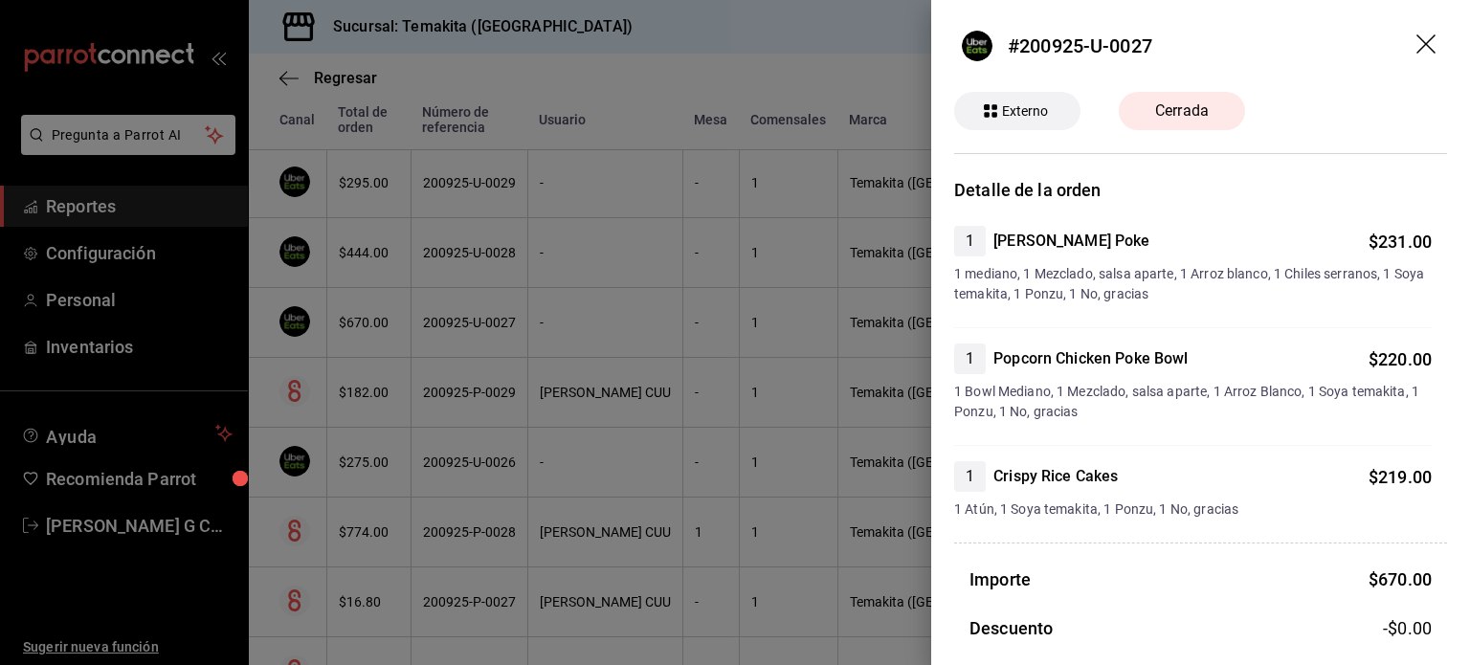
click at [399, 328] on div at bounding box center [735, 332] width 1470 height 665
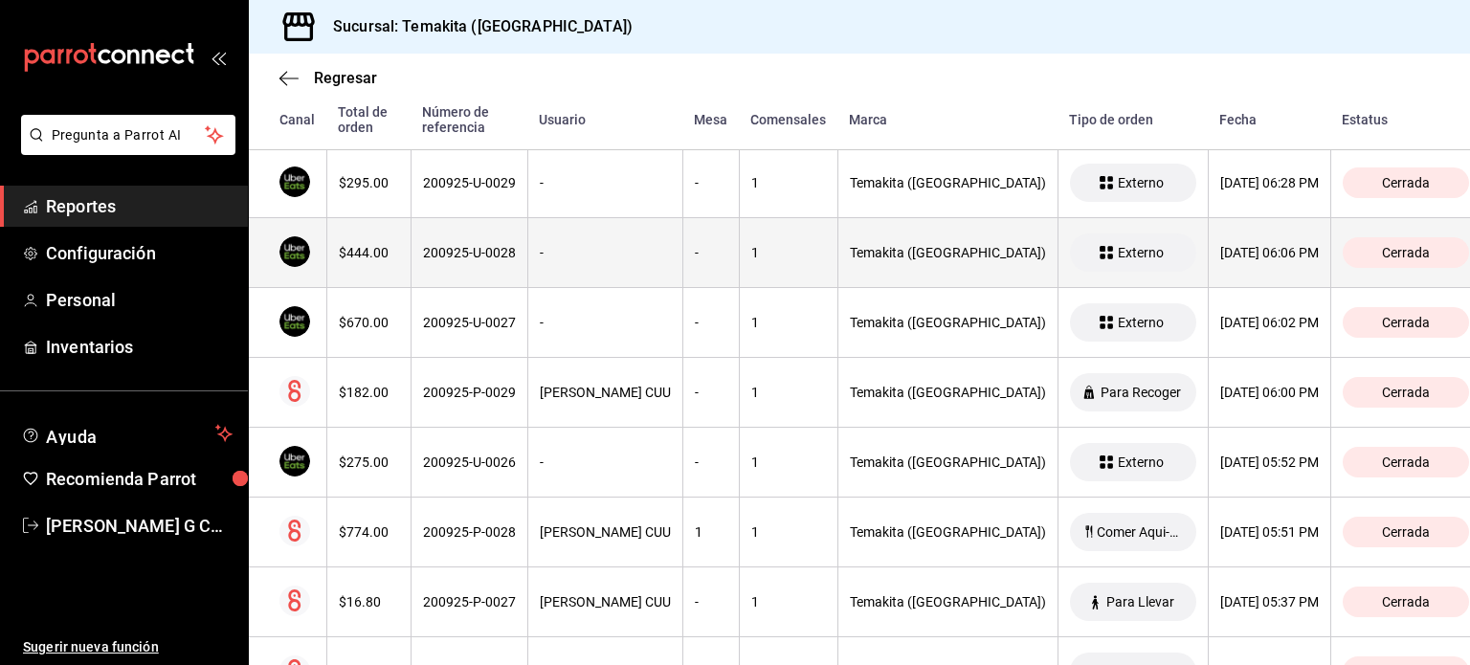
click at [371, 234] on th "$444.00" at bounding box center [368, 253] width 84 height 70
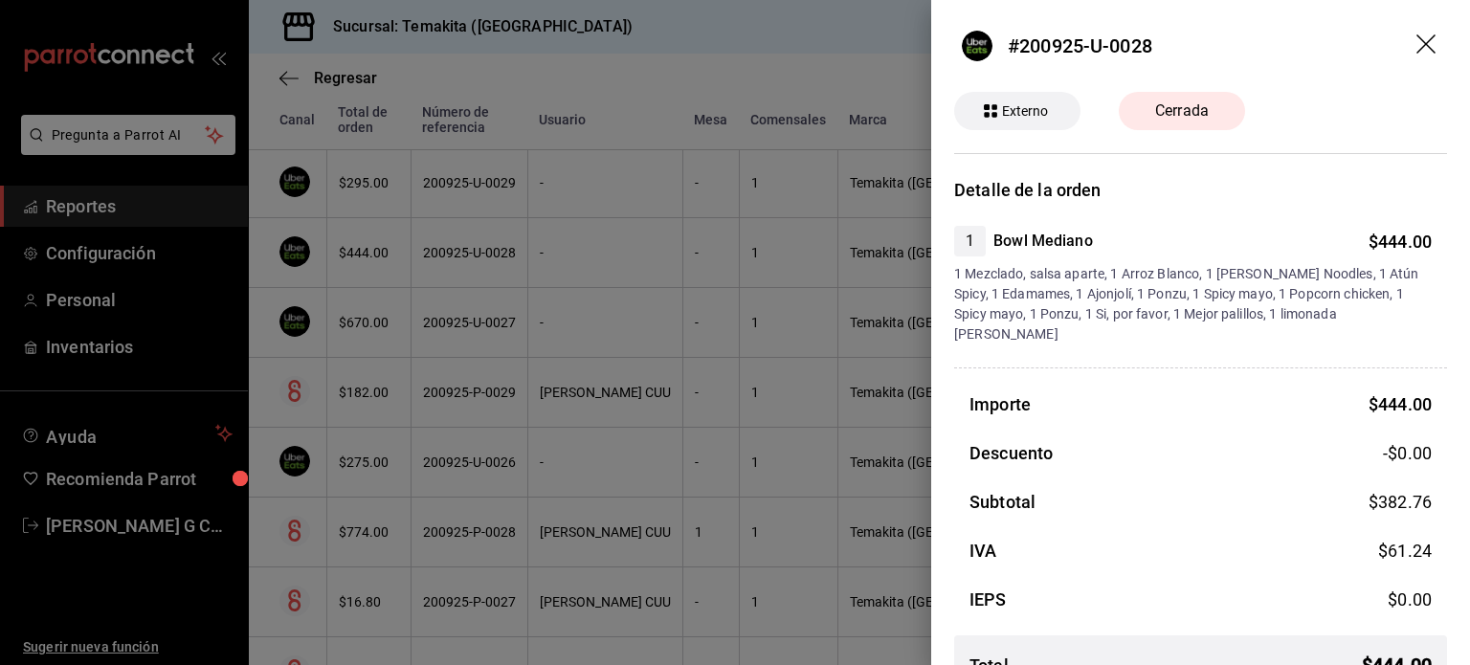
click at [371, 234] on div at bounding box center [735, 332] width 1470 height 665
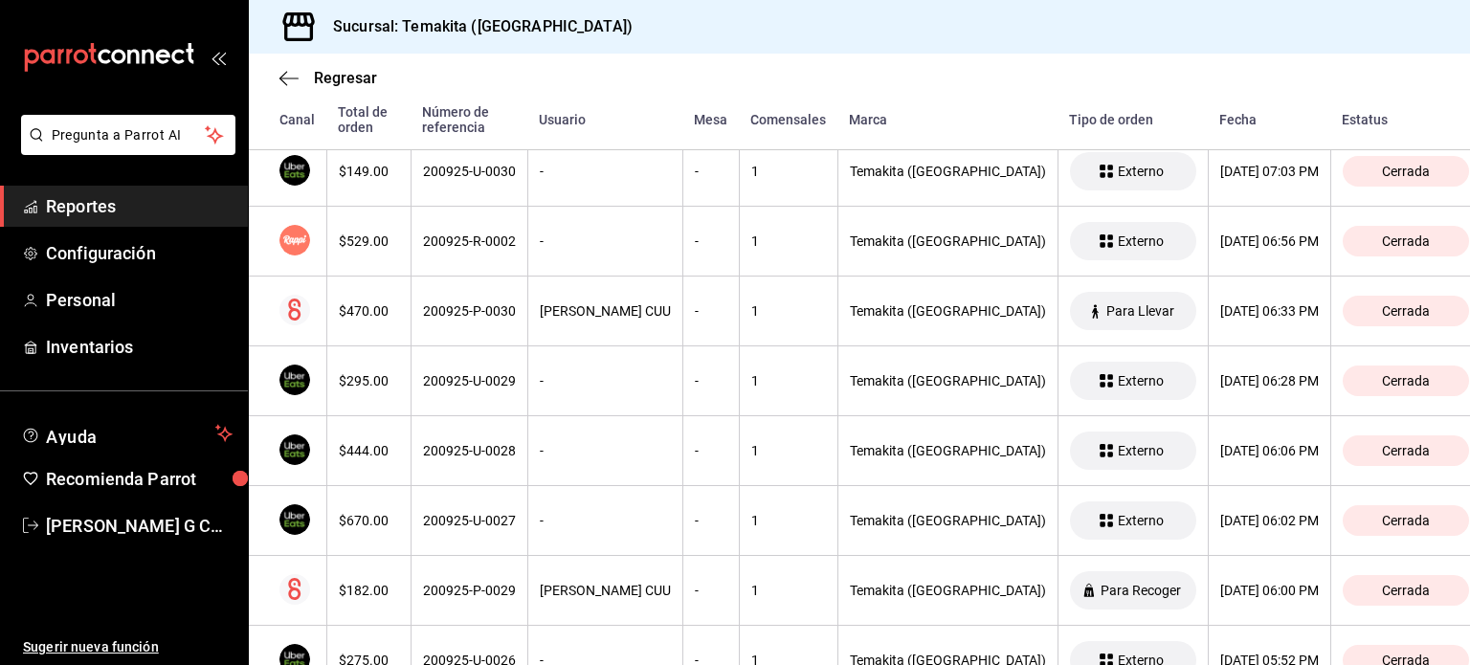
scroll to position [1408, 0]
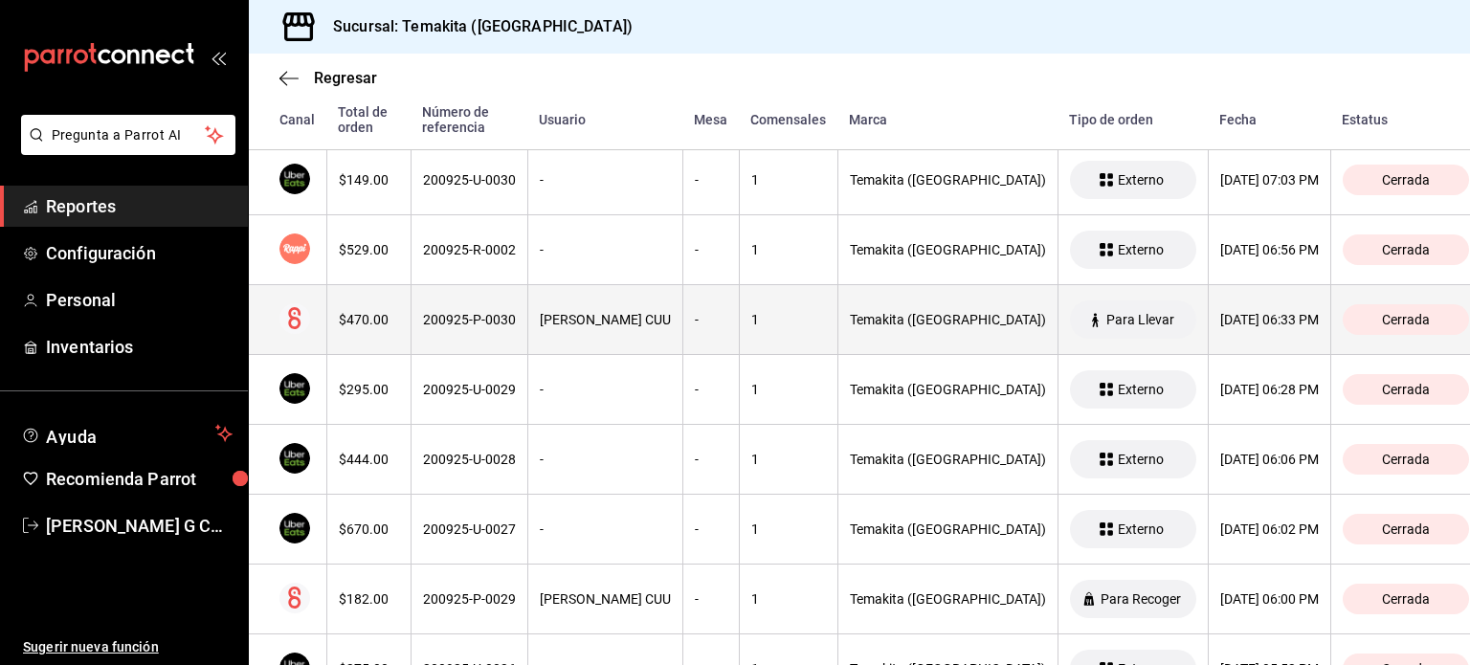
click at [366, 332] on th "$470.00" at bounding box center [368, 320] width 84 height 70
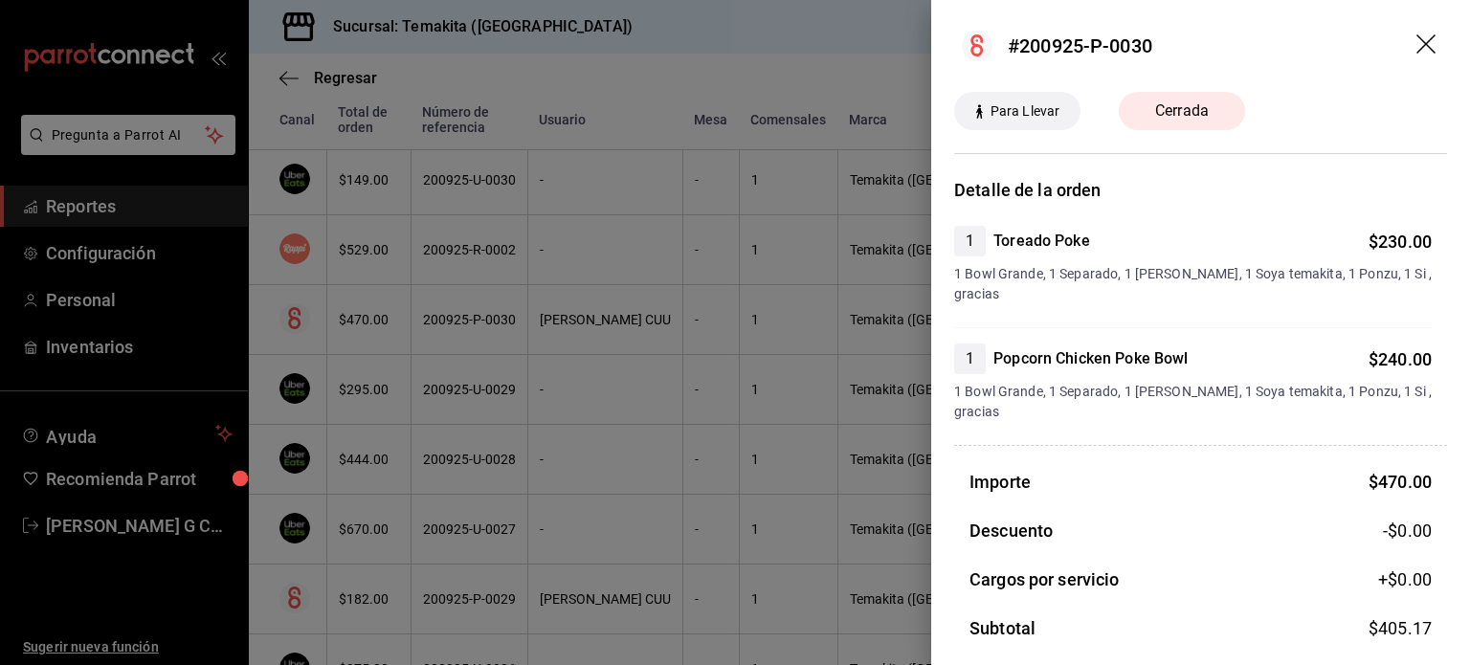
click at [366, 332] on div at bounding box center [735, 332] width 1470 height 665
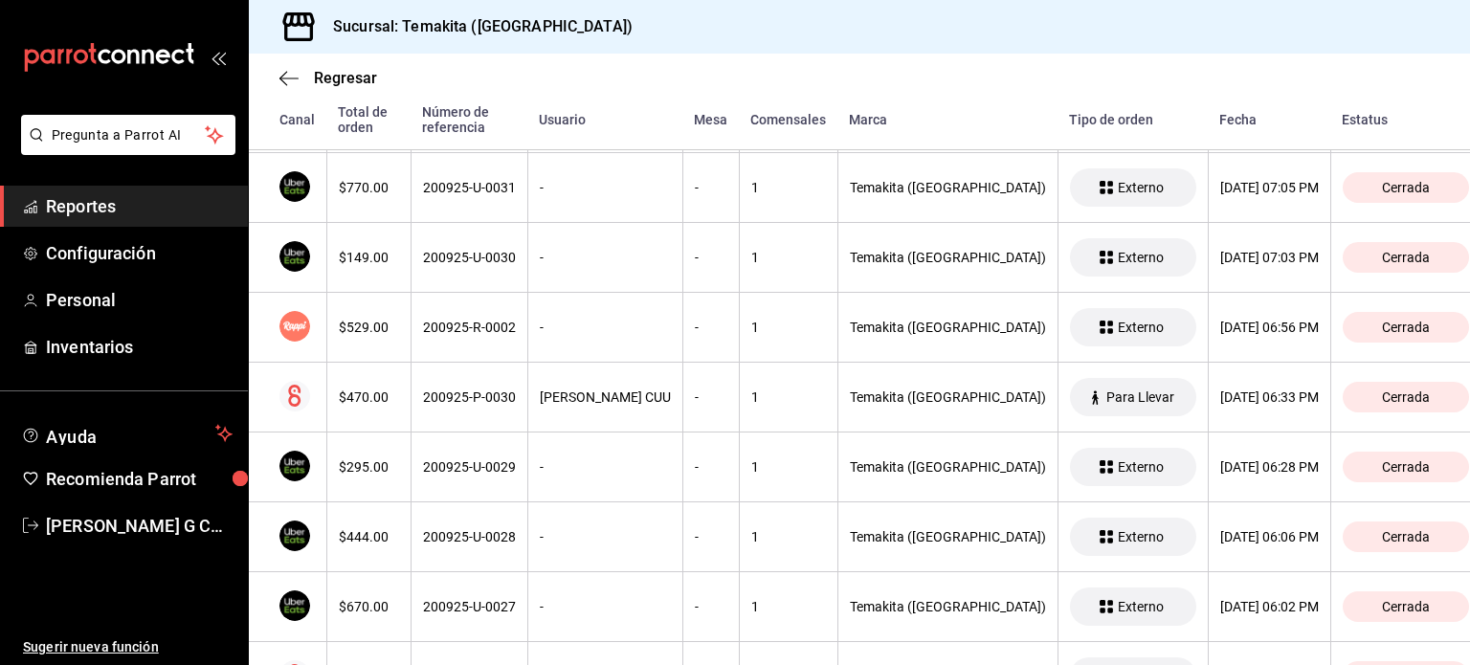
scroll to position [1328, 0]
click at [366, 332] on div "$529.00" at bounding box center [369, 329] width 60 height 15
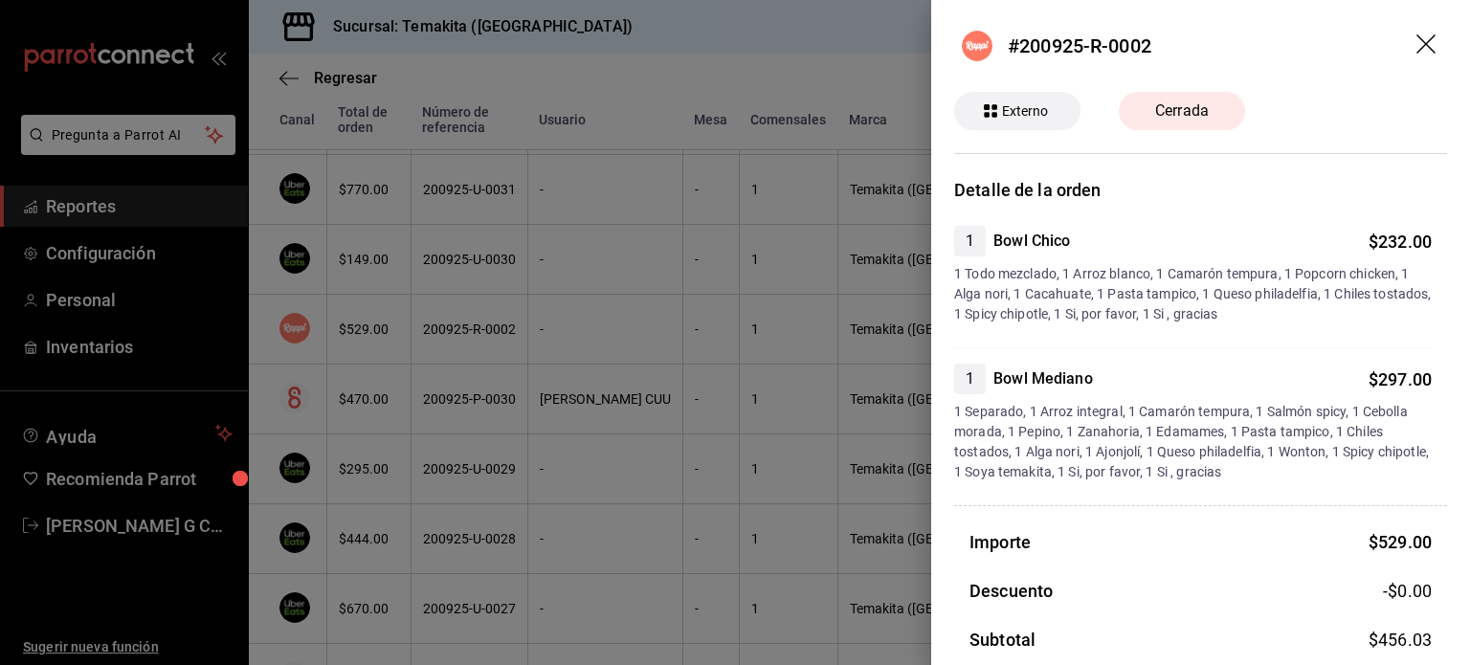
click at [366, 332] on div at bounding box center [735, 332] width 1470 height 665
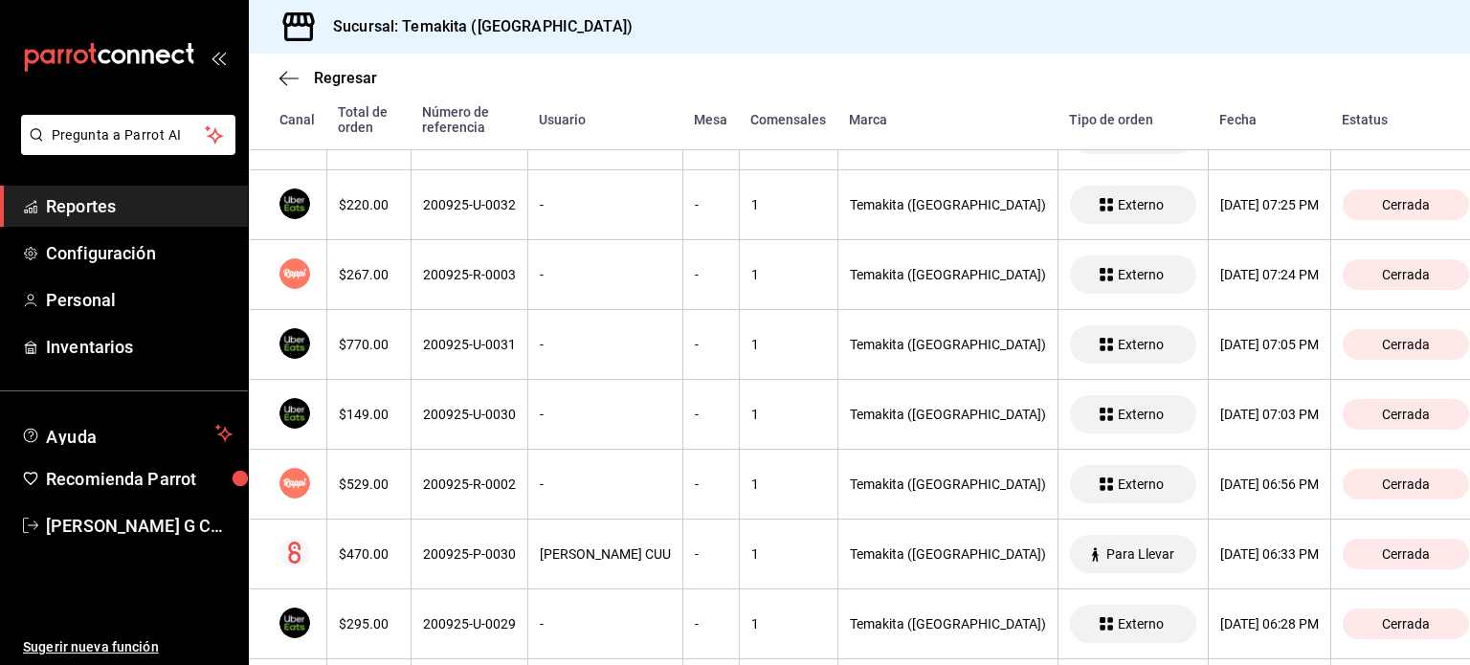
scroll to position [1171, 0]
click at [366, 332] on th "$770.00" at bounding box center [368, 347] width 84 height 70
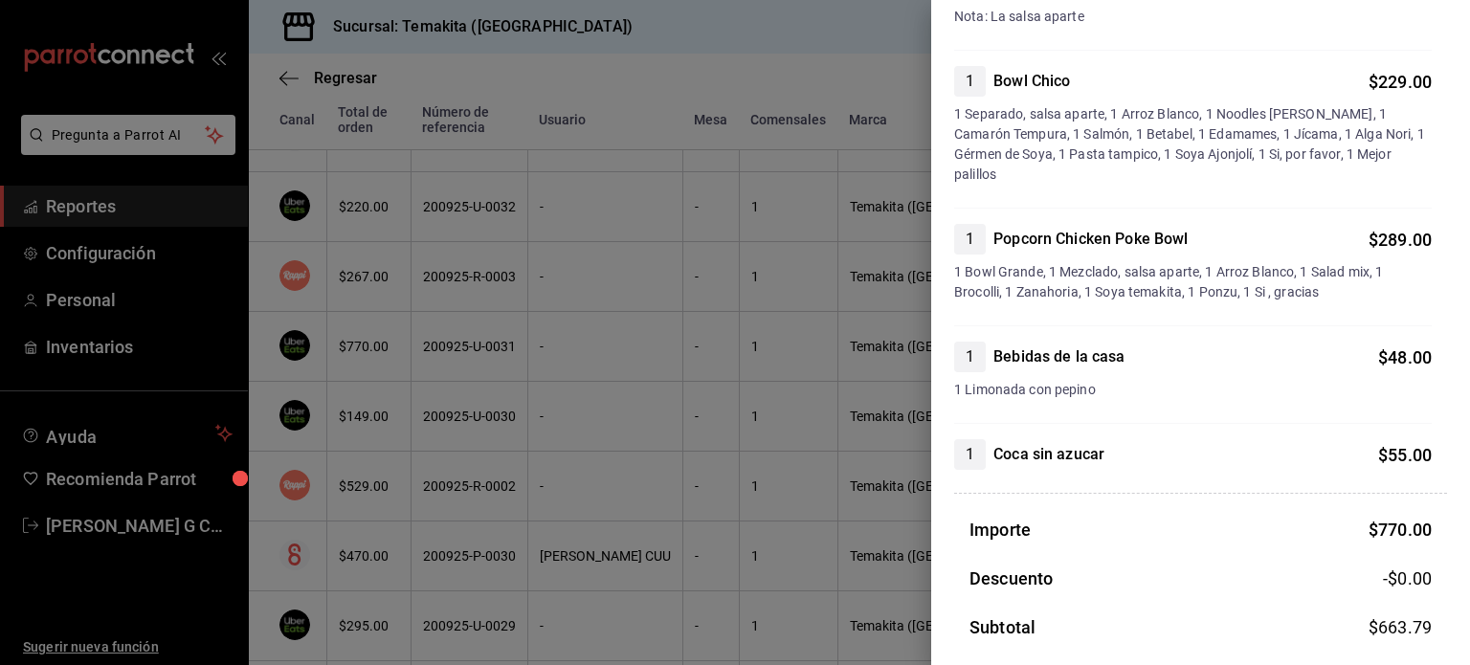
scroll to position [294, 0]
click at [384, 333] on div at bounding box center [735, 332] width 1470 height 665
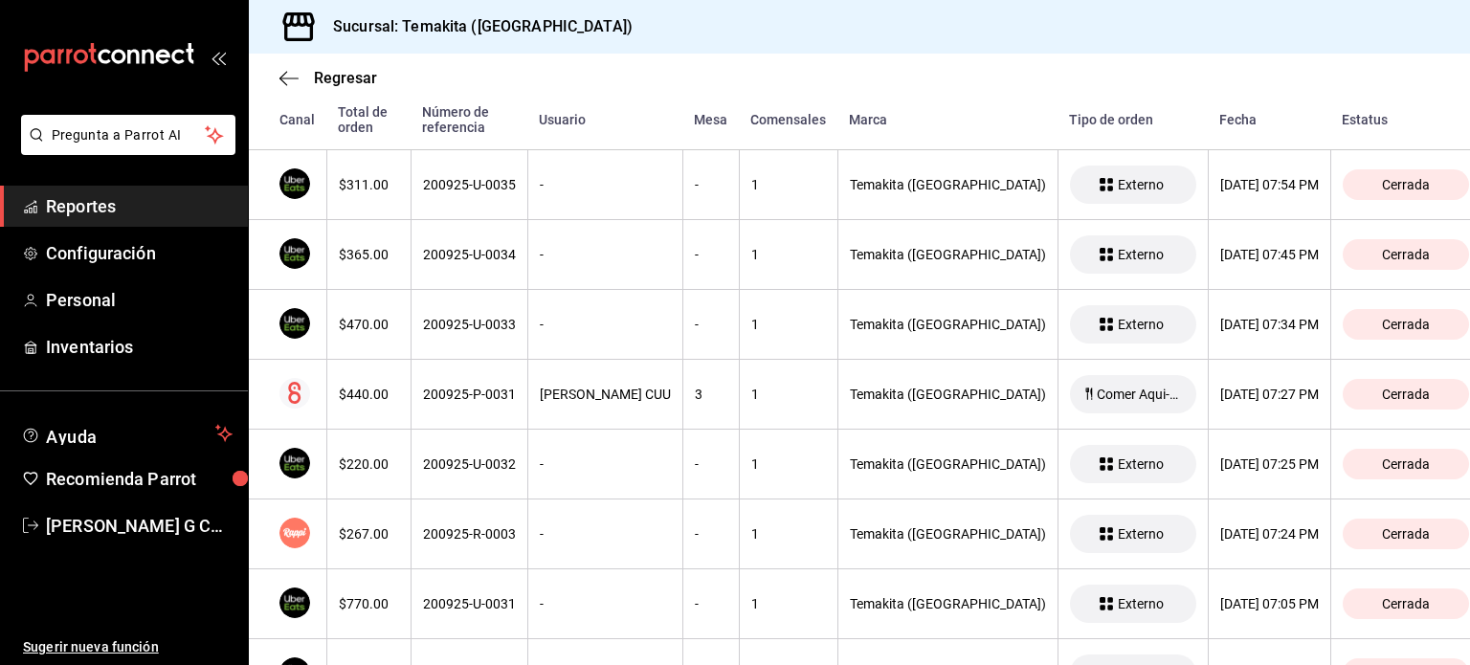
scroll to position [913, 0]
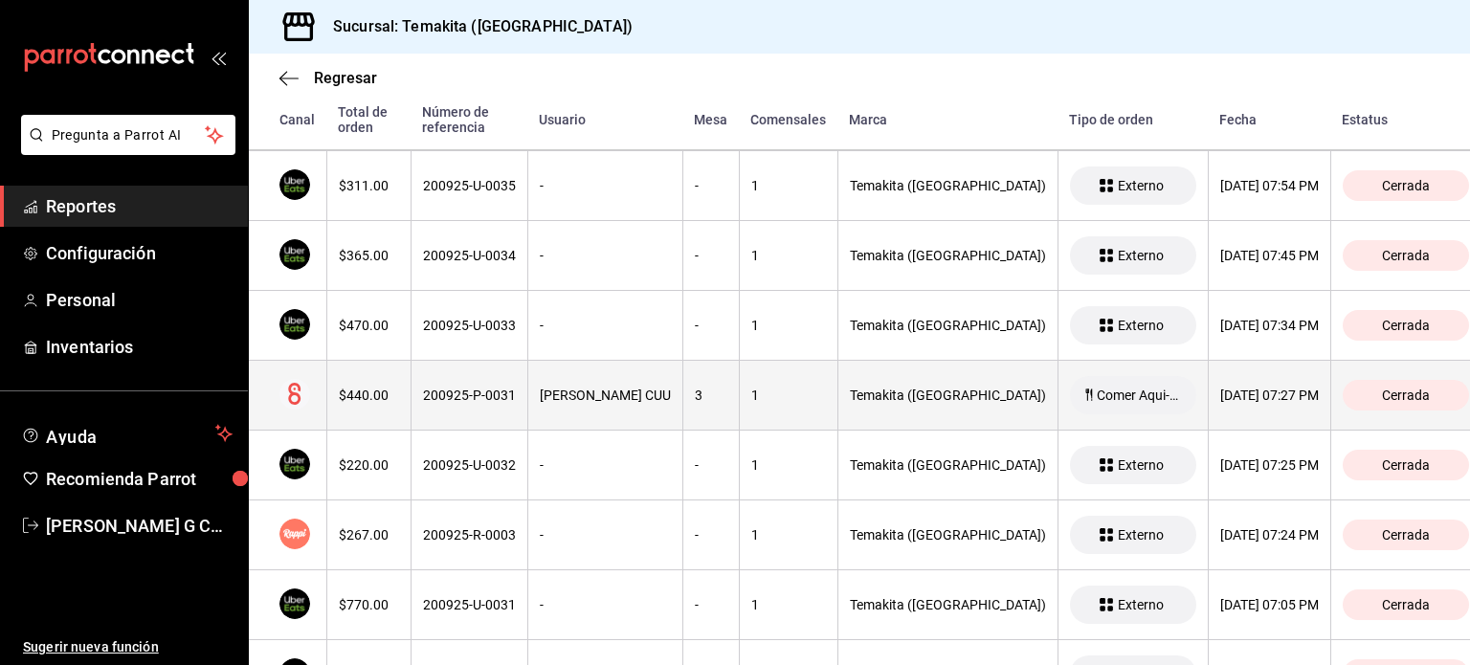
click at [356, 404] on th "$440.00" at bounding box center [368, 396] width 84 height 70
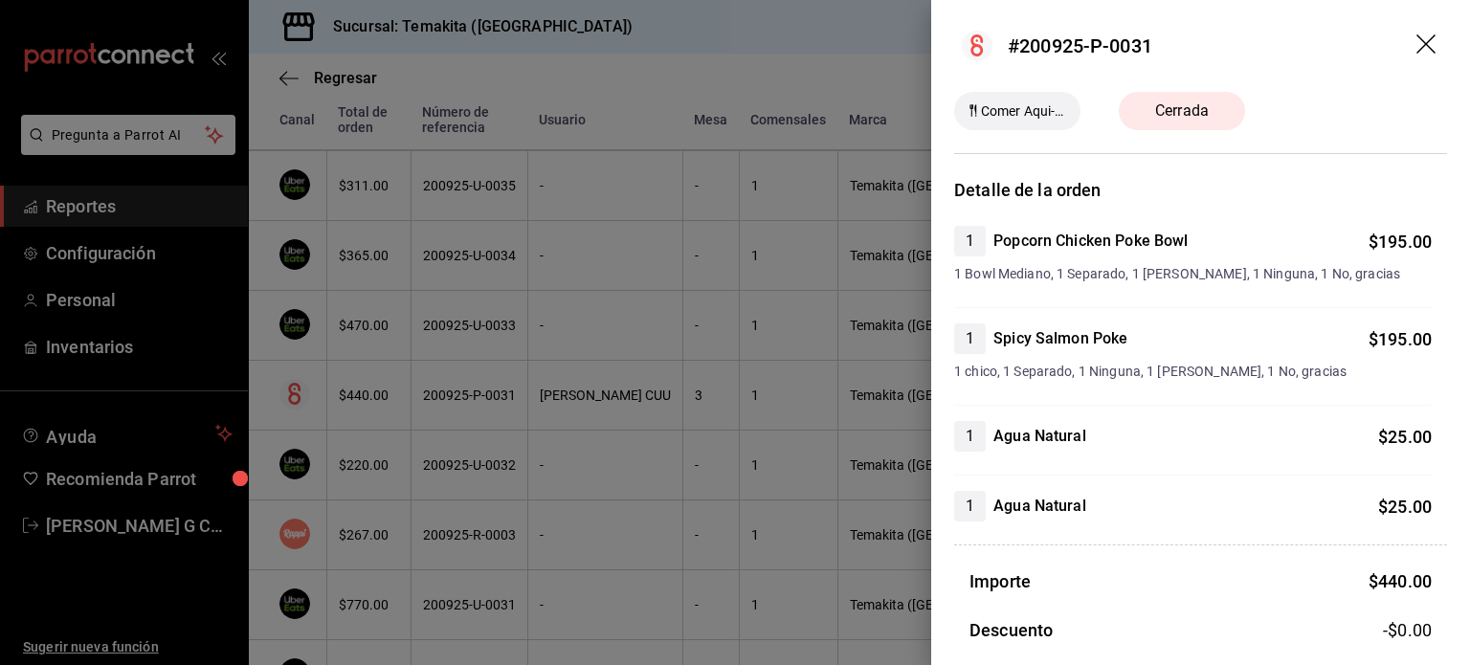
click at [356, 404] on div at bounding box center [735, 332] width 1470 height 665
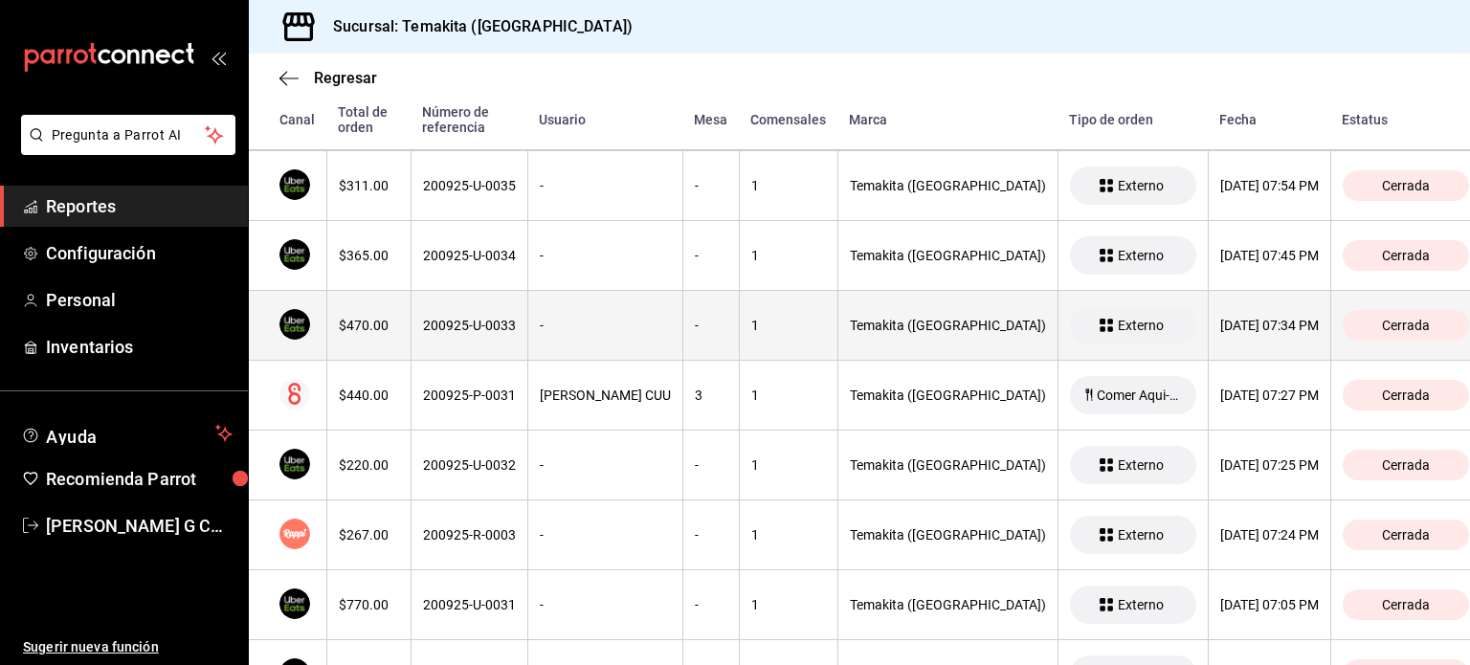
click at [412, 298] on th "200925-U-0033" at bounding box center [469, 326] width 117 height 70
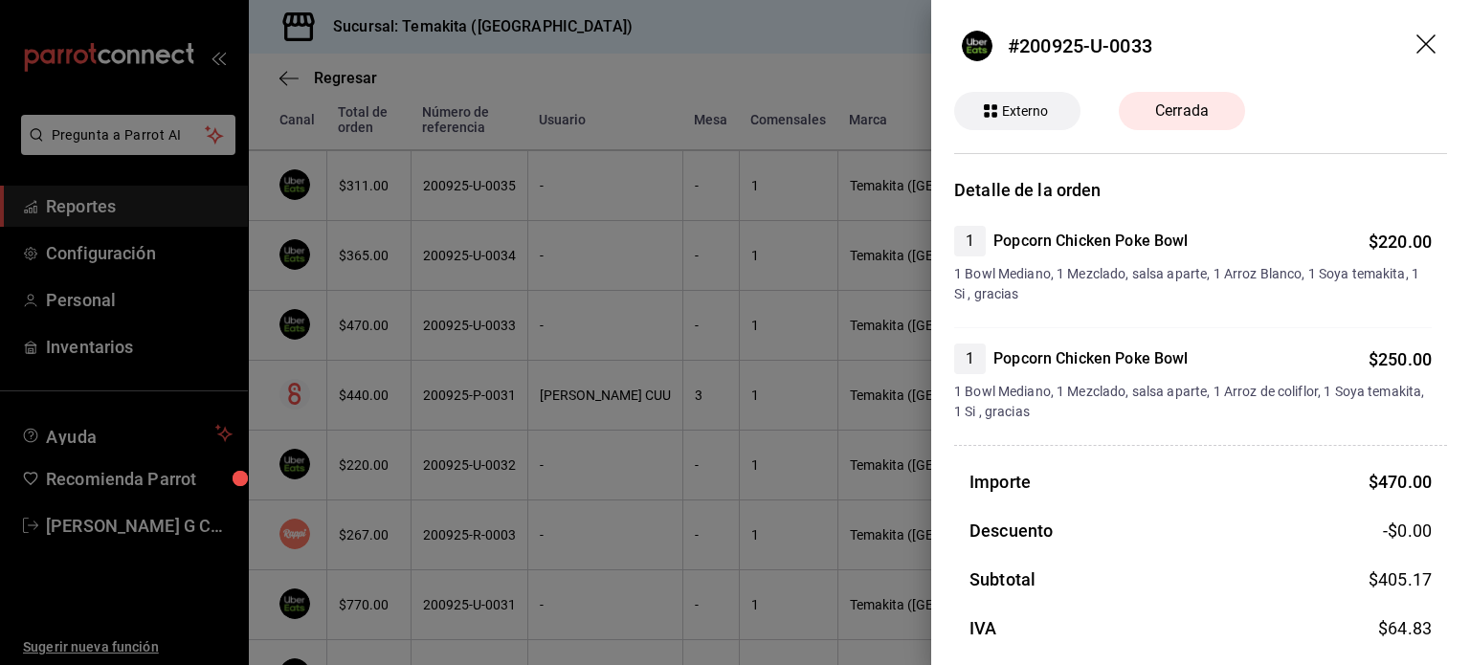
click at [412, 298] on div at bounding box center [735, 332] width 1470 height 665
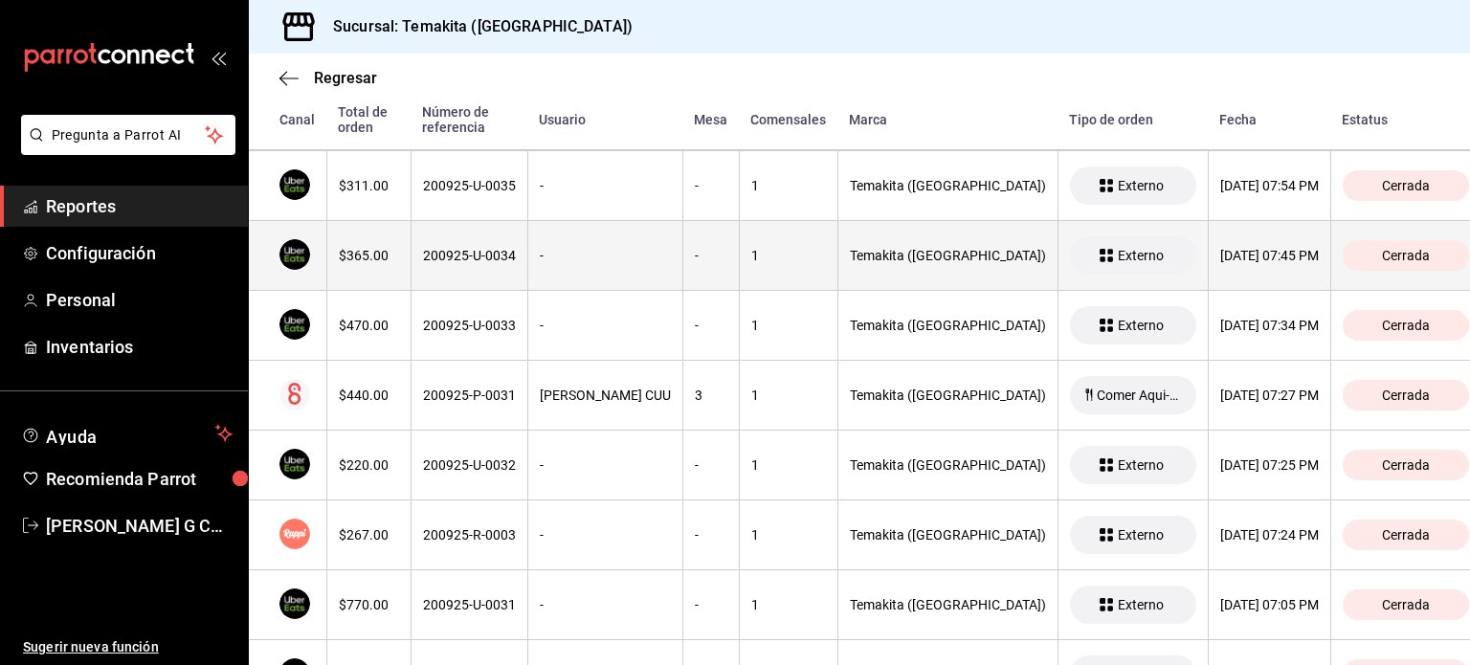
click at [367, 266] on th "$365.00" at bounding box center [368, 256] width 84 height 70
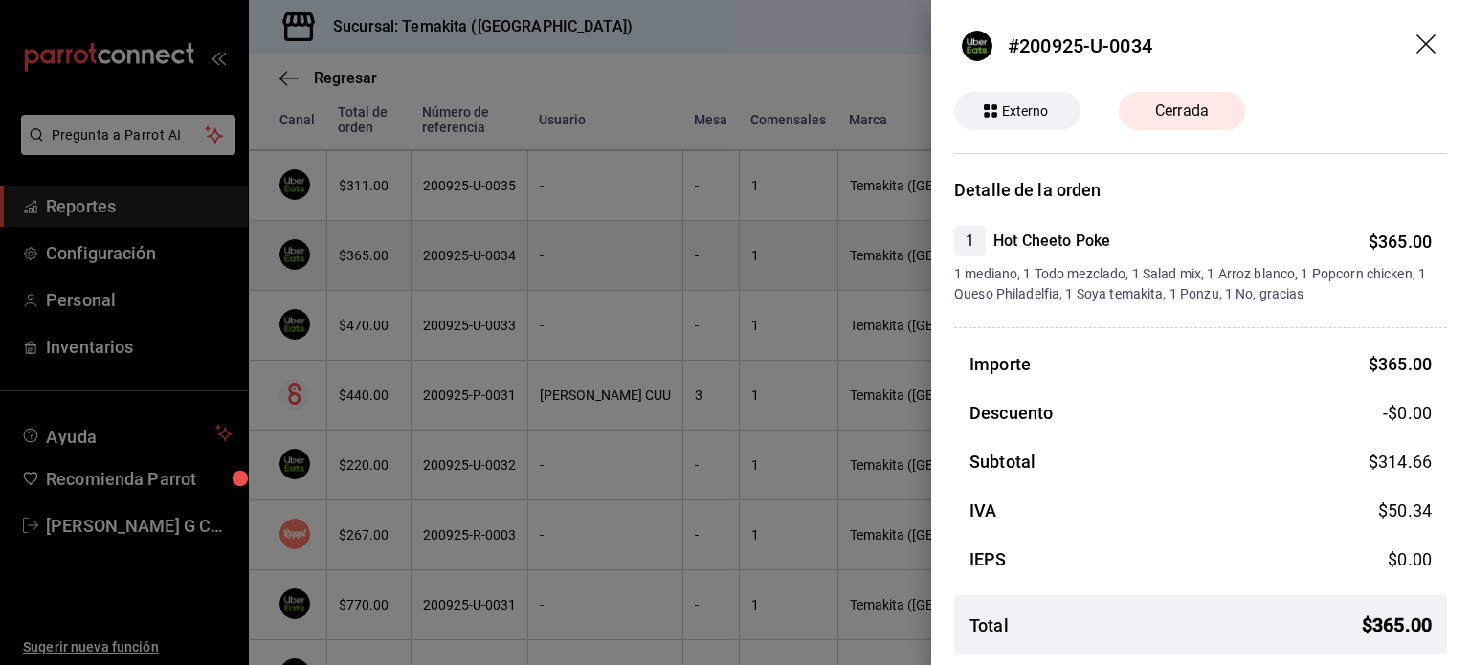
click at [367, 266] on div at bounding box center [735, 332] width 1470 height 665
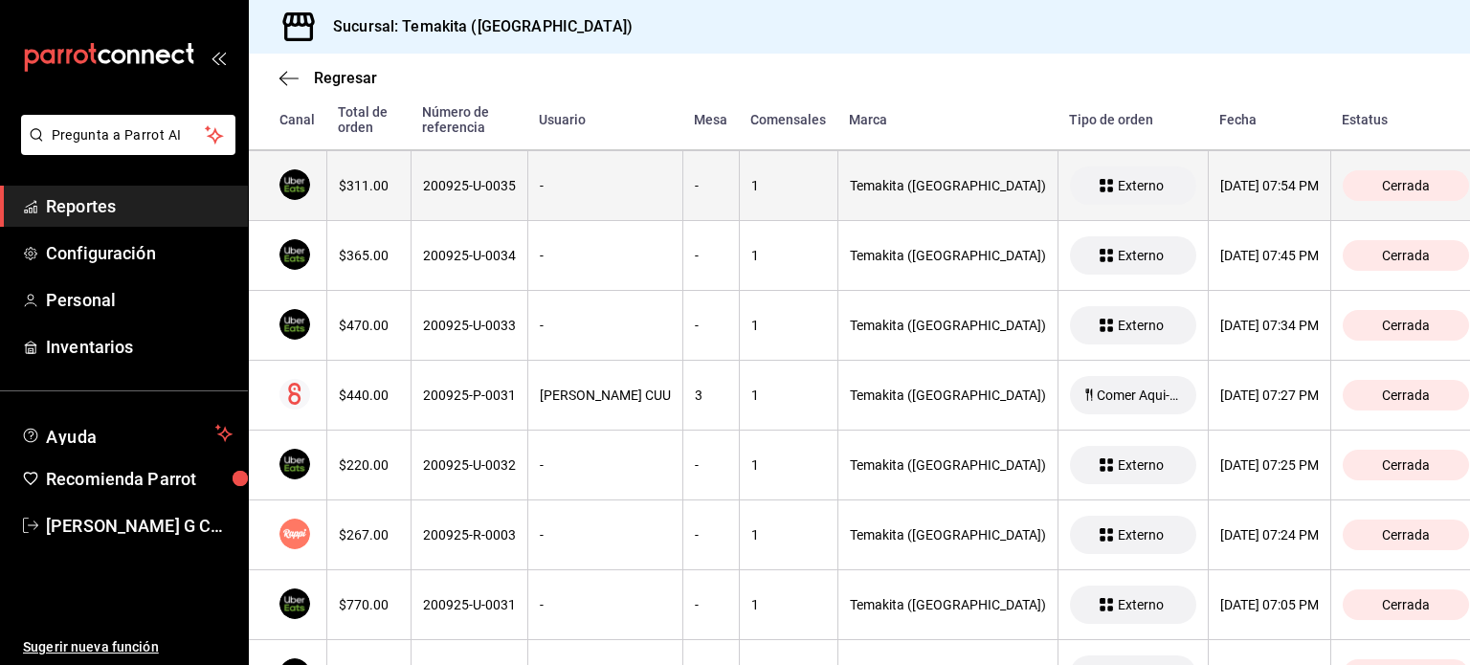
click at [406, 191] on th "$311.00" at bounding box center [368, 186] width 84 height 70
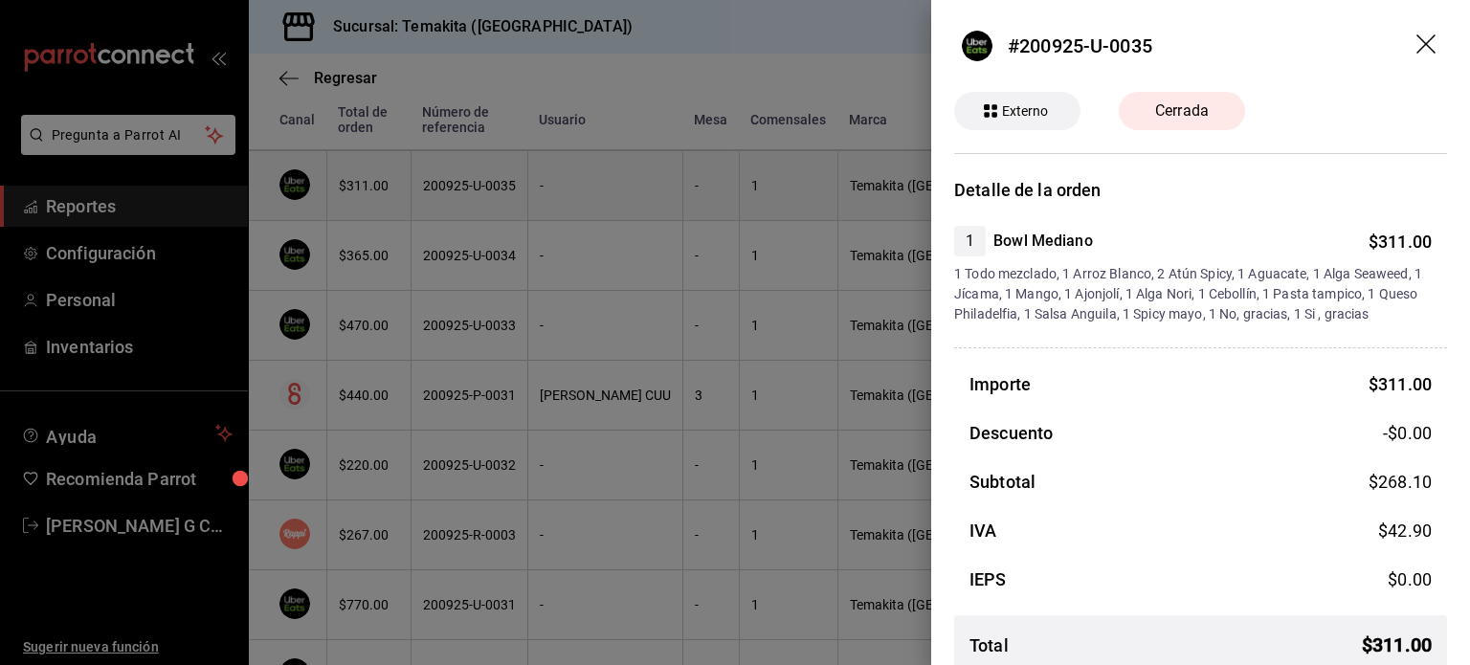
click at [406, 191] on div at bounding box center [735, 332] width 1470 height 665
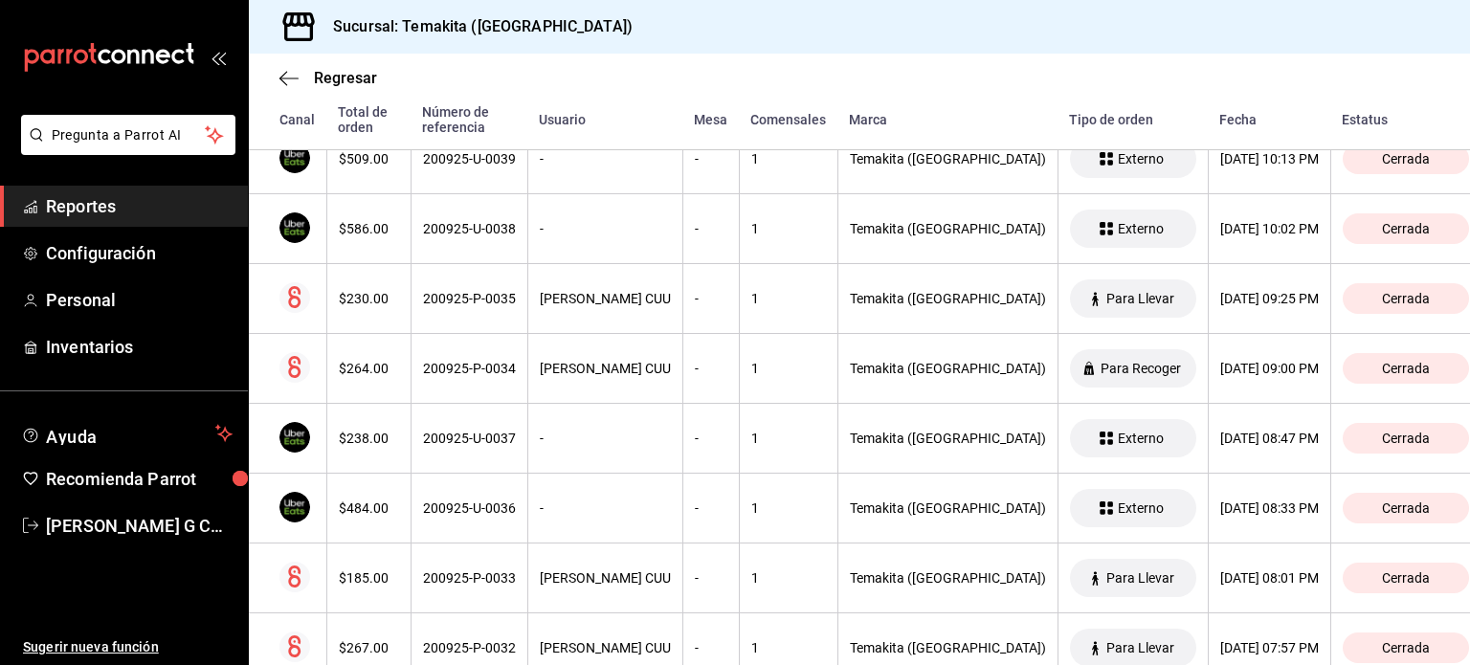
scroll to position [390, 0]
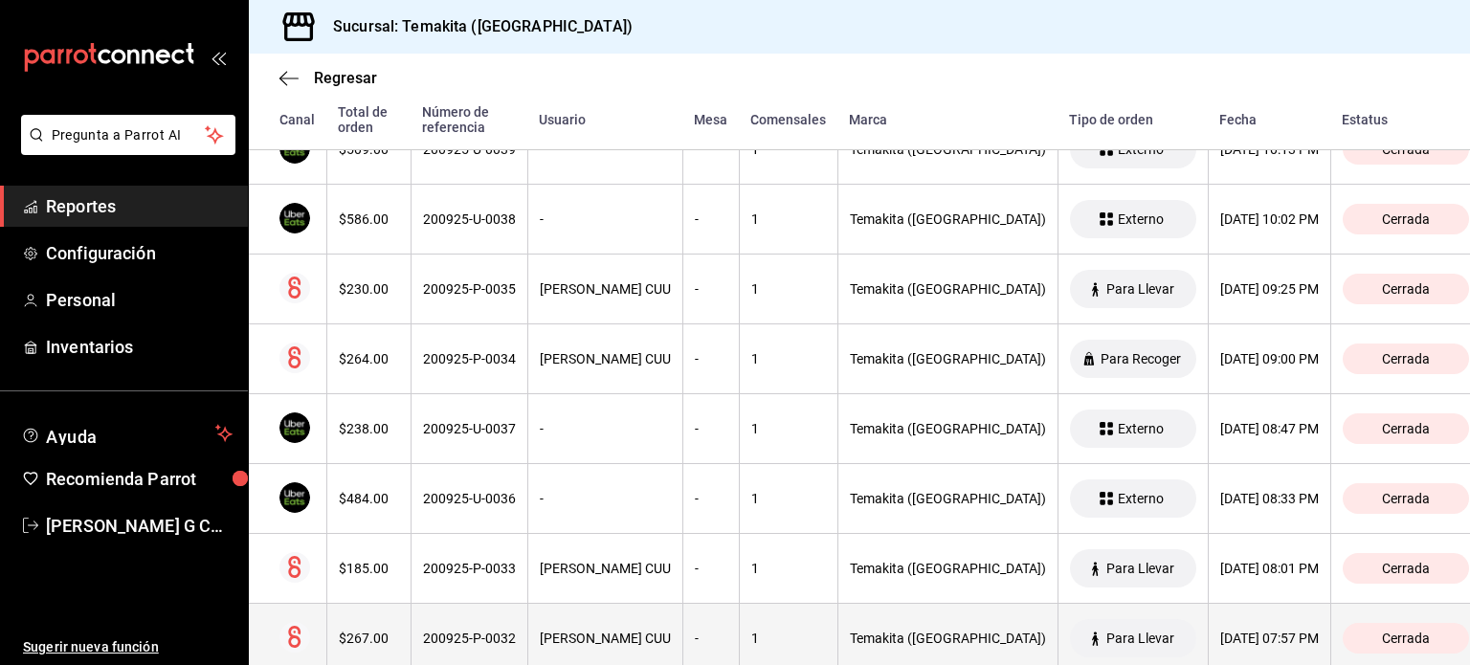
click at [364, 628] on th "$267.00" at bounding box center [368, 639] width 84 height 70
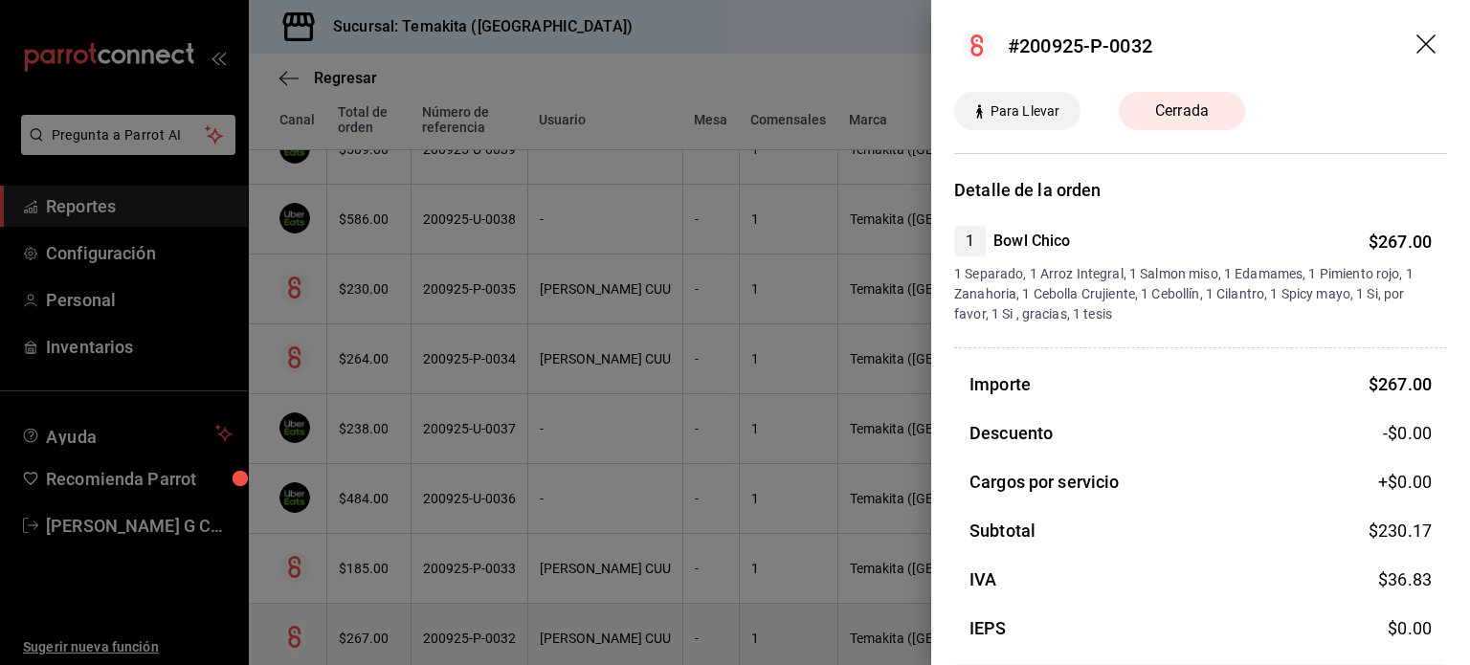
click at [364, 628] on div at bounding box center [735, 332] width 1470 height 665
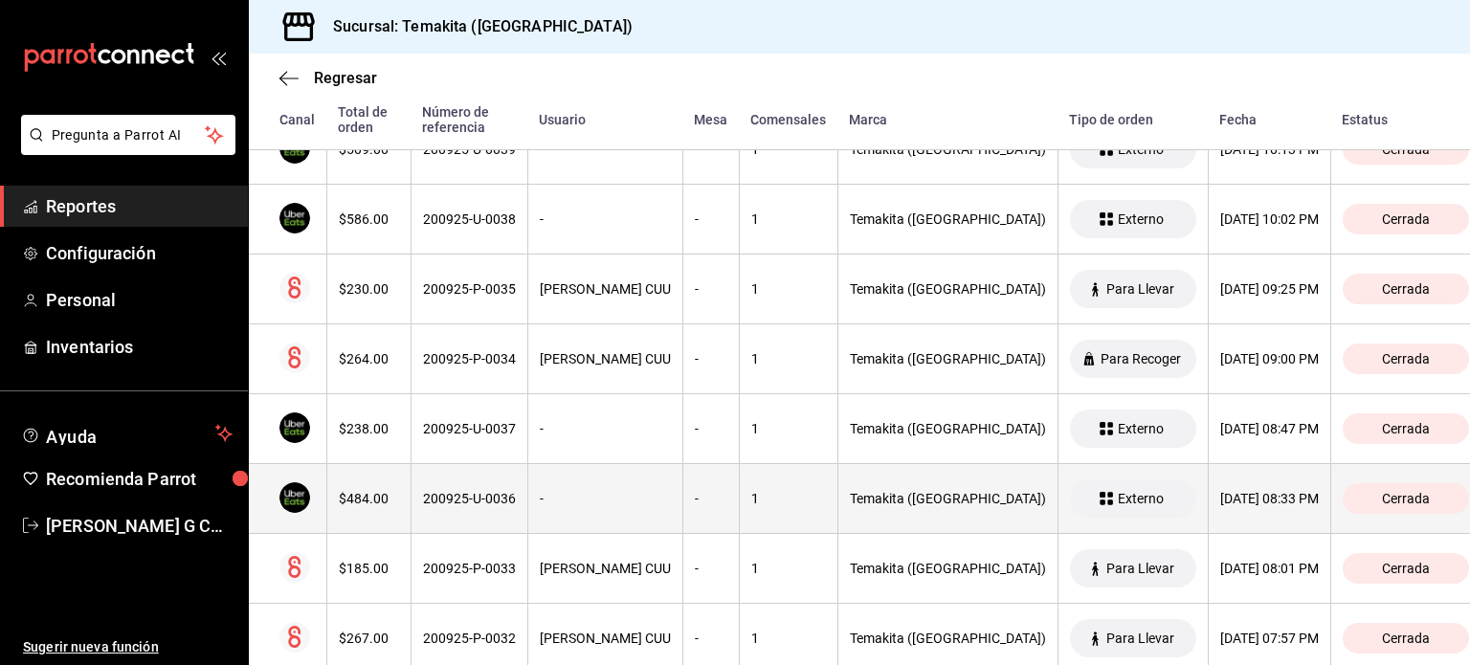
click at [367, 510] on th "$484.00" at bounding box center [368, 499] width 84 height 70
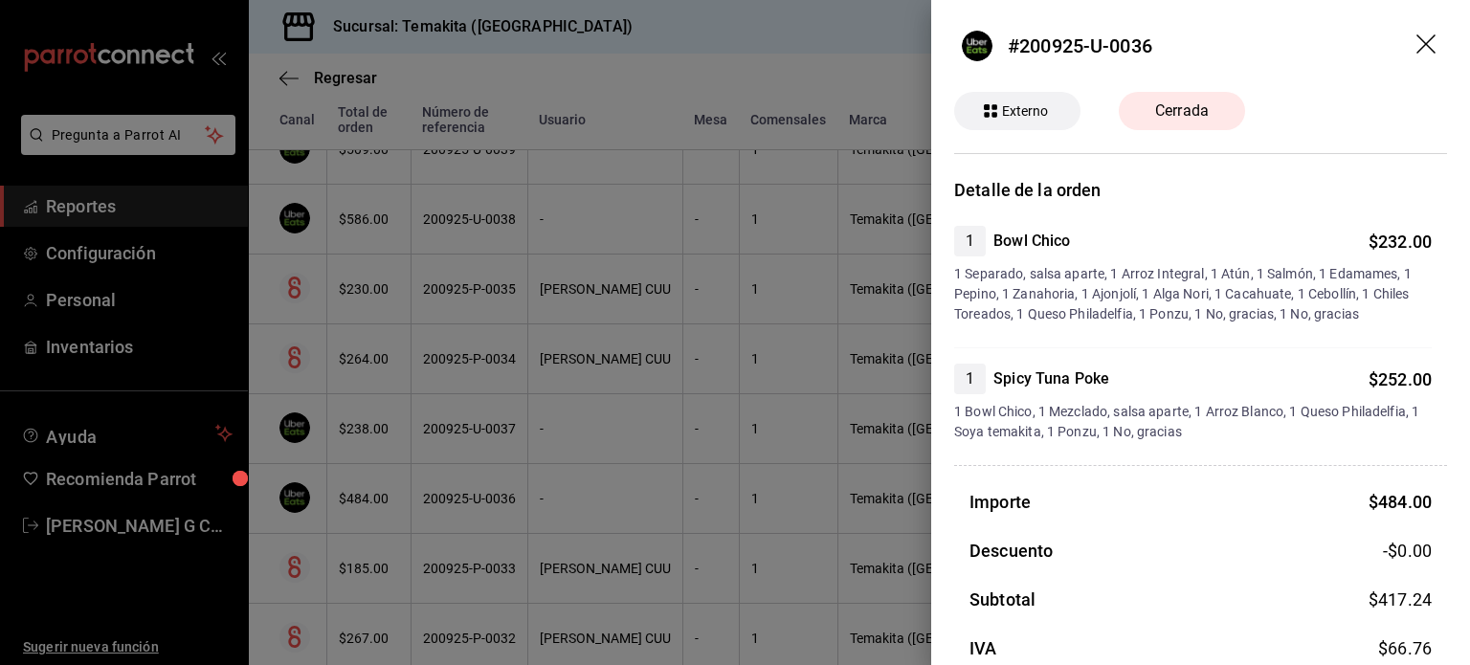
click at [367, 510] on div at bounding box center [735, 332] width 1470 height 665
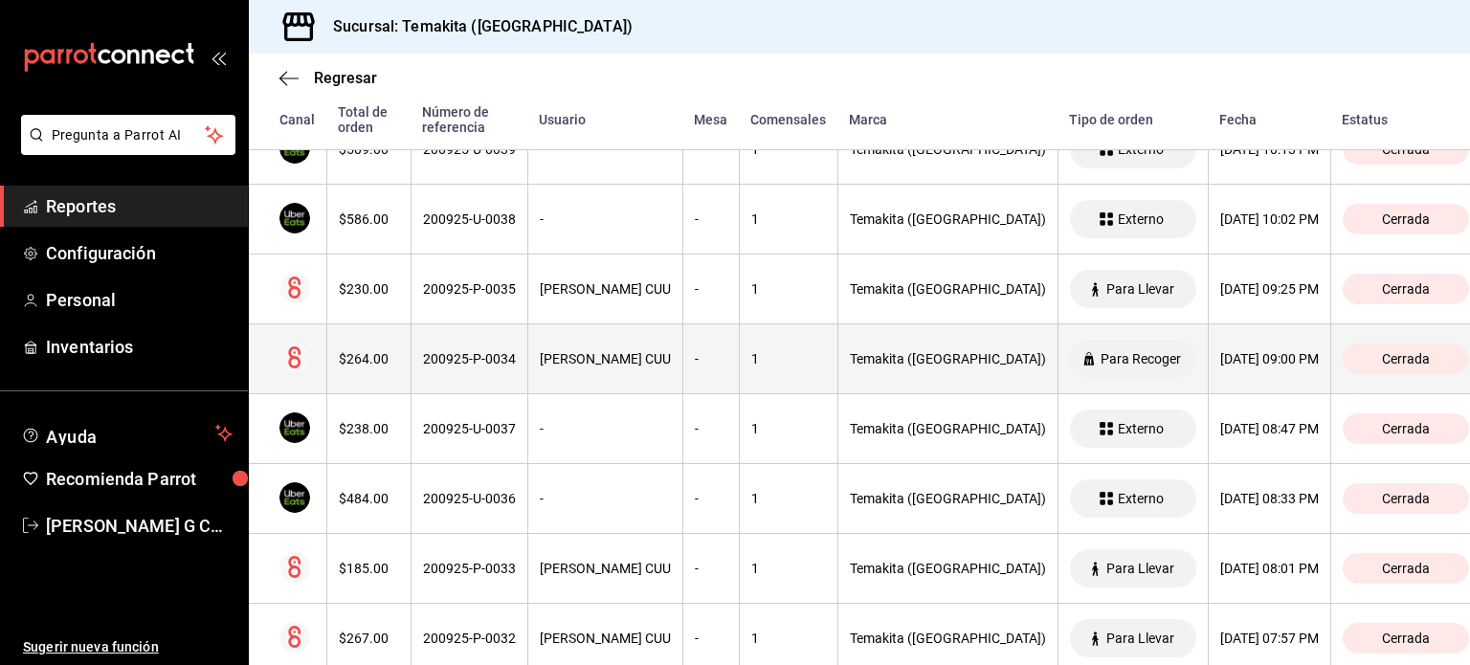
click at [380, 369] on th "$264.00" at bounding box center [368, 359] width 84 height 70
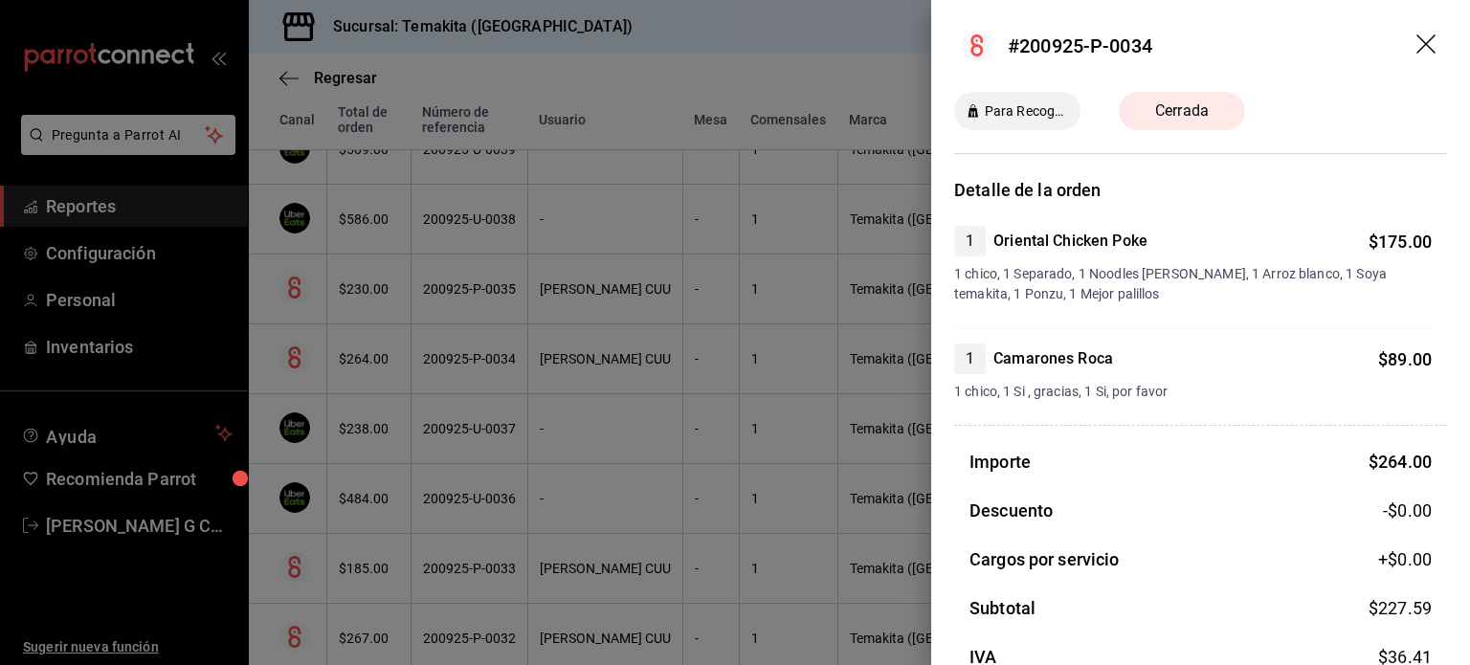
click at [380, 369] on div at bounding box center [735, 332] width 1470 height 665
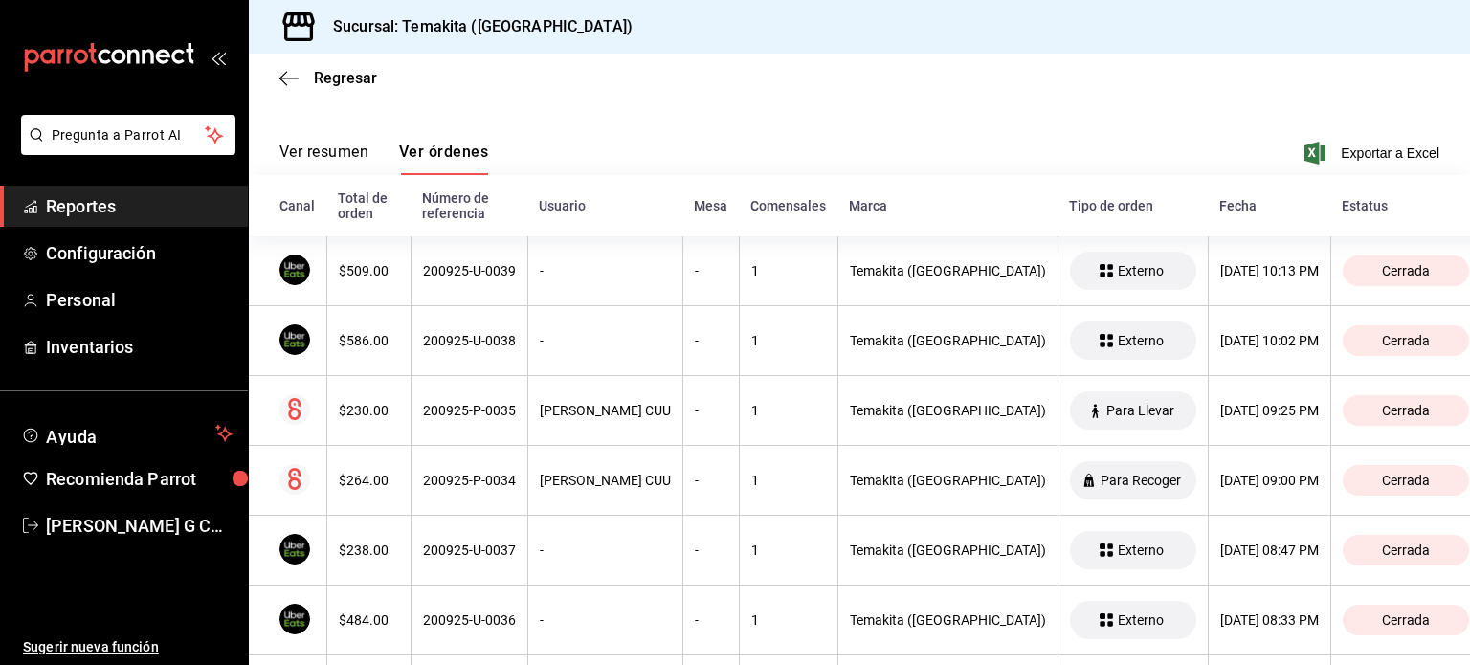
scroll to position [211, 0]
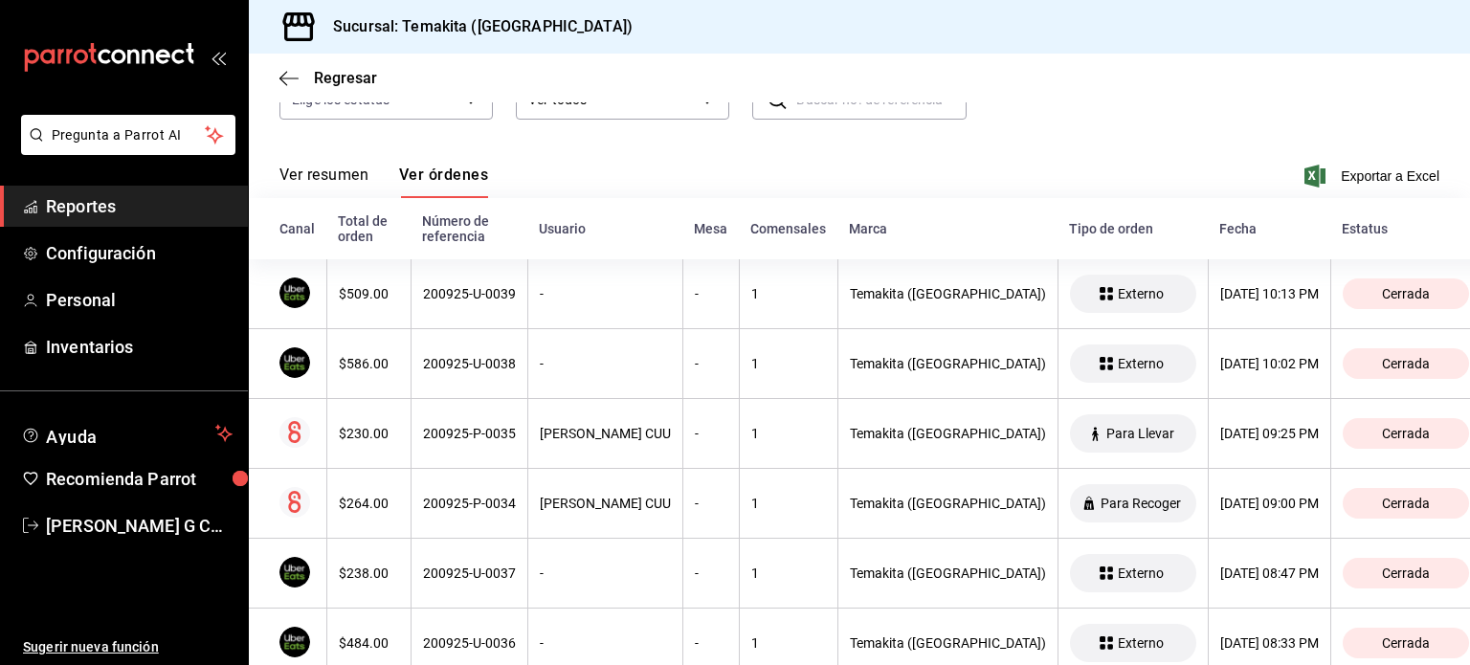
click at [380, 369] on div "$586.00" at bounding box center [369, 363] width 60 height 15
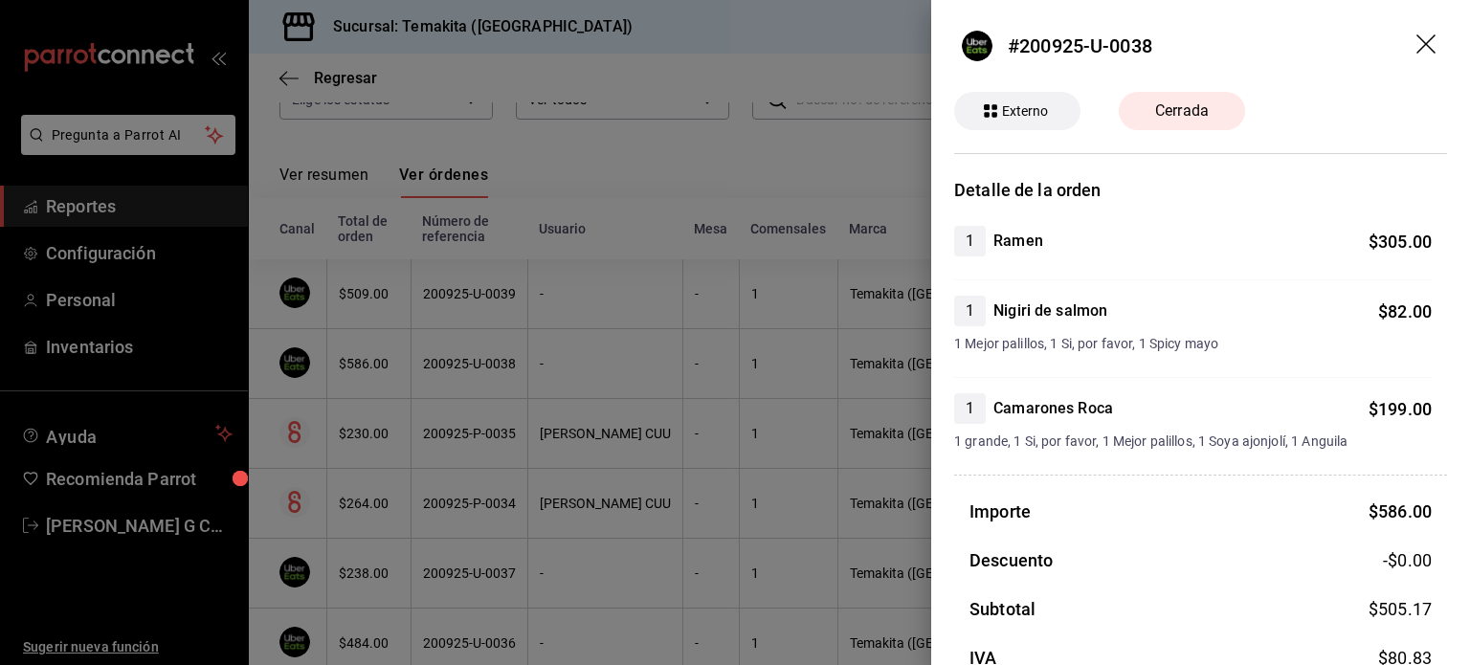
click at [380, 369] on div at bounding box center [735, 332] width 1470 height 665
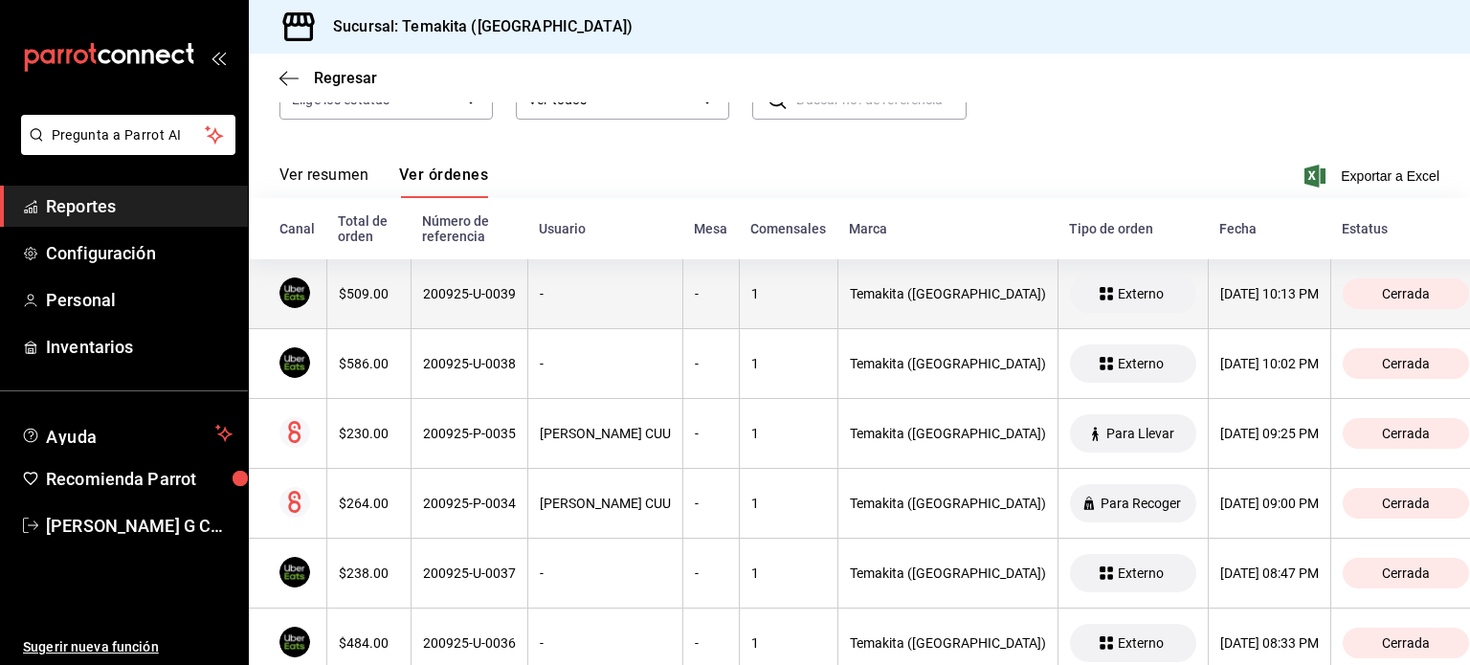
click at [390, 301] on div "$509.00" at bounding box center [369, 293] width 60 height 15
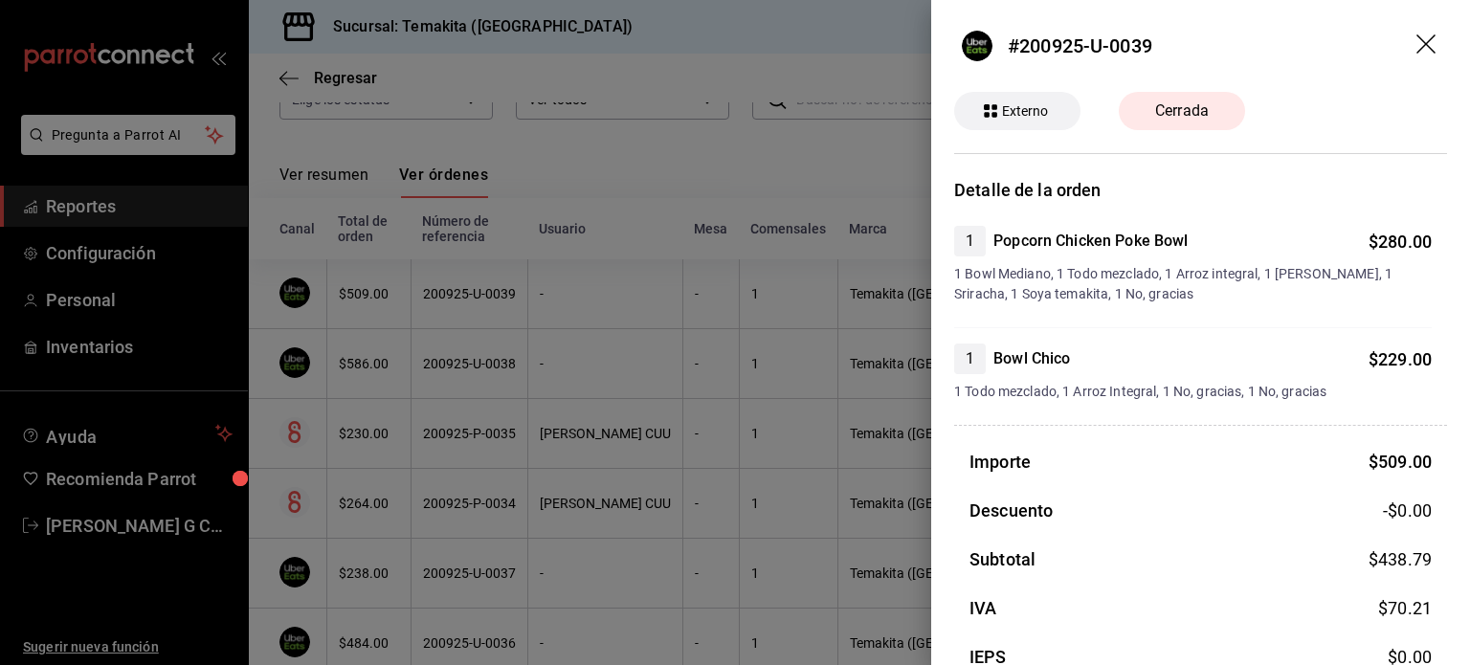
click at [390, 301] on div at bounding box center [735, 332] width 1470 height 665
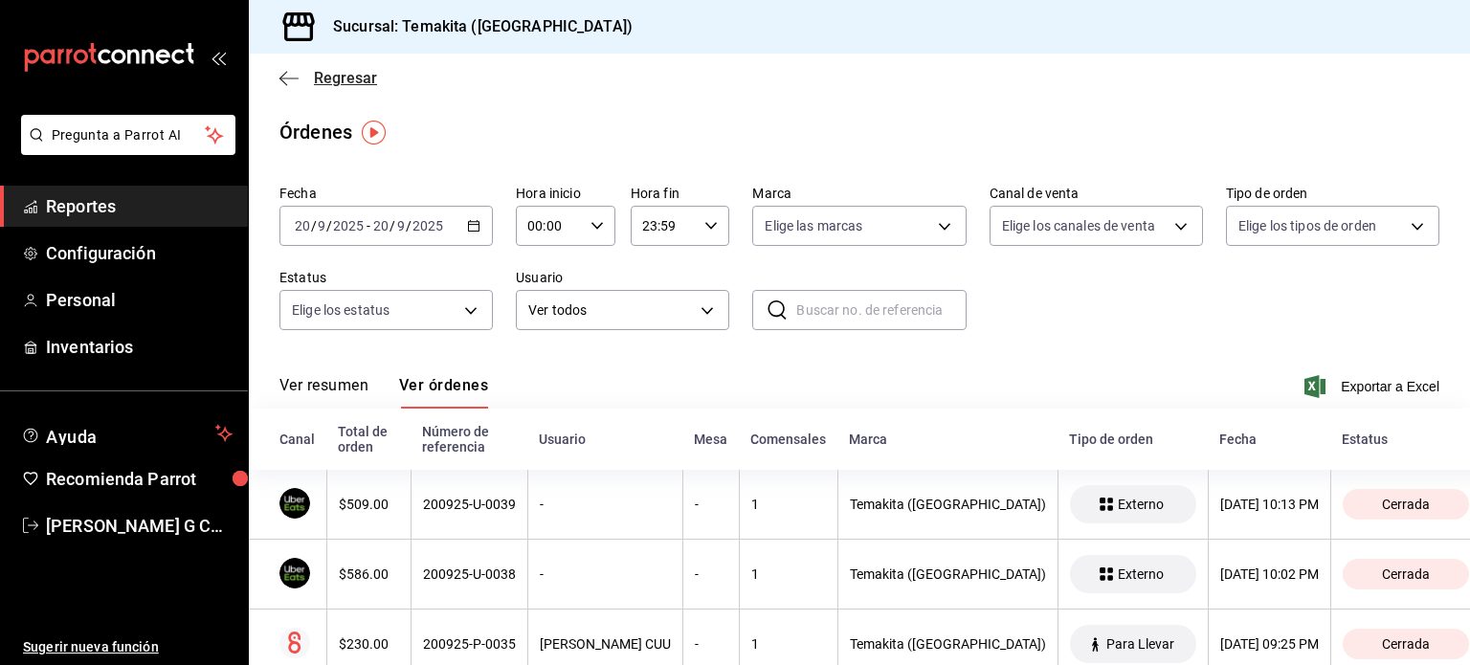
click at [287, 72] on icon "button" at bounding box center [288, 78] width 19 height 17
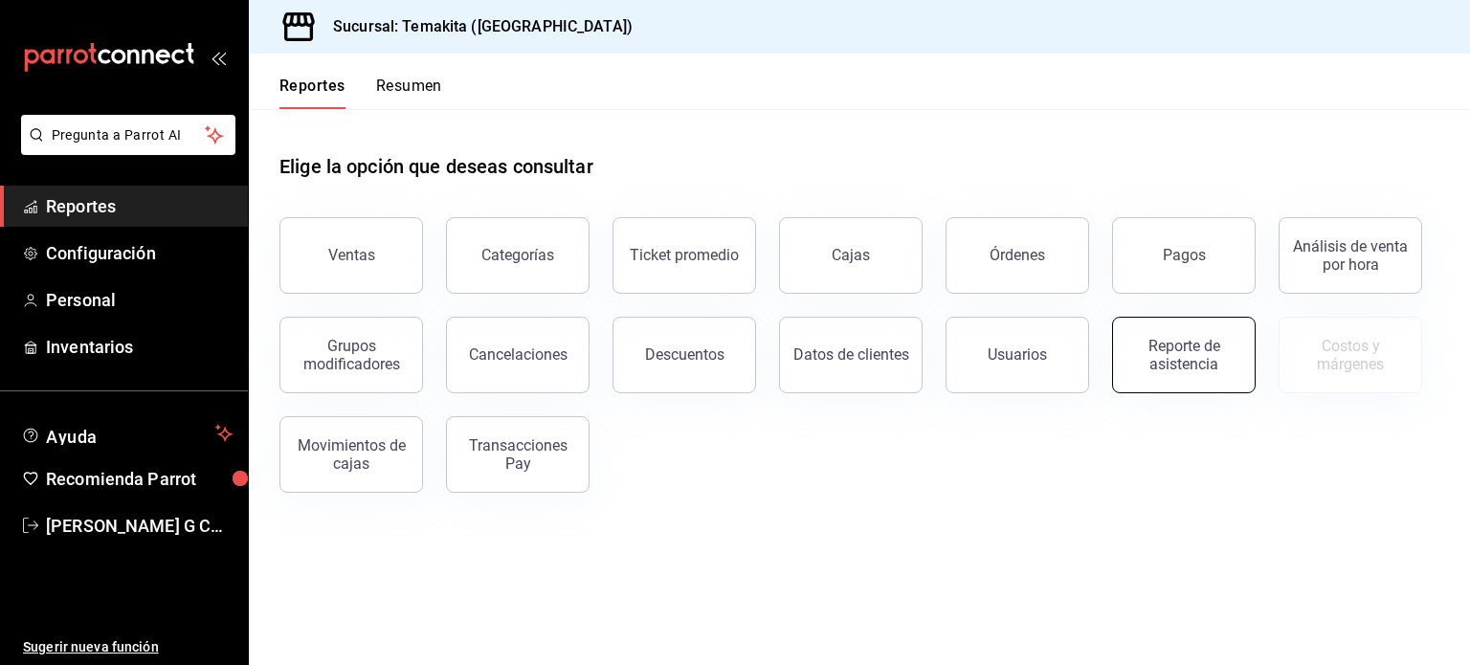
click at [1179, 355] on div "Reporte de asistencia" at bounding box center [1183, 355] width 119 height 36
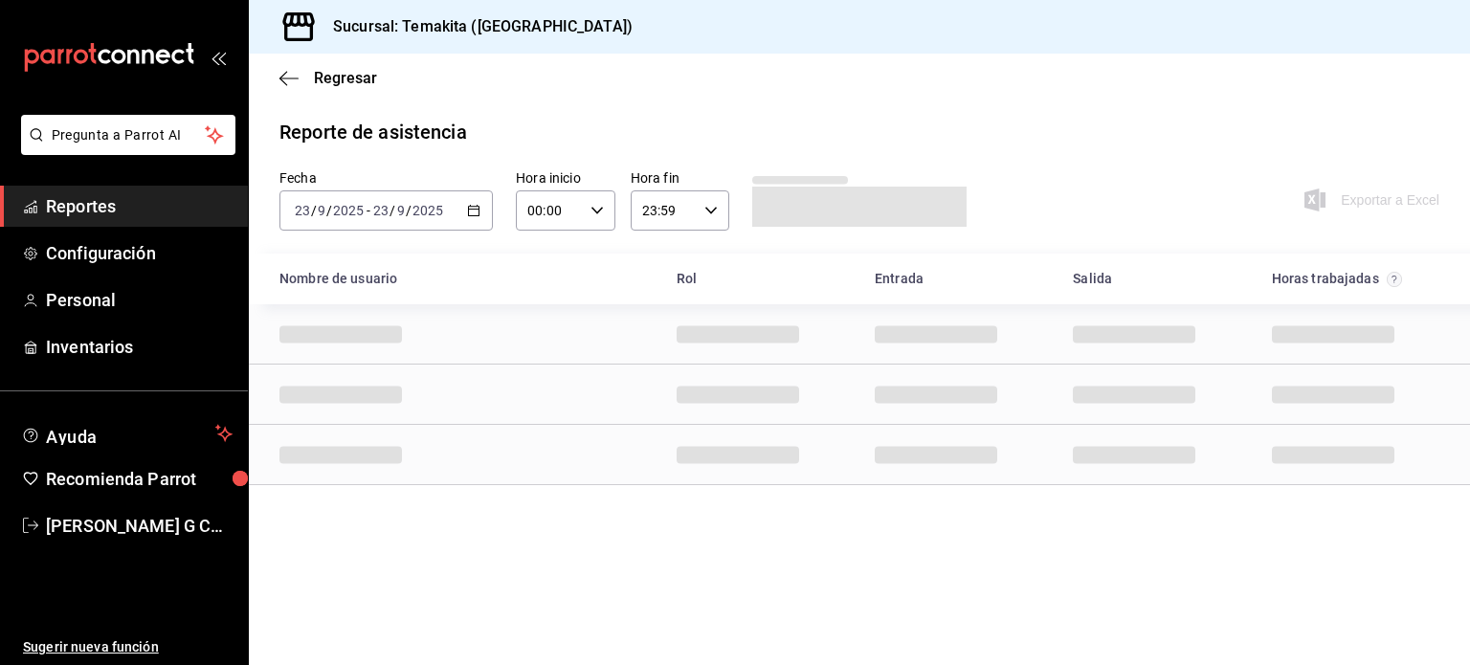
click at [478, 208] on icon "button" at bounding box center [473, 210] width 13 height 13
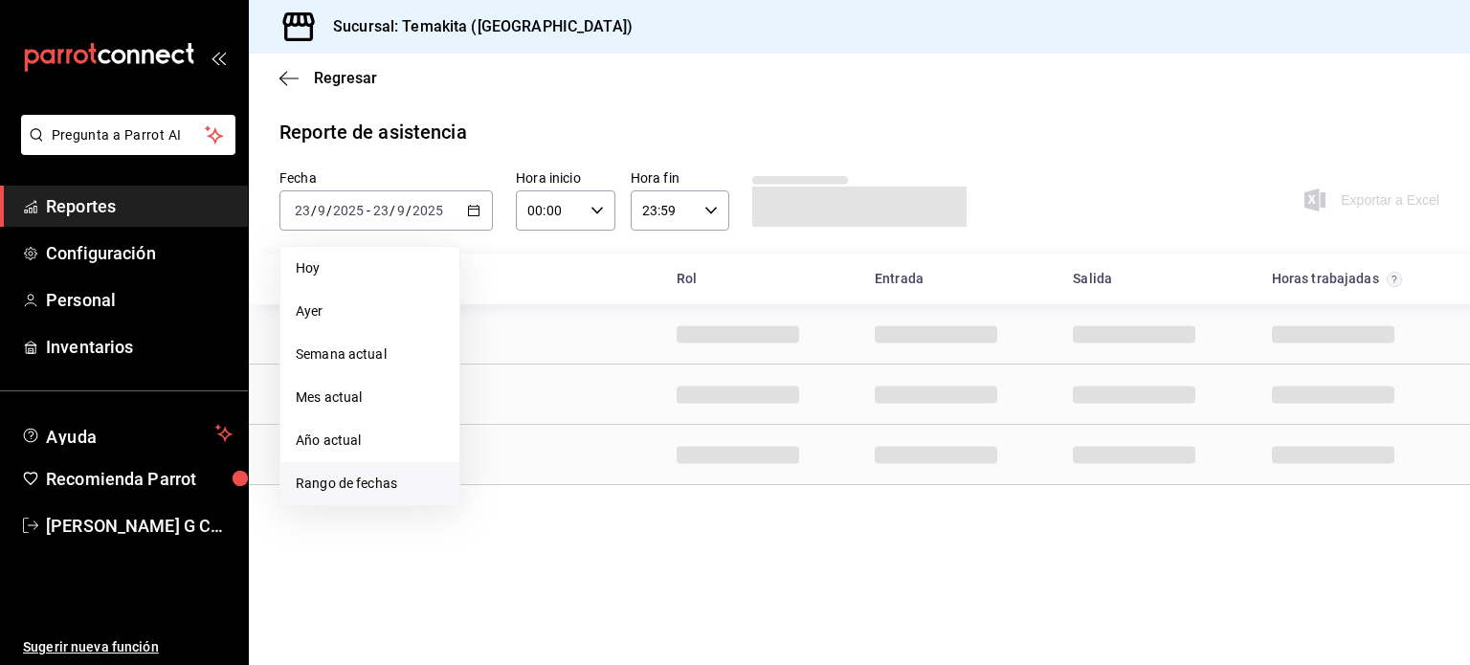
click at [334, 481] on span "Rango de fechas" at bounding box center [370, 484] width 148 height 20
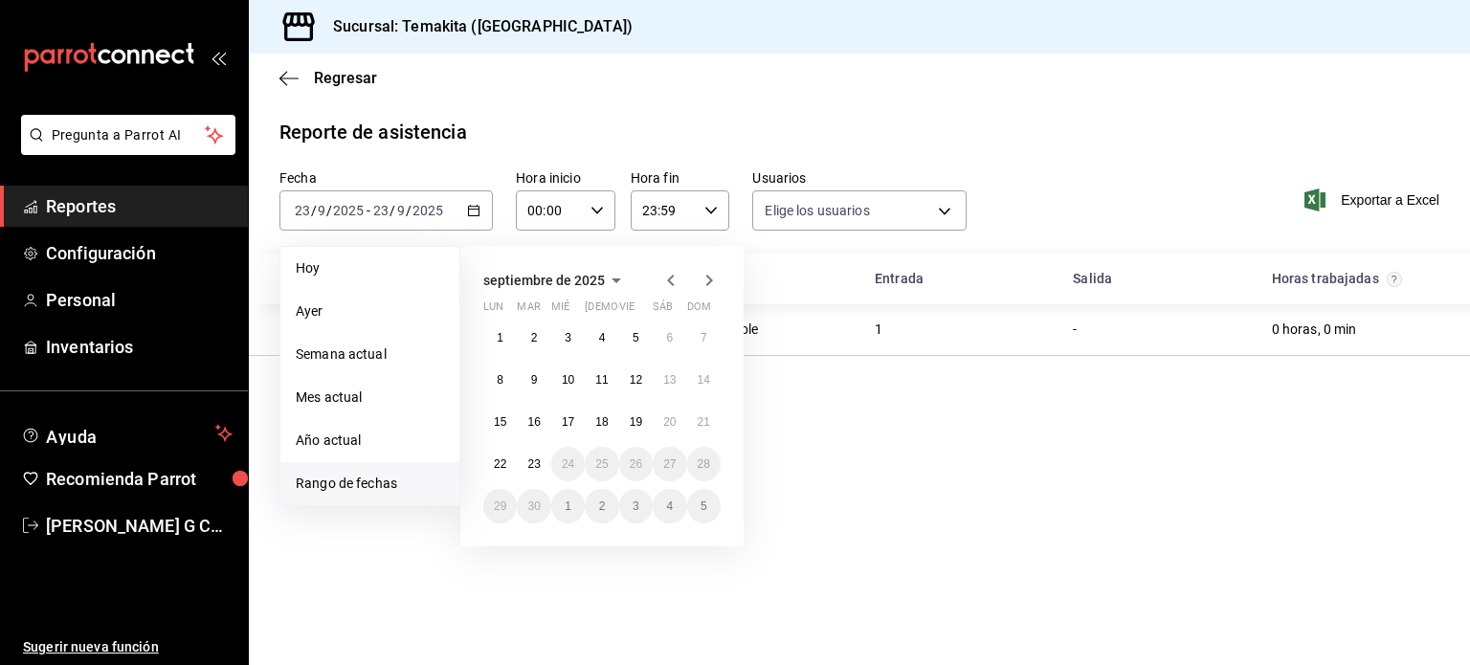
type input "2ed70dab-e1f2-4c51-bc02-a3796cc7075d,fdad6f3b-11e4-4d3f-95cd-ccec3b900d4d,7d316…"
click at [535, 423] on abbr "16" at bounding box center [533, 421] width 12 height 13
click at [494, 464] on abbr "22" at bounding box center [500, 463] width 12 height 13
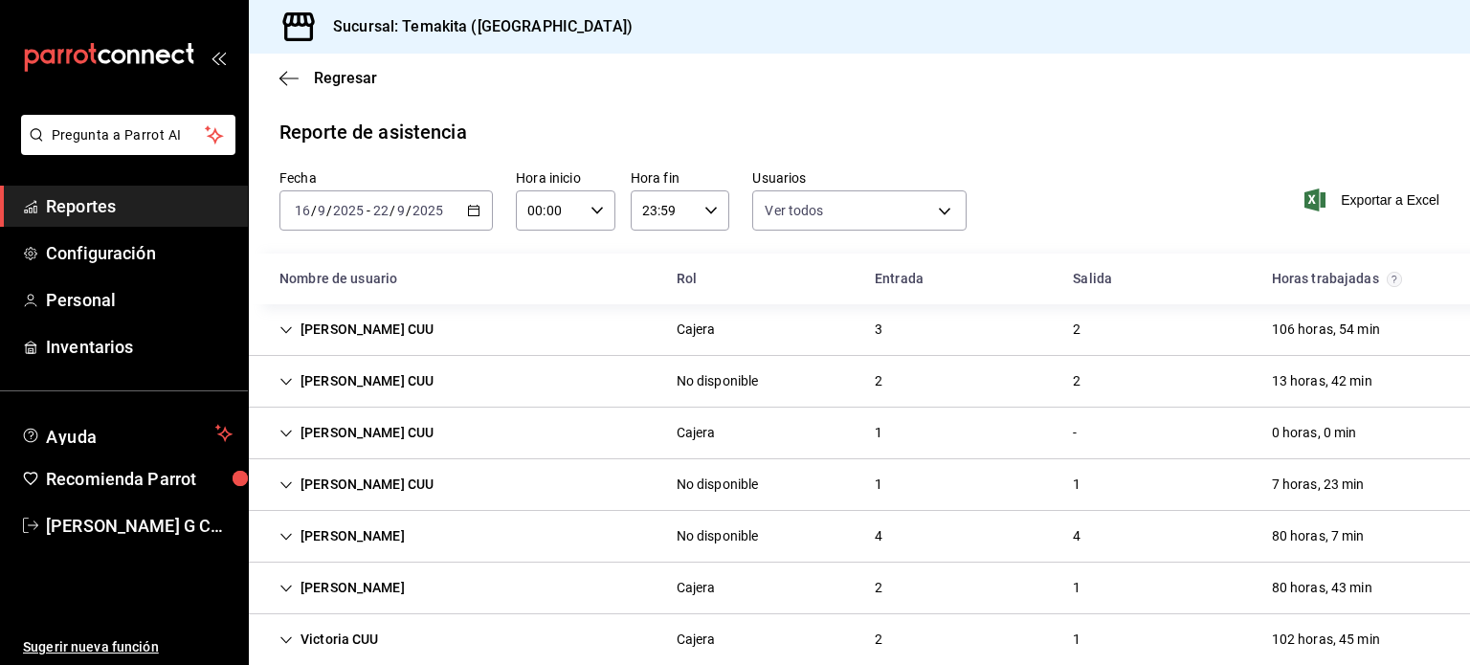
click at [873, 328] on div "3" at bounding box center [878, 329] width 38 height 35
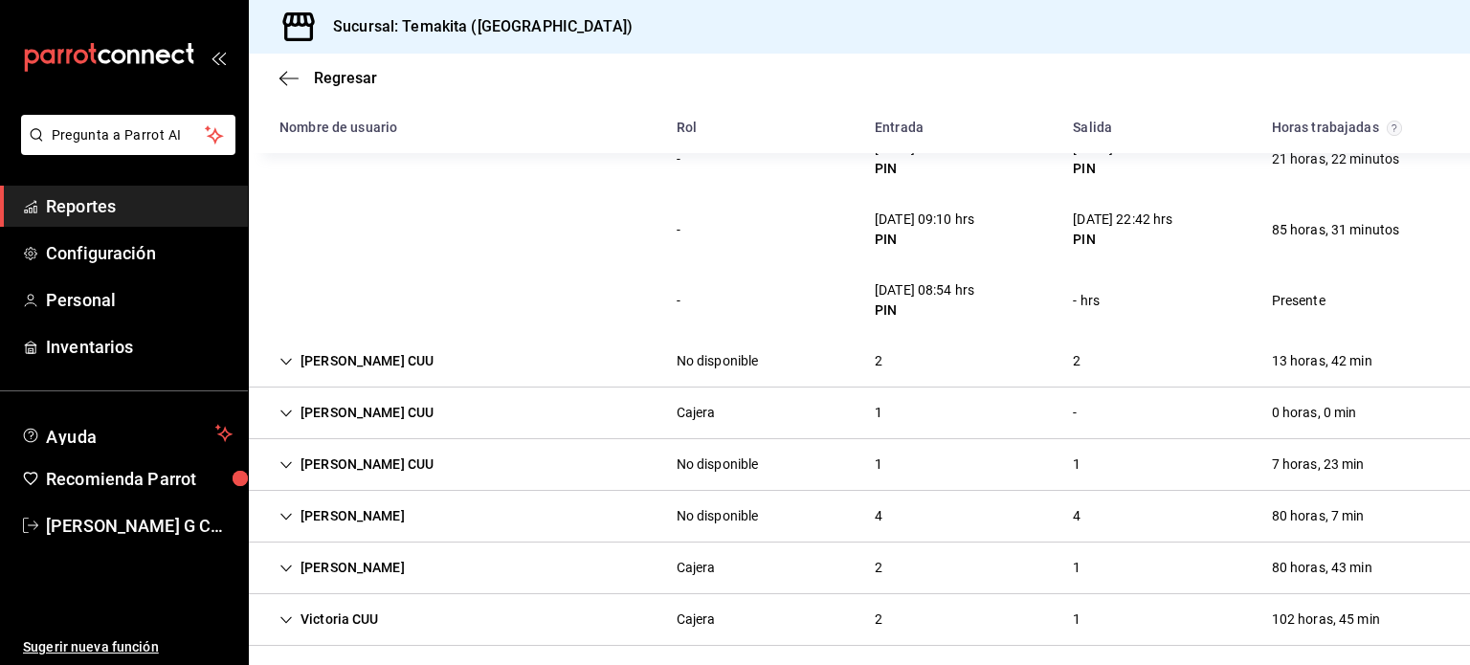
scroll to position [239, 0]
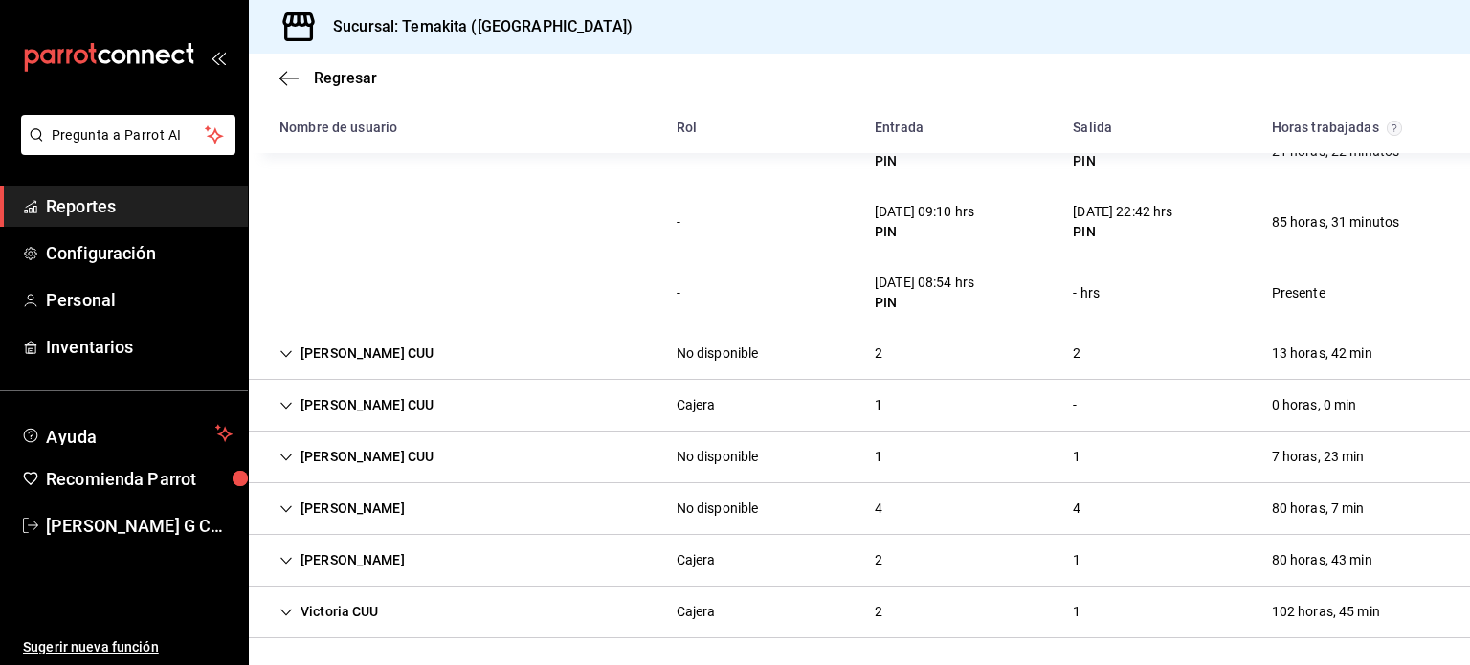
click at [865, 397] on div "1" at bounding box center [878, 405] width 38 height 35
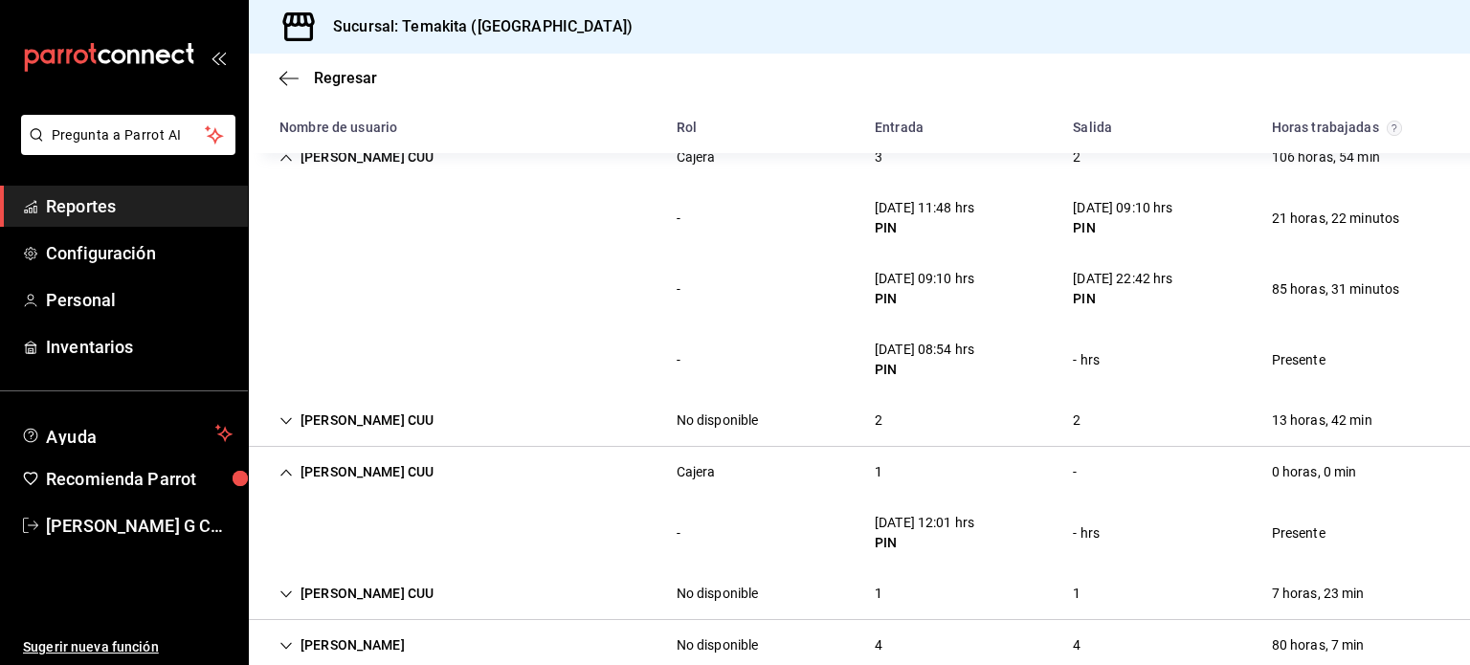
scroll to position [130, 0]
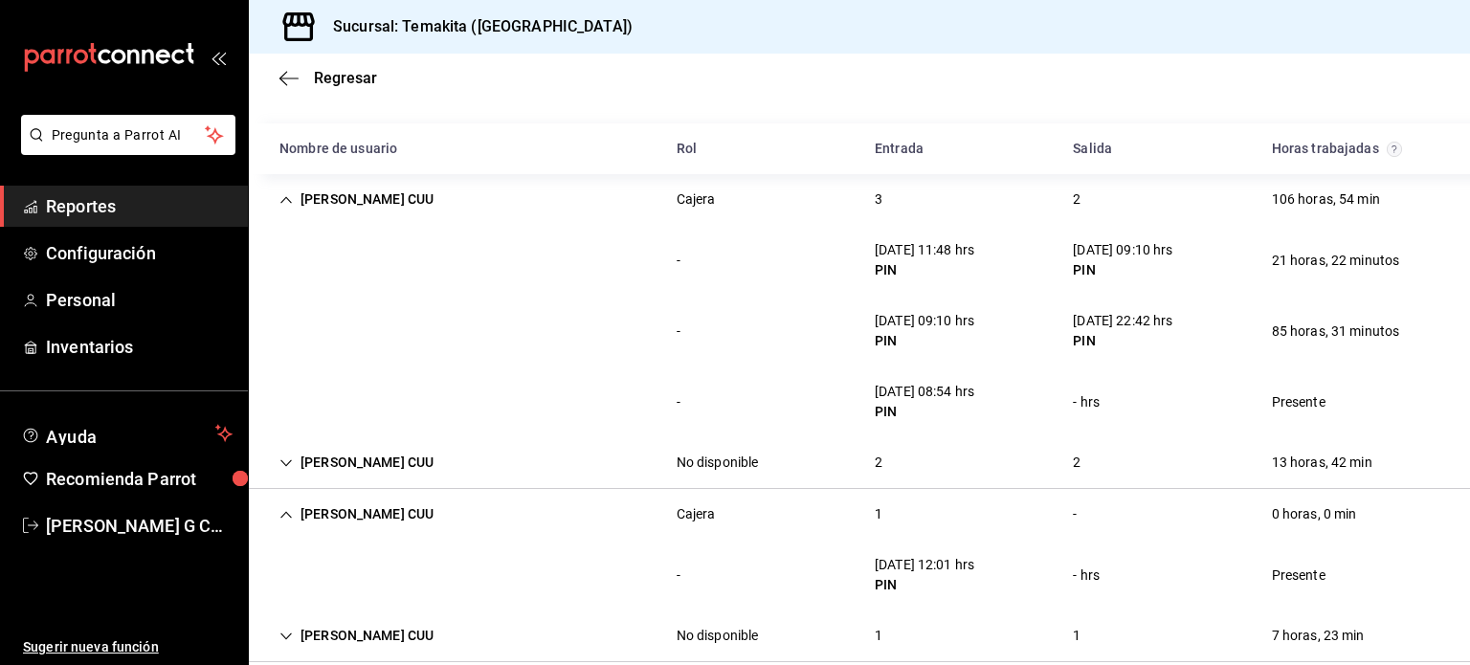
click at [873, 183] on div "3" at bounding box center [878, 199] width 38 height 35
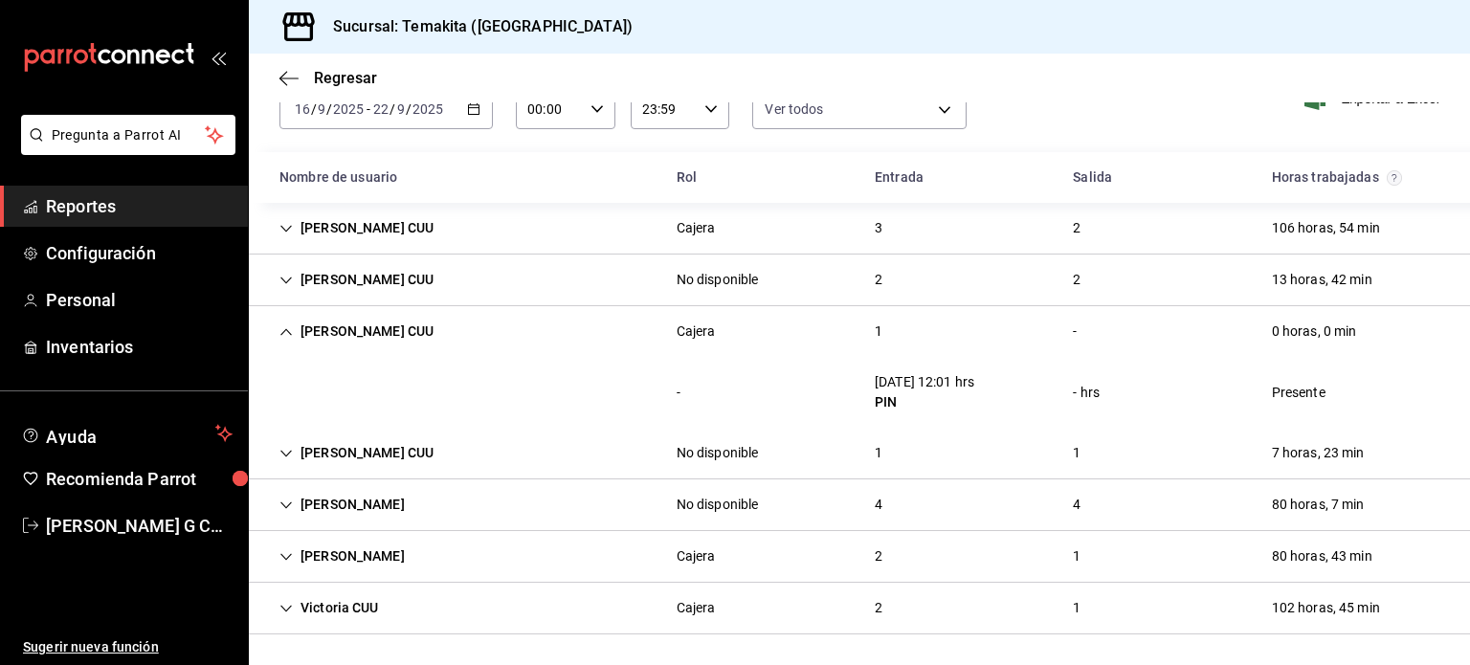
scroll to position [100, 0]
click at [833, 278] on div "[PERSON_NAME] CUU No disponible 2 2 13 horas, 42 min" at bounding box center [859, 282] width 1221 height 52
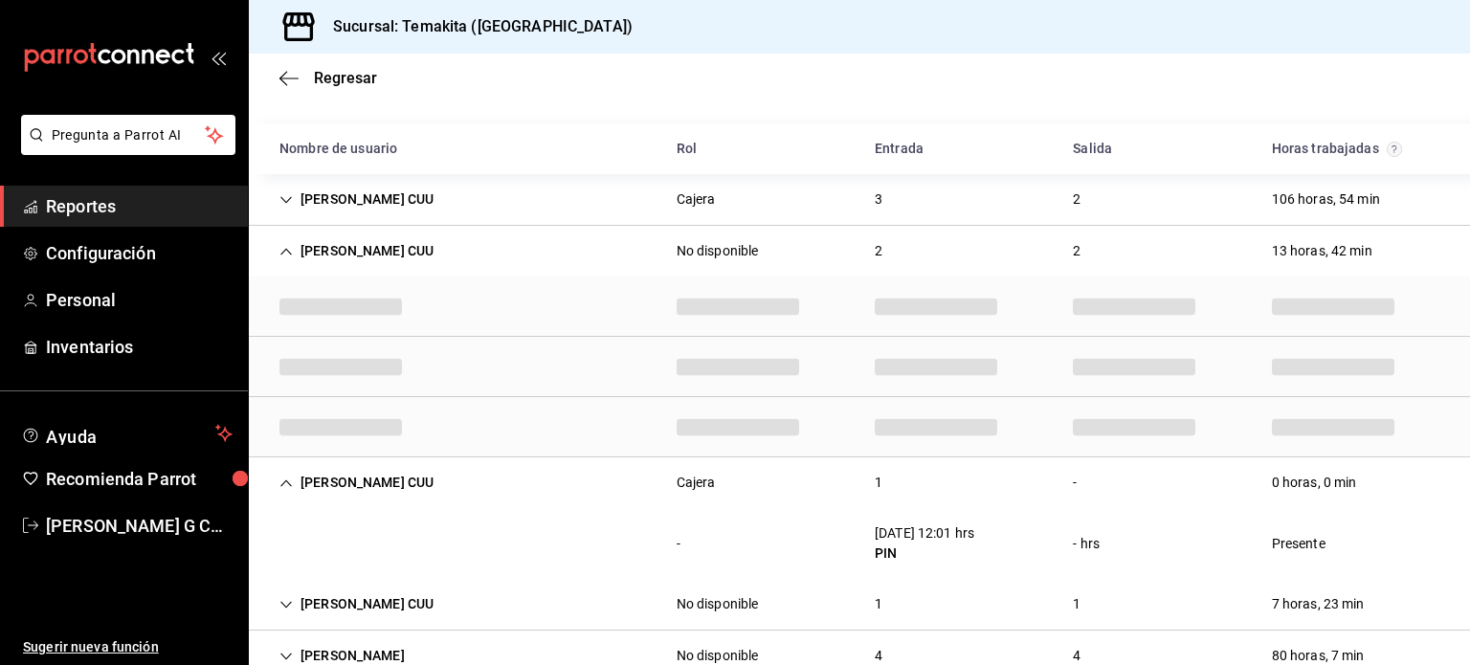
scroll to position [130, 0]
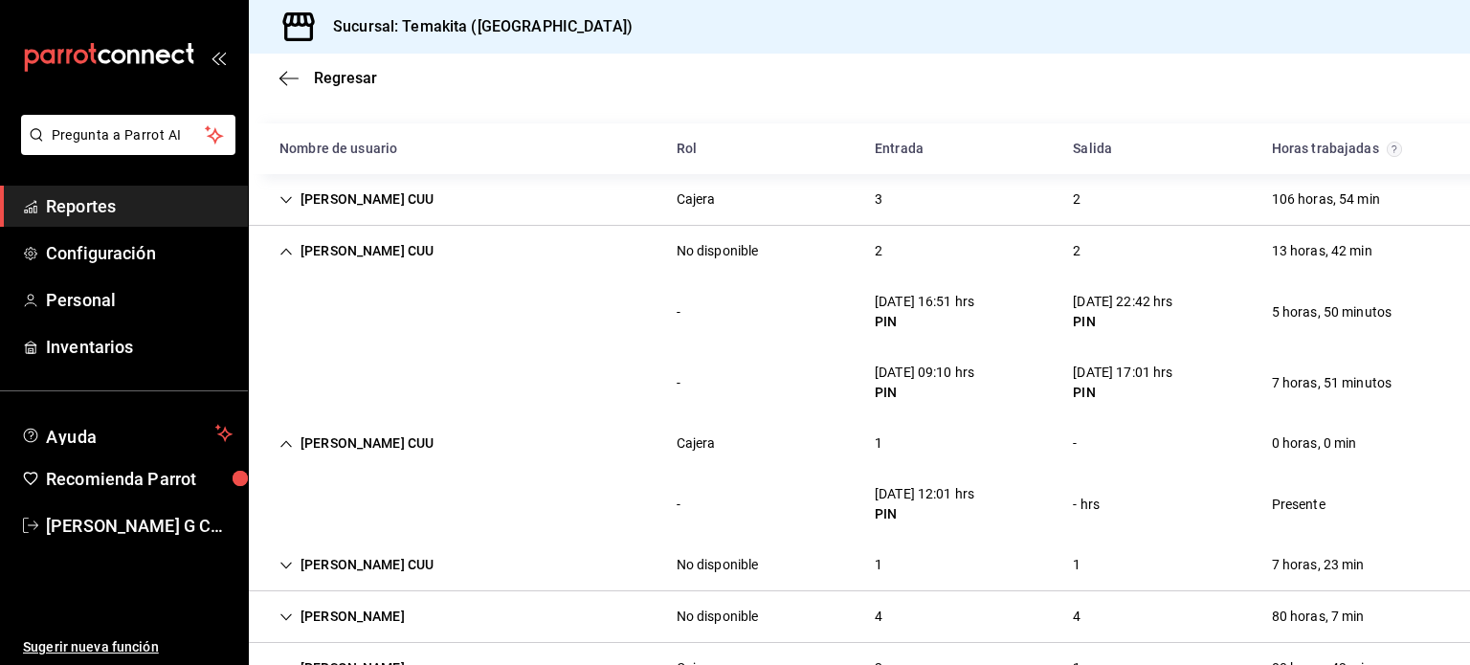
click at [879, 237] on div "2" at bounding box center [878, 251] width 38 height 35
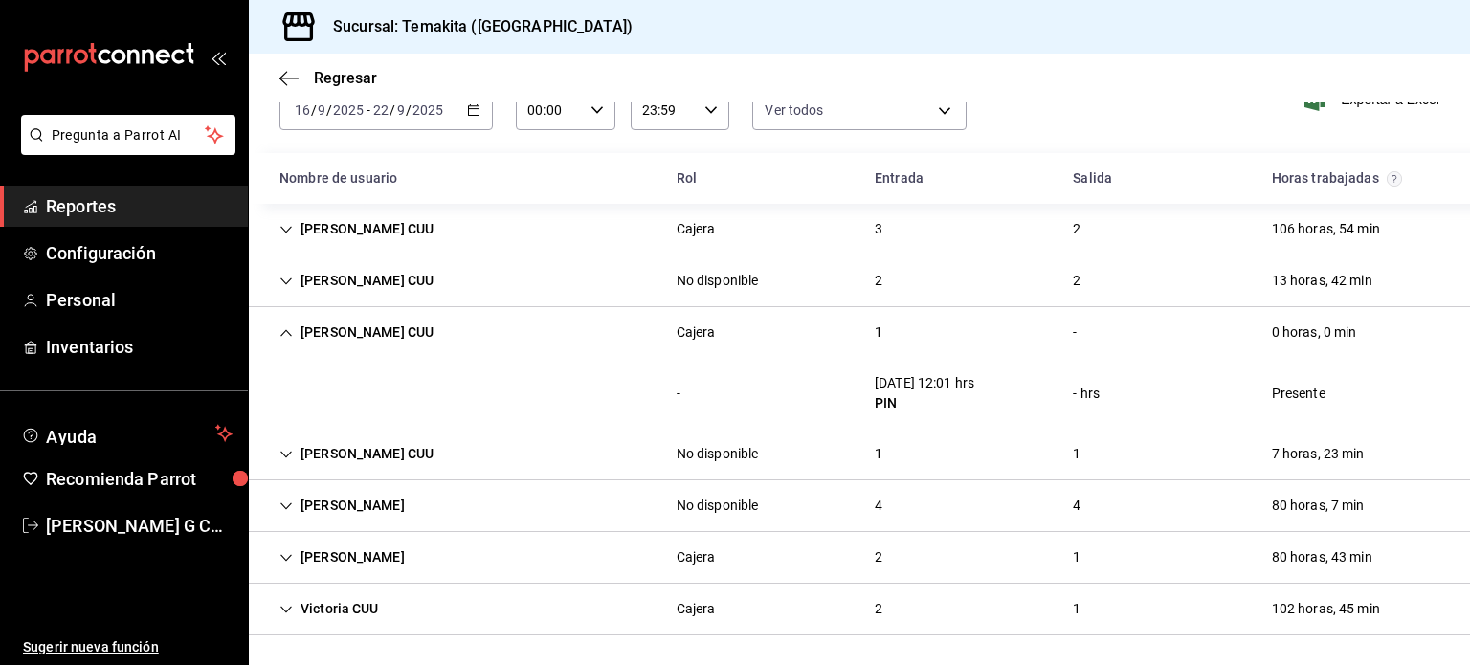
scroll to position [100, 0]
click at [815, 310] on div "[PERSON_NAME] CUU Cajera 1 - 0 horas, 0 min" at bounding box center [859, 333] width 1221 height 51
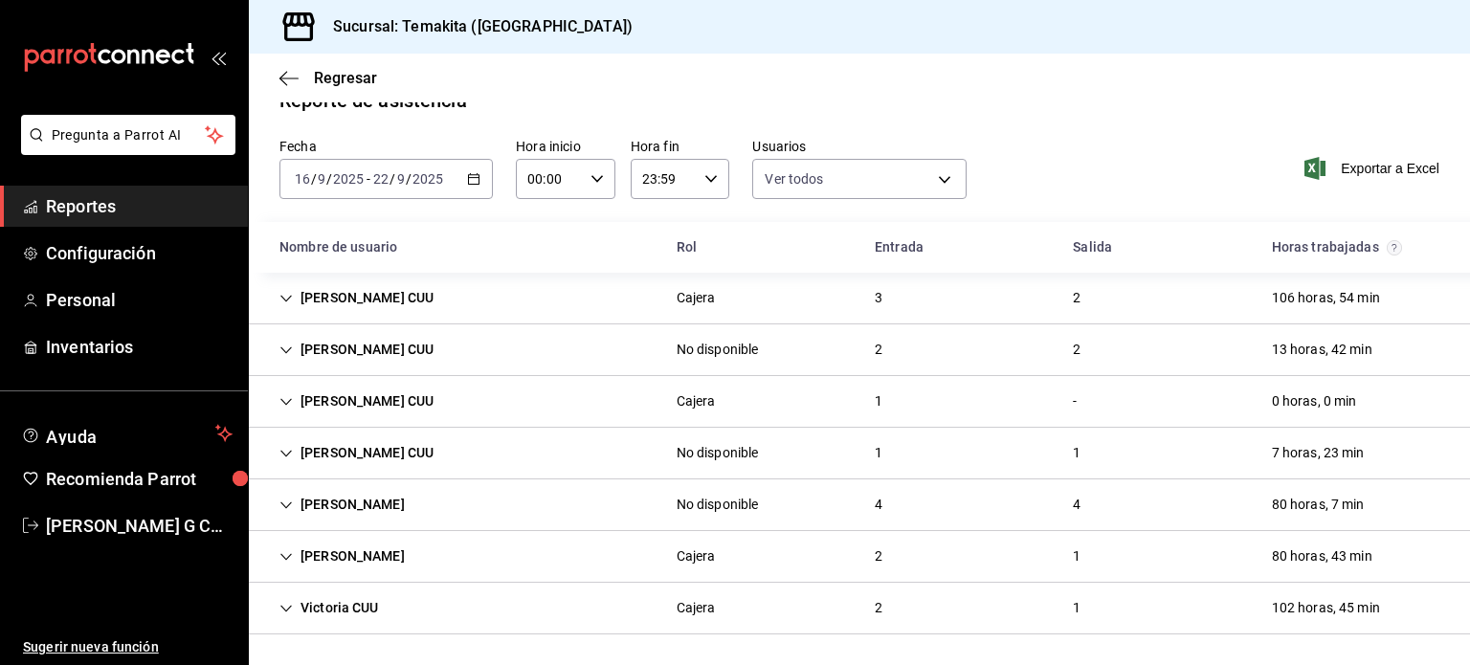
scroll to position [31, 0]
click at [844, 508] on div "[PERSON_NAME] No disponible 4 4 80 horas, 7 min" at bounding box center [859, 506] width 1221 height 52
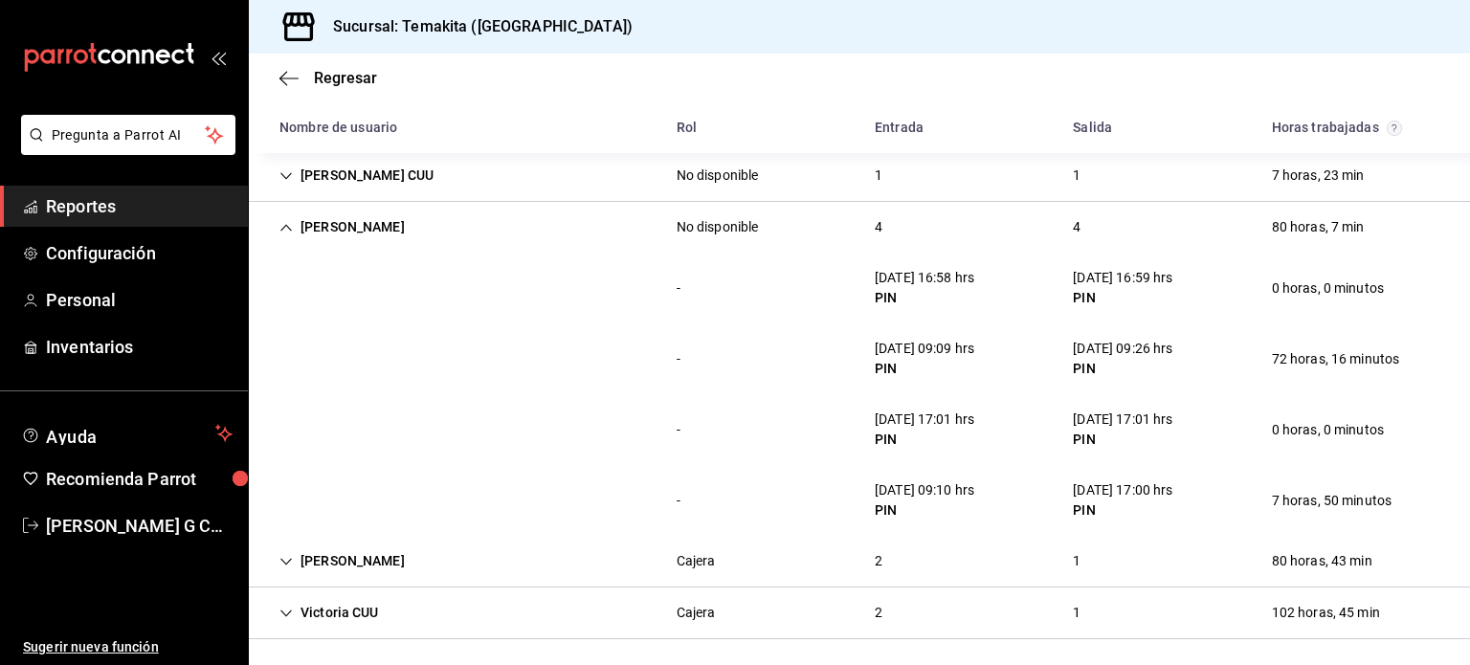
scroll to position [313, 0]
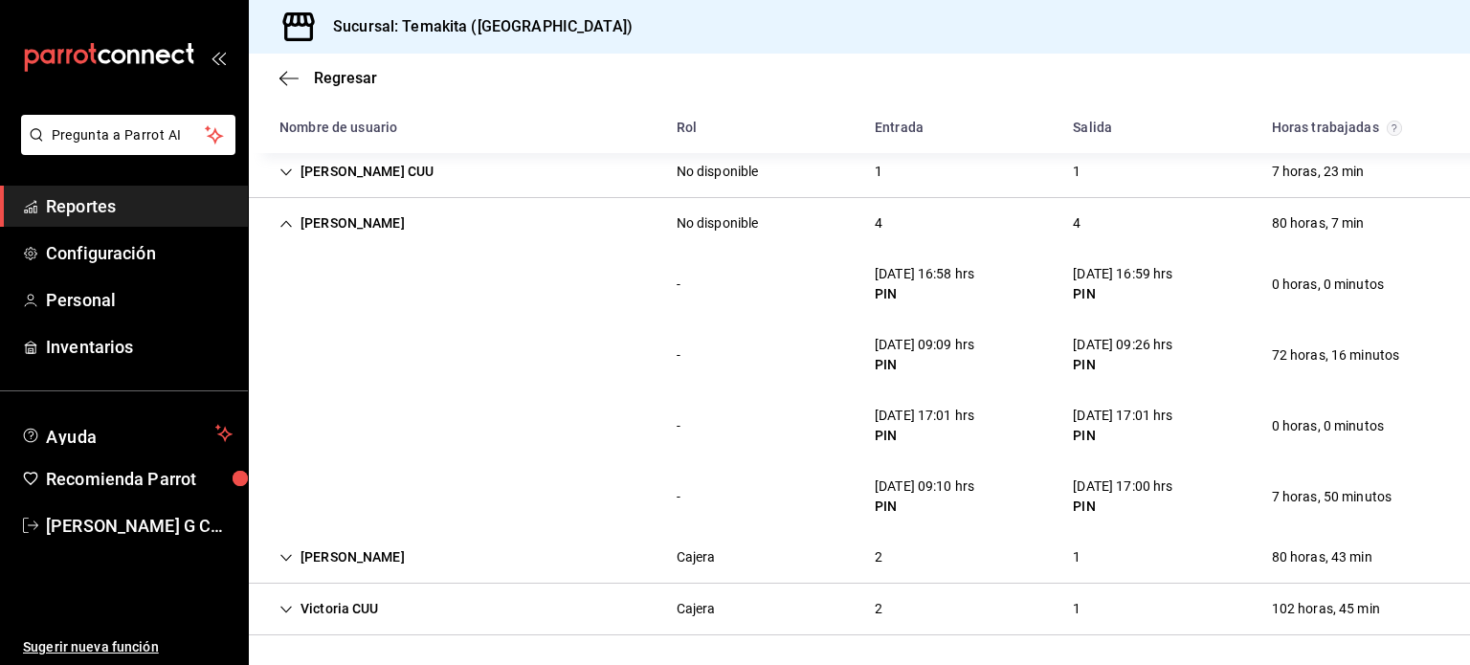
click at [818, 552] on div "[PERSON_NAME] cUU Cajera 2 1 80 horas, 43 min" at bounding box center [859, 558] width 1221 height 52
click at [818, 552] on div "[PERSON_NAME] cUU Cajera 2 1 80 horas, 43 min" at bounding box center [859, 558] width 1221 height 51
click at [889, 216] on div "4" at bounding box center [878, 224] width 38 height 35
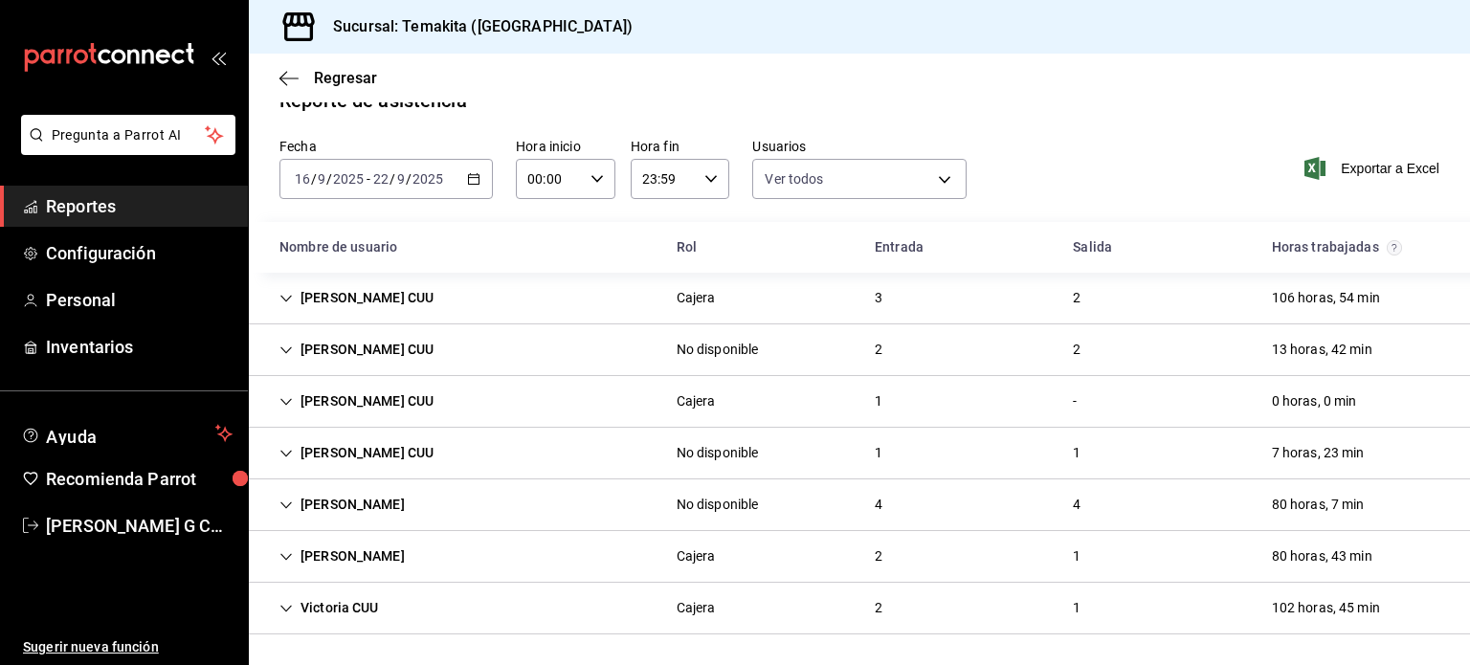
scroll to position [31, 0]
click at [845, 297] on div "[PERSON_NAME] CUU Cajera 3 2 106 horas, 54 min" at bounding box center [859, 300] width 1221 height 52
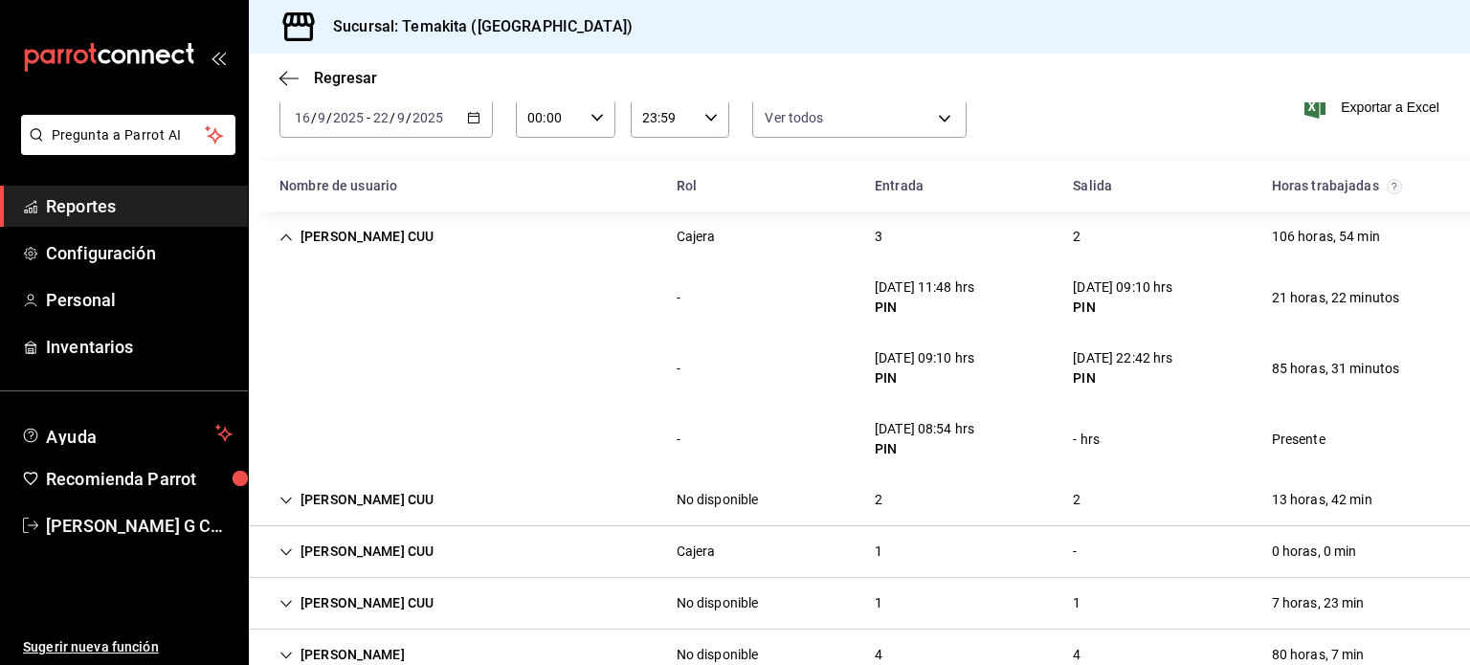
scroll to position [0, 0]
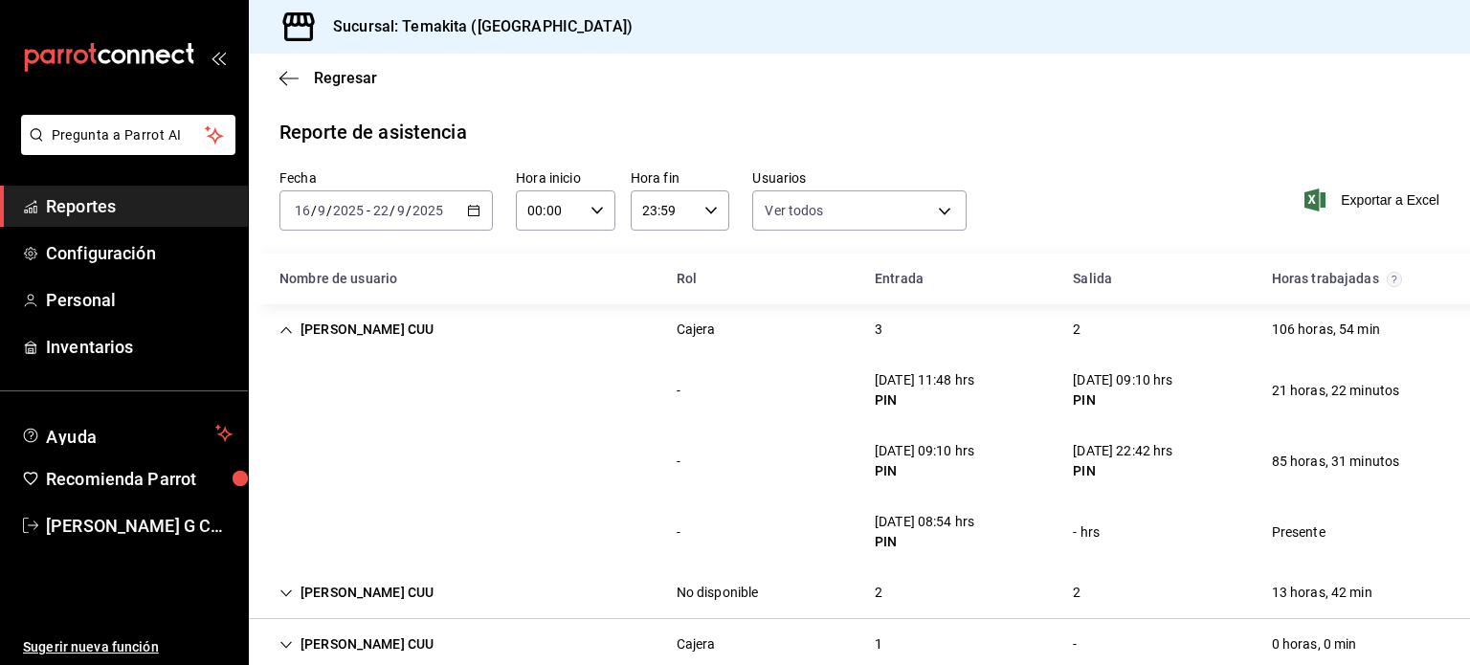
click at [483, 307] on div "[PERSON_NAME] CUU Cajera 3 2 106 horas, 54 min" at bounding box center [859, 329] width 1221 height 51
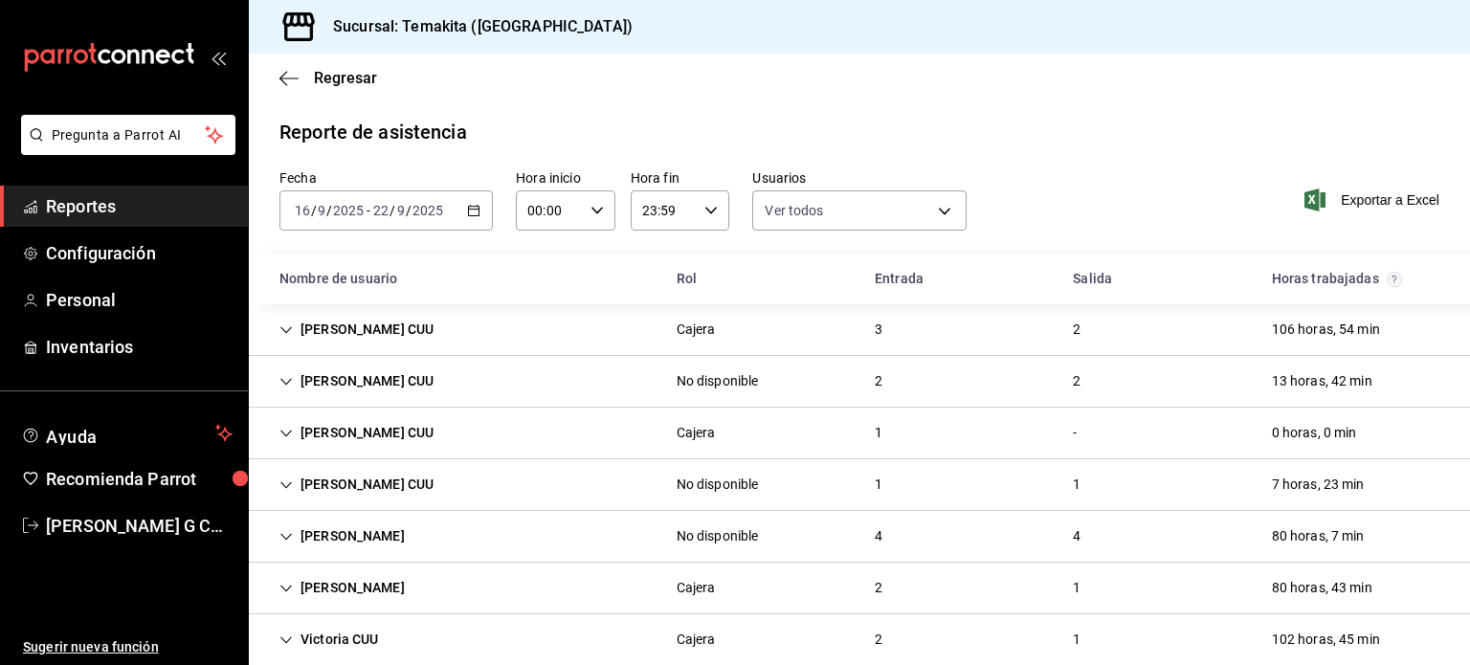
scroll to position [31, 0]
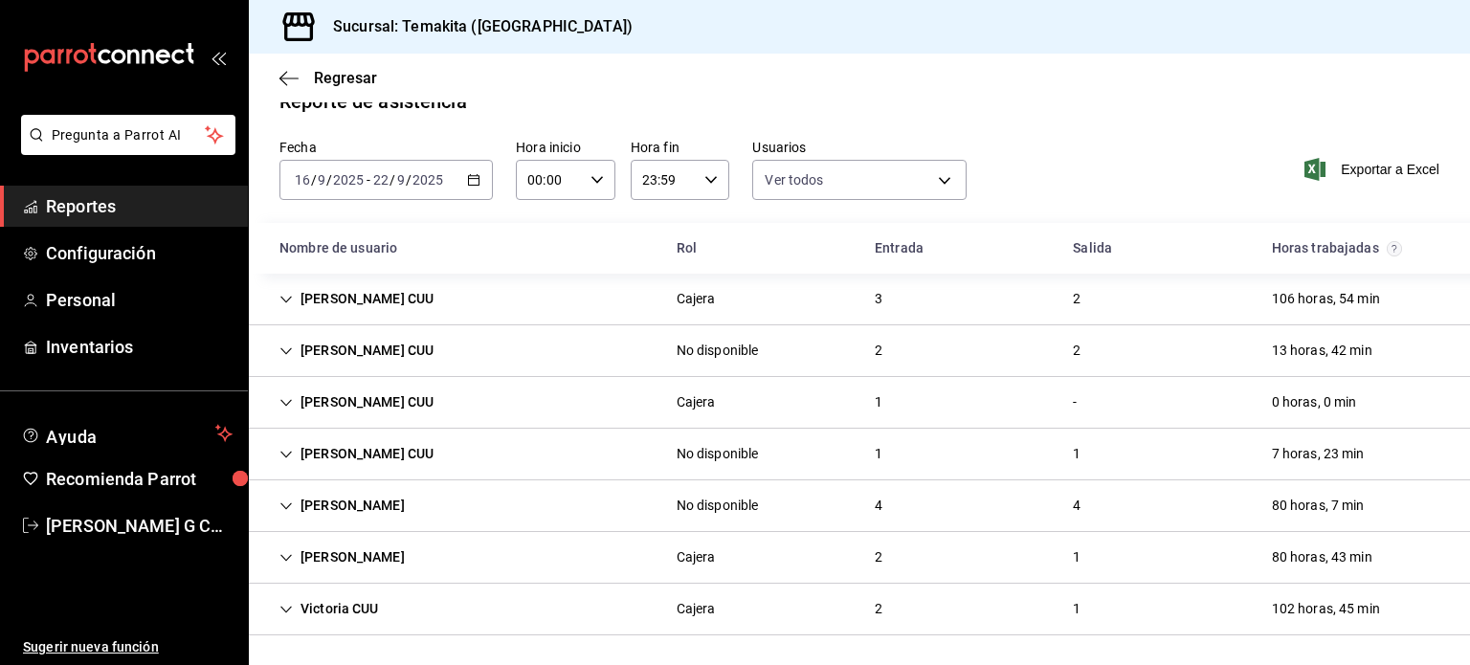
click at [1033, 153] on div "Fecha [DATE] [DATE] - [DATE] [DATE] Hora inicio 00:00 Hora inicio Hora fin 23:5…" at bounding box center [859, 181] width 1221 height 84
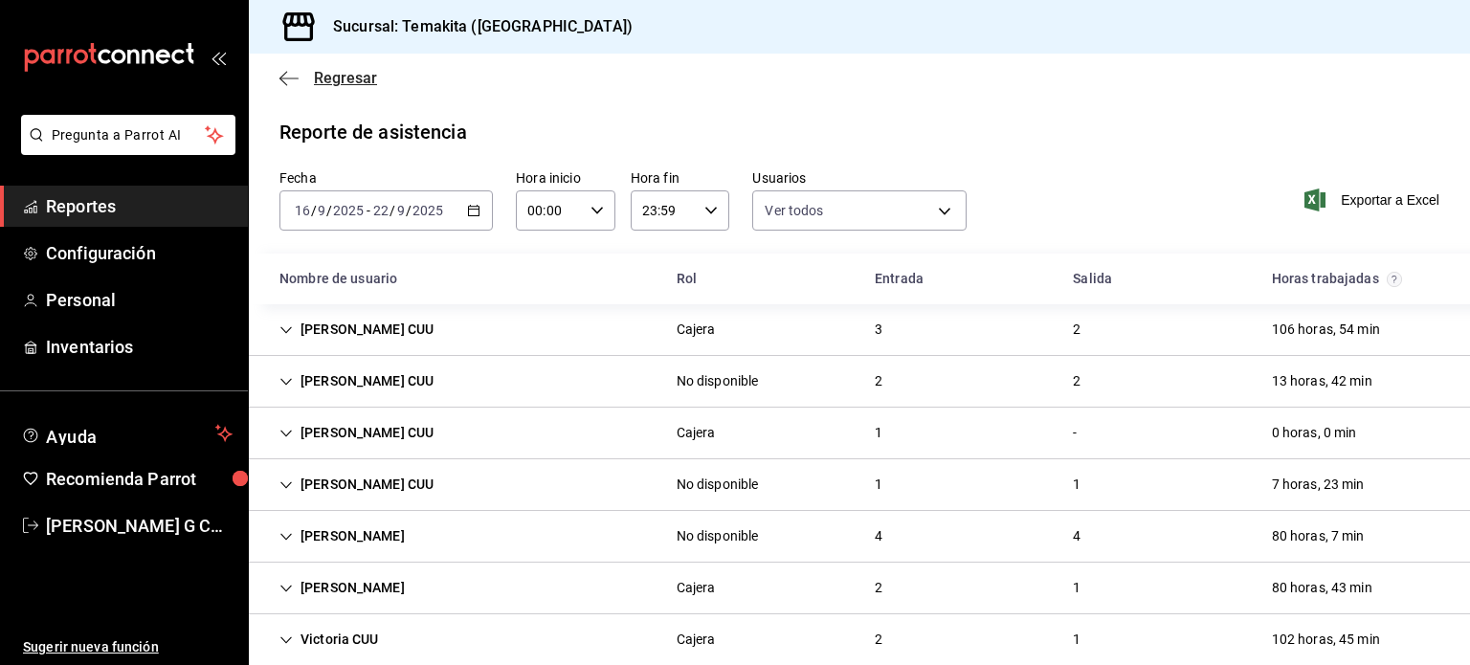
click at [286, 85] on icon "button" at bounding box center [288, 78] width 19 height 17
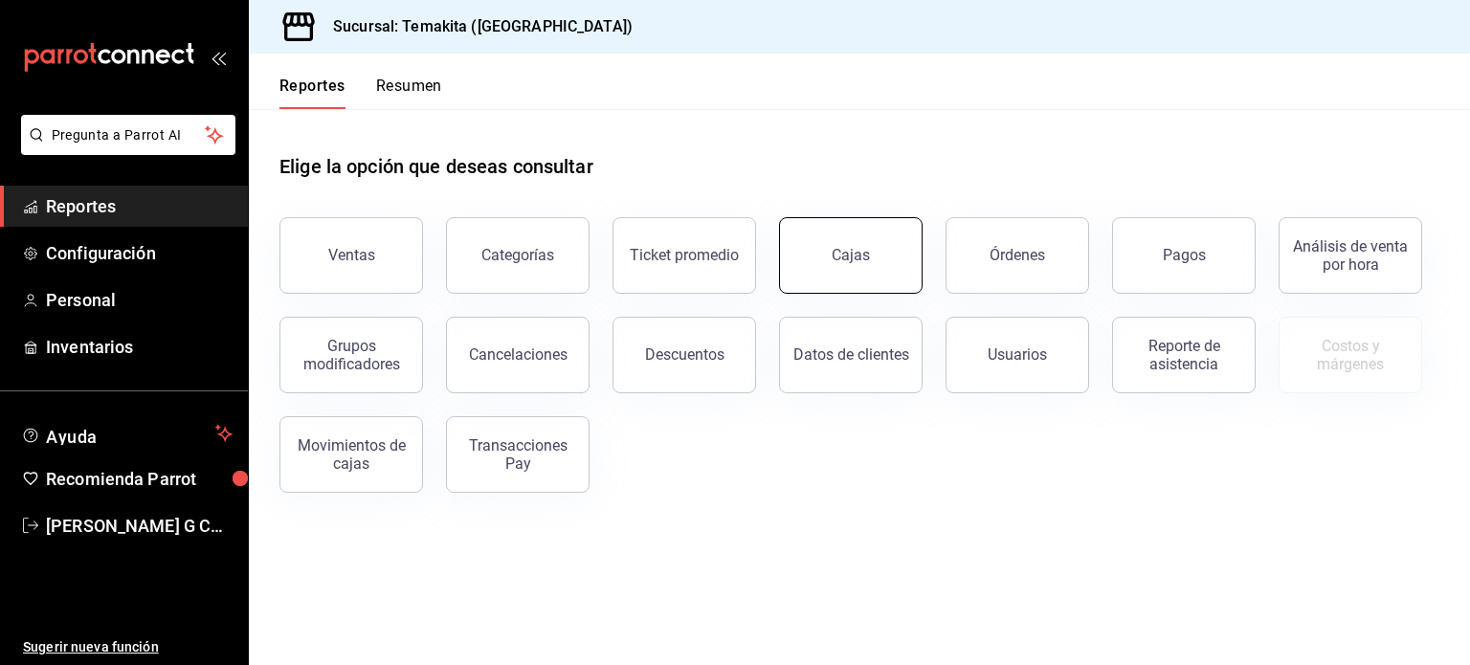
click at [862, 223] on link "Cajas" at bounding box center [851, 255] width 144 height 77
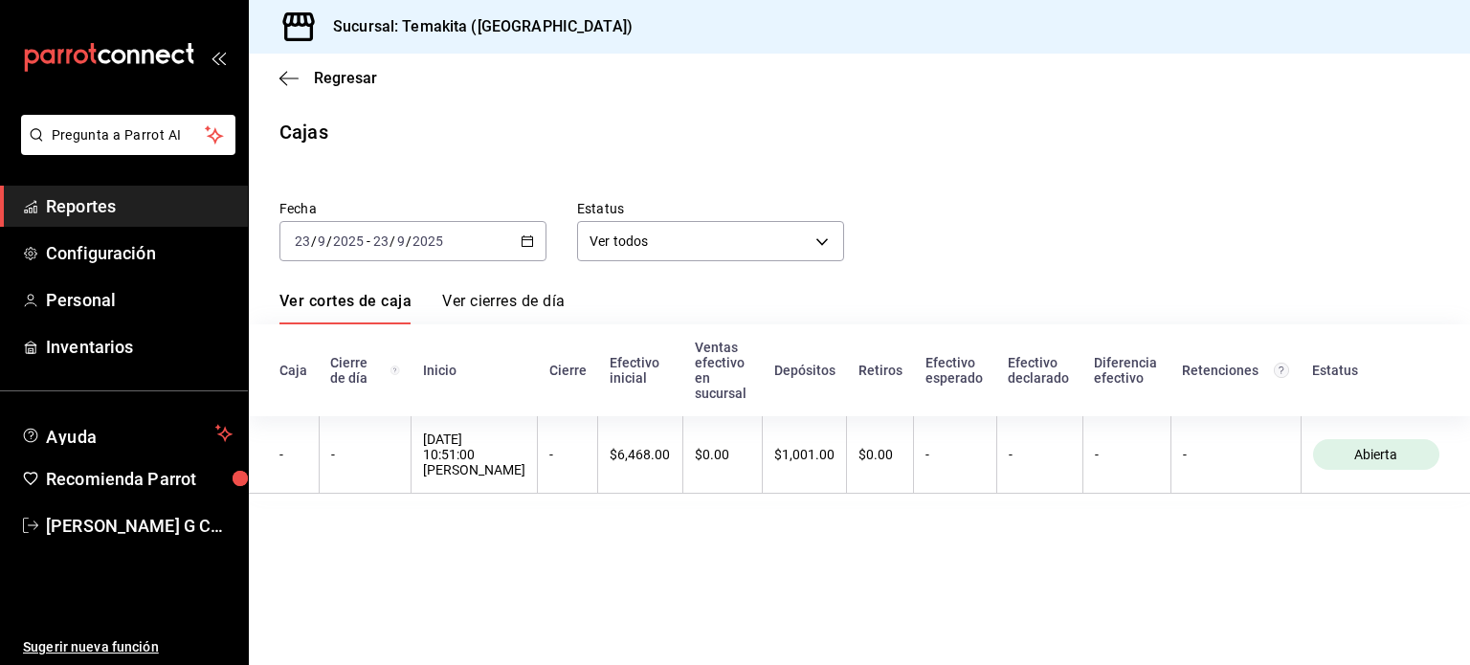
click at [521, 240] on icon "button" at bounding box center [527, 240] width 13 height 13
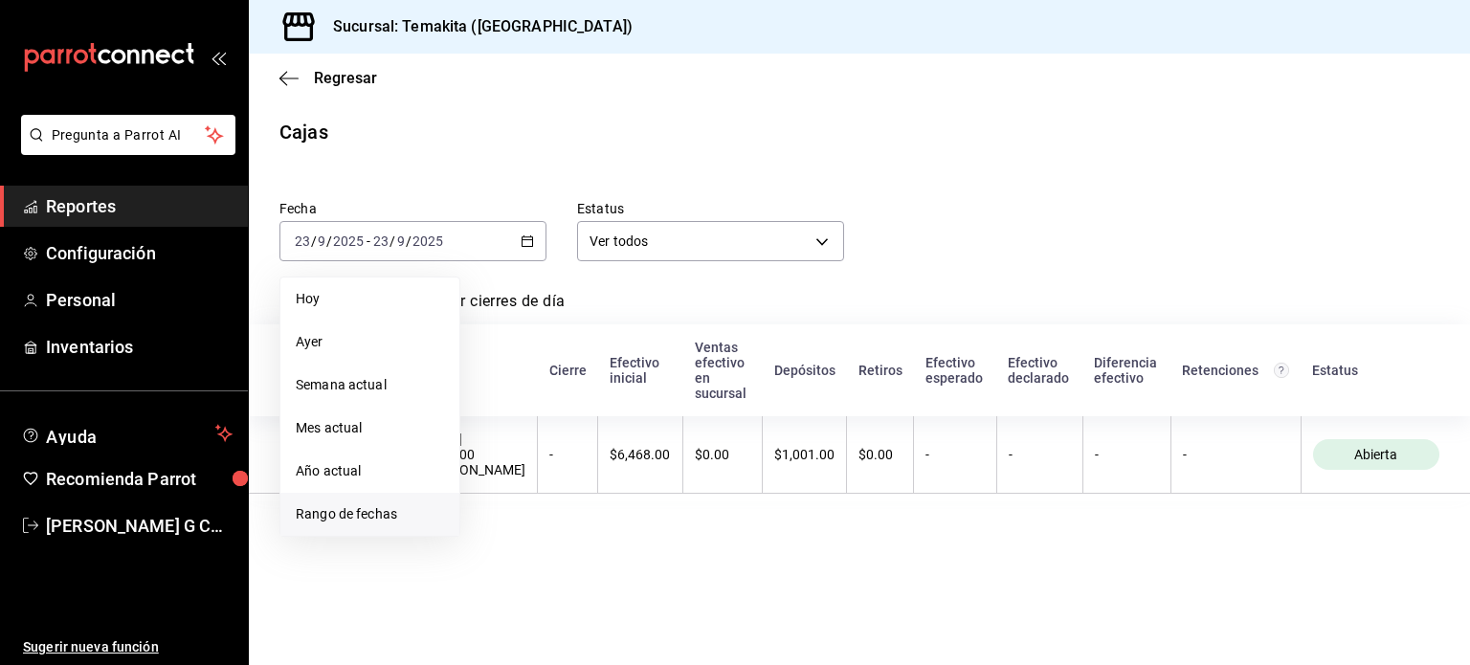
click at [345, 505] on span "Rango de fechas" at bounding box center [370, 514] width 148 height 20
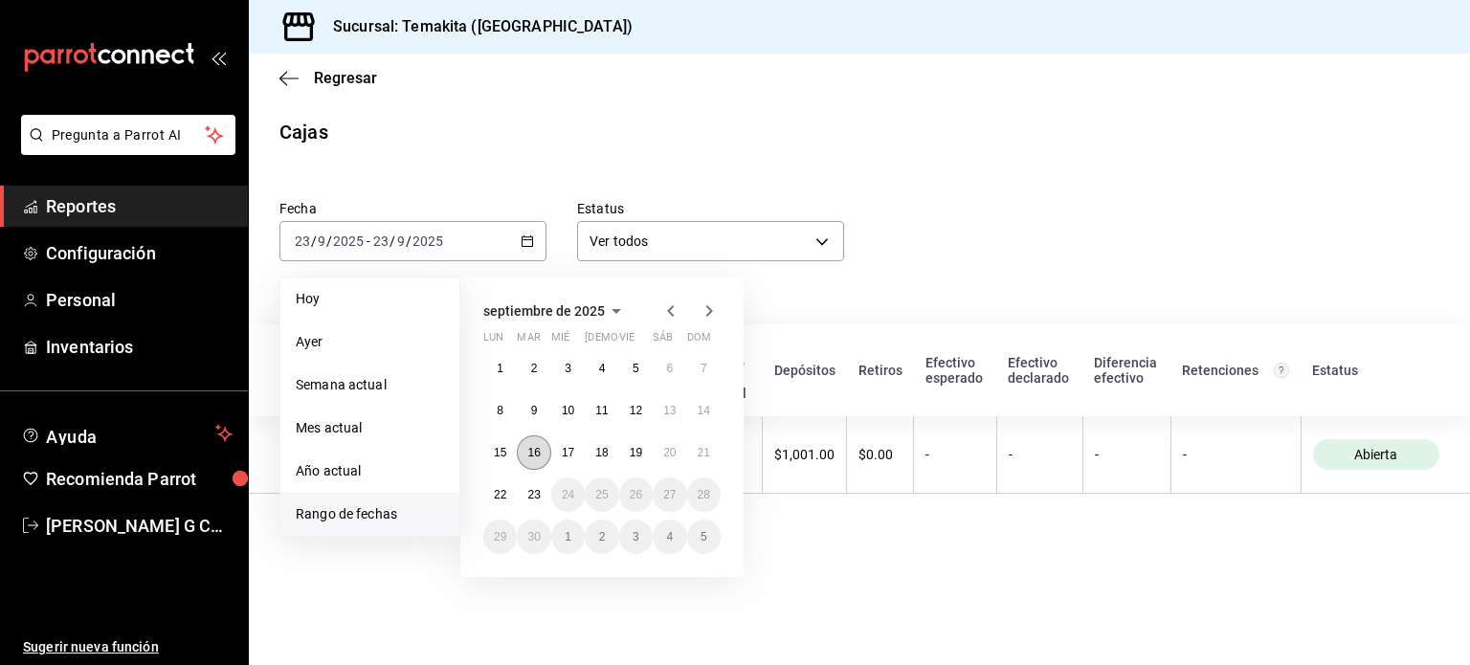
click at [529, 456] on abbr "16" at bounding box center [533, 452] width 12 height 13
click at [507, 494] on button "22" at bounding box center [499, 495] width 33 height 34
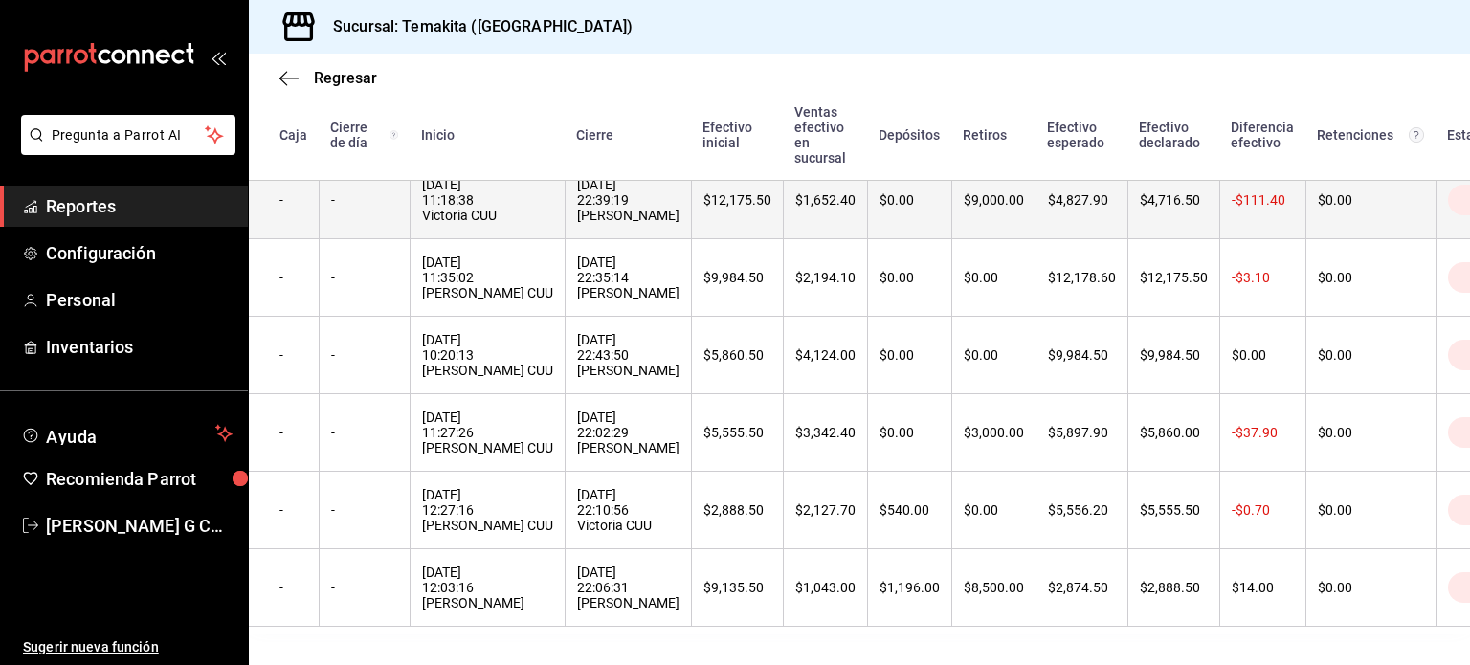
scroll to position [389, 0]
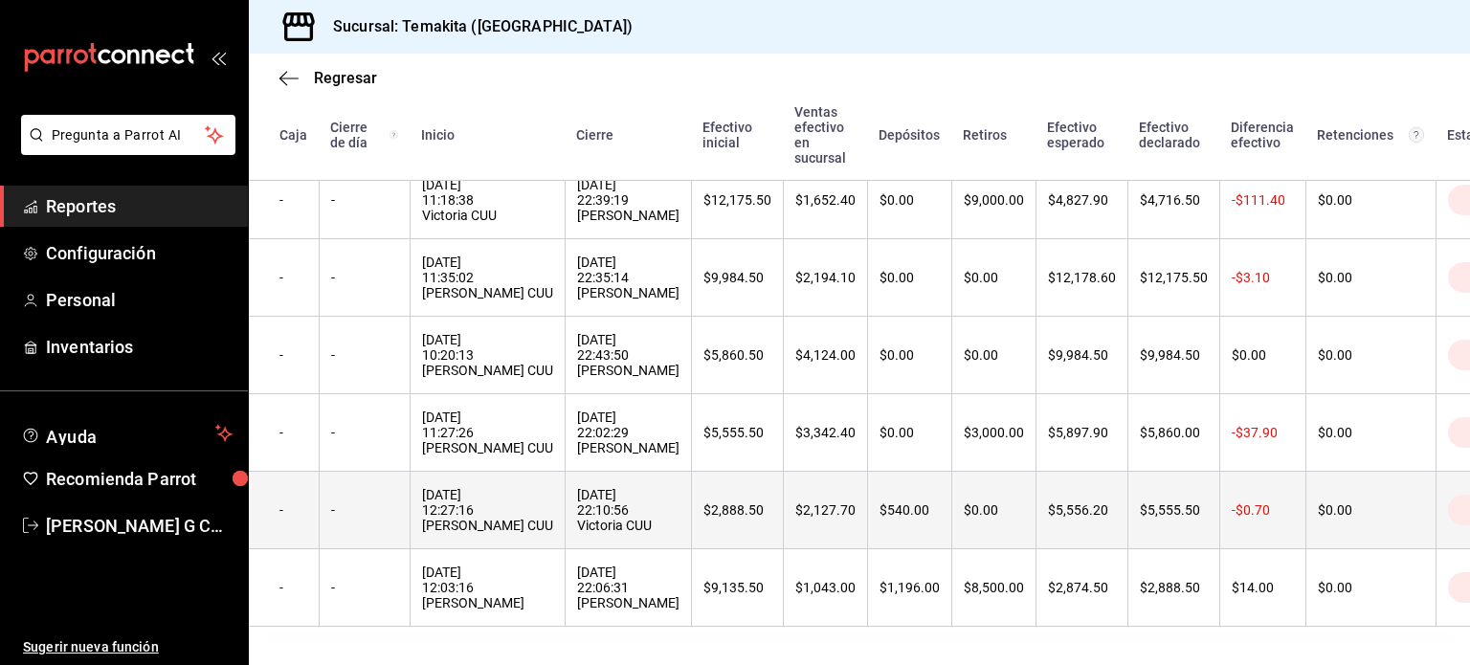
click at [691, 514] on th "$2,888.50" at bounding box center [737, 511] width 92 height 78
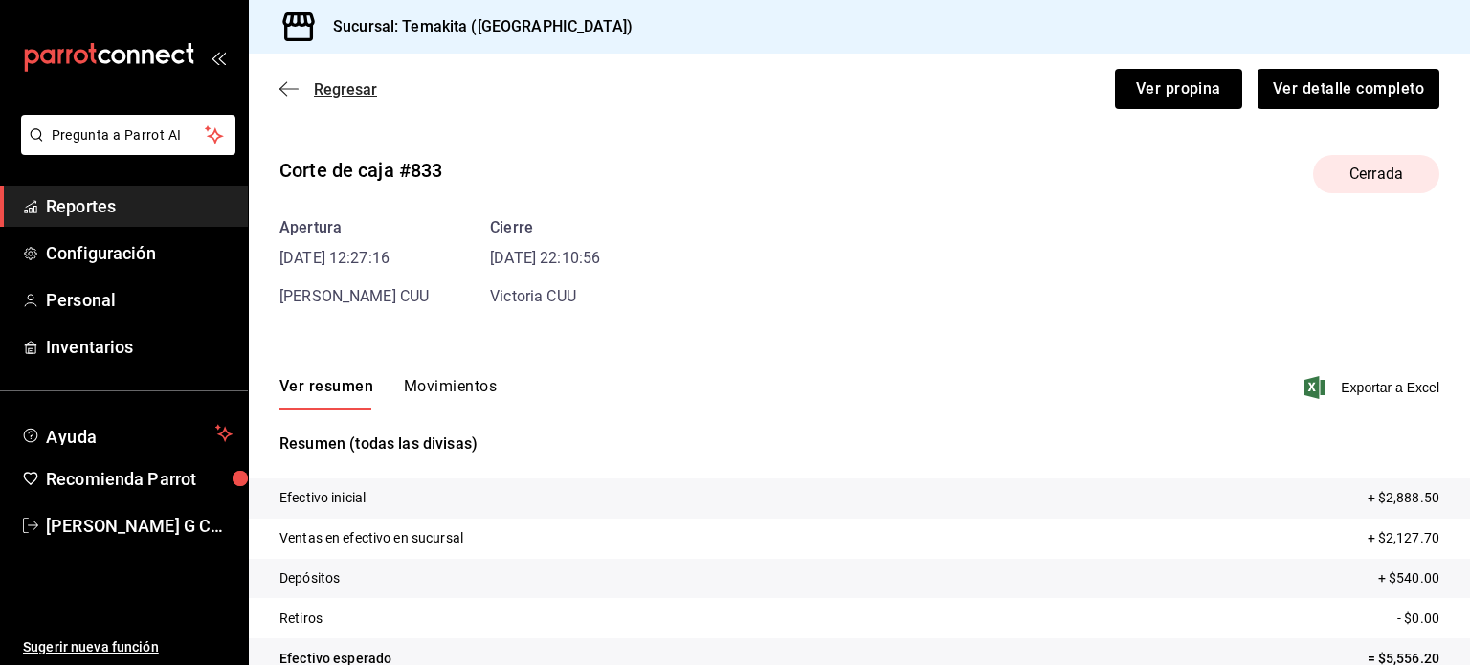
click at [289, 85] on icon "button" at bounding box center [288, 88] width 19 height 17
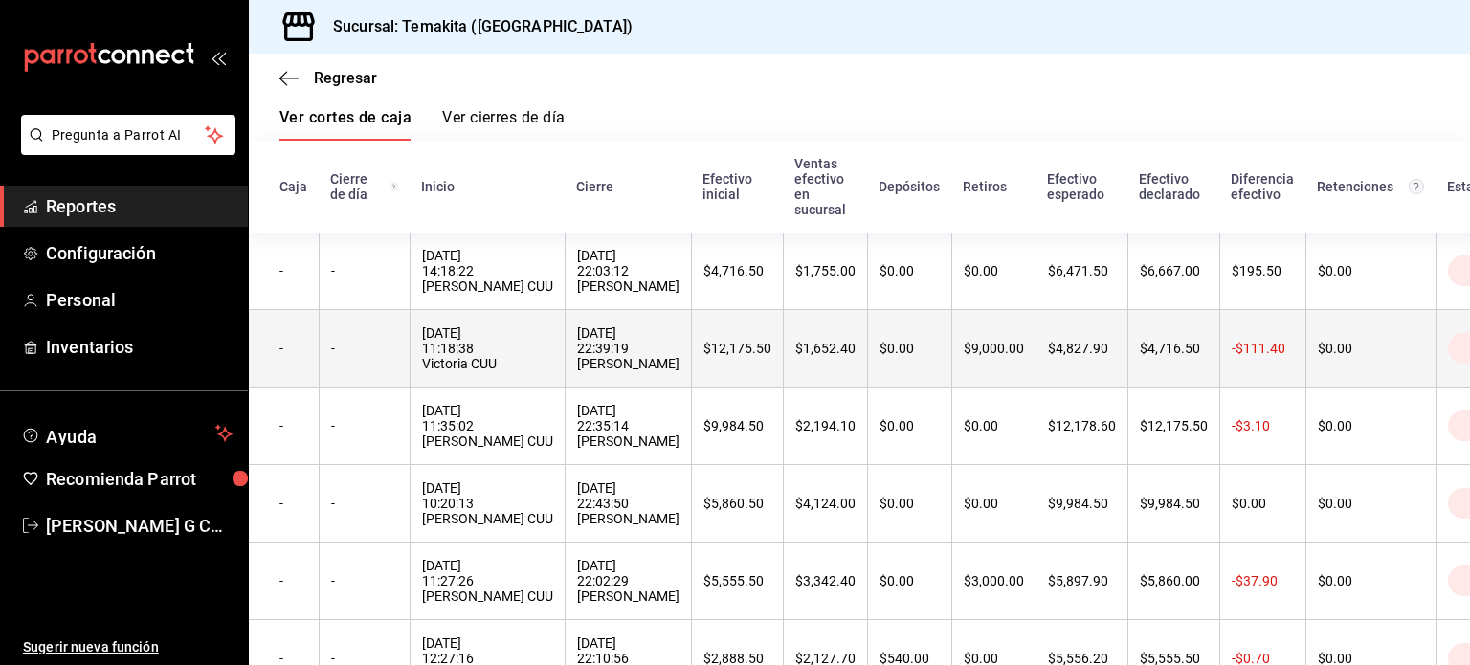
scroll to position [210, 0]
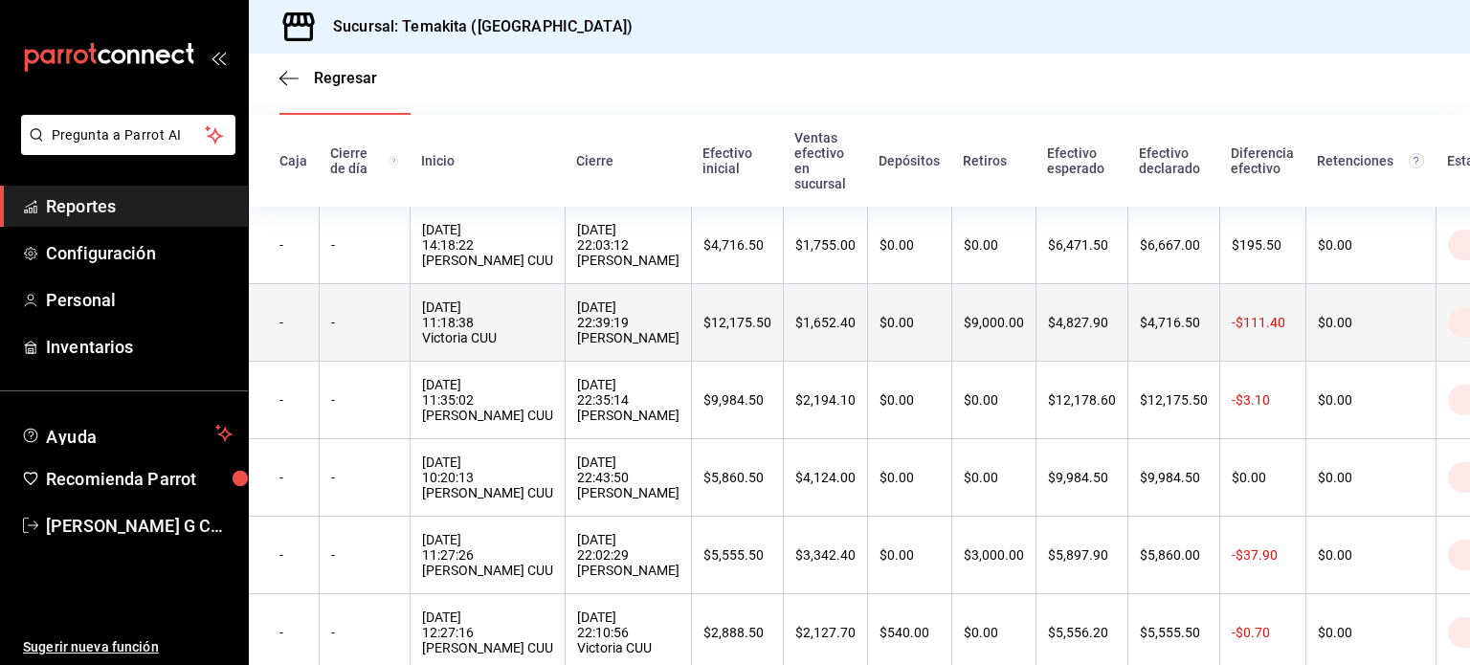
click at [910, 538] on th "$0.00" at bounding box center [909, 556] width 84 height 78
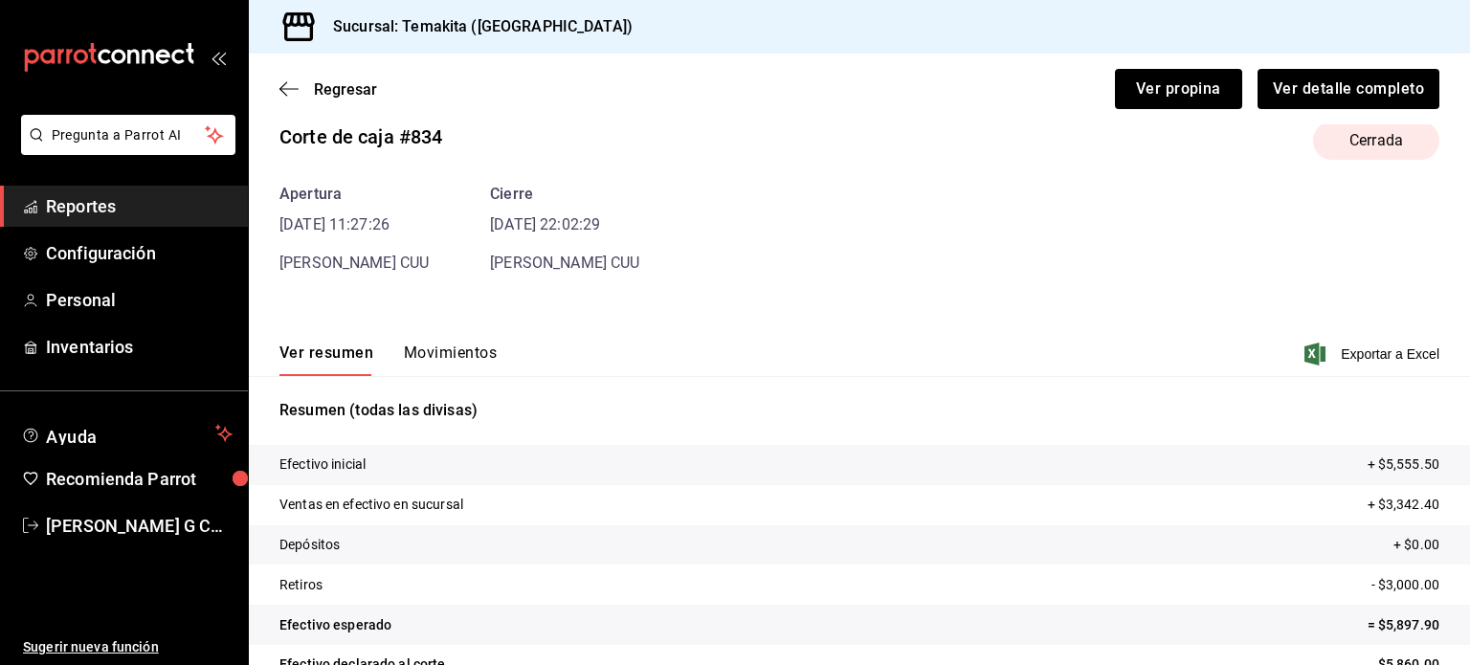
scroll to position [116, 0]
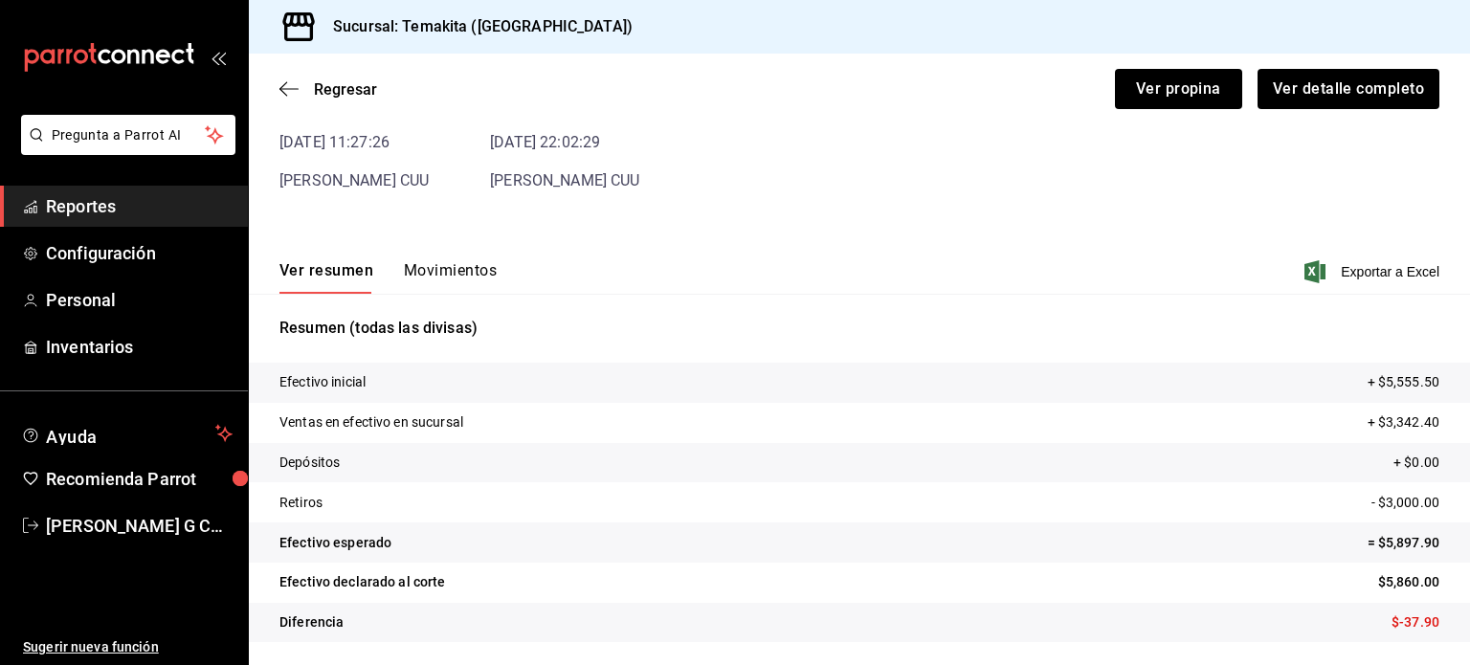
click at [466, 268] on button "Movimientos" at bounding box center [450, 277] width 93 height 33
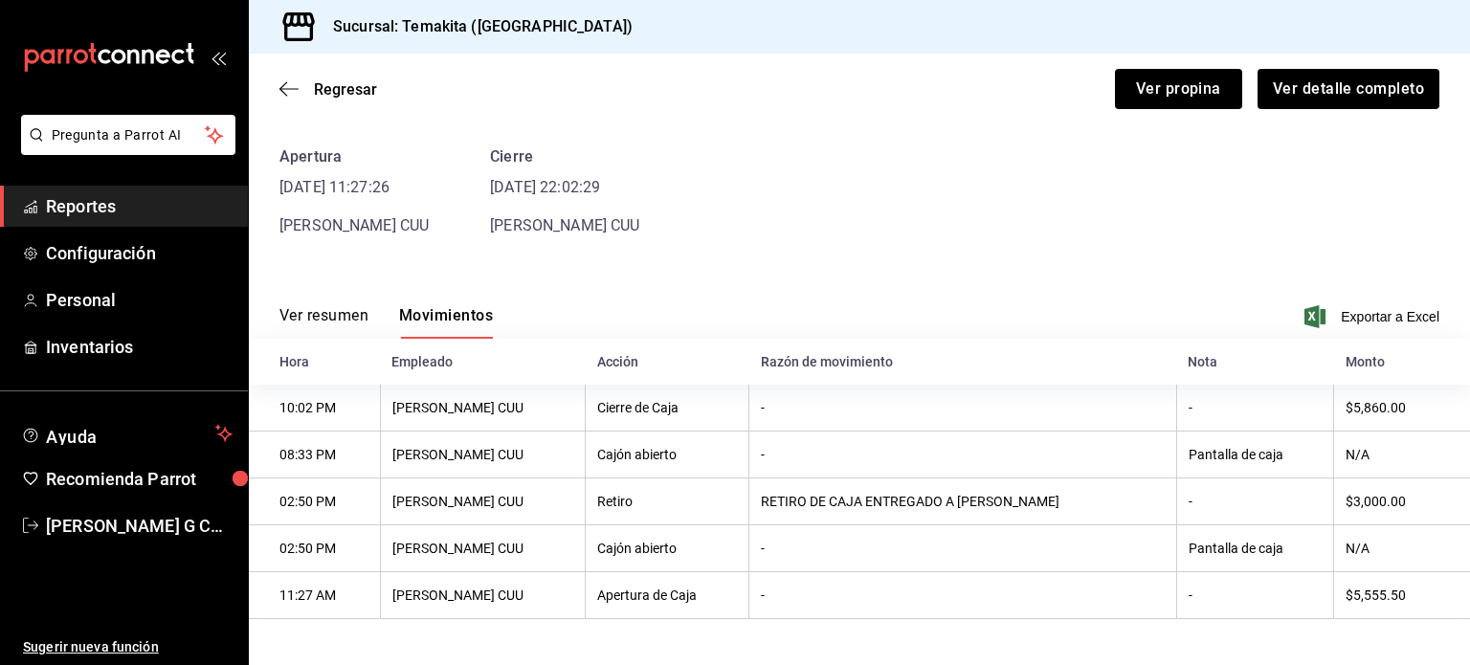
click at [323, 310] on button "Ver resumen" at bounding box center [323, 322] width 89 height 33
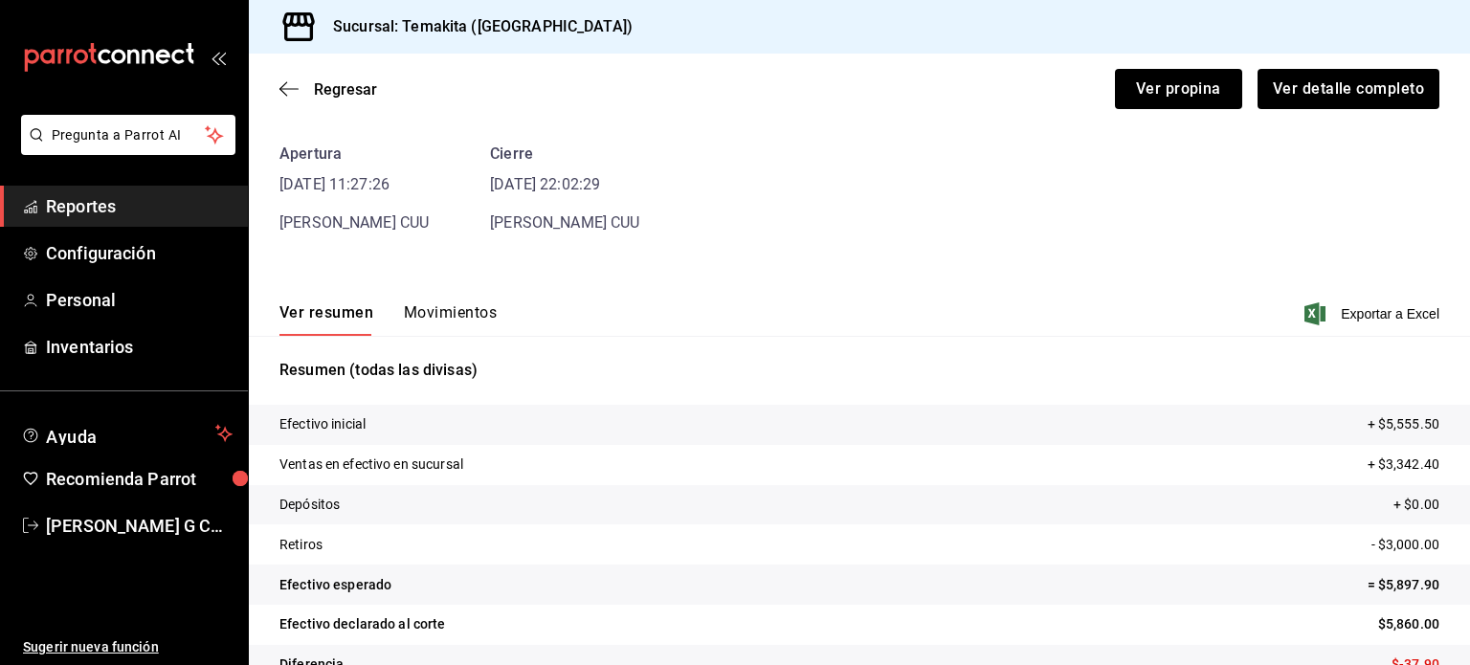
scroll to position [0, 0]
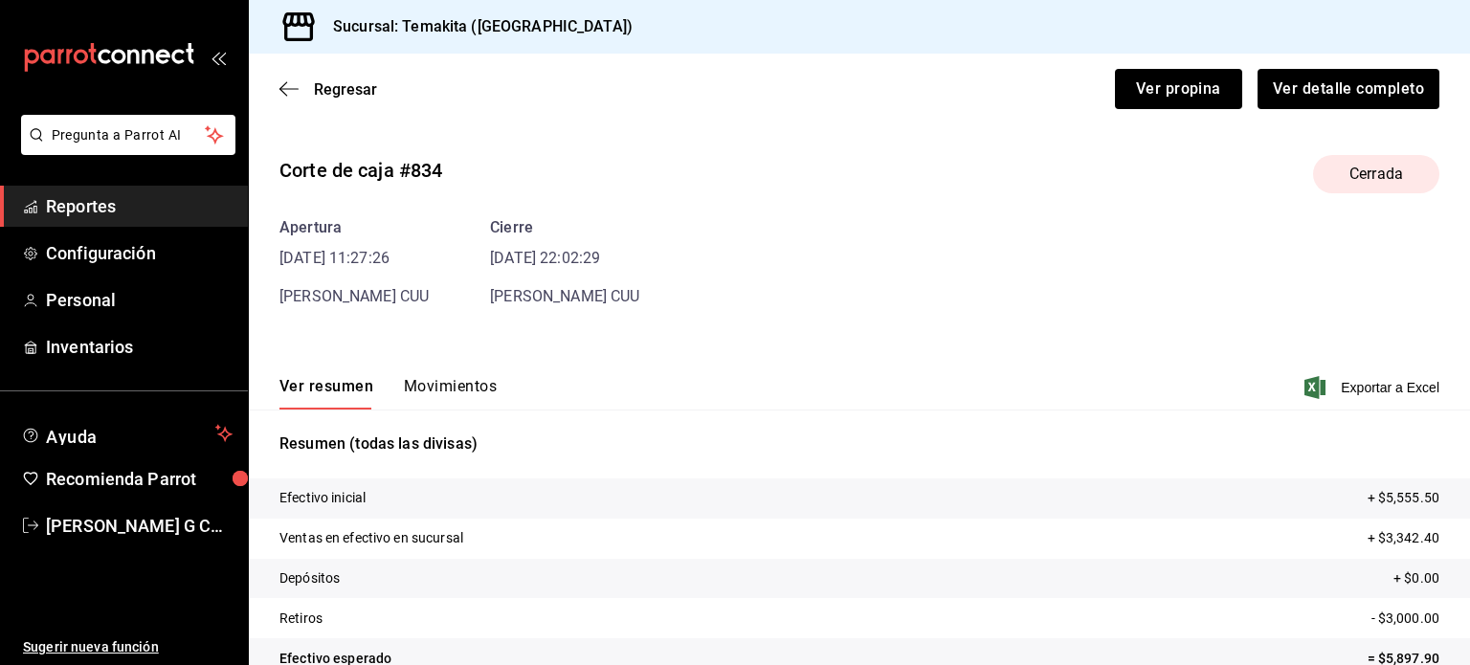
click at [273, 81] on div "Regresar Ver propina Ver detalle completo" at bounding box center [859, 89] width 1221 height 71
click at [294, 95] on icon "button" at bounding box center [288, 88] width 19 height 17
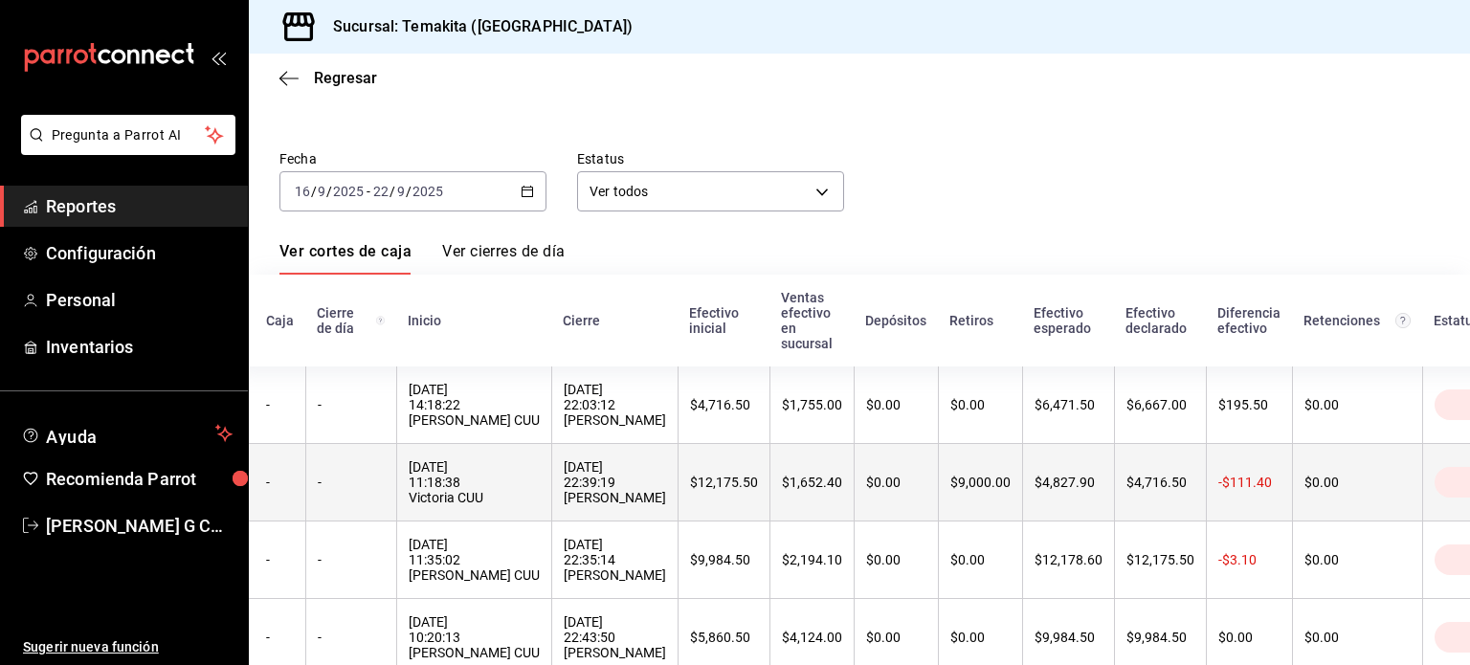
scroll to position [48, 0]
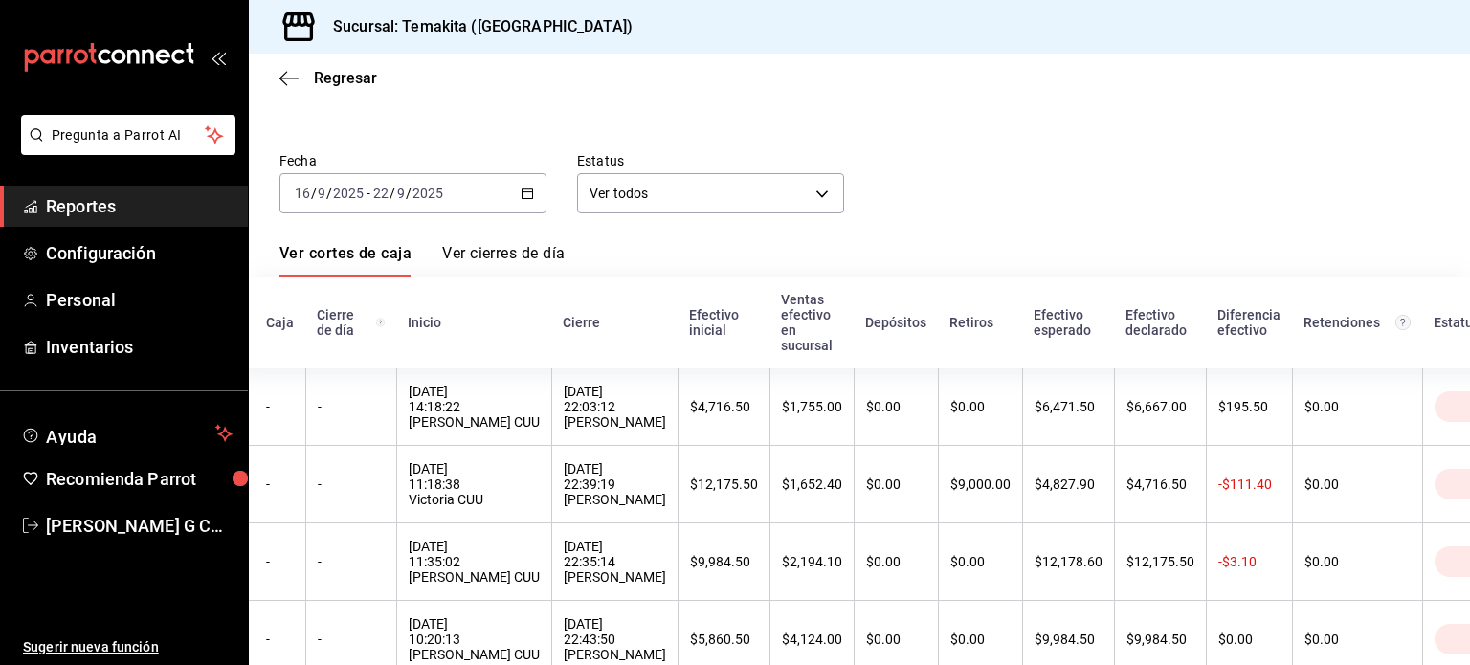
click at [507, 189] on div "[DATE] [DATE] - [DATE] [DATE]" at bounding box center [412, 193] width 267 height 40
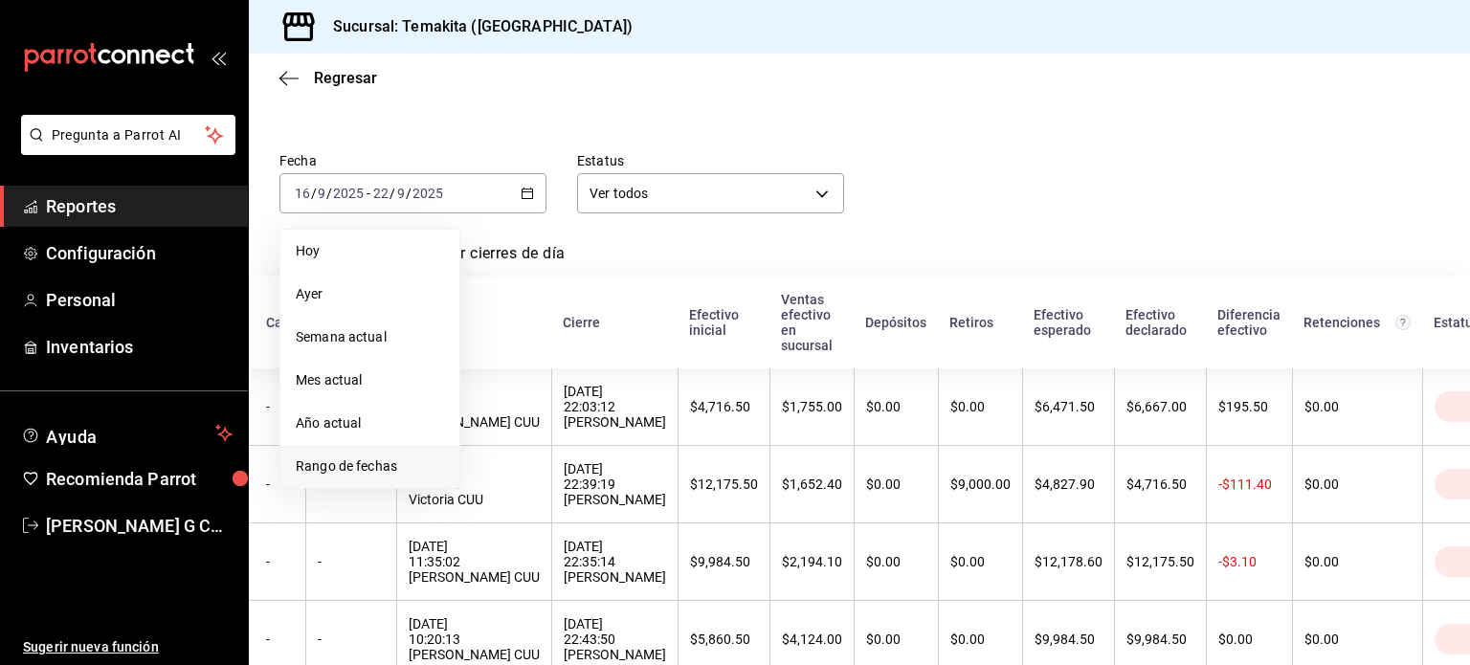
click at [351, 464] on span "Rango de fechas" at bounding box center [370, 466] width 148 height 20
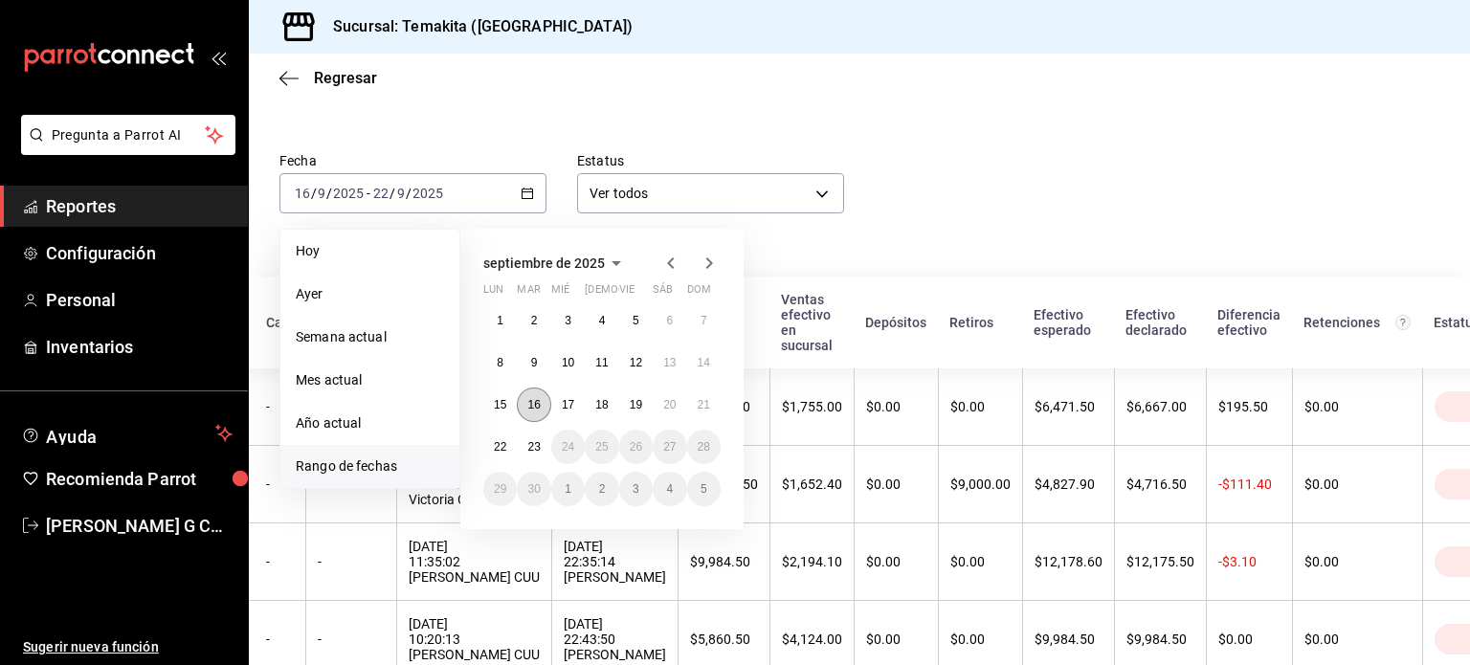
click at [535, 408] on abbr "16" at bounding box center [533, 404] width 12 height 13
click at [533, 453] on button "23" at bounding box center [533, 447] width 33 height 34
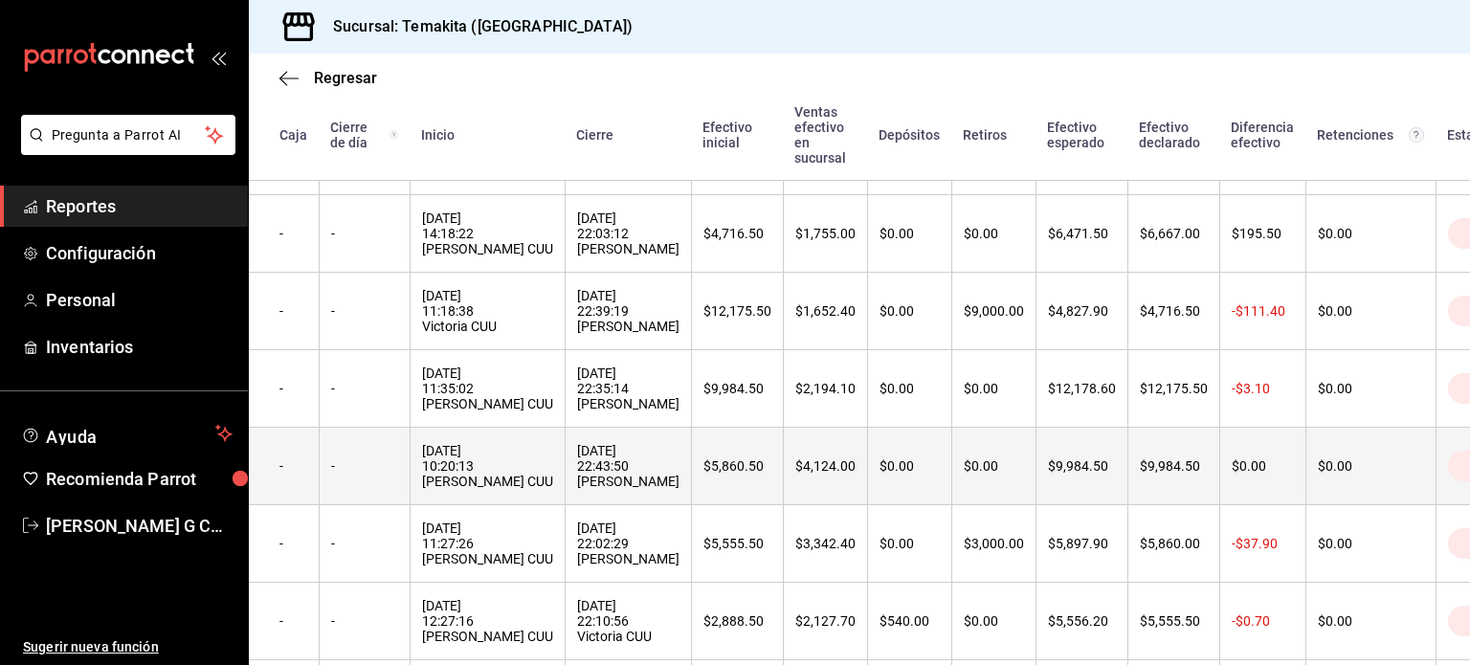
scroll to position [333, 0]
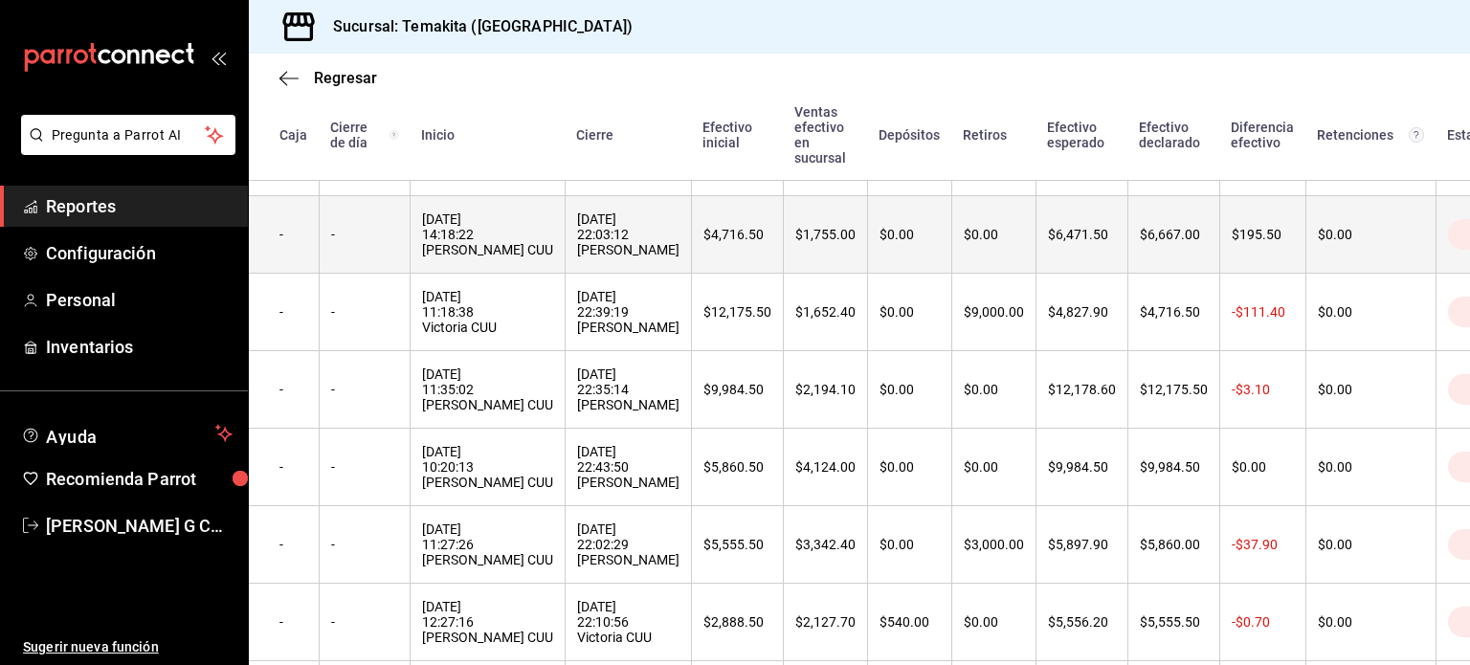
click at [1170, 242] on div "$6,667.00" at bounding box center [1174, 234] width 68 height 15
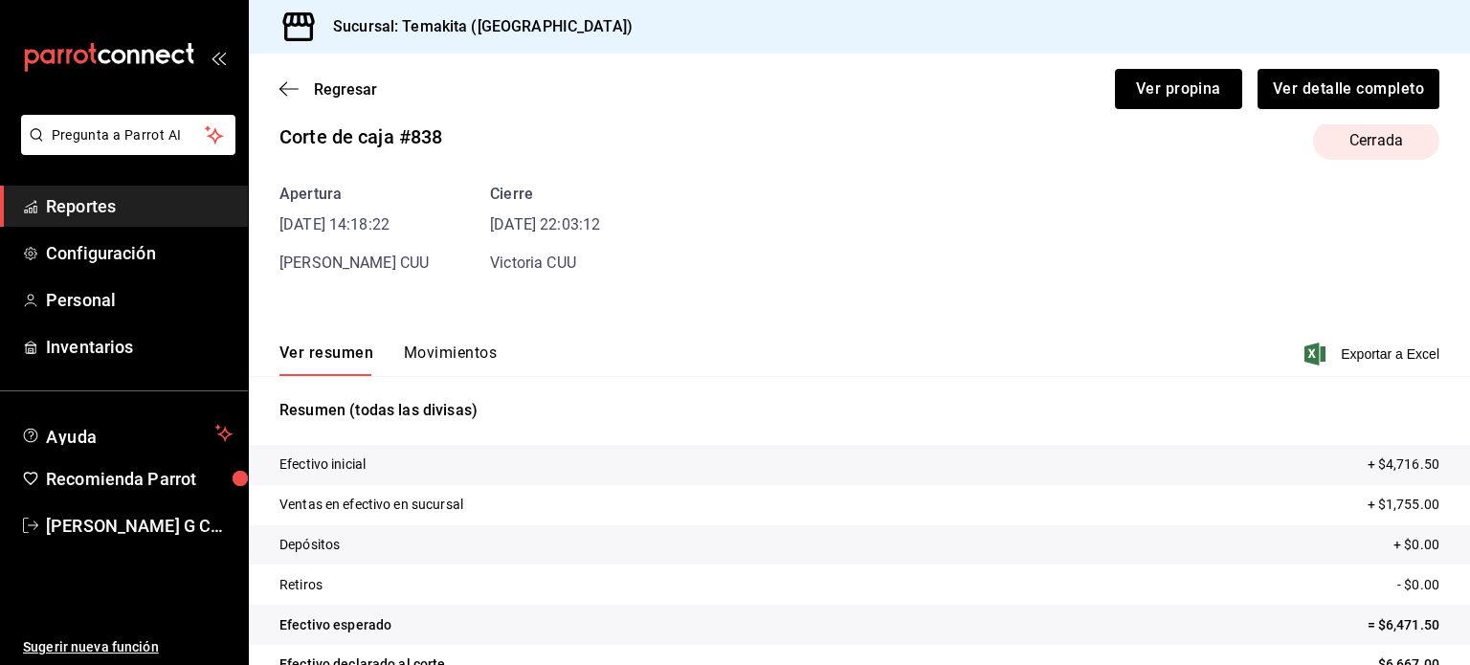
scroll to position [116, 0]
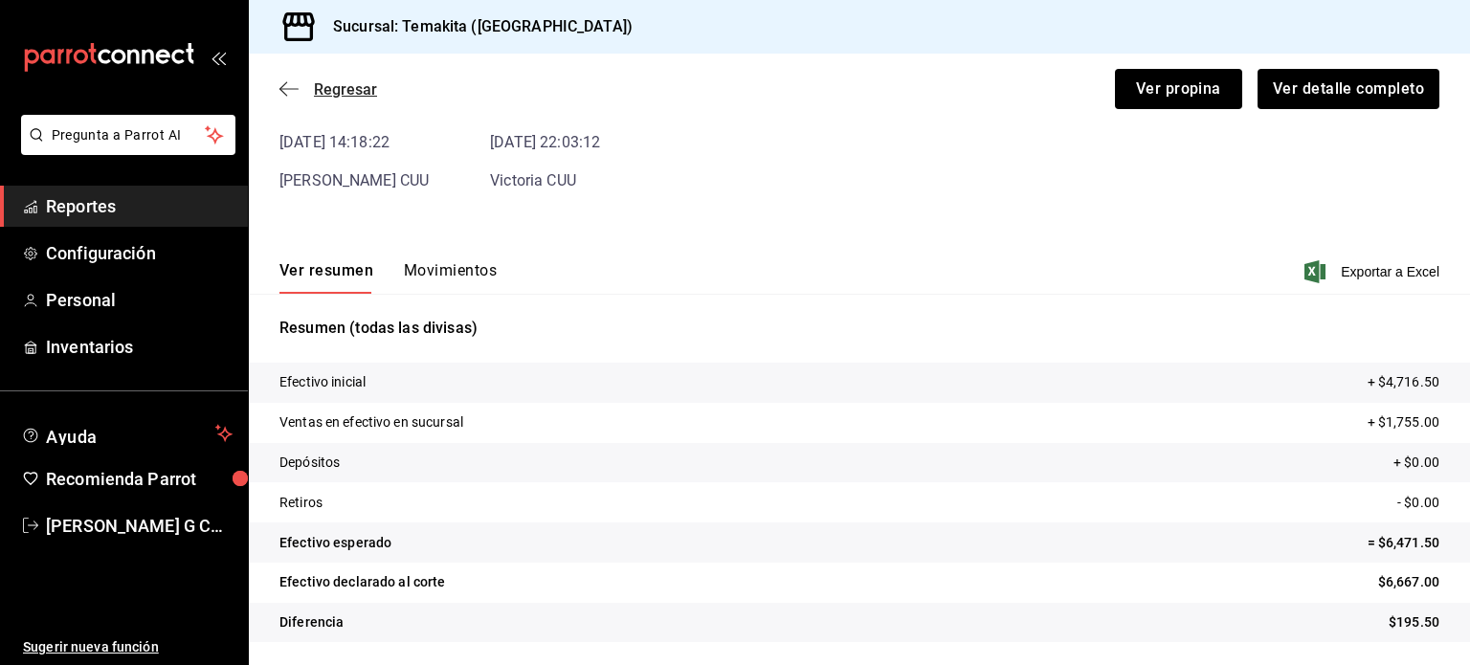
click at [281, 87] on icon "button" at bounding box center [283, 89] width 8 height 14
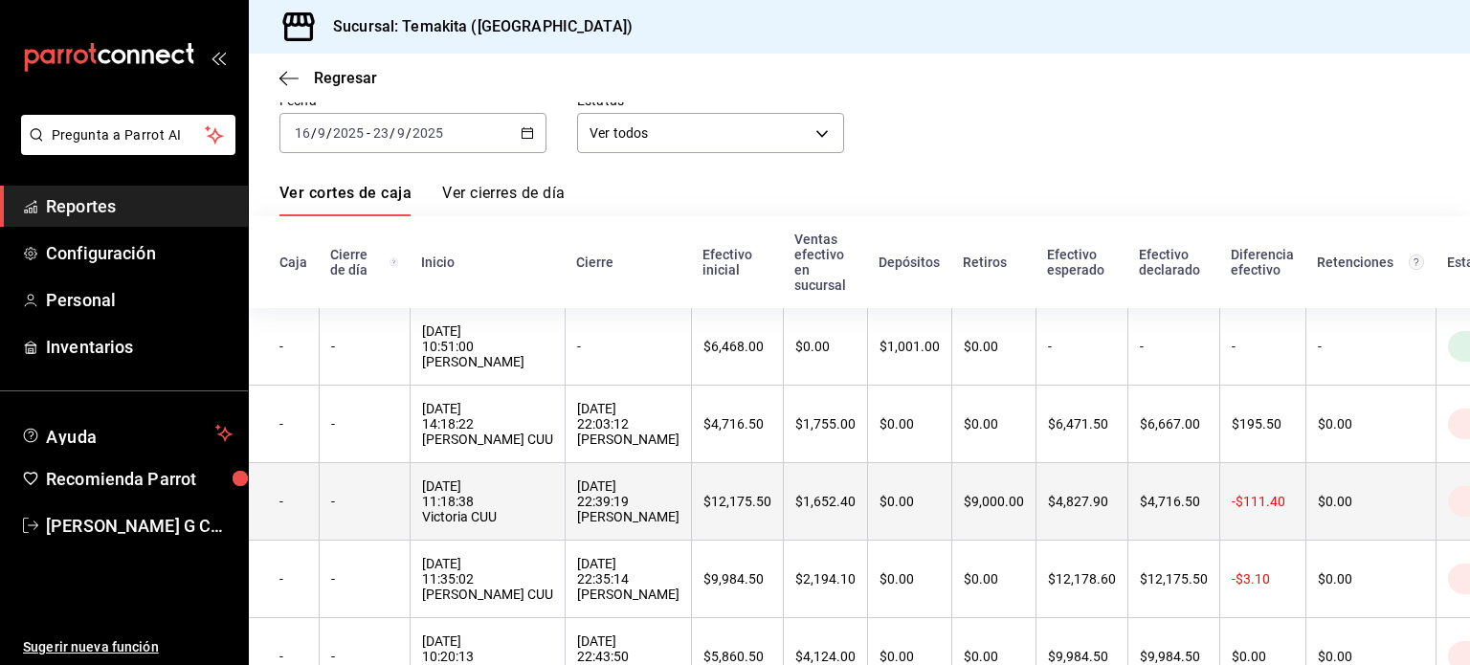
scroll to position [57, 0]
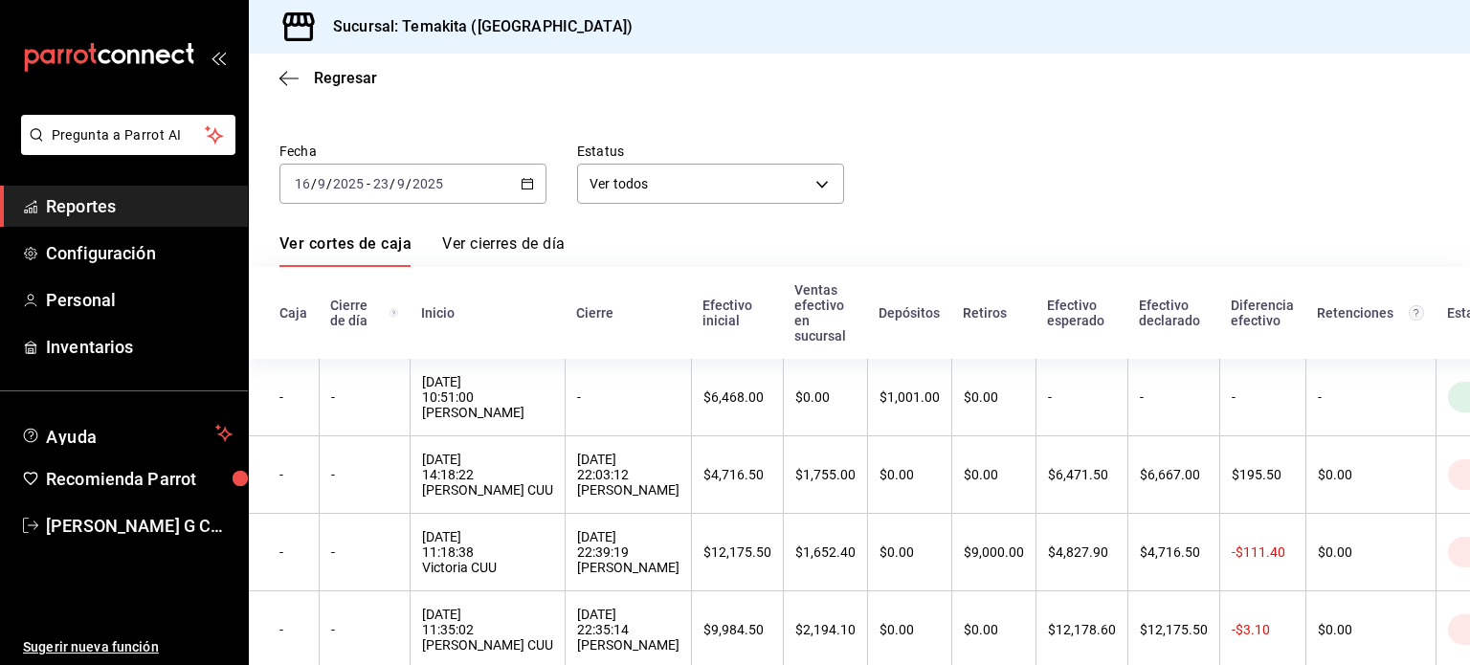
click at [527, 186] on icon "button" at bounding box center [527, 183] width 13 height 13
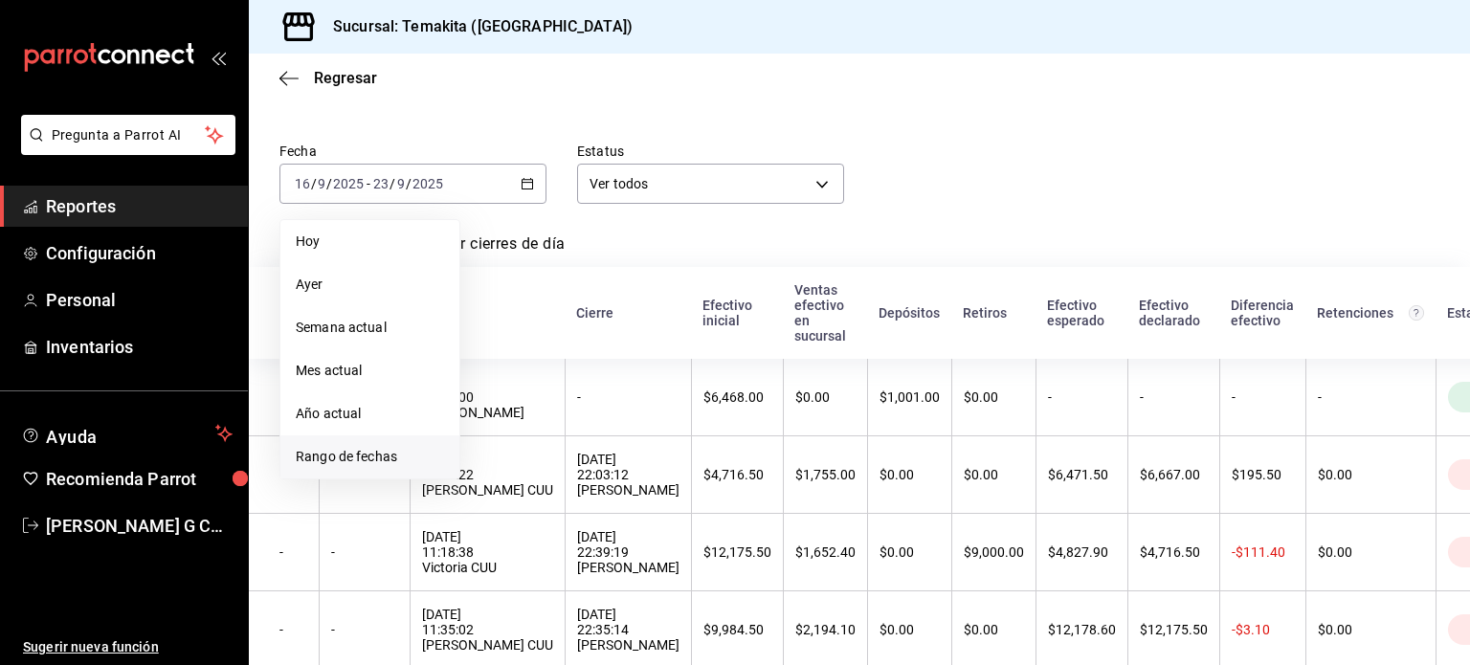
click at [328, 455] on span "Rango de fechas" at bounding box center [370, 457] width 148 height 20
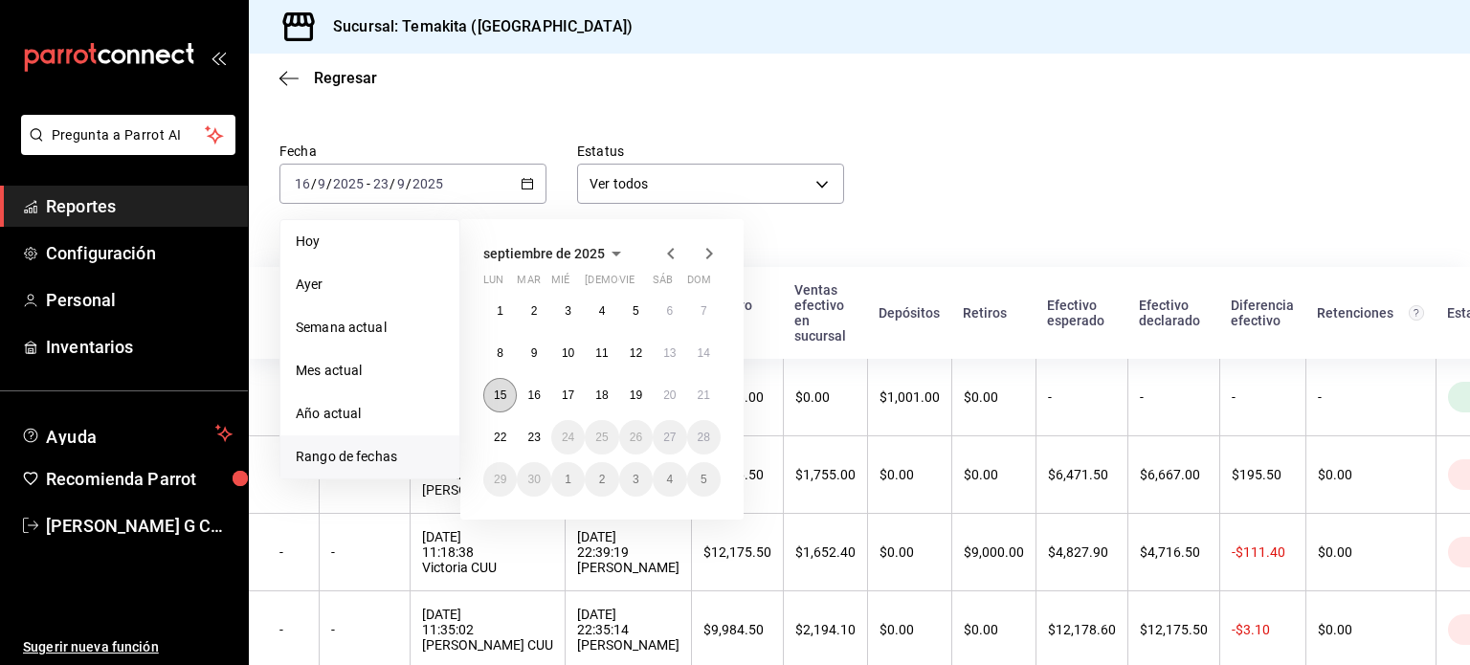
click at [494, 386] on button "15" at bounding box center [499, 395] width 33 height 34
click at [536, 447] on button "23" at bounding box center [533, 437] width 33 height 34
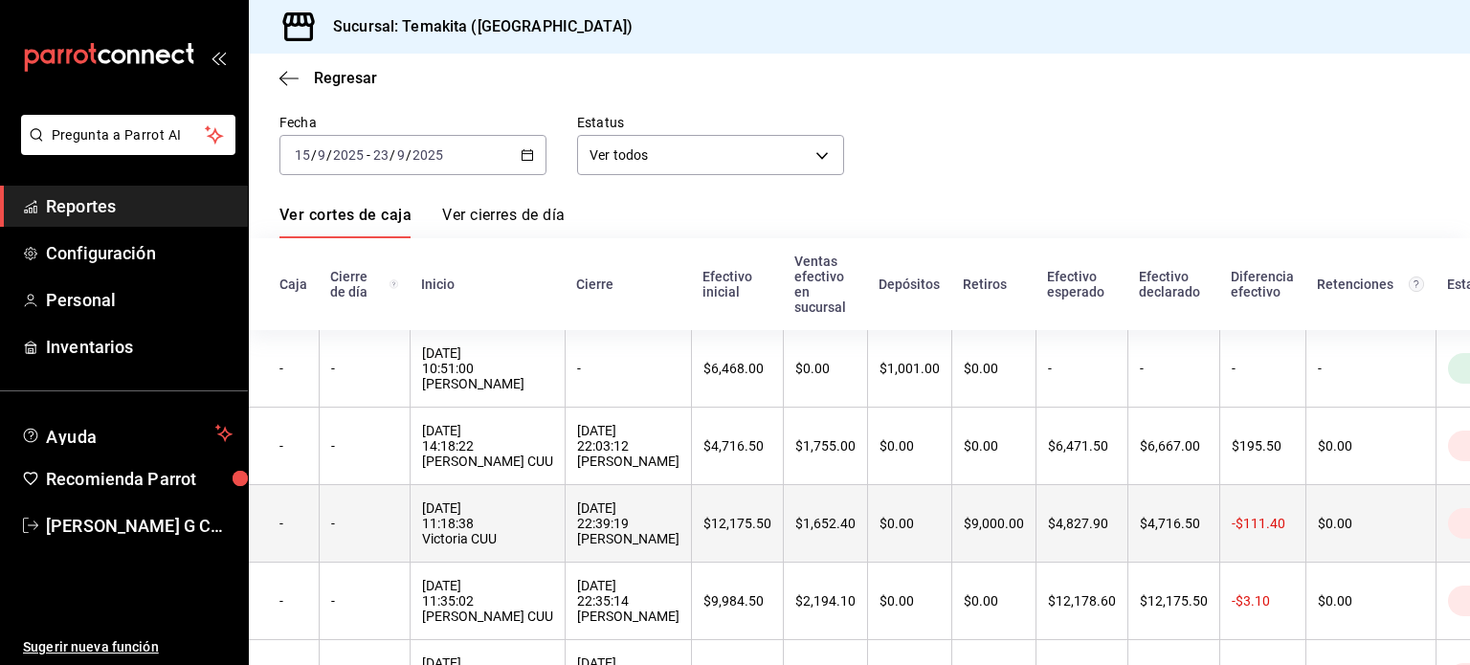
scroll to position [0, 124]
